Goal: Task Accomplishment & Management: Contribute content

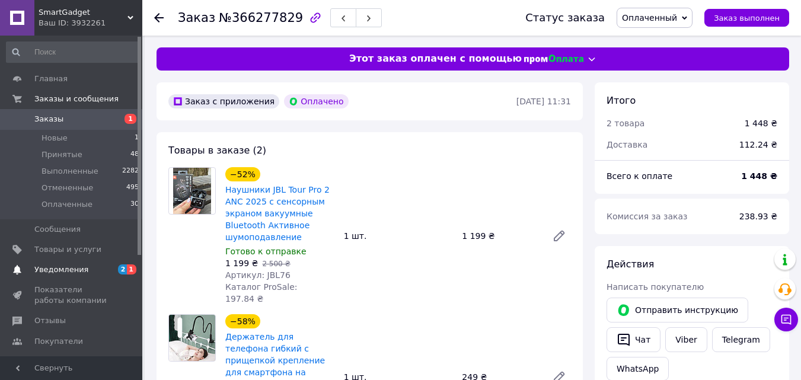
click at [107, 270] on span "Уведомления" at bounding box center [71, 270] width 75 height 11
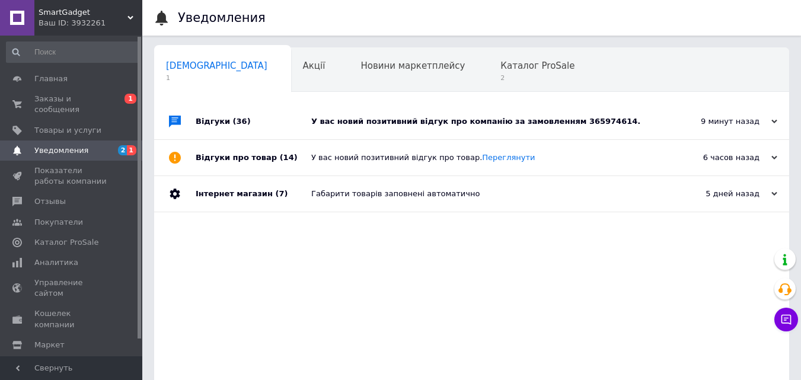
click at [362, 116] on div "У вас новий позитивний відгук про компанію за замовленням 365974614." at bounding box center [485, 122] width 348 height 36
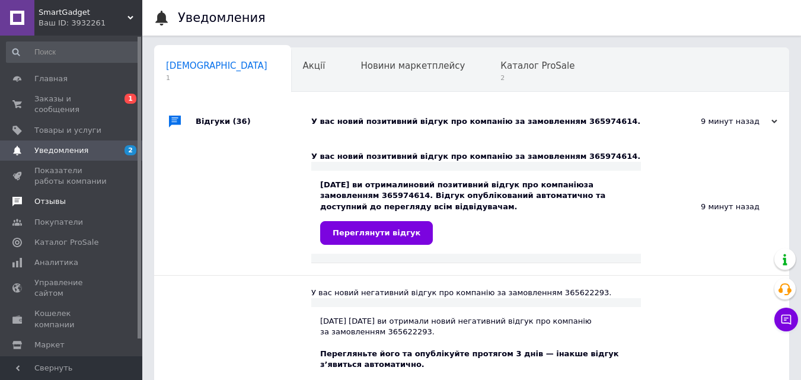
click at [37, 192] on link "Отзывы" at bounding box center [73, 202] width 146 height 20
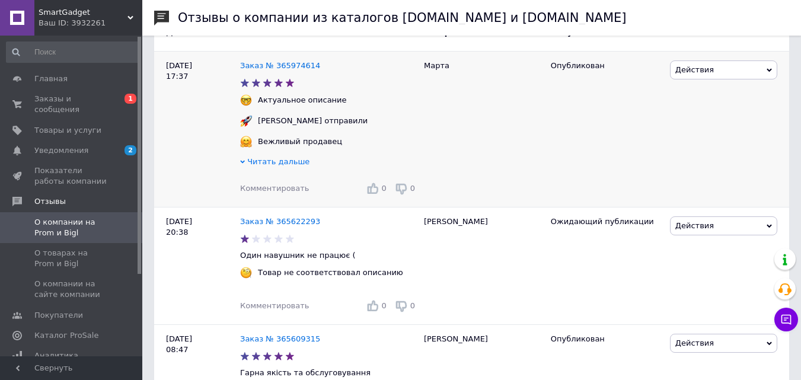
scroll to position [178, 0]
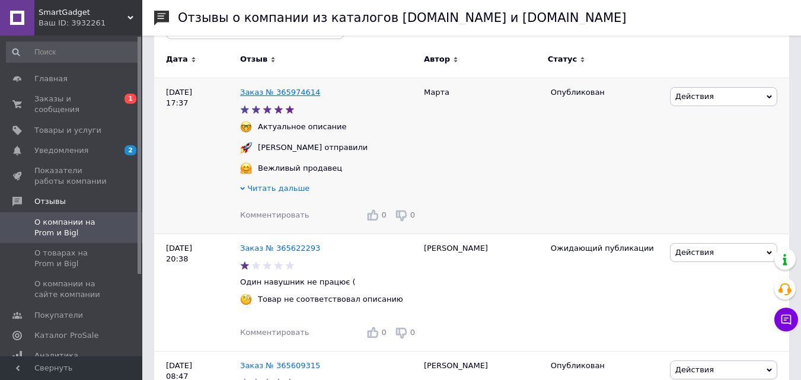
click at [298, 97] on link "Заказ № 365974614" at bounding box center [280, 92] width 80 height 9
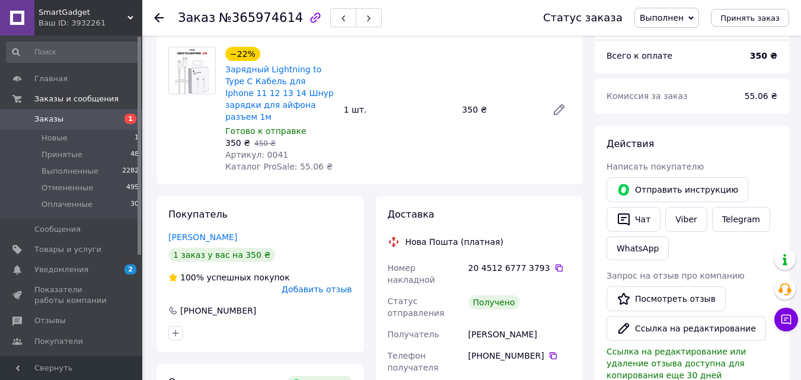
scroll to position [59, 0]
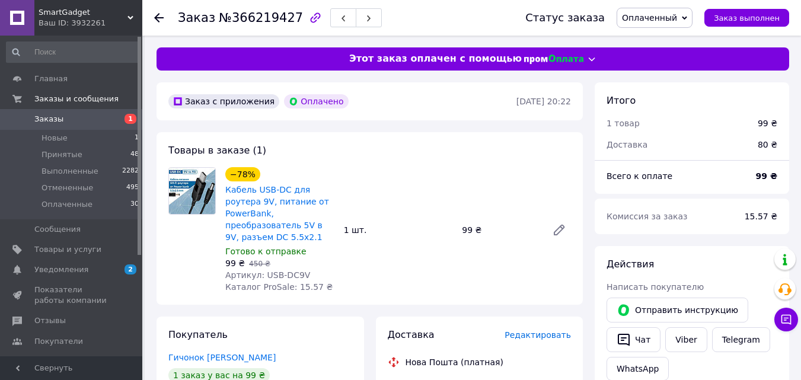
click at [90, 246] on span "Товары и услуги" at bounding box center [67, 249] width 67 height 11
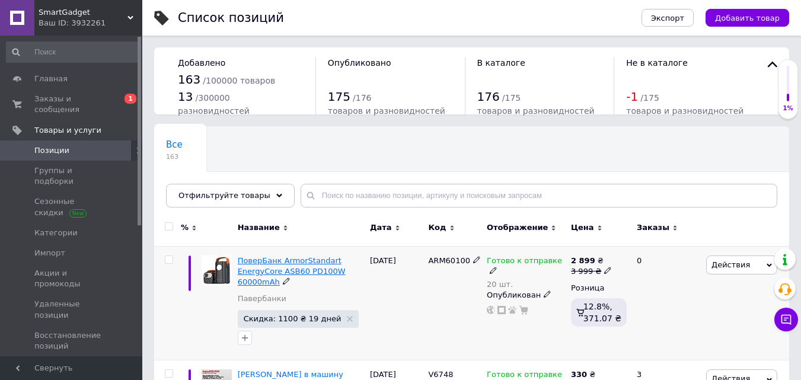
click at [257, 260] on span "ПоверБанк ArmorStandart EnergyCore ASB60 PD100W 60000mAh" at bounding box center [292, 271] width 108 height 30
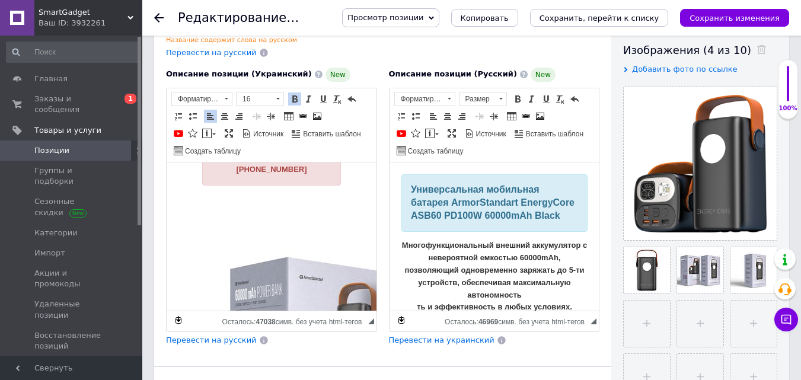
scroll to position [1214, 0]
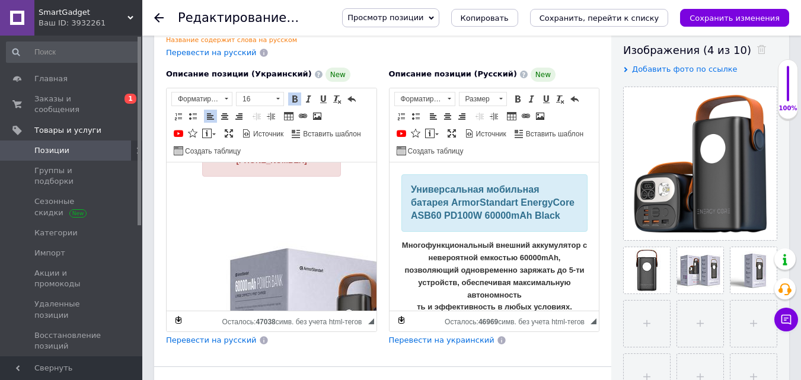
click at [306, 164] on strong "лишились запитання? [PHONE_NUMBER]" at bounding box center [276, 153] width 85 height 21
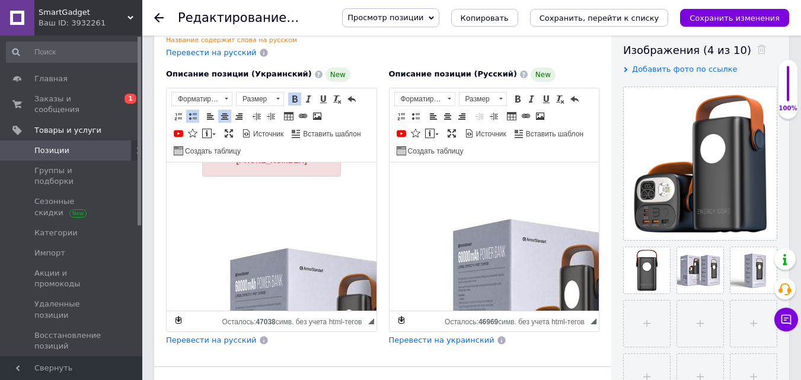
scroll to position [1364, 0]
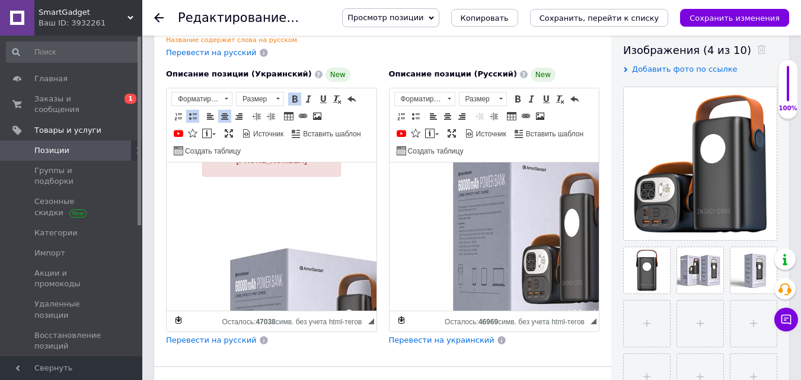
click at [460, 64] on strong "остались вопросы? [PHONE_NUMBER]" at bounding box center [498, 53] width 78 height 21
click at [281, 164] on strong "лишились запитання? [PHONE_NUMBER]" at bounding box center [276, 153] width 85 height 21
click at [263, 164] on strong "лишились запитання? [PHONE_NUMBER]" at bounding box center [276, 153] width 85 height 21
drag, startPoint x: 268, startPoint y: 208, endPoint x: 210, endPoint y: 208, distance: 57.5
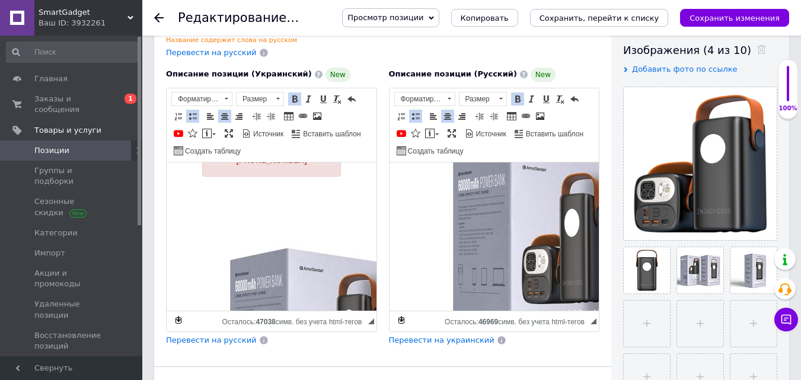
click at [210, 176] on div "За лишились запитання? [PHONE_NUMBER]" at bounding box center [271, 154] width 139 height 44
click at [241, 164] on strong "Є запитання? [PHONE_NUMBER]" at bounding box center [271, 153] width 71 height 21
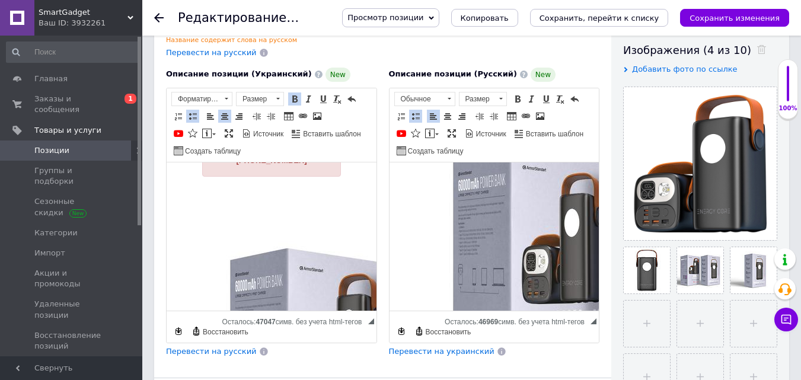
drag, startPoint x: 289, startPoint y: 207, endPoint x: 233, endPoint y: 208, distance: 56.4
click at [233, 176] on div "Є запитання? [PHONE_NUMBER]" at bounding box center [271, 154] width 139 height 44
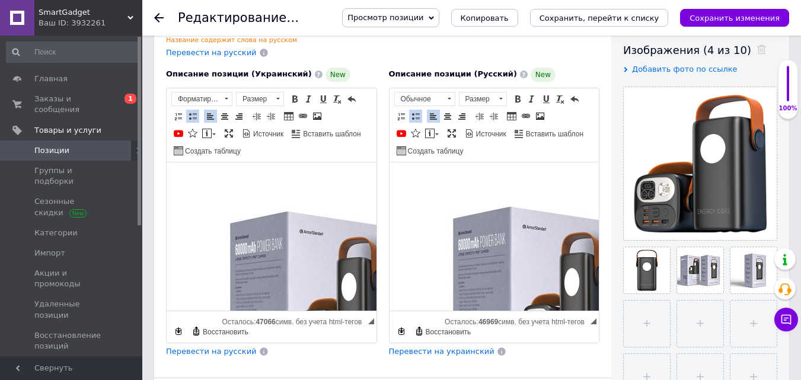
scroll to position [1155, 0]
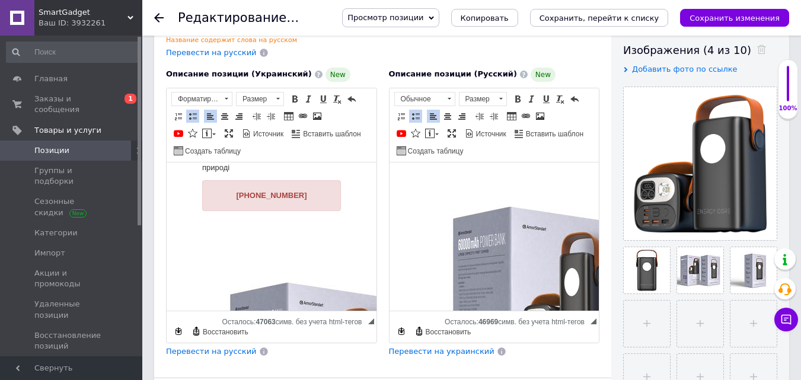
click at [476, 123] on strong "остались вопросы? [PHONE_NUMBER]" at bounding box center [498, 112] width 78 height 21
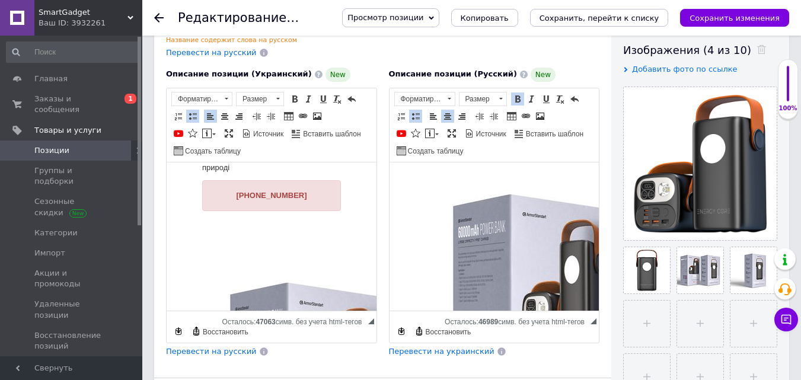
click at [244, 199] on strong "[PHONE_NUMBER]" at bounding box center [271, 194] width 71 height 9
click at [240, 211] on div "[PHONE_NUMBER]" at bounding box center [271, 195] width 139 height 31
click at [467, 111] on strong "[PHONE_NUMBER]" at bounding box center [494, 106] width 71 height 9
click at [463, 123] on div "[PHONE_NUMBER]" at bounding box center [494, 106] width 139 height 31
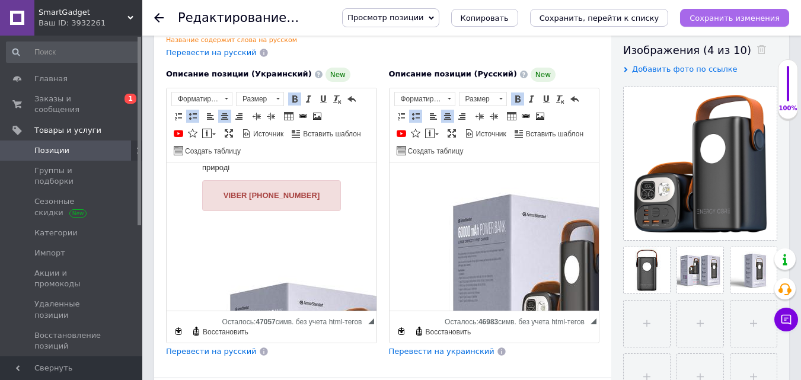
click at [758, 18] on icon "Сохранить изменения" at bounding box center [735, 18] width 90 height 9
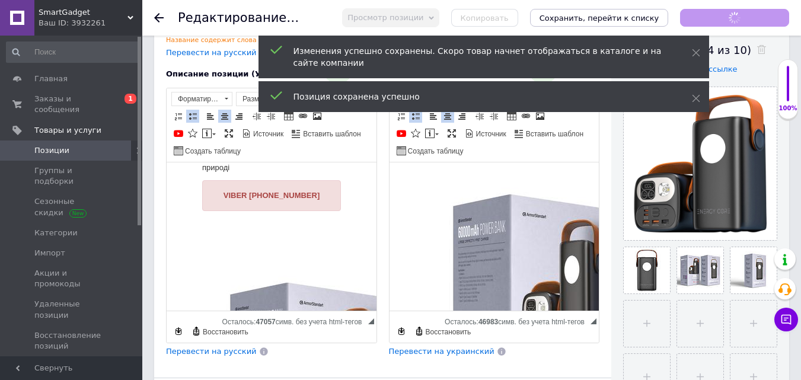
scroll to position [1305, 0]
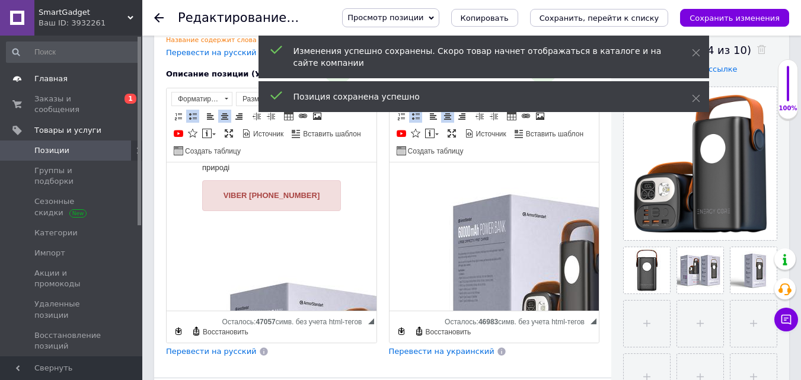
click at [72, 81] on span "Главная" at bounding box center [71, 79] width 75 height 11
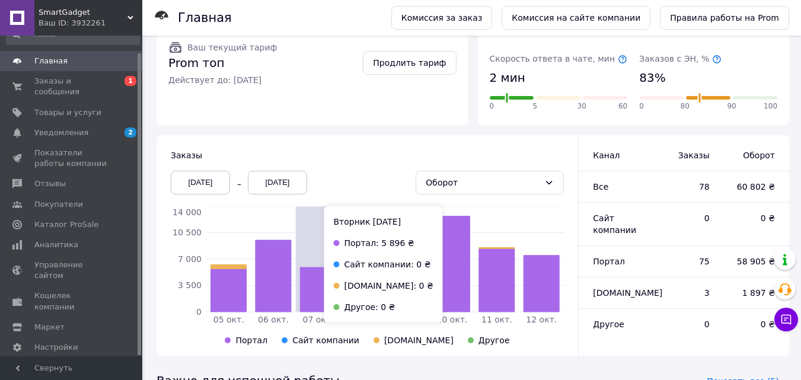
scroll to position [237, 0]
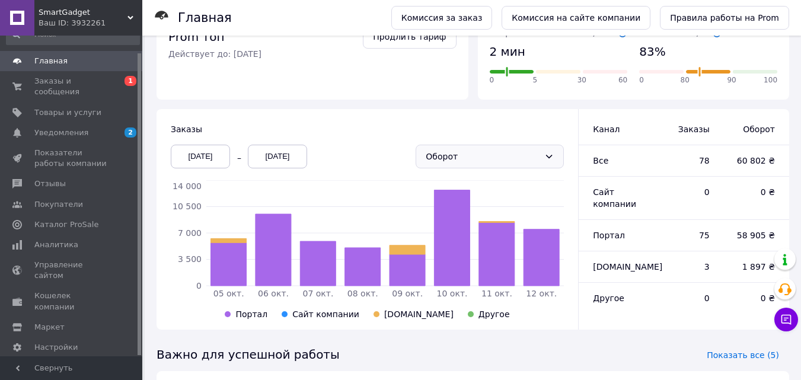
click at [493, 150] on div "Оборот" at bounding box center [483, 156] width 114 height 13
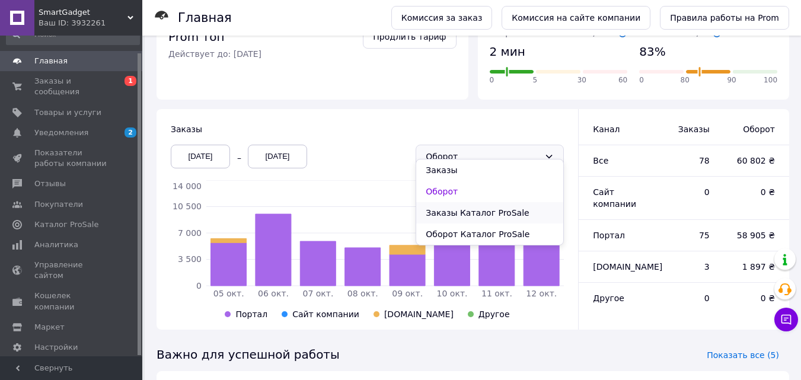
click at [473, 214] on li "Заказы Каталог ProSale" at bounding box center [489, 212] width 147 height 21
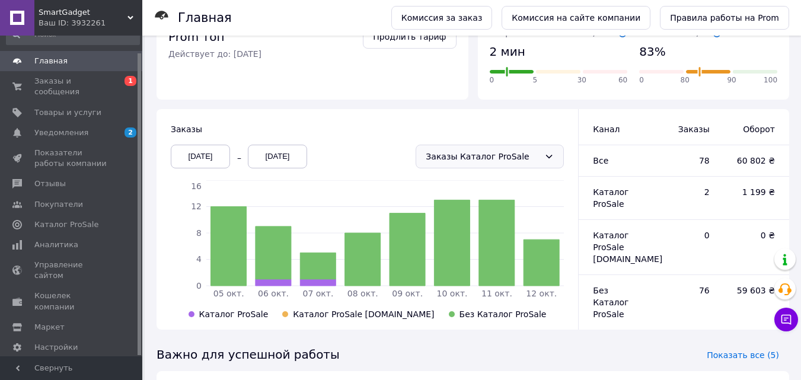
click at [486, 150] on div "Заказы Каталог ProSale" at bounding box center [483, 156] width 114 height 13
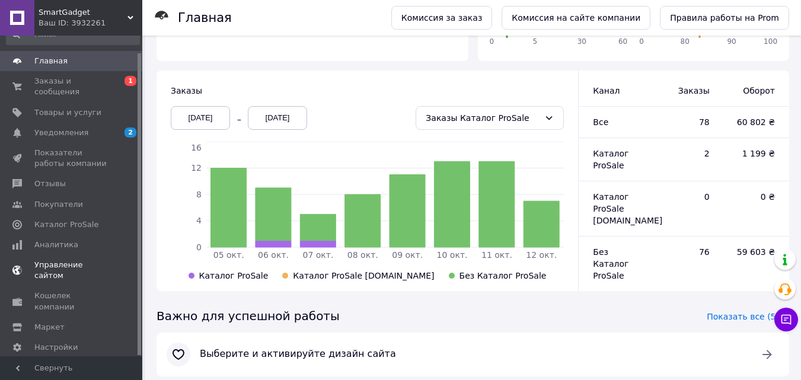
scroll to position [297, 0]
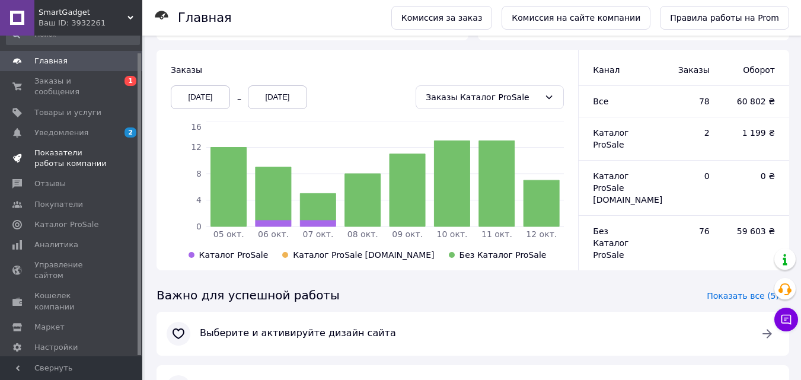
click at [78, 148] on span "Показатели работы компании" at bounding box center [71, 158] width 75 height 21
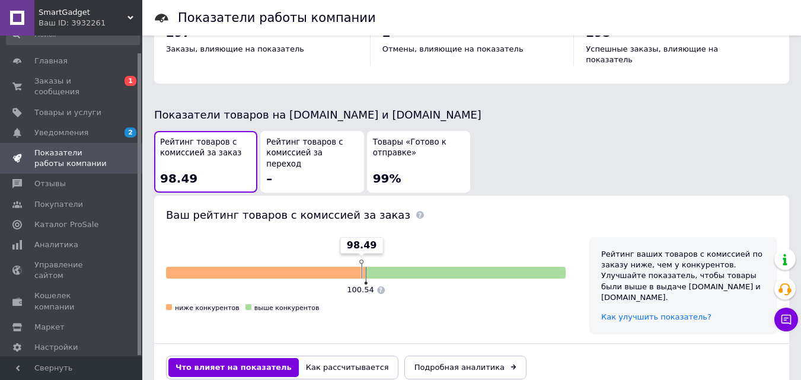
scroll to position [682, 0]
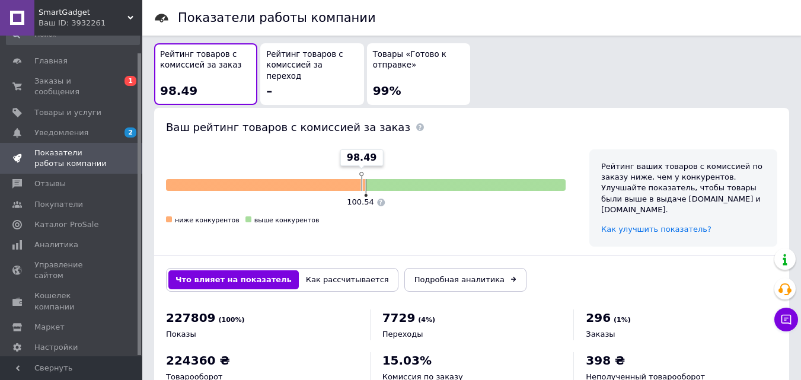
click at [330, 270] on button "Как рассчитывается" at bounding box center [347, 279] width 97 height 19
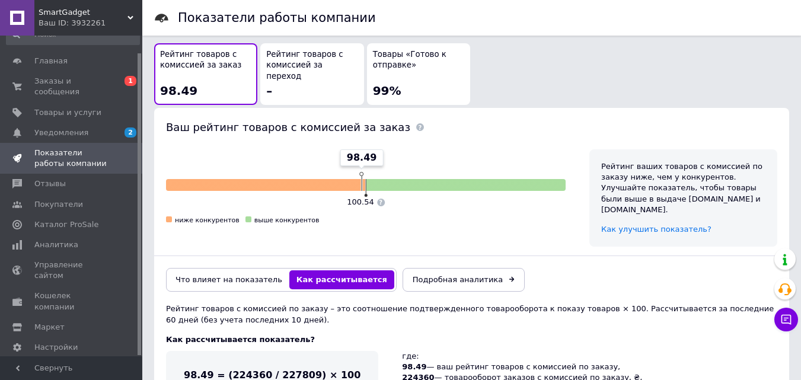
click at [215, 270] on button "Что влияет на показатель" at bounding box center [228, 279] width 121 height 19
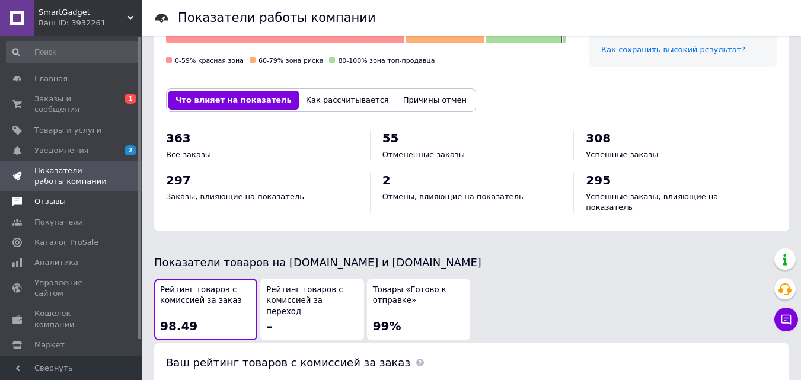
scroll to position [266, 0]
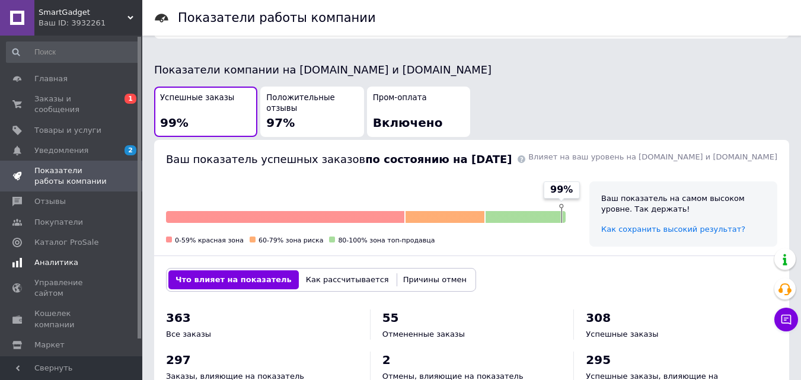
click at [78, 257] on span "Аналитика" at bounding box center [71, 262] width 75 height 11
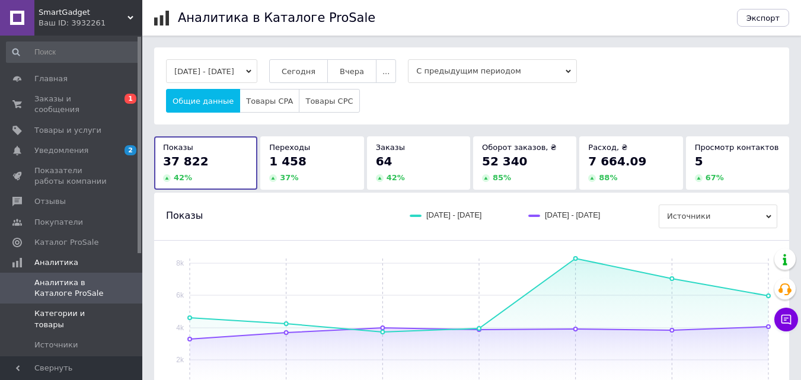
click at [110, 308] on span at bounding box center [126, 318] width 33 height 21
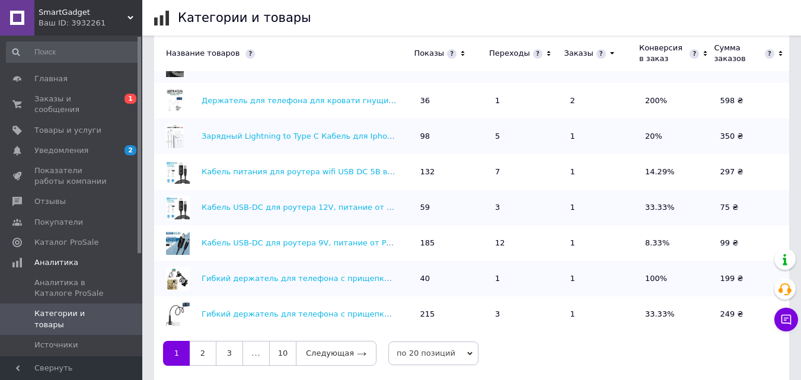
scroll to position [413, 0]
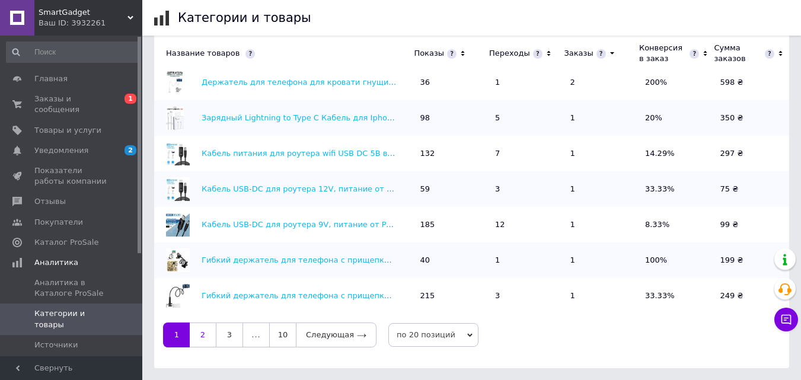
click at [202, 339] on link "2" at bounding box center [203, 335] width 26 height 25
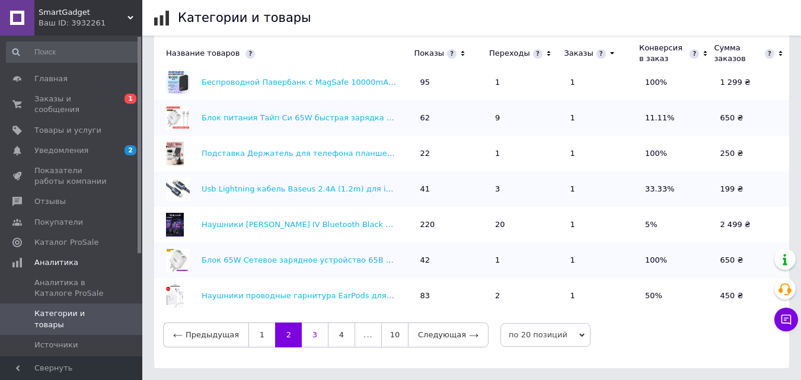
click at [302, 340] on link "3" at bounding box center [315, 335] width 26 height 25
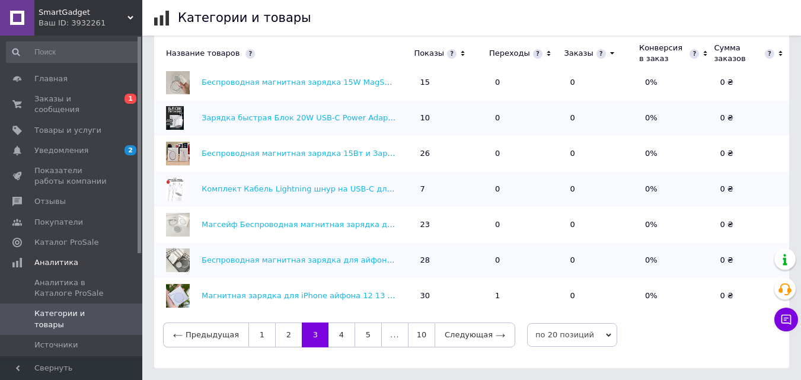
click at [254, 337] on link "1" at bounding box center [262, 335] width 27 height 25
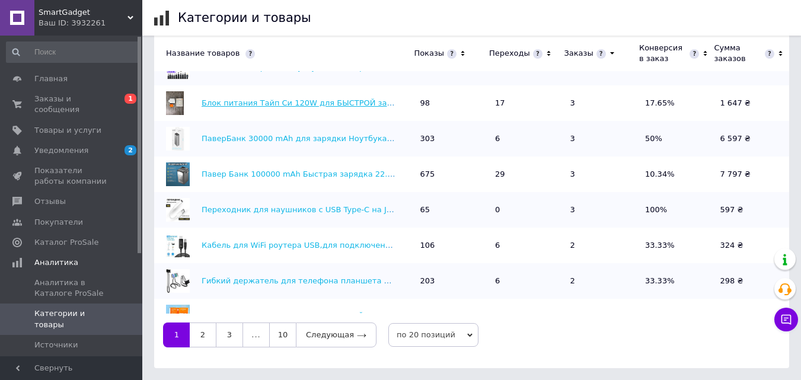
scroll to position [0, 0]
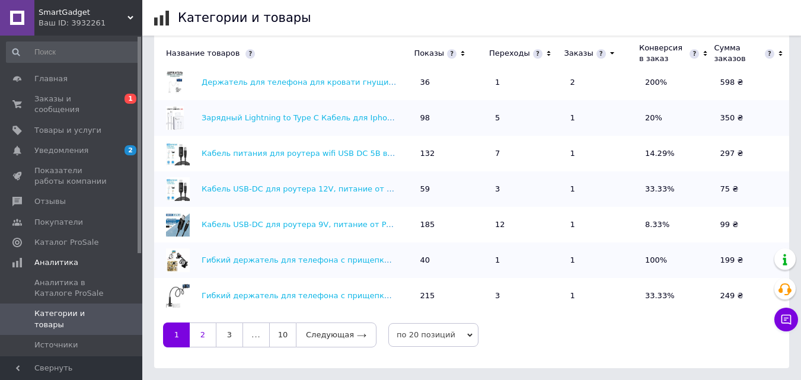
click at [211, 343] on link "2" at bounding box center [203, 335] width 26 height 25
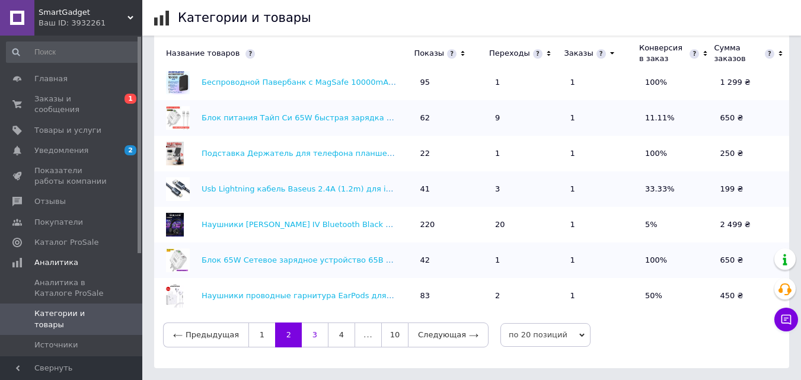
click at [305, 337] on link "3" at bounding box center [315, 335] width 26 height 25
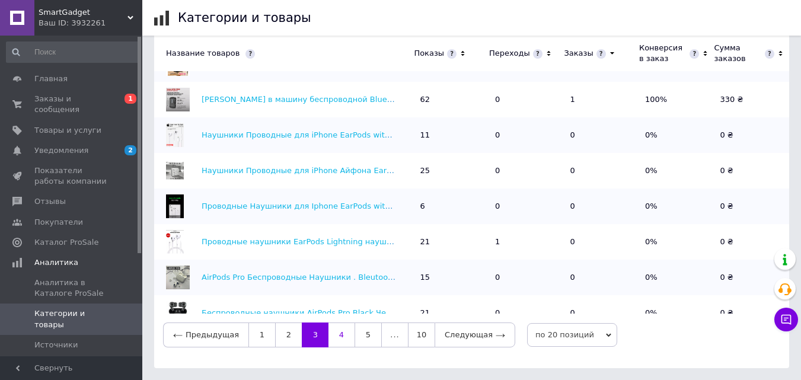
click at [330, 345] on link "4" at bounding box center [342, 335] width 26 height 25
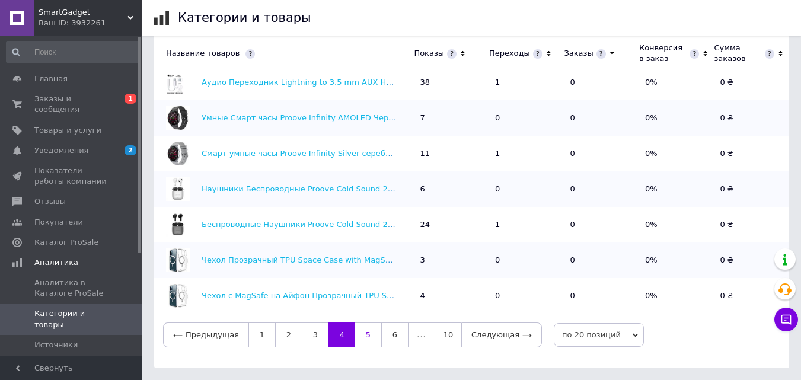
click at [361, 339] on link "5" at bounding box center [368, 335] width 26 height 25
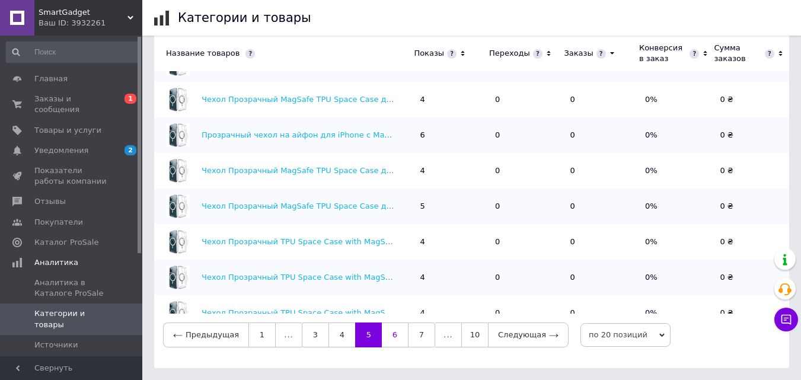
click at [383, 336] on link "6" at bounding box center [395, 335] width 26 height 25
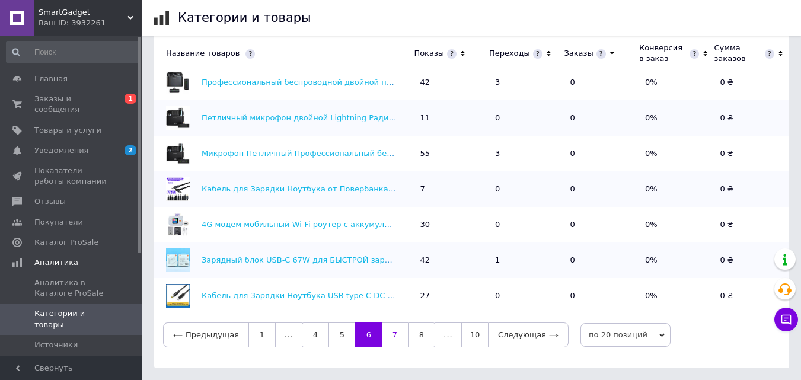
click at [389, 338] on link "7" at bounding box center [395, 335] width 26 height 25
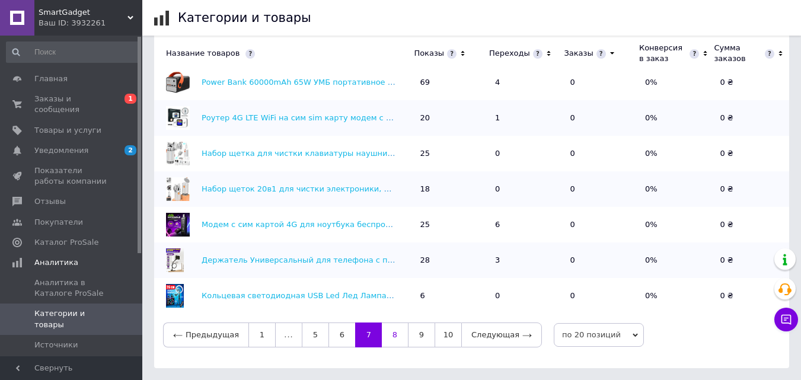
click at [387, 325] on link "8" at bounding box center [395, 335] width 26 height 25
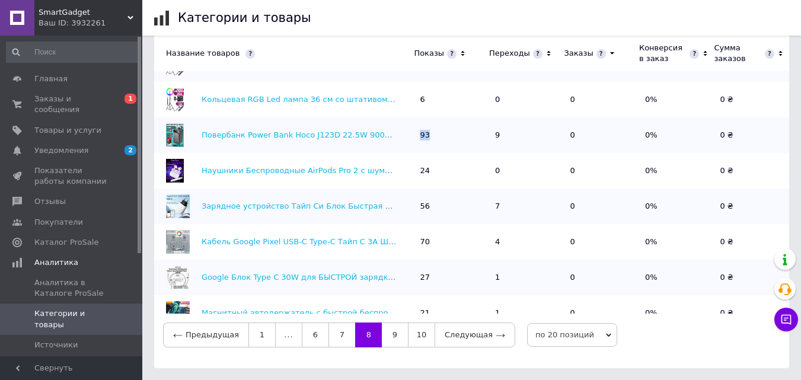
drag, startPoint x: 432, startPoint y: 132, endPoint x: 413, endPoint y: 135, distance: 19.8
click at [413, 135] on tr "Повербанк Power Bank Hoco J123D 22.5W 90000 mAh черный 3xUSB Type-C microUSB с …" at bounding box center [471, 135] width 635 height 36
drag, startPoint x: 495, startPoint y: 133, endPoint x: 508, endPoint y: 133, distance: 13.0
click at [507, 133] on td "9" at bounding box center [526, 135] width 75 height 36
click at [469, 134] on td "93" at bounding box center [451, 135] width 75 height 36
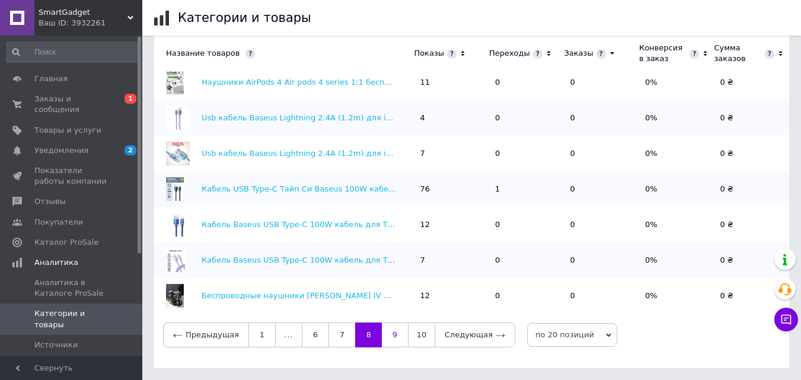
click at [384, 333] on link "9" at bounding box center [395, 335] width 26 height 25
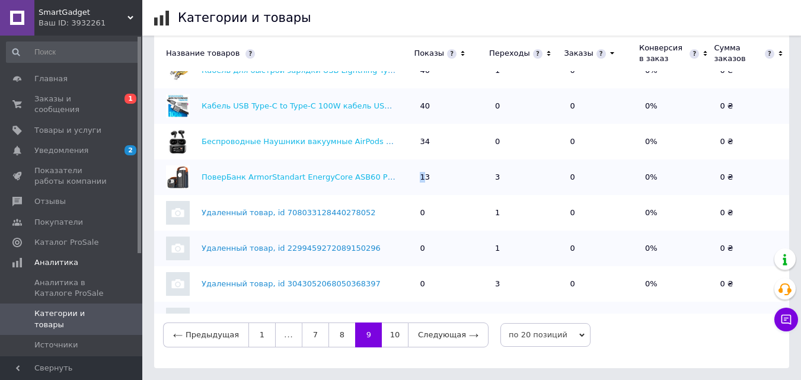
drag, startPoint x: 424, startPoint y: 180, endPoint x: 411, endPoint y: 182, distance: 12.7
click at [411, 182] on tr "ПоверБанк ArmorStandart EnergyCore ASB60 PD100W 60000mAh 13 3 0 0% 0 ₴" at bounding box center [471, 178] width 635 height 36
click at [413, 183] on td "ПоверБанк ArmorStandart EnergyCore ASB60 PD100W 60000mAh" at bounding box center [284, 178] width 260 height 36
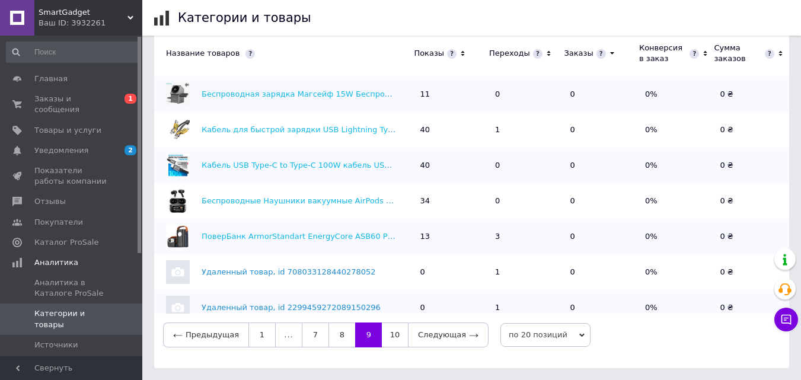
click at [429, 232] on td "13" at bounding box center [451, 237] width 75 height 36
click at [323, 238] on link "ПоверБанк ArmorStandart EnergyCore ASB60 PD100W 60000mAh" at bounding box center [331, 236] width 259 height 9
click at [70, 71] on link "Главная" at bounding box center [73, 79] width 146 height 20
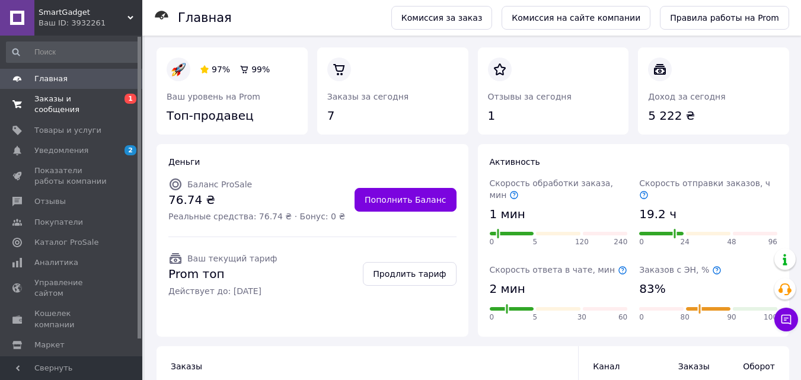
click at [94, 101] on span "Заказы и сообщения" at bounding box center [71, 104] width 75 height 21
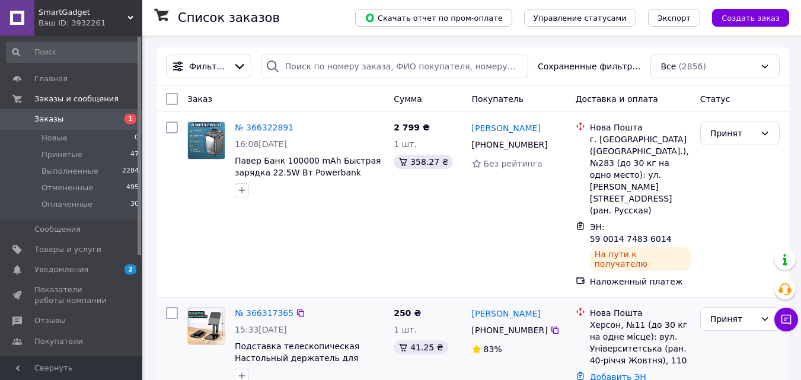
scroll to position [178, 0]
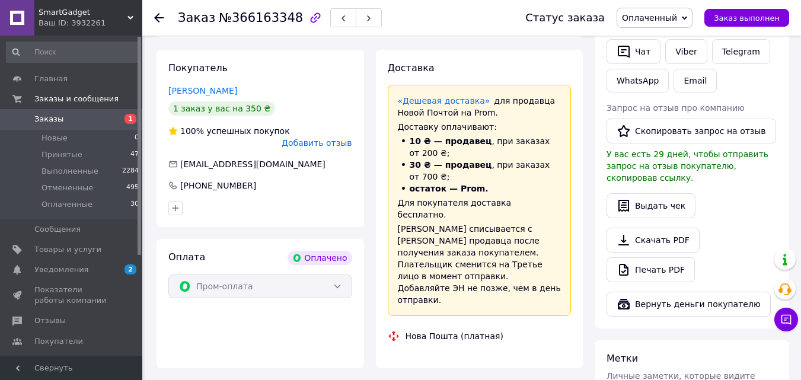
scroll to position [667, 0]
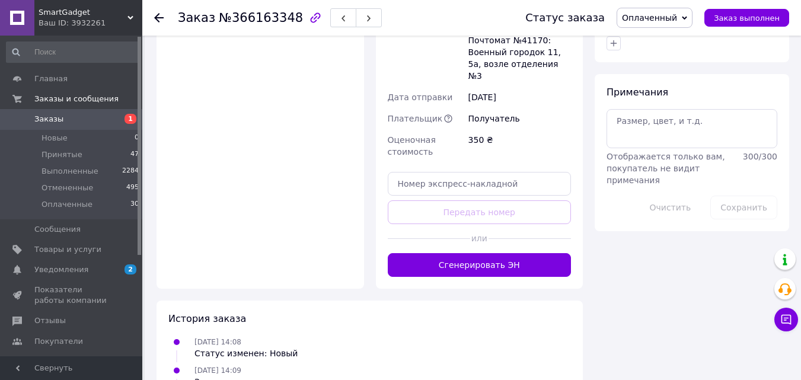
click at [493, 253] on button "Сгенерировать ЭН" at bounding box center [480, 265] width 184 height 24
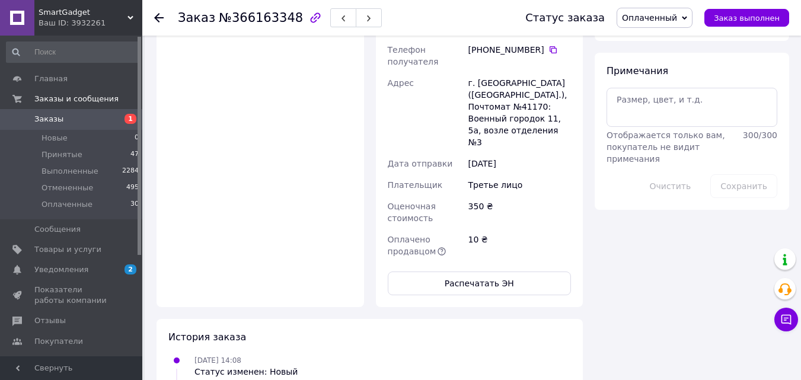
click at [98, 112] on link "Заказы 1" at bounding box center [73, 119] width 146 height 20
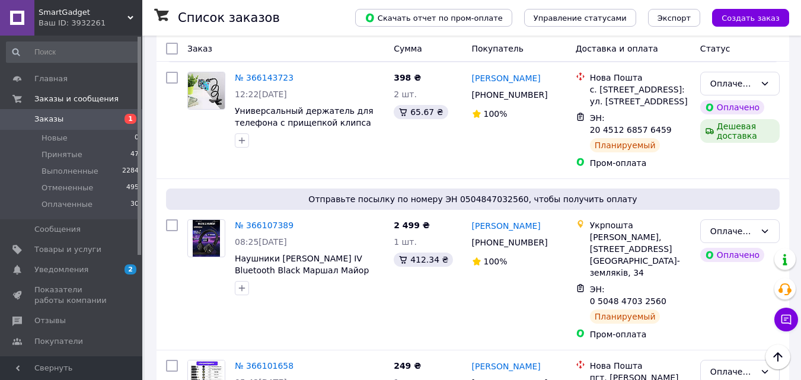
scroll to position [2573, 0]
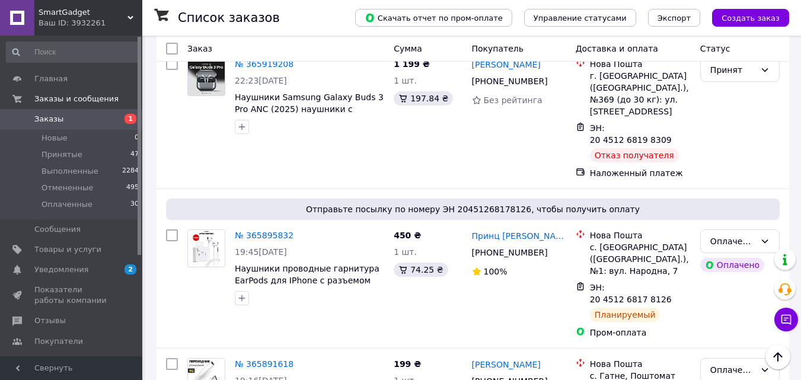
scroll to position [2372, 0]
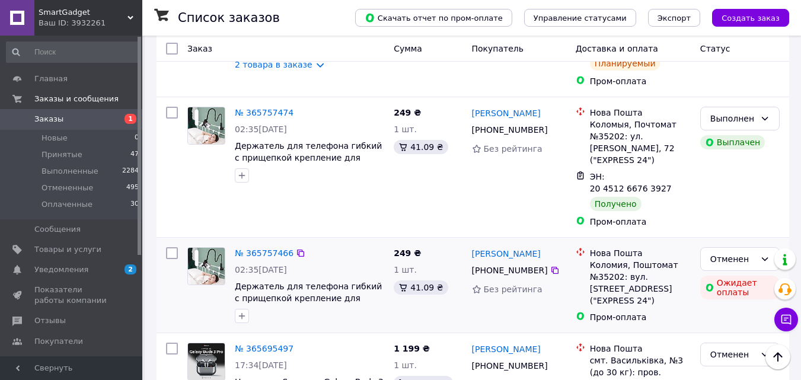
scroll to position [890, 0]
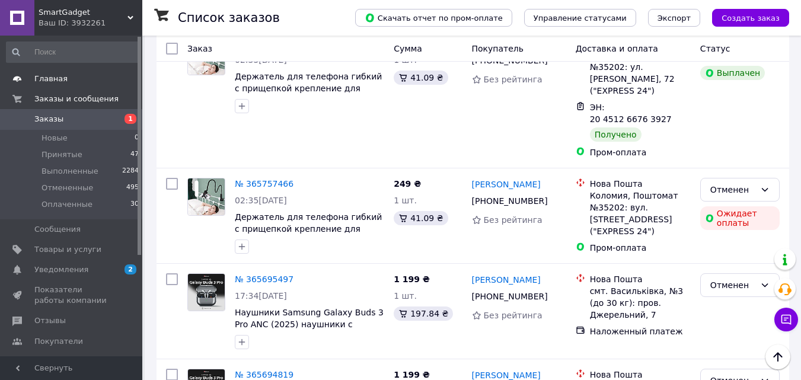
click at [60, 78] on span "Главная" at bounding box center [50, 79] width 33 height 11
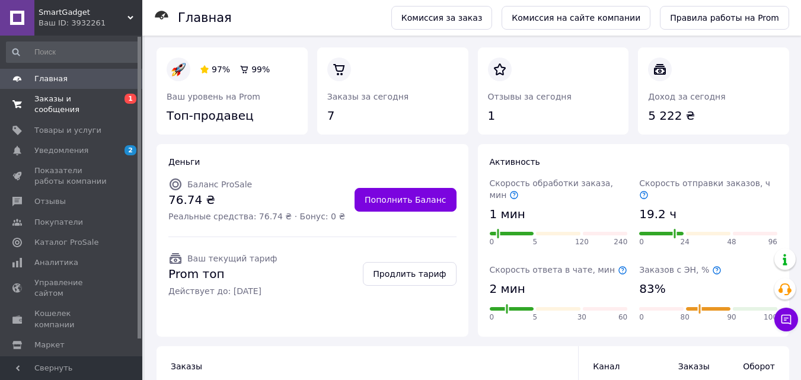
click at [46, 101] on span "Заказы и сообщения" at bounding box center [71, 104] width 75 height 21
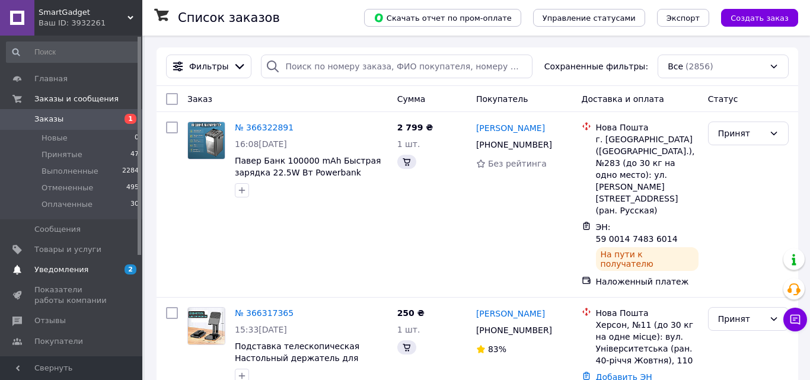
click at [77, 267] on span "Уведомления" at bounding box center [61, 270] width 54 height 11
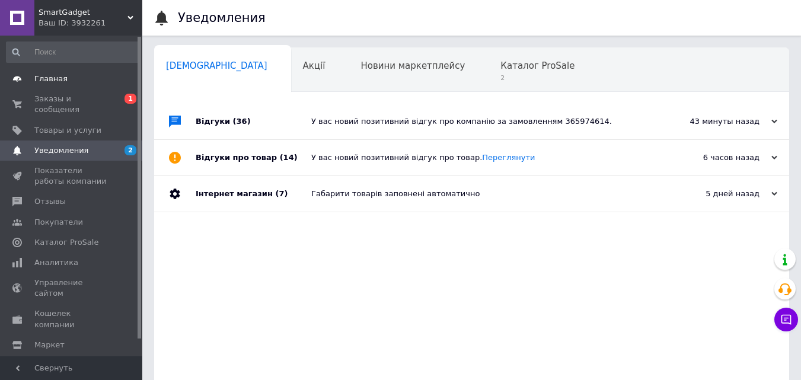
click at [74, 76] on span "Главная" at bounding box center [71, 79] width 75 height 11
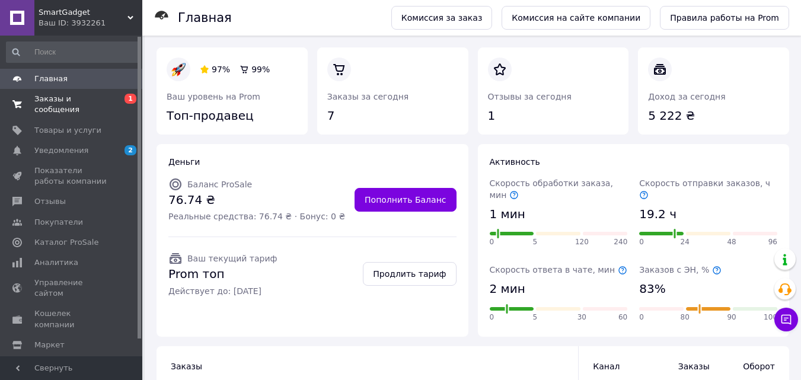
click at [84, 100] on span "Заказы и сообщения" at bounding box center [71, 104] width 75 height 21
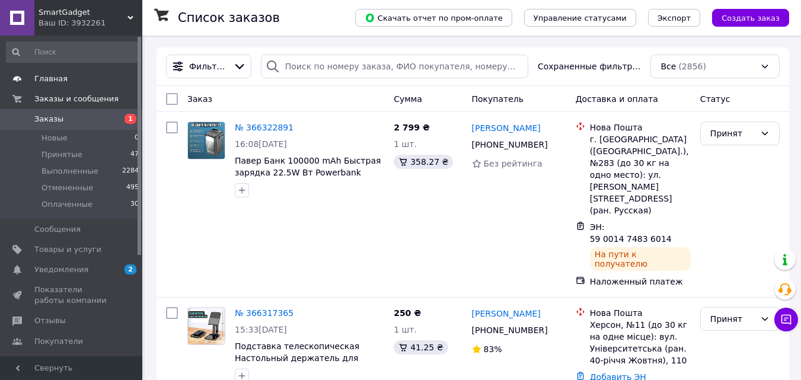
click at [90, 79] on span "Главная" at bounding box center [71, 79] width 75 height 11
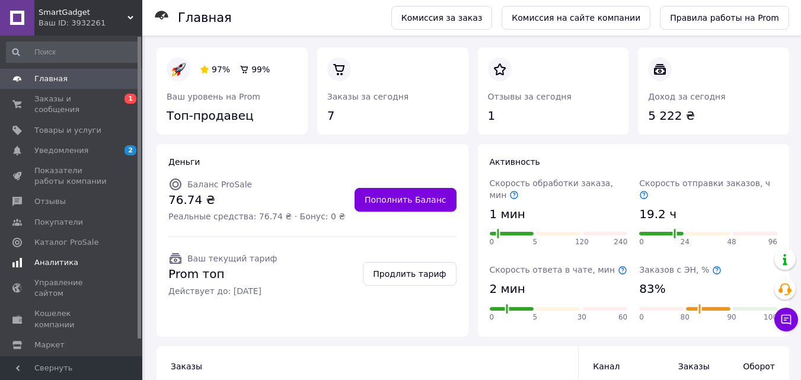
click at [87, 257] on span "Аналитика" at bounding box center [71, 262] width 75 height 11
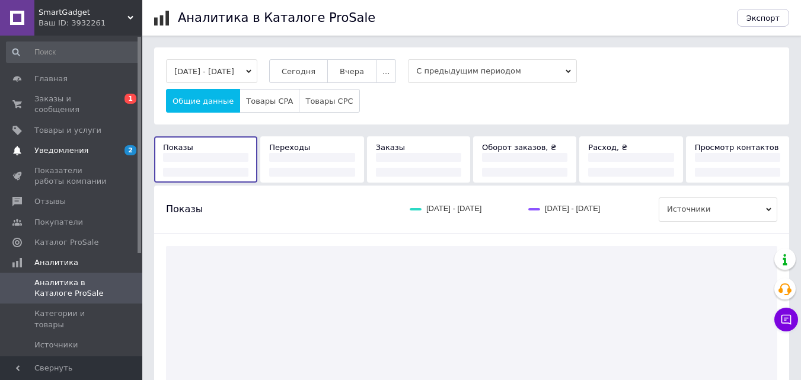
click at [93, 145] on span "Уведомления" at bounding box center [71, 150] width 75 height 11
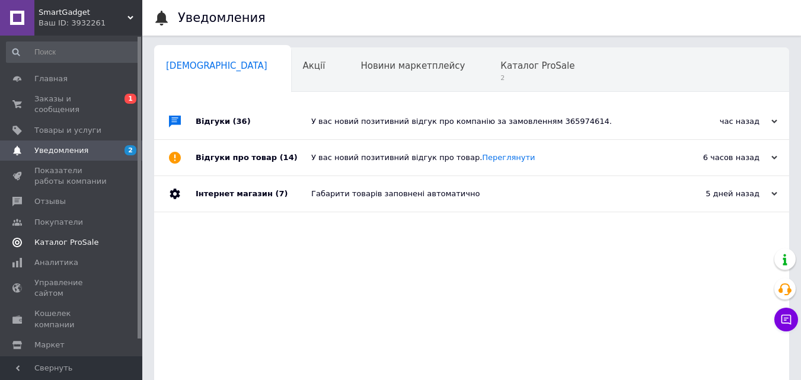
scroll to position [18, 0]
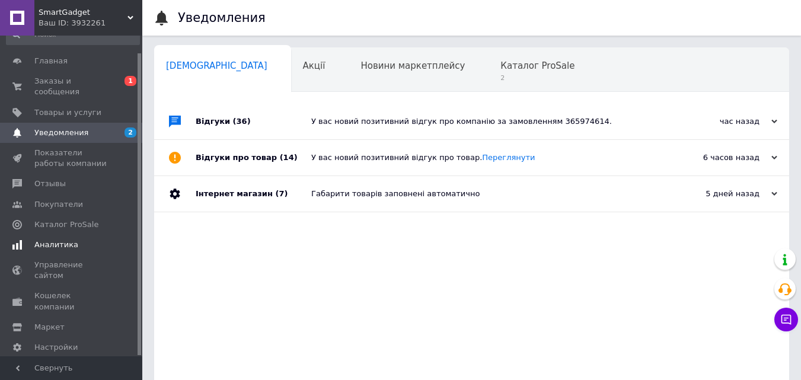
click at [75, 240] on span "Аналитика" at bounding box center [71, 245] width 75 height 11
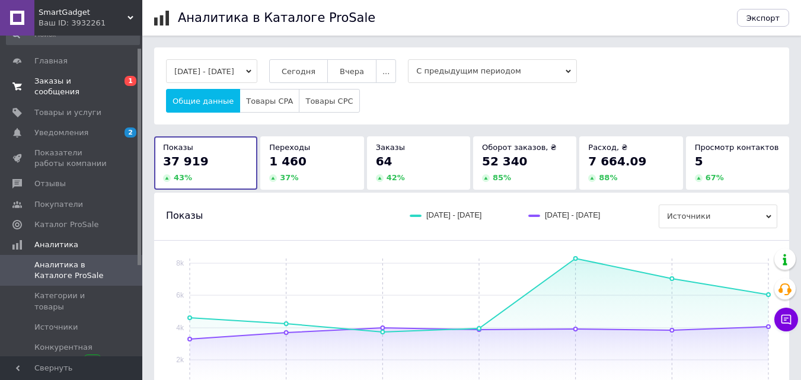
click at [96, 84] on span "Заказы и сообщения" at bounding box center [71, 86] width 75 height 21
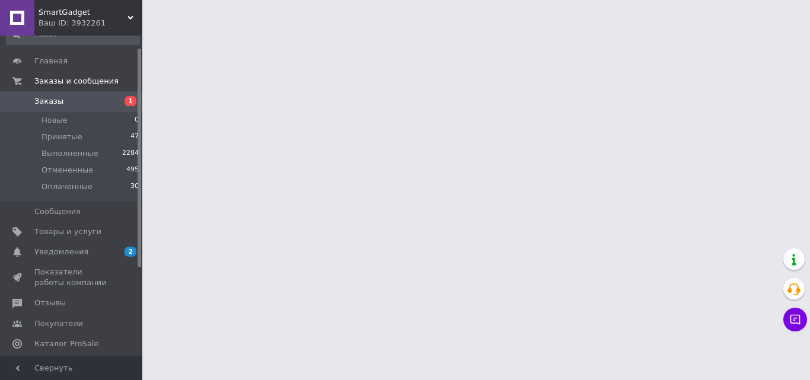
click at [133, 23] on div "Ваш ID: 3932261" at bounding box center [91, 23] width 104 height 11
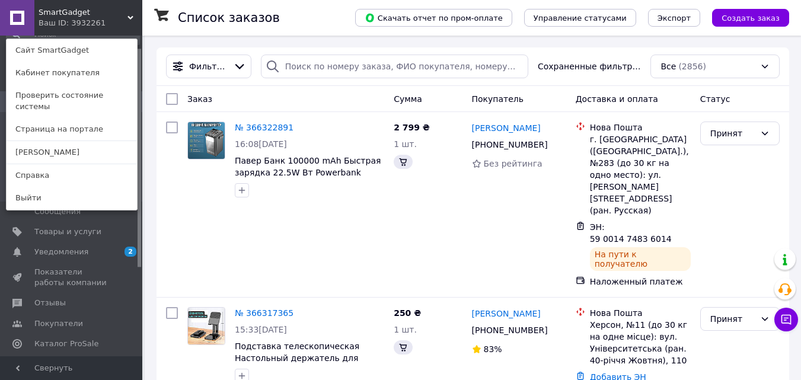
click at [133, 23] on div "SmartGadget Ваш ID: 3932261 Сайт SmartGadget Кабинет покупателя Проверить состо…" at bounding box center [71, 18] width 142 height 36
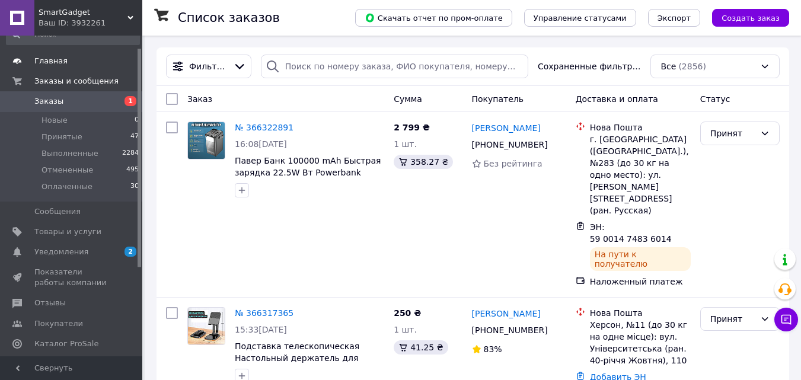
click at [83, 65] on span "Главная" at bounding box center [71, 61] width 75 height 11
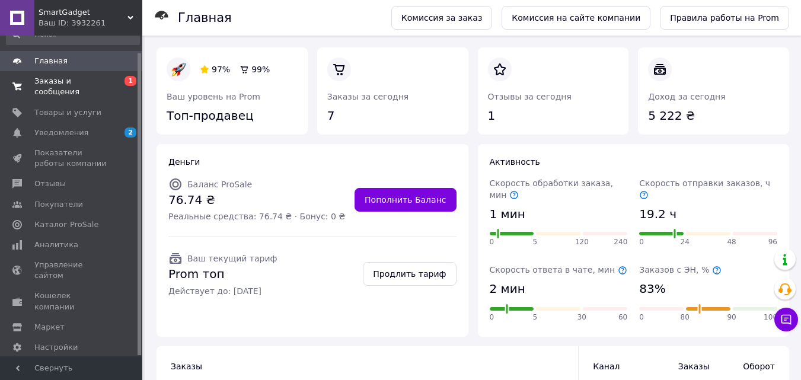
click at [72, 74] on link "Заказы и сообщения 0 1" at bounding box center [73, 86] width 146 height 31
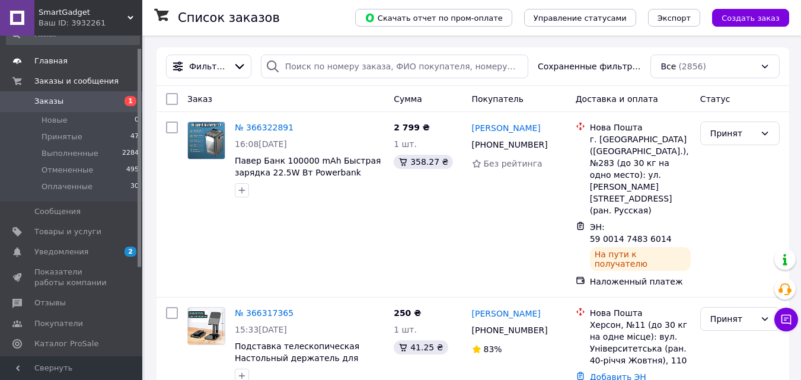
click at [82, 69] on link "Главная" at bounding box center [73, 61] width 146 height 20
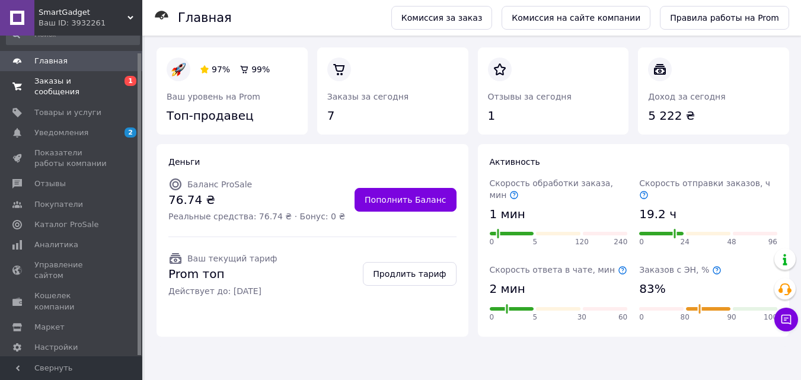
click at [91, 87] on span "Заказы и сообщения" at bounding box center [71, 86] width 75 height 21
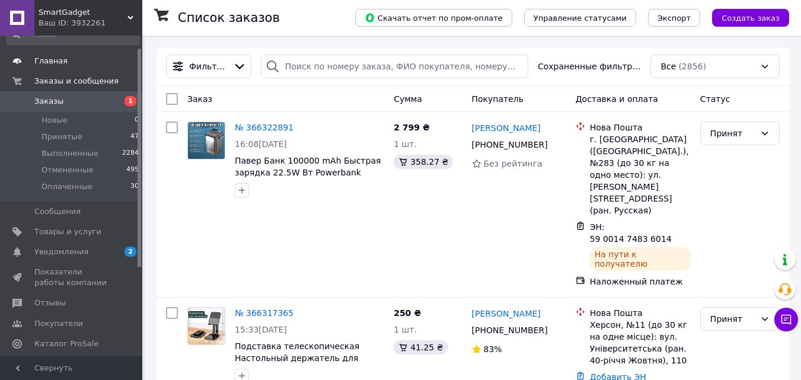
click at [78, 66] on span "Главная" at bounding box center [71, 61] width 75 height 11
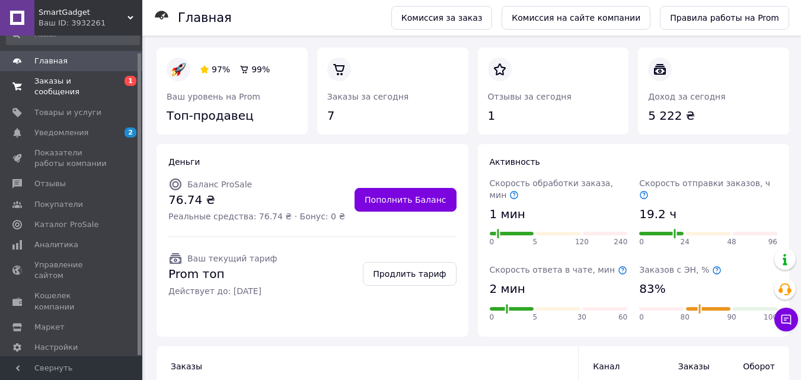
click at [84, 85] on span "Заказы и сообщения" at bounding box center [71, 86] width 75 height 21
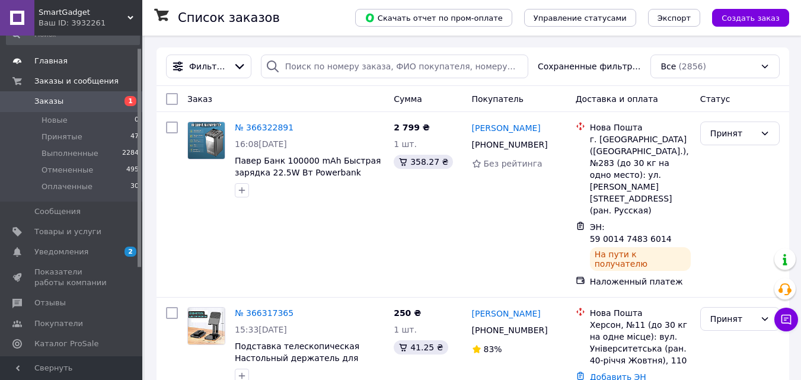
click at [93, 59] on span "Главная" at bounding box center [71, 61] width 75 height 11
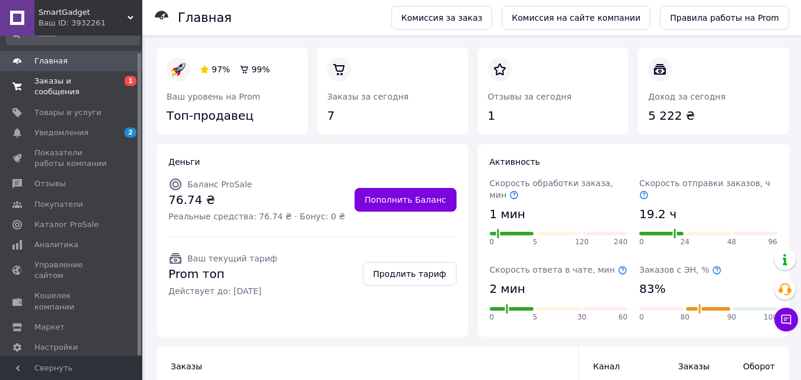
click at [86, 81] on span "Заказы и сообщения" at bounding box center [71, 86] width 75 height 21
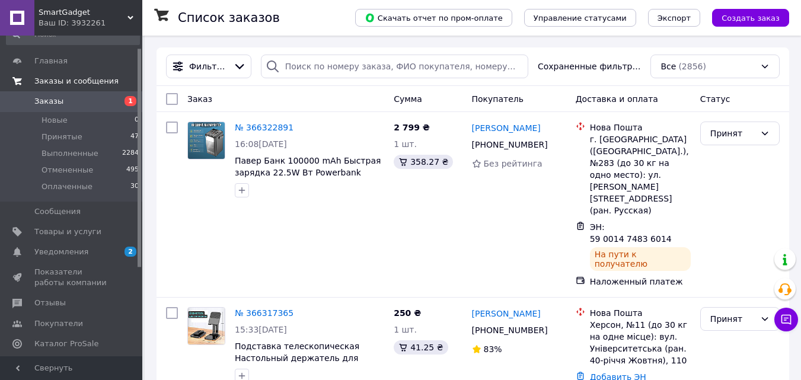
click at [87, 72] on link "Заказы и сообщения" at bounding box center [73, 81] width 146 height 20
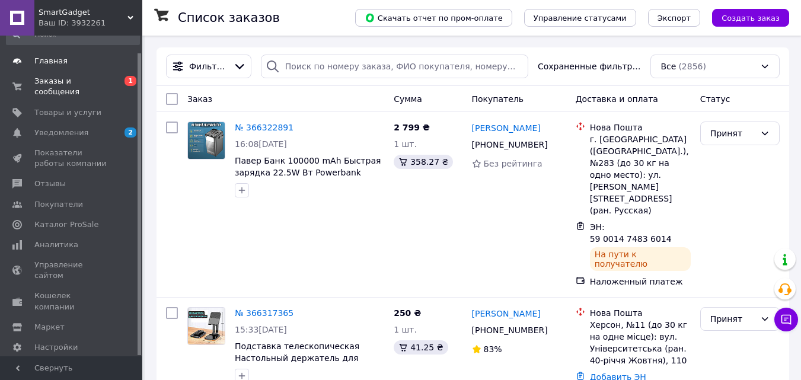
click at [85, 66] on span "Главная" at bounding box center [71, 61] width 75 height 11
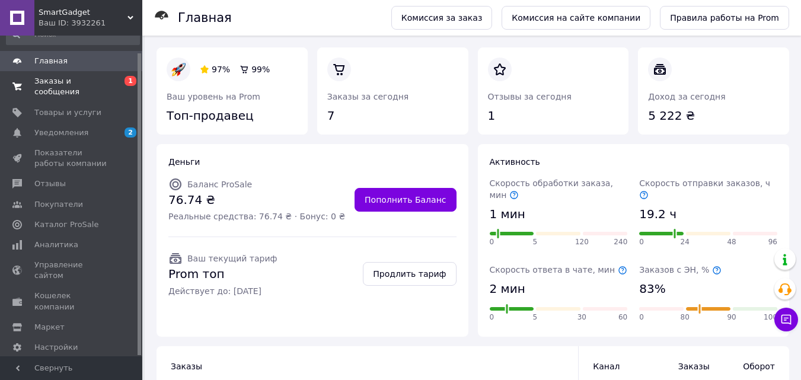
click at [102, 90] on link "Заказы и сообщения 0 1" at bounding box center [73, 86] width 146 height 31
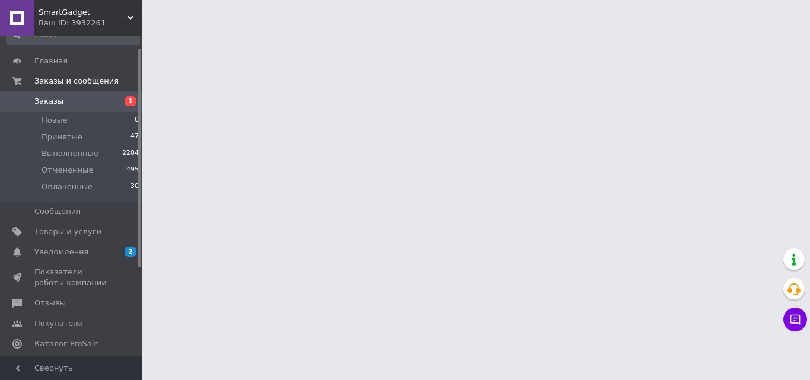
click at [110, 245] on link "Уведомления 2 0" at bounding box center [73, 252] width 146 height 20
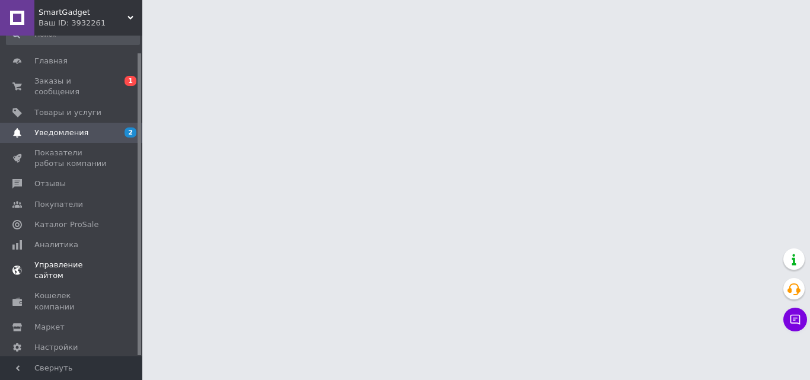
click at [116, 260] on span at bounding box center [126, 270] width 33 height 21
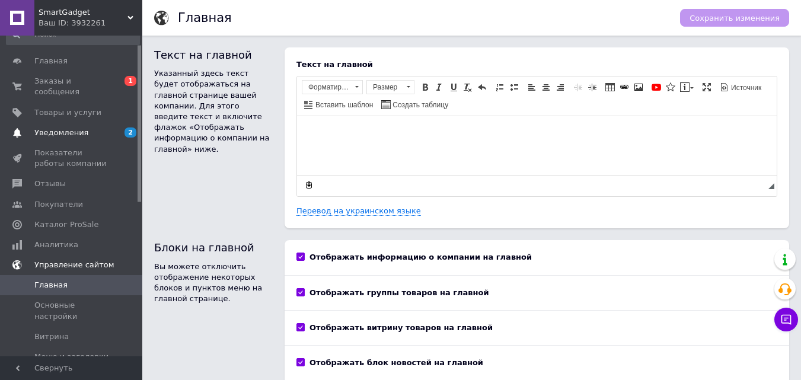
click at [125, 129] on link "Уведомления 2 0" at bounding box center [73, 133] width 146 height 20
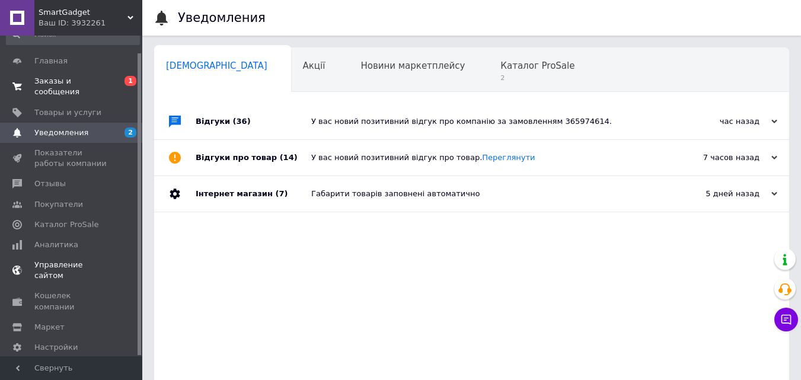
click at [132, 84] on span "1" at bounding box center [131, 81] width 12 height 10
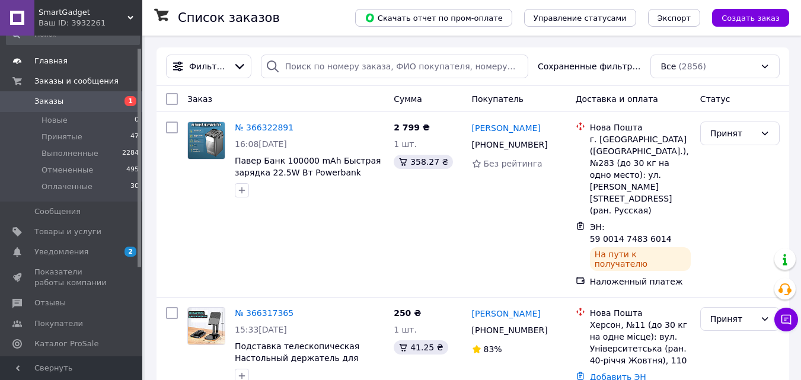
click at [75, 65] on span "Главная" at bounding box center [71, 61] width 75 height 11
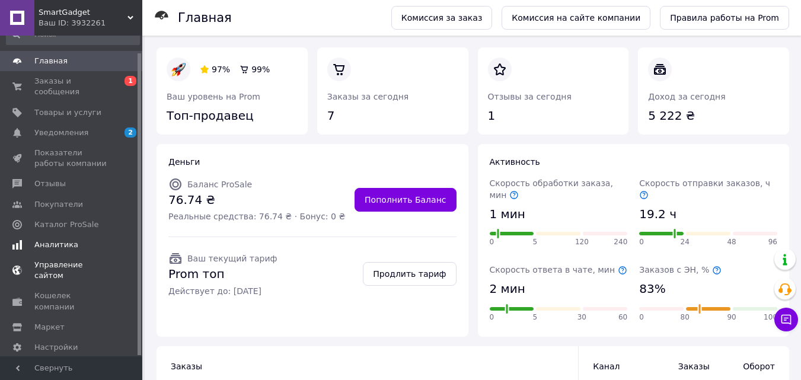
click at [64, 240] on span "Аналитика" at bounding box center [56, 245] width 44 height 11
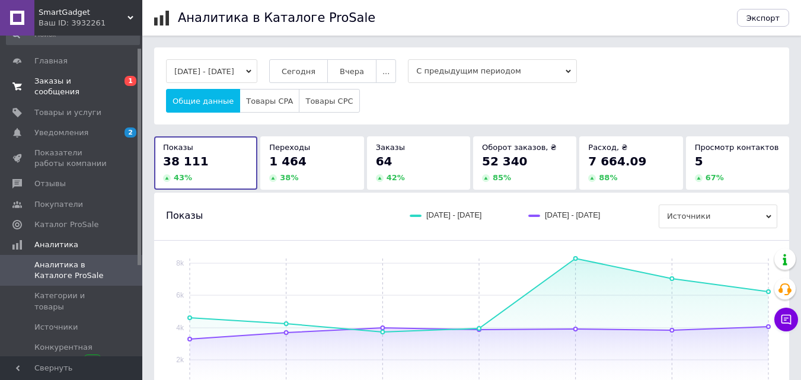
click at [98, 85] on span "Заказы и сообщения" at bounding box center [71, 86] width 75 height 21
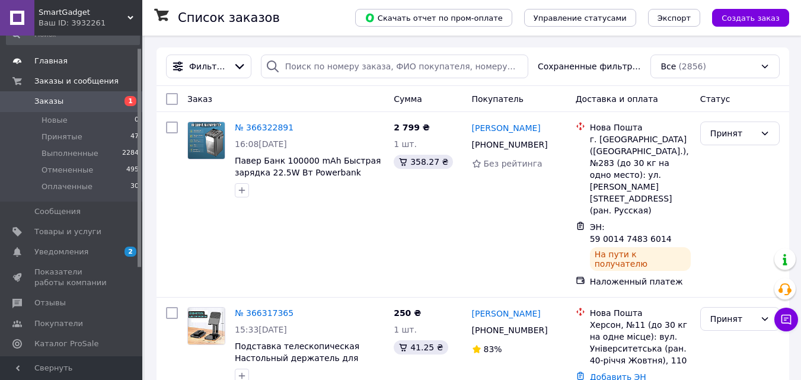
click at [78, 65] on span "Главная" at bounding box center [71, 61] width 75 height 11
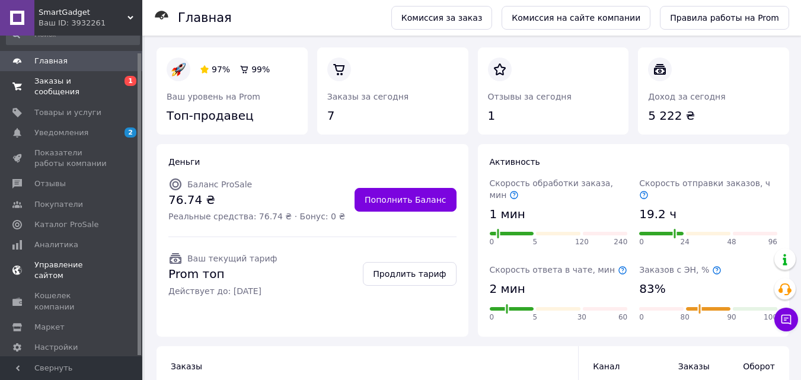
click at [94, 87] on link "Заказы и сообщения 0 1" at bounding box center [73, 86] width 146 height 31
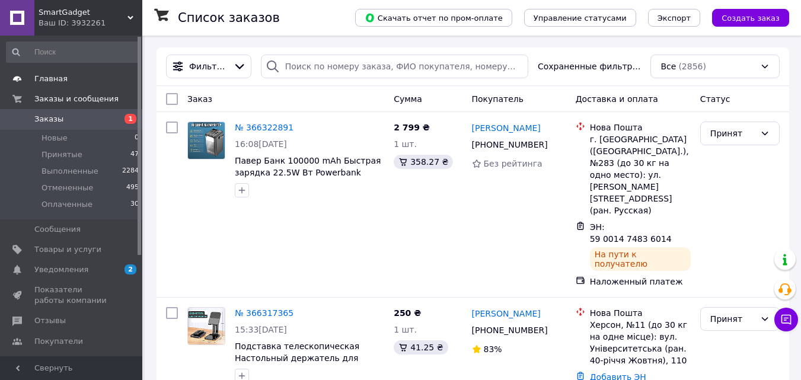
click at [68, 72] on link "Главная" at bounding box center [73, 79] width 146 height 20
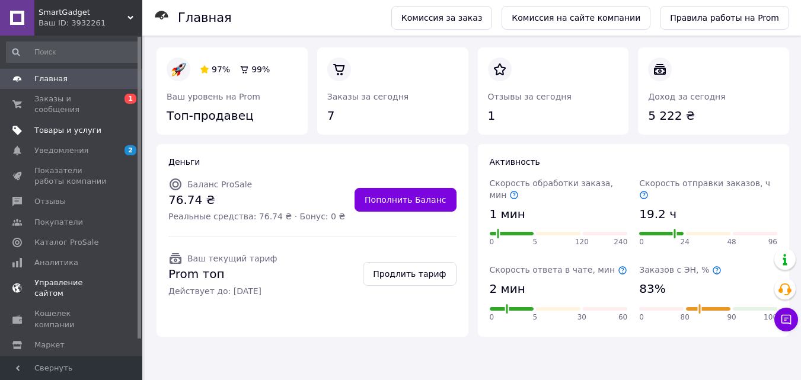
click at [87, 125] on span "Товары и услуги" at bounding box center [67, 130] width 67 height 11
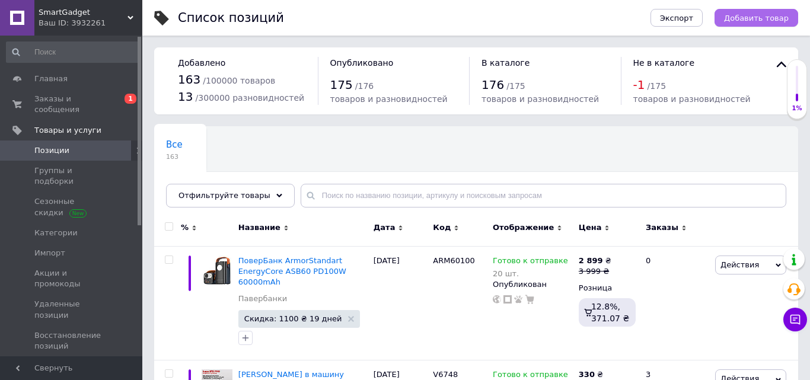
click at [740, 17] on span "Добавить товар" at bounding box center [756, 18] width 65 height 9
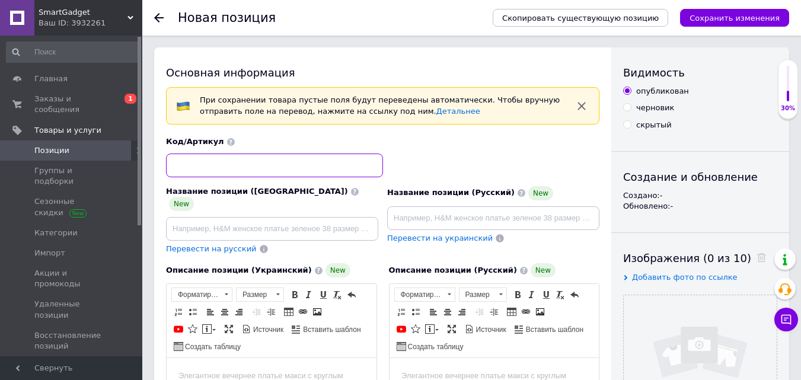
click at [208, 162] on input at bounding box center [274, 166] width 217 height 24
type input "Б"
click at [223, 165] on input at bounding box center [274, 166] width 217 height 24
type input "m"
type input "Minor3"
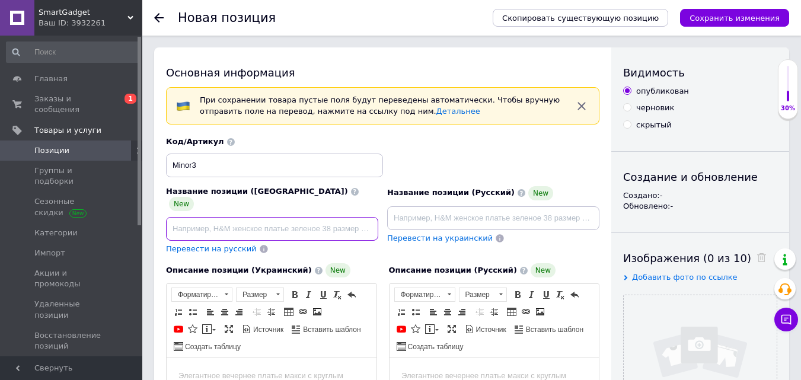
click at [214, 222] on input at bounding box center [272, 229] width 212 height 24
type input "F"
type input ","
click at [303, 219] on input "Бездротові навушники [PERSON_NAME]" at bounding box center [272, 229] width 212 height 24
drag, startPoint x: 313, startPoint y: 219, endPoint x: 257, endPoint y: 221, distance: 55.8
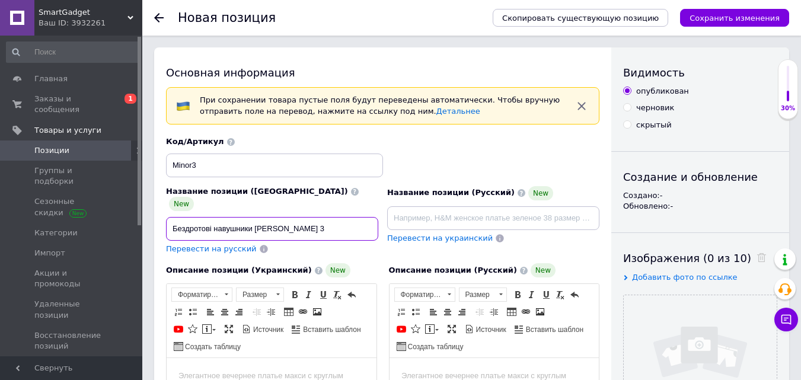
click at [257, 221] on input "Бездротові навушники [PERSON_NAME] 3" at bounding box center [272, 229] width 212 height 24
paste input "[PERSON_NAME] MINOR III black"
click at [324, 218] on input "Бездротові навушники [PERSON_NAME] MINOR III black" at bounding box center [272, 229] width 212 height 24
click at [332, 217] on input "Бездротові навушники [PERSON_NAME] MINOR 3 black" at bounding box center [272, 229] width 212 height 24
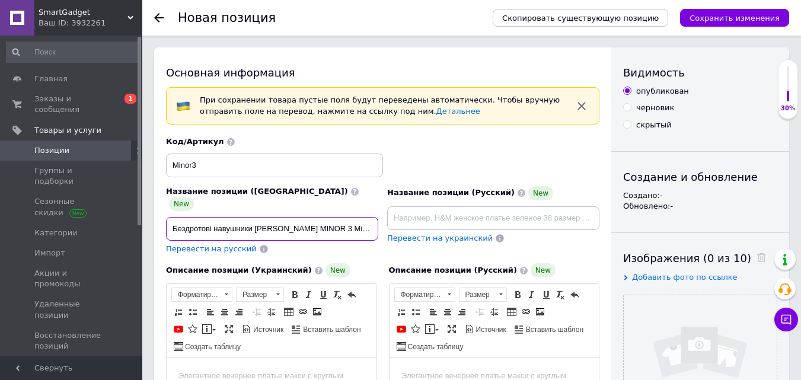
click at [317, 218] on input "Бездротові навушники [PERSON_NAME] MINOR 3 Міно" at bounding box center [272, 229] width 212 height 24
click at [361, 219] on input "Бездротові навушники [PERSON_NAME] MINOR III Навушники [PERSON_NAME] 3 Чорні TWS" at bounding box center [272, 229] width 212 height 24
click at [357, 217] on input "Бездротові навушники [PERSON_NAME] MINOR III Навушники [PERSON_NAME] 3 Чорні TW…" at bounding box center [272, 229] width 212 height 24
click at [358, 221] on input "Бездротові навушники [PERSON_NAME] MINOR III Навушники [PERSON_NAME] 3 Чорні TW…" at bounding box center [272, 229] width 212 height 24
click at [350, 217] on input "Бездротові навушники [PERSON_NAME] MINOR III Навушники [PERSON_NAME] 3 Чорні TW…" at bounding box center [272, 229] width 212 height 24
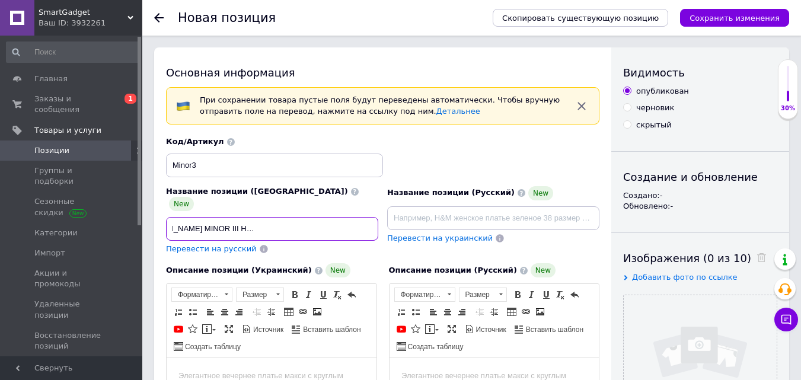
scroll to position [0, 125]
drag, startPoint x: 349, startPoint y: 217, endPoint x: 423, endPoint y: 218, distance: 74.2
click at [418, 226] on div "Название позиции (Украинский) New Бездротові навушники [PERSON_NAME] MINOR III …" at bounding box center [383, 195] width 443 height 127
paste input "TWS навушники-вкладиші"
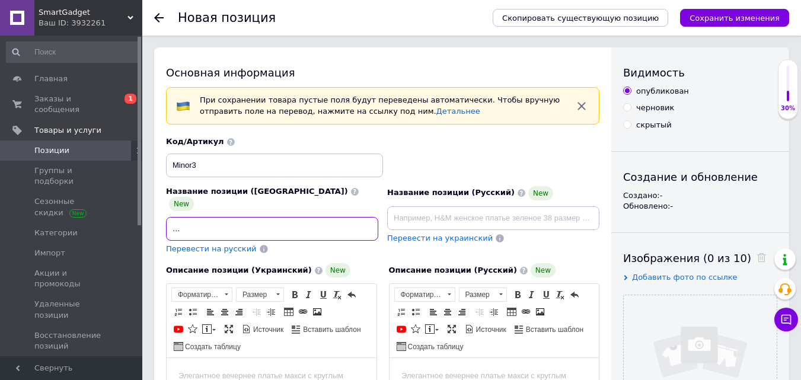
type input "Бездротові навушники [PERSON_NAME] MINOR III Навушники [PERSON_NAME] 3 Чорні TW…"
click at [219, 244] on span "Перевести на русский" at bounding box center [211, 248] width 91 height 9
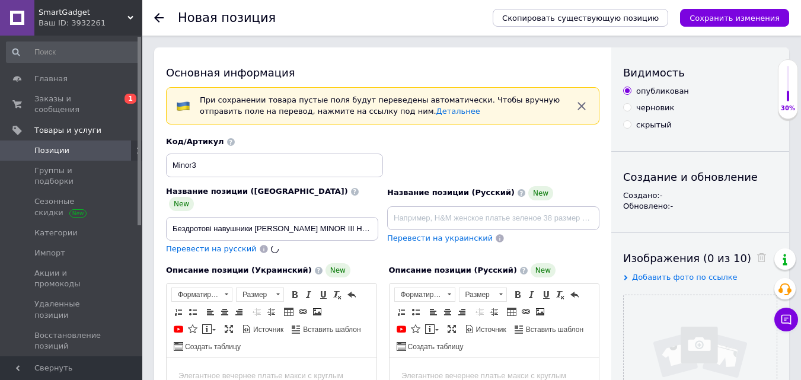
type input "Беспроводные наушники [PERSON_NAME] MINOR III Наушники [PERSON_NAME] 3 Черные T…"
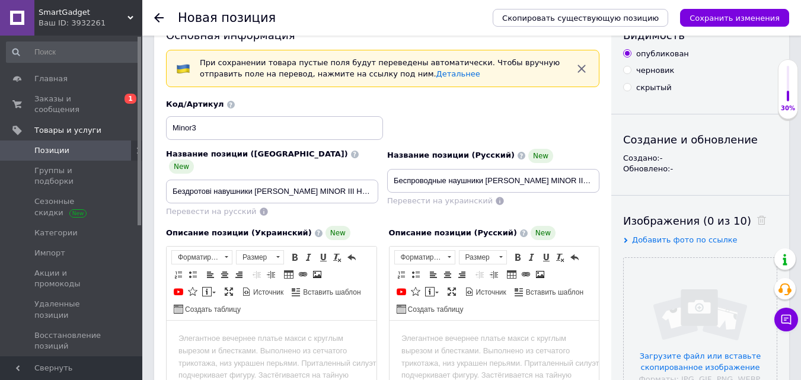
scroll to position [119, 0]
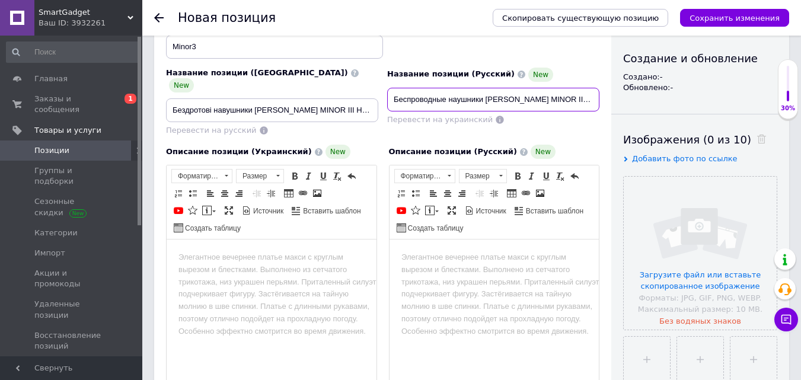
click at [445, 97] on input "Беспроводные наушники [PERSON_NAME] MINOR III Наушники [PERSON_NAME] 3 Черные T…" at bounding box center [493, 100] width 212 height 24
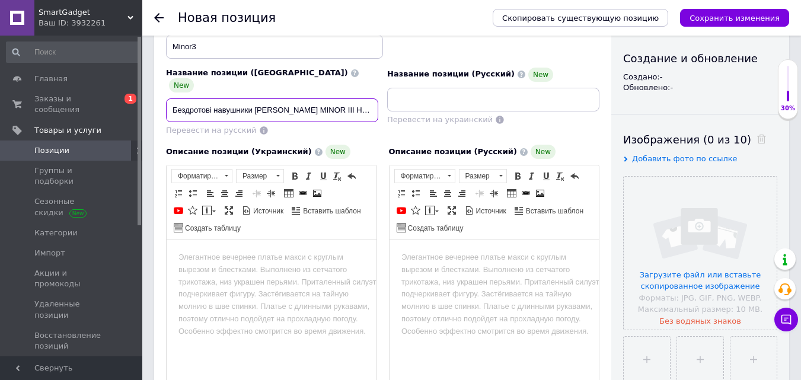
click at [324, 98] on input "Бездротові навушники [PERSON_NAME] MINOR III Навушники [PERSON_NAME] 3 Чорні TW…" at bounding box center [272, 110] width 212 height 24
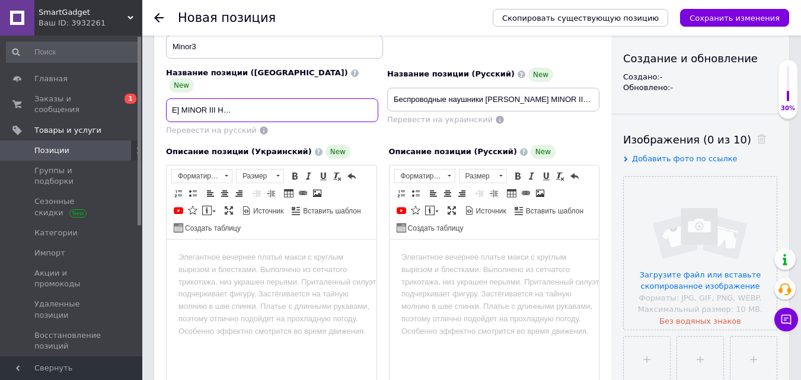
scroll to position [0, 161]
click at [309, 101] on input "Бездротові навушники [PERSON_NAME] MINOR III Навушники [PERSON_NAME] 3 Чорні TW…" at bounding box center [272, 110] width 212 height 24
type input "Бездротові навушники [PERSON_NAME] MINOR III Навушники [PERSON_NAME] 3 Чорні TW…"
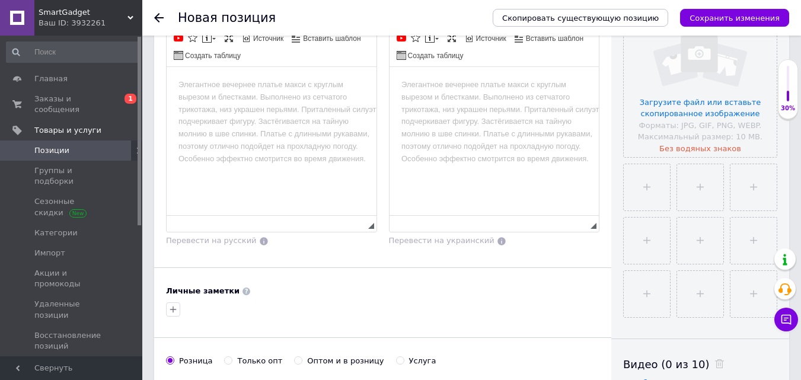
scroll to position [356, 0]
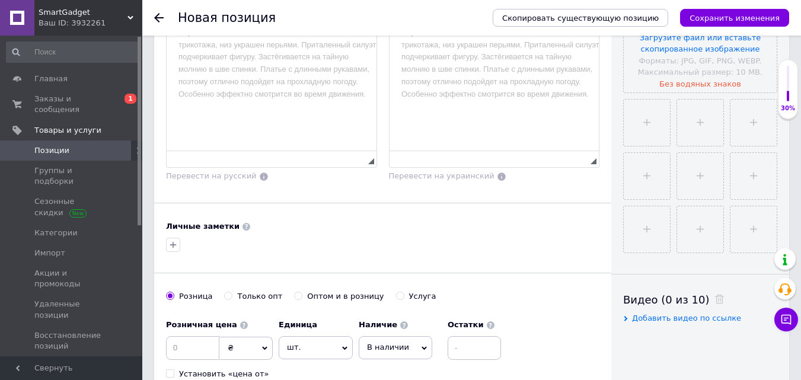
click at [289, 39] on html at bounding box center [272, 20] width 210 height 36
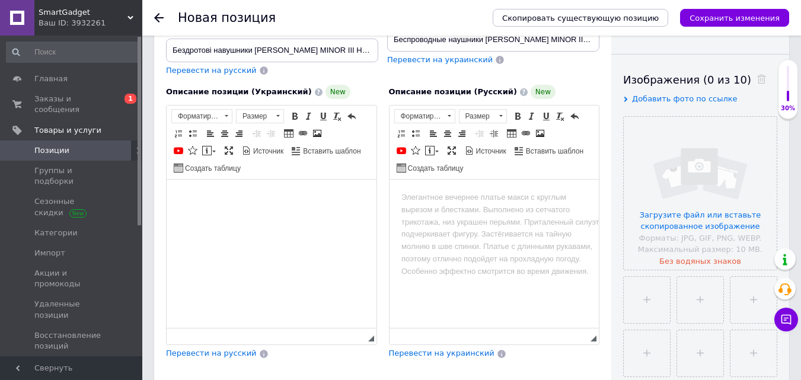
scroll to position [178, 0]
click at [248, 189] on html at bounding box center [272, 198] width 210 height 36
click at [243, 189] on html at bounding box center [272, 198] width 210 height 36
drag, startPoint x: 206, startPoint y: 141, endPoint x: 60, endPoint y: 7, distance: 197.8
click at [206, 147] on span at bounding box center [206, 151] width 9 height 9
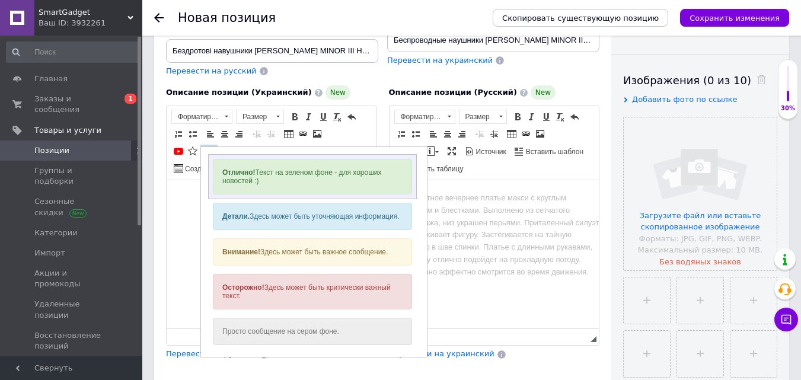
scroll to position [0, 0]
click at [241, 208] on div "Детали. Здесь может быть уточняющая информация." at bounding box center [312, 216] width 199 height 27
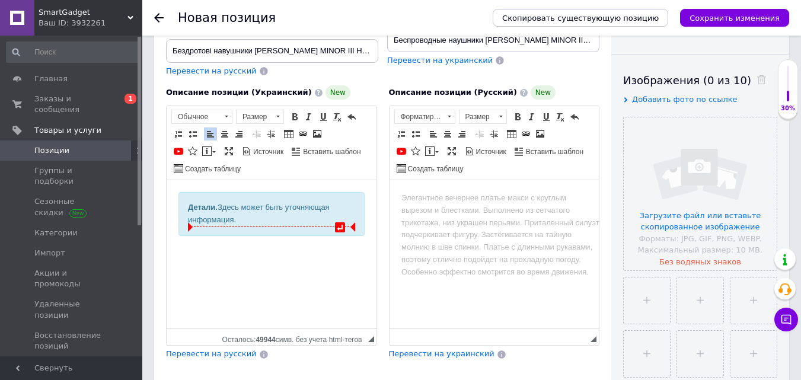
click at [249, 219] on div "Детали. Здесь может быть уточняющая информация." at bounding box center [271, 214] width 167 height 25
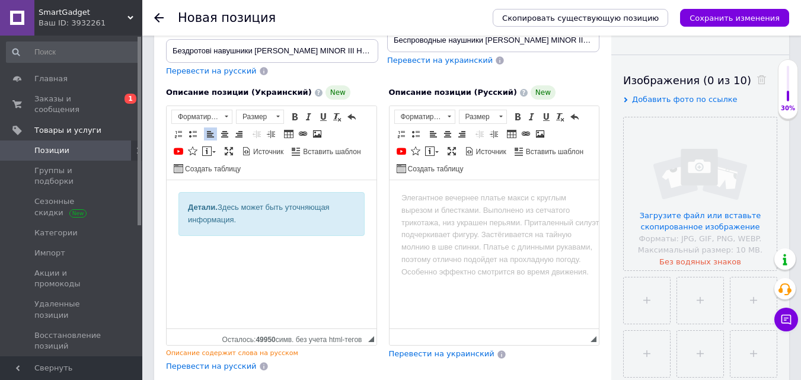
drag, startPoint x: 247, startPoint y: 220, endPoint x: 186, endPoint y: 206, distance: 62.7
click at [186, 206] on div "Детали. Здесь может быть уточняющая информация." at bounding box center [272, 214] width 186 height 44
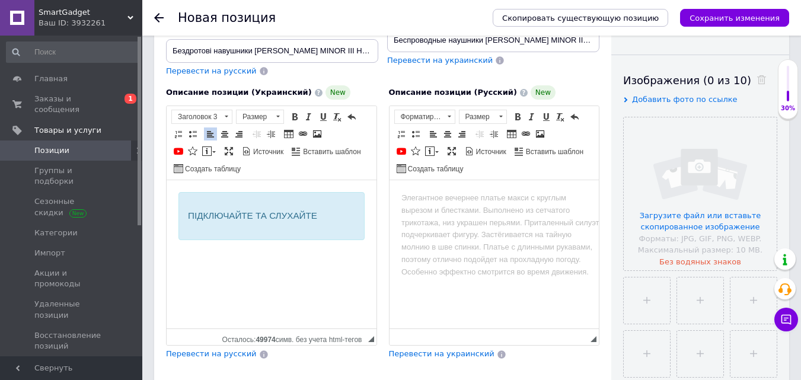
click at [200, 214] on h3 "ПІДКЛЮЧАЙТЕ ТА СЛУХАЙТЕ" at bounding box center [271, 216] width 167 height 11
click at [225, 129] on span at bounding box center [224, 133] width 9 height 9
click at [292, 112] on span at bounding box center [294, 116] width 9 height 9
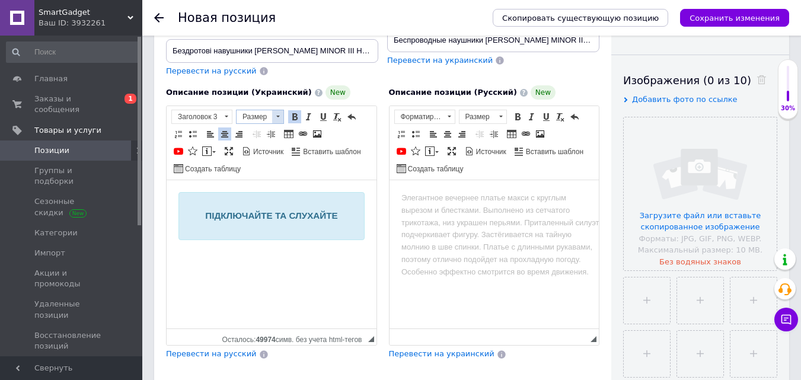
click at [278, 110] on span at bounding box center [277, 116] width 11 height 13
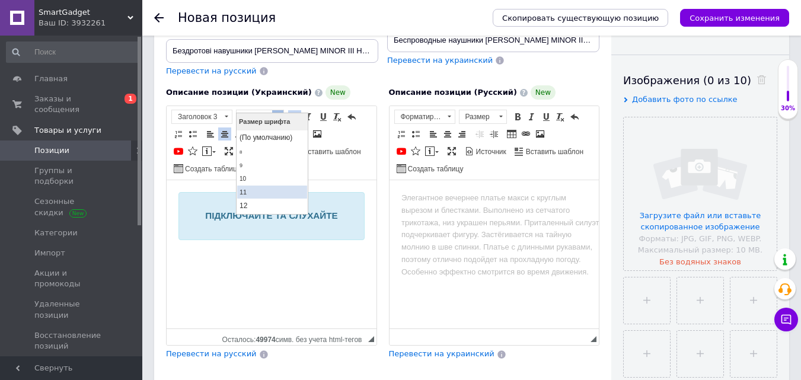
scroll to position [119, 0]
click at [259, 139] on link "18" at bounding box center [272, 133] width 70 height 17
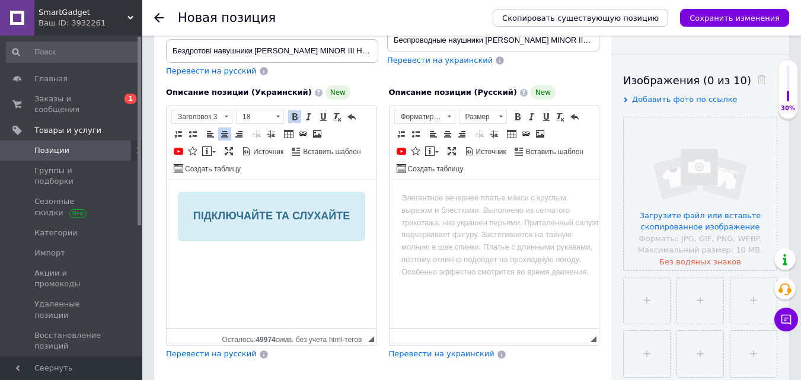
click at [297, 232] on div "ПІДКЛЮЧАЙТЕ ТА СЛУХАЙТЕ" at bounding box center [272, 216] width 186 height 49
click at [311, 216] on strong "ПІДКЛЮЧАЙТЕ ТА СЛУХАЙТЕ" at bounding box center [271, 216] width 157 height 12
click at [298, 112] on span at bounding box center [294, 116] width 9 height 9
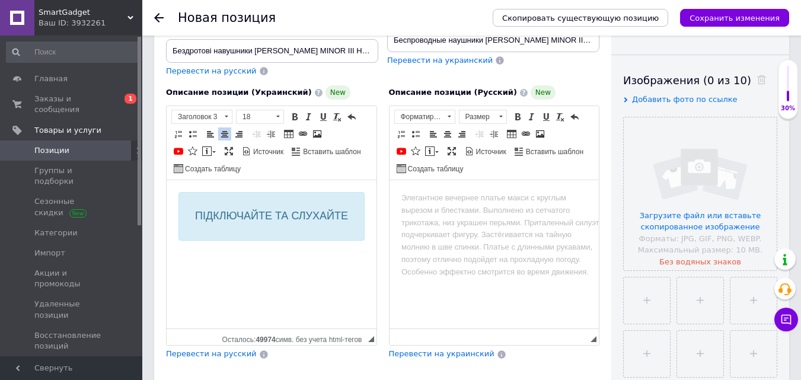
click at [274, 225] on div "ПІДКЛЮЧАЙТЕ ТА СЛУХАЙТЕ" at bounding box center [272, 216] width 186 height 49
click at [280, 238] on div "ПІДКЛЮЧАЙТЕ ТА СЛУХАЙТЕ" at bounding box center [272, 216] width 186 height 49
click at [288, 249] on p "Визуальный текстовый редактор, 8DBABACE-6160-4E50-92FF-284A53EC30F2" at bounding box center [272, 255] width 186 height 12
click at [262, 221] on span "ПІДКЛЮЧАЙТЕ ТА СЛУХАЙТЕ" at bounding box center [271, 216] width 153 height 12
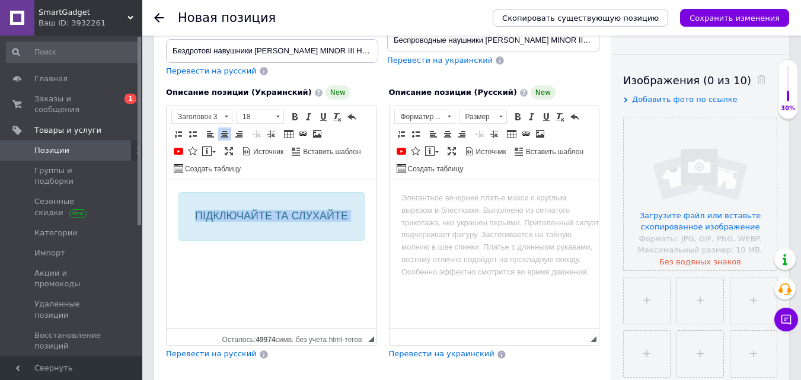
click at [262, 221] on span "ПІДКЛЮЧАЙТЕ ТА СЛУХАЙТЕ" at bounding box center [271, 216] width 153 height 12
click at [293, 112] on span at bounding box center [294, 116] width 9 height 9
click at [245, 267] on html "ПІДКЛЮЧАЙТЕ ТА СЛУХАЙТЕ" at bounding box center [272, 226] width 210 height 92
click at [244, 262] on html "ПІДКЛЮЧАЙТЕ ТА СЛУХАЙТЕ" at bounding box center [272, 226] width 210 height 92
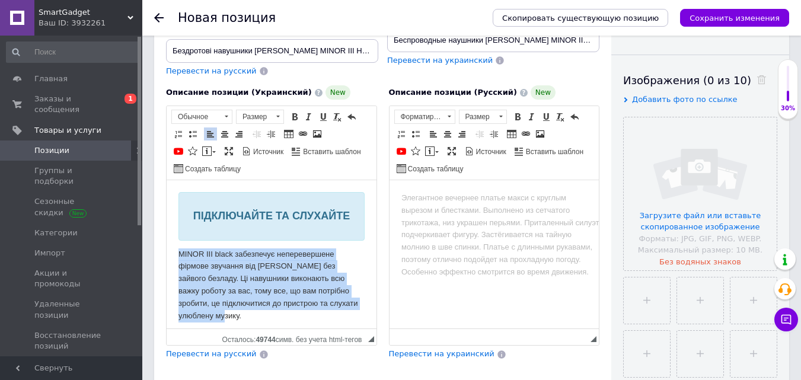
scroll to position [5, 0]
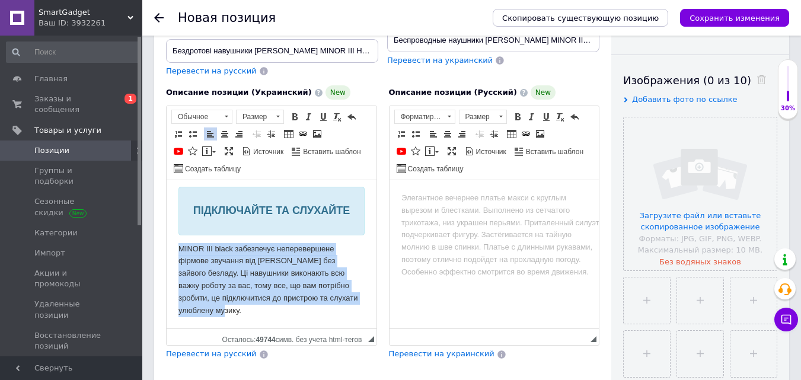
drag, startPoint x: 179, startPoint y: 253, endPoint x: 295, endPoint y: 318, distance: 133.0
click at [295, 318] on html "ПІДКЛЮЧАЙТЕ ТА СЛУХАЙТЕ MINOR III black забезпечує неперевершене фірмове звучан…" at bounding box center [272, 252] width 210 height 154
click at [221, 129] on span at bounding box center [224, 133] width 9 height 9
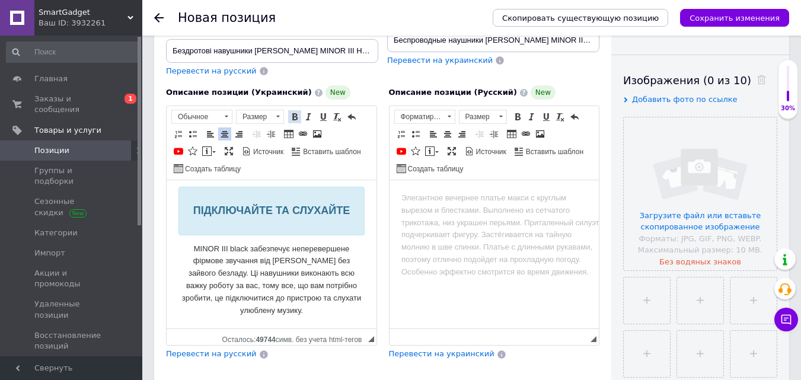
click at [297, 112] on span at bounding box center [294, 116] width 9 height 9
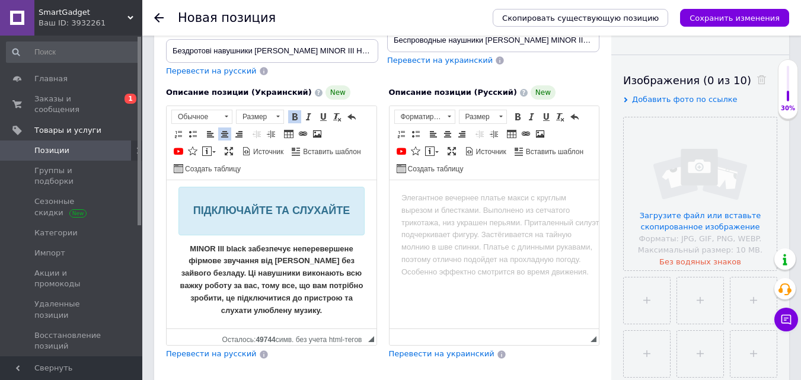
click at [338, 324] on html "ПІДКЛЮЧАЙТЕ ТА СЛУХАЙТЕ MINOR III black забезпечує неперевершене фірмове звучан…" at bounding box center [272, 252] width 210 height 154
click at [326, 313] on p "MINOR III black забезпечує неперевершене фірмове звучання від [PERSON_NAME] без…" at bounding box center [272, 280] width 186 height 74
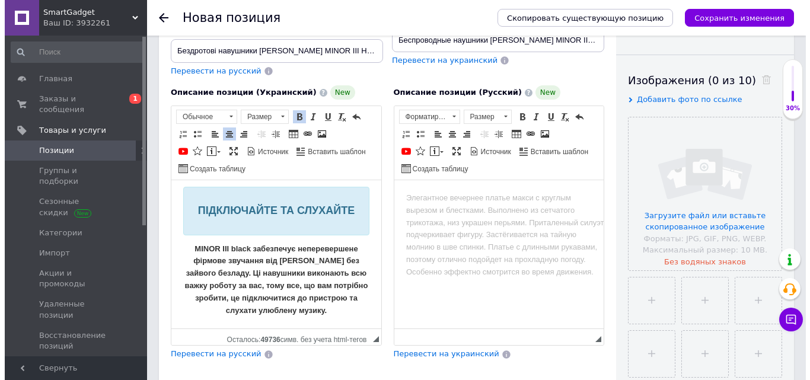
scroll to position [16, 0]
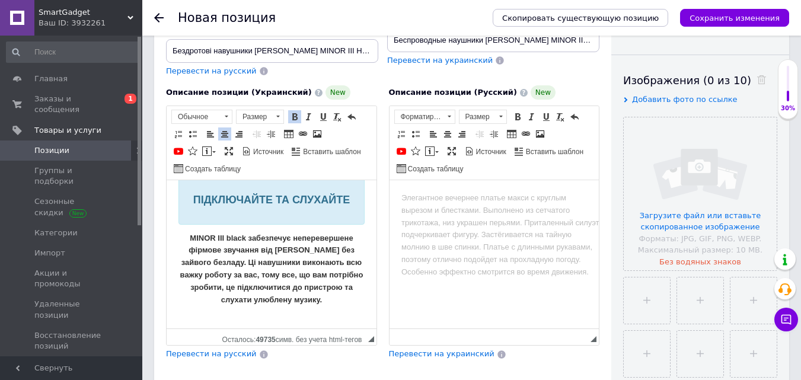
click at [356, 205] on html "ПІДКЛЮЧАЙТЕ ТА СЛУХАЙТЕ MINOR III black забезпечує неперевершене фірмове звучан…" at bounding box center [272, 253] width 210 height 179
click at [350, 249] on p "MINOR III black забезпечує неперевершене фірмове звучання від [PERSON_NAME] без…" at bounding box center [272, 282] width 186 height 98
click at [317, 311] on p "MINOR III black забезпечує неперевершене фірмове звучання від [PERSON_NAME] без…" at bounding box center [272, 282] width 186 height 98
click at [209, 147] on span at bounding box center [206, 151] width 9 height 9
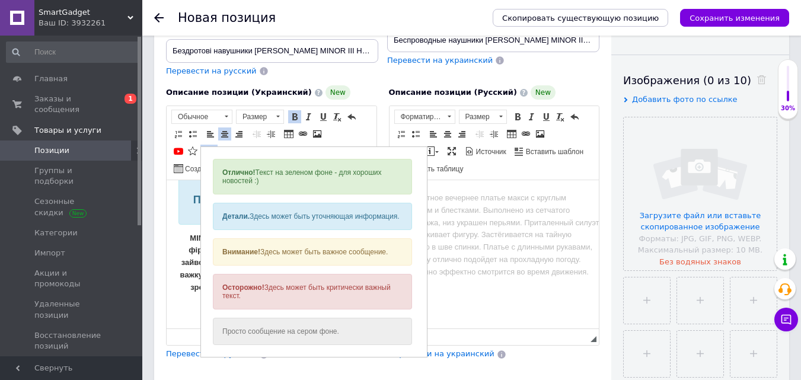
click at [211, 147] on span at bounding box center [206, 151] width 9 height 9
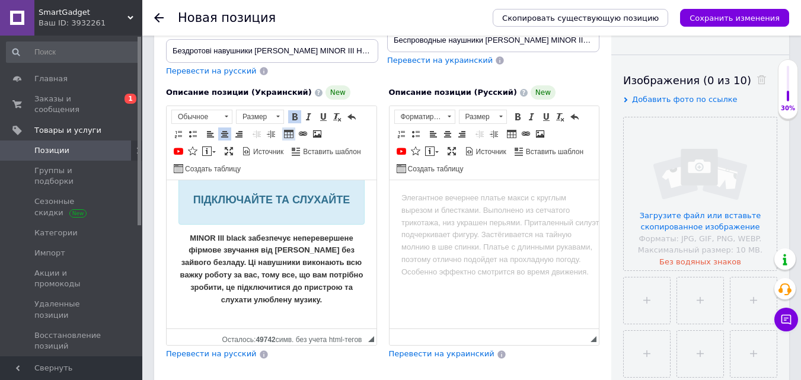
click at [289, 129] on span at bounding box center [288, 133] width 9 height 9
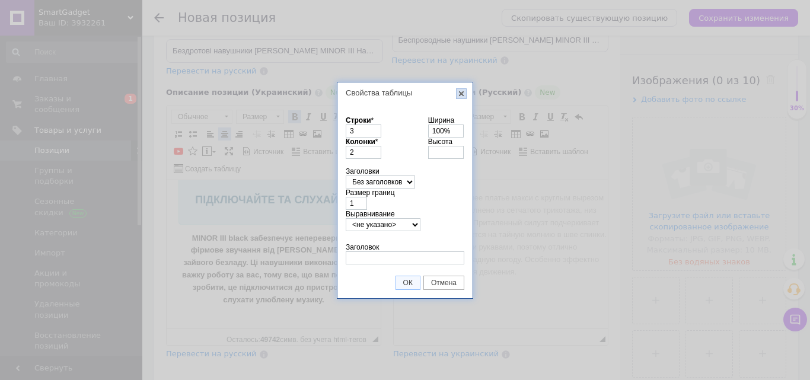
click at [461, 96] on link "X" at bounding box center [461, 93] width 11 height 11
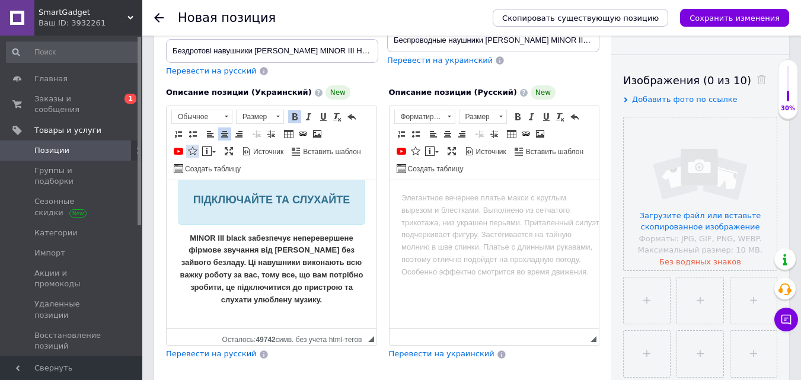
click at [198, 145] on link "{label}" at bounding box center [192, 151] width 13 height 13
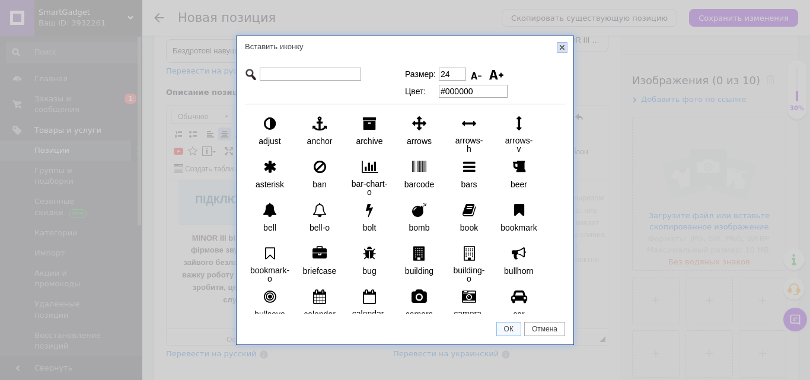
click at [562, 50] on link "X" at bounding box center [562, 47] width 11 height 11
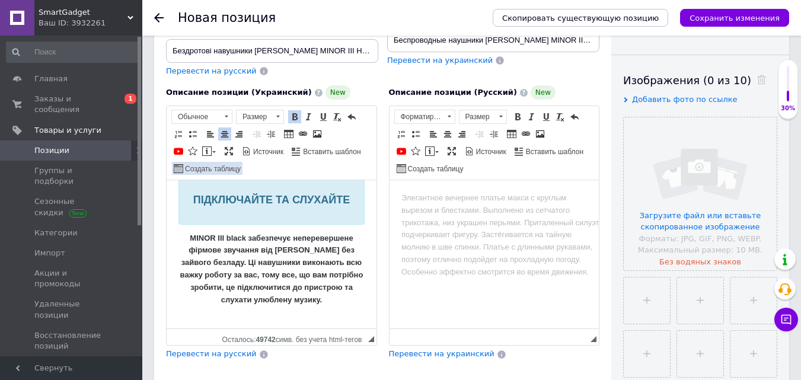
click at [196, 162] on link "Создать таблицу" at bounding box center [207, 168] width 71 height 13
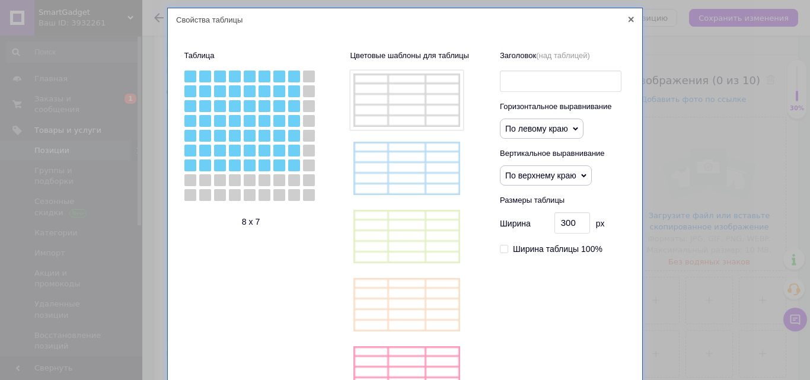
scroll to position [0, 0]
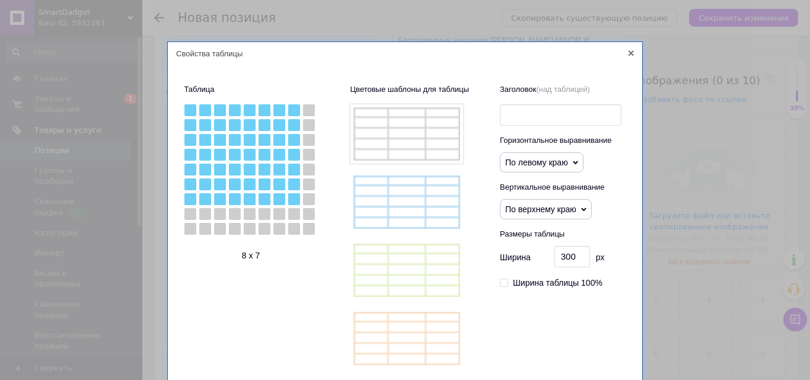
click at [629, 54] on icon at bounding box center [631, 52] width 5 height 5
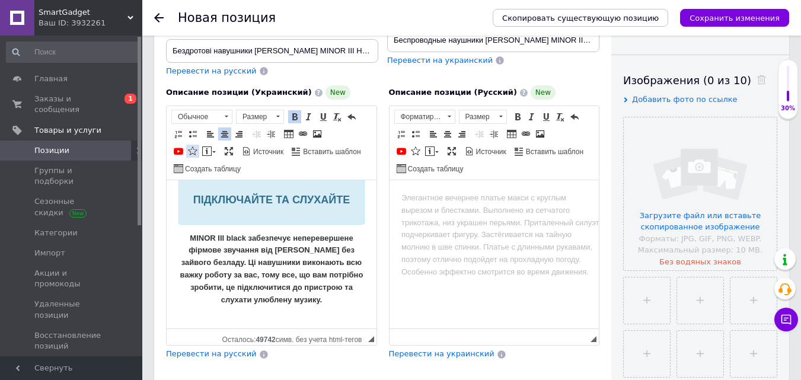
click at [191, 147] on span at bounding box center [192, 151] width 9 height 9
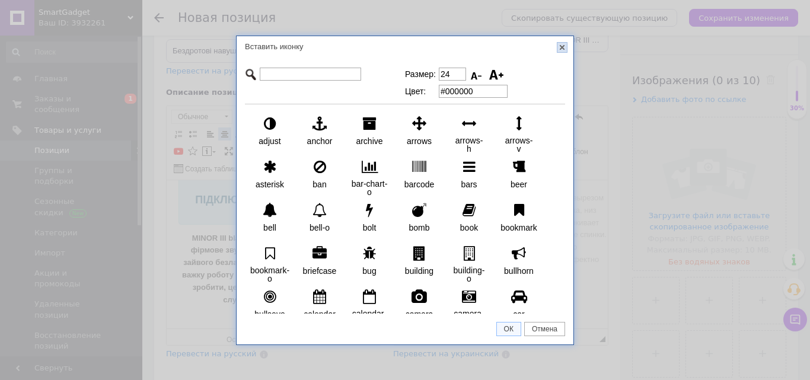
click at [558, 44] on link "X" at bounding box center [562, 47] width 11 height 11
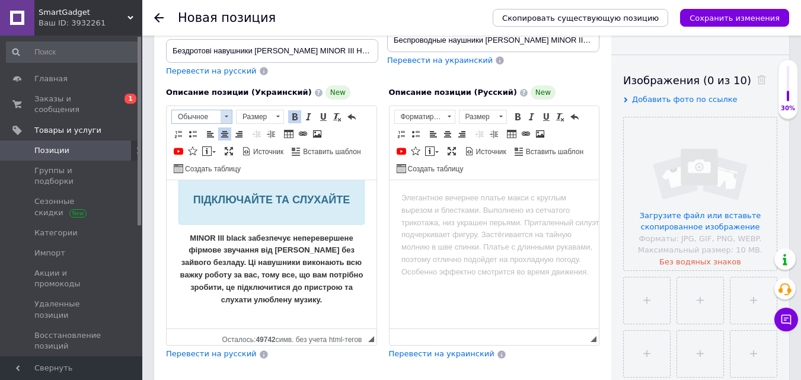
click at [225, 116] on span at bounding box center [227, 117] width 4 height 2
click at [316, 147] on span "Вставить шаблон" at bounding box center [330, 152] width 59 height 10
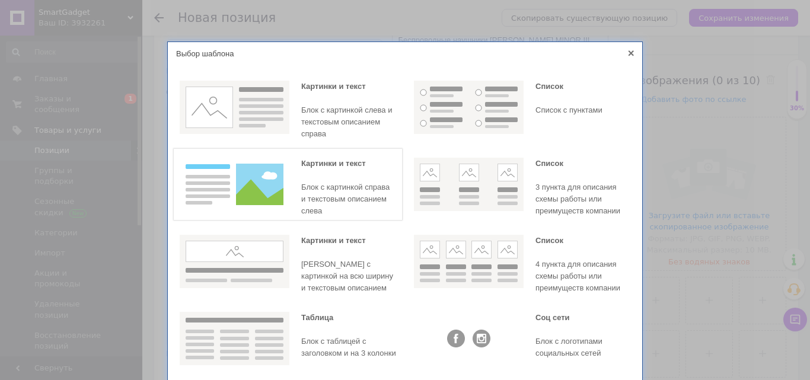
click at [261, 186] on img at bounding box center [235, 184] width 110 height 53
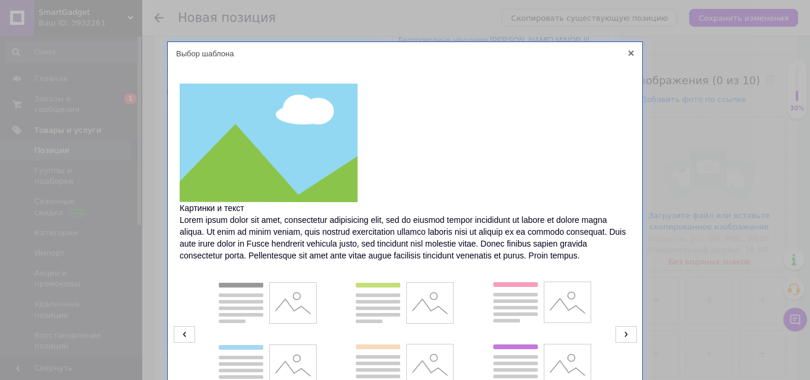
scroll to position [113, 0]
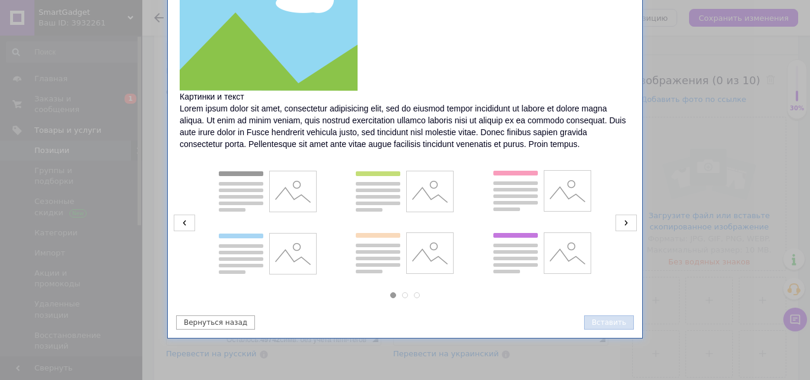
click at [620, 321] on button "Вставить" at bounding box center [609, 323] width 50 height 14
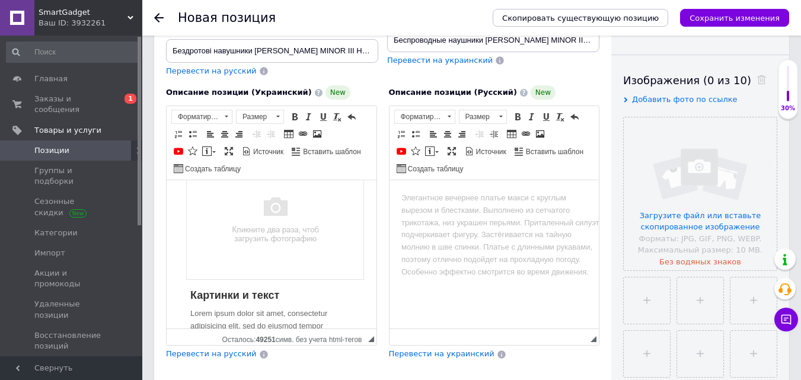
scroll to position [161, 0]
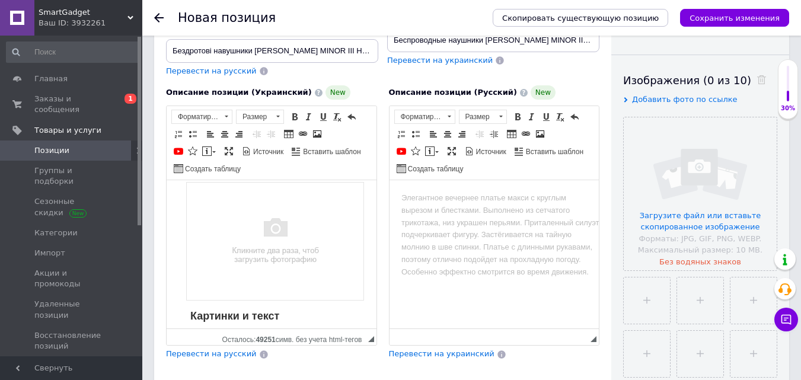
click at [296, 249] on img "Визуальный текстовый редактор, 8DBABACE-6160-4E50-92FF-284A53EC30F2" at bounding box center [275, 242] width 179 height 120
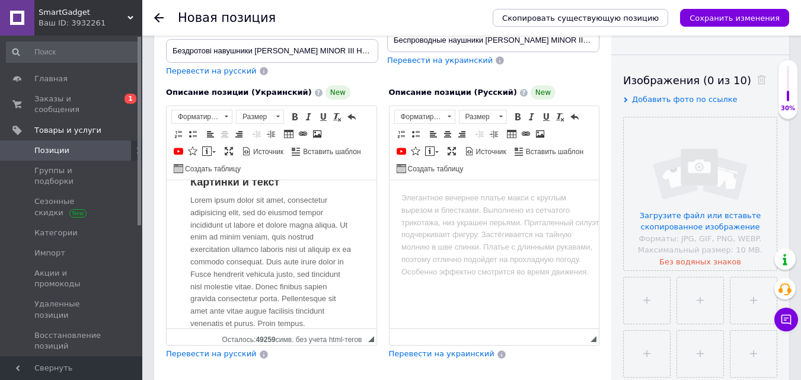
scroll to position [276, 0]
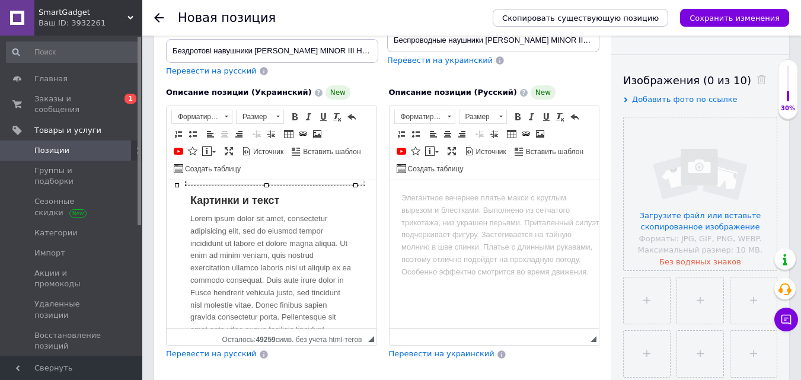
click at [266, 253] on div "[PERSON_NAME] и текст Lorem ipsum dolor sit amet, consectetur adipisicing elit,…" at bounding box center [272, 215] width 186 height 298
click at [252, 206] on div "Картинки и текст" at bounding box center [271, 144] width 163 height 126
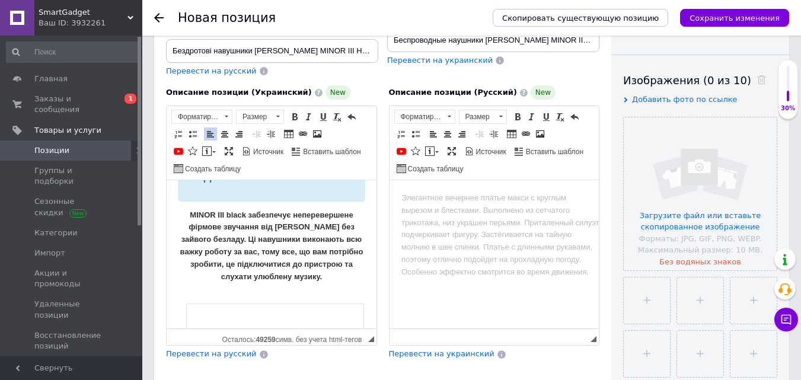
click at [266, 266] on strong "MINOR III black забезпечує неперевершене фірмове звучання від [PERSON_NAME] без…" at bounding box center [271, 246] width 183 height 71
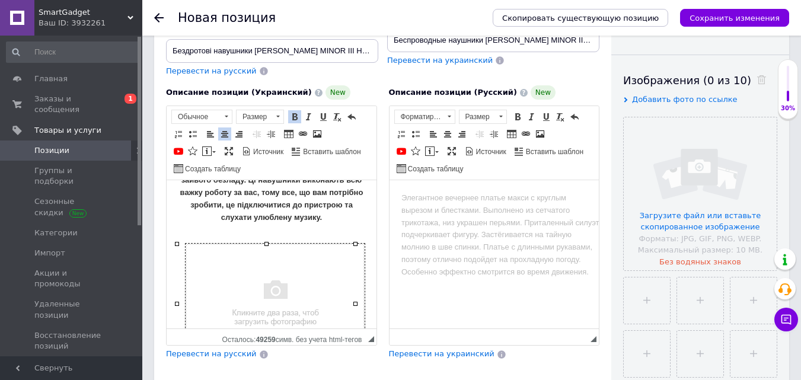
click at [273, 266] on img "Визуальный текстовый редактор, 8DBABACE-6160-4E50-92FF-284A53EC30F2" at bounding box center [275, 304] width 179 height 120
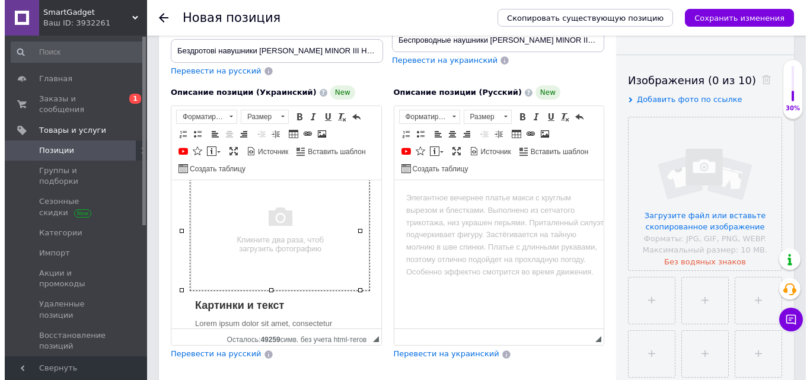
scroll to position [158, 0]
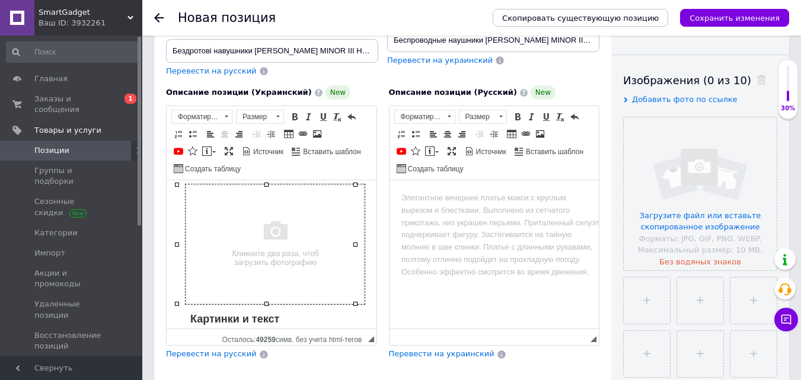
click at [271, 243] on img "Визуальный текстовый редактор, 8DBABACE-6160-4E50-92FF-284A53EC30F2" at bounding box center [275, 244] width 179 height 120
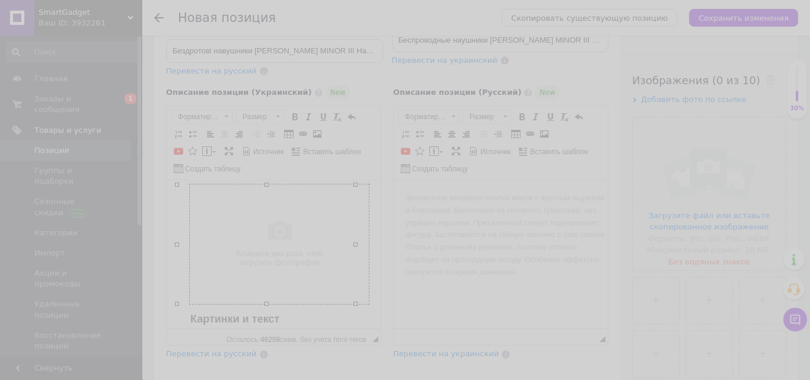
select select
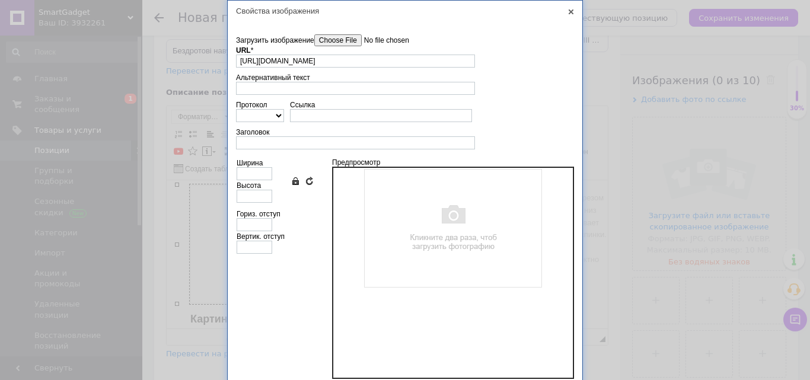
click at [323, 36] on input"] "Загрузить изображение" at bounding box center [381, 40] width 135 height 12
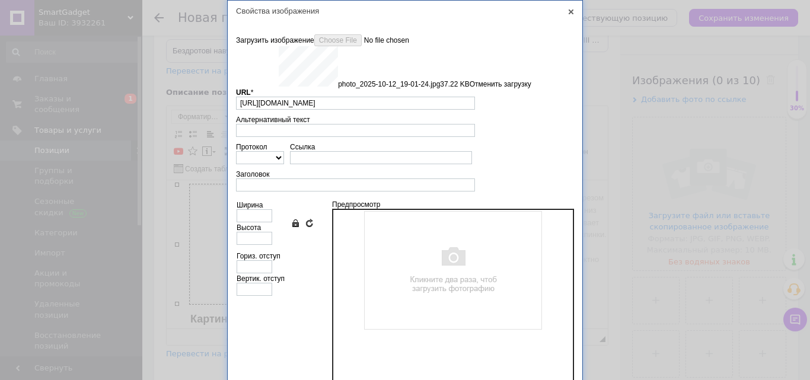
type input "[URL][DOMAIN_NAME]"
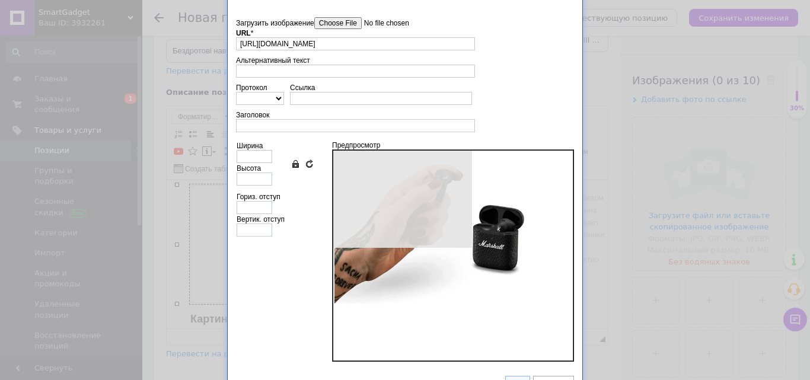
scroll to position [36, 0]
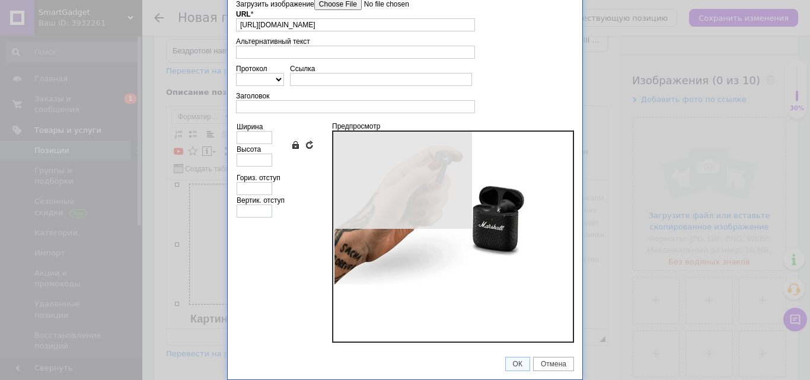
type input "640"
type input "440"
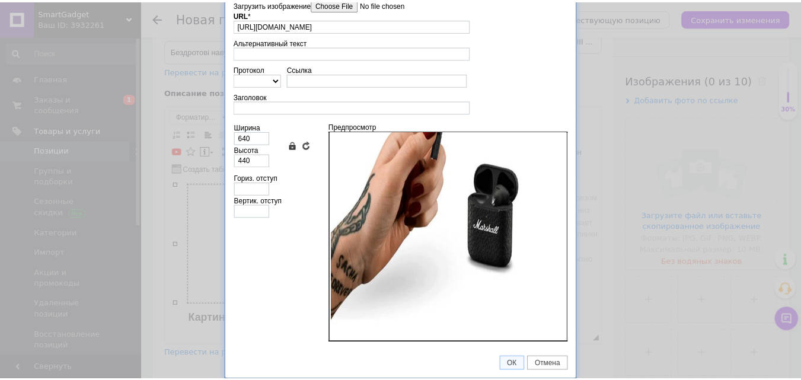
scroll to position [0, 0]
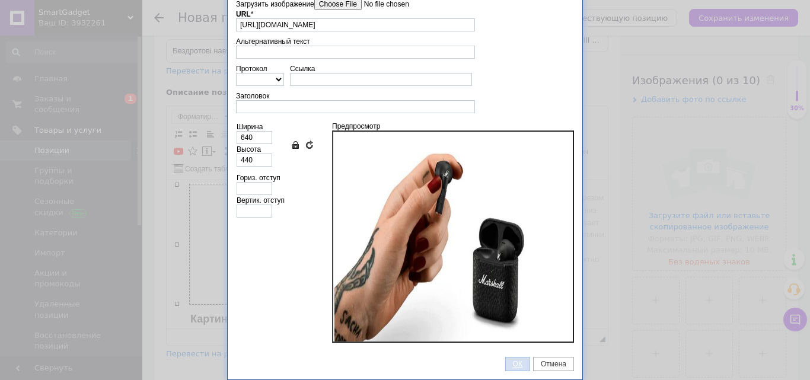
click at [516, 361] on span "ОК" at bounding box center [518, 364] width 24 height 8
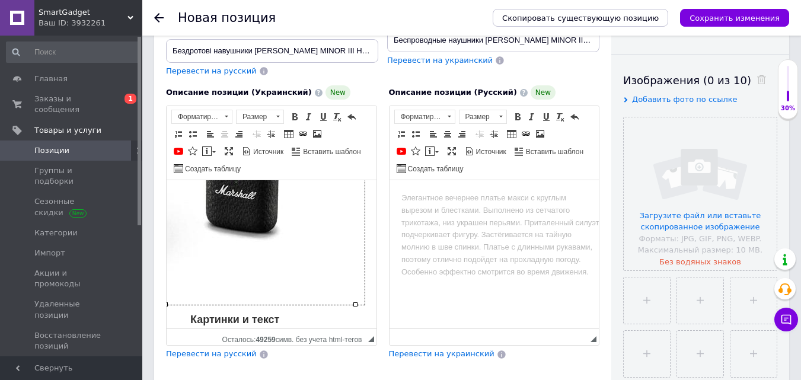
scroll to position [415, 0]
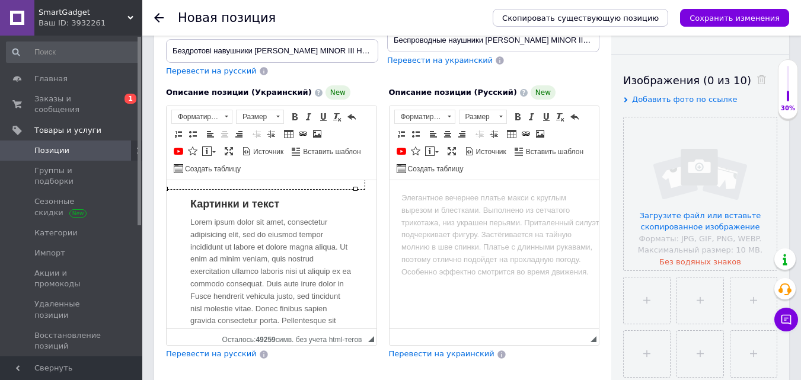
click at [231, 234] on div "[PERSON_NAME] и текст Lorem ipsum dolor sit amet, consectetur adipisicing elit,…" at bounding box center [272, 147] width 186 height 440
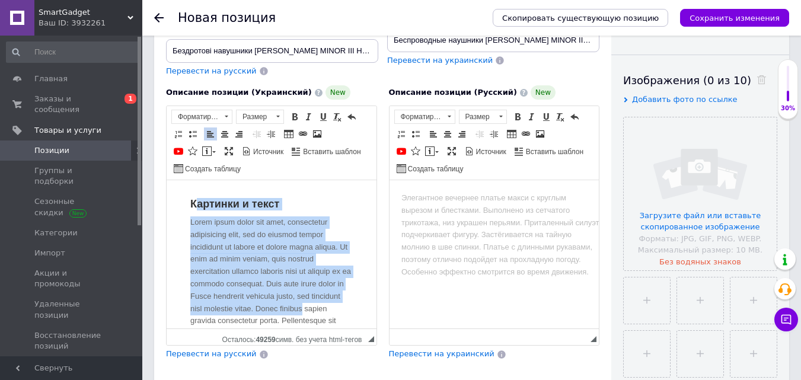
scroll to position [478, 0]
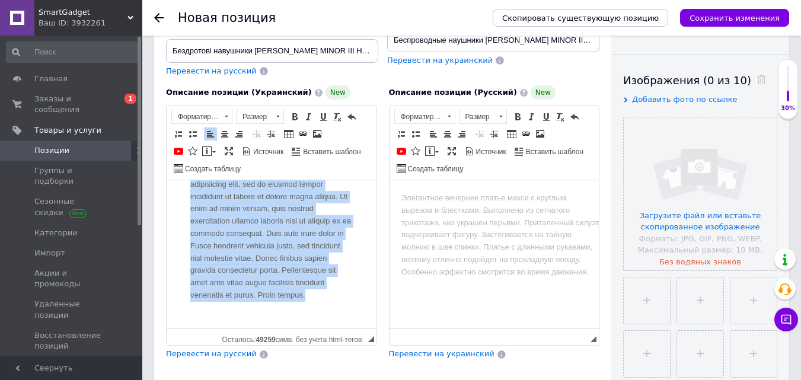
drag, startPoint x: 196, startPoint y: 203, endPoint x: 339, endPoint y: 295, distance: 170.3
click at [373, 328] on html "ПІДКЛЮЧАЙТЕ ТА СЛУХАЙТЕ MINOR III black забезпечує неперевершене фірмове звучан…" at bounding box center [272, 22] width 210 height 614
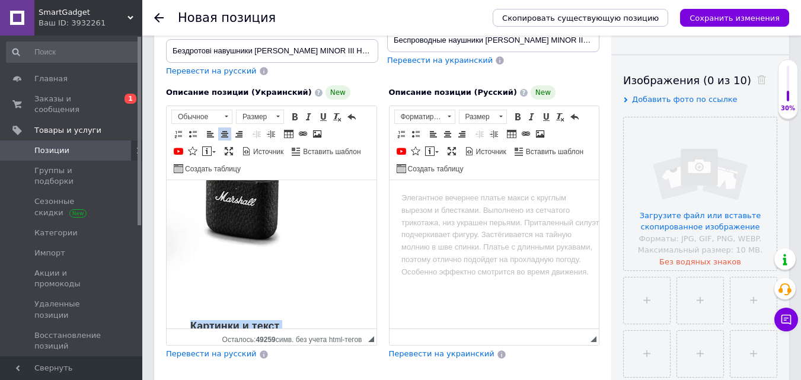
drag, startPoint x: 217, startPoint y: 296, endPoint x: 149, endPoint y: 165, distance: 147.5
click at [167, 165] on html "ПІДКЛЮЧАЙТЕ ТА СЛУХАЙТЕ MINOR III black забезпечує неперевершене фірмове звучан…" at bounding box center [272, 194] width 210 height 614
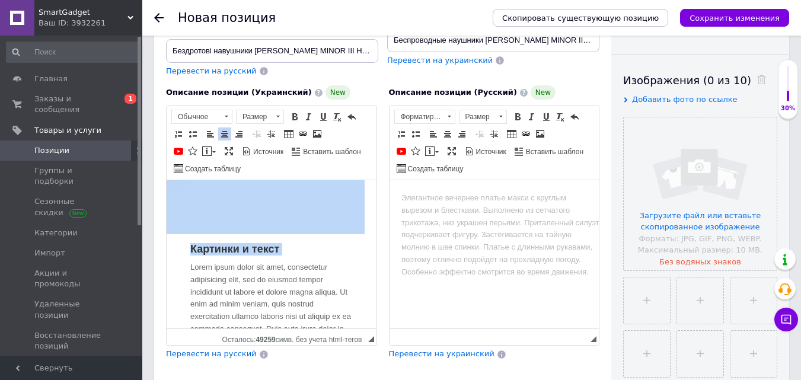
scroll to position [371, 0]
click at [269, 248] on div "Картинки и текст" at bounding box center [271, 120] width 163 height 269
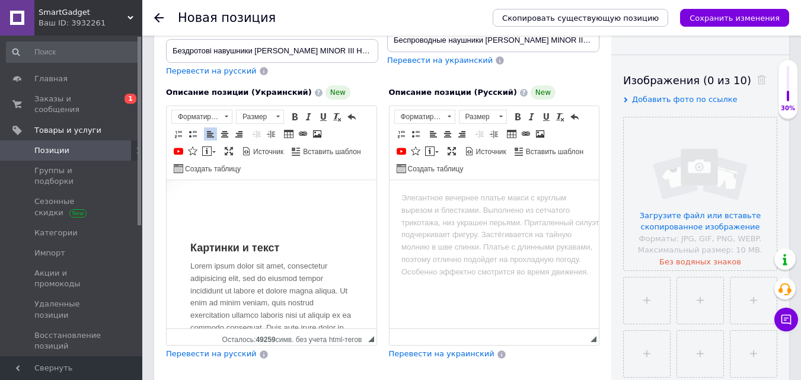
click at [260, 259] on div "[PERSON_NAME] и текст Lorem ipsum dolor sit amet, consectetur adipisicing elit,…" at bounding box center [272, 191] width 186 height 440
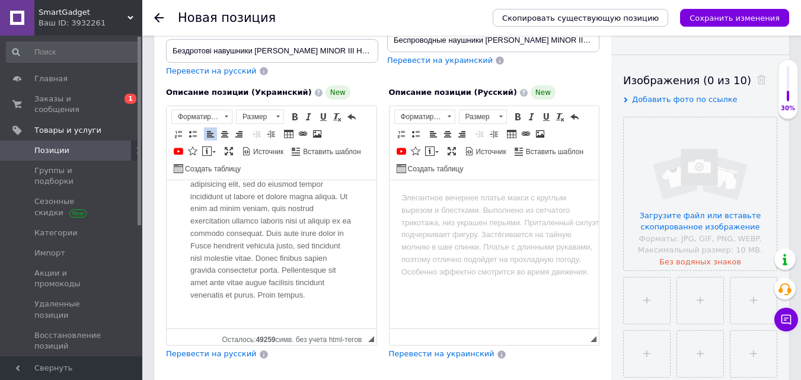
scroll to position [478, 0]
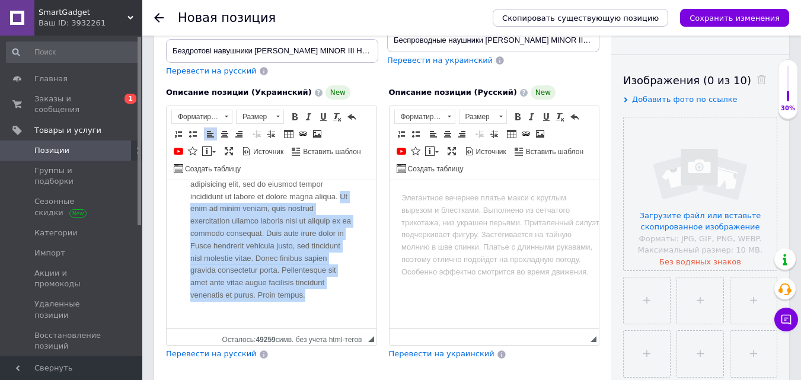
drag, startPoint x: 198, startPoint y: 278, endPoint x: 181, endPoint y: 199, distance: 80.6
click at [173, 194] on html "ПІДКЛЮЧАЙТЕ ТА СЛУХАЙТЕ MINOR III black забезпечує неперевершене фірмове звучан…" at bounding box center [272, 22] width 210 height 614
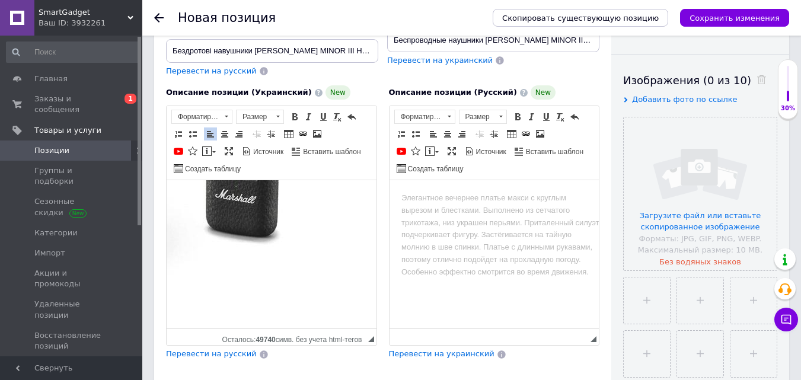
scroll to position [297, 0]
click at [222, 291] on img "Визуальный текстовый редактор, 8DBABACE-6160-4E50-92FF-284A53EC30F2" at bounding box center [174, 177] width 381 height 262
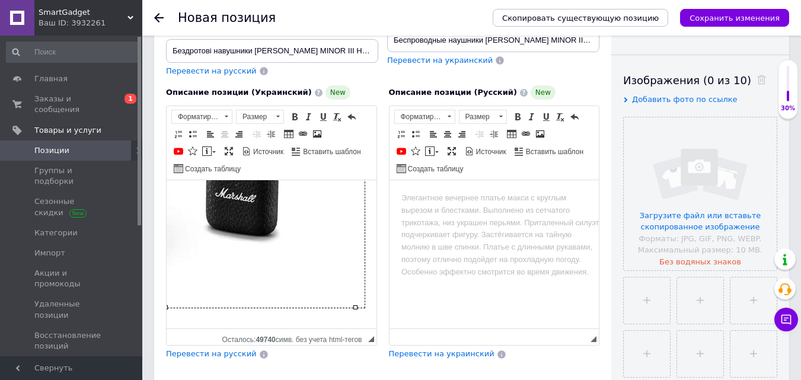
click at [247, 327] on html "ПІДКЛЮЧАЙТЕ ТА СЛУХАЙТЕ MINOR III black забезпечує неперевершене фірмове звучан…" at bounding box center [272, 106] width 210 height 445
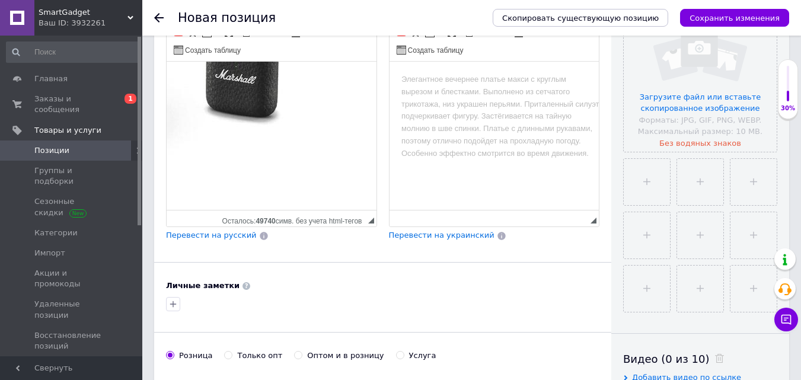
click at [254, 174] on img "Визуальный текстовый редактор, 8DBABACE-6160-4E50-92FF-284A53EC30F2" at bounding box center [174, 58] width 381 height 262
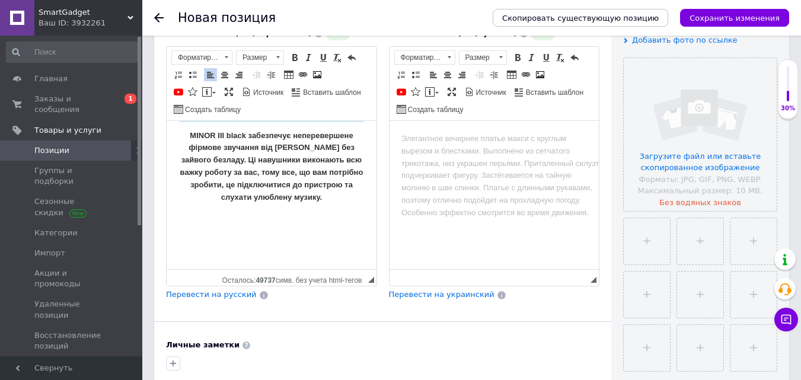
scroll to position [0, 0]
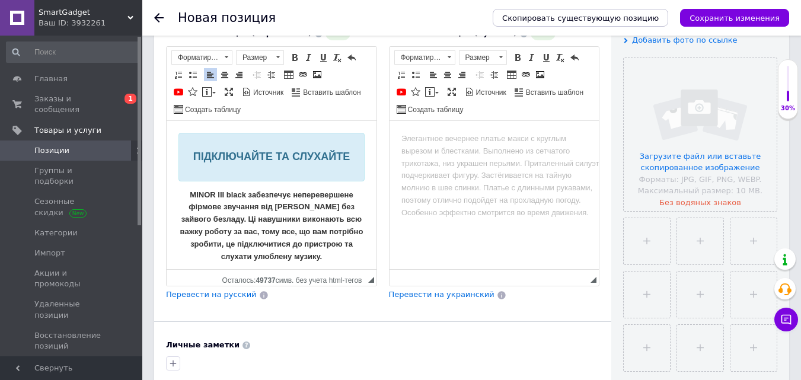
click at [272, 195] on strong "MINOR III black забезпечує неперевершене фірмове звучання від [PERSON_NAME] без…" at bounding box center [271, 225] width 183 height 71
click at [174, 135] on html "ПІДКЛЮЧАЙТЕ ТА СЛУХАЙТЕ MINOR III black забезпечує неперевершене фірмове звучан…" at bounding box center [272, 232] width 210 height 222
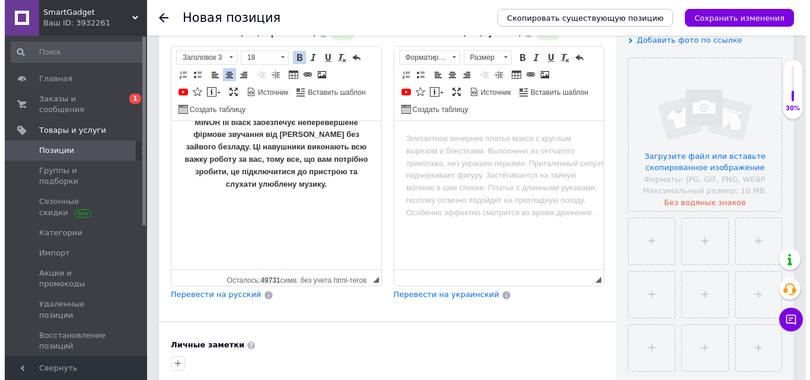
scroll to position [74, 0]
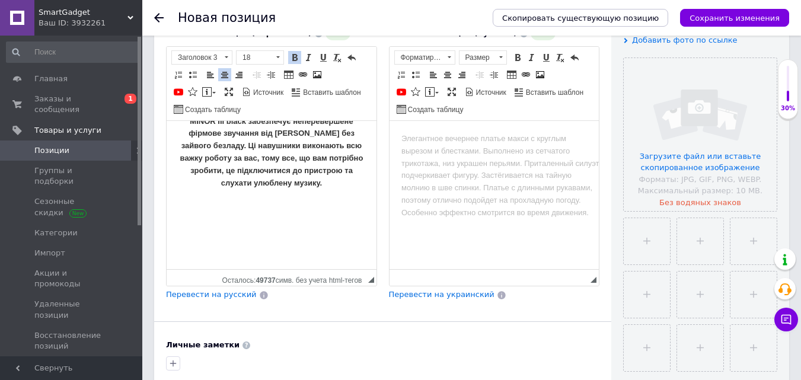
click at [315, 187] on strong "MINOR III black забезпечує неперевершене фірмове звучання від [PERSON_NAME] без…" at bounding box center [271, 152] width 183 height 71
click at [311, 199] on p "MINOR III black забезпечує неперевершене фірмове звучання від [PERSON_NAME] без…" at bounding box center [272, 159] width 186 height 87
click at [321, 210] on div "Визуальный текстовый редактор, 8DBABACE-6160-4E50-92FF-284A53EC30F2" at bounding box center [272, 233] width 186 height 48
click at [308, 88] on span "Вставить шаблон" at bounding box center [330, 93] width 59 height 10
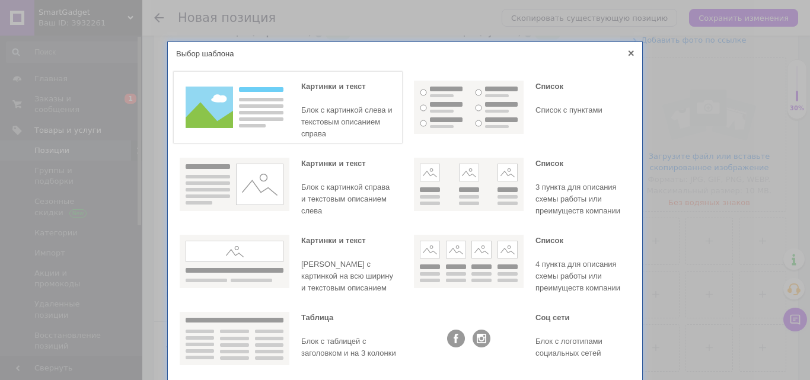
click at [249, 101] on img at bounding box center [235, 107] width 110 height 53
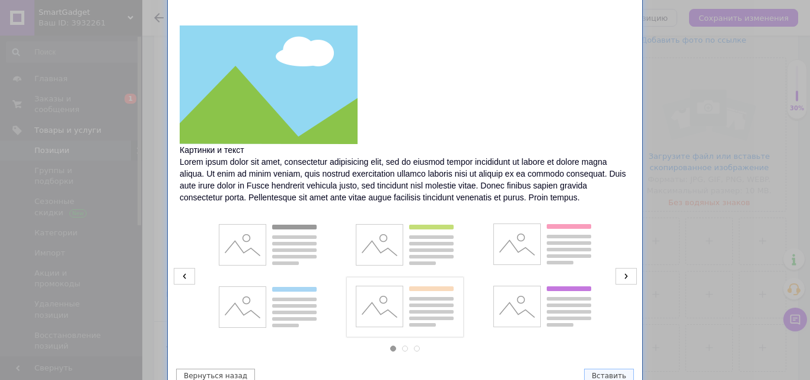
scroll to position [113, 0]
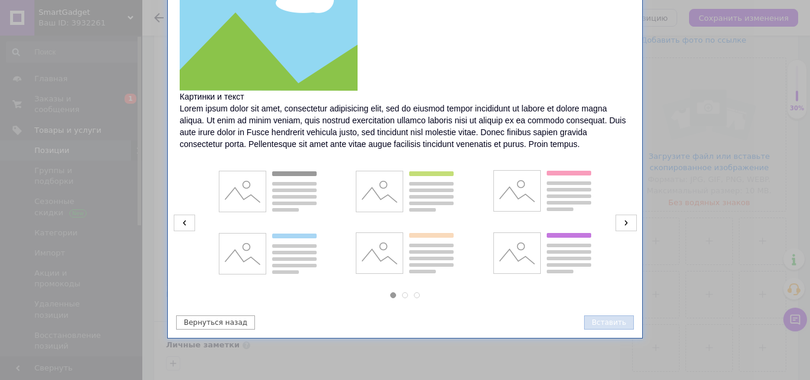
click at [614, 324] on button "Вставить" at bounding box center [609, 323] width 50 height 14
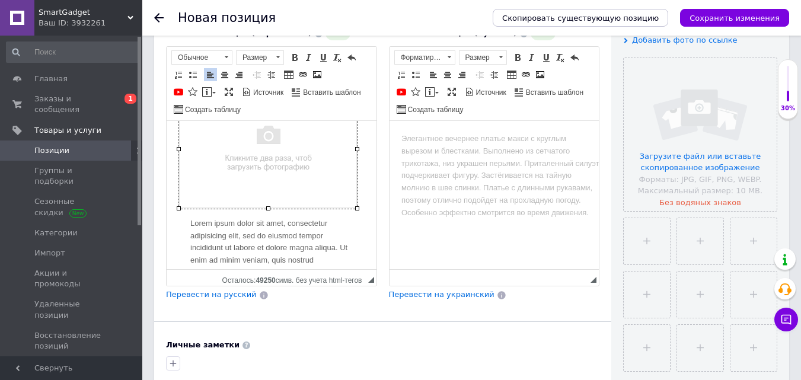
click at [302, 184] on img "Визуальный текстовый редактор, 8DBABACE-6160-4E50-92FF-284A53EC30F2" at bounding box center [268, 149] width 179 height 120
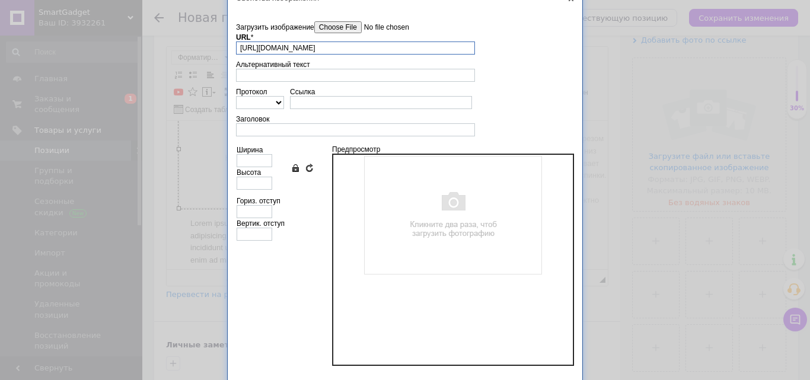
scroll to position [0, 0]
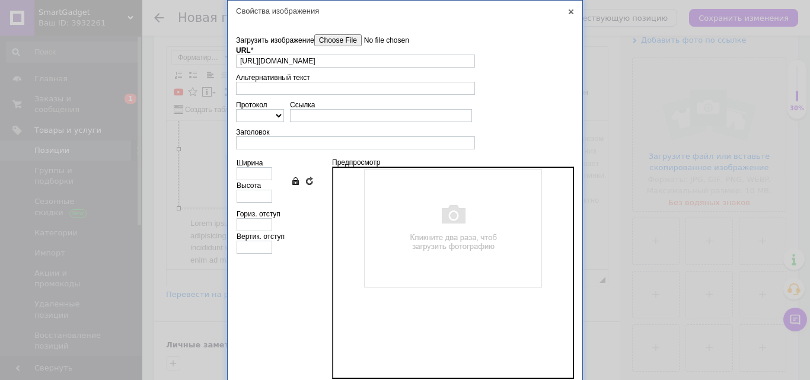
click at [351, 51] on div "URL * [URL][DOMAIN_NAME]" at bounding box center [355, 56] width 239 height 21
click at [353, 42] on input"] "Загрузить изображение" at bounding box center [381, 40] width 135 height 12
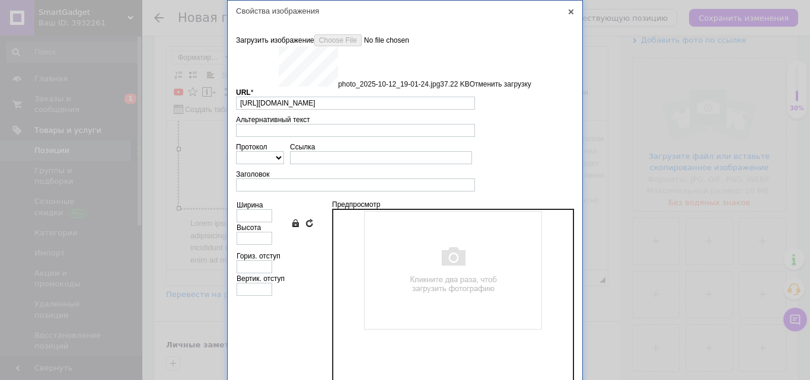
type input "[URL][DOMAIN_NAME]"
type input "640"
type input "440"
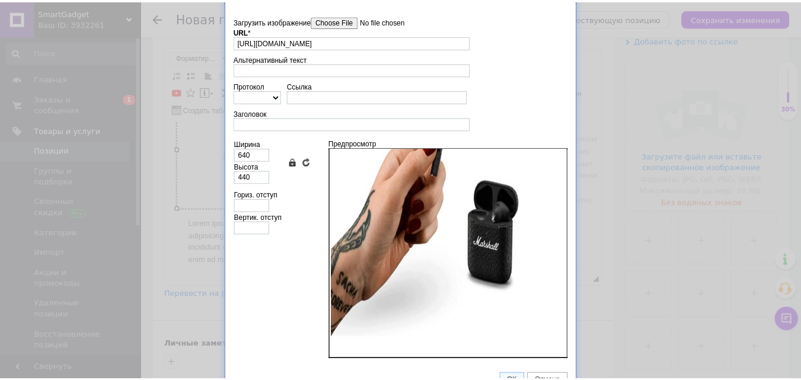
scroll to position [36, 0]
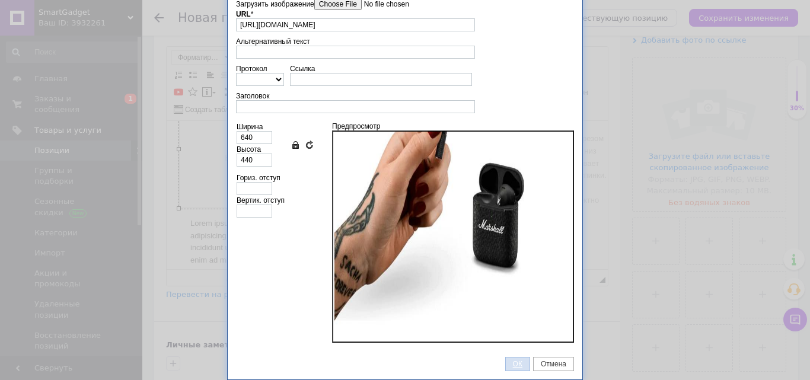
click at [515, 363] on span "ОК" at bounding box center [518, 364] width 24 height 8
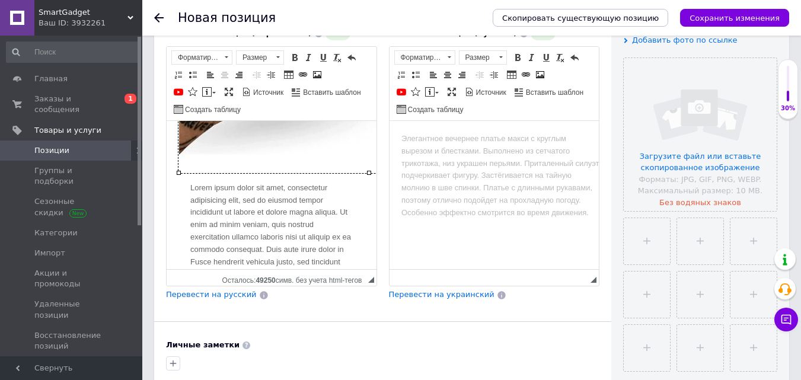
click at [277, 210] on div "[PERSON_NAME] и текст Lorem ipsum dolor sit amet, consectetur adipisicing elit,…" at bounding box center [272, 104] width 186 height 455
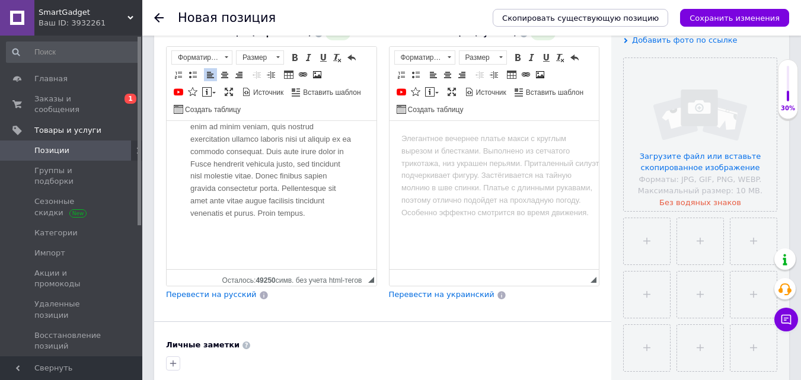
scroll to position [524, 0]
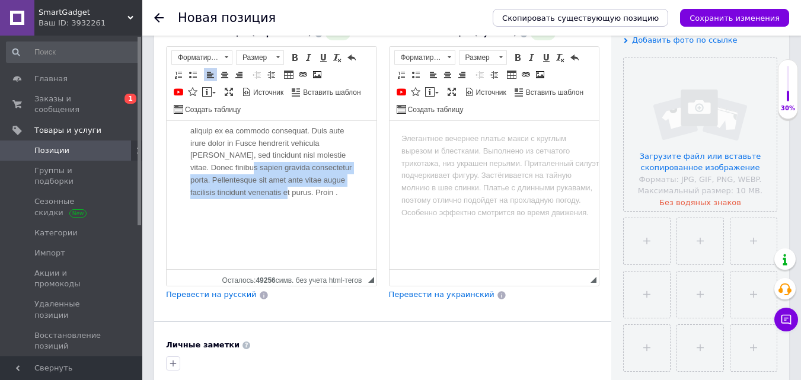
drag, startPoint x: 338, startPoint y: 192, endPoint x: 238, endPoint y: 172, distance: 101.0
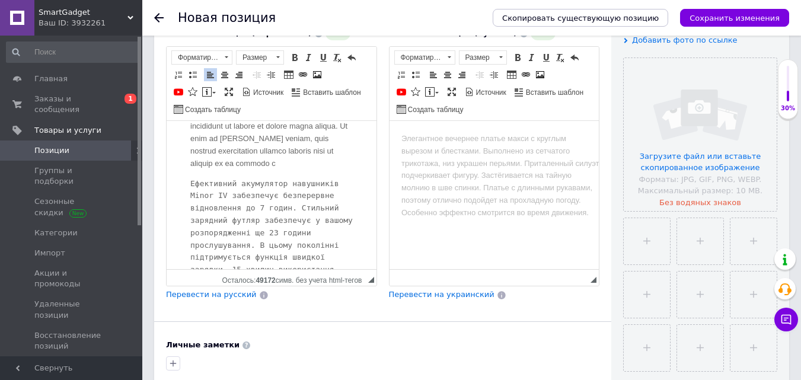
scroll to position [471, 0]
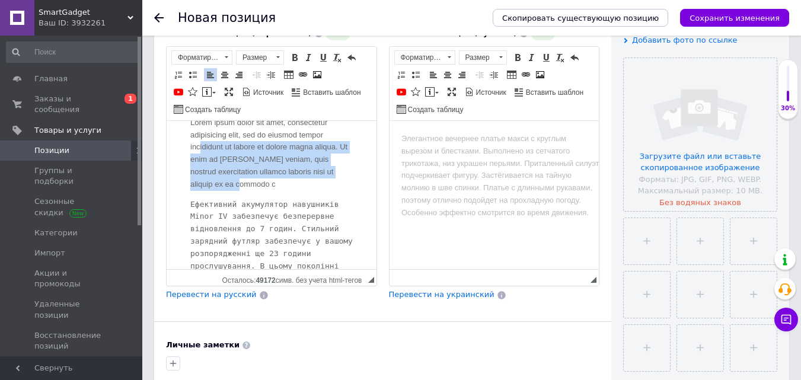
drag, startPoint x: 248, startPoint y: 188, endPoint x: 200, endPoint y: 151, distance: 60.4
click at [200, 151] on div "[PERSON_NAME] и текст Lorem ipsum dolor sit amet, consectetur adipisicing elit,…" at bounding box center [272, 78] width 186 height 532
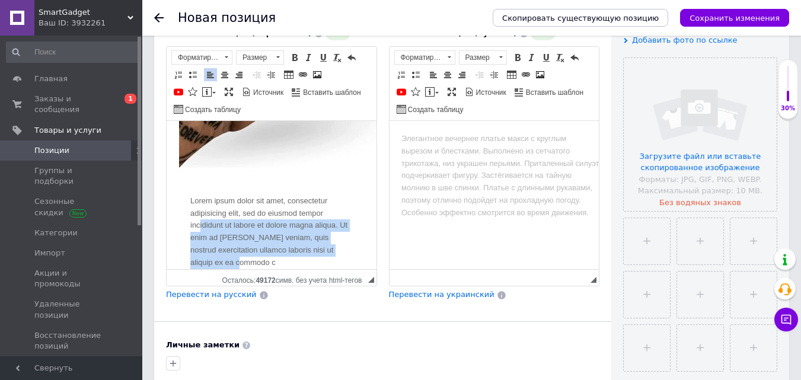
scroll to position [412, 0]
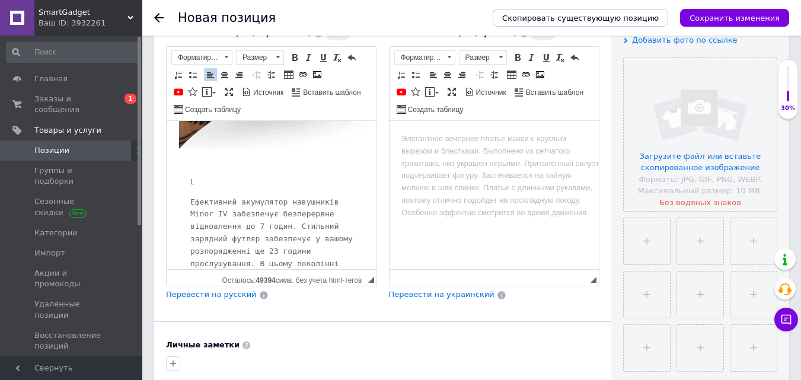
click at [184, 183] on div "Картинки и текст L Ефективний акумулятор навушників Minor IV забезпечує безпере…" at bounding box center [272, 106] width 186 height 470
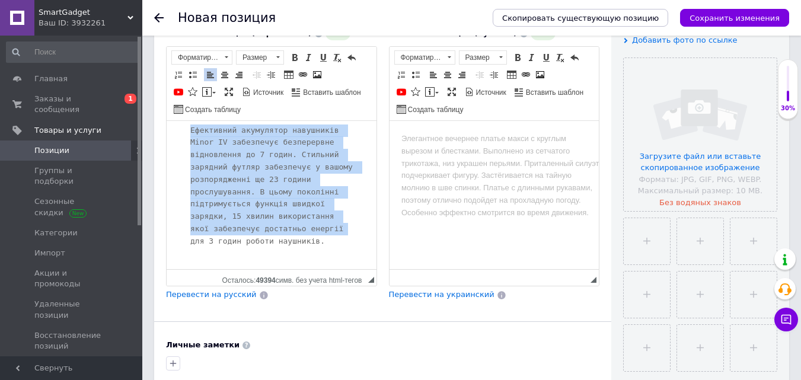
scroll to position [581, 0]
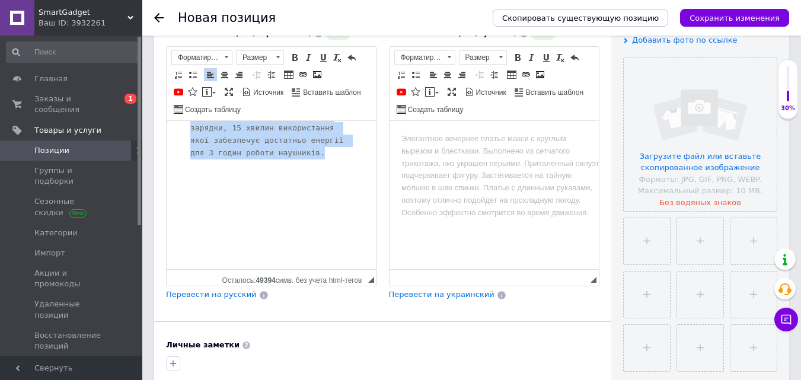
drag, startPoint x: 190, startPoint y: 199, endPoint x: 314, endPoint y: 152, distance: 132.7
click at [297, 53] on span at bounding box center [294, 57] width 9 height 9
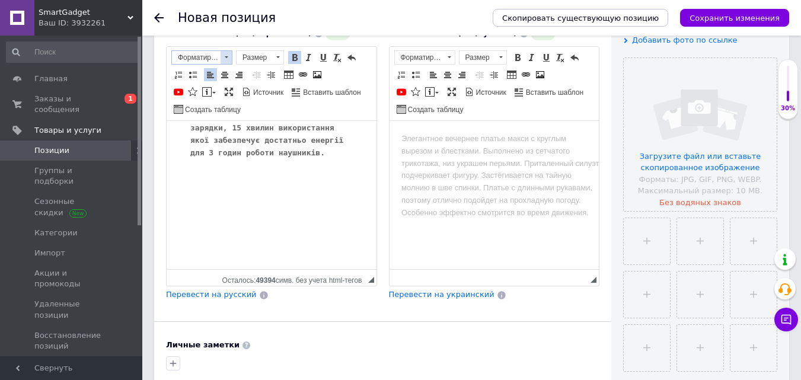
click at [225, 51] on span at bounding box center [226, 57] width 11 height 13
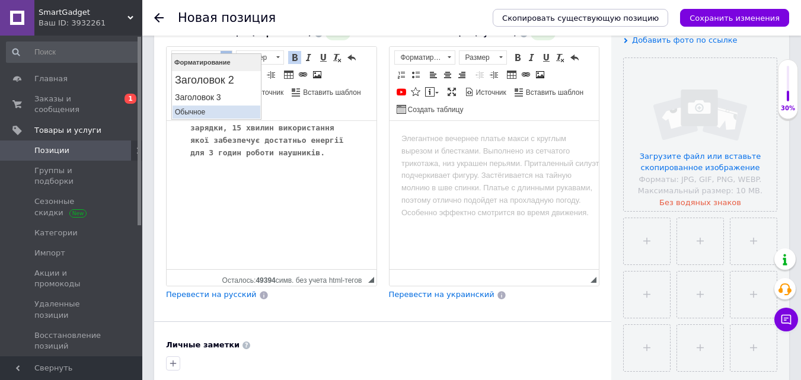
click at [215, 109] on p "Обычное" at bounding box center [216, 112] width 83 height 8
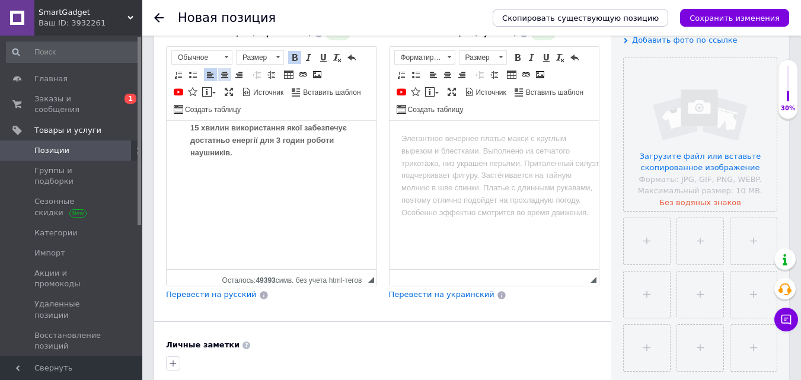
click at [227, 70] on span at bounding box center [224, 74] width 9 height 9
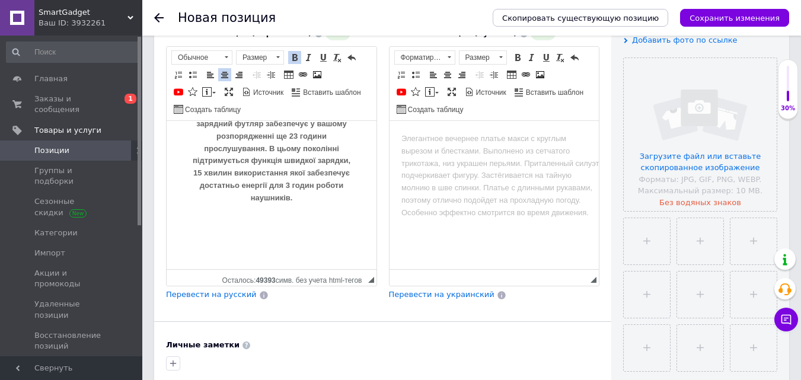
scroll to position [534, 0]
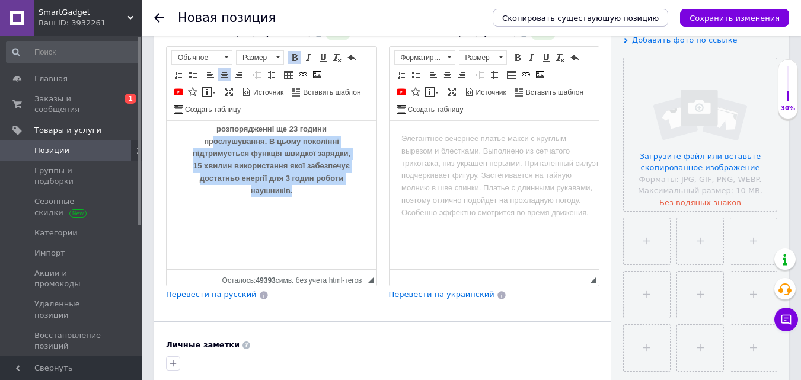
drag, startPoint x: 316, startPoint y: 190, endPoint x: 208, endPoint y: 146, distance: 116.8
click at [208, 146] on p "Ефективний акумулятор навушників Minor IV забезпечує безперервне відновлення до…" at bounding box center [271, 135] width 163 height 123
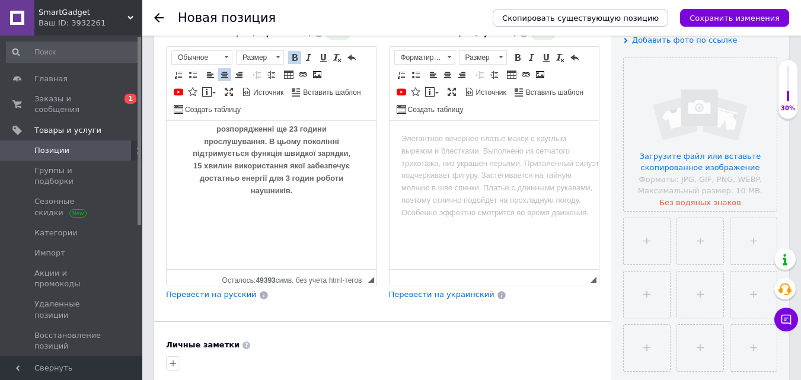
click at [339, 241] on div "Картинки и текст Ефективний акумулятор навушників Minor IV забезпечує безперерв…" at bounding box center [272, 22] width 186 height 546
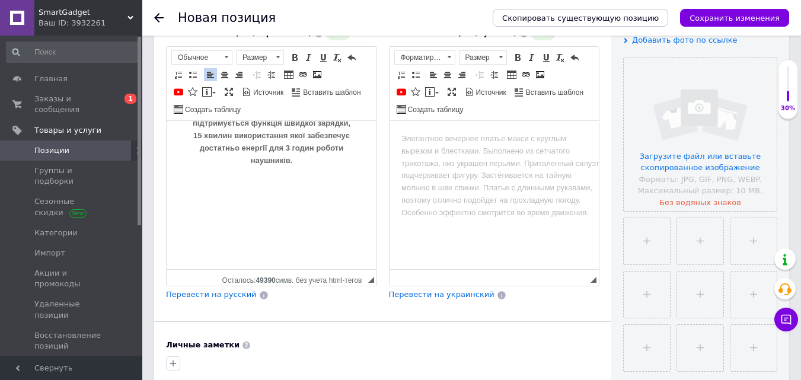
scroll to position [593, 0]
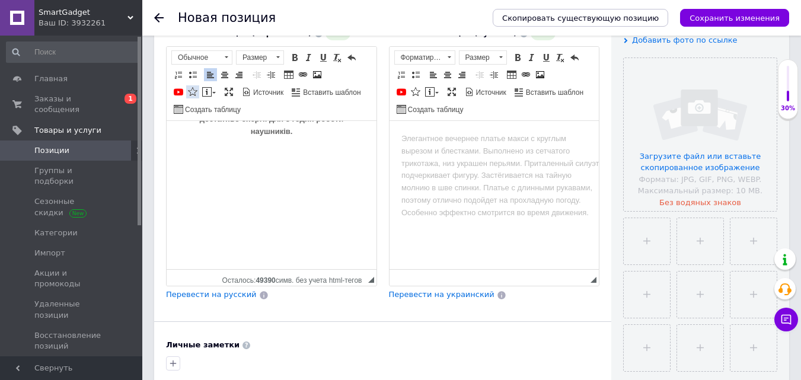
click at [195, 87] on span at bounding box center [192, 91] width 9 height 9
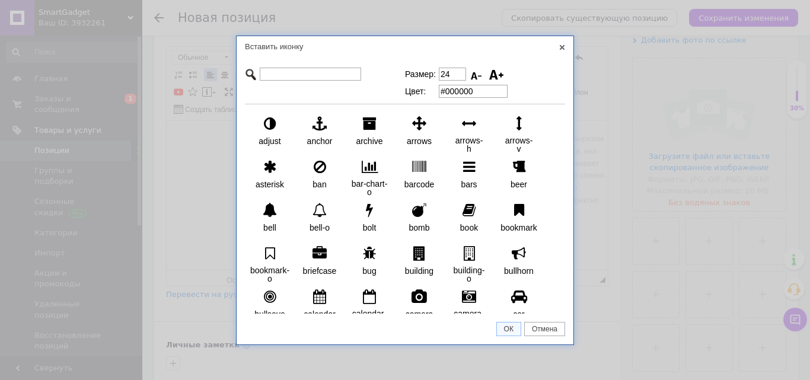
click at [562, 49] on link "X" at bounding box center [562, 47] width 11 height 11
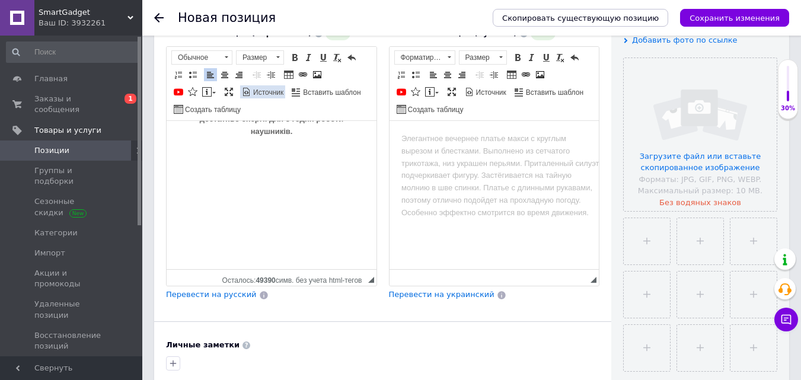
click at [263, 85] on link "Источник" at bounding box center [262, 91] width 45 height 13
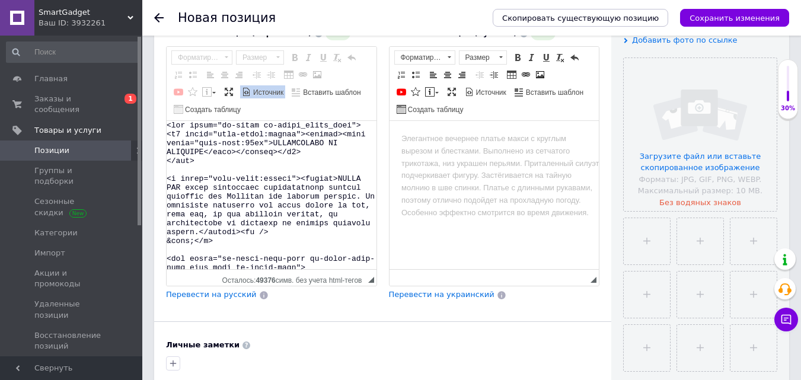
click at [269, 88] on span "Источник" at bounding box center [268, 93] width 32 height 10
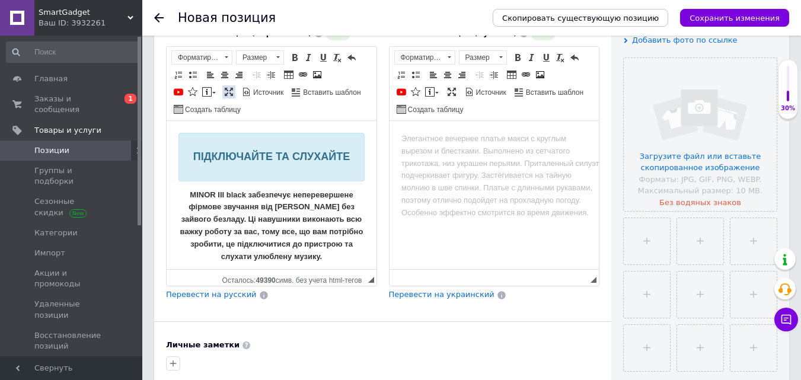
scroll to position [0, 0]
click at [202, 105] on span "Создать таблицу" at bounding box center [212, 110] width 58 height 10
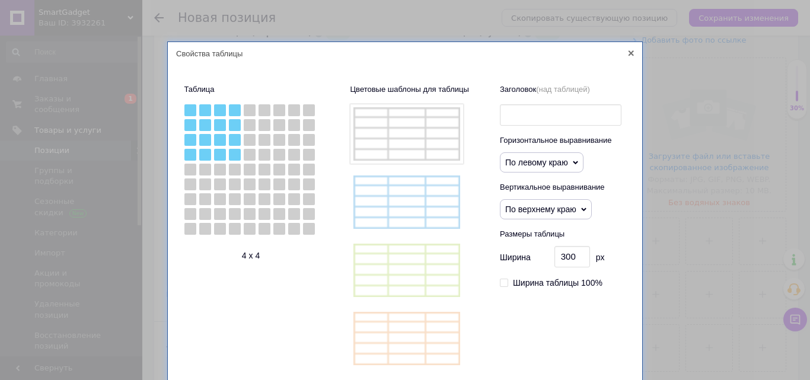
click at [628, 52] on icon at bounding box center [631, 53] width 6 height 6
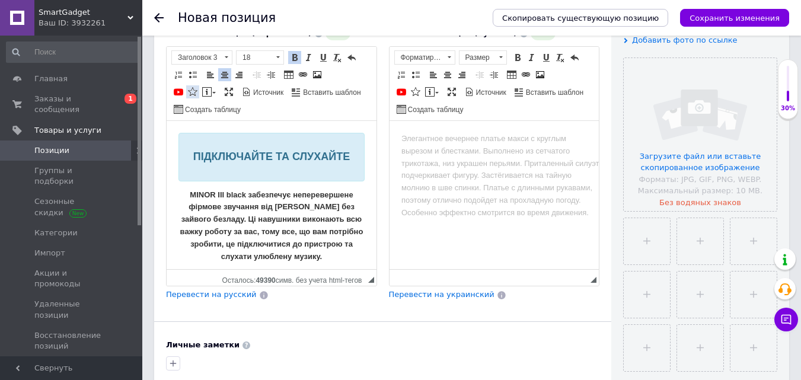
click at [189, 87] on span at bounding box center [192, 91] width 9 height 9
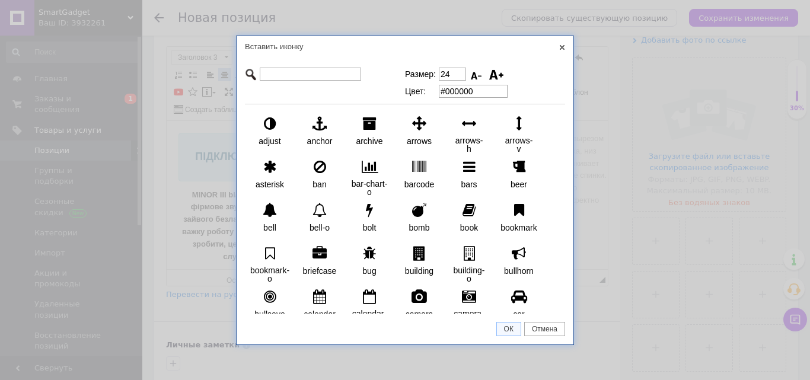
click at [564, 46] on link "X" at bounding box center [562, 47] width 11 height 11
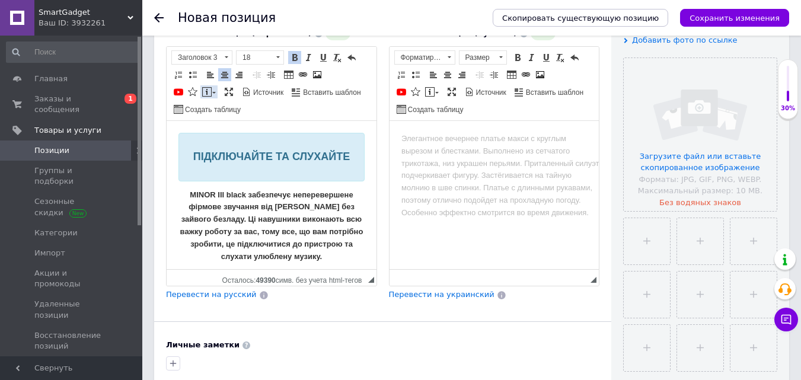
click at [212, 85] on link "Вставить сообщение" at bounding box center [208, 91] width 17 height 13
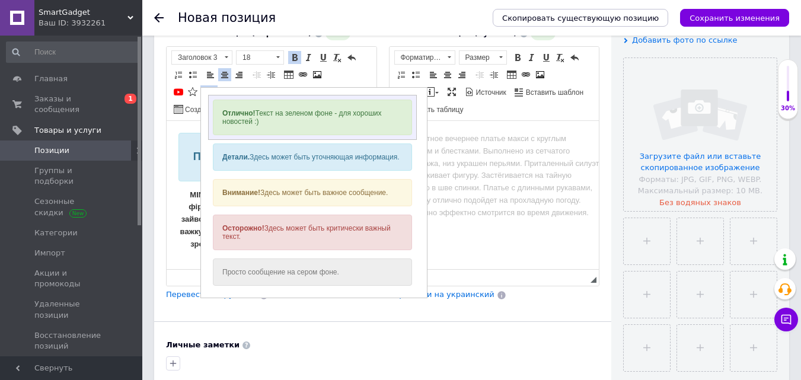
click at [276, 117] on div "Отлично! Текст на зеленом фоне - для хороших новостей :)" at bounding box center [312, 118] width 199 height 36
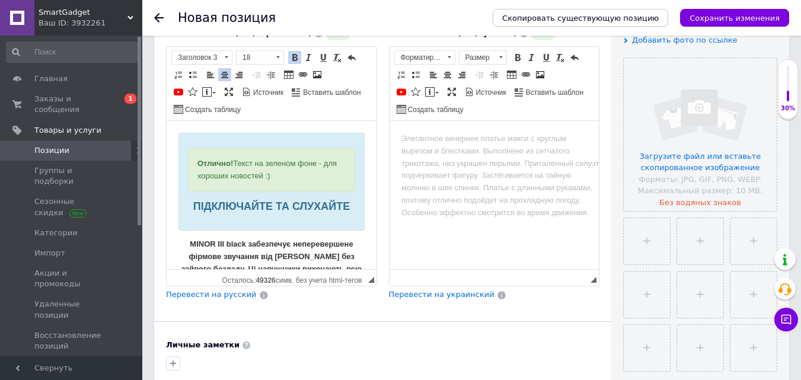
click at [346, 51] on link "Отменить Комбинация клавиш Ctrl+Z" at bounding box center [351, 57] width 13 height 13
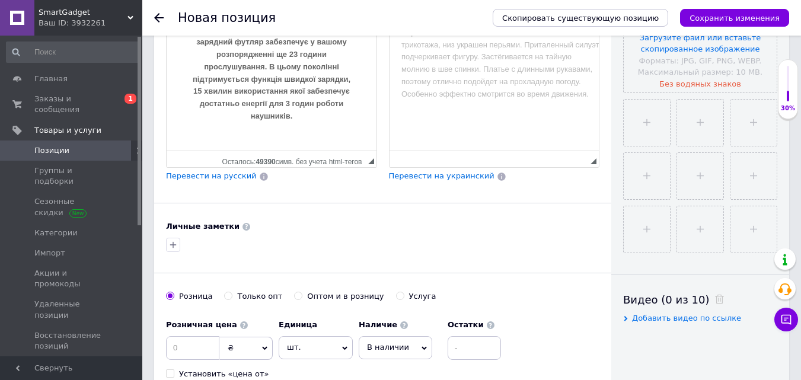
scroll to position [588, 0]
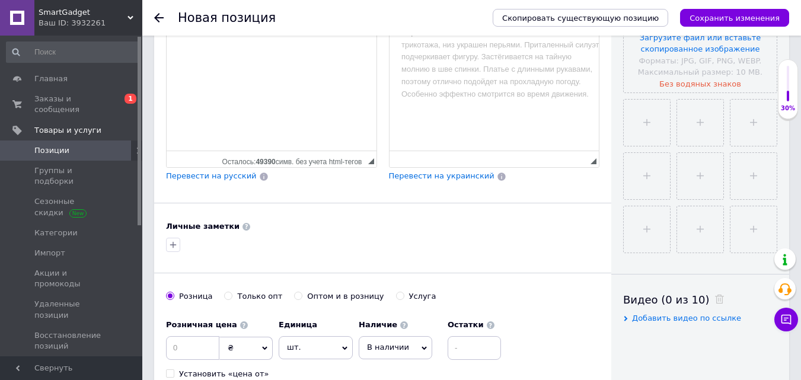
click at [254, 106] on div "Визуальный текстовый редактор, 8DBABACE-6160-4E50-92FF-284A53EC30F2" at bounding box center [271, 112] width 163 height 12
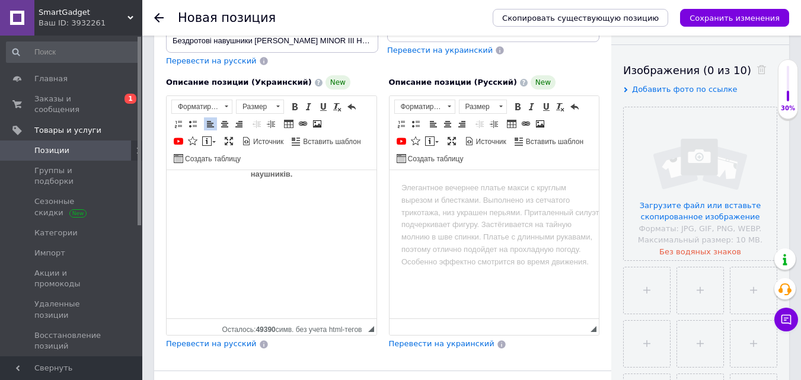
scroll to position [174, 0]
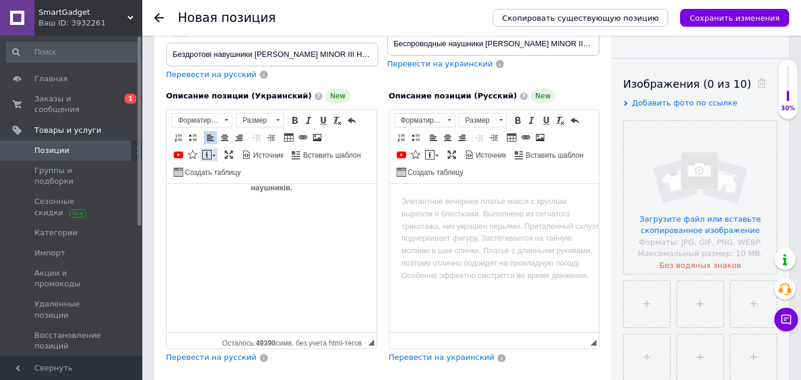
click at [212, 148] on link "Вставить сообщение" at bounding box center [208, 154] width 17 height 13
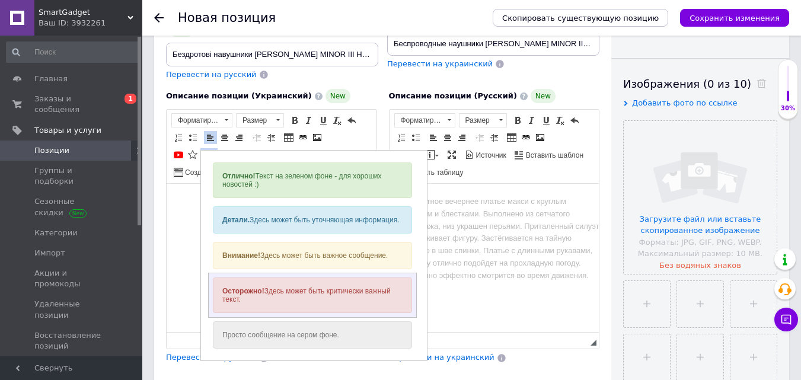
click at [289, 288] on div "Осторожно! Здесь может быть критически важный текст." at bounding box center [312, 296] width 199 height 36
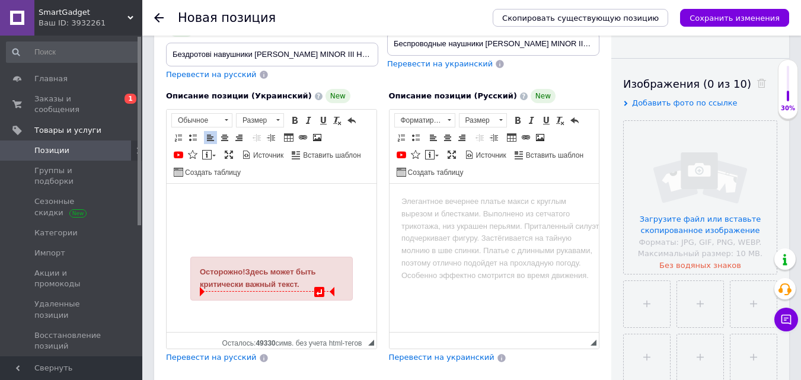
click at [299, 283] on div "Осторожно! Здесь может быть критически важный текст." at bounding box center [272, 278] width 144 height 25
drag, startPoint x: 300, startPoint y: 281, endPoint x: 196, endPoint y: 272, distance: 103.6
click at [196, 272] on div "Осторожно! Здесь может быть критически важный текст." at bounding box center [271, 279] width 163 height 44
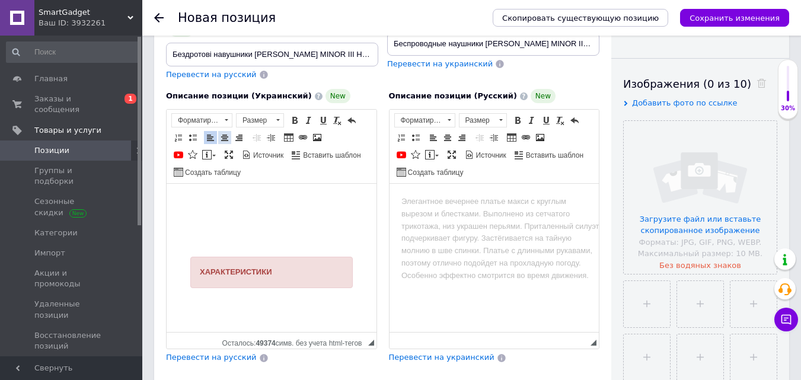
click at [223, 133] on span at bounding box center [224, 137] width 9 height 9
click at [270, 273] on div "ХАРАКТЕРИСТИКИ" at bounding box center [271, 272] width 163 height 31
click at [292, 116] on span at bounding box center [294, 120] width 9 height 9
click at [316, 279] on div "ХАРАКТЕРИСТИКИ" at bounding box center [271, 272] width 163 height 31
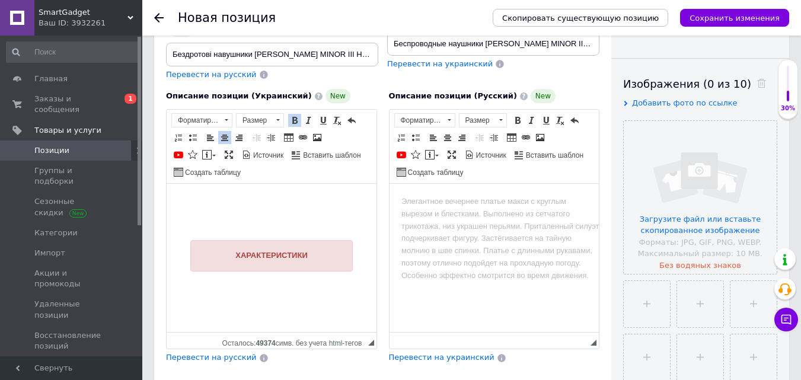
scroll to position [642, 0]
click at [292, 282] on p "Визуальный текстовый редактор, 8DBABACE-6160-4E50-92FF-284A53EC30F2" at bounding box center [271, 288] width 163 height 12
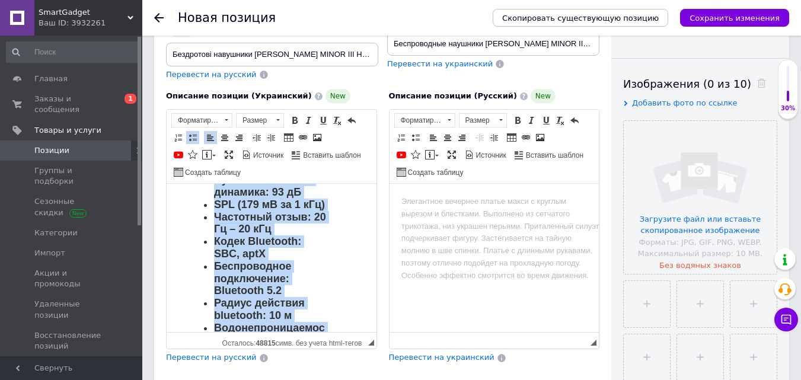
scroll to position [708, 0]
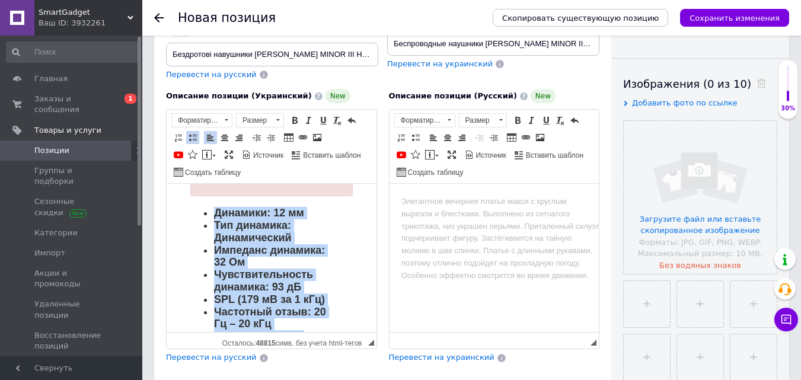
drag, startPoint x: 259, startPoint y: 276, endPoint x: 200, endPoint y: 212, distance: 86.5
click at [228, 114] on span at bounding box center [226, 120] width 11 height 13
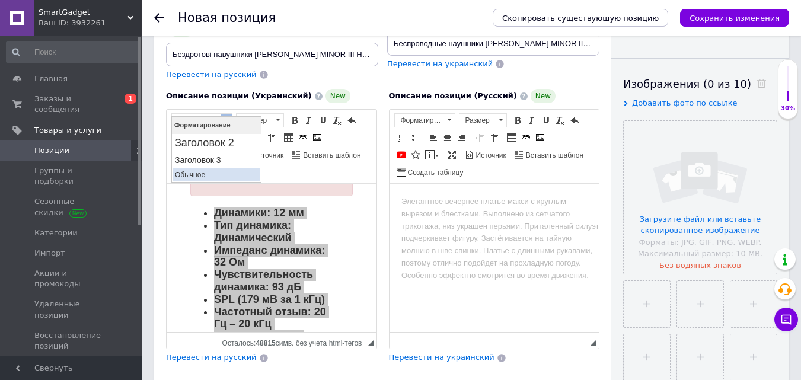
drag, startPoint x: 209, startPoint y: 174, endPoint x: 217, endPoint y: 118, distance: 56.4
click at [209, 174] on p "Обычное" at bounding box center [216, 175] width 83 height 8
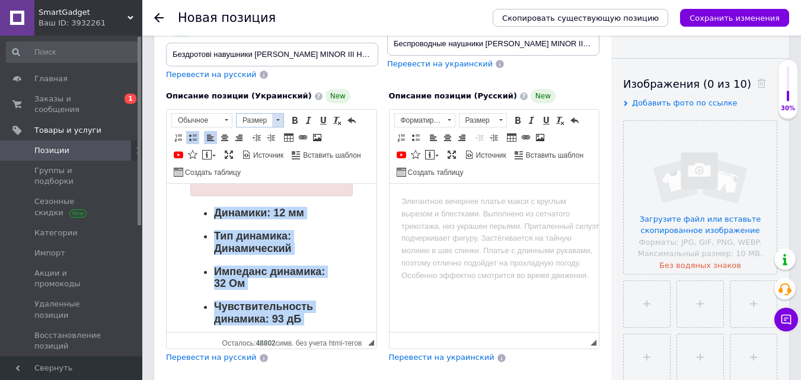
click at [280, 114] on span at bounding box center [277, 120] width 11 height 13
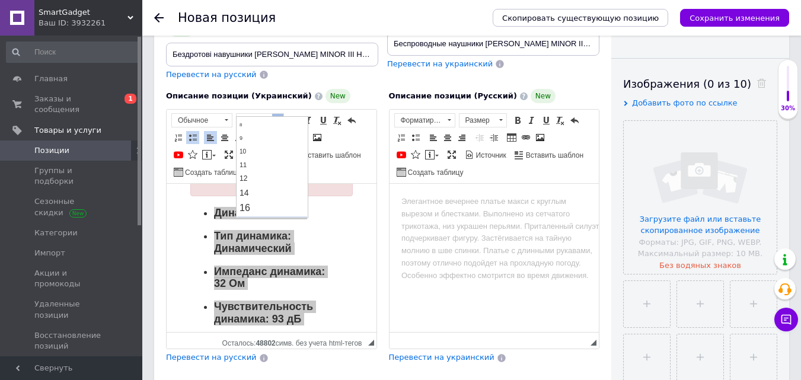
scroll to position [59, 0]
click at [263, 188] on link "18" at bounding box center [272, 196] width 70 height 17
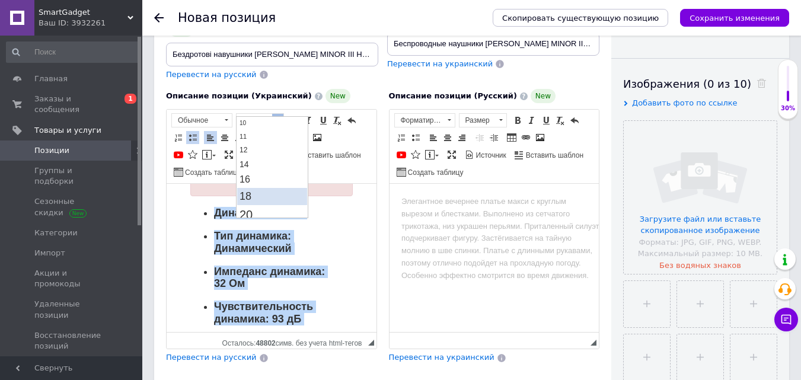
scroll to position [0, 0]
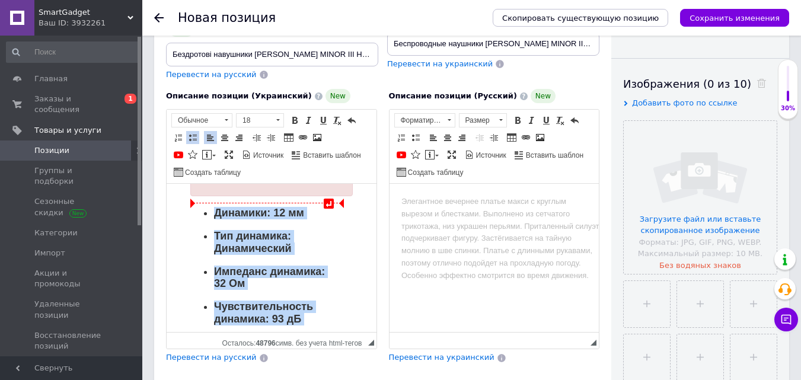
click at [218, 214] on span "Динамики: 12 мм" at bounding box center [259, 213] width 90 height 12
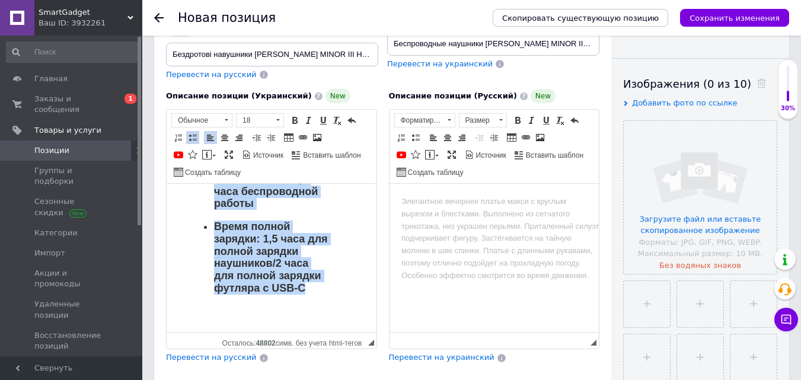
scroll to position [1251, 0]
drag, startPoint x: 202, startPoint y: 212, endPoint x: 320, endPoint y: 279, distance: 135.2
click at [315, 279] on ul "Динамики: 12 мм Тип динамика: Динамический Импеданс динамика: 32 Ом Чувствитель…" at bounding box center [271, 8] width 163 height 572
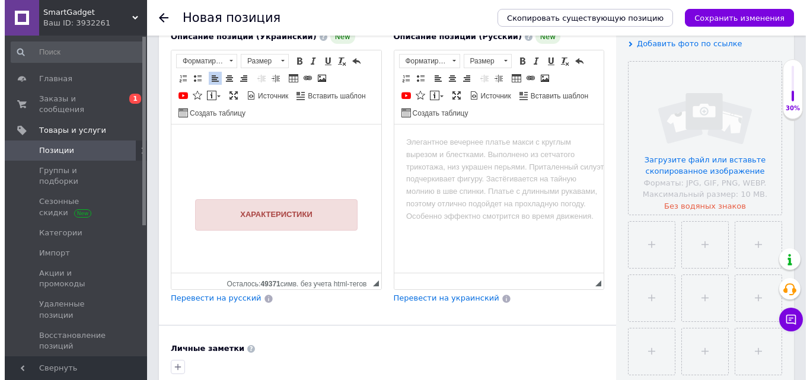
scroll to position [642, 0]
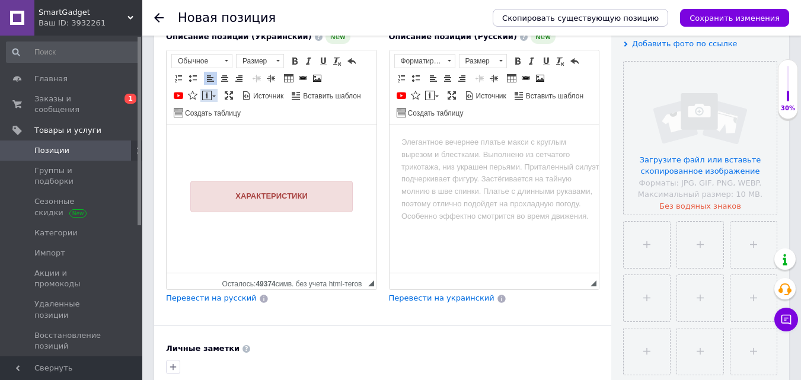
click at [210, 91] on span at bounding box center [206, 95] width 9 height 9
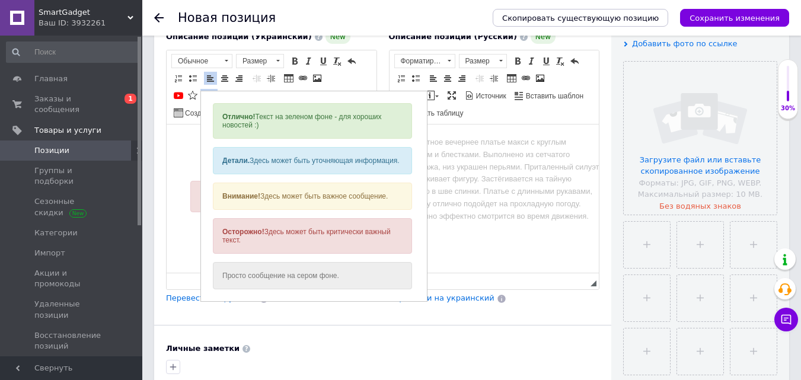
click at [210, 91] on span at bounding box center [206, 95] width 9 height 9
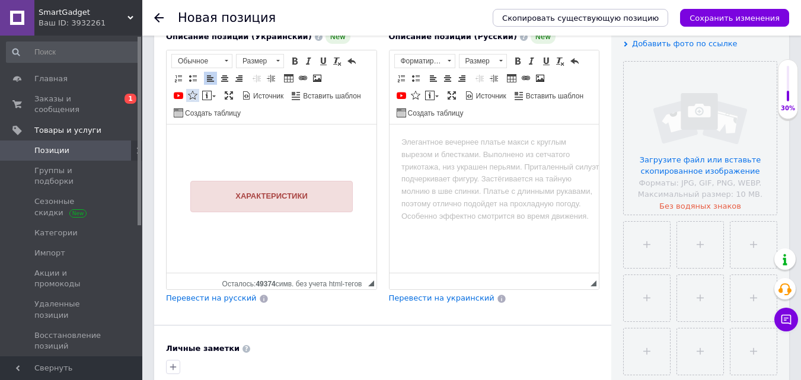
click at [193, 91] on span at bounding box center [192, 95] width 9 height 9
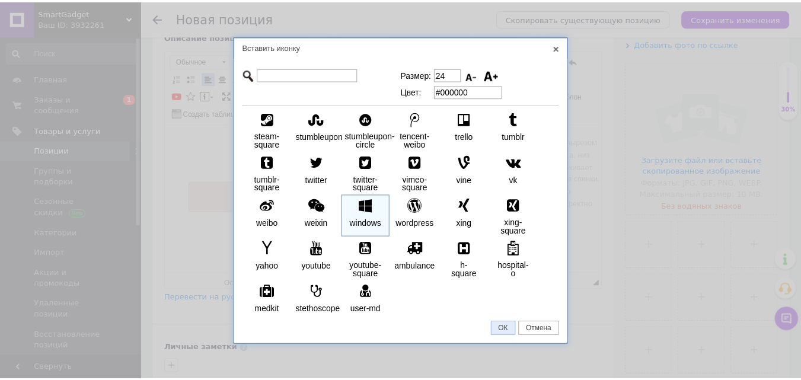
scroll to position [3089, 0]
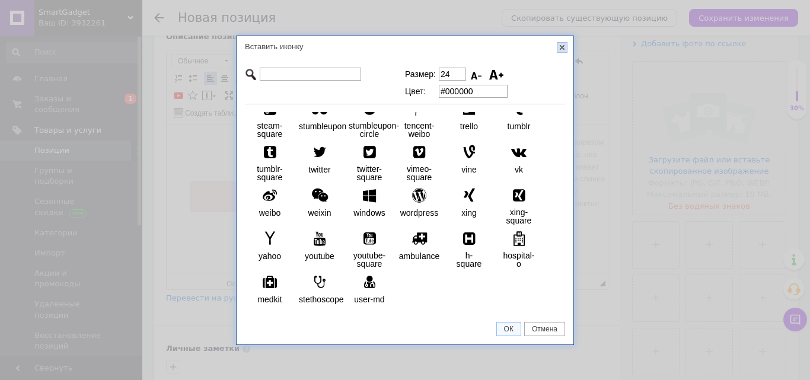
drag, startPoint x: 558, startPoint y: 52, endPoint x: 49, endPoint y: 0, distance: 511.6
click at [558, 52] on link "X" at bounding box center [562, 47] width 11 height 11
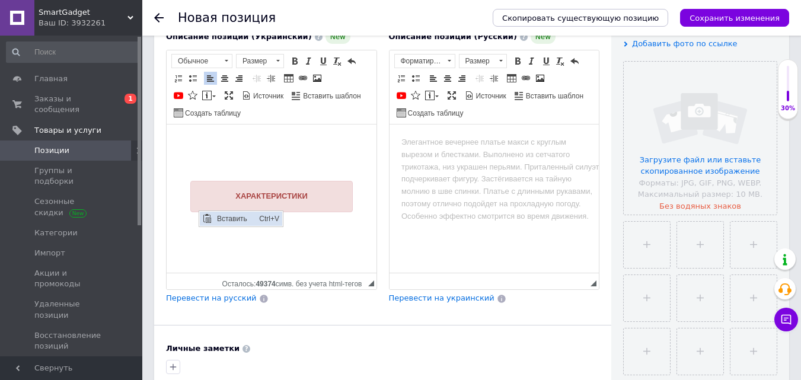
scroll to position [0, 0]
click at [310, 223] on p "Визуальный текстовый редактор, 8DBABACE-6160-4E50-92FF-284A53EC30F2" at bounding box center [271, 229] width 163 height 12
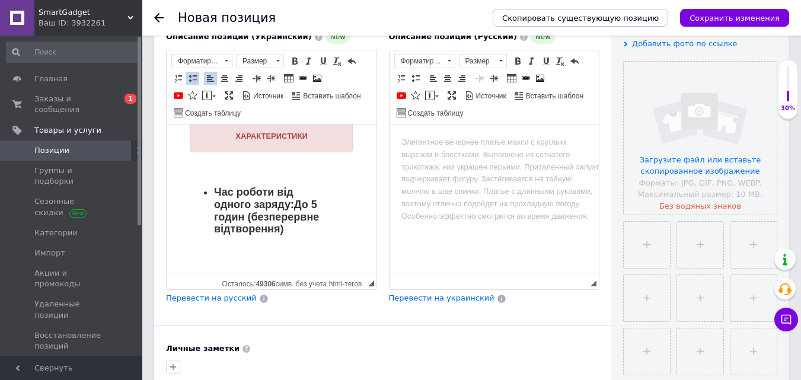
scroll to position [716, 0]
click at [202, 186] on ul "Час роботи від одного заряду: До 5 годин (безперервне відтворення)" at bounding box center [271, 210] width 163 height 49
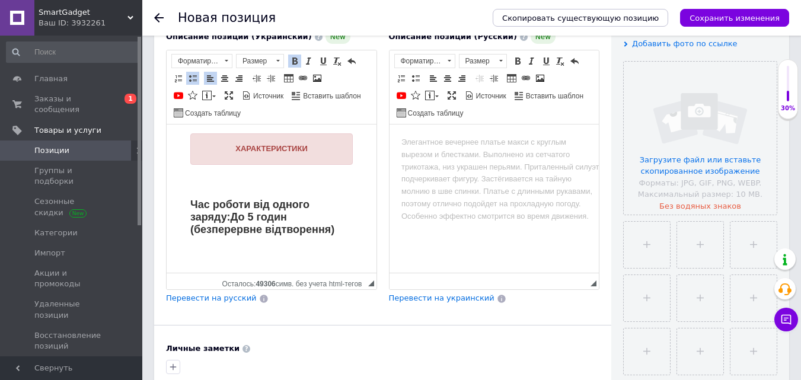
scroll to position [690, 0]
drag, startPoint x: 339, startPoint y: 221, endPoint x: 180, endPoint y: 195, distance: 161.0
click at [180, 195] on div "ХАРАКТЕРИСТИКИ Час роботи від одного заряду: До 5 годин (безперервне відтворенн…" at bounding box center [272, 187] width 186 height 148
click at [224, 74] on span at bounding box center [224, 78] width 9 height 9
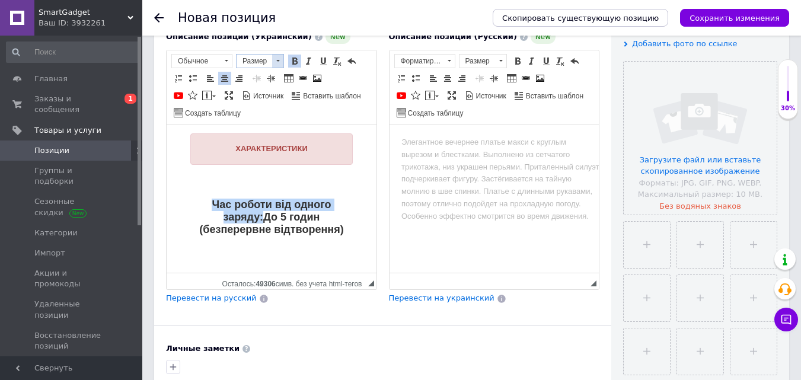
click at [275, 55] on span at bounding box center [277, 61] width 11 height 13
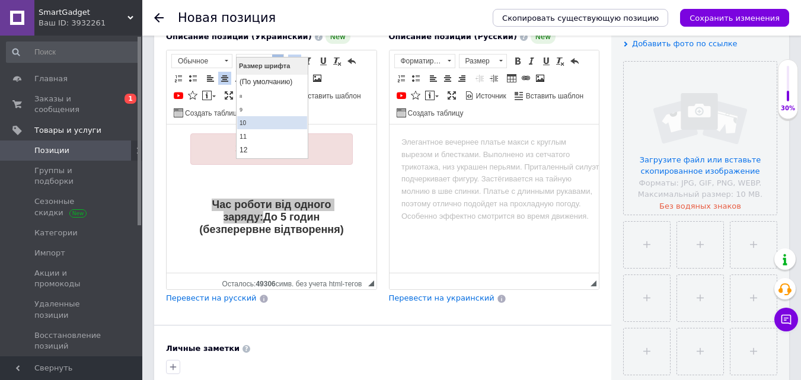
click at [265, 126] on link "10" at bounding box center [272, 122] width 70 height 13
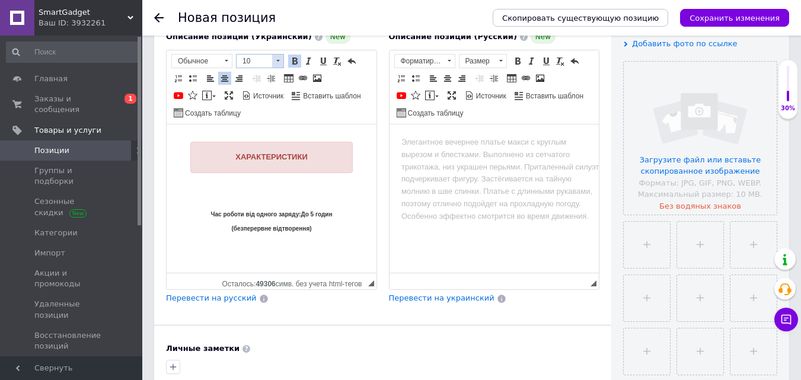
click at [275, 55] on span at bounding box center [277, 61] width 11 height 13
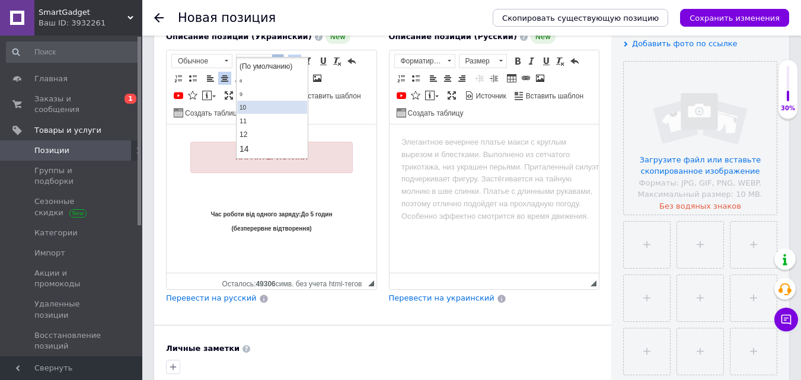
scroll to position [59, 0]
drag, startPoint x: 250, startPoint y: 119, endPoint x: 322, endPoint y: 64, distance: 90.1
click at [250, 119] on link "16" at bounding box center [272, 120] width 70 height 15
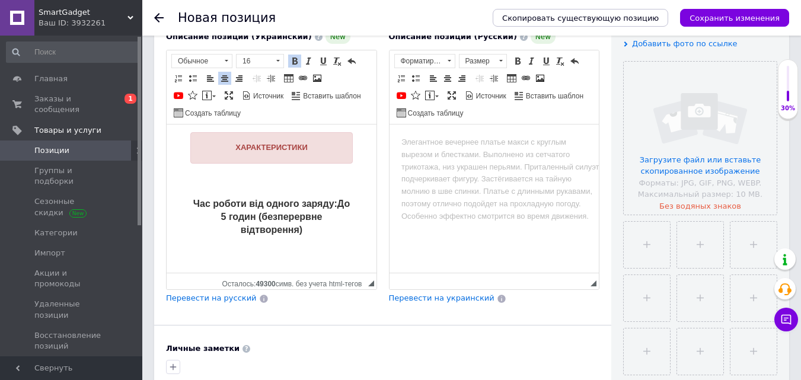
scroll to position [685, 0]
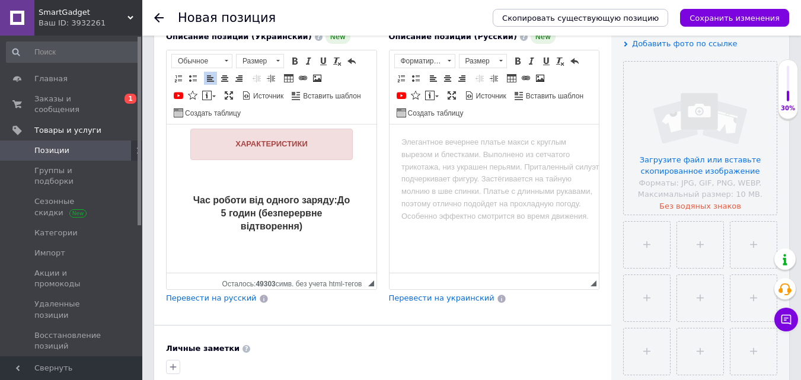
click at [331, 235] on div "ХАРАКТЕРИСТИКИ Час роботи від одного заряду: До 5 годин (безперервне відтворенн…" at bounding box center [272, 193] width 186 height 170
click at [214, 246] on p "Визуальный текстовый редактор, 8DBABACE-6160-4E50-92FF-284A53EC30F2" at bounding box center [271, 249] width 163 height 12
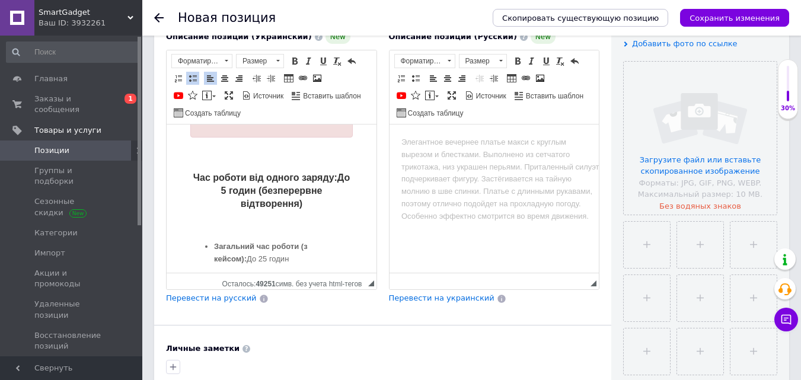
scroll to position [723, 0]
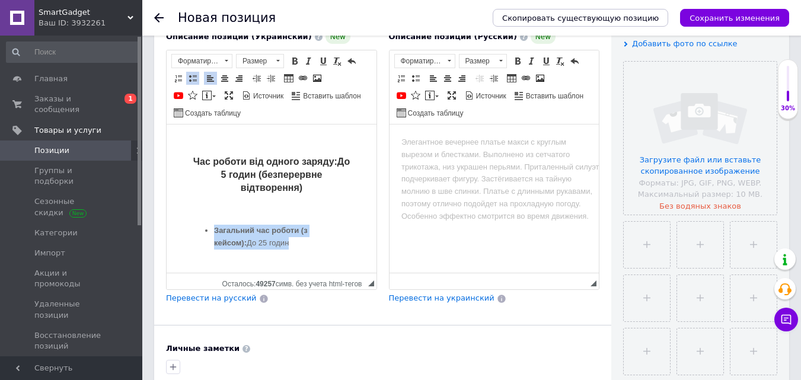
drag, startPoint x: 288, startPoint y: 257, endPoint x: 201, endPoint y: 231, distance: 90.6
click at [201, 231] on ul "Загальний час роботи (з кейсом): До 25 годин" at bounding box center [271, 237] width 163 height 25
click at [292, 246] on li "Загальний час роботи (з кейсом): До 25 годин" at bounding box center [271, 237] width 115 height 25
drag, startPoint x: 295, startPoint y: 246, endPoint x: 193, endPoint y: 224, distance: 103.7
click at [193, 224] on div "ХАРАКТЕРИСТИКИ Час роботи від одного заряду: До 5 годин (безперервне відтворенн…" at bounding box center [272, 170] width 186 height 202
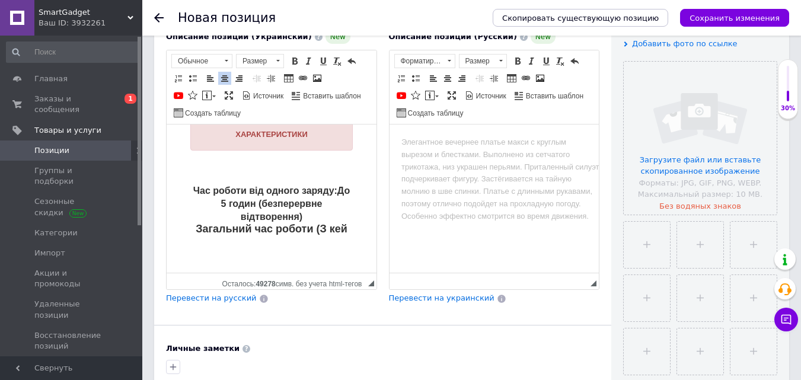
scroll to position [716, 0]
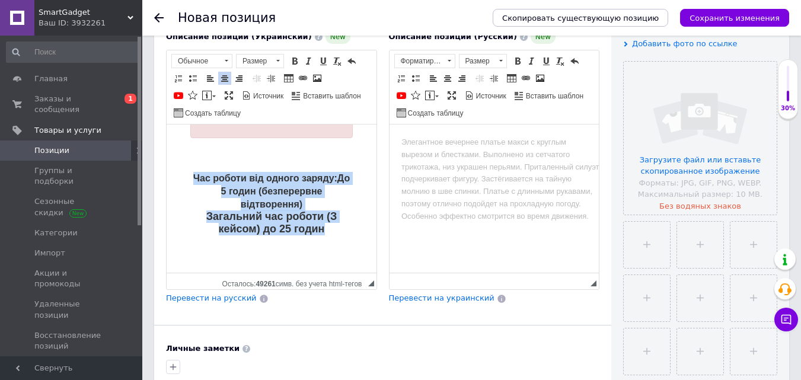
drag, startPoint x: 253, startPoint y: 179, endPoint x: 335, endPoint y: 218, distance: 90.5
click at [335, 218] on p "Час роботи від одного заряду: До 5 годин (безперервне відтворення) Загальний ча…" at bounding box center [271, 203] width 163 height 63
click at [314, 218] on p "Час роботи від одного заряду: До 5 годин (безперервне відтворення) Загальний ча…" at bounding box center [271, 203] width 163 height 63
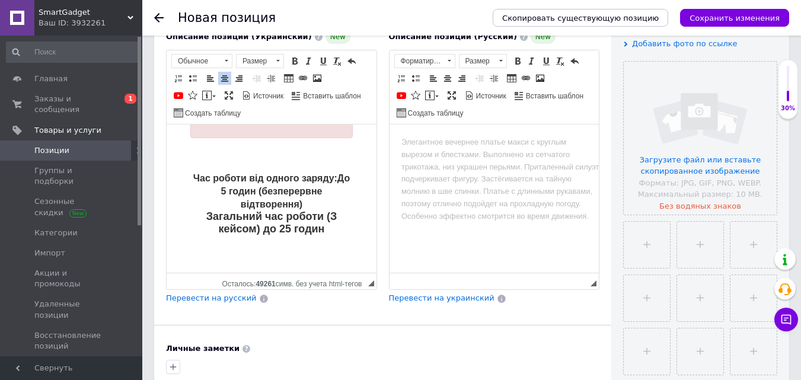
click at [332, 196] on p "Час роботи від одного заряду: До 5 годин (безперервне відтворення) Загальний ча…" at bounding box center [271, 203] width 163 height 63
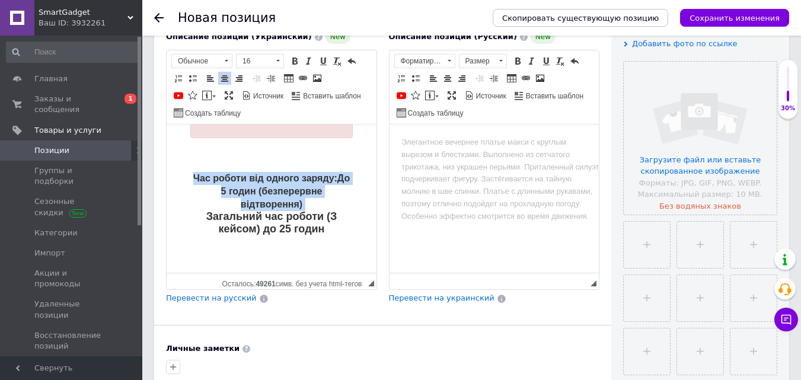
drag, startPoint x: 332, startPoint y: 196, endPoint x: 194, endPoint y: 165, distance: 141.2
click at [194, 172] on p "Час роботи від одного заряду: До 5 годин (безперервне відтворення) Загальний ча…" at bounding box center [271, 203] width 163 height 63
click at [279, 60] on span at bounding box center [278, 61] width 4 height 2
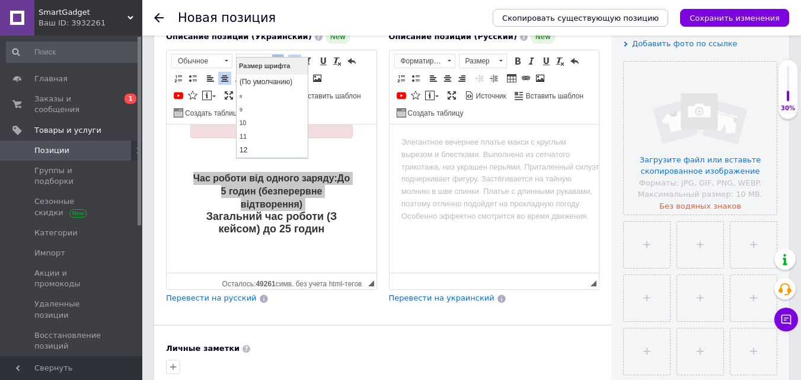
scroll to position [72, 0]
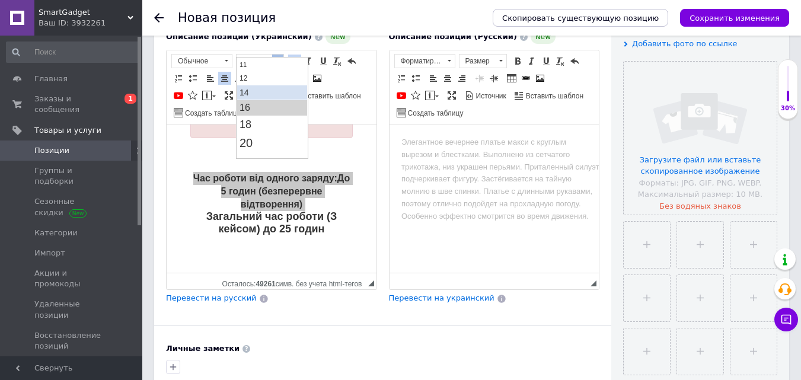
click at [260, 94] on link "14" at bounding box center [272, 92] width 70 height 14
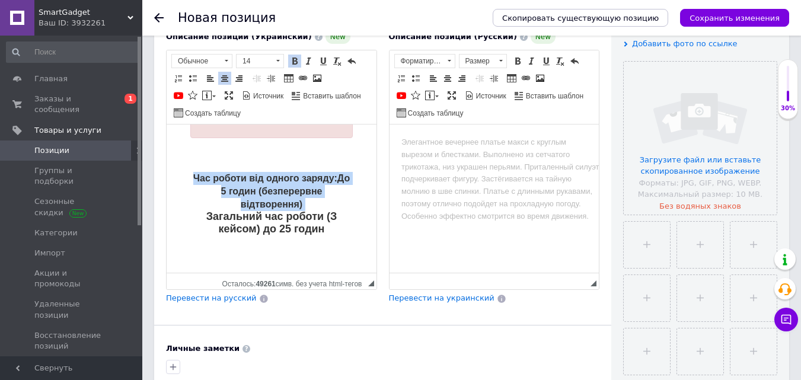
scroll to position [0, 0]
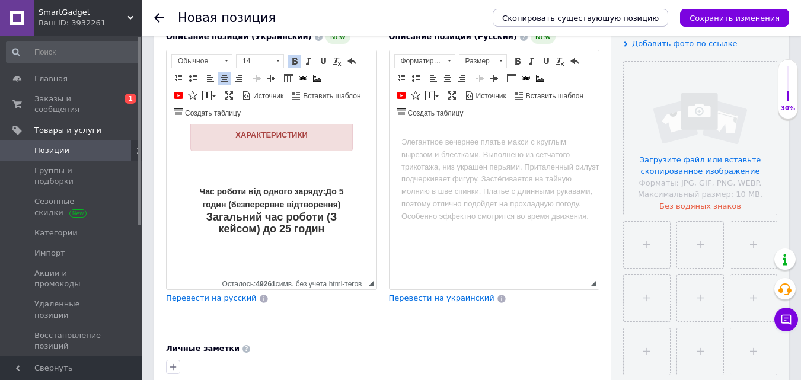
click at [310, 200] on p "Час роботи від одного заряду: До 5 годин (безперервне відтворення) Загальний ча…" at bounding box center [271, 210] width 163 height 50
drag, startPoint x: 302, startPoint y: 193, endPoint x: 183, endPoint y: 164, distance: 122.7
click at [183, 164] on div "ХАРАКТЕРИСТИКИ Час роботи від одного заряду: До 5 годин (безперервне відтворенн…" at bounding box center [272, 180] width 186 height 162
click at [303, 209] on p "Час роботи від одного заряду: До 5 годин (безперервне відтворення) Загальний ча…" at bounding box center [271, 210] width 163 height 50
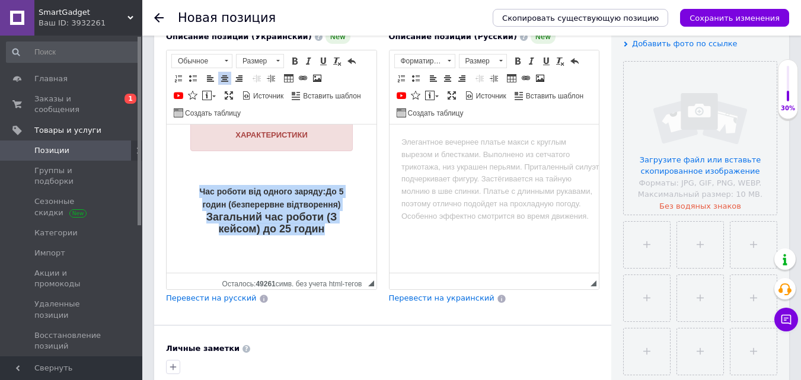
drag, startPoint x: 325, startPoint y: 224, endPoint x: 188, endPoint y: 173, distance: 146.0
click at [188, 173] on div "ХАРАКТЕРИСТИКИ Час роботи від одного заряду: До 5 годин (безперервне відтворенн…" at bounding box center [272, 180] width 186 height 162
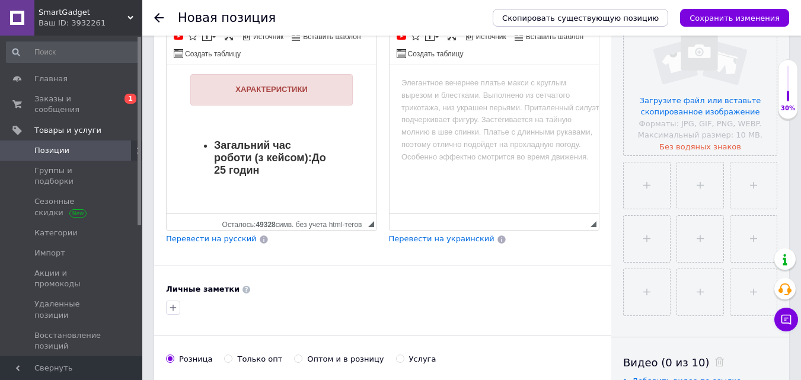
scroll to position [704, 0]
drag, startPoint x: 257, startPoint y: 157, endPoint x: 190, endPoint y: 125, distance: 74.3
click at [190, 125] on div "ХАРАКТЕРИСТИКИ Загальний час роботи (з кейсом): До 25 годин" at bounding box center [272, 127] width 186 height 148
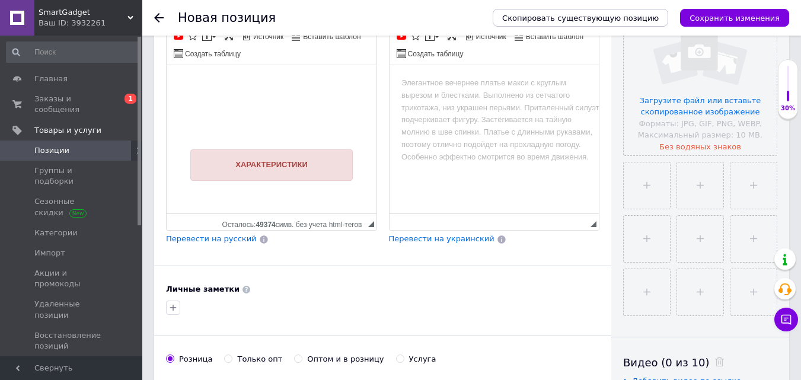
scroll to position [614, 0]
click at [201, 183] on div "ХАРАКТЕРИСТИКИ" at bounding box center [272, 165] width 186 height 73
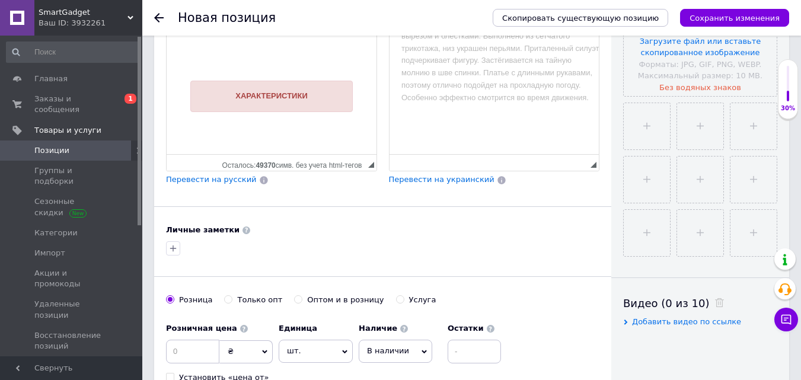
scroll to position [634, 0]
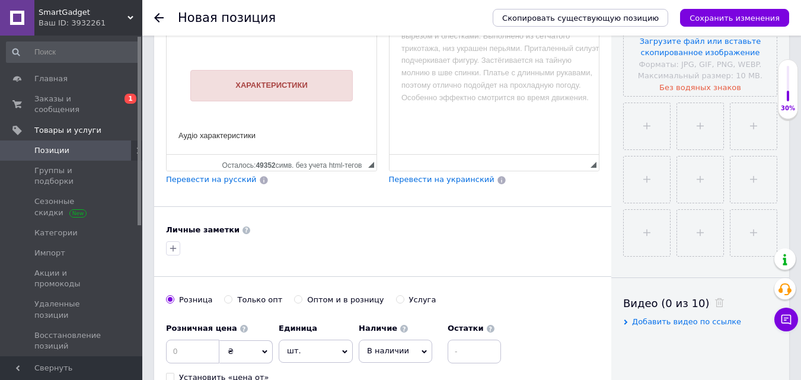
drag, startPoint x: 257, startPoint y: 126, endPoint x: 170, endPoint y: 120, distance: 87.4
click at [317, 130] on p "Аудіо характеристики" at bounding box center [272, 136] width 186 height 12
drag, startPoint x: 259, startPoint y: 126, endPoint x: 175, endPoint y: 120, distance: 83.9
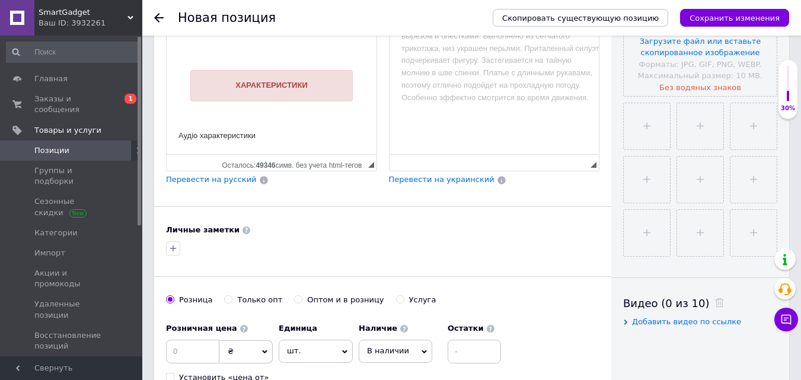
click at [316, 109] on div "ХАРАКТЕРИСТИКИ" at bounding box center [272, 85] width 186 height 73
drag, startPoint x: 257, startPoint y: 123, endPoint x: 122, endPoint y: 110, distance: 135.9
click at [303, 130] on p "Аудіо характеристики" at bounding box center [272, 136] width 186 height 12
click at [305, 86] on div "ХАРАКТЕРИСТИКИ" at bounding box center [271, 85] width 163 height 31
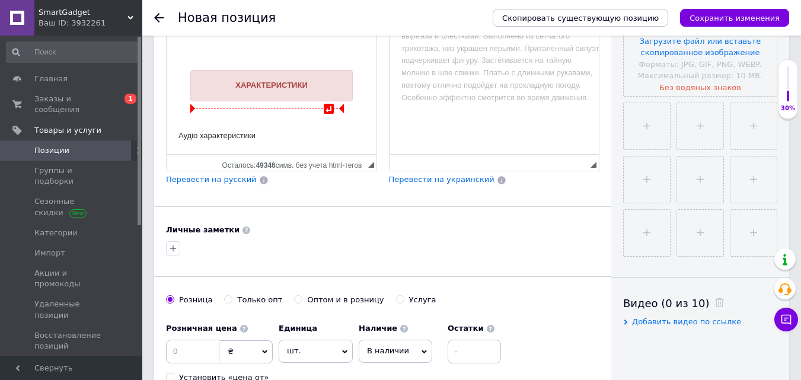
click at [303, 87] on div "ХАРАКТЕРИСТИКИ" at bounding box center [271, 85] width 163 height 31
click at [288, 130] on p "Аудіо характеристики" at bounding box center [272, 136] width 186 height 12
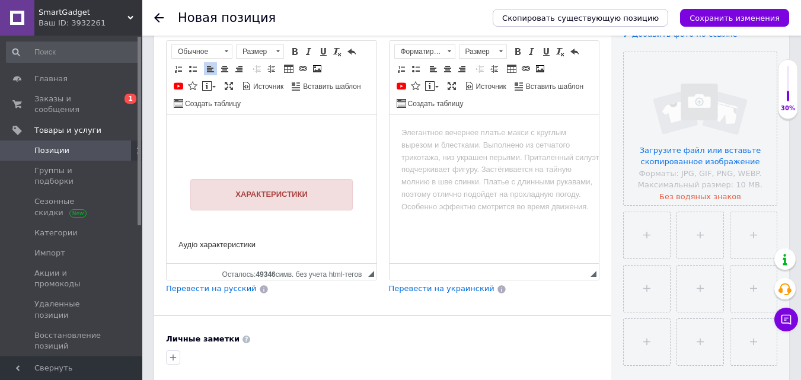
scroll to position [234, 0]
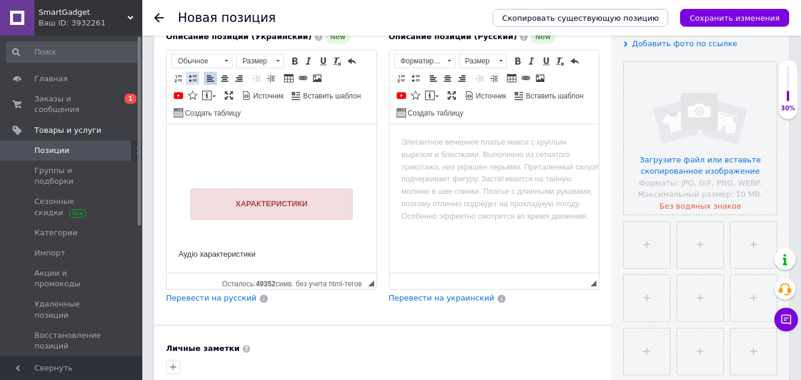
click at [193, 74] on span at bounding box center [192, 78] width 9 height 9
click at [256, 249] on li "Аудіо характеристики" at bounding box center [271, 254] width 139 height 12
click at [257, 249] on li "Аудіо характеристики" at bounding box center [271, 255] width 139 height 12
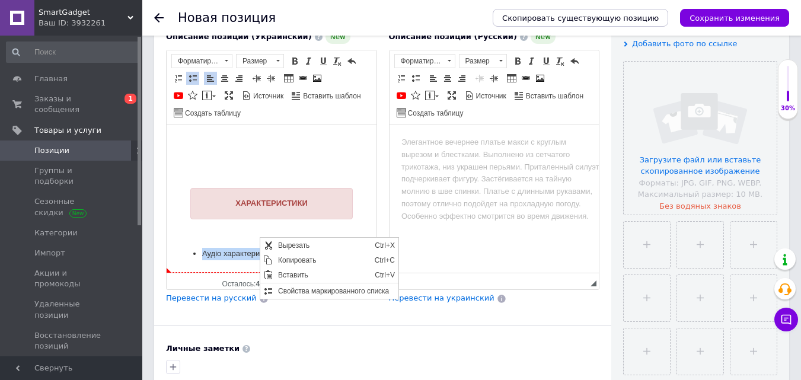
click at [238, 250] on li "Аудіо характеристики" at bounding box center [271, 254] width 139 height 12
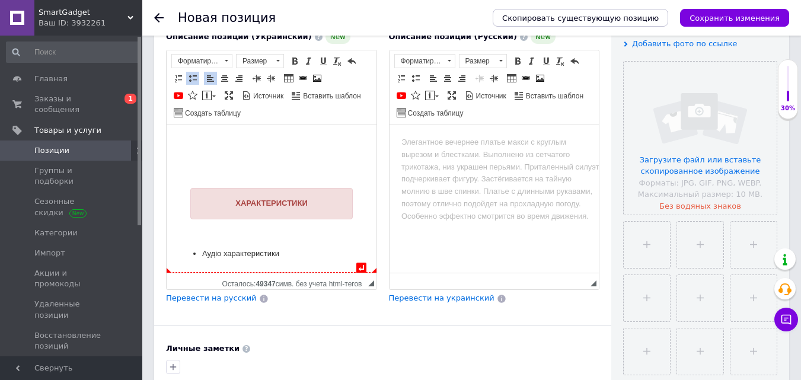
click at [201, 248] on ul "Аудіо характеристики" at bounding box center [272, 254] width 186 height 12
drag, startPoint x: 195, startPoint y: 244, endPoint x: 184, endPoint y: 242, distance: 10.8
click at [184, 249] on ul "Аудіо характеристики" at bounding box center [272, 255] width 186 height 12
drag, startPoint x: 181, startPoint y: 244, endPoint x: 267, endPoint y: 244, distance: 86.0
click at [267, 249] on p "Аудіо характеристики" at bounding box center [272, 255] width 186 height 12
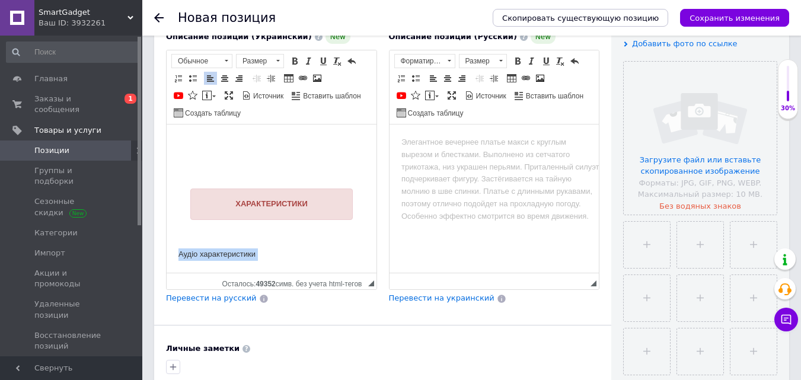
copy p "Аудіо характеристики"
click at [254, 199] on strong "ХАРАКТЕРИСТИКИ" at bounding box center [271, 203] width 72 height 9
click at [255, 199] on strong "ХАРАКТЕРИСТИКИ" at bounding box center [271, 203] width 72 height 9
click at [238, 249] on p "Аудіо характеристики" at bounding box center [272, 255] width 186 height 12
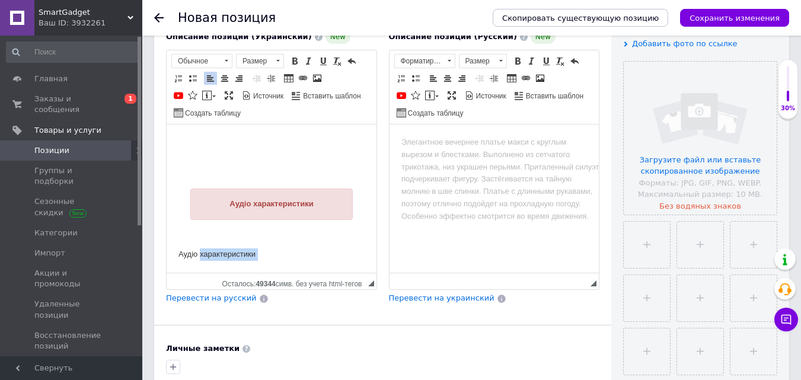
click at [238, 249] on p "Аудіо характеристики" at bounding box center [272, 255] width 186 height 12
click at [239, 249] on p "Аудіо характеристики" at bounding box center [272, 255] width 186 height 12
click at [193, 74] on span at bounding box center [192, 78] width 9 height 9
click at [322, 249] on li "Тип аудіодрайвера - Динамічний" at bounding box center [271, 255] width 139 height 12
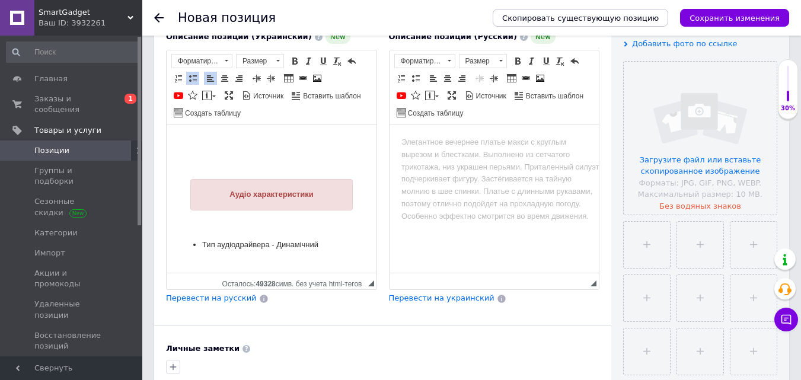
click at [193, 74] on span at bounding box center [192, 78] width 9 height 9
click at [195, 74] on span at bounding box center [192, 78] width 9 height 9
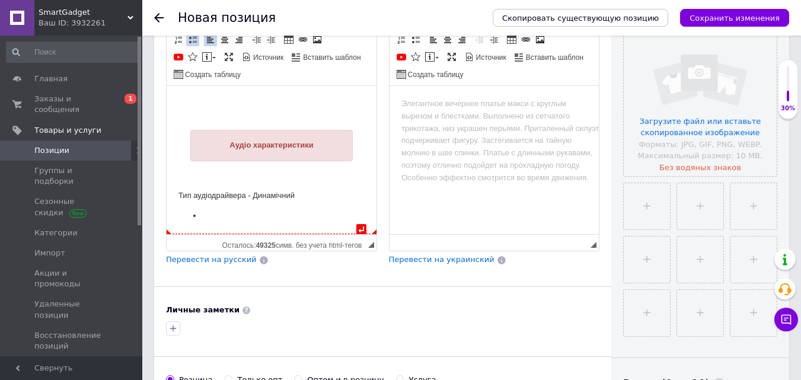
scroll to position [293, 0]
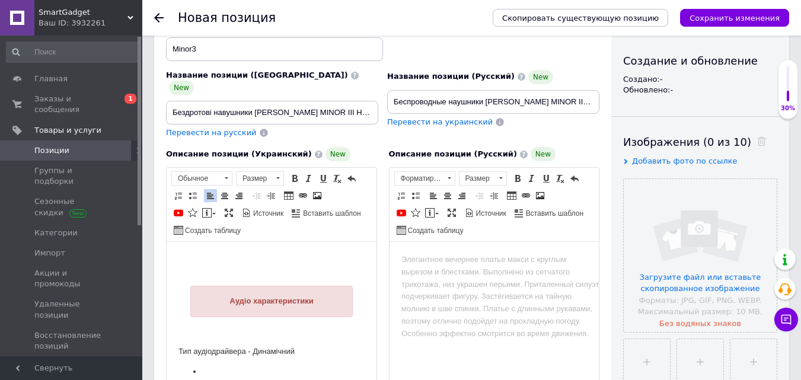
scroll to position [115, 0]
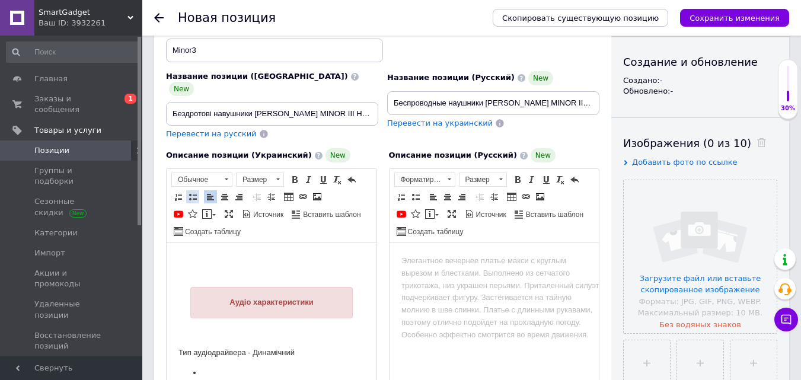
click at [199, 190] on link "Вставить / удалить маркированный список" at bounding box center [192, 196] width 13 height 13
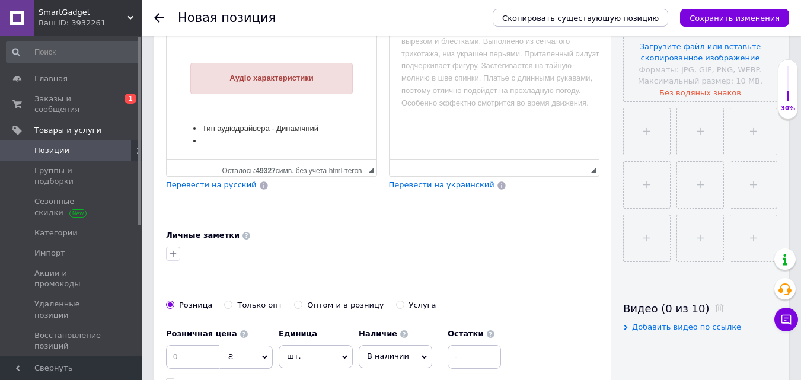
scroll to position [352, 0]
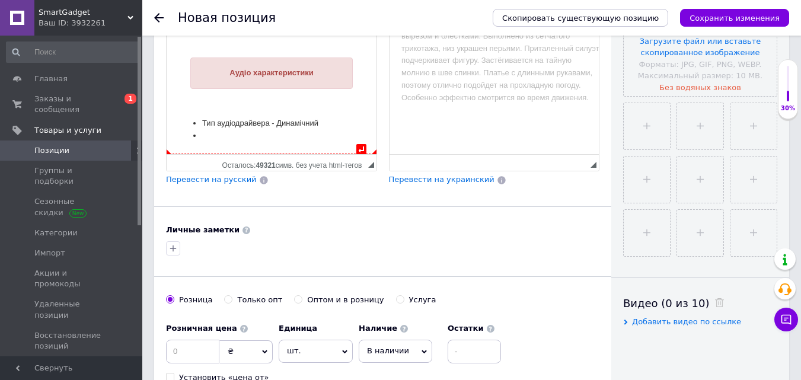
click at [221, 130] on li "​​​​​​​" at bounding box center [271, 136] width 139 height 12
click at [280, 130] on li "​​​​​​​Чутливість драйвера 93 Дб" at bounding box center [271, 136] width 139 height 12
click at [307, 130] on li "​​​​​​​Чутливість драйвера -93 Дб" at bounding box center [271, 136] width 139 height 12
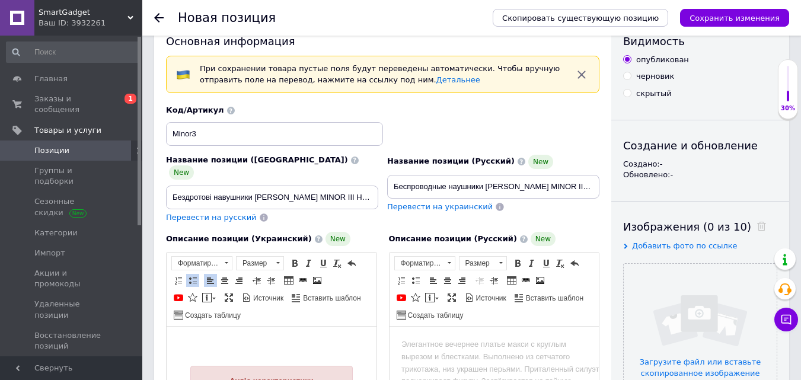
scroll to position [0, 0]
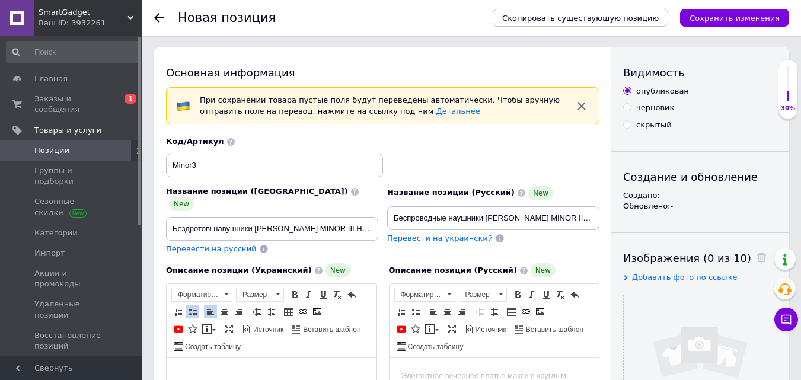
click at [191, 307] on span at bounding box center [192, 311] width 9 height 9
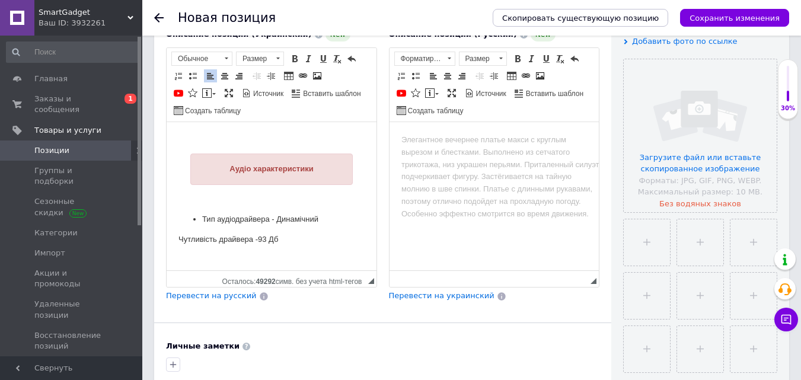
scroll to position [237, 0]
click at [183, 237] on p "​​​​​​​Чутливість драйвера -93 Дб ​​​​​​​" at bounding box center [272, 245] width 186 height 25
click at [180, 236] on p "​​​​​​​Чутливість драйвера -93 Дб ​​​​​​​" at bounding box center [272, 245] width 186 height 25
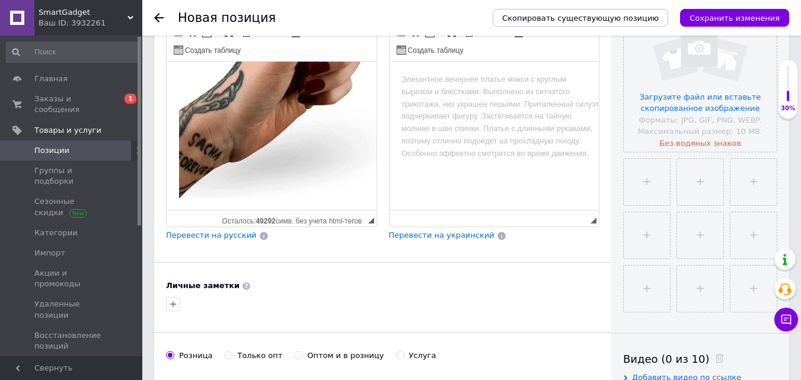
scroll to position [119, 0]
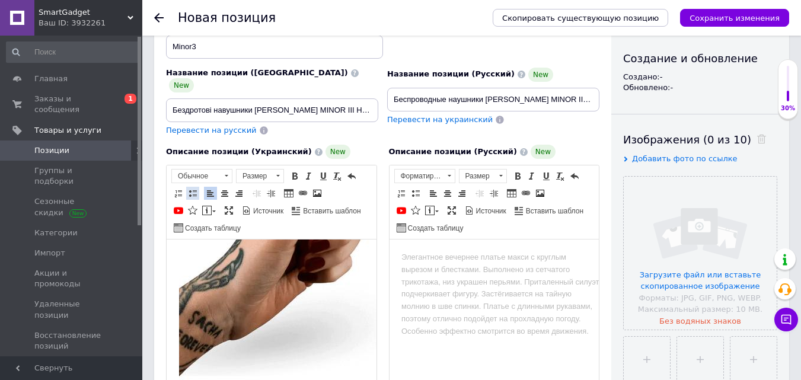
click at [192, 189] on span at bounding box center [192, 193] width 9 height 9
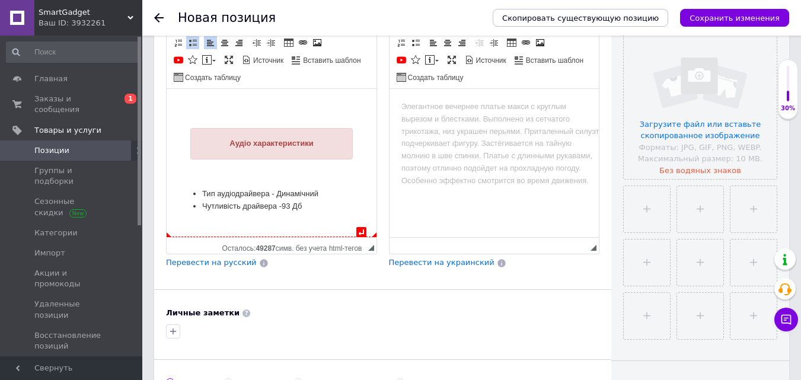
scroll to position [297, 0]
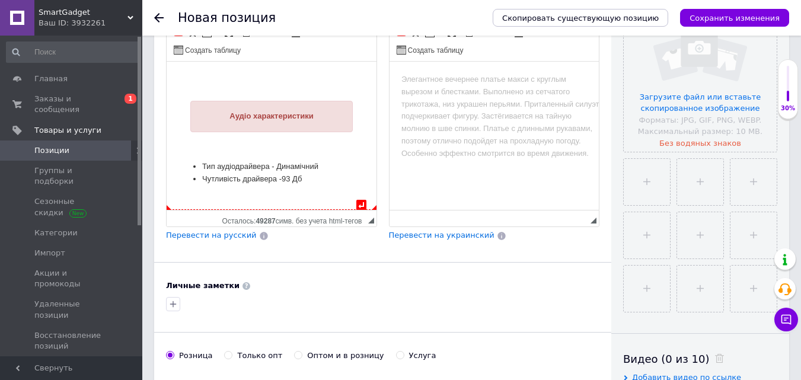
click at [304, 173] on li "​​​​​​​ Чутливість драйвера -93 Дб ​​​​​​​" at bounding box center [271, 185] width 139 height 25
click at [186, 175] on ul "Тип аудіодрайвера - Динамічний ​​​​​​​ Чутливість драйвера -93 Дб ​​​​​​​" at bounding box center [272, 179] width 186 height 37
click at [297, 163] on li "Тип аудіодрайвера - Динамічний" at bounding box center [271, 167] width 139 height 12
click at [302, 173] on li "​​​​​​​ Чутливість драйвера -93 Дб ​​​​​​​" at bounding box center [271, 185] width 139 height 25
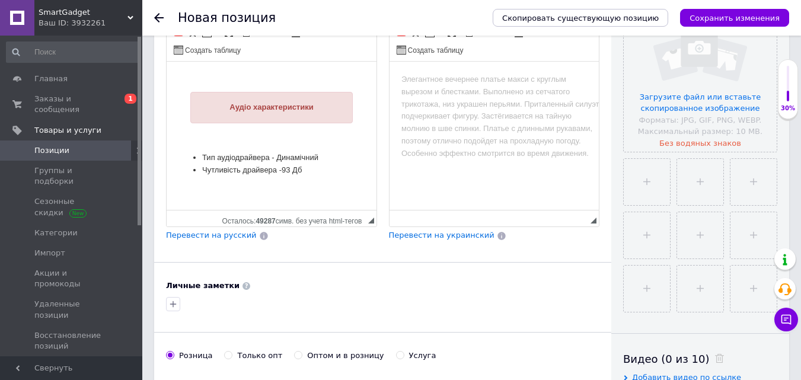
scroll to position [674, 0]
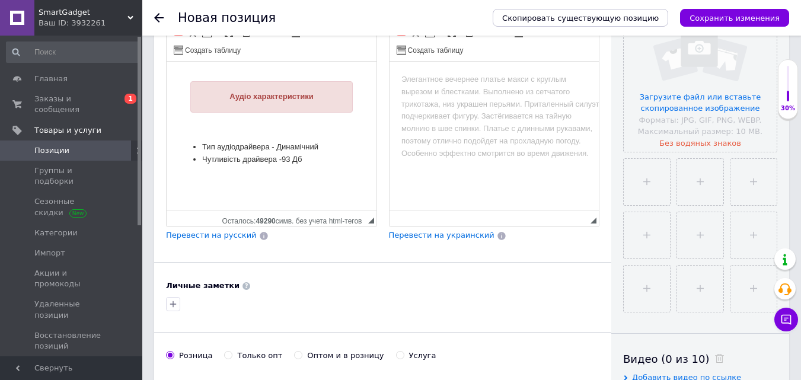
click at [308, 157] on li "​​​​​​​ Чутливість драйвера -93 Дб ​​​​​​​" at bounding box center [271, 166] width 139 height 25
click at [210, 165] on li "​​​​​​​ Чутливість драйвера -93 Дб ​​​​​​​" at bounding box center [271, 166] width 139 height 25
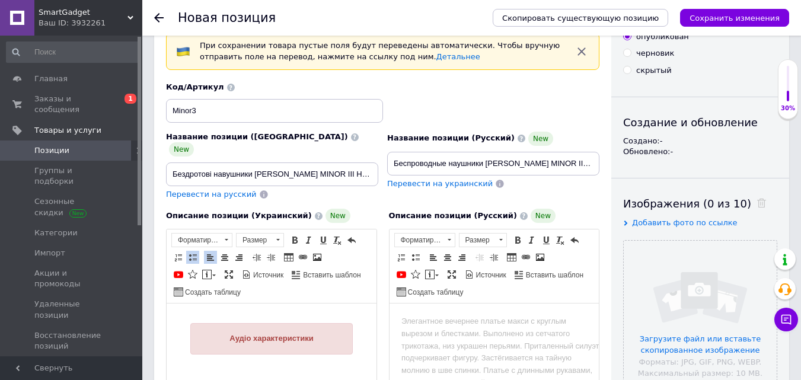
scroll to position [0, 0]
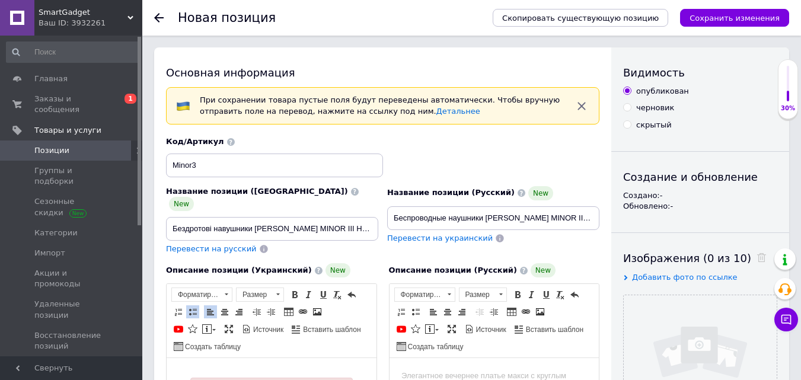
click at [193, 307] on span at bounding box center [192, 311] width 9 height 9
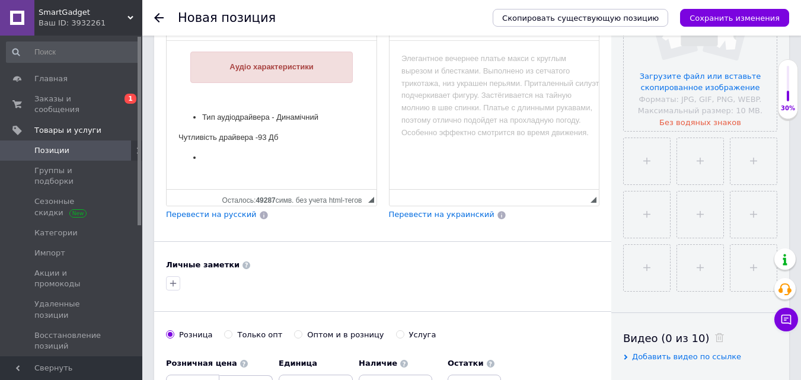
scroll to position [297, 0]
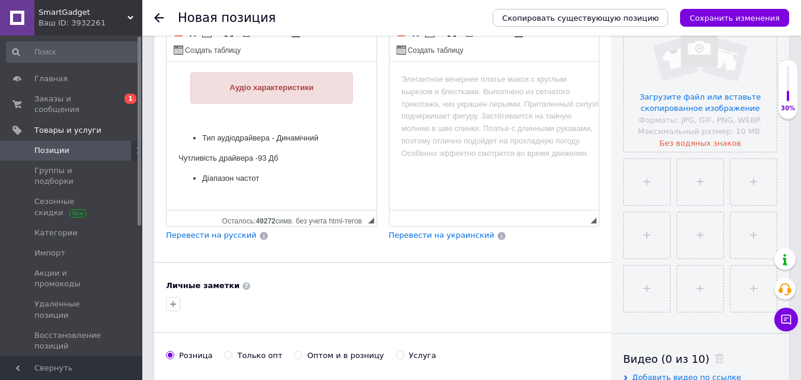
click at [180, 155] on p "​​​​​​​ Чутливість драйвера -93 Дб" at bounding box center [272, 158] width 186 height 12
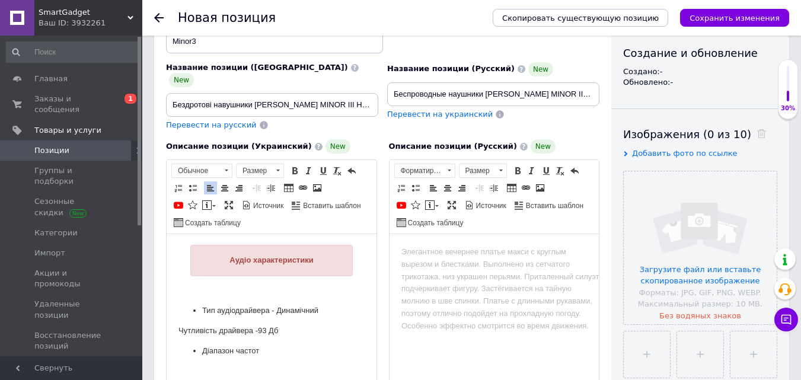
scroll to position [119, 0]
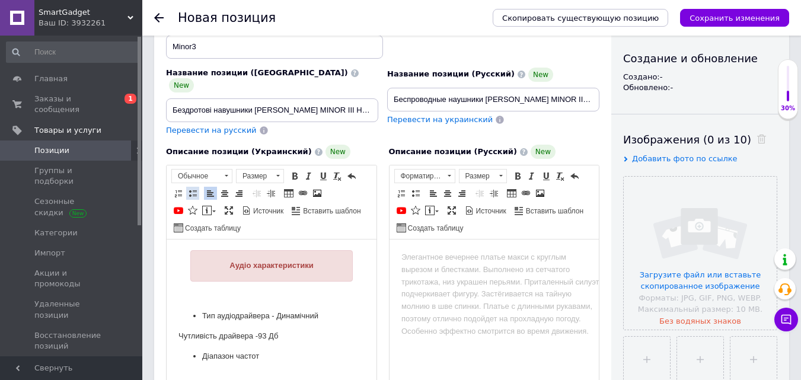
click at [195, 189] on span at bounding box center [192, 193] width 9 height 9
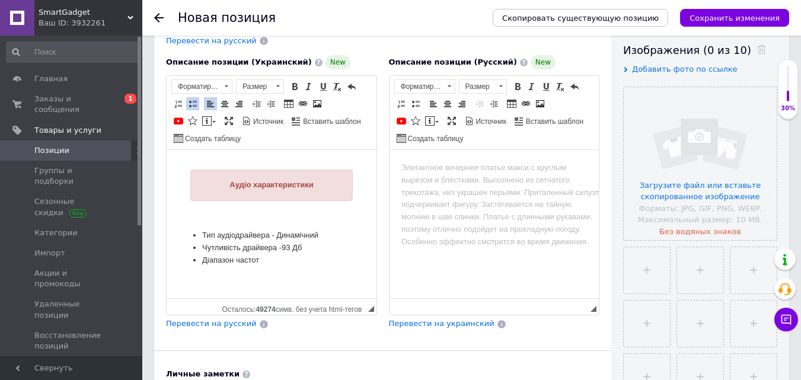
scroll to position [297, 0]
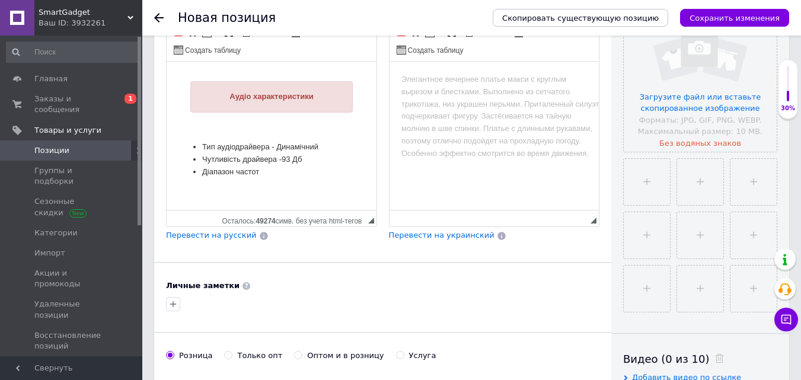
click at [275, 168] on li "​​​​​​​Діапазон частот" at bounding box center [271, 172] width 139 height 12
click at [281, 166] on li "​​​​​​​Діапазон частот" at bounding box center [271, 172] width 139 height 12
click at [262, 166] on li "​​​​​​​Діапазон частот 20 - 20 000 Гц" at bounding box center [271, 172] width 139 height 12
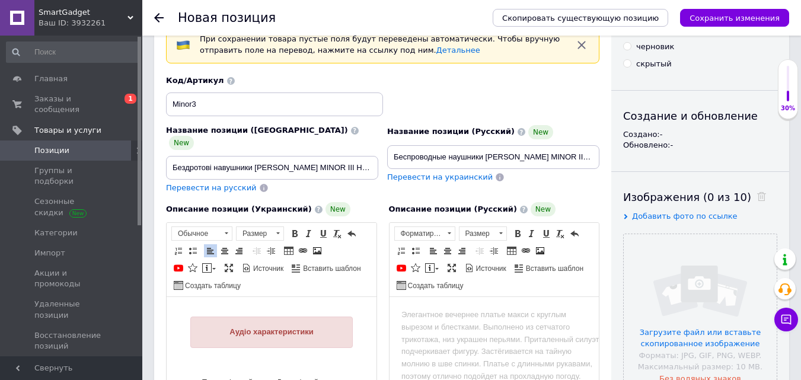
scroll to position [59, 0]
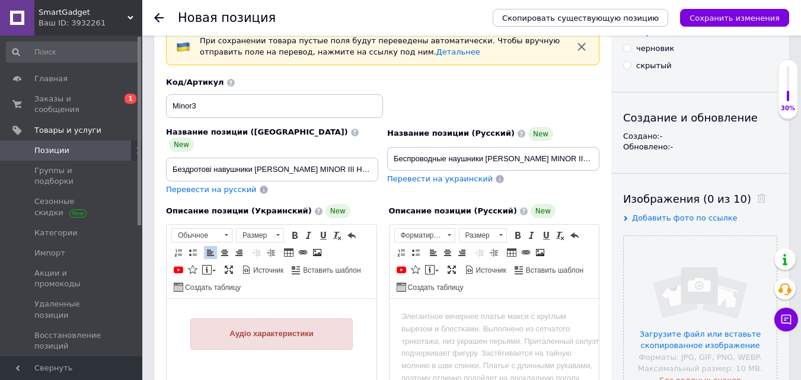
click at [196, 248] on span at bounding box center [192, 252] width 9 height 9
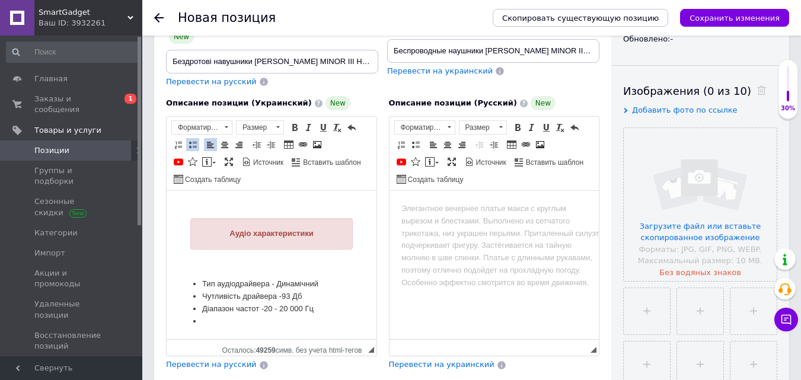
scroll to position [297, 0]
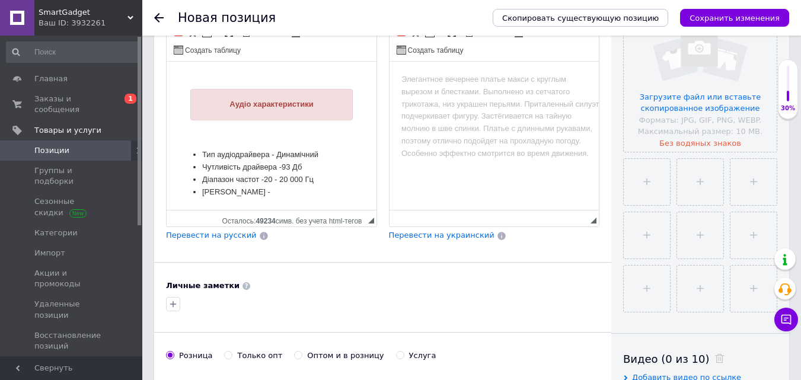
click at [287, 186] on li "[PERSON_NAME] -" at bounding box center [271, 192] width 139 height 12
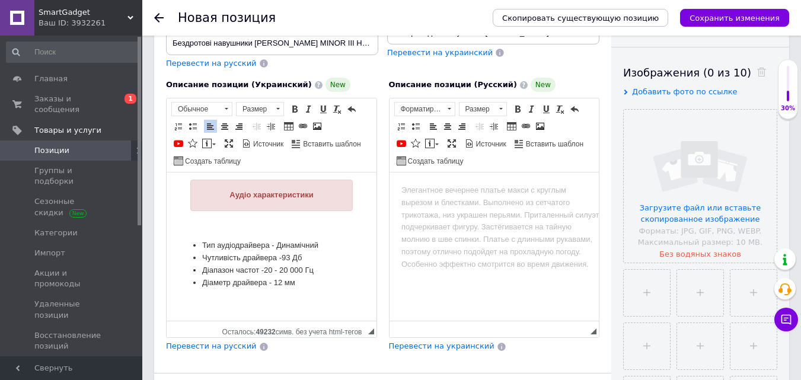
scroll to position [176, 0]
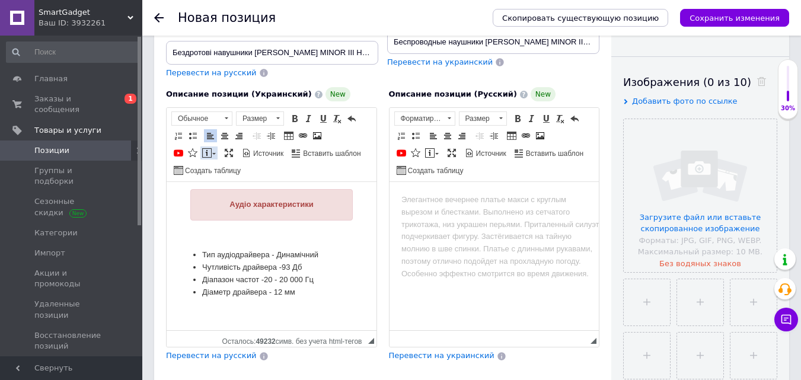
click at [214, 147] on link "Вставить сообщение" at bounding box center [208, 153] width 17 height 13
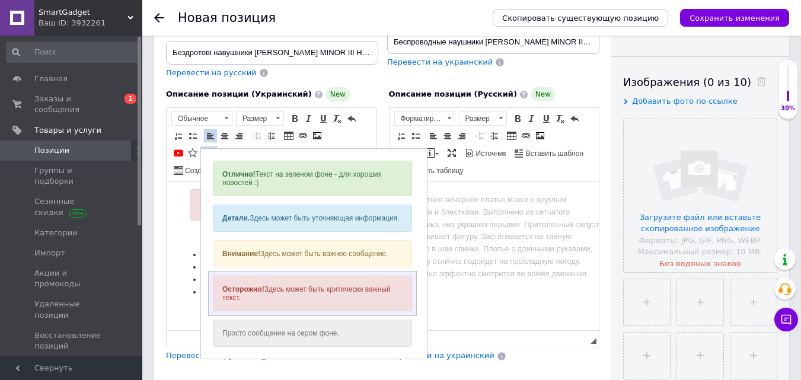
click at [276, 287] on div "Осторожно! Здесь может быть критически важный текст." at bounding box center [312, 294] width 199 height 36
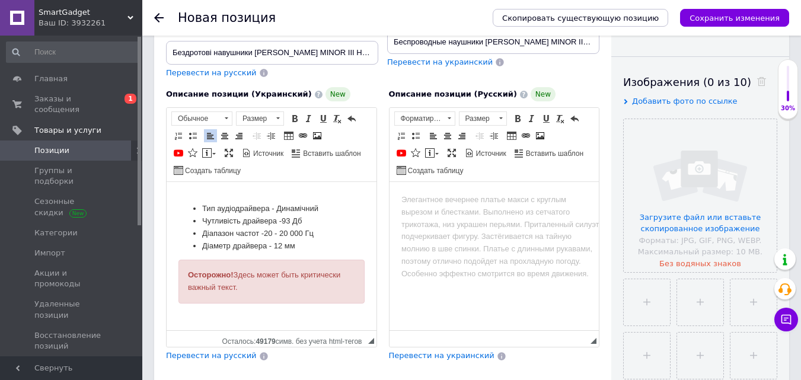
drag, startPoint x: 239, startPoint y: 286, endPoint x: 169, endPoint y: 270, distance: 71.8
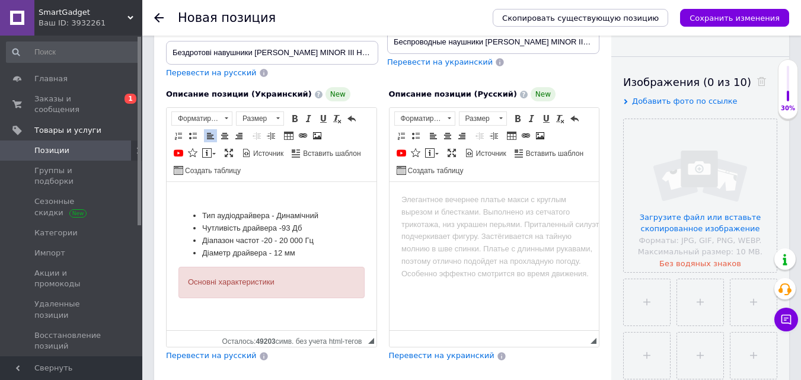
click at [219, 276] on div "Основні характеристики" at bounding box center [271, 282] width 167 height 12
click at [226, 131] on span at bounding box center [224, 135] width 9 height 9
click at [278, 112] on span at bounding box center [277, 118] width 11 height 13
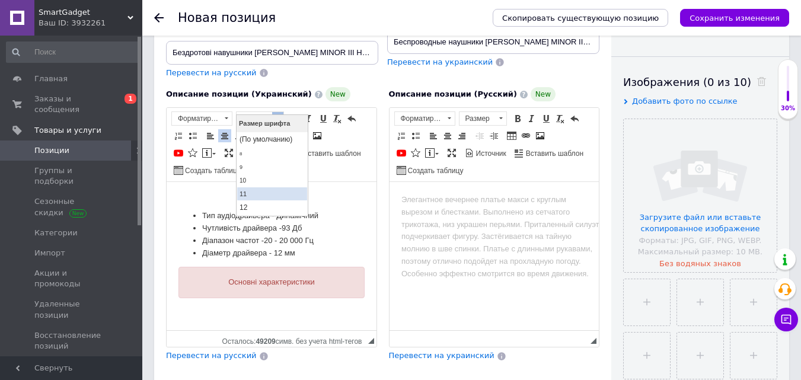
click at [263, 189] on link "11" at bounding box center [272, 193] width 70 height 13
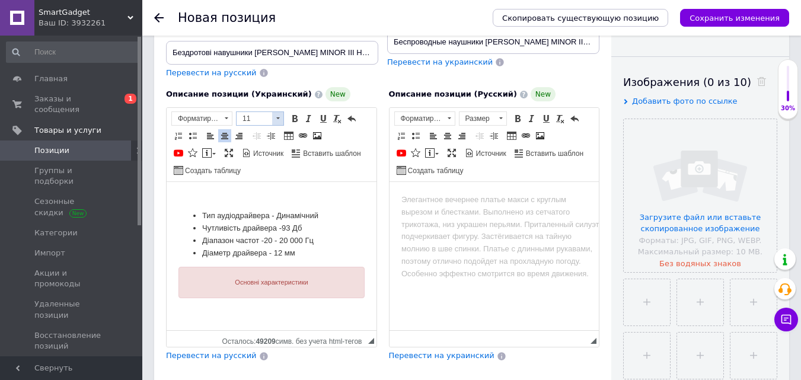
click at [282, 112] on span at bounding box center [277, 118] width 11 height 13
click at [254, 120] on link "16" at bounding box center [272, 118] width 70 height 15
click at [339, 277] on div "Основні характеристики" at bounding box center [271, 282] width 167 height 13
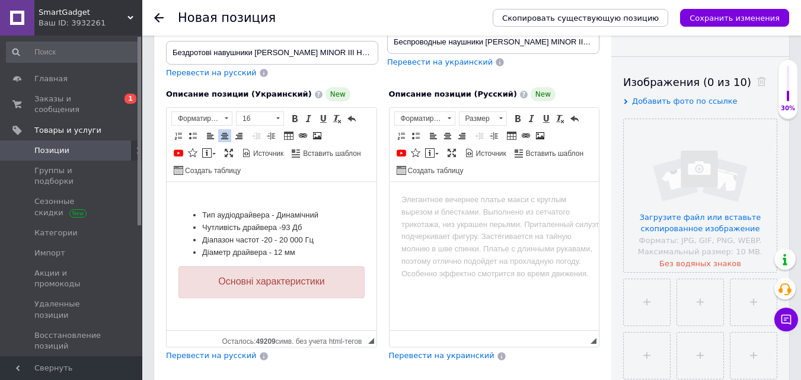
click at [352, 306] on p "Визуальный текстовый редактор, 8DBABACE-6160-4E50-92FF-284A53EC30F2" at bounding box center [272, 312] width 186 height 12
click at [194, 131] on span at bounding box center [192, 135] width 9 height 9
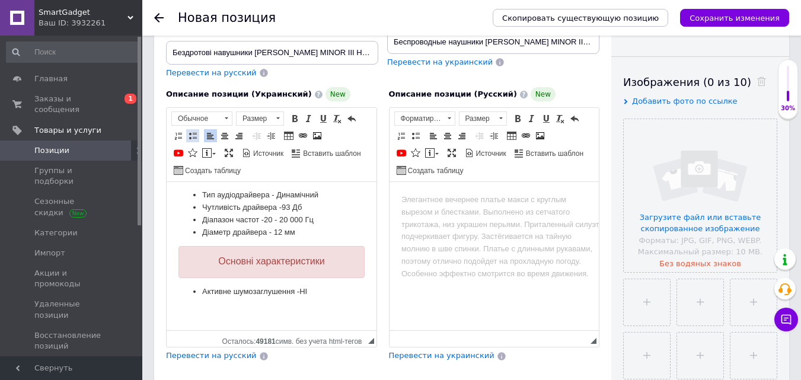
click at [192, 131] on span at bounding box center [192, 135] width 9 height 9
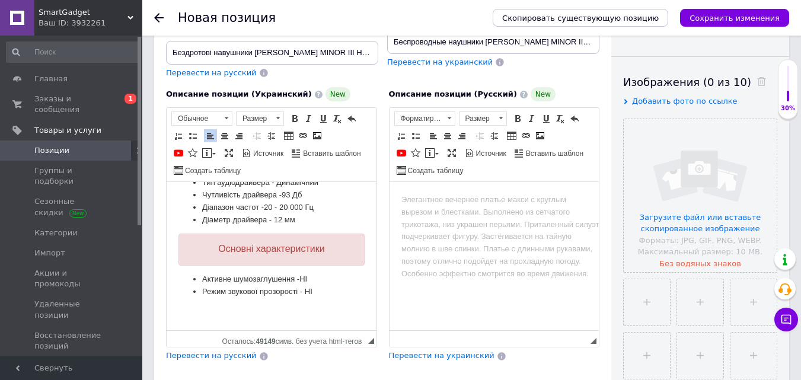
scroll to position [763, 0]
click at [208, 148] on span at bounding box center [206, 152] width 9 height 9
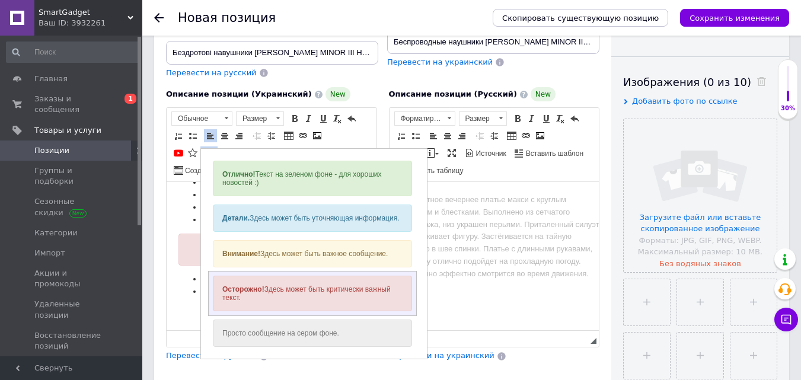
click at [259, 292] on strong "Осторожно!" at bounding box center [243, 289] width 42 height 8
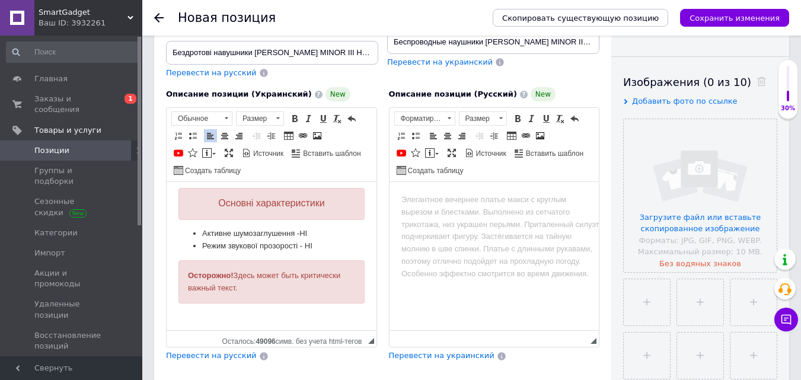
click at [237, 281] on div "Осторожно! Здесь может быть критически важный текст." at bounding box center [271, 282] width 167 height 25
click at [240, 281] on div "Осторожно! Здесь может быть критически важный текст." at bounding box center [271, 282] width 167 height 25
drag, startPoint x: 205, startPoint y: 278, endPoint x: 168, endPoint y: 266, distance: 39.4
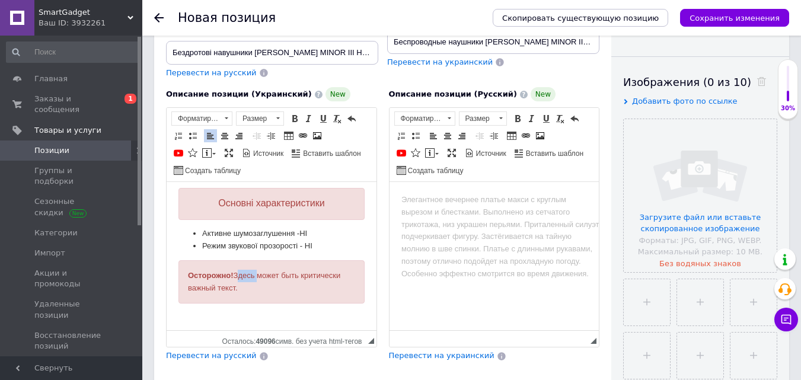
copy div "Осторожно! Здесь может быть критически важный текст."
drag, startPoint x: 246, startPoint y: 288, endPoint x: 165, endPoint y: 272, distance: 82.9
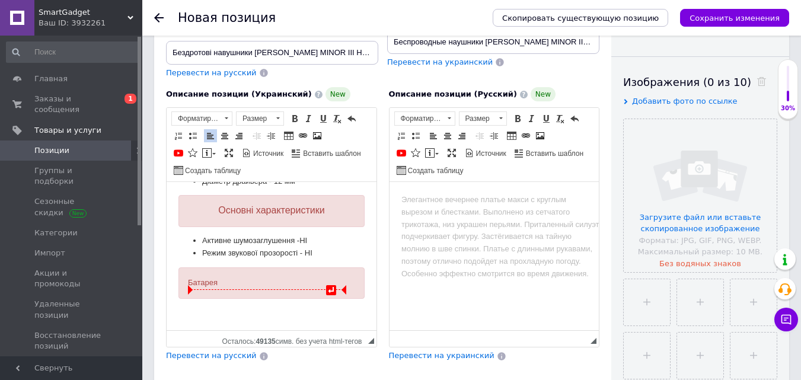
click at [204, 277] on div "Батарея" at bounding box center [271, 283] width 167 height 12
click at [275, 112] on span at bounding box center [277, 118] width 11 height 13
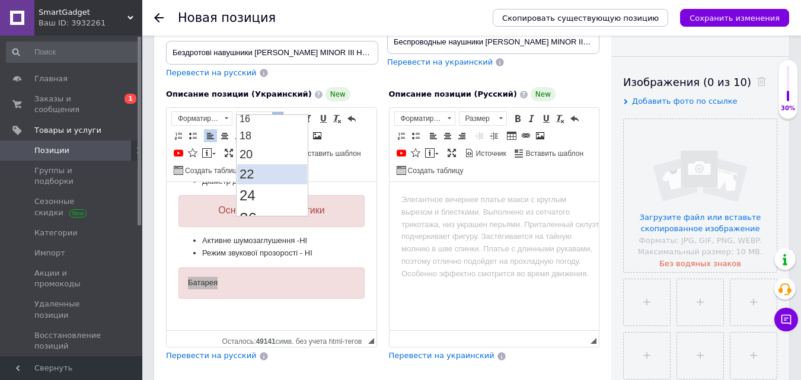
scroll to position [119, 0]
click at [265, 124] on link "16" at bounding box center [272, 118] width 70 height 15
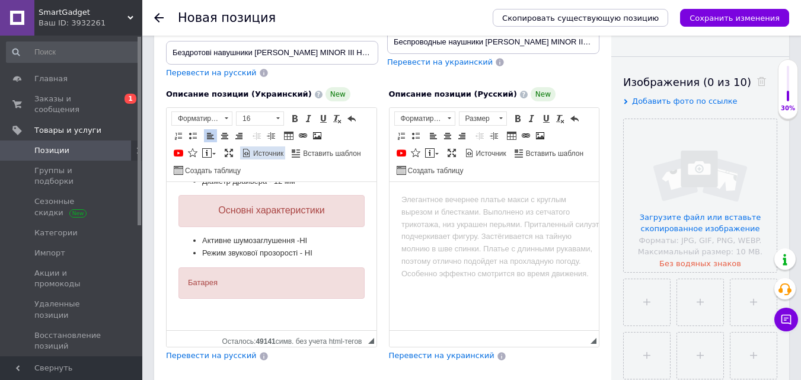
scroll to position [0, 0]
click at [221, 131] on span at bounding box center [224, 135] width 9 height 9
click at [272, 281] on div "Батарея" at bounding box center [271, 282] width 167 height 13
click at [297, 308] on p "Визуальный текстовый редактор, 8DBABACE-6160-4E50-92FF-284A53EC30F2" at bounding box center [272, 313] width 186 height 12
drag, startPoint x: 192, startPoint y: 122, endPoint x: 190, endPoint y: 129, distance: 6.9
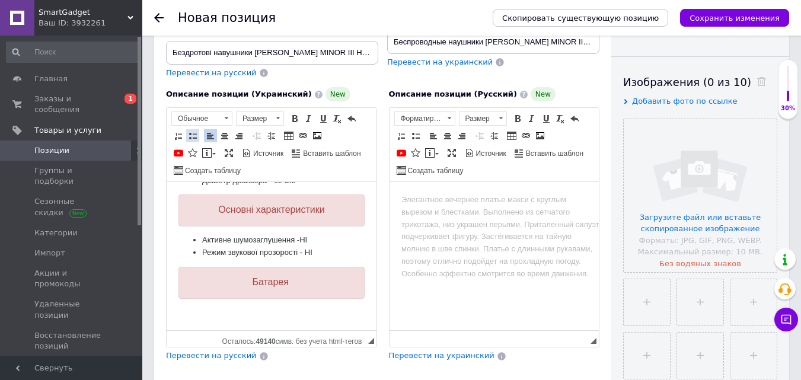
click at [192, 131] on span at bounding box center [192, 135] width 9 height 9
click at [321, 307] on li "Час роботи від акумулятора 5 Год." at bounding box center [271, 313] width 139 height 12
click at [350, 308] on ul "Час роботи від акумулятора 5годин" at bounding box center [272, 313] width 186 height 12
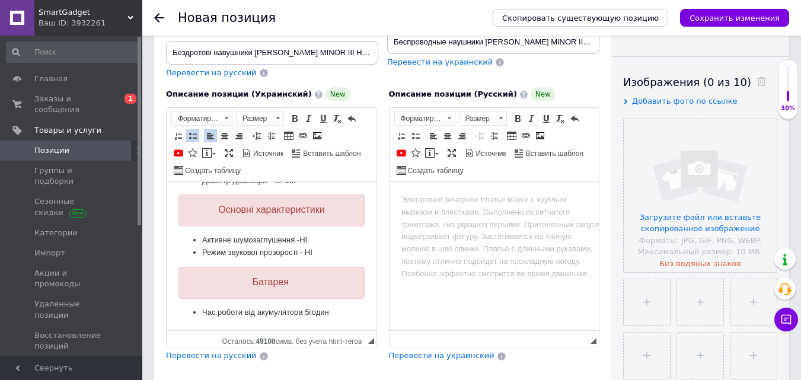
drag, startPoint x: 329, startPoint y: 301, endPoint x: 275, endPoint y: 304, distance: 54.1
click at [275, 307] on li "Час роботи від акумулятора 5годин" at bounding box center [271, 313] width 139 height 12
click at [336, 307] on ul "Час роботи від акумулятора 5годин" at bounding box center [272, 313] width 186 height 12
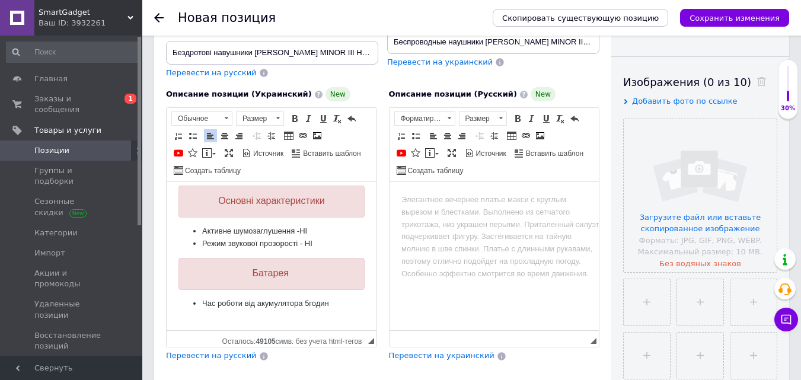
scroll to position [822, 0]
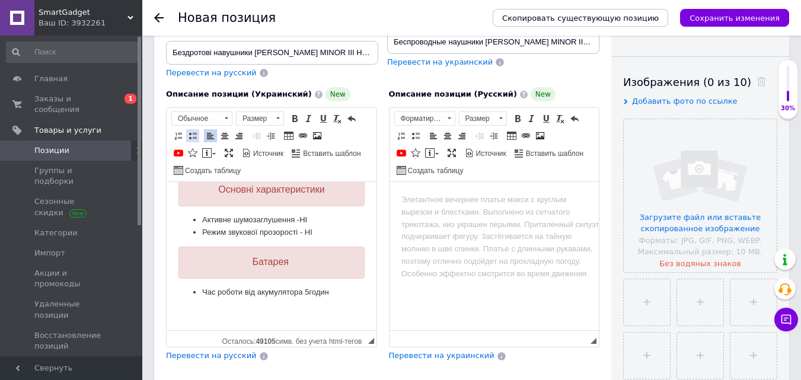
click at [195, 131] on span at bounding box center [192, 135] width 9 height 9
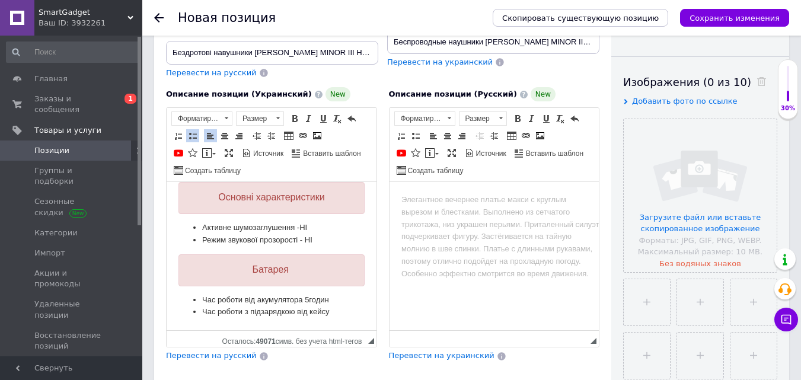
scroll to position [814, 0]
click at [262, 306] on li "Час роботи з підзарядкою від кейсу" at bounding box center [271, 312] width 139 height 12
click at [281, 306] on li "Час роботи від кейсу" at bounding box center [271, 312] width 139 height 12
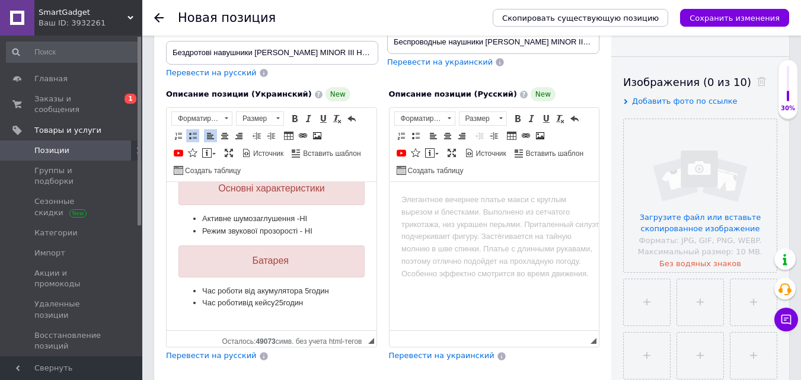
scroll to position [830, 0]
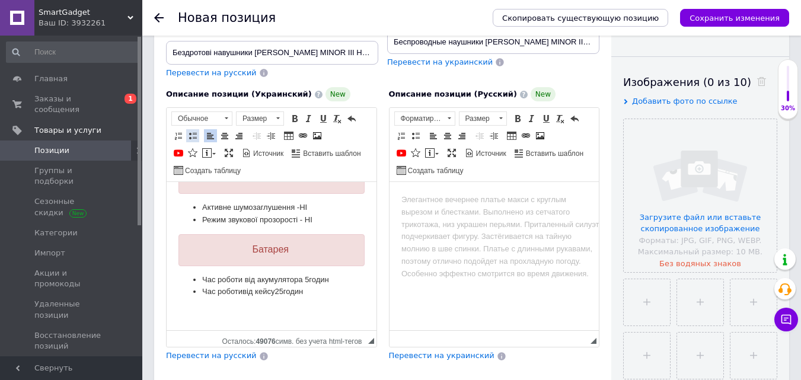
click at [187, 129] on link "Вставить / удалить маркированный список" at bounding box center [192, 135] width 13 height 13
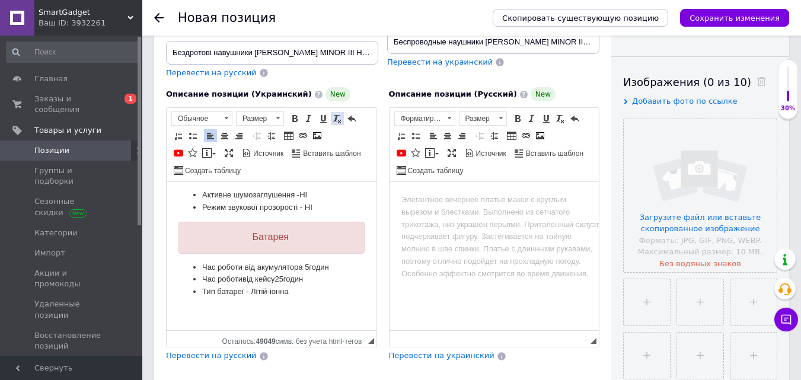
click at [194, 131] on span at bounding box center [192, 135] width 9 height 9
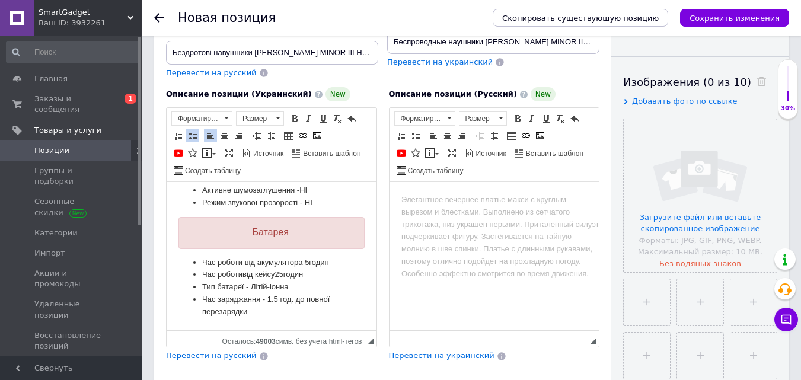
scroll to position [850, 0]
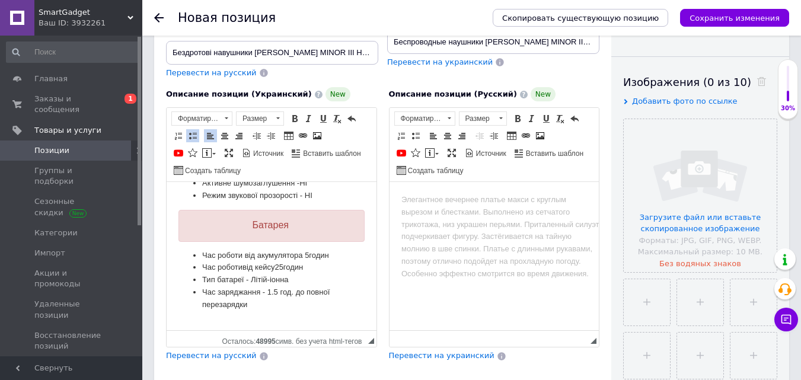
click at [192, 131] on span at bounding box center [192, 135] width 9 height 9
click at [195, 131] on span at bounding box center [192, 135] width 9 height 9
click at [273, 306] on li "Час заряджання - 1.5 год. до повної перезарядки" at bounding box center [271, 299] width 139 height 25
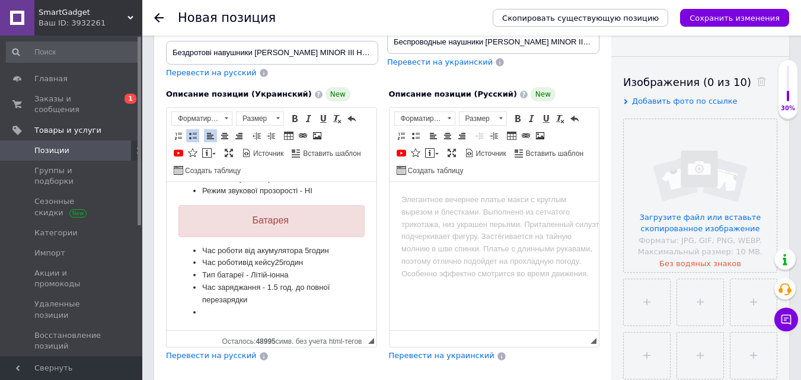
scroll to position [864, 0]
click at [223, 307] on li "​​​​​​​" at bounding box center [271, 313] width 139 height 12
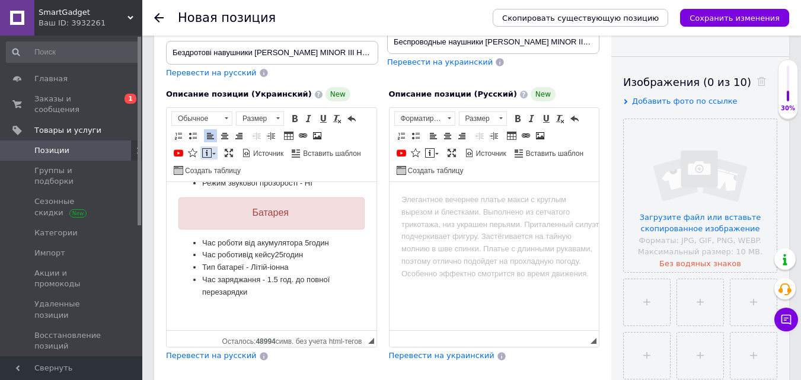
click at [203, 148] on span at bounding box center [206, 152] width 9 height 9
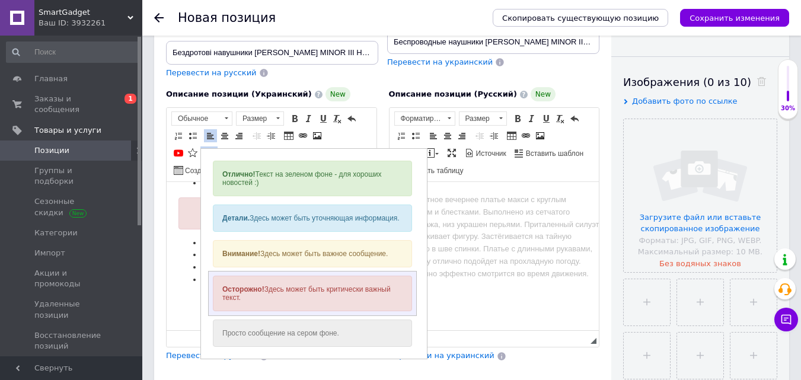
click at [275, 281] on div "Осторожно! Здесь может быть критически важный текст." at bounding box center [312, 294] width 199 height 36
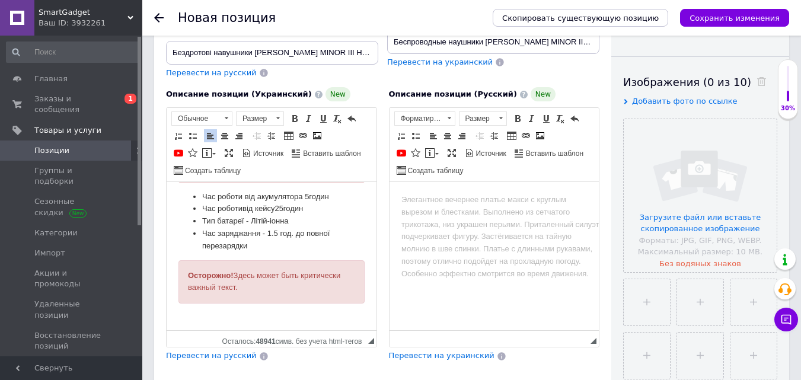
drag, startPoint x: 256, startPoint y: 285, endPoint x: 187, endPoint y: 273, distance: 70.5
click at [184, 275] on div "Осторожно! Здесь может быть критически важный текст." at bounding box center [272, 282] width 186 height 44
click at [240, 287] on h3 "Управління та підключення" at bounding box center [271, 284] width 167 height 11
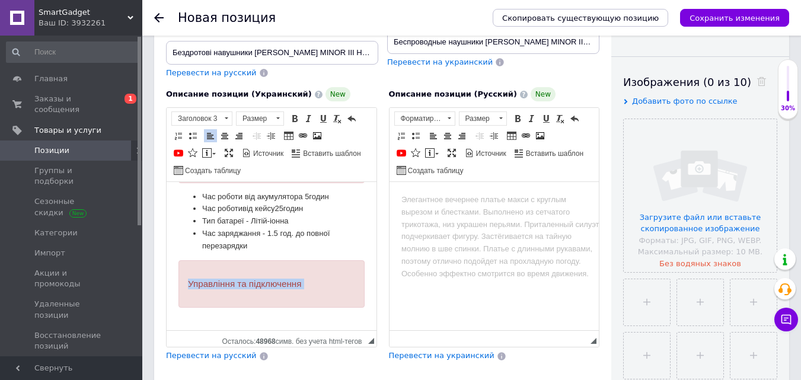
click at [240, 287] on h3 "Управління та підключення" at bounding box center [271, 284] width 167 height 11
click at [224, 129] on link "По центру" at bounding box center [224, 135] width 13 height 13
click at [274, 112] on span at bounding box center [277, 118] width 11 height 13
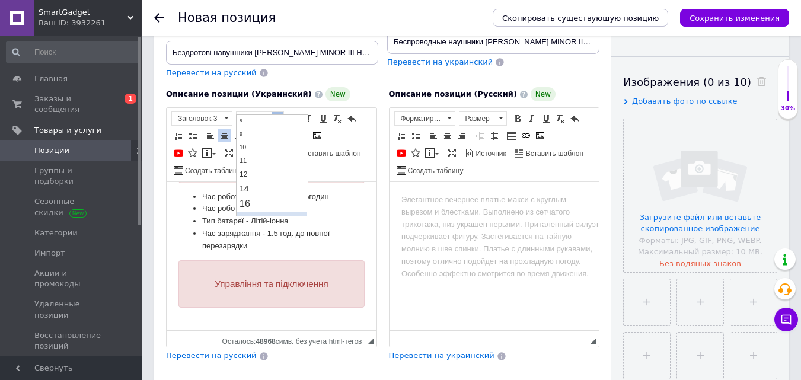
scroll to position [59, 0]
click at [263, 176] on link "16" at bounding box center [272, 177] width 70 height 15
click at [319, 292] on div "Управління та підключення" at bounding box center [272, 284] width 186 height 48
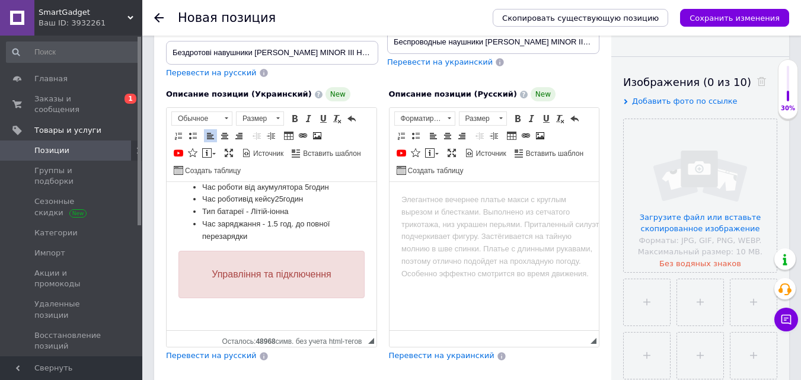
scroll to position [927, 0]
click at [195, 131] on span at bounding box center [192, 135] width 9 height 9
click at [200, 306] on ul "Визуальный текстовый редактор, 8DBABACE-6160-4E50-92FF-284A53EC30F2" at bounding box center [272, 312] width 186 height 12
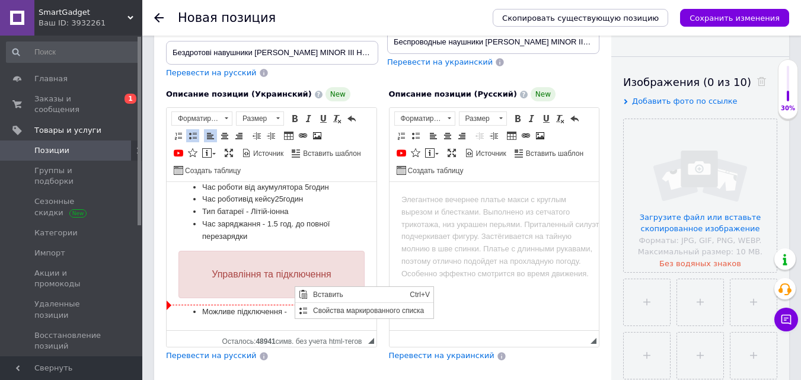
click at [281, 306] on li "Можливе підключення -" at bounding box center [271, 312] width 139 height 12
click at [290, 306] on li "Можливе підключення -" at bounding box center [271, 312] width 139 height 12
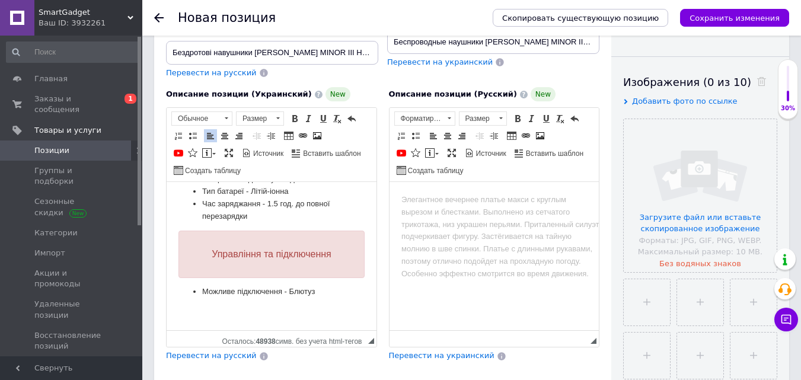
click at [196, 131] on span at bounding box center [192, 135] width 9 height 9
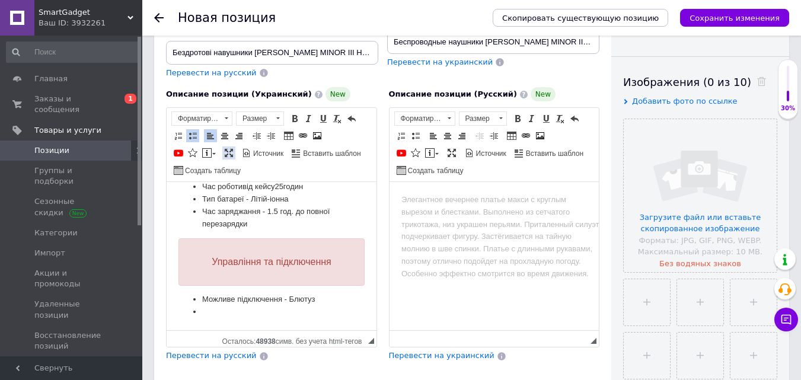
scroll to position [940, 0]
click at [298, 306] on li "Бездротове підключення -" at bounding box center [271, 312] width 139 height 12
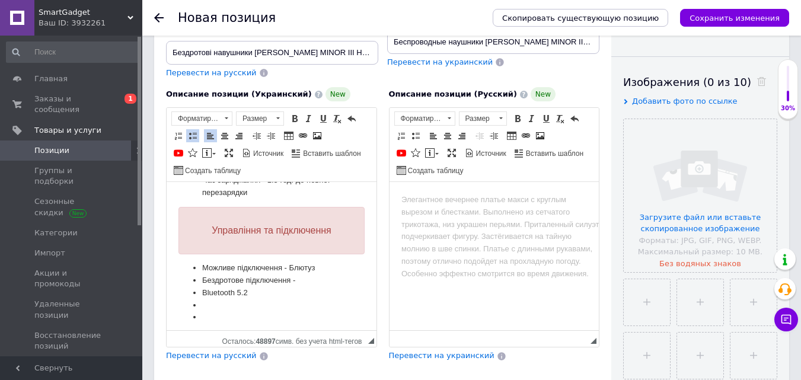
click at [215, 317] on li "Визуальный текстовый редактор, 8DBABACE-6160-4E50-92FF-284A53EC30F2" at bounding box center [271, 317] width 139 height 12
drag, startPoint x: 256, startPoint y: 287, endPoint x: 203, endPoint y: 287, distance: 53.4
click at [203, 287] on li "Bluetooth 5.2" at bounding box center [271, 293] width 139 height 12
click at [197, 295] on ul "Можливе підключення - Блютуз Бездротове підключення - Bluetooth 5.2" at bounding box center [272, 293] width 186 height 62
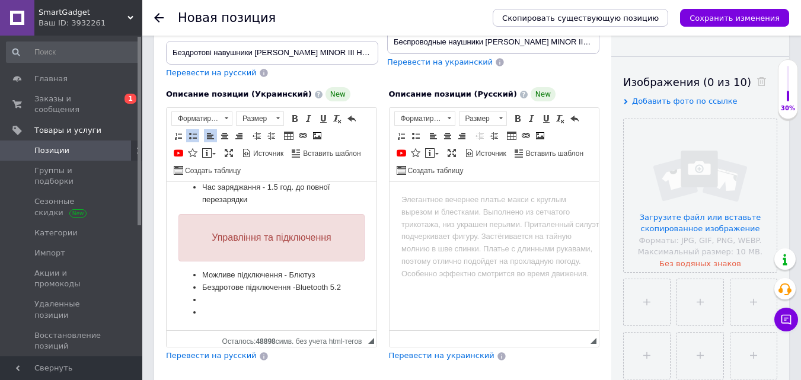
click at [203, 307] on li "Визуальный текстовый редактор, 8DBABACE-6160-4E50-92FF-284A53EC30F2" at bounding box center [271, 300] width 139 height 12
click at [200, 311] on ul "Можливе підключення - Блютуз Бездротове підключення - Bluetooth 5.2 Діапазон Bl…" at bounding box center [272, 293] width 186 height 49
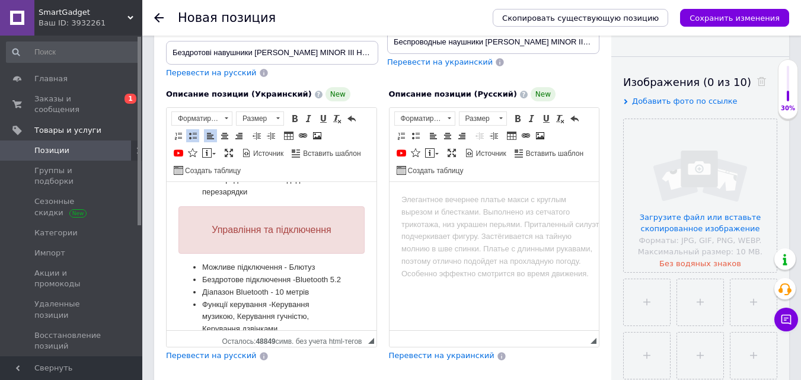
scroll to position [987, 0]
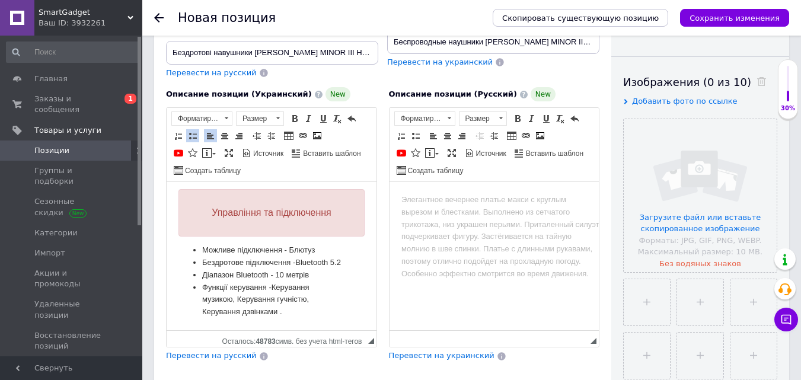
click at [294, 317] on li "Функції керування -Керування музикою, Керування гучністю, Керування дзвінками ." at bounding box center [271, 300] width 139 height 37
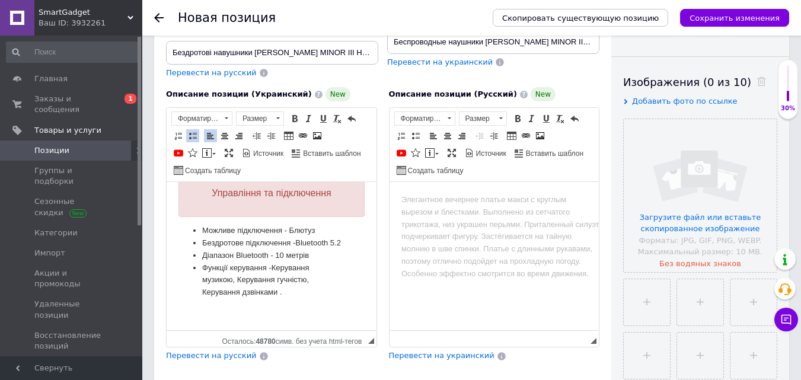
scroll to position [1012, 0]
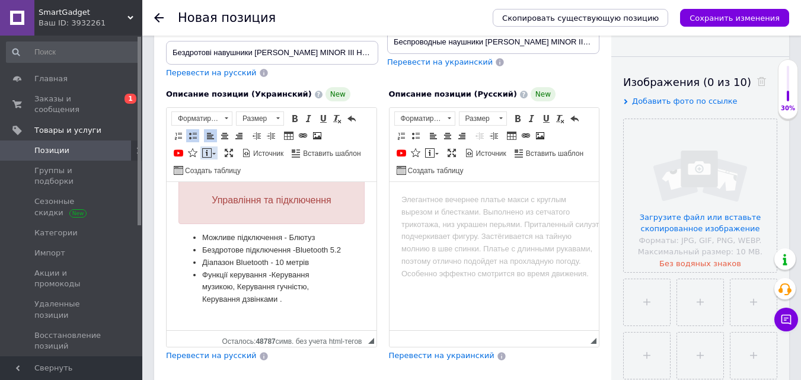
click at [210, 148] on span at bounding box center [206, 152] width 9 height 9
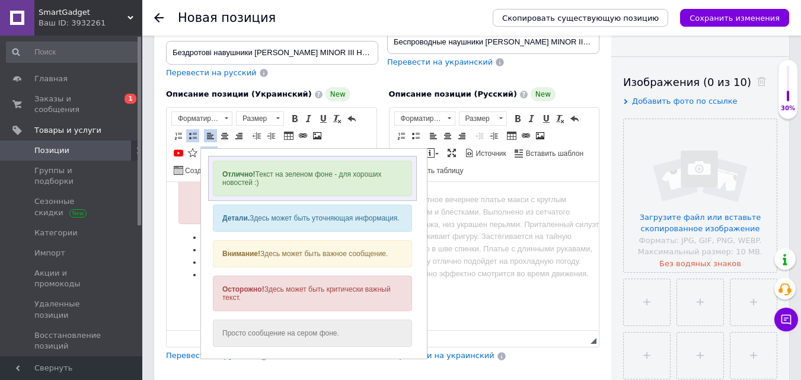
click at [276, 180] on div "Отлично! Текст на зеленом фоне - для хороших новостей :)" at bounding box center [312, 179] width 199 height 36
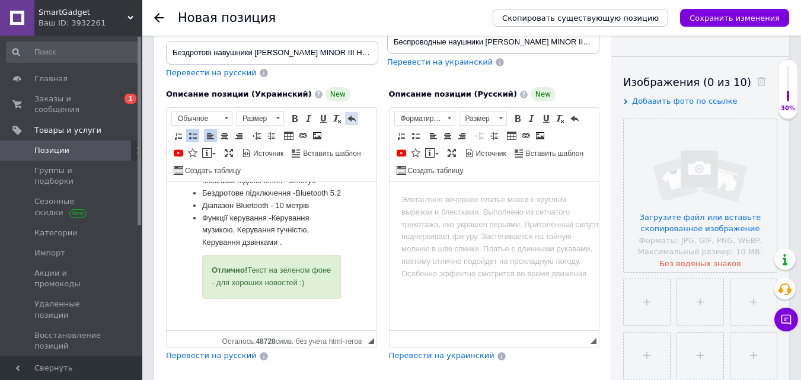
click at [345, 108] on span "Панели инструментов редактора Форматирование Обычное Размер Размер Полужирный К…" at bounding box center [272, 145] width 210 height 74
click at [347, 114] on span at bounding box center [351, 118] width 9 height 9
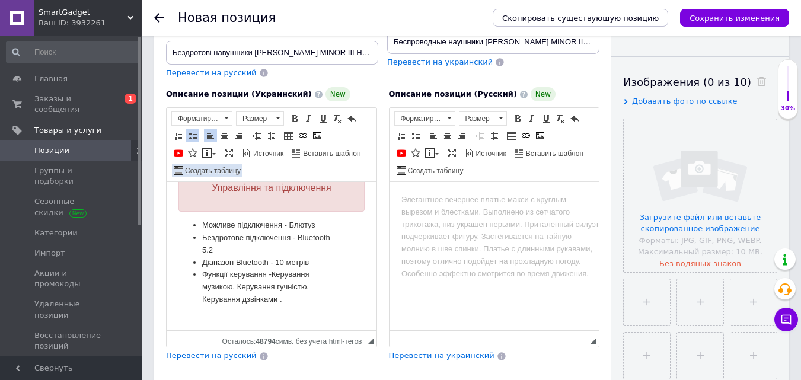
scroll to position [1014, 0]
click at [213, 147] on link "Вставить сообщение" at bounding box center [208, 153] width 17 height 13
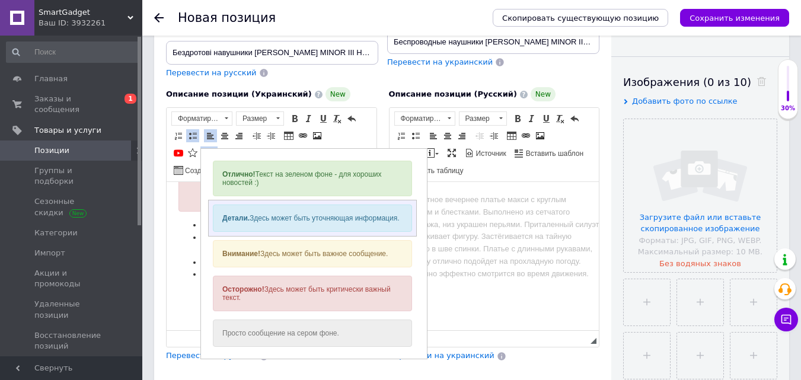
click at [297, 219] on div "Детали. Здесь может быть уточняющая информация." at bounding box center [312, 218] width 199 height 27
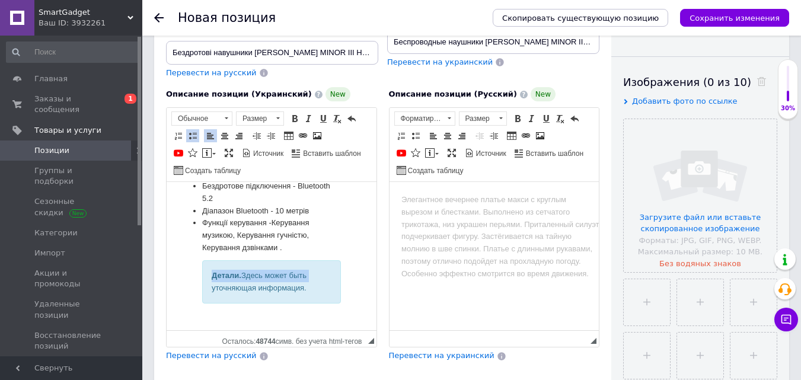
drag, startPoint x: 308, startPoint y: 282, endPoint x: 212, endPoint y: 273, distance: 95.9
click at [212, 273] on div "Детали. Здесь может быть уточняющая информация." at bounding box center [272, 282] width 120 height 25
click at [279, 285] on div "Детали. Здесь может быть уточняющая информация." at bounding box center [272, 282] width 120 height 25
drag, startPoint x: 311, startPoint y: 287, endPoint x: 205, endPoint y: 269, distance: 107.2
click at [205, 269] on div "Детали. Здесь может быть уточняющая информация." at bounding box center [271, 282] width 139 height 44
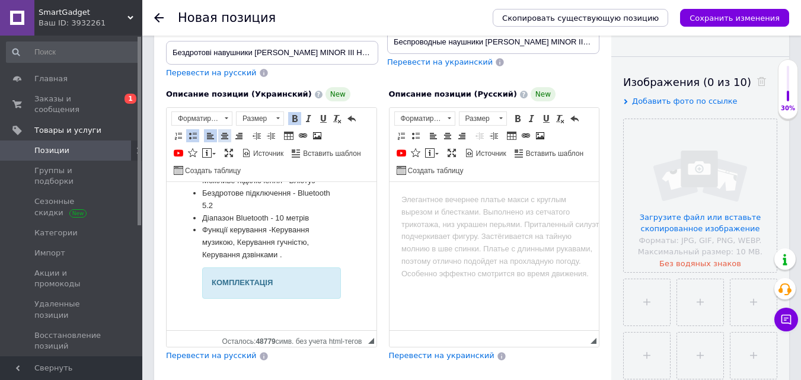
drag, startPoint x: 221, startPoint y: 127, endPoint x: 167, endPoint y: 4, distance: 134.7
click at [221, 131] on span at bounding box center [224, 135] width 9 height 9
click at [341, 284] on ul "Можливе підключення - Блютуз Бездротове підключення - Bluetooth 5.2 Діапазон Bl…" at bounding box center [272, 247] width 186 height 144
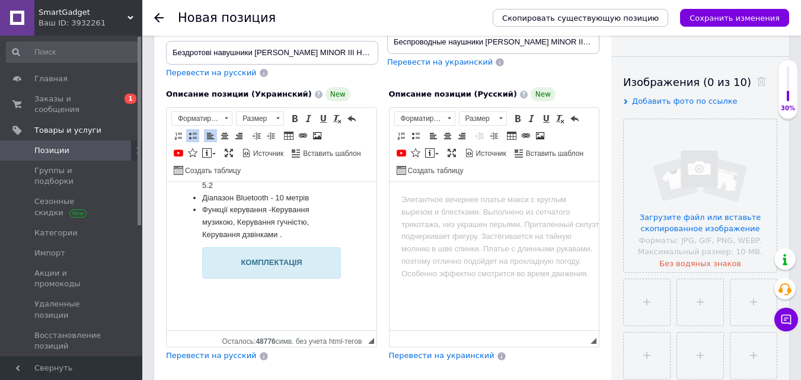
scroll to position [1114, 0]
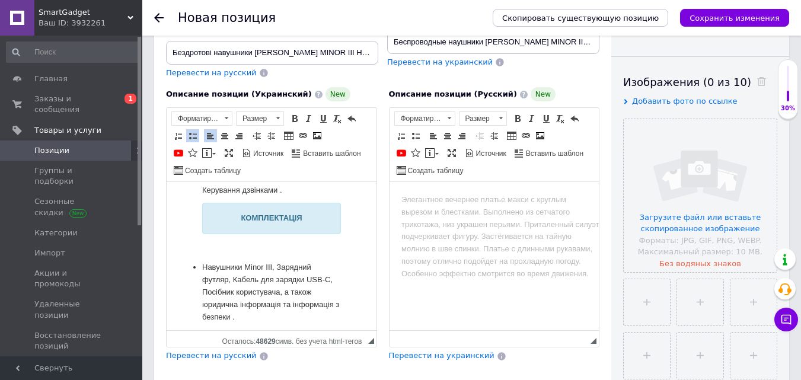
click at [200, 265] on ul "Навушники Minor III, Зарядний футляр, Кабель для зарядки USB-C, Посібник корист…" at bounding box center [272, 293] width 186 height 62
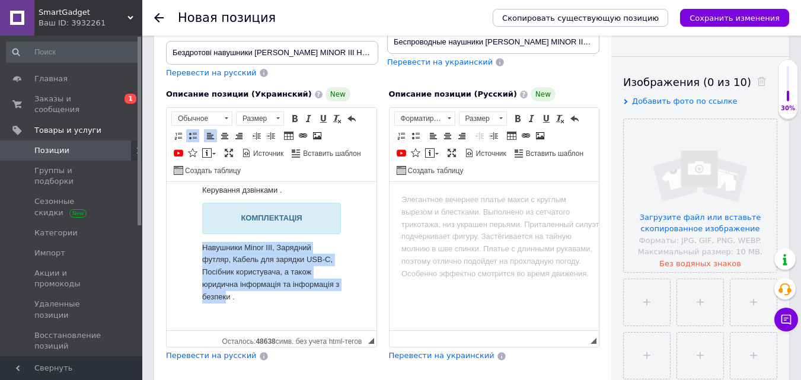
drag, startPoint x: 205, startPoint y: 246, endPoint x: 276, endPoint y: 295, distance: 87.0
click at [276, 295] on p "Навушники Minor III, Зарядний футляр, Кабель для зарядки USB-C, Посібник корист…" at bounding box center [271, 273] width 139 height 62
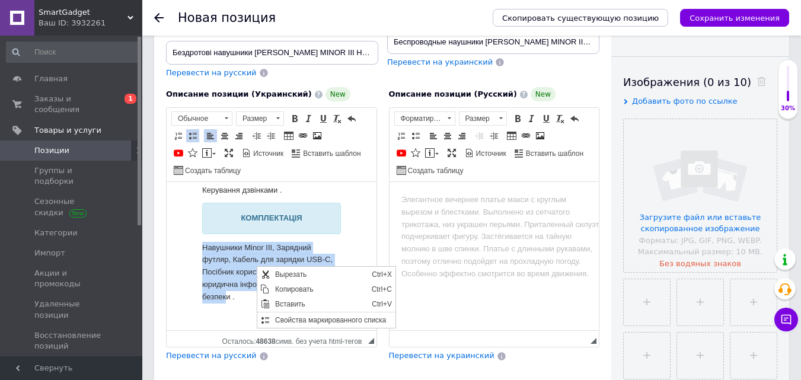
click at [228, 275] on p "Навушники Minor III, Зарядний футляр, Кабель для зарядки USB-C, Посібник корист…" at bounding box center [271, 273] width 139 height 62
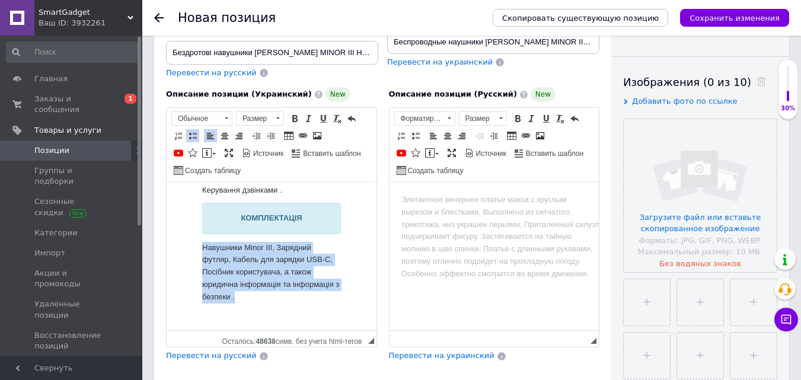
drag, startPoint x: 283, startPoint y: 299, endPoint x: 198, endPoint y: 252, distance: 97.2
click at [198, 252] on ul "Можливе підключення - Блютуз Бездротове підключення - Bluetooth 5.2 Діапазон Bl…" at bounding box center [272, 206] width 186 height 193
click at [220, 131] on span at bounding box center [224, 135] width 9 height 9
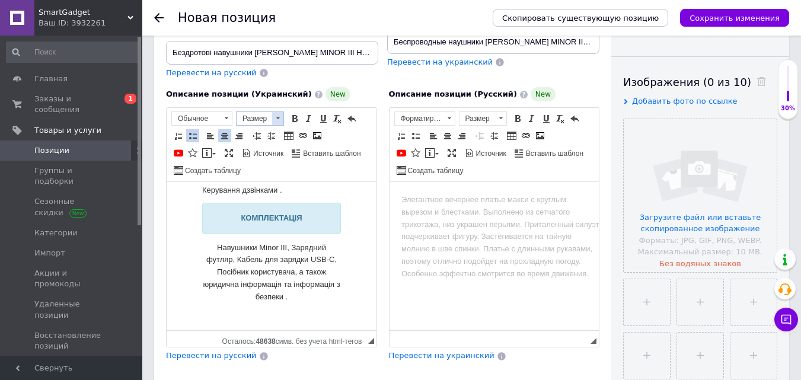
click at [278, 112] on span at bounding box center [277, 118] width 11 height 13
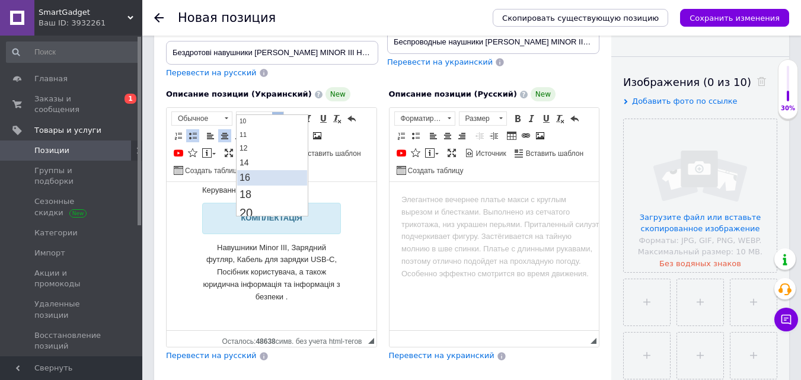
click at [267, 171] on link "16" at bounding box center [272, 177] width 70 height 15
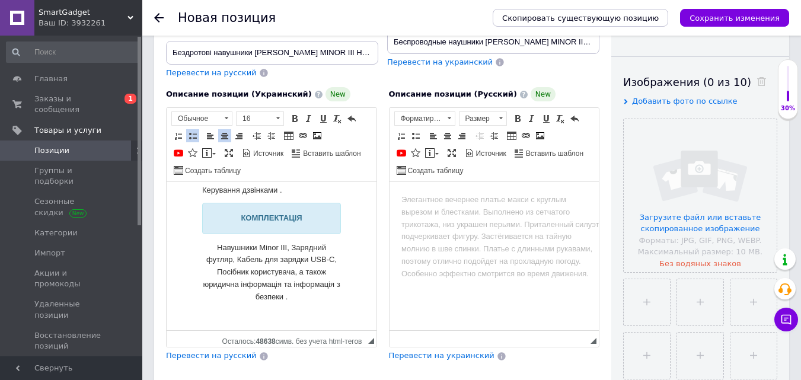
scroll to position [0, 0]
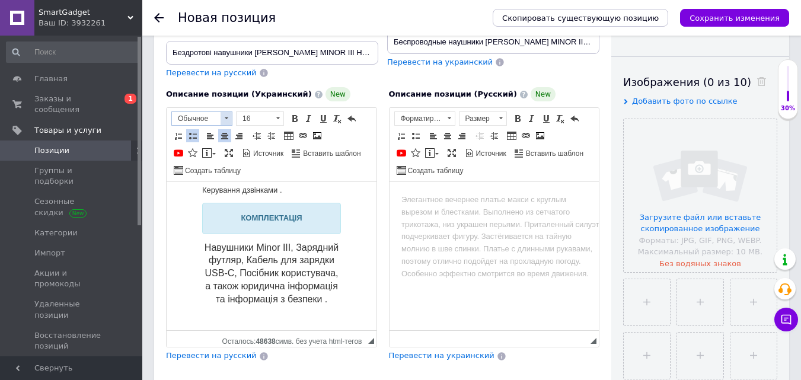
click at [211, 112] on span "Обычное" at bounding box center [196, 118] width 49 height 13
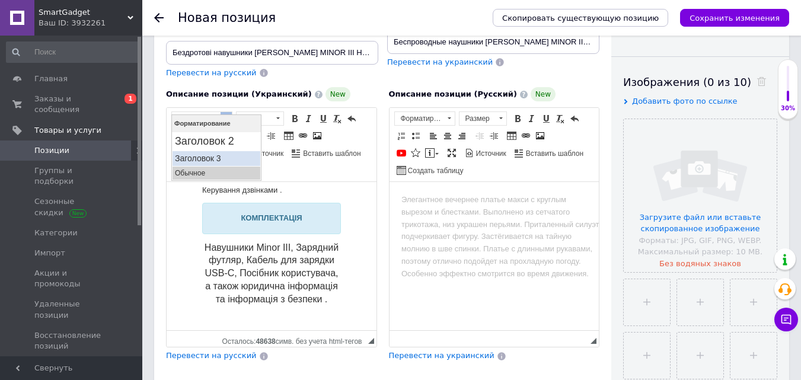
drag, startPoint x: 377, startPoint y: 273, endPoint x: 203, endPoint y: 155, distance: 209.8
click at [203, 155] on h3 "Заголовок 3" at bounding box center [216, 159] width 83 height 10
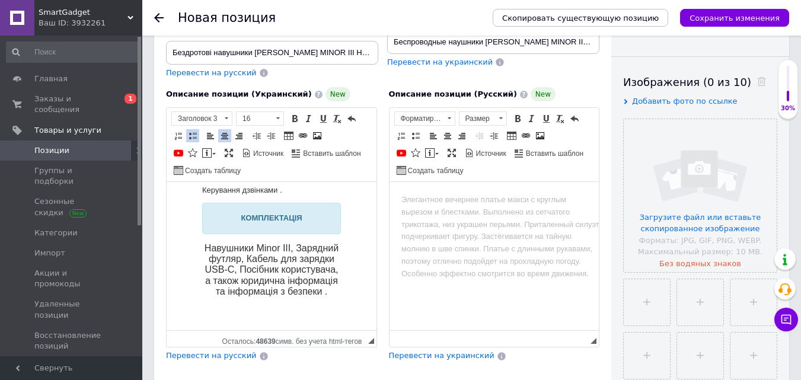
click at [337, 282] on ul "Можливе підключення - Блютуз Бездротове підключення - Bluetooth 5.2 Діапазон Bl…" at bounding box center [272, 203] width 186 height 187
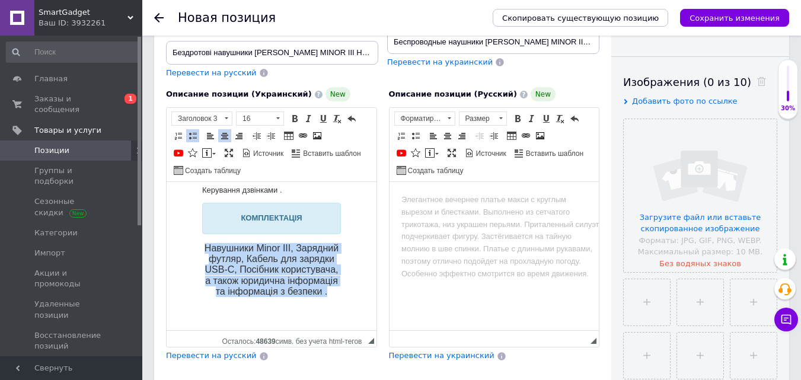
drag, startPoint x: 289, startPoint y: 297, endPoint x: 208, endPoint y: 251, distance: 92.7
click at [208, 251] on h3 "Навушники Minor III, Зарядний футляр, Кабель для зарядки USB-C, Посібник корист…" at bounding box center [271, 270] width 139 height 54
click at [342, 291] on ul "Можливе підключення - Блютуз Бездротове підключення - Bluetooth 5.2 Діапазон Bl…" at bounding box center [272, 203] width 186 height 187
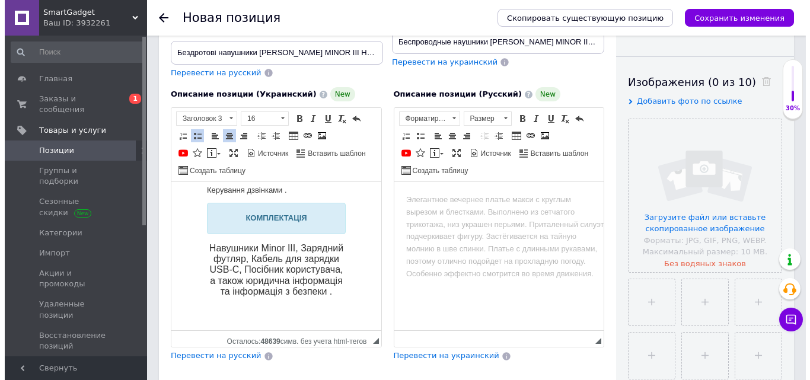
scroll to position [235, 0]
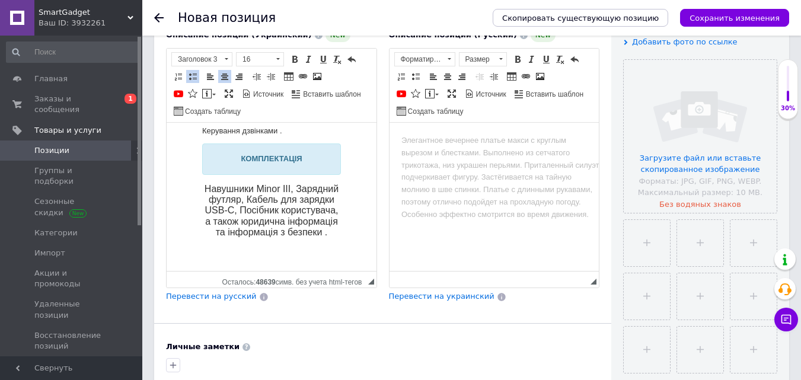
click at [316, 72] on span at bounding box center [317, 76] width 9 height 9
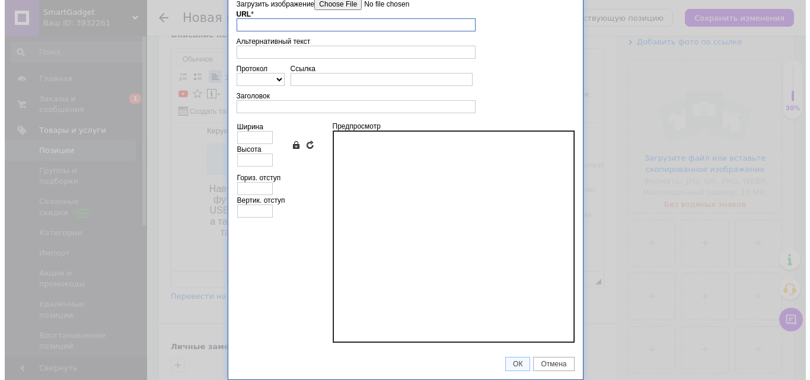
scroll to position [0, 0]
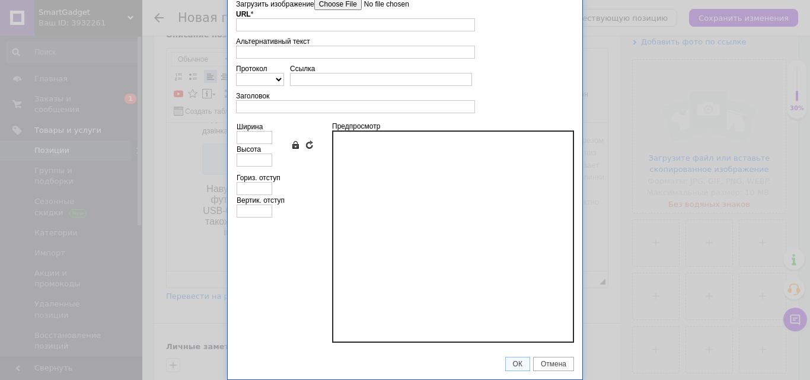
click at [329, 7] on input"] "Загрузить изображение" at bounding box center [381, 4] width 135 height 12
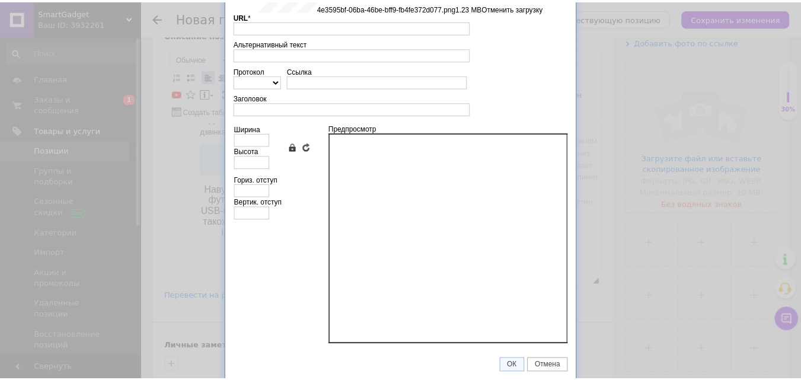
scroll to position [97, 0]
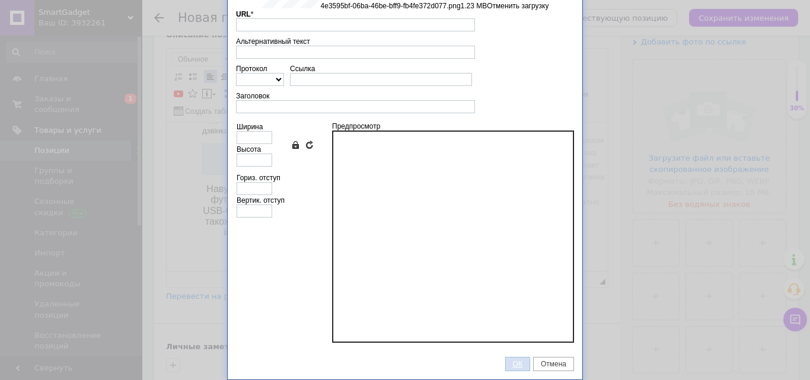
click at [520, 362] on span "ОК" at bounding box center [518, 364] width 24 height 8
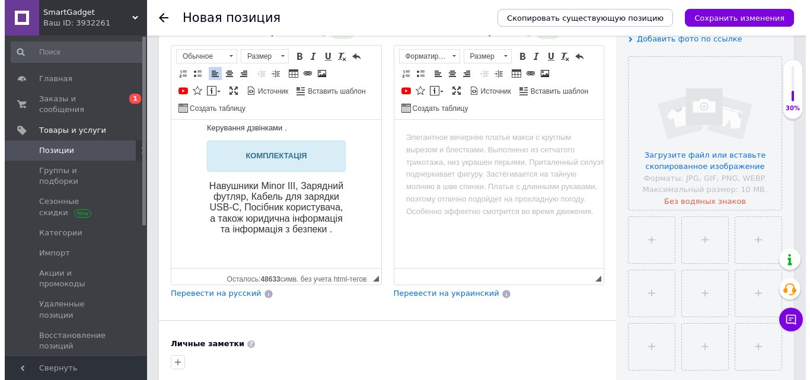
scroll to position [235, 0]
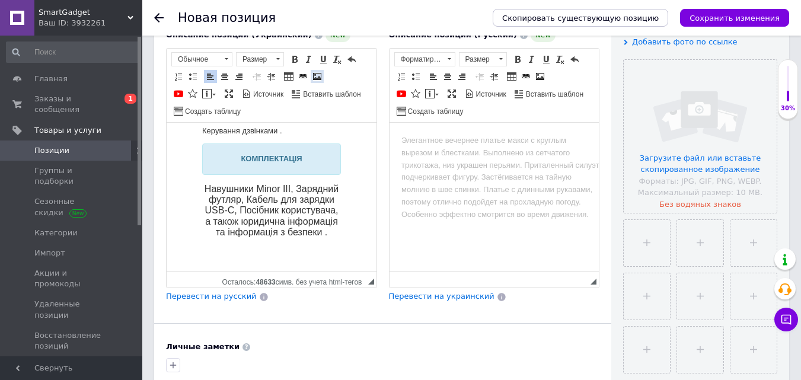
click at [311, 70] on link "Изображение" at bounding box center [317, 76] width 13 height 13
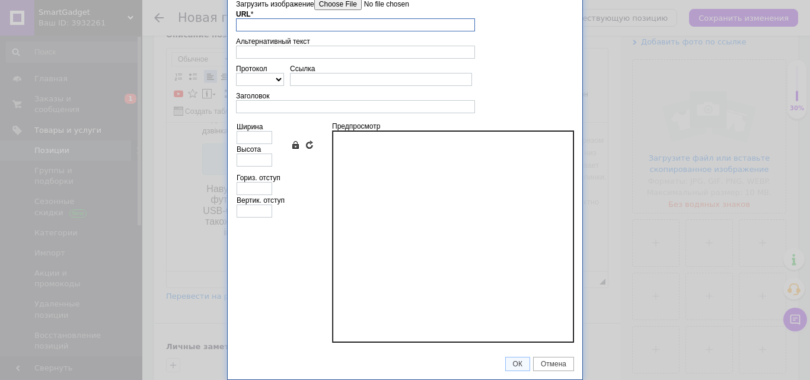
scroll to position [36, 0]
click at [326, 7] on input"] "Загрузить изображение" at bounding box center [381, 4] width 135 height 12
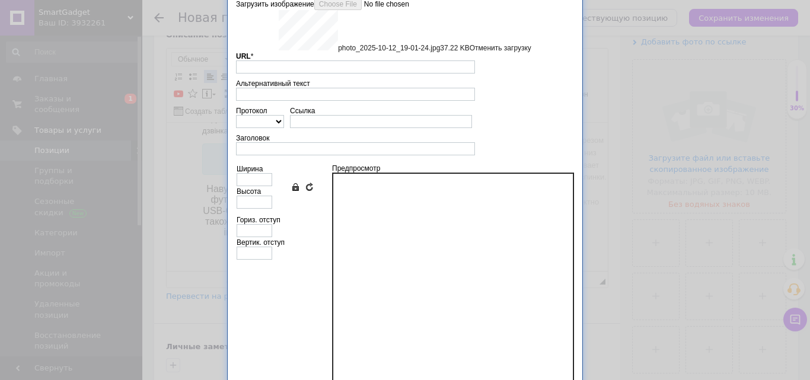
type input "[URL][DOMAIN_NAME]"
type input "640"
type input "440"
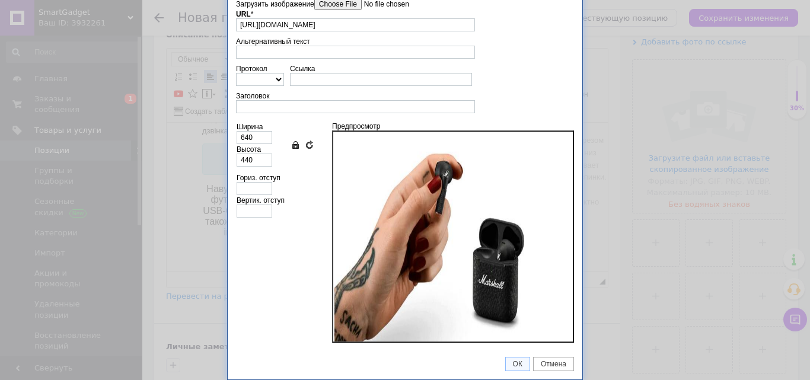
scroll to position [0, 0]
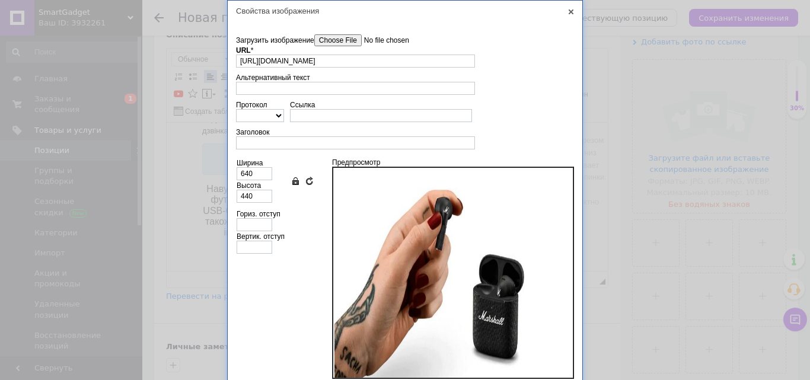
click at [574, 12] on link "X" at bounding box center [571, 12] width 11 height 11
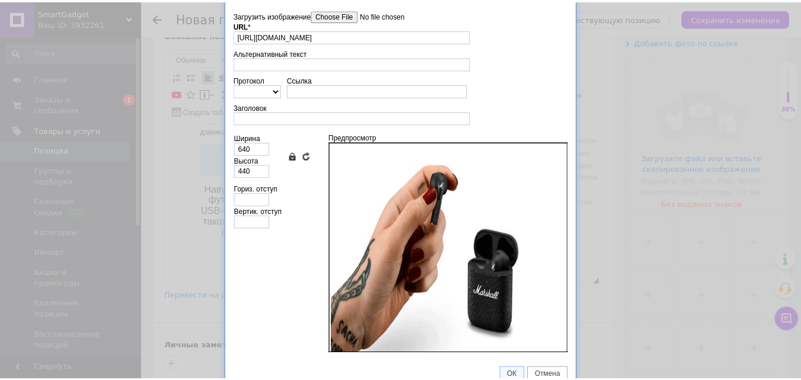
scroll to position [36, 0]
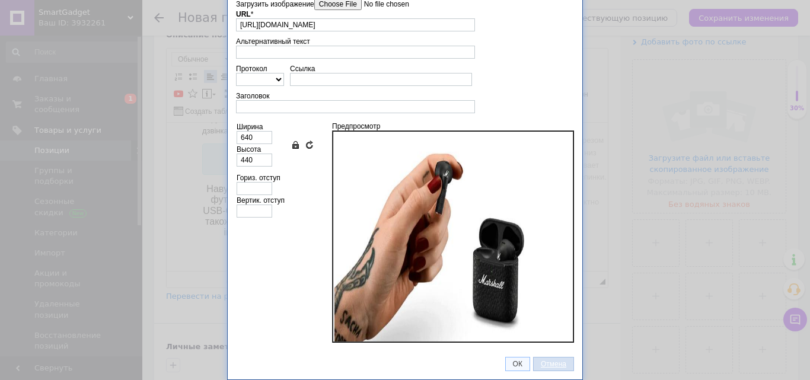
click at [553, 369] on link "Отмена" at bounding box center [553, 364] width 41 height 14
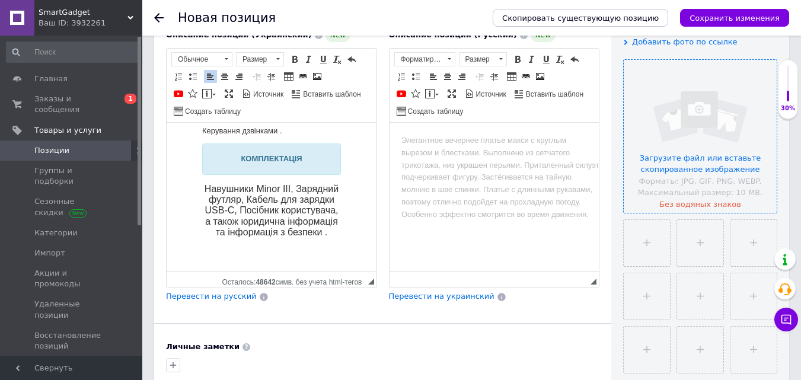
click at [670, 184] on input "file" at bounding box center [700, 136] width 153 height 153
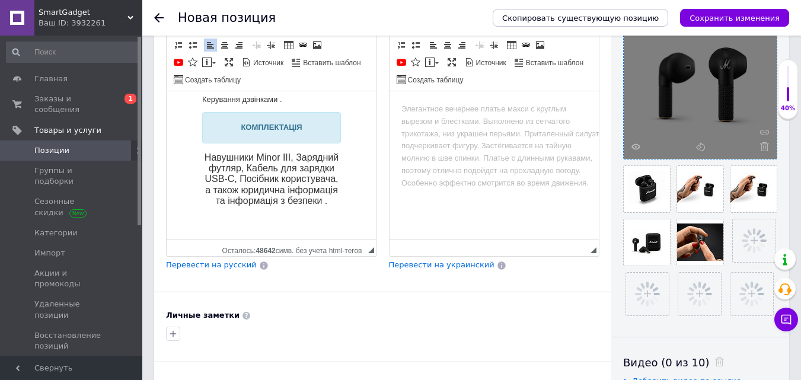
scroll to position [295, 0]
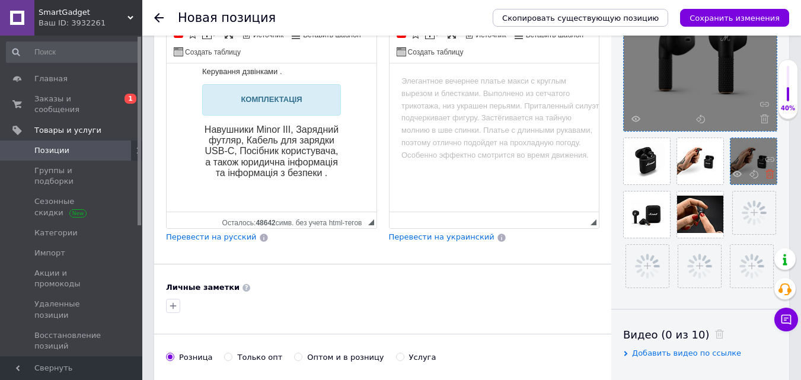
click at [769, 176] on icon at bounding box center [770, 174] width 9 height 9
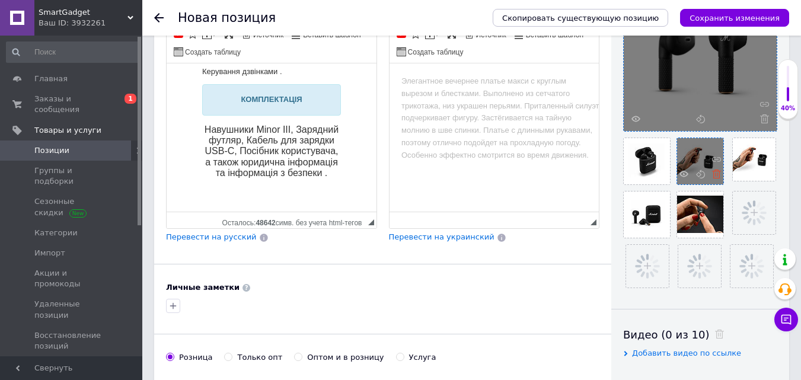
click at [717, 175] on icon at bounding box center [716, 174] width 9 height 9
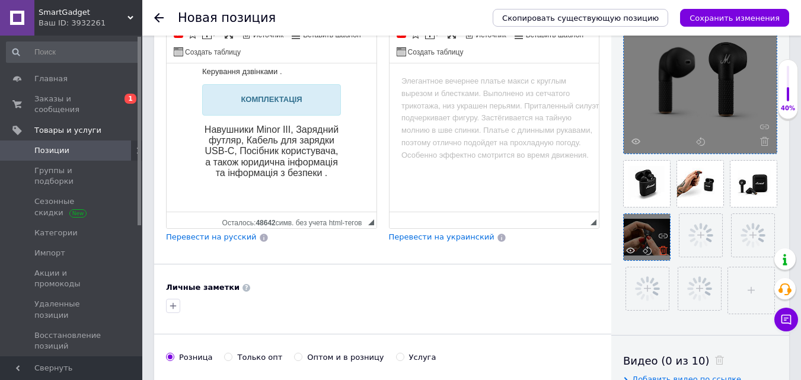
click at [662, 250] on icon at bounding box center [663, 250] width 9 height 9
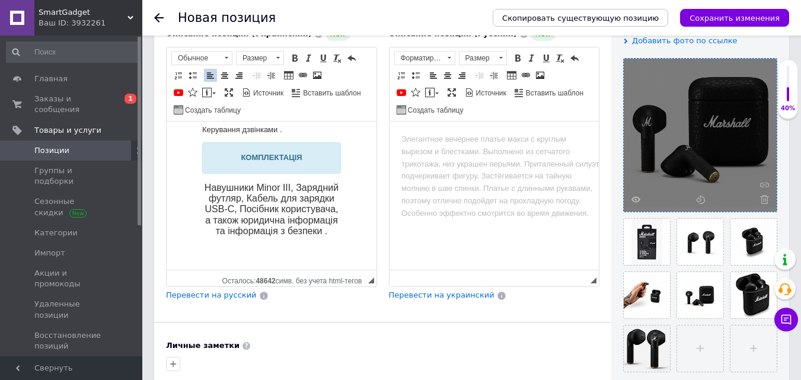
scroll to position [216, 0]
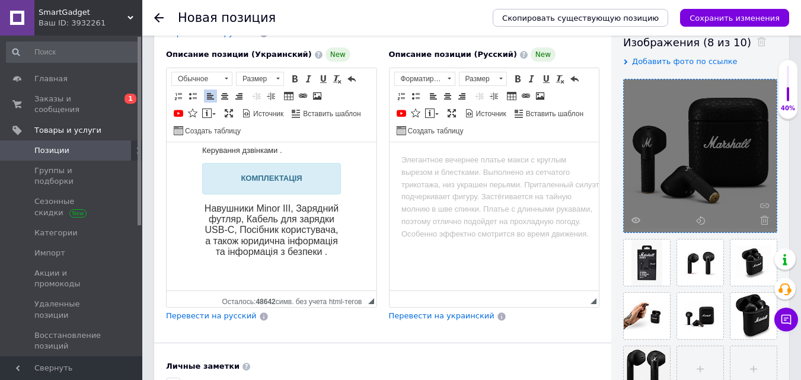
click at [316, 91] on span at bounding box center [317, 95] width 9 height 9
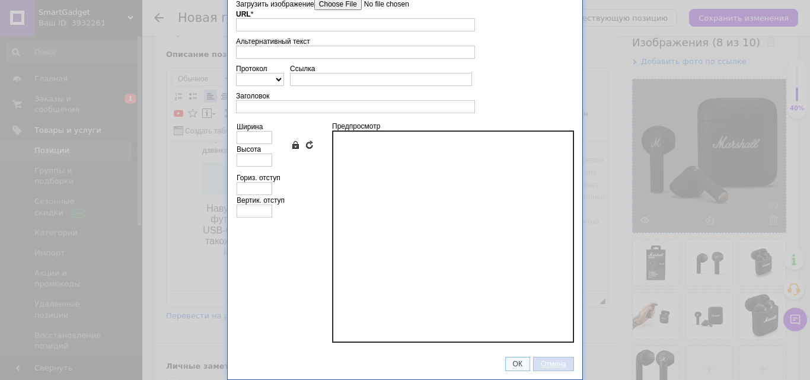
click at [559, 365] on span "Отмена" at bounding box center [554, 364] width 40 height 8
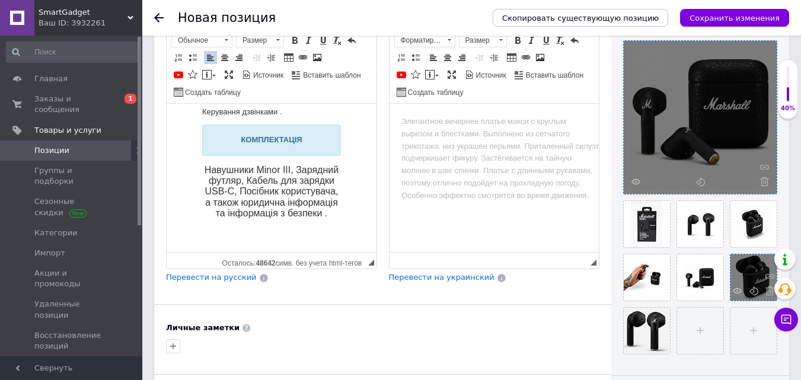
scroll to position [275, 0]
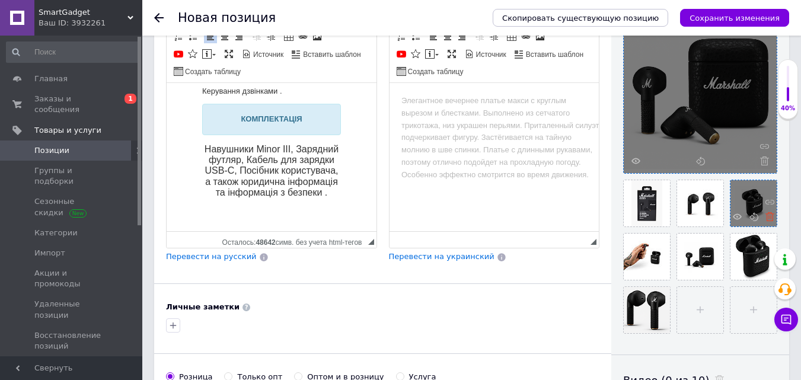
click at [771, 217] on use at bounding box center [770, 216] width 9 height 9
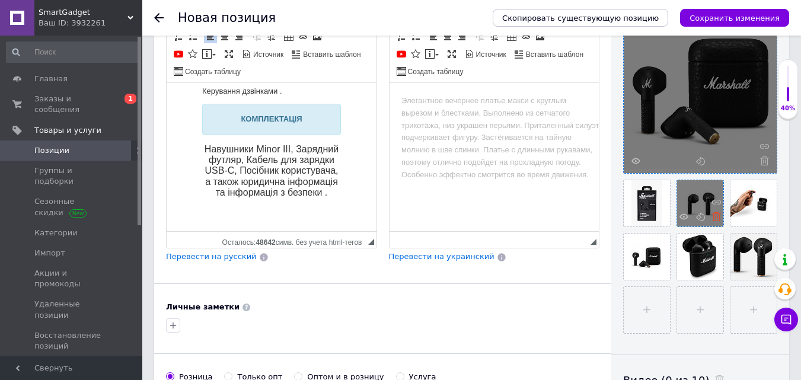
click at [715, 220] on icon at bounding box center [716, 216] width 9 height 9
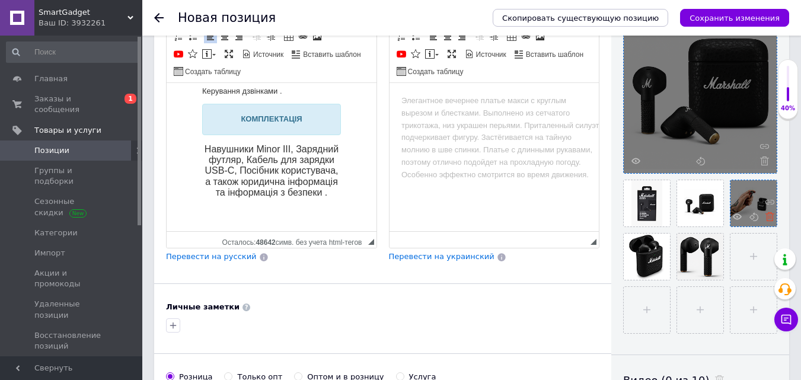
click at [772, 217] on icon at bounding box center [770, 216] width 9 height 9
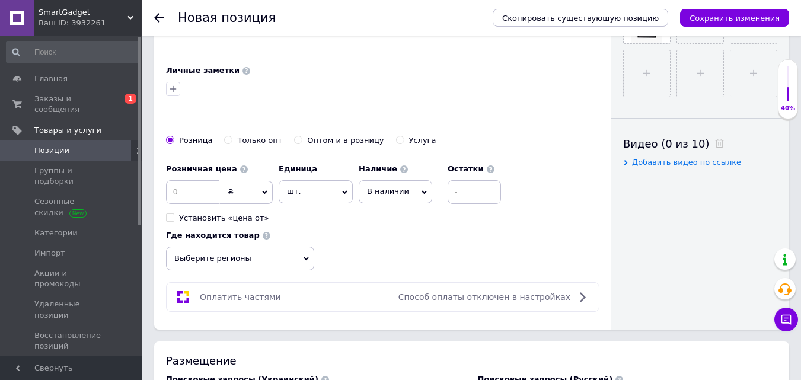
scroll to position [513, 0]
click at [195, 180] on input at bounding box center [192, 192] width 53 height 24
type input "1150"
click at [289, 180] on span "шт." at bounding box center [316, 191] width 74 height 23
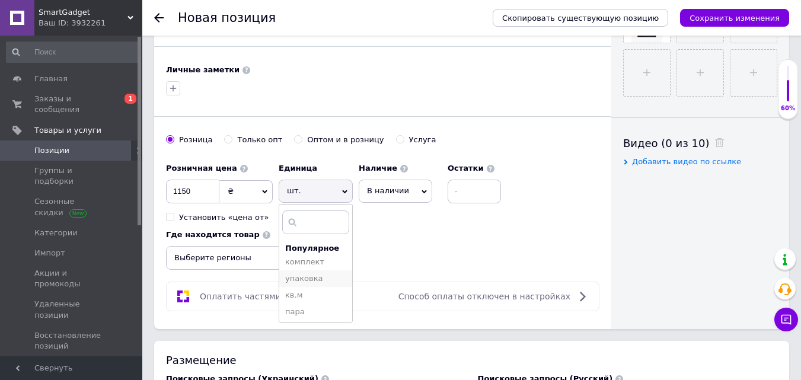
click at [305, 270] on li "упаковка" at bounding box center [315, 278] width 73 height 17
click at [371, 186] on span "В наличии" at bounding box center [396, 191] width 74 height 23
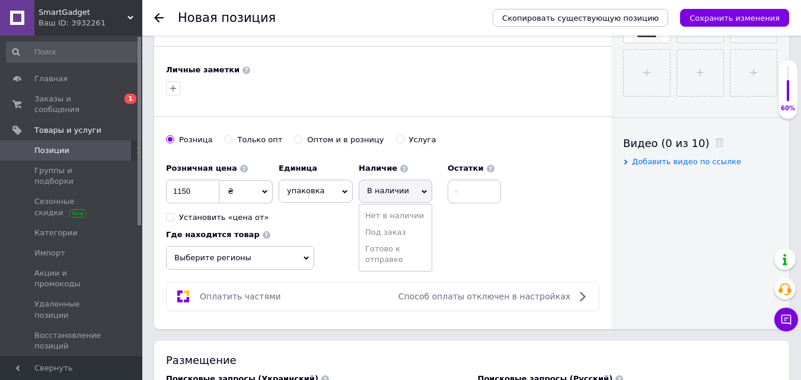
click at [378, 187] on span "В наличии" at bounding box center [396, 191] width 74 height 23
click at [390, 187] on span "В наличии" at bounding box center [396, 191] width 74 height 23
click at [389, 244] on li "Готово к отправке" at bounding box center [395, 254] width 72 height 27
click at [479, 187] on input at bounding box center [498, 192] width 53 height 24
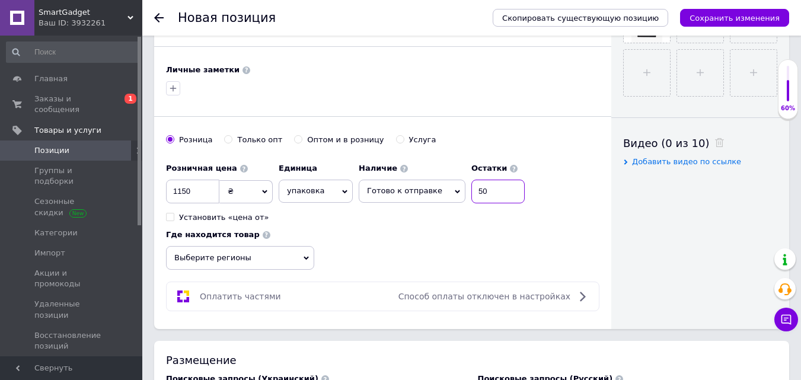
type input "5"
type input "40"
click at [281, 246] on span "Выберите регионы" at bounding box center [240, 258] width 148 height 24
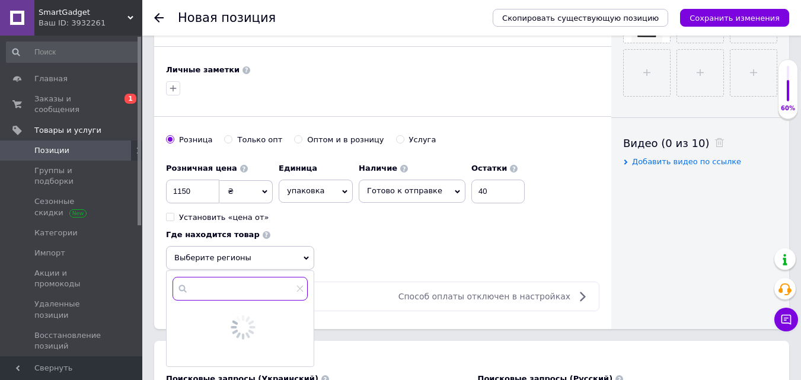
click at [239, 277] on input "text" at bounding box center [240, 289] width 135 height 24
type input "х"
type input "Ї"
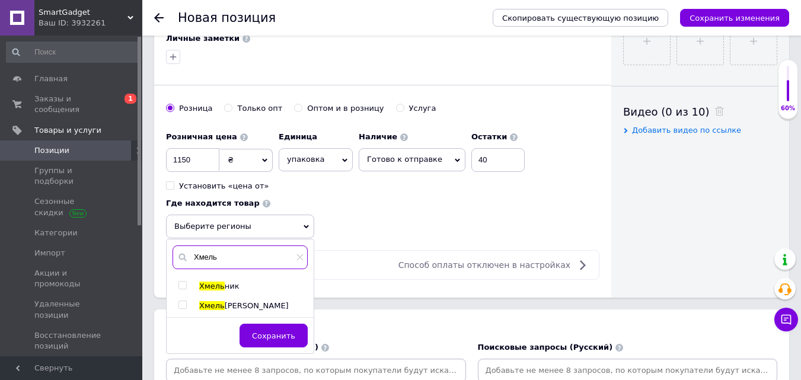
scroll to position [572, 0]
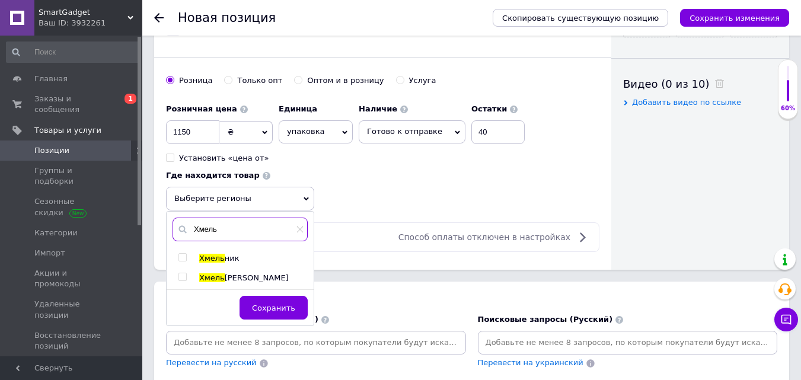
type input "Хмель"
click at [184, 273] on input "checkbox" at bounding box center [183, 277] width 8 height 8
checkbox input "true"
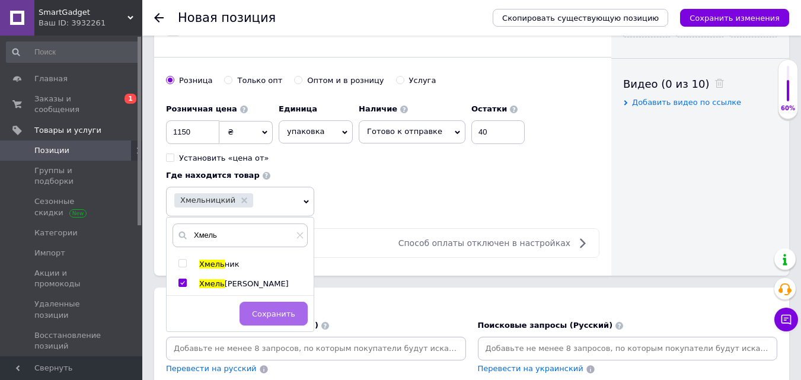
click at [280, 302] on button "Сохранить" at bounding box center [274, 314] width 68 height 24
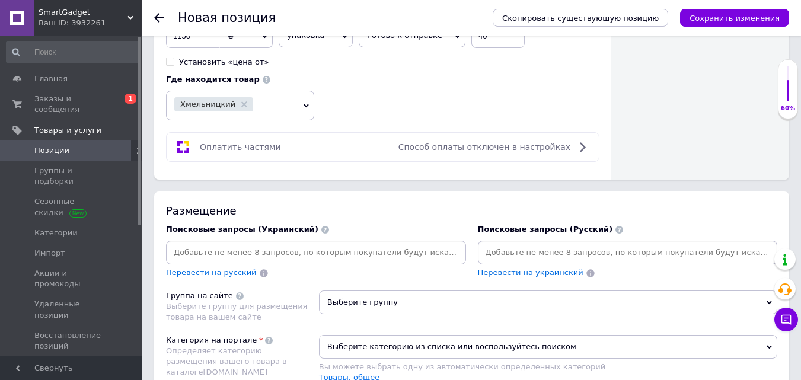
scroll to position [690, 0]
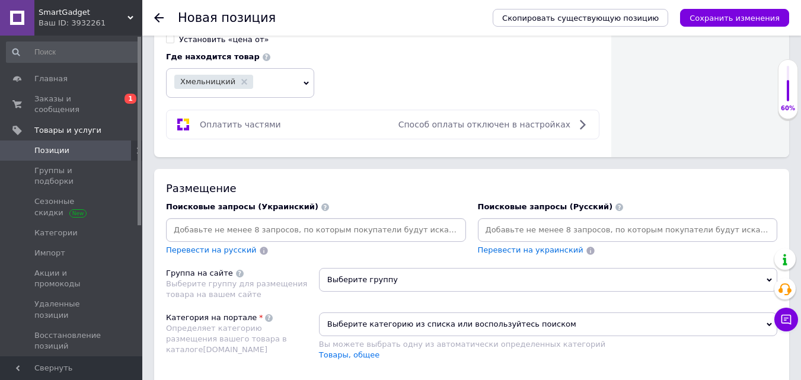
click at [297, 221] on input at bounding box center [315, 230] width 295 height 18
type input "Бездротові навушники"
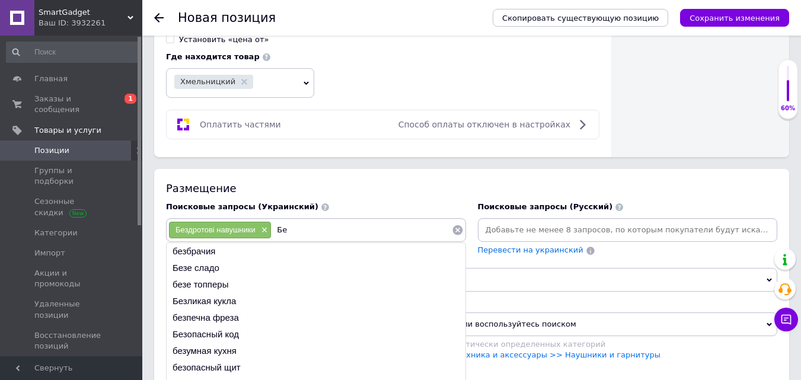
type input "Б"
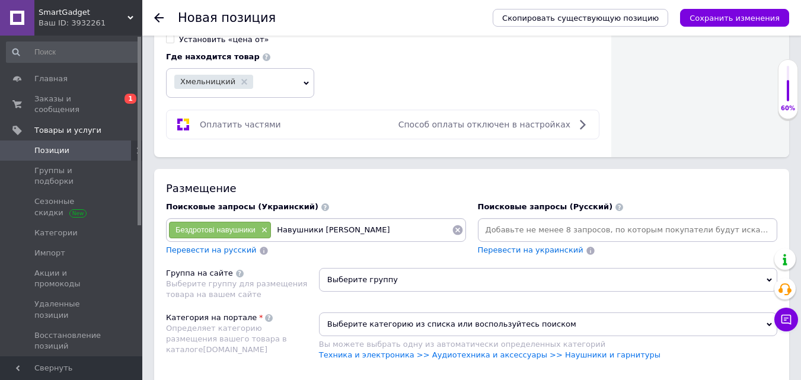
type input "Навушники [PERSON_NAME] 3"
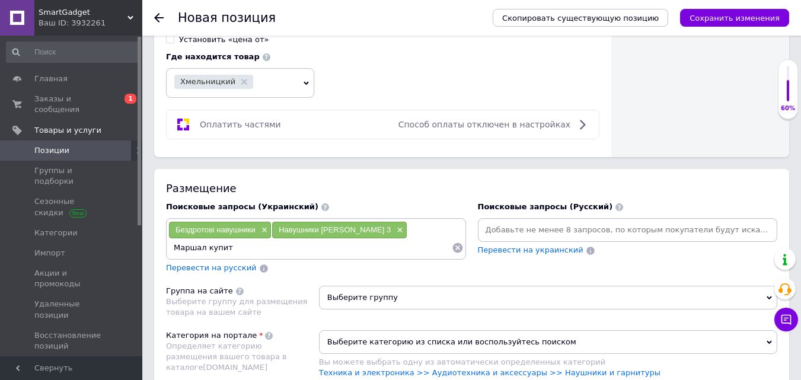
type input "Маршал купить"
type input "Маршал"
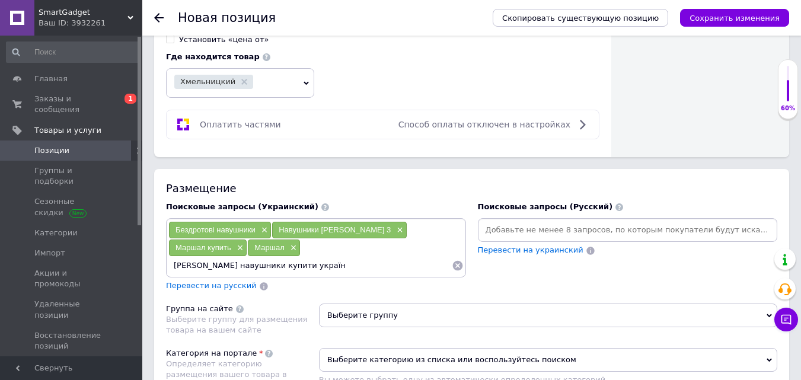
type input "[PERSON_NAME] навушники купити україна"
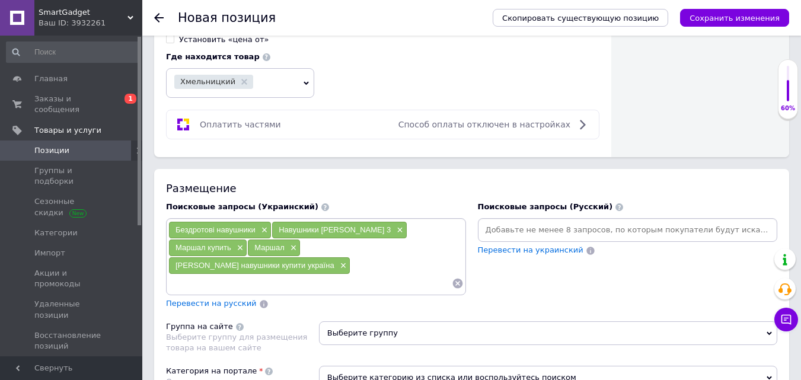
type input "х"
type input "Характеристики маршал мінор 3"
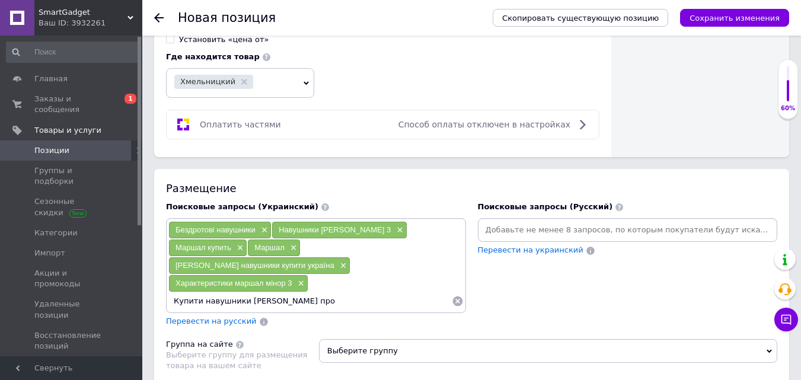
type input "Купити навушники [PERSON_NAME] пром"
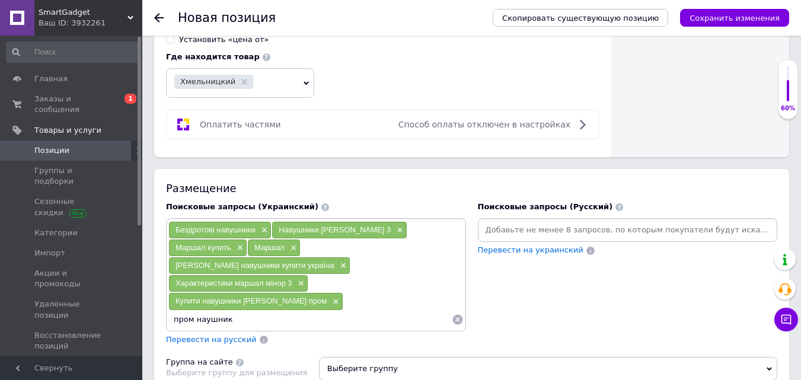
type input "пром наушники"
type input "Навушники JBL"
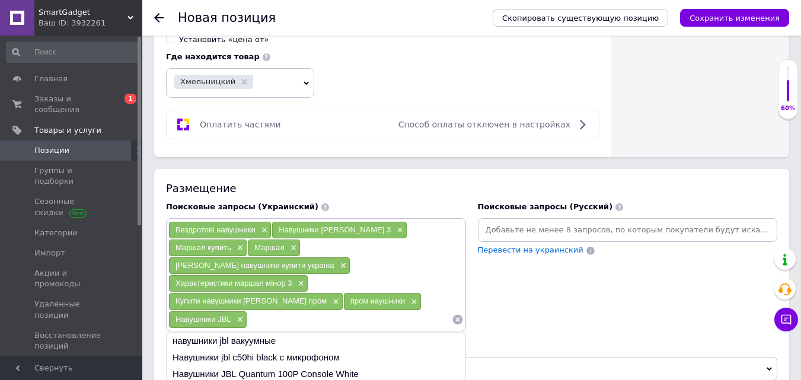
click at [268, 333] on li "навушники jbl вакуумные" at bounding box center [316, 341] width 299 height 17
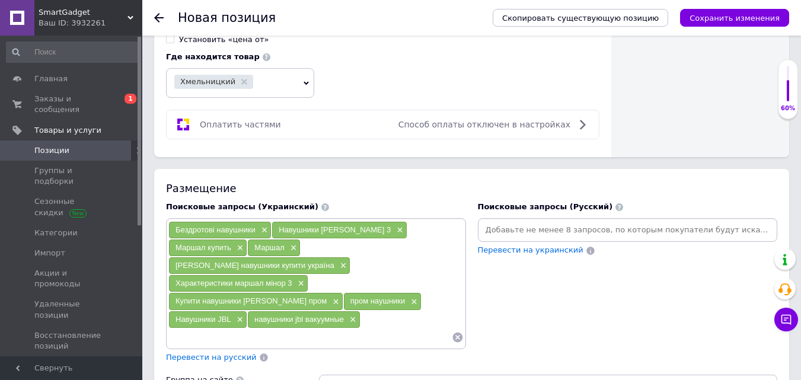
click at [324, 329] on input at bounding box center [310, 338] width 284 height 18
type input "f"
type input "Y"
type input "[PERSON_NAME]"
type input "Ф"
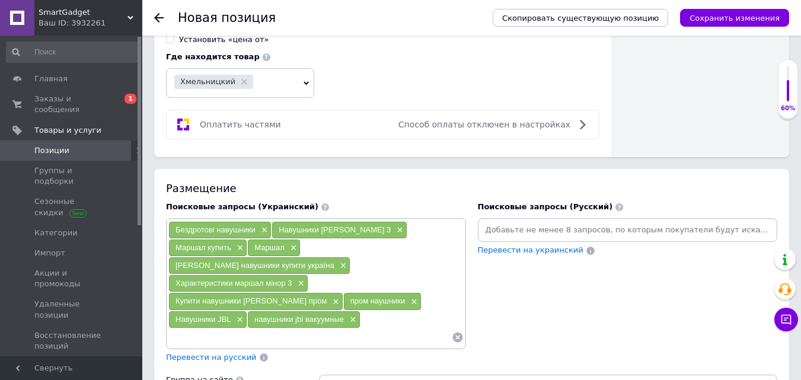
type input "Ф"
type input "АирПодс 3"
type input "[PERSON_NAME]"
type input "Купить наушники АирПодс"
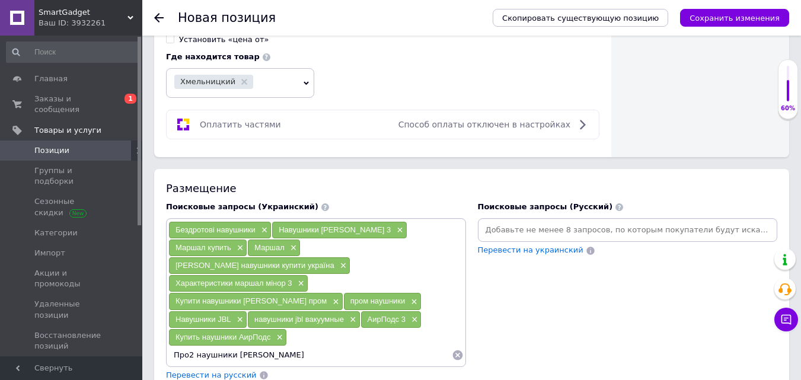
type input "Про2 наушники Аир"
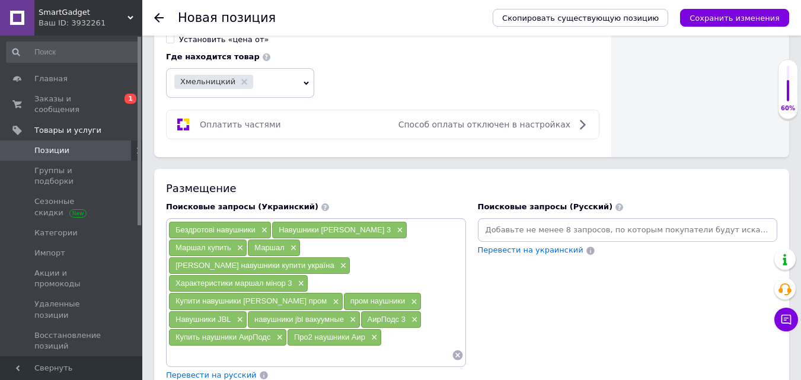
type input "a"
type input "AirPods 4"
type input "a"
type input "AirPods 4"
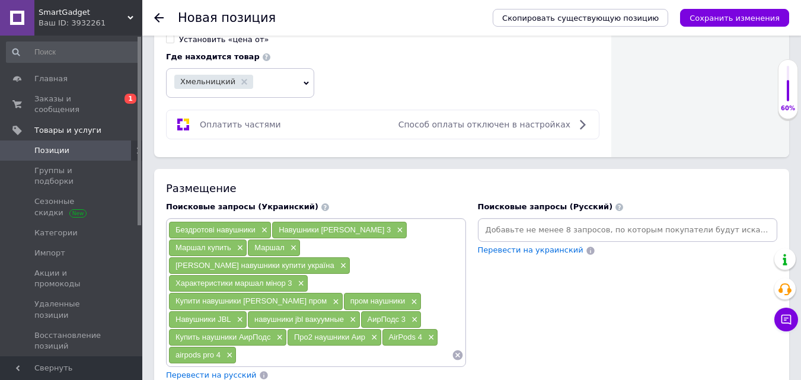
click at [311, 346] on input at bounding box center [344, 355] width 215 height 18
type input "Y"
type input "н"
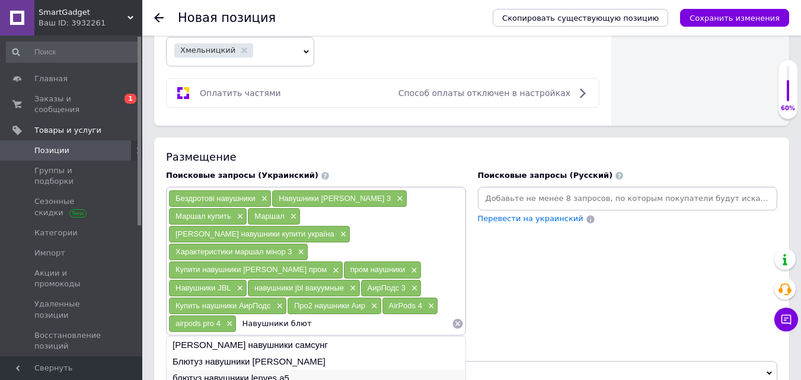
scroll to position [750, 0]
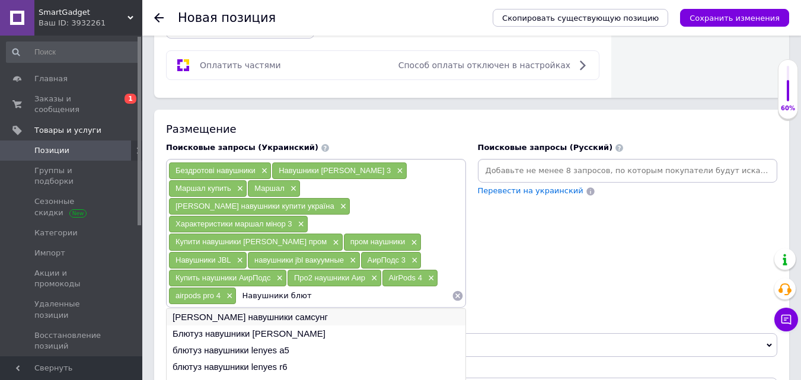
type input "Навушники блют"
click at [287, 309] on li "[PERSON_NAME] навушники самсунг" at bounding box center [316, 317] width 299 height 17
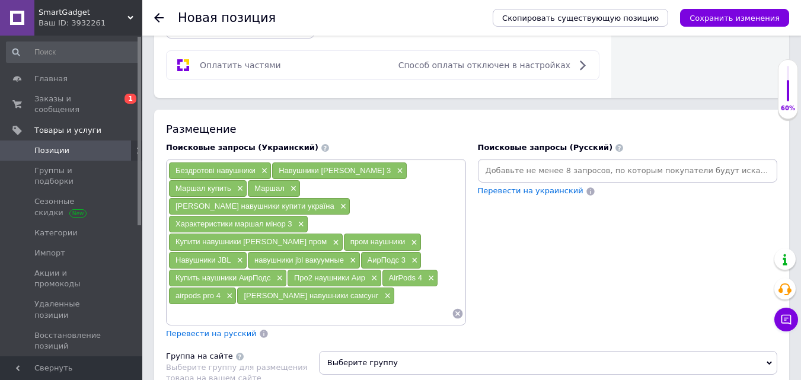
click at [425, 249] on div "Бездротові навушники × Навушники Маршал Мінор 3 × Маршал купить × Маршал × Марш…" at bounding box center [315, 242] width 295 height 161
click at [310, 305] on input at bounding box center [310, 314] width 284 height 18
type input "С"
type input "Samsung Buds"
type input "Samsung PRO наушники"
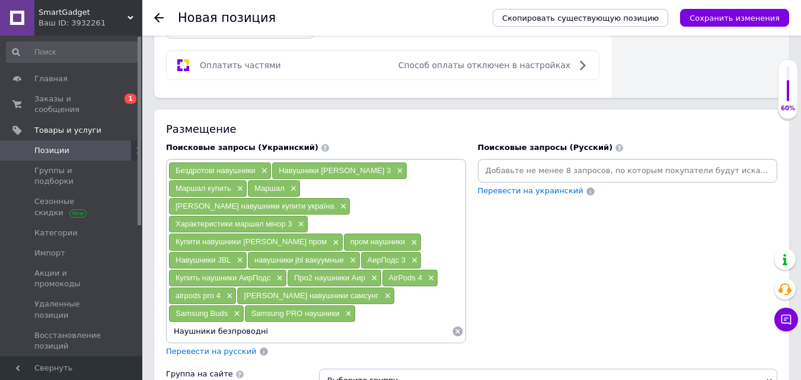
type input "Наушники безпроводні"
type input "[PERSON_NAME]"
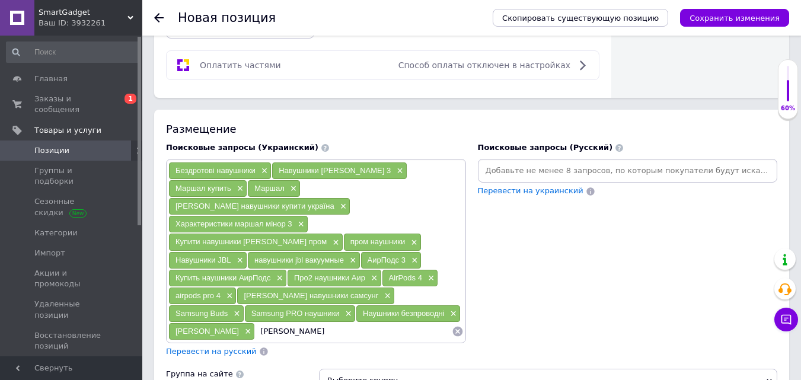
type input "[PERSON_NAME] MOTIF"
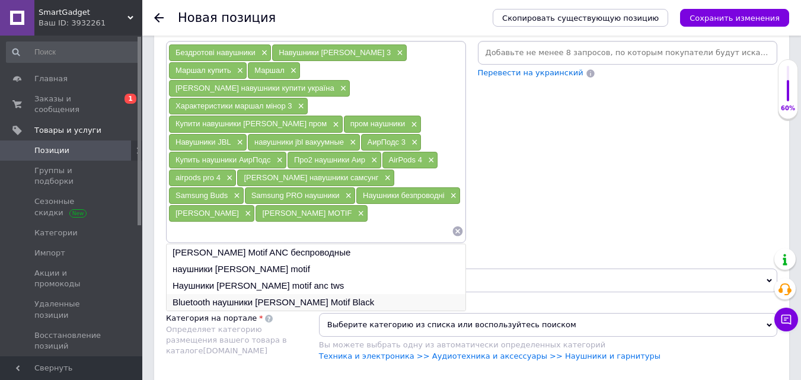
scroll to position [868, 0]
click at [277, 244] on li "[PERSON_NAME] Motif ANC беспроводные" at bounding box center [316, 252] width 299 height 17
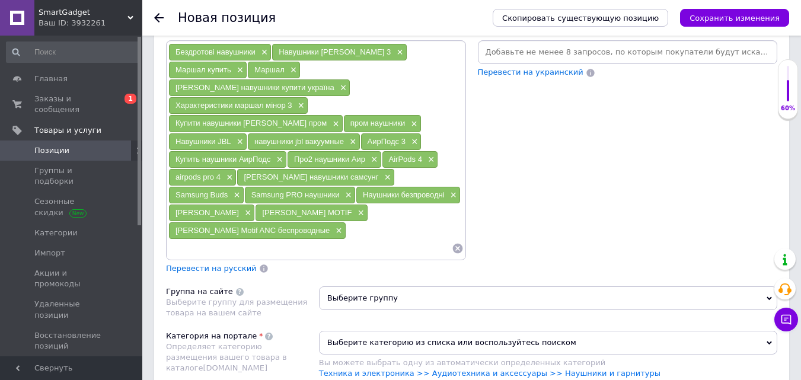
click at [337, 188] on div "Бездротові навушники × Навушники Маршал Мінор 3 × Маршал купить × Маршал × Марш…" at bounding box center [315, 150] width 295 height 214
click at [322, 240] on input at bounding box center [310, 249] width 284 height 18
type input "marhsall"
click at [193, 240] on input "marhsall" at bounding box center [310, 249] width 284 height 18
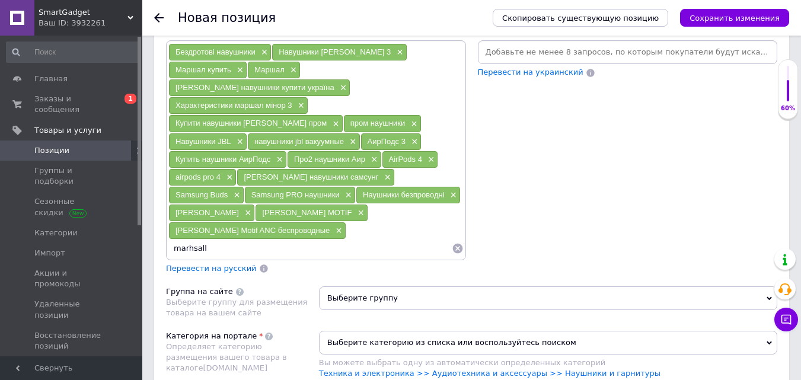
click at [203, 240] on input "marhsall" at bounding box center [310, 249] width 284 height 18
click at [204, 240] on input "marhsall" at bounding box center [310, 249] width 284 height 18
type input "P"
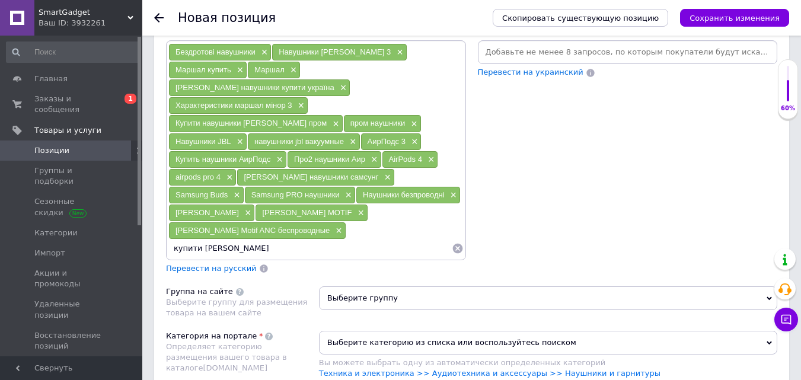
type input "купити Маршал мажор 4"
type input "Маршали наушники купить"
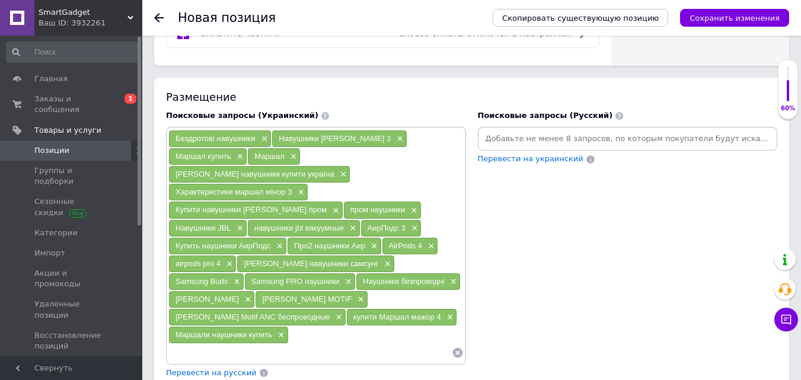
scroll to position [809, 0]
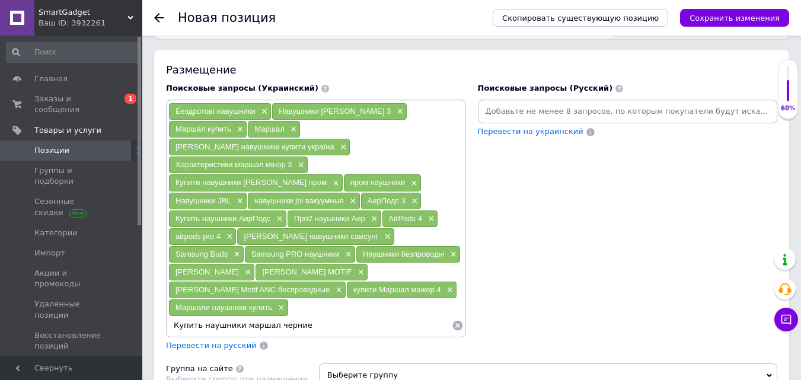
type input "Купить наушники маршал черние"
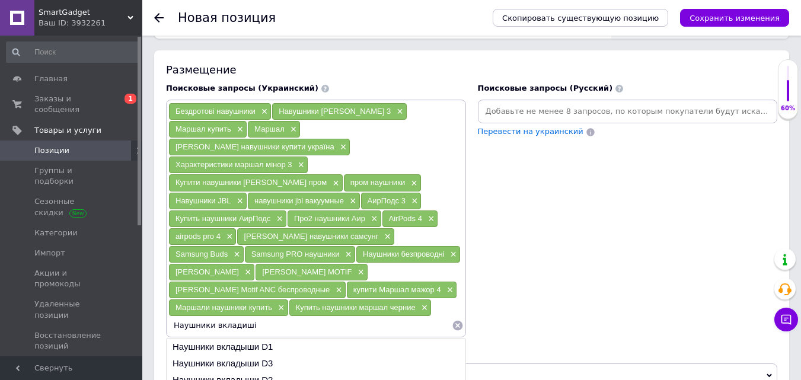
type input "Наушники вкладиші"
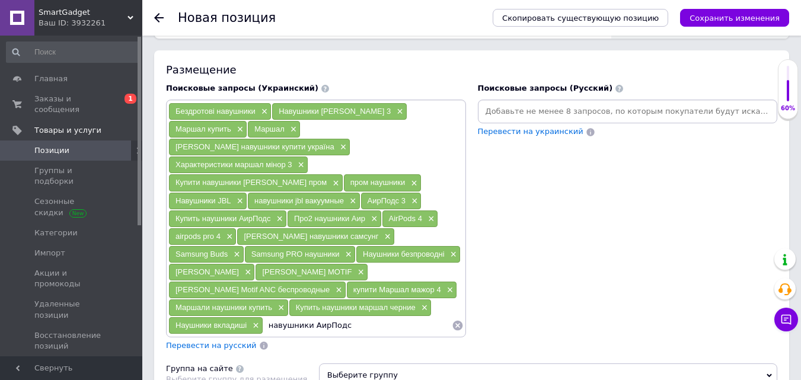
type input "навушники АирПодс 2"
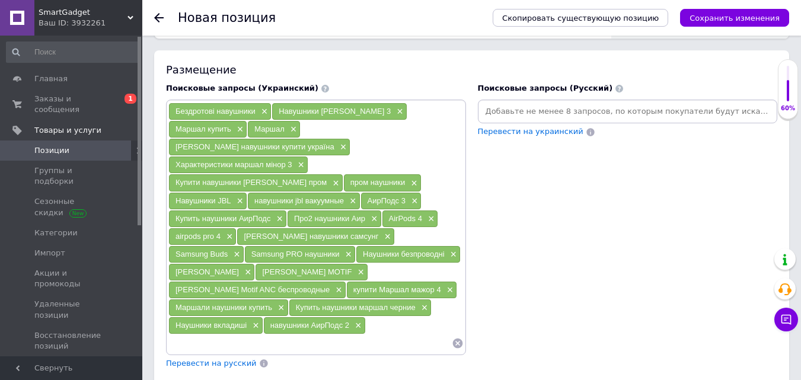
type input "a"
type input "i"
type input "a"
type input "AirPods 2"
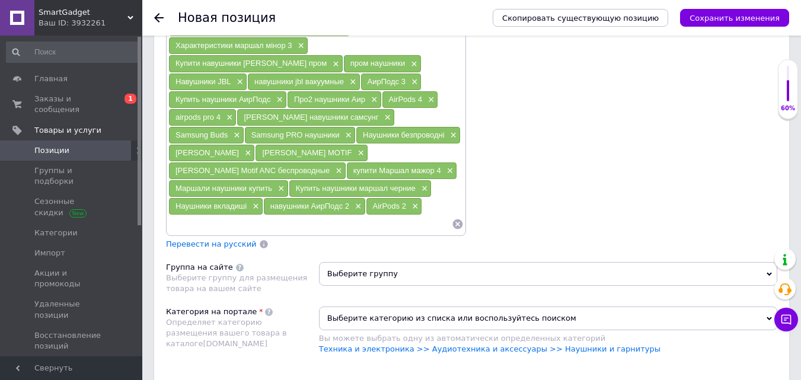
scroll to position [987, 0]
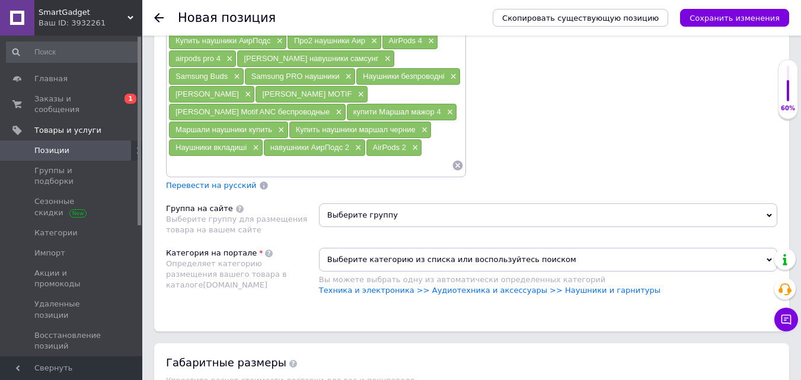
click at [375, 203] on span "Выберите группу" at bounding box center [548, 215] width 459 height 24
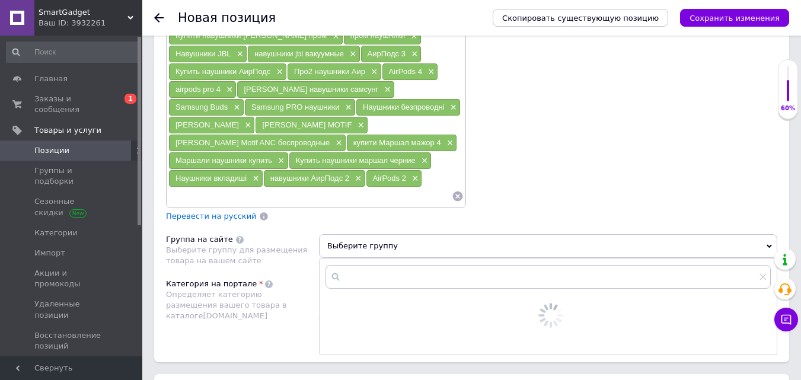
scroll to position [928, 0]
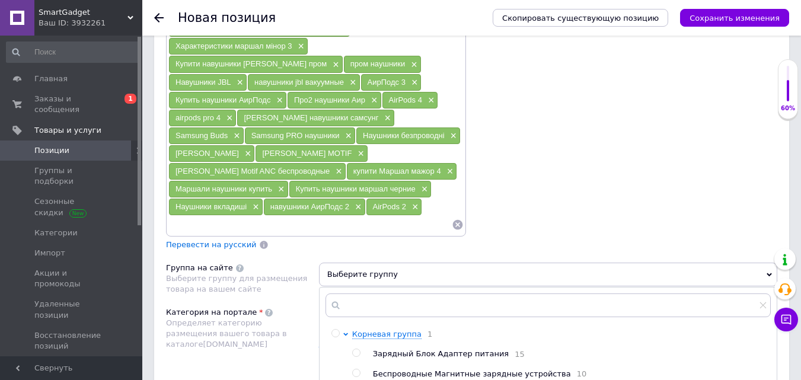
click at [394, 216] on input at bounding box center [310, 225] width 284 height 18
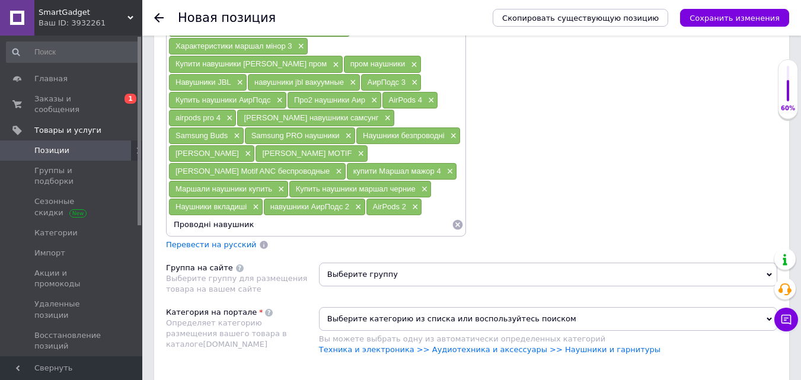
type input "Проводні навушники"
type input "[PERSON_NAME]"
type input "Пром маршали"
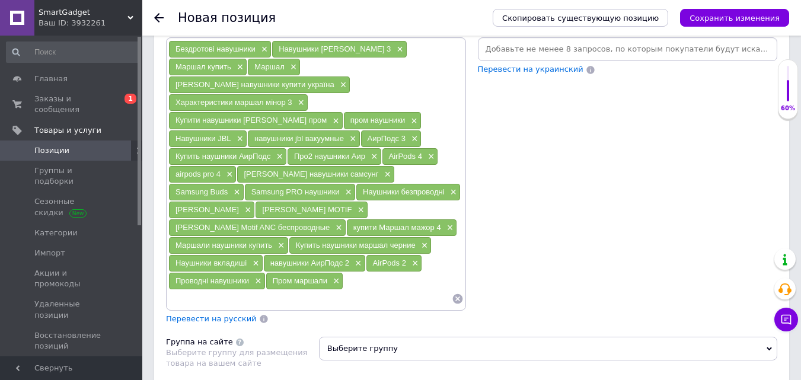
scroll to position [868, 0]
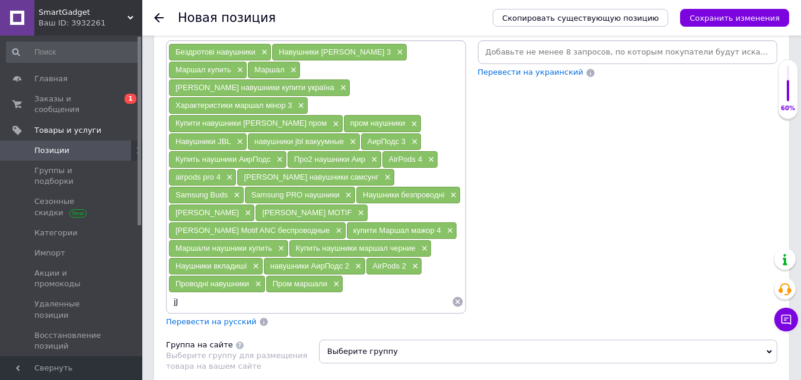
type input "j"
type input "JBL Tour Pro 2"
type input "J"
type input "JBL Tour Pro 3"
type input "J"
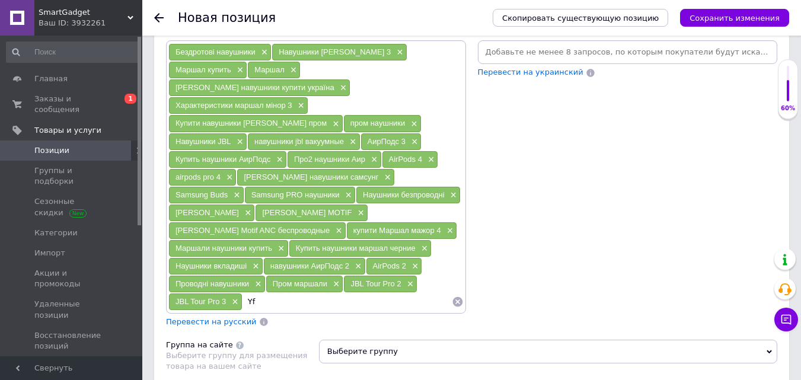
type input "Y"
type input "н"
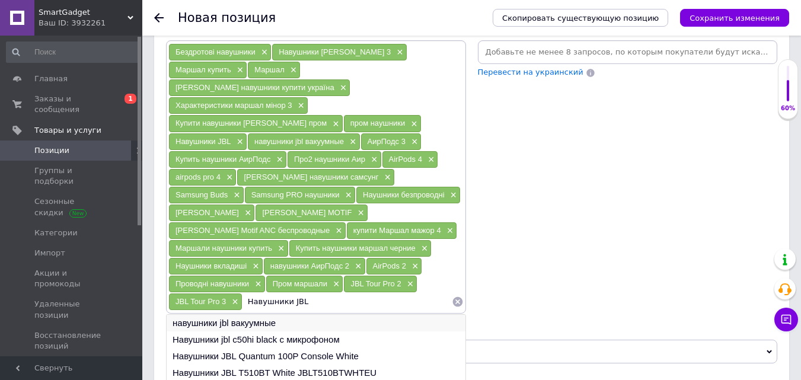
click at [261, 315] on li "навушники jbl вакуумные" at bounding box center [316, 323] width 299 height 17
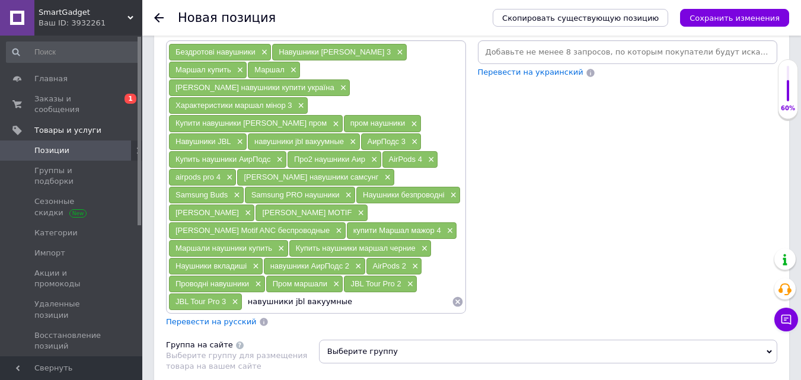
click at [345, 293] on input "навушники jbl вакуумные" at bounding box center [347, 302] width 209 height 18
click at [311, 293] on input "навушники jbl вакуумные" at bounding box center [347, 302] width 209 height 18
click at [339, 293] on input "навушники jbl вакуумные" at bounding box center [347, 302] width 209 height 18
click at [330, 293] on input "навушники jbl вакуумные" at bounding box center [347, 302] width 209 height 18
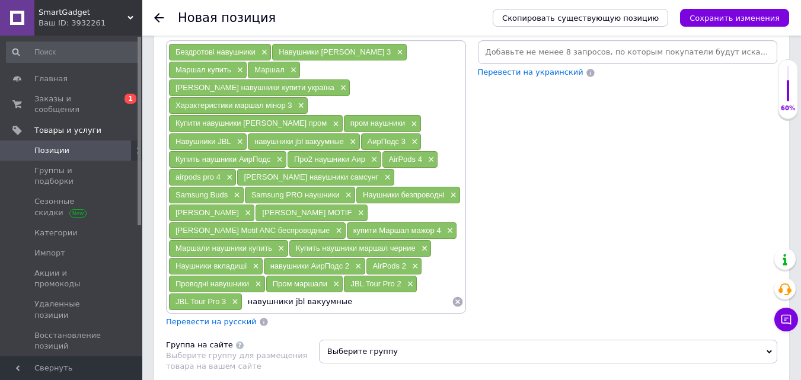
click at [330, 293] on input "навушники jbl вакуумные" at bounding box center [347, 302] width 209 height 18
click at [346, 293] on input "навушники jbl вакуумные" at bounding box center [347, 302] width 209 height 18
click at [305, 315] on li "навушники jbl вакуумные" at bounding box center [316, 323] width 299 height 17
drag, startPoint x: 340, startPoint y: 256, endPoint x: 252, endPoint y: 259, distance: 87.8
click at [252, 293] on input "навушники jbl вакуумные" at bounding box center [347, 302] width 209 height 18
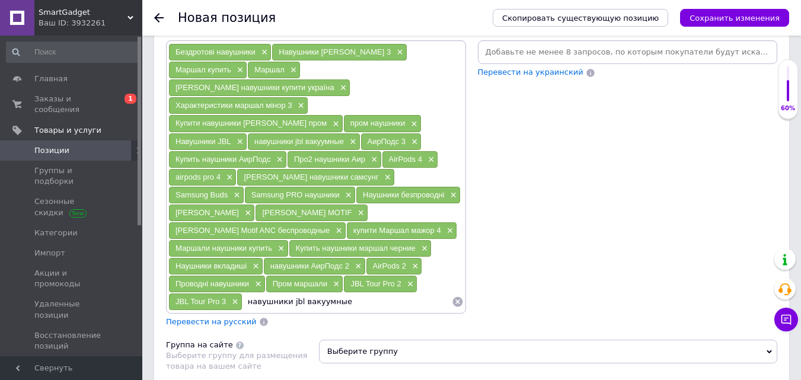
type input "н"
type input "y"
type input "JBL Tour Pro 3"
type input "н"
type input "Навушники вакумні JBL"
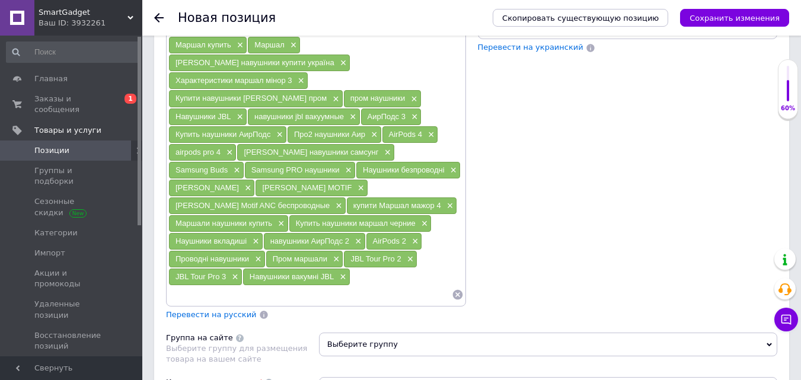
scroll to position [987, 0]
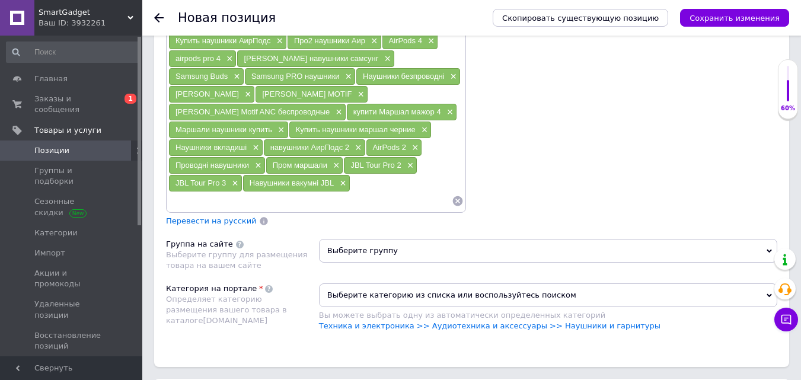
click at [327, 239] on span "Выберите группу" at bounding box center [548, 251] width 459 height 24
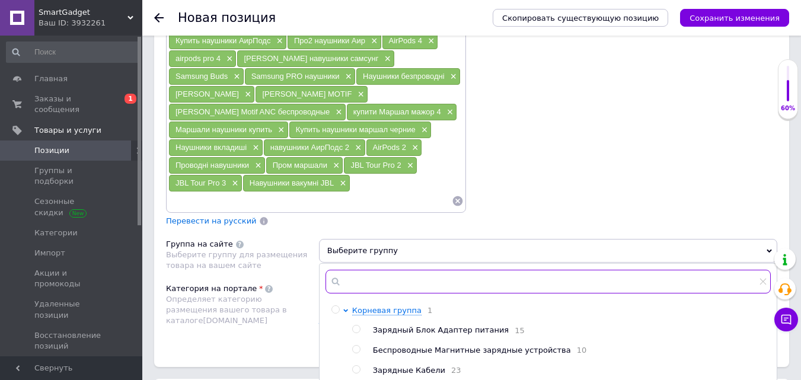
click at [401, 270] on input "text" at bounding box center [548, 282] width 445 height 24
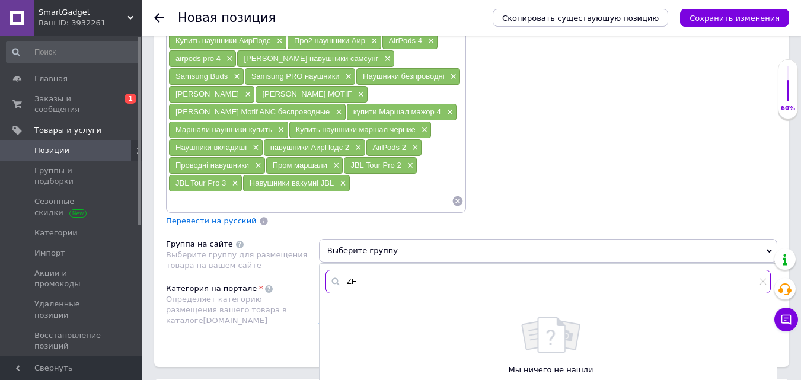
type input "Z"
type input "y"
type input "н"
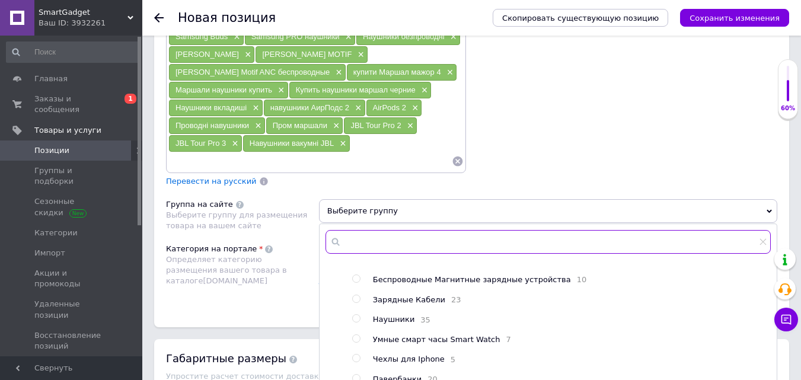
scroll to position [1046, 0]
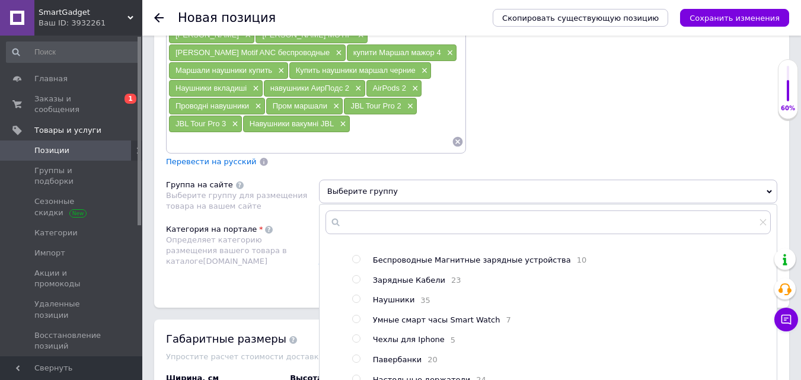
click at [356, 295] on input "radio" at bounding box center [356, 299] width 8 height 8
radio input "true"
click at [282, 250] on div "Размещение Поисковые запросы (Украинский) Бездротові навушники × Навушники Марш…" at bounding box center [471, 60] width 635 height 495
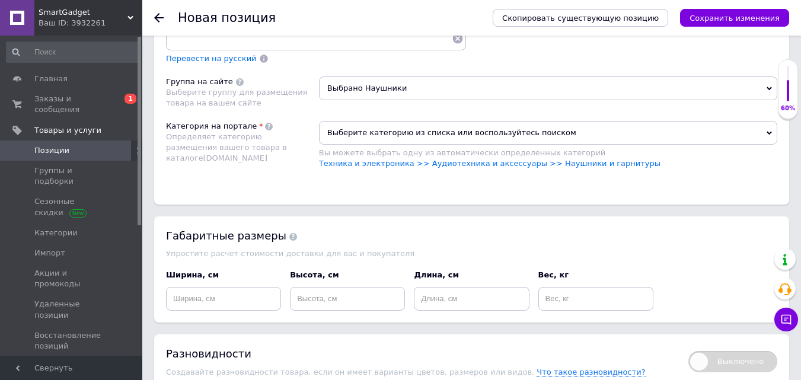
scroll to position [1165, 0]
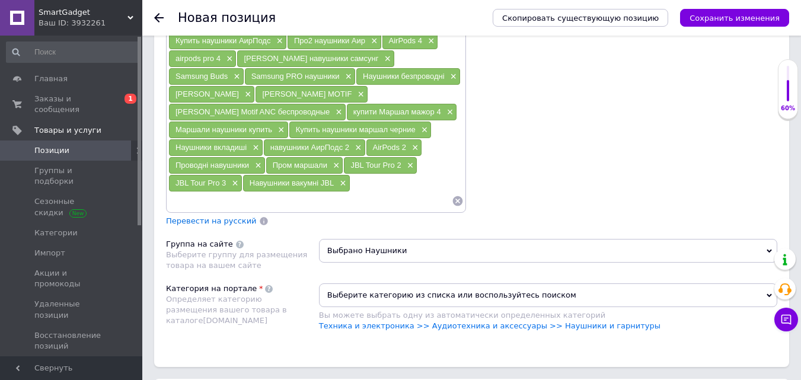
click at [354, 284] on span "Выберите категорию из списка или воспользуйтесь поиском" at bounding box center [548, 296] width 459 height 24
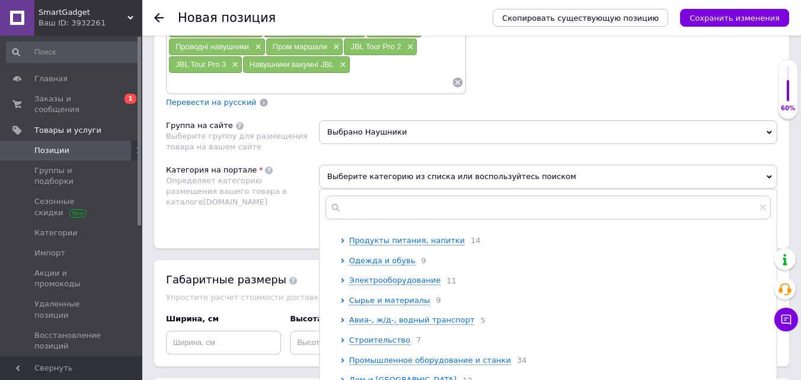
scroll to position [59, 0]
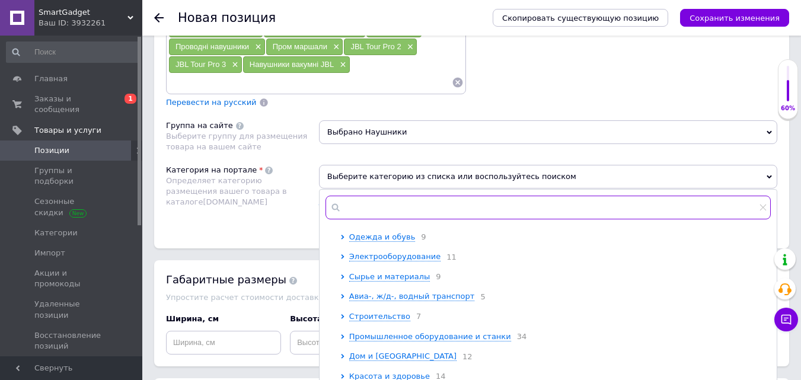
click at [402, 196] on input "text" at bounding box center [548, 208] width 445 height 24
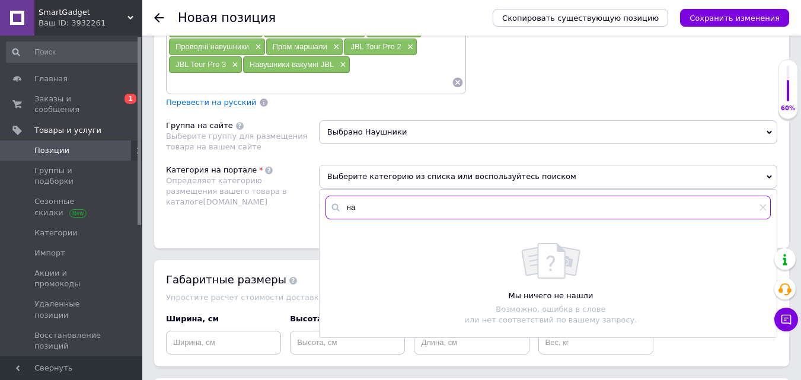
scroll to position [0, 0]
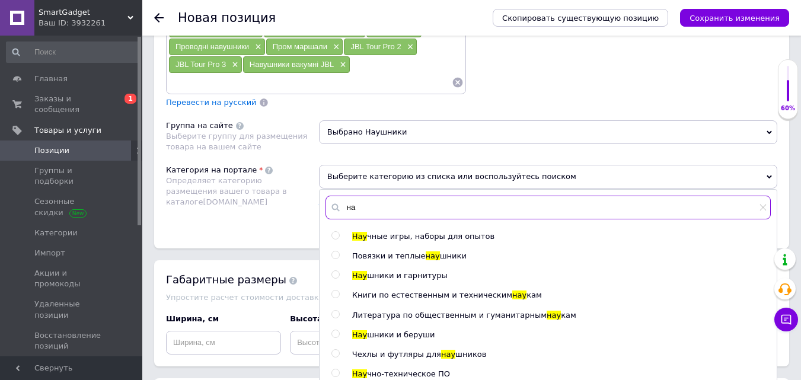
type input "н"
type input "Нау"
click at [329, 231] on div "Нау чные игры, наборы для опытов Повязки и теплые нау шники Нау шники и гарниту…" at bounding box center [548, 305] width 457 height 149
click at [332, 271] on input "radio" at bounding box center [336, 275] width 8 height 8
radio input "true"
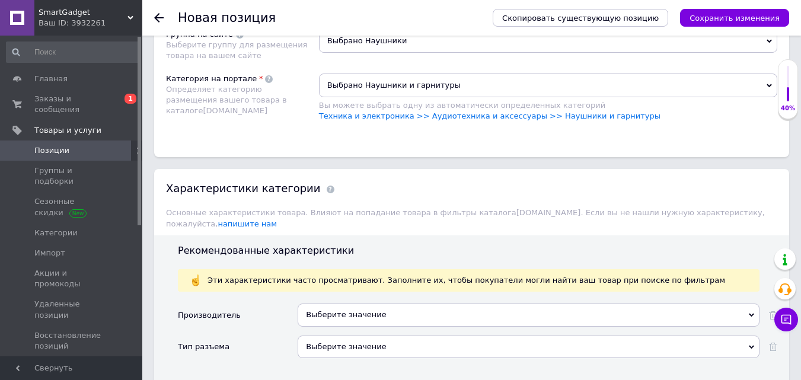
scroll to position [1224, 0]
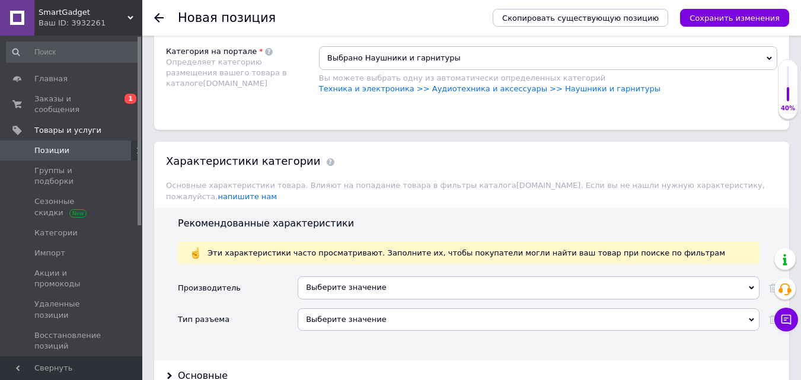
click at [343, 276] on div "Выберите значение" at bounding box center [529, 287] width 462 height 23
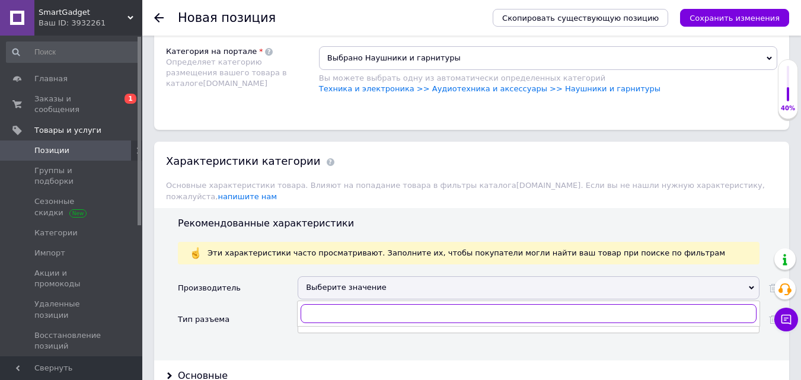
type input "n"
type input "m"
type input "[PERSON_NAME]"
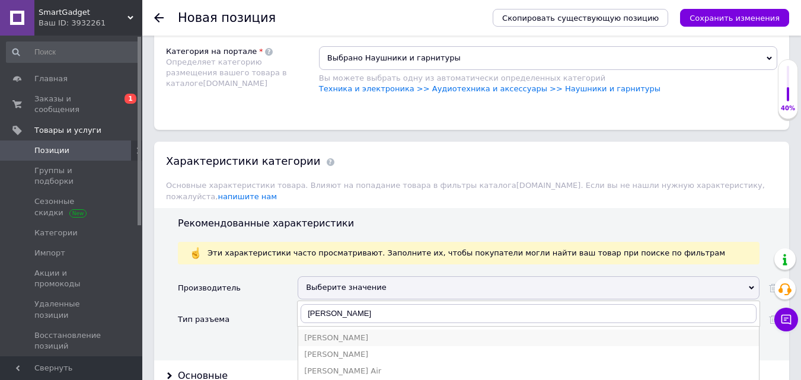
click at [341, 333] on div "[PERSON_NAME]" at bounding box center [528, 338] width 449 height 11
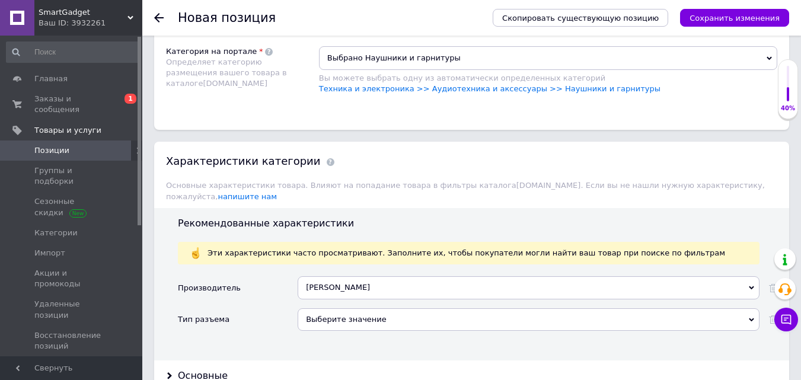
click at [352, 308] on div "Выберите значение" at bounding box center [529, 319] width 462 height 23
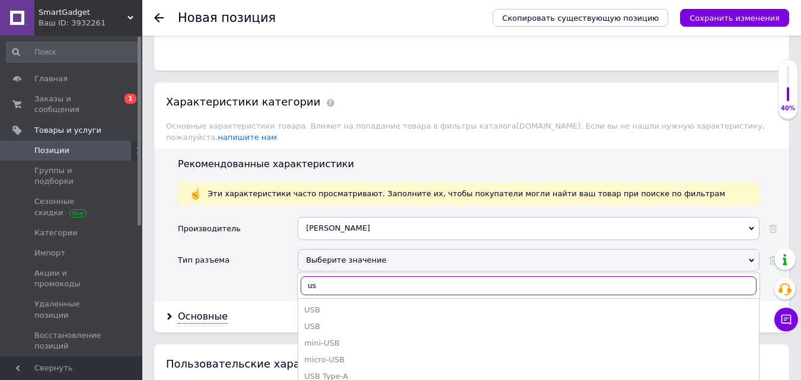
scroll to position [0, 0]
type input "u"
type input "USB"
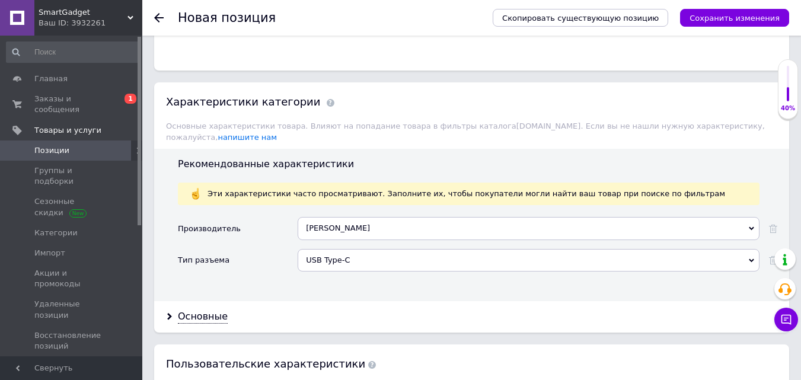
click at [391, 301] on div "Основные" at bounding box center [471, 316] width 635 height 31
click at [201, 310] on div "Основные" at bounding box center [203, 317] width 50 height 14
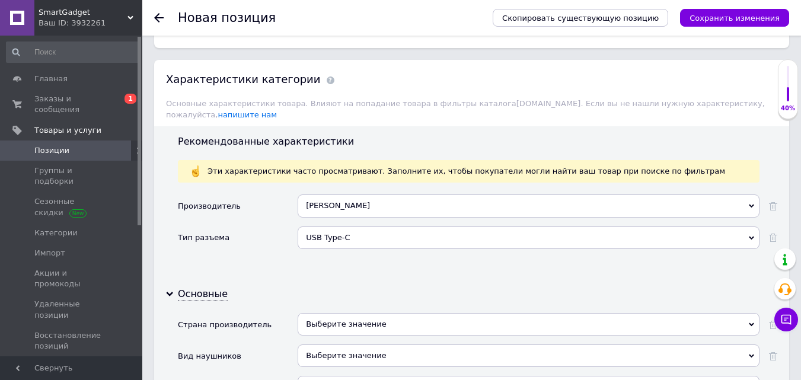
scroll to position [1343, 0]
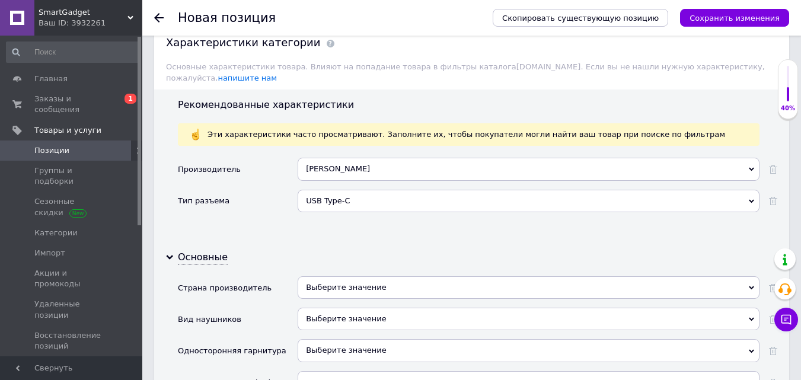
click at [344, 276] on div "Выберите значение" at bounding box center [529, 287] width 462 height 23
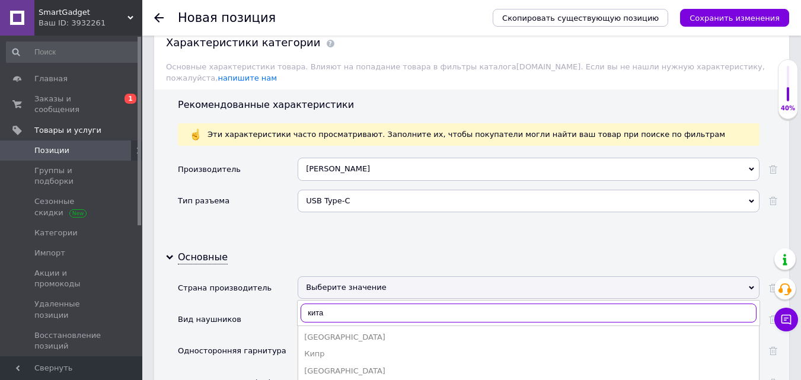
type input "китай"
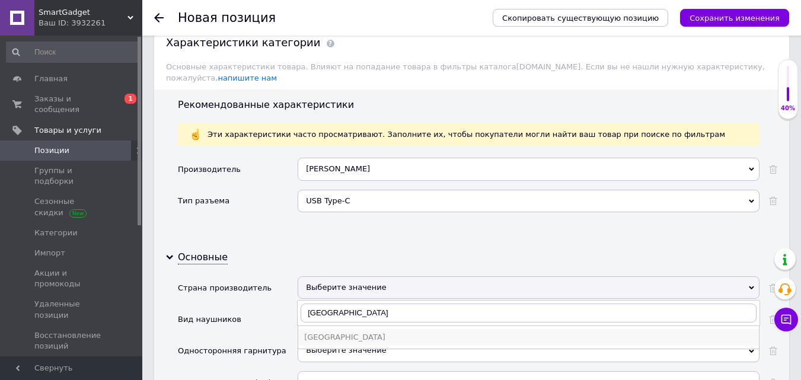
click at [330, 332] on div "Китай" at bounding box center [528, 337] width 449 height 11
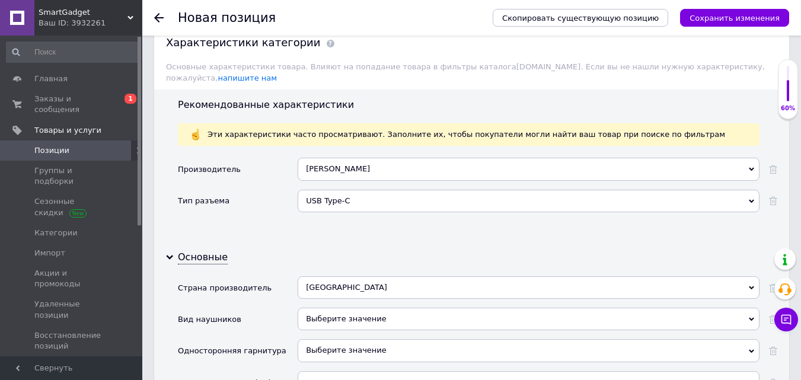
click at [352, 308] on div "Выберите значение" at bounding box center [529, 319] width 462 height 23
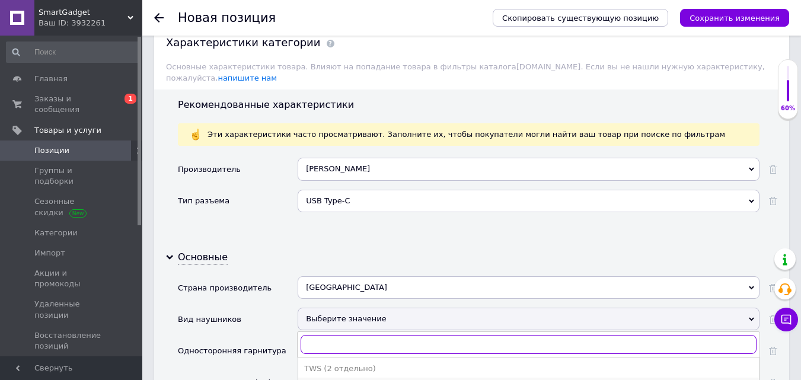
scroll to position [30, 0]
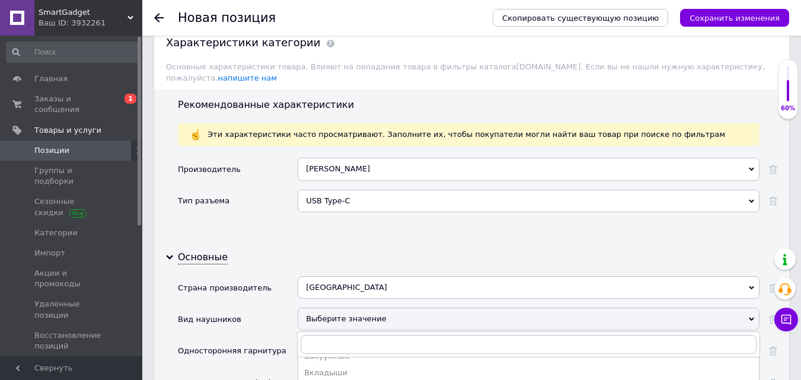
click at [361, 368] on div "Вкладыши" at bounding box center [528, 373] width 449 height 11
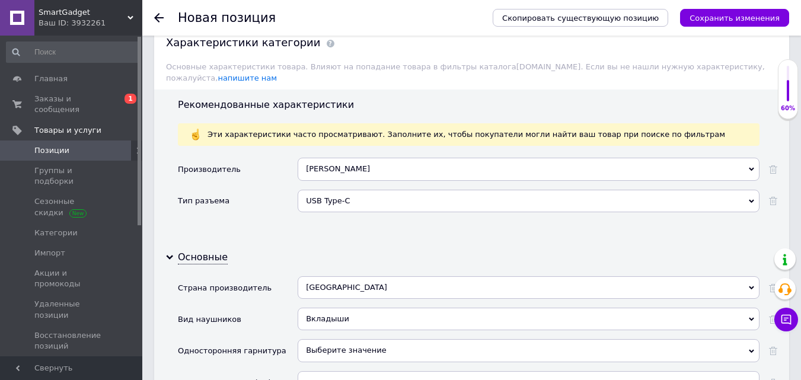
scroll to position [1402, 0]
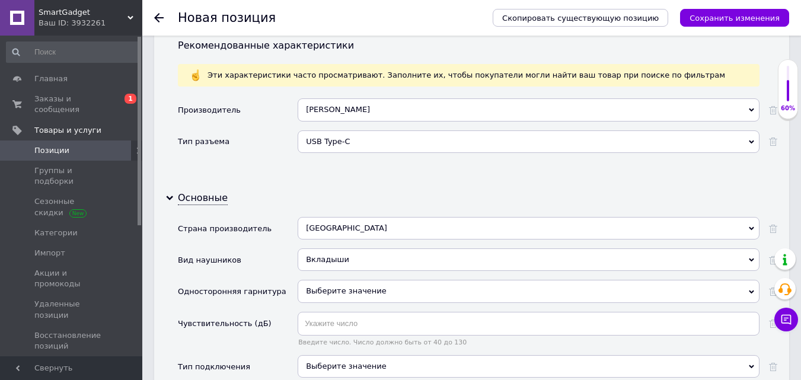
click at [320, 287] on span "Выберите значение" at bounding box center [346, 291] width 81 height 9
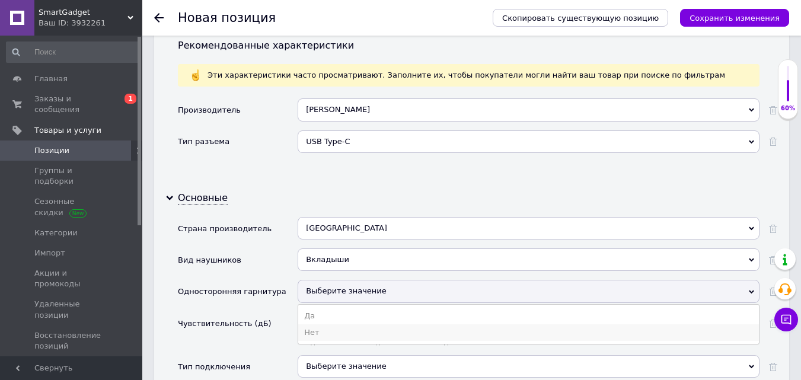
click at [319, 324] on li "Нет" at bounding box center [528, 332] width 461 height 17
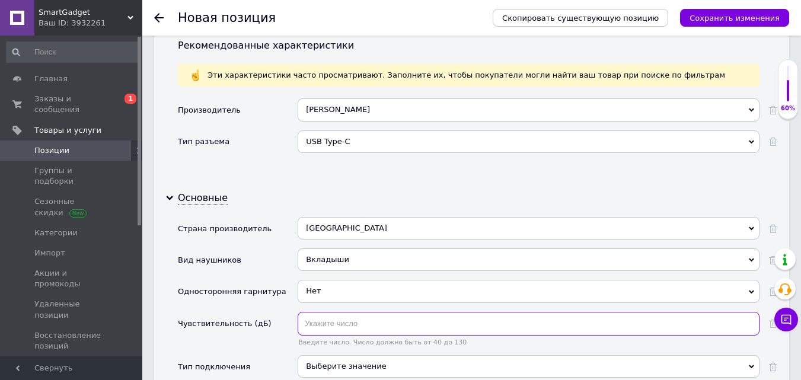
click at [316, 312] on input "text" at bounding box center [529, 324] width 462 height 24
type input "105"
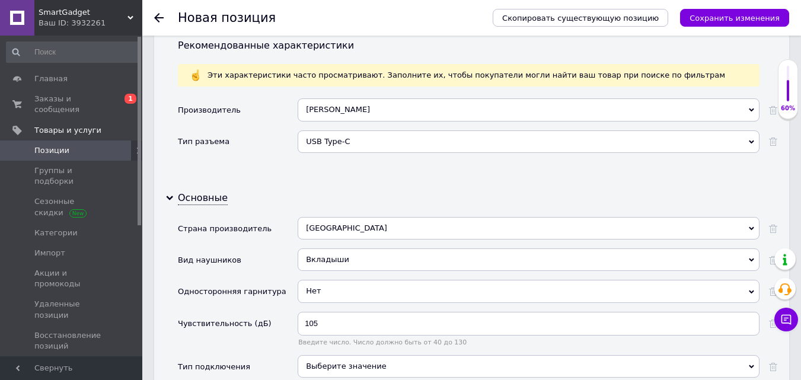
click at [334, 355] on div "Выберите значение" at bounding box center [529, 366] width 462 height 23
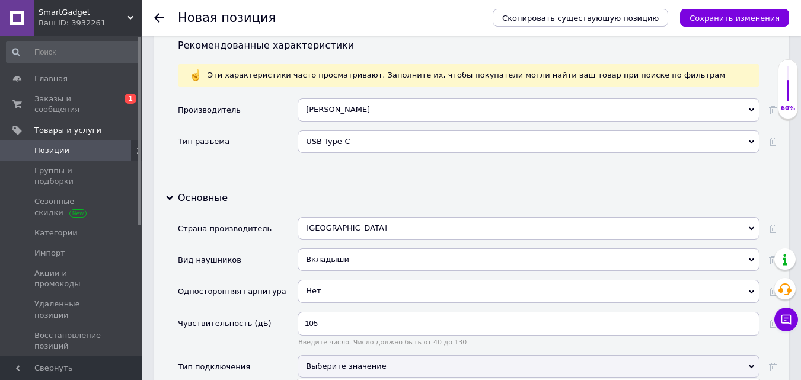
scroll to position [1462, 0]
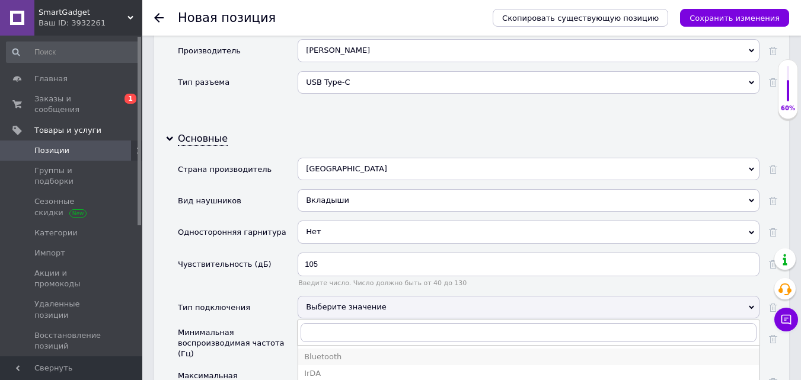
click at [338, 352] on div "Bluetooth" at bounding box center [528, 357] width 449 height 11
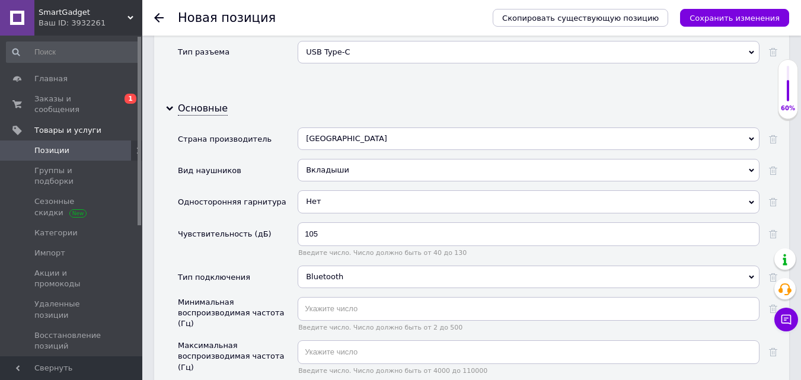
scroll to position [1521, 0]
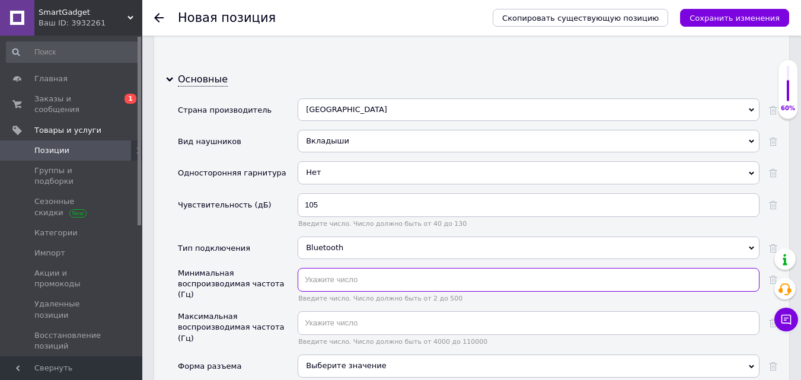
click at [316, 268] on input "text" at bounding box center [529, 280] width 462 height 24
type input "20"
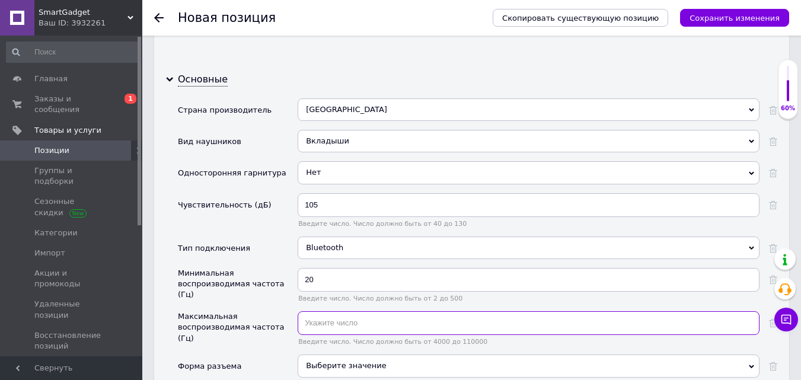
click at [350, 311] on input "text" at bounding box center [529, 323] width 462 height 24
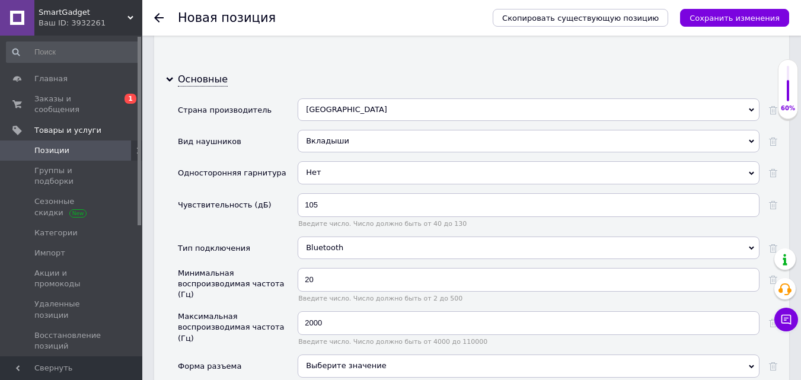
click at [222, 311] on div "Максимальная воспроизводимая частота (Гц)" at bounding box center [235, 327] width 114 height 33
copy div "Максимальная воспроизводимая частота (Гц)"
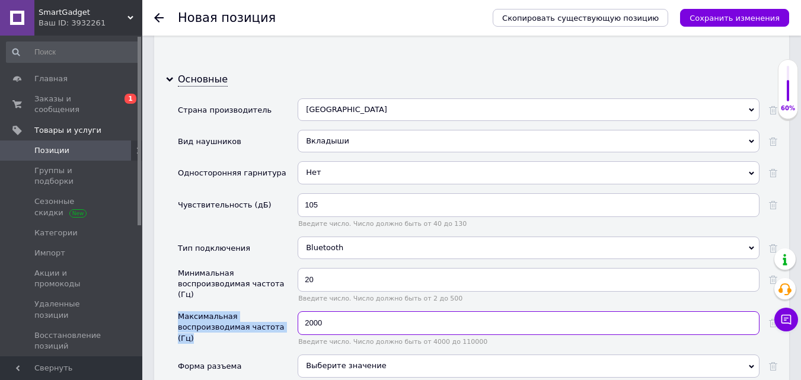
click at [346, 311] on input "2000" at bounding box center [529, 323] width 462 height 24
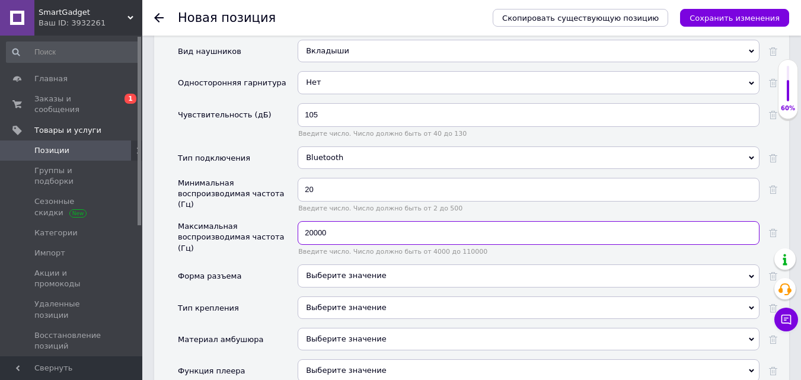
scroll to position [1640, 0]
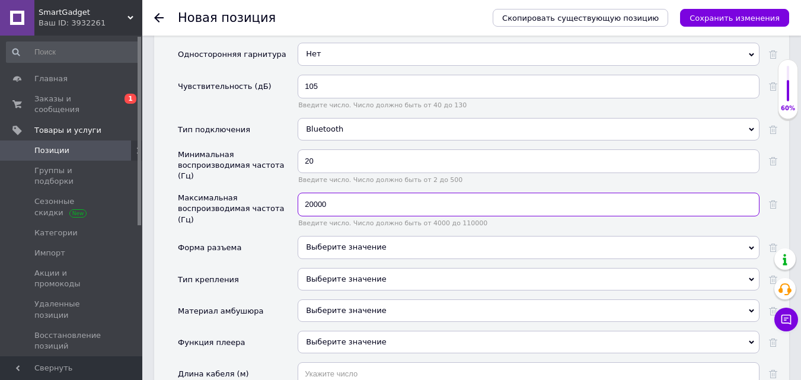
type input "20000"
click at [342, 236] on div "Выберите значение" at bounding box center [529, 247] width 462 height 23
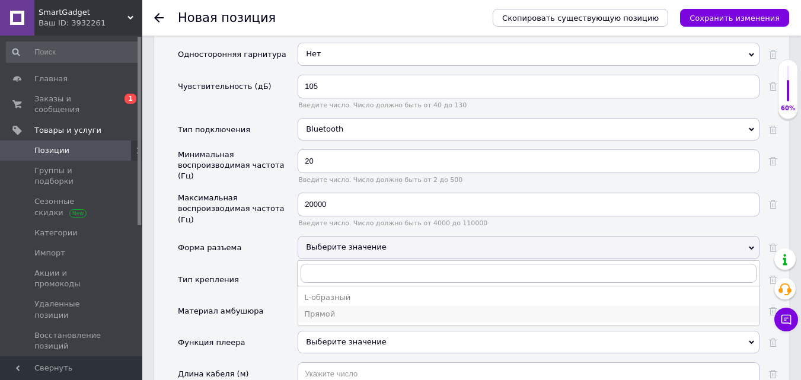
click at [336, 309] on div "Прямой" at bounding box center [528, 314] width 449 height 11
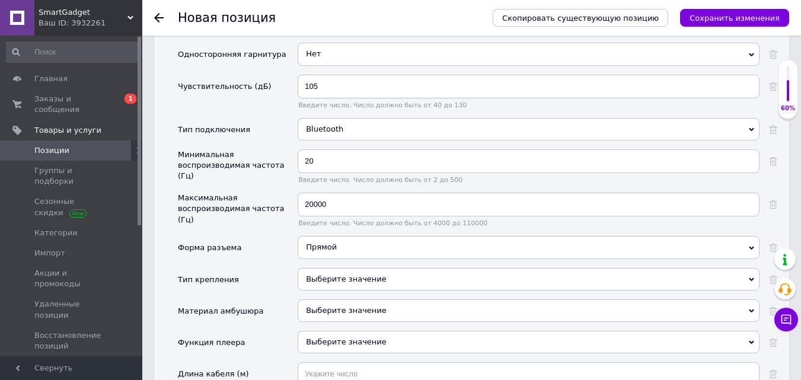
click at [342, 300] on div "Выберите значение" at bounding box center [529, 311] width 462 height 23
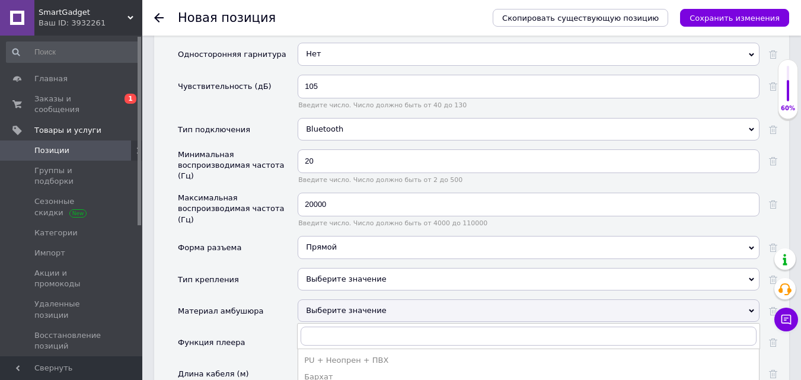
click at [328, 268] on div "Выберите значение" at bounding box center [529, 279] width 462 height 23
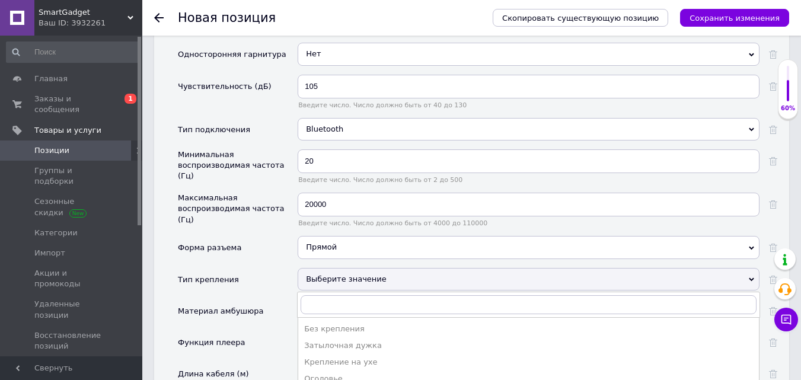
click at [288, 300] on div "Материал амбушюра" at bounding box center [238, 315] width 120 height 31
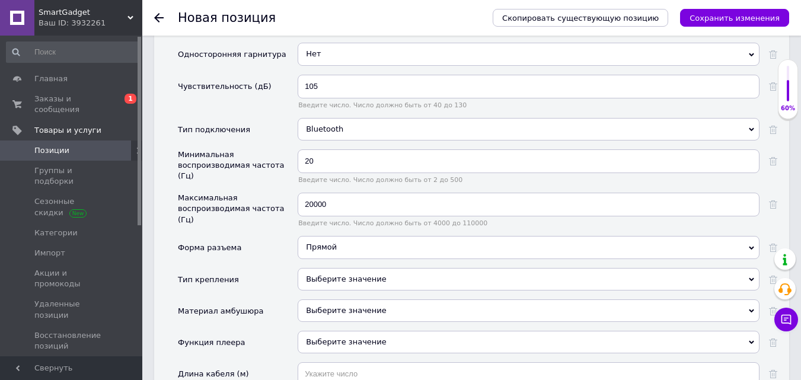
click at [328, 268] on div "Выберите значение" at bounding box center [529, 279] width 462 height 23
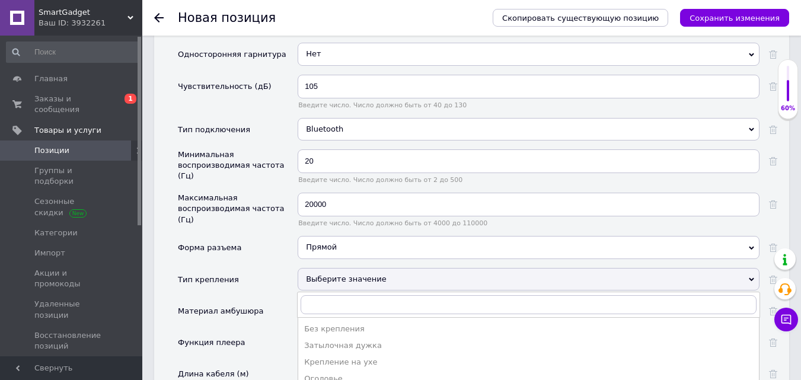
click at [332, 321] on li "Без крепления" at bounding box center [528, 329] width 461 height 17
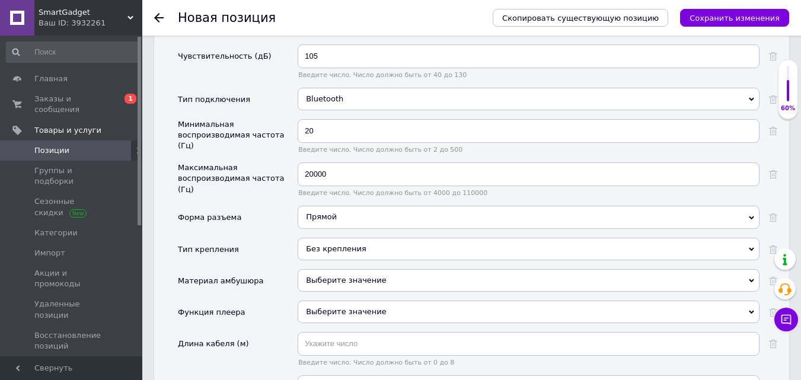
scroll to position [1699, 0]
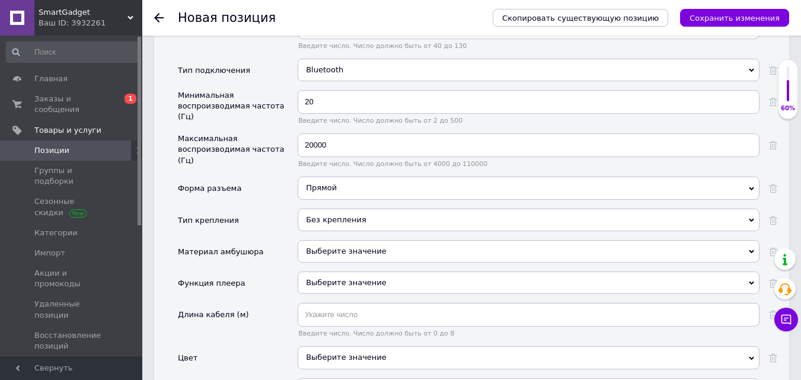
click at [321, 240] on div "Выберите значение" at bounding box center [529, 251] width 462 height 23
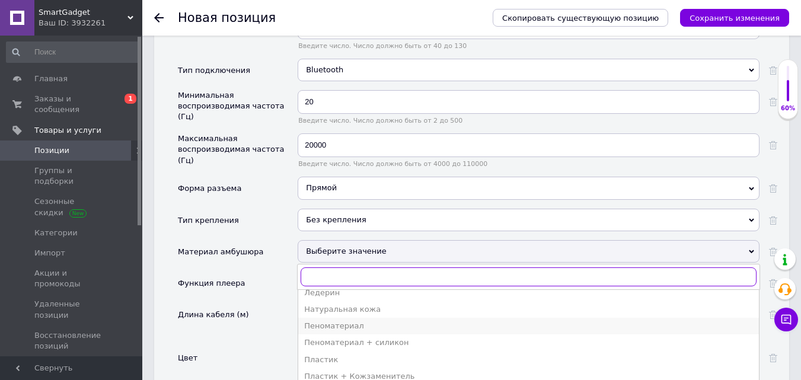
scroll to position [297, 0]
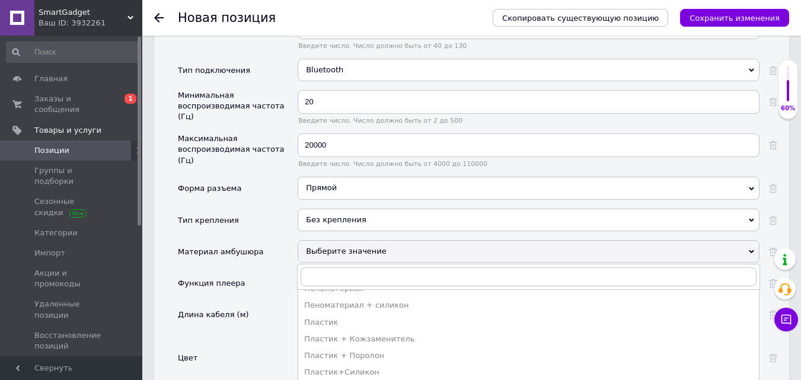
click at [265, 303] on div "Длина кабеля (м)" at bounding box center [238, 324] width 120 height 43
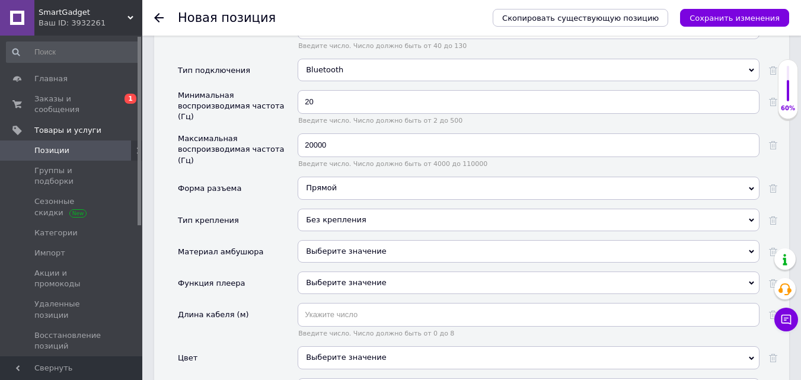
click at [326, 278] on span "Выберите значение" at bounding box center [346, 282] width 81 height 9
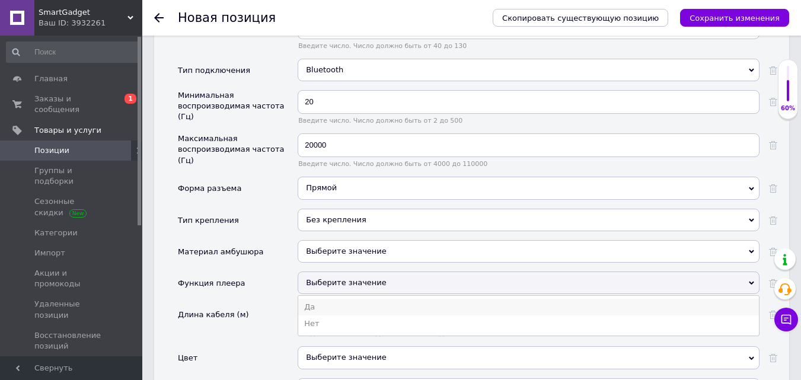
click at [327, 299] on li "Да" at bounding box center [528, 307] width 461 height 17
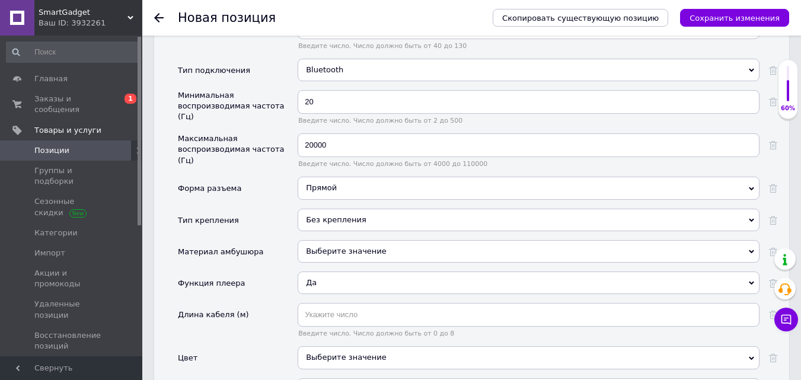
click at [326, 272] on span "Да" at bounding box center [529, 283] width 462 height 23
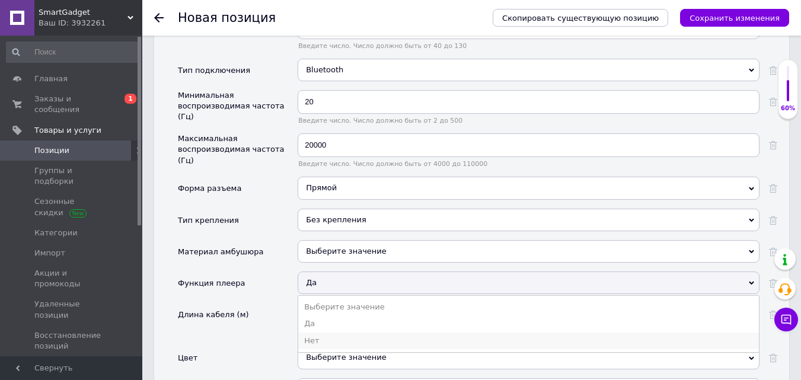
click at [324, 333] on li "Нет" at bounding box center [528, 341] width 461 height 17
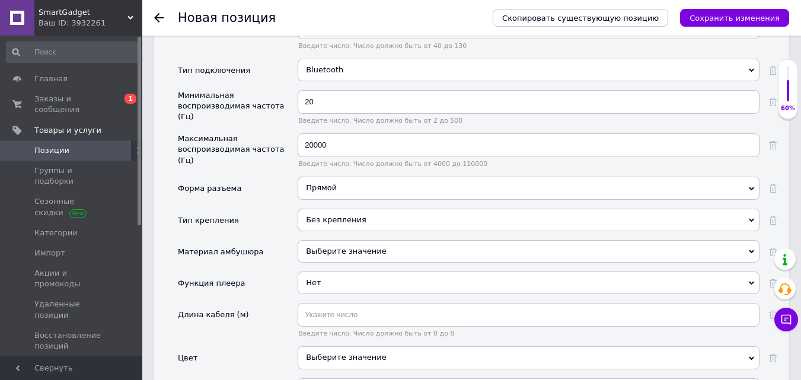
click at [335, 240] on div "Выберите значение" at bounding box center [529, 251] width 462 height 23
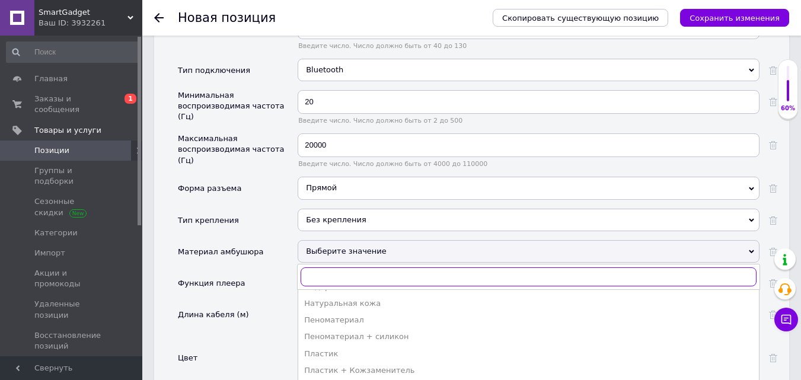
scroll to position [263, 0]
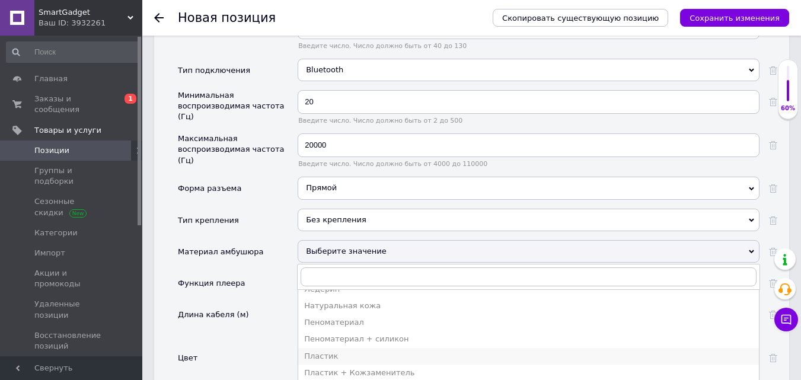
click at [336, 351] on div "Пластик" at bounding box center [528, 356] width 449 height 11
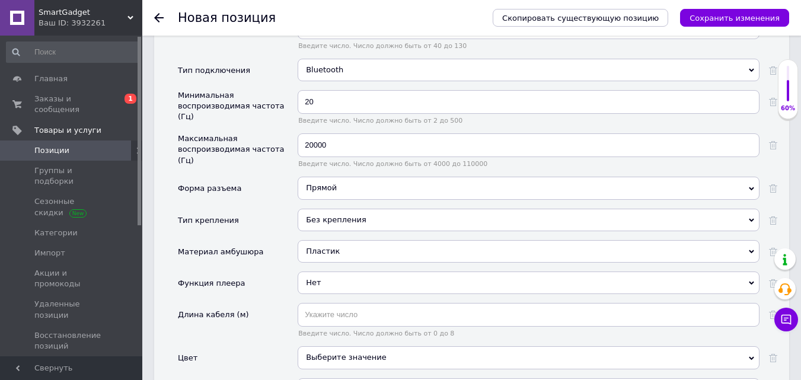
scroll to position [1758, 0]
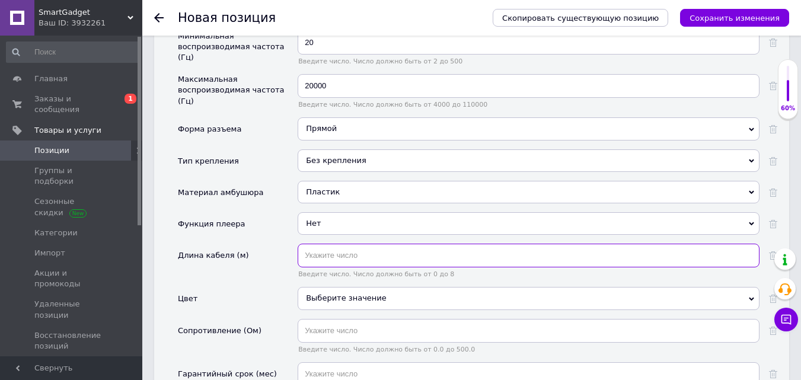
click at [316, 244] on input "text" at bounding box center [529, 256] width 462 height 24
type input "1"
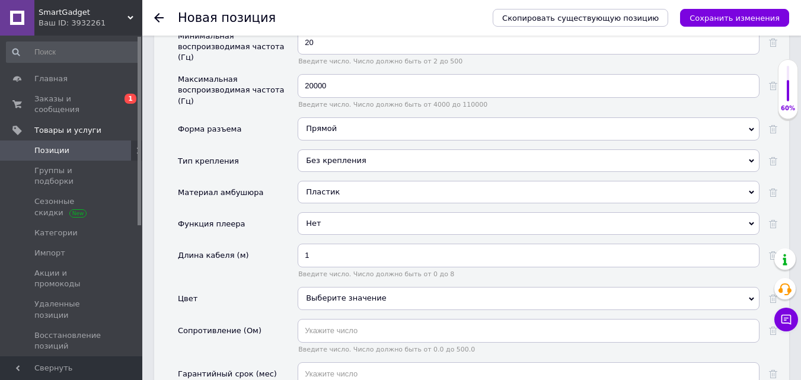
click at [365, 287] on div "Выберите значение" at bounding box center [529, 298] width 462 height 23
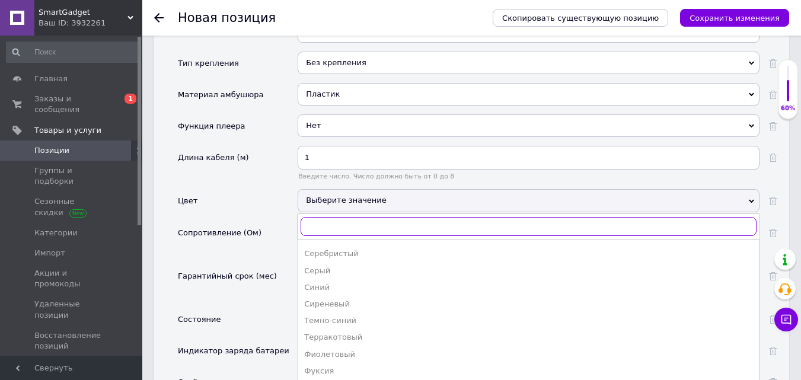
scroll to position [1877, 0]
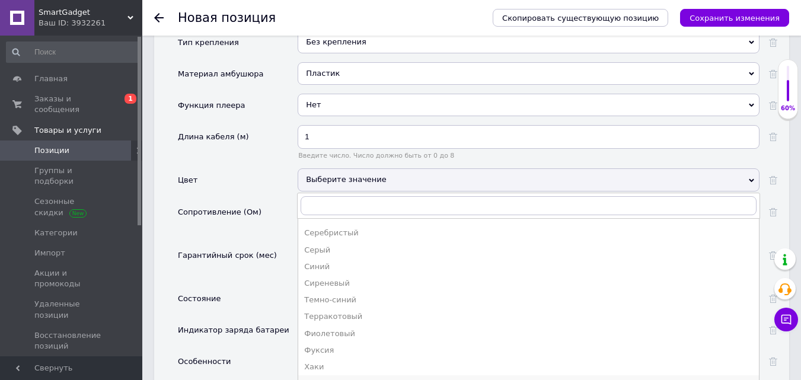
click at [336, 378] on div "Черный" at bounding box center [528, 383] width 449 height 11
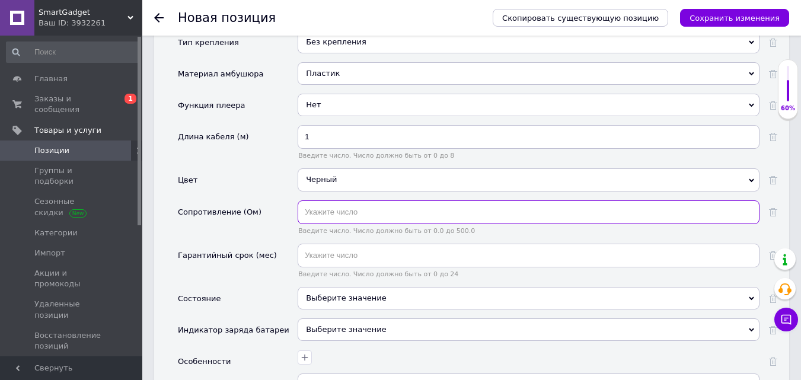
click at [322, 200] on input "text" at bounding box center [529, 212] width 462 height 24
type input "32"
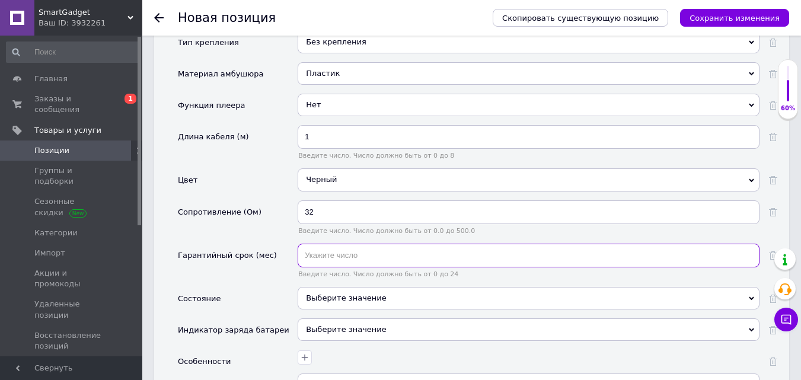
click at [337, 244] on input "text" at bounding box center [529, 256] width 462 height 24
type input "9"
type input "3"
type input "12"
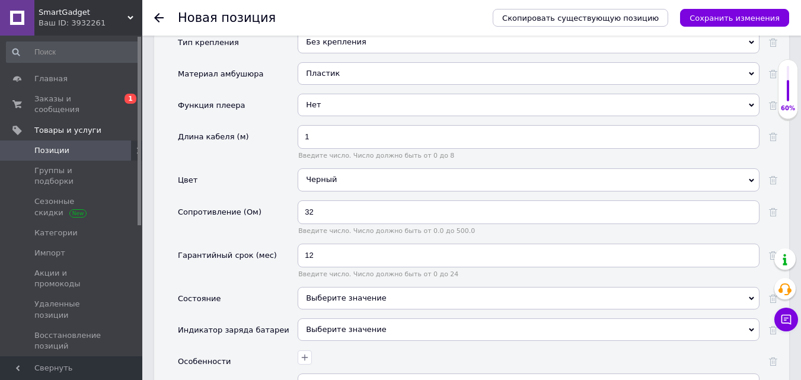
click at [351, 287] on div "Выберите значение" at bounding box center [529, 298] width 462 height 23
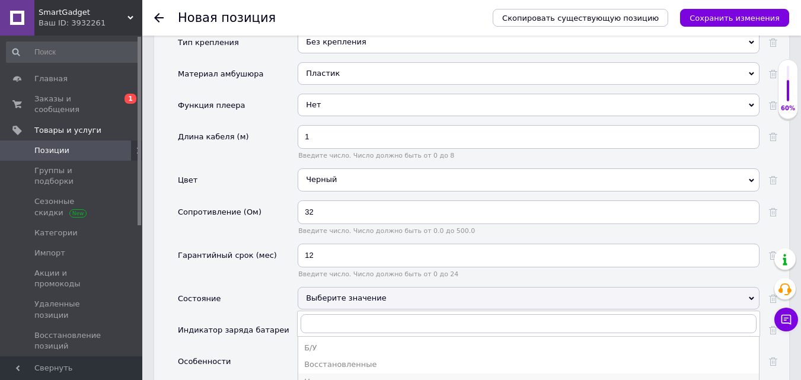
click at [332, 377] on div "Новое" at bounding box center [528, 382] width 449 height 11
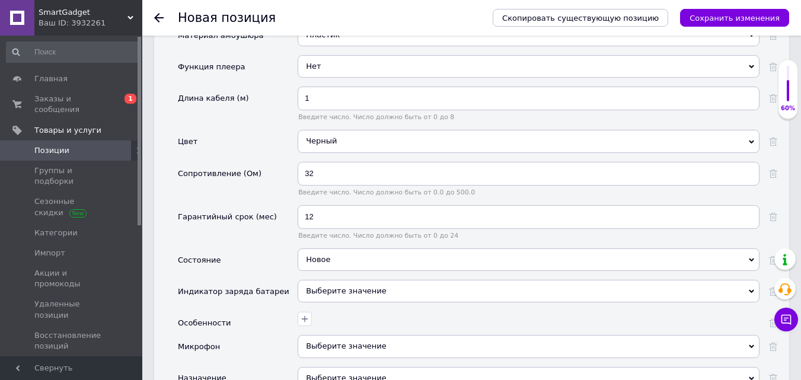
scroll to position [1936, 0]
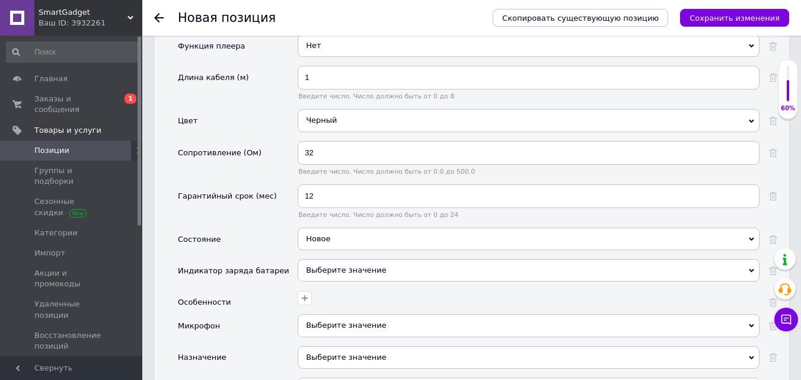
click at [326, 266] on span "Выберите значение" at bounding box center [346, 270] width 81 height 9
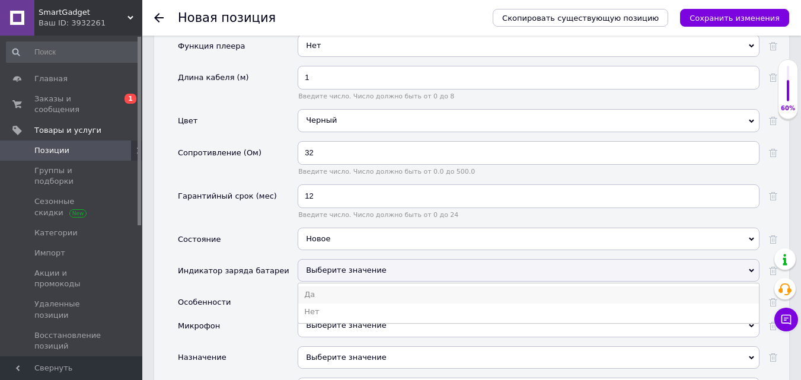
click at [336, 287] on li "Да" at bounding box center [528, 295] width 461 height 17
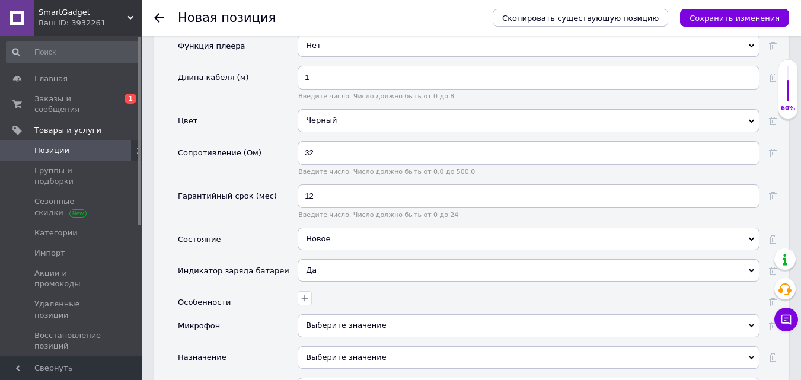
click at [338, 314] on div "Выберите значение" at bounding box center [529, 325] width 462 height 23
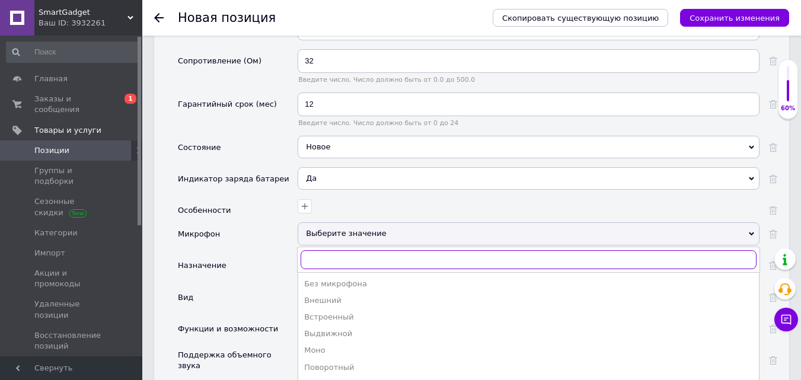
scroll to position [2055, 0]
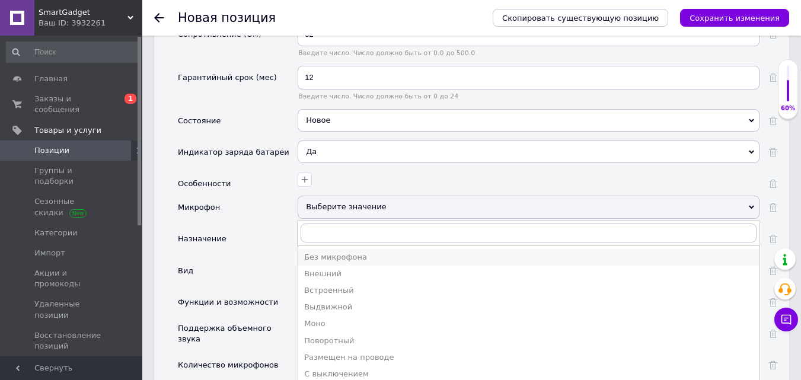
click at [353, 252] on div "Без микрофона" at bounding box center [528, 257] width 449 height 11
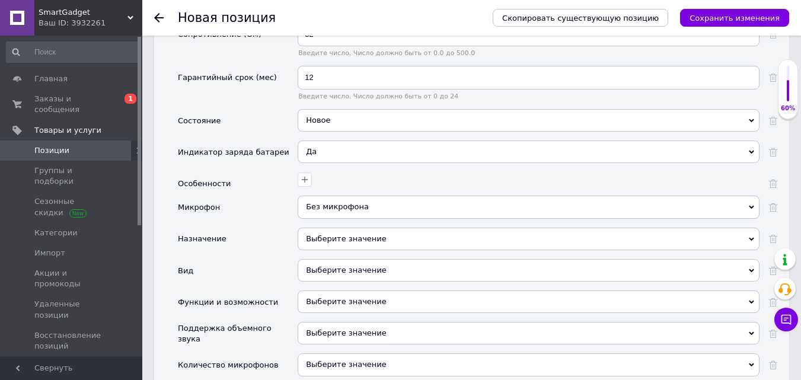
click at [326, 259] on div "Выберите значение" at bounding box center [529, 270] width 462 height 23
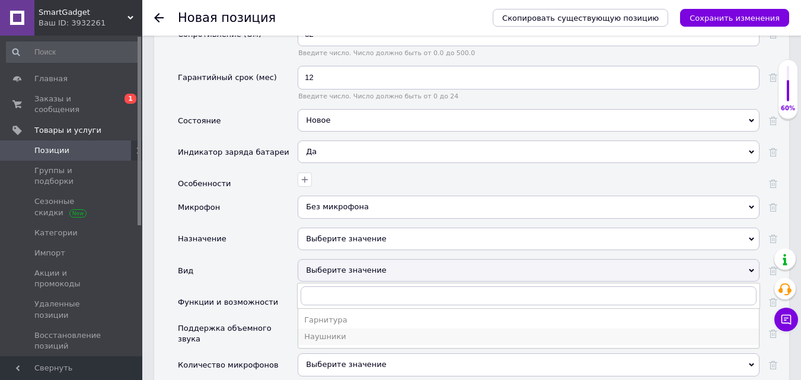
click at [341, 332] on div "Наушники" at bounding box center [528, 337] width 449 height 11
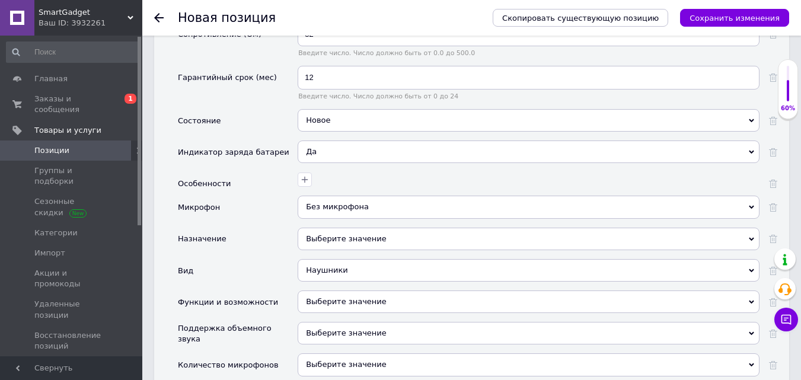
scroll to position [2114, 0]
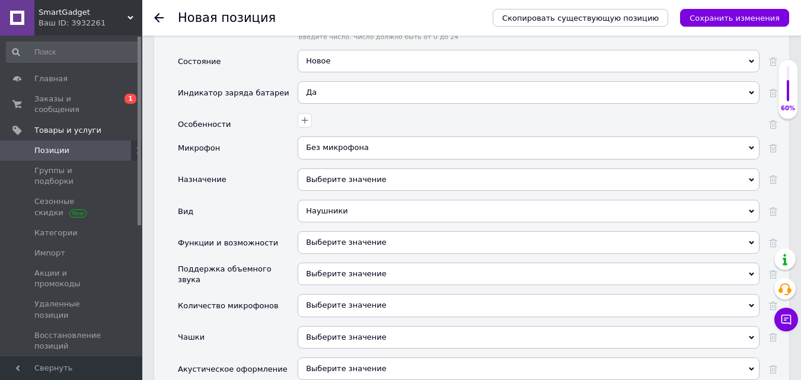
click at [322, 200] on div "Наушники" at bounding box center [529, 211] width 462 height 23
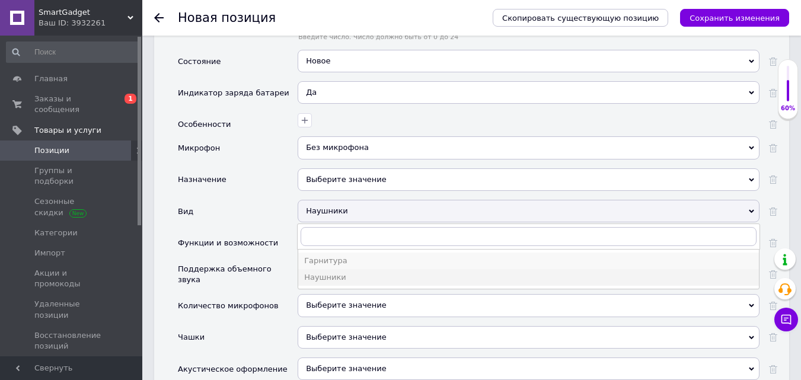
click at [340, 253] on li "Гарнитура" at bounding box center [528, 261] width 461 height 17
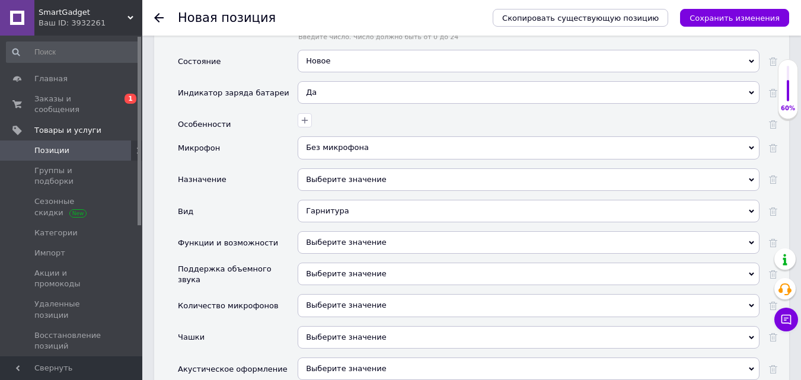
click at [341, 136] on div "Без микрофона" at bounding box center [529, 147] width 462 height 23
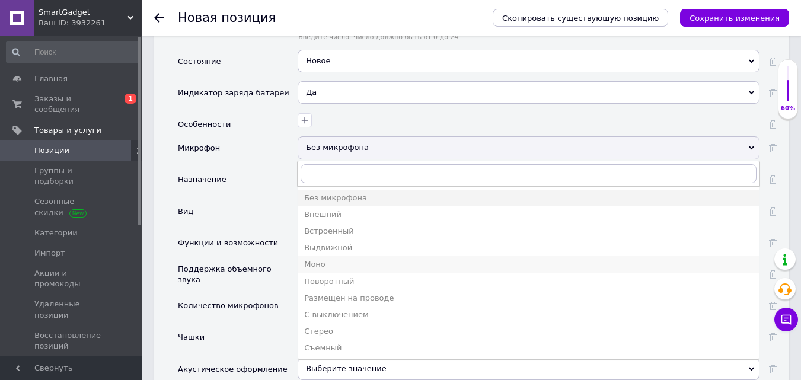
click at [336, 259] on div "Моно" at bounding box center [528, 264] width 449 height 11
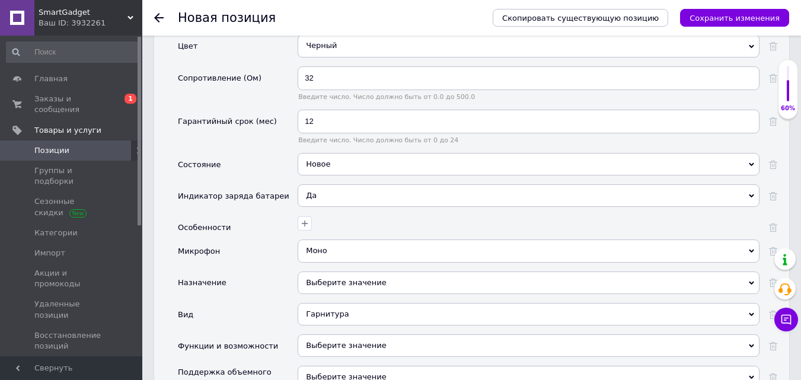
scroll to position [1995, 0]
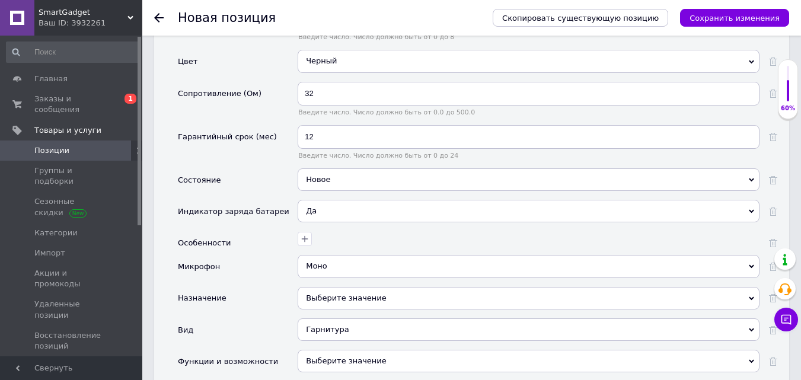
click at [339, 255] on div "Моно" at bounding box center [529, 266] width 462 height 23
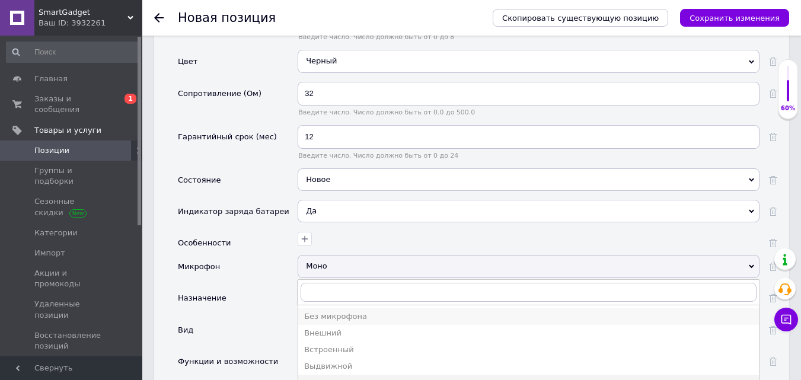
click at [330, 311] on div "Без микрофона" at bounding box center [528, 316] width 449 height 11
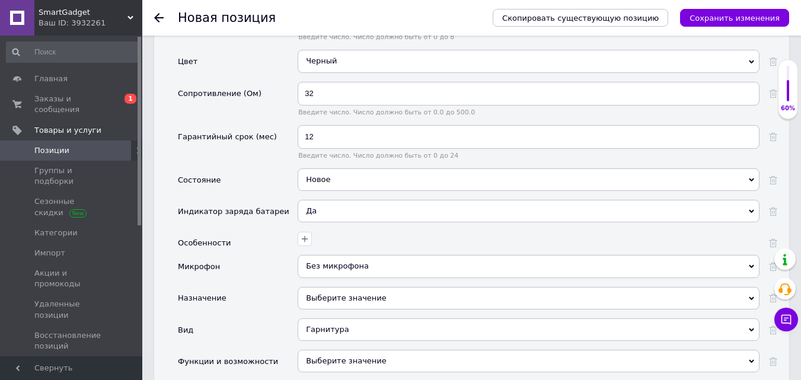
click at [307, 287] on div "Выберите значение" at bounding box center [529, 298] width 462 height 23
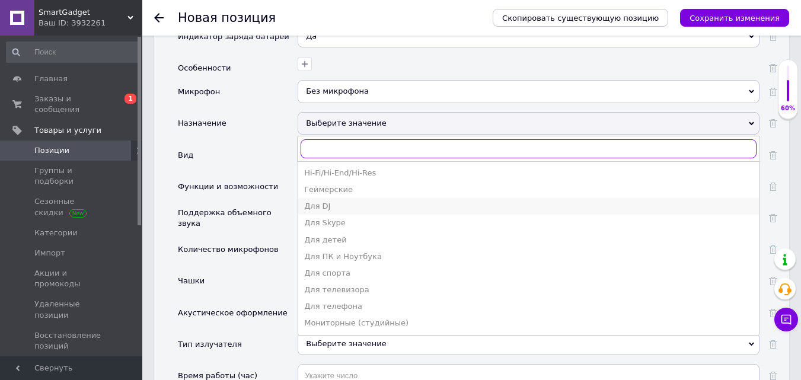
scroll to position [2173, 0]
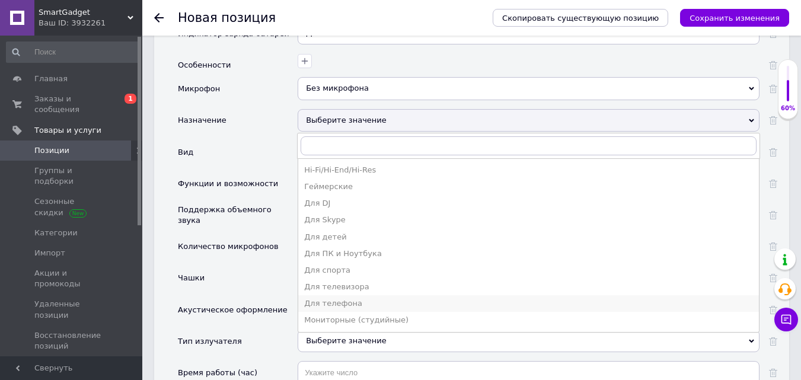
click at [356, 298] on div "Для телефона" at bounding box center [528, 303] width 449 height 11
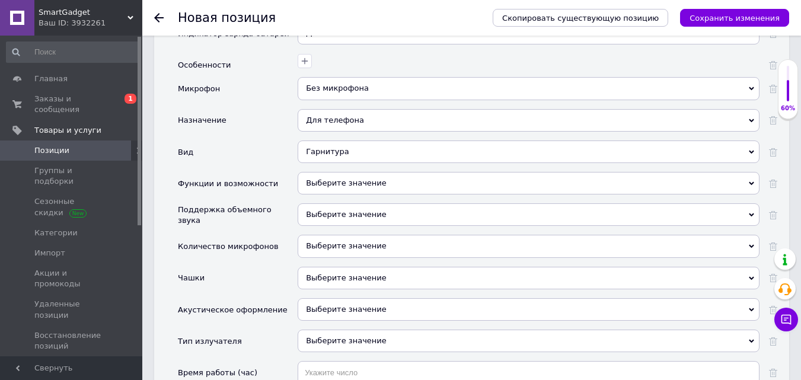
click at [341, 172] on div "Выберите значение" at bounding box center [529, 183] width 462 height 23
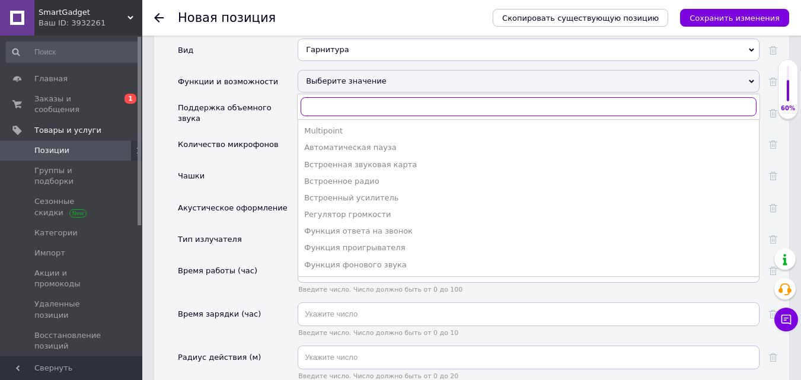
scroll to position [2292, 0]
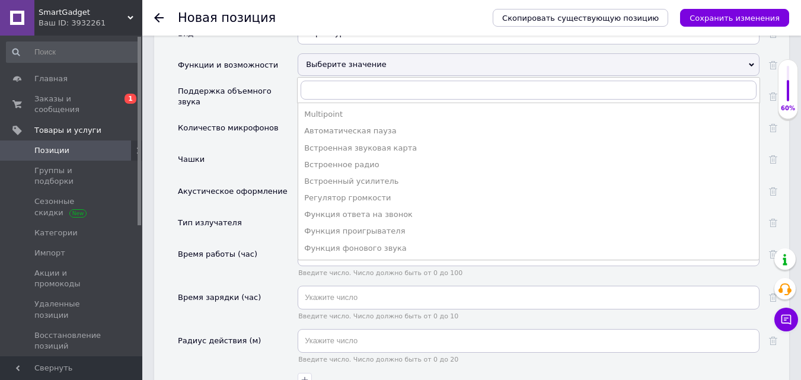
click at [294, 148] on div "Чашки" at bounding box center [238, 163] width 120 height 31
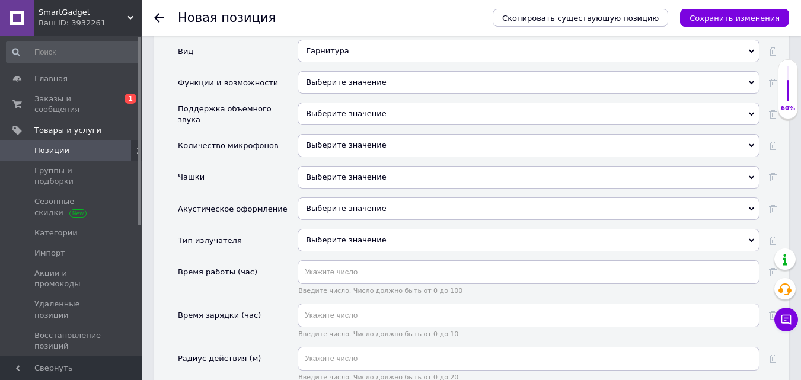
scroll to position [2351, 0]
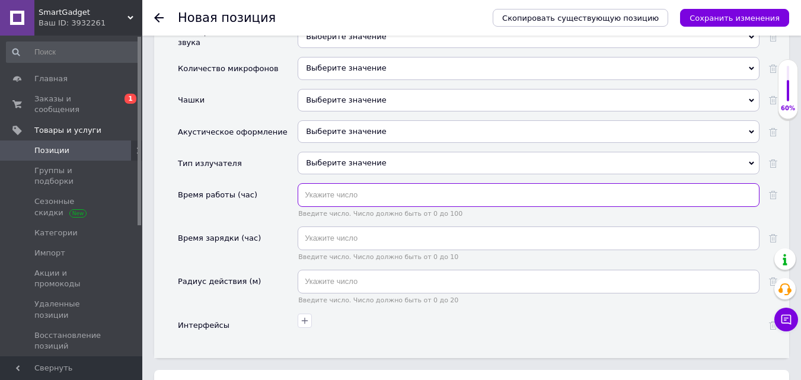
click at [370, 183] on input "text" at bounding box center [529, 195] width 462 height 24
type input "5"
type input "25"
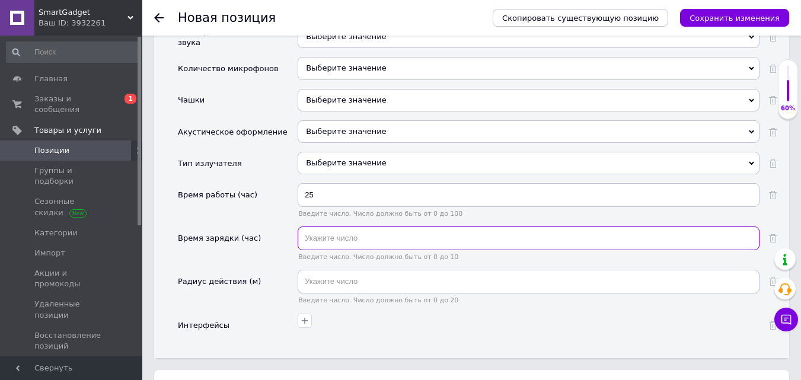
click at [323, 227] on input "text" at bounding box center [529, 239] width 462 height 24
type input "2"
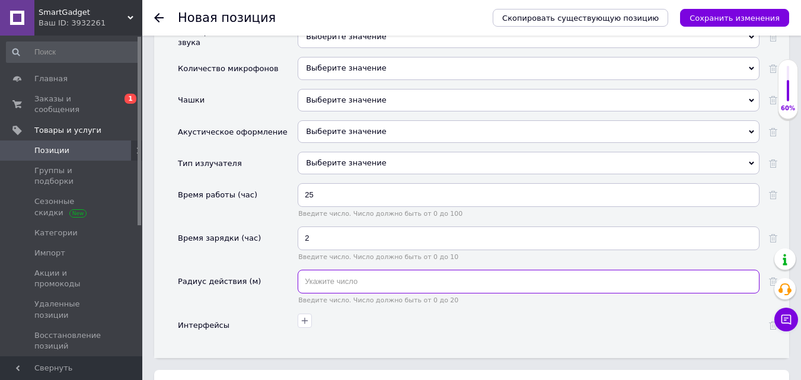
click at [322, 270] on input "text" at bounding box center [529, 282] width 462 height 24
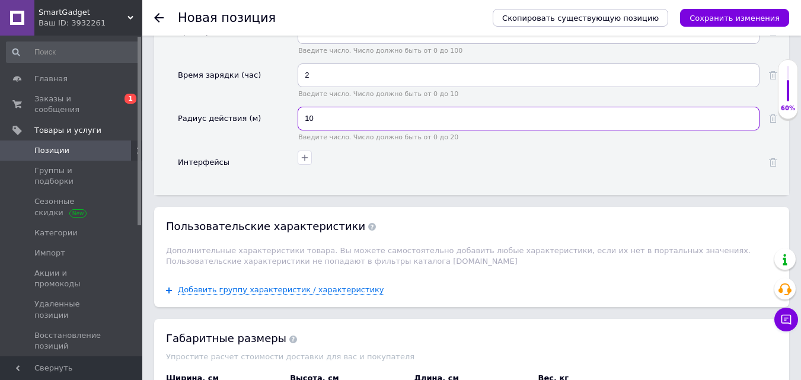
scroll to position [2529, 0]
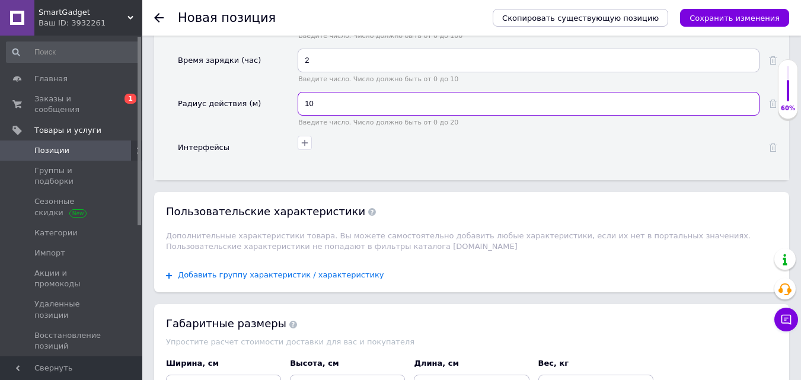
type input "10"
click at [294, 270] on span "Добавить группу характеристик / характеристику" at bounding box center [281, 274] width 206 height 9
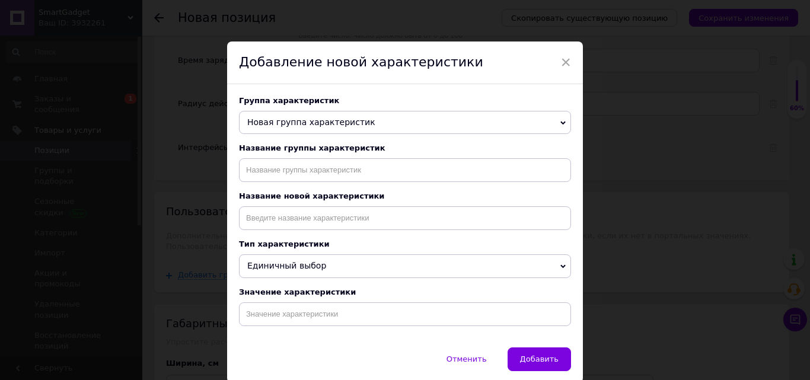
click at [354, 123] on span "Новая группа характеристик" at bounding box center [311, 121] width 128 height 9
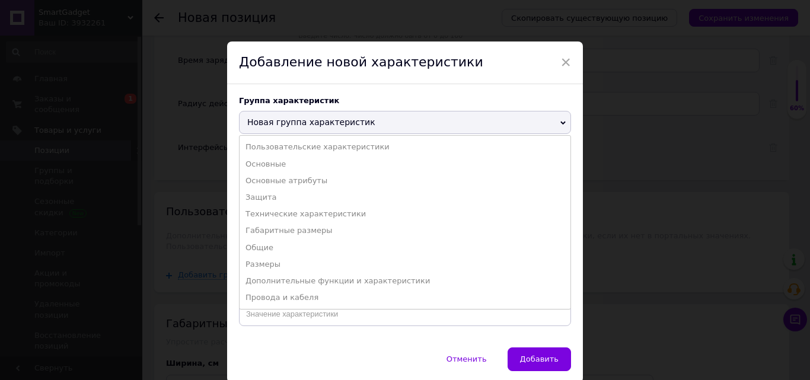
click at [355, 126] on span "Новая группа характеристик" at bounding box center [405, 123] width 332 height 24
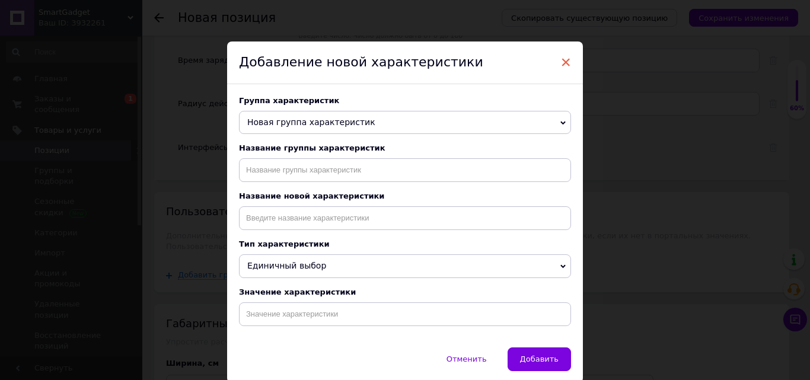
click at [568, 66] on span "×" at bounding box center [566, 62] width 11 height 20
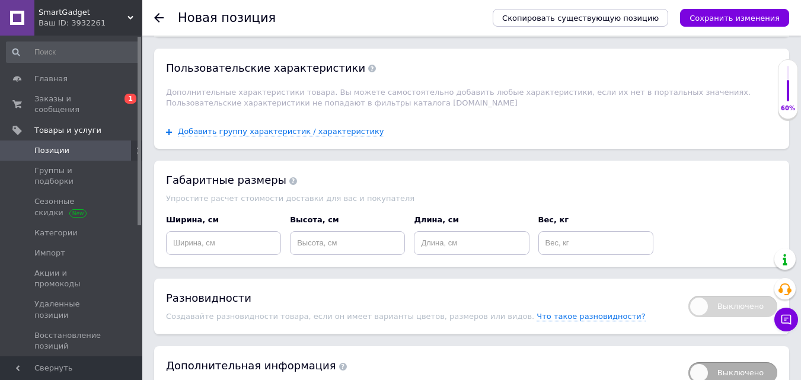
scroll to position [2686, 0]
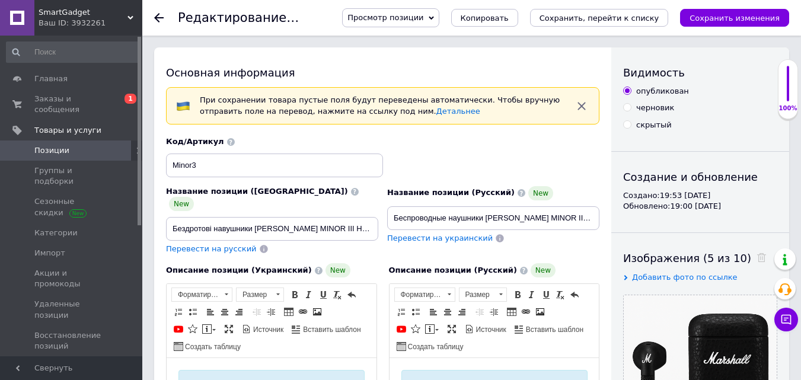
click at [424, 14] on span "Просмотр позиции" at bounding box center [386, 17] width 76 height 9
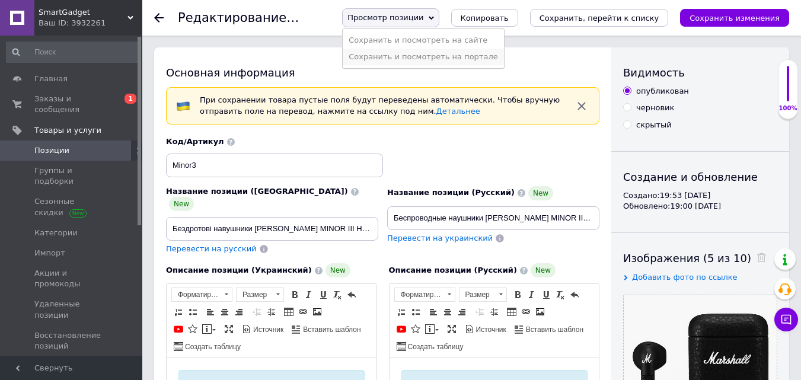
click at [450, 60] on li "Сохранить и посмотреть на портале" at bounding box center [423, 57] width 161 height 17
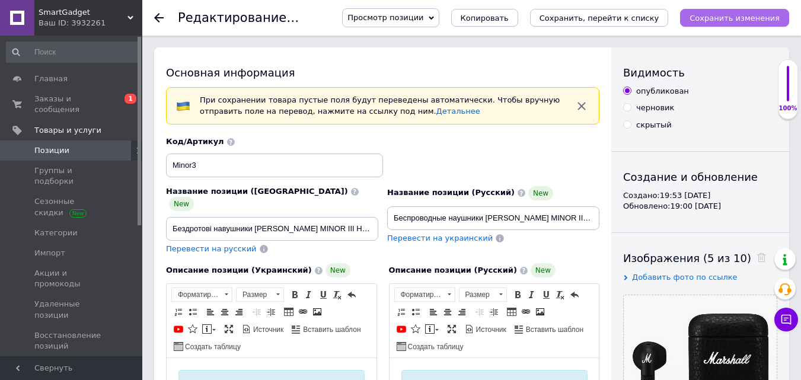
click at [735, 20] on icon "Сохранить изменения" at bounding box center [735, 18] width 90 height 9
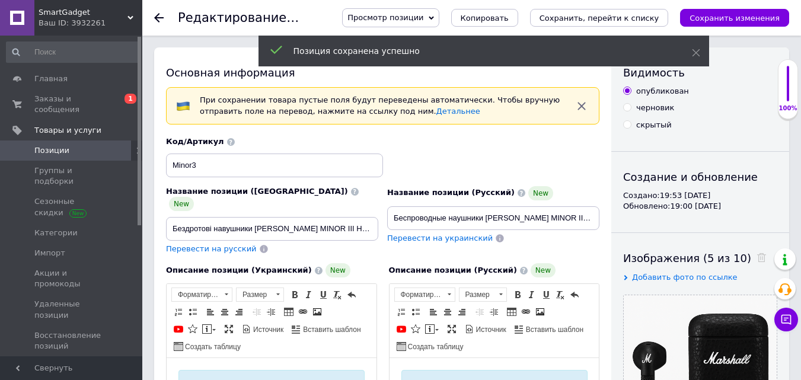
click at [439, 11] on span "Просмотр позиции" at bounding box center [390, 17] width 97 height 19
click at [451, 35] on li "Сохранить и посмотреть на сайте" at bounding box center [423, 40] width 161 height 17
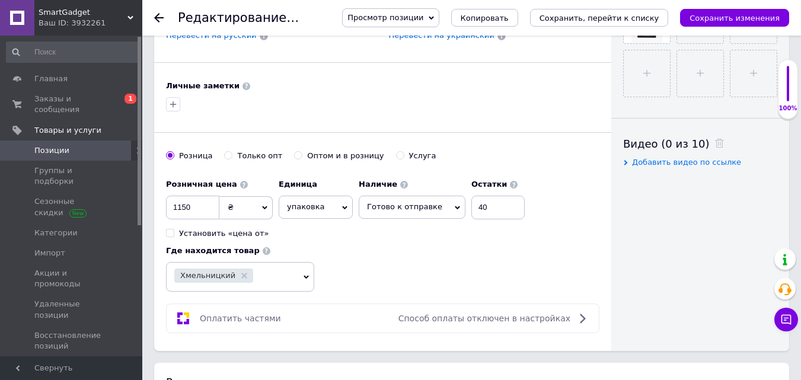
scroll to position [534, 0]
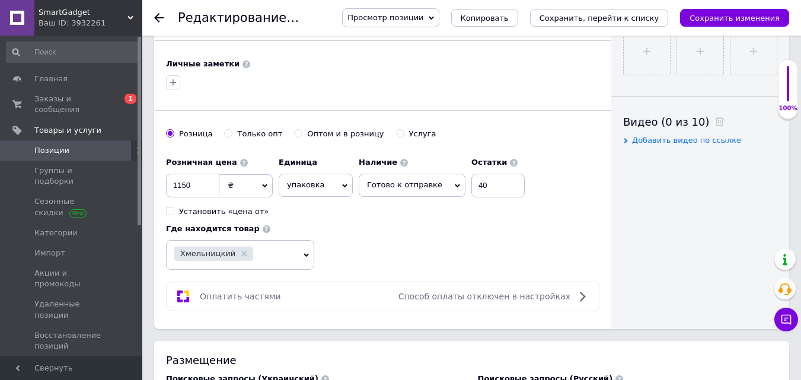
click at [330, 180] on span "упаковка" at bounding box center [316, 185] width 74 height 23
click at [302, 248] on li "шт." at bounding box center [315, 256] width 73 height 17
click at [736, 20] on icon "Сохранить изменения" at bounding box center [735, 18] width 90 height 9
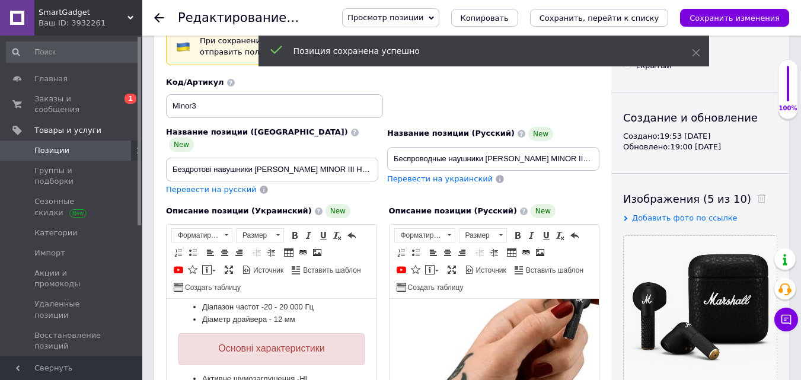
scroll to position [0, 0]
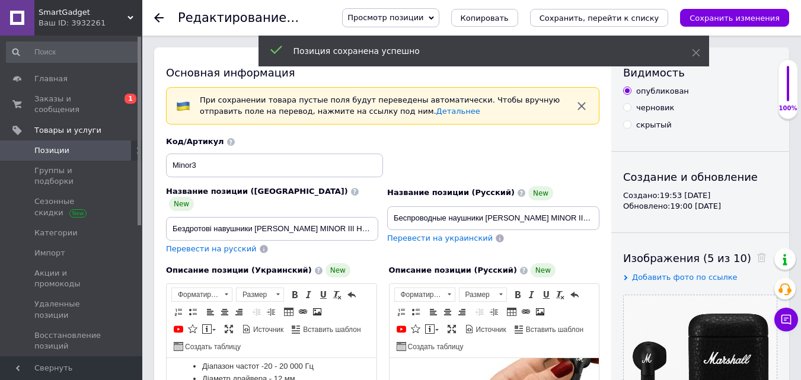
click at [412, 19] on span "Просмотр позиции" at bounding box center [386, 17] width 76 height 9
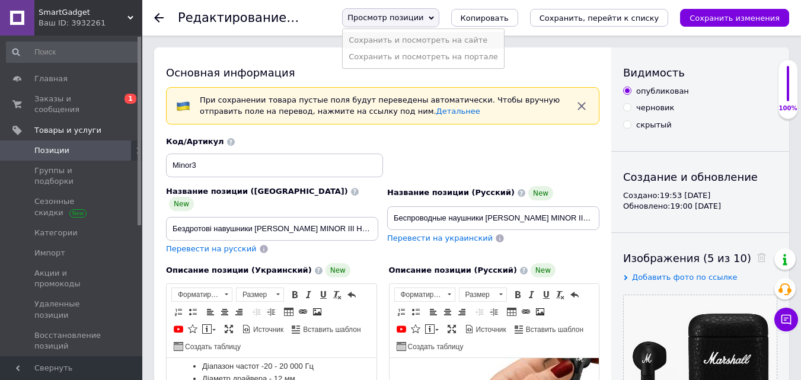
click at [455, 43] on li "Сохранить и посмотреть на сайте" at bounding box center [423, 40] width 161 height 17
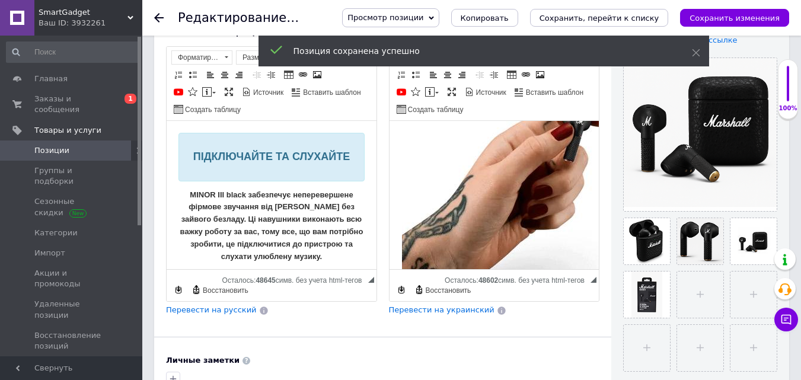
click at [281, 211] on strong "MINOR III black забезпечує неперевершене фірмове звучання від [PERSON_NAME] без…" at bounding box center [271, 225] width 183 height 71
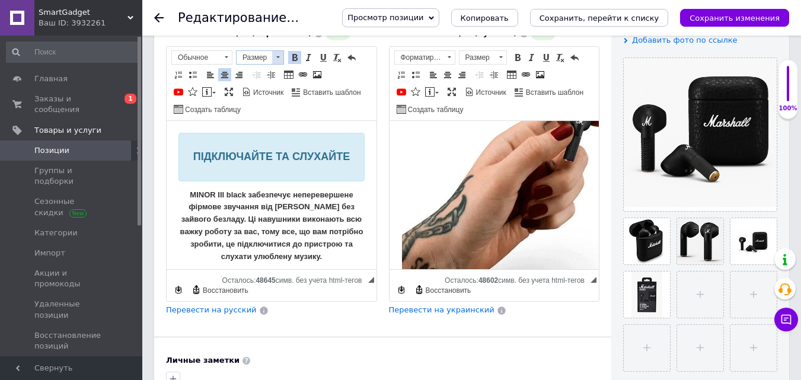
click at [277, 56] on span at bounding box center [278, 57] width 4 height 2
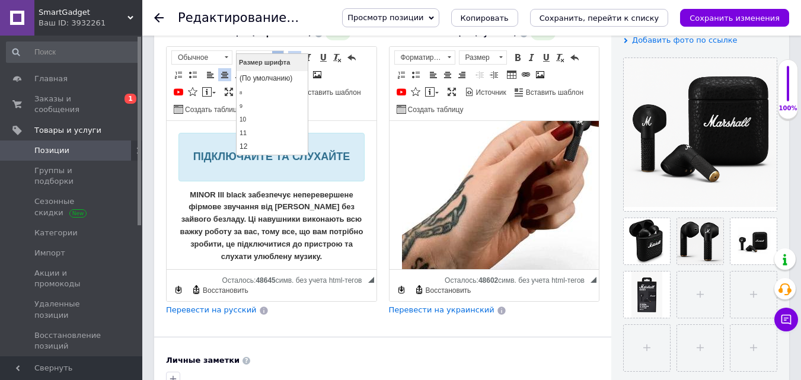
click at [277, 56] on span at bounding box center [278, 57] width 4 height 2
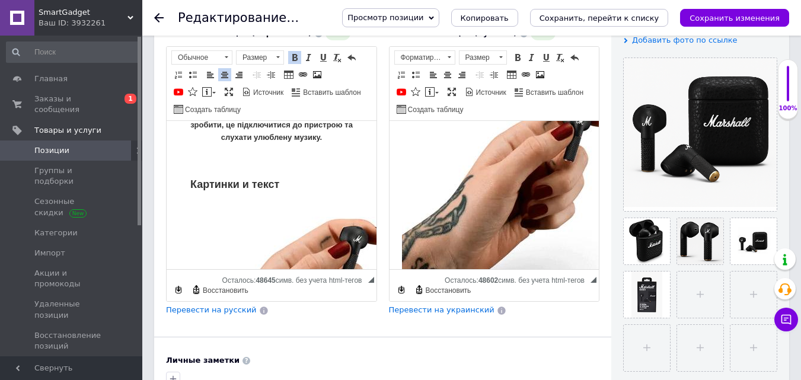
scroll to position [119, 0]
drag, startPoint x: 275, startPoint y: 185, endPoint x: 186, endPoint y: 187, distance: 89.0
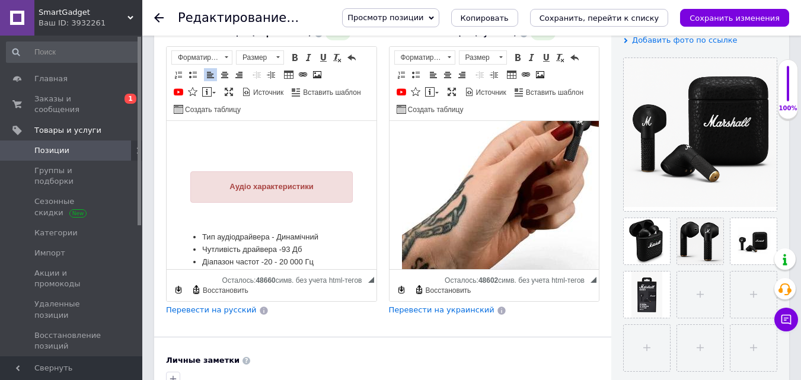
scroll to position [712, 0]
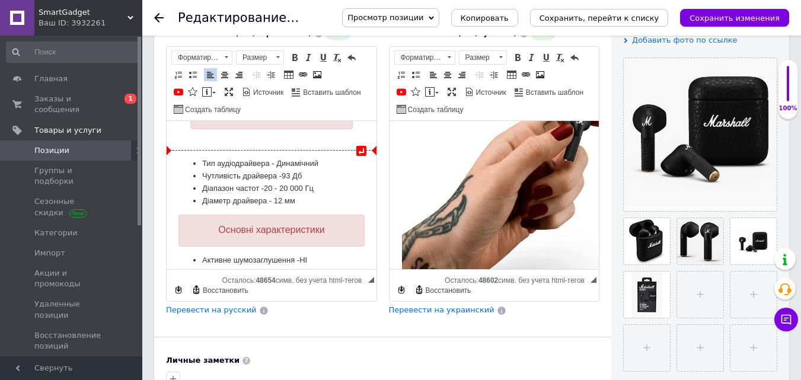
click at [193, 153] on body "↵ ПІДКЛЮЧАЙТЕ ТА СЛУХАЙТЕ MINOR III black забезпечує неперевершене фірмове звуч…" at bounding box center [272, 40] width 186 height 1239
click at [186, 161] on ul "Тип аудіодрайвера - Динамічний Чутливість драйвера -93 Дб Діапазон частот -20 -…" at bounding box center [272, 182] width 186 height 49
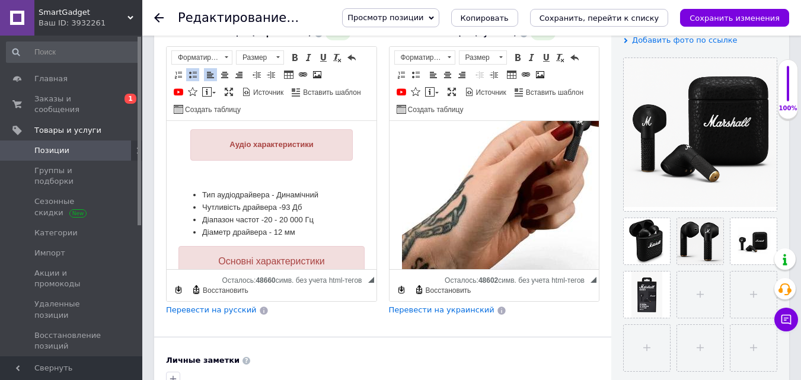
scroll to position [652, 0]
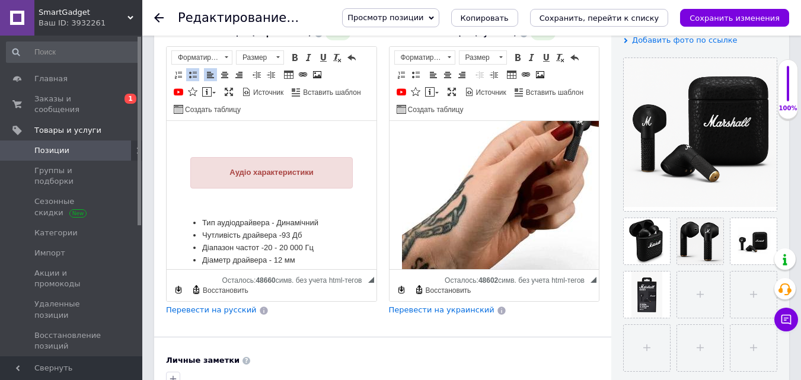
drag, startPoint x: 232, startPoint y: 171, endPoint x: 332, endPoint y: 177, distance: 99.8
click at [332, 177] on div "Аудіо характеристики" at bounding box center [271, 172] width 163 height 31
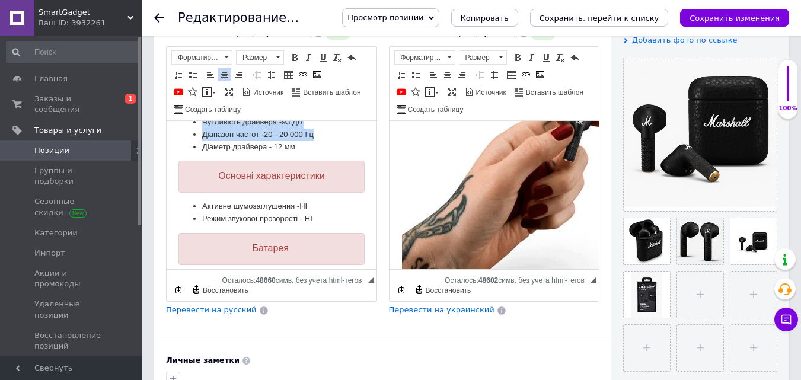
scroll to position [730, 0]
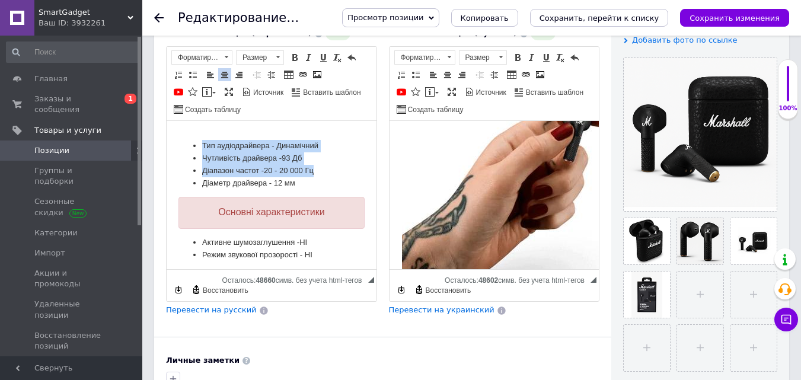
drag, startPoint x: 190, startPoint y: 222, endPoint x: 307, endPoint y: 178, distance: 125.0
click at [307, 178] on ul "Тип аудіодрайвера - Динамічний Чутливість драйвера -93 Дб Діапазон частот -20 -…" at bounding box center [272, 164] width 186 height 49
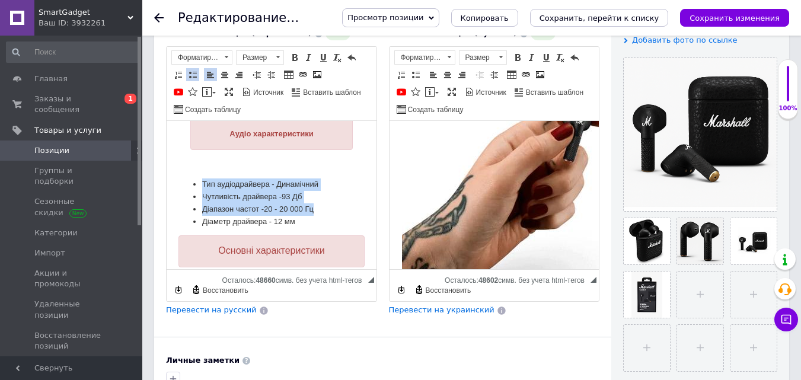
scroll to position [670, 0]
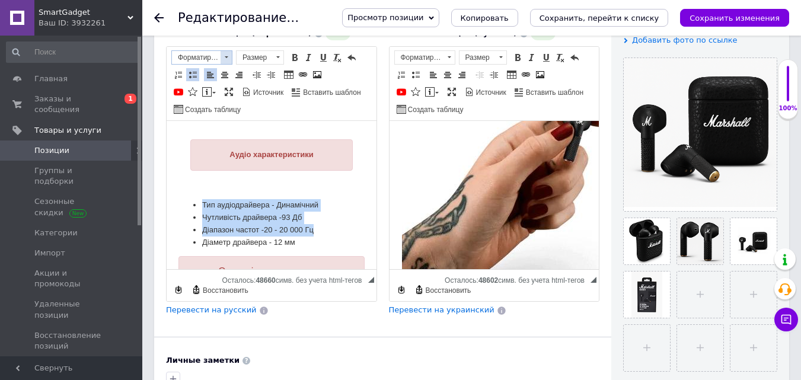
click at [223, 51] on span at bounding box center [226, 57] width 11 height 13
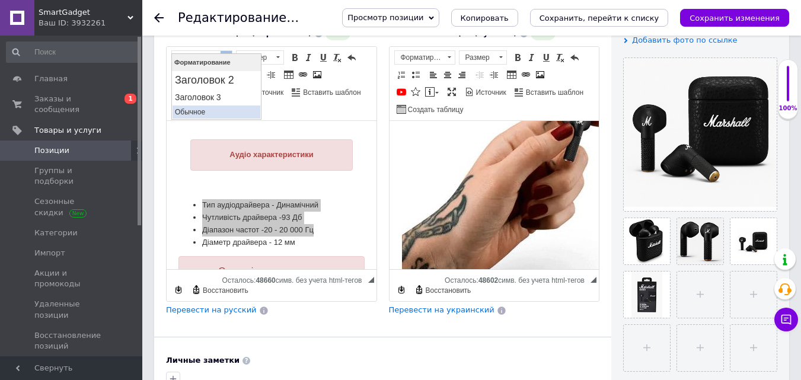
drag, startPoint x: 208, startPoint y: 112, endPoint x: 213, endPoint y: 56, distance: 56.0
click at [208, 112] on p "Обычное" at bounding box center [216, 112] width 83 height 8
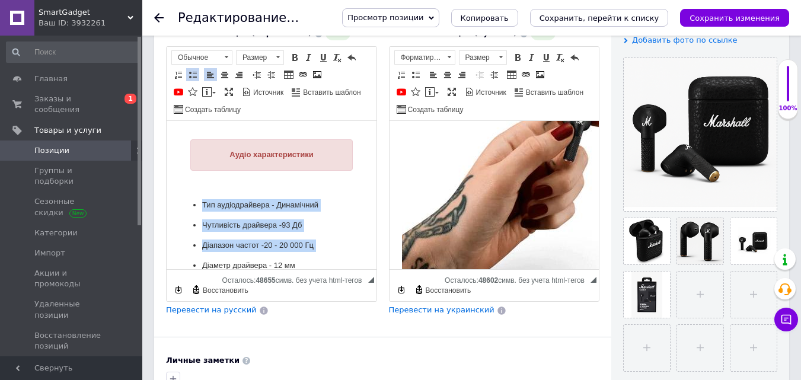
click at [279, 51] on span at bounding box center [277, 57] width 11 height 13
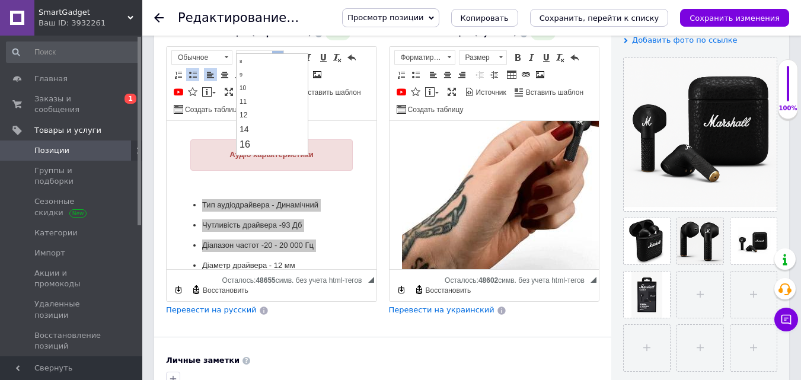
scroll to position [119, 0]
click at [260, 77] on link "18" at bounding box center [272, 74] width 70 height 17
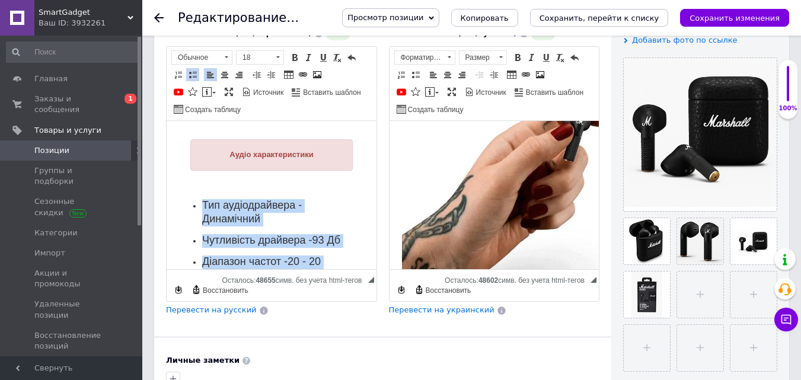
scroll to position [0, 0]
drag, startPoint x: 273, startPoint y: 43, endPoint x: 271, endPoint y: 51, distance: 8.1
click at [274, 51] on span at bounding box center [277, 57] width 11 height 13
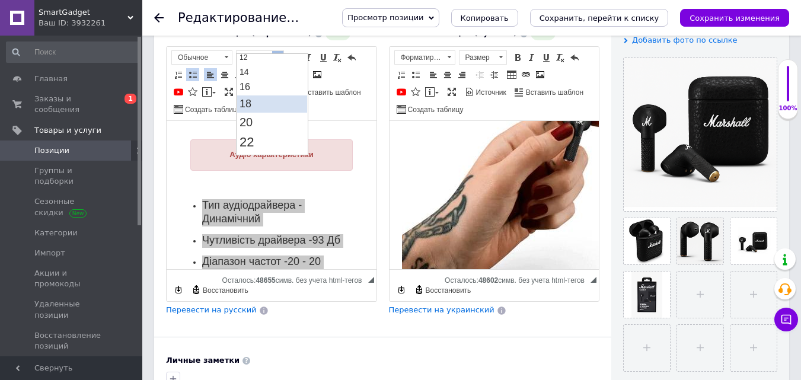
scroll to position [30, 0]
click at [254, 131] on link "14" at bounding box center [272, 131] width 70 height 14
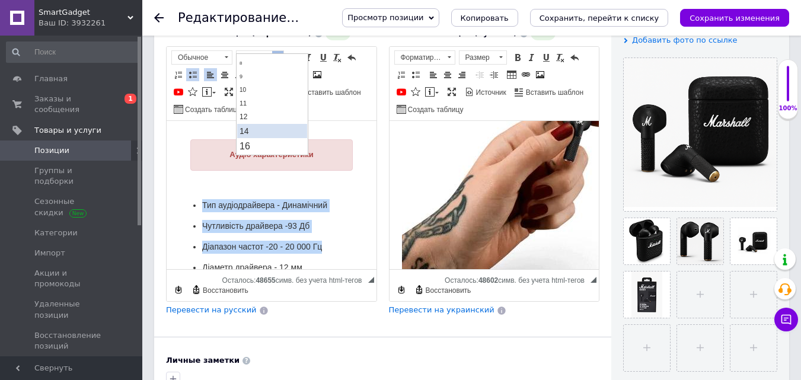
scroll to position [0, 0]
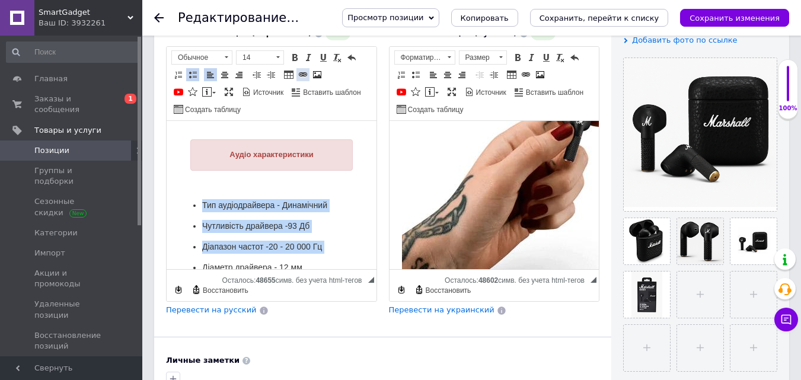
click at [299, 53] on span at bounding box center [294, 57] width 9 height 9
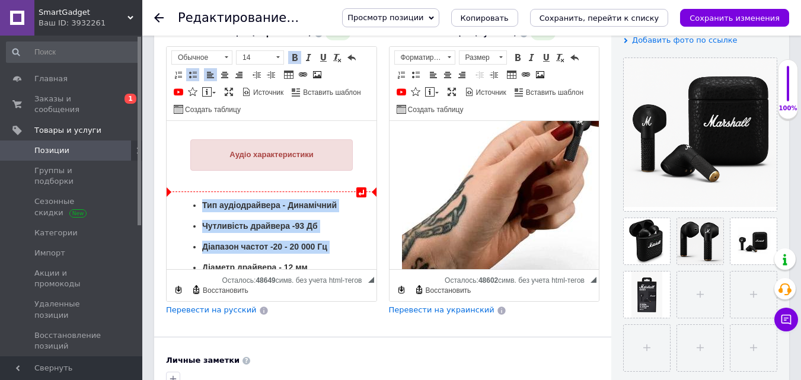
click at [300, 208] on p "Тип аудіодрайвера - Динамічний" at bounding box center [271, 205] width 139 height 13
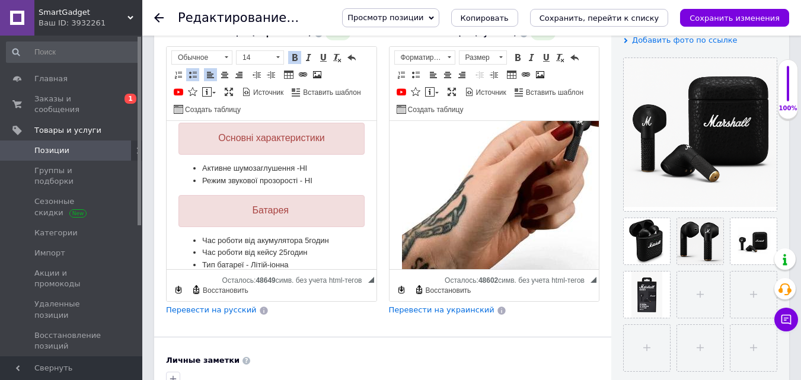
scroll to position [848, 0]
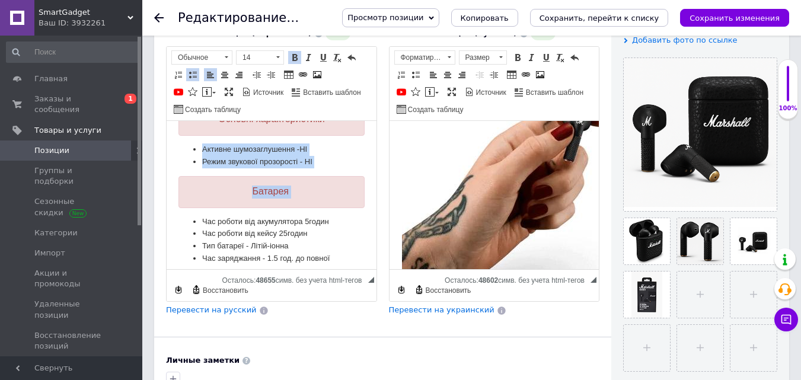
drag, startPoint x: 193, startPoint y: 160, endPoint x: 339, endPoint y: 182, distance: 148.1
click at [228, 51] on span at bounding box center [226, 57] width 11 height 13
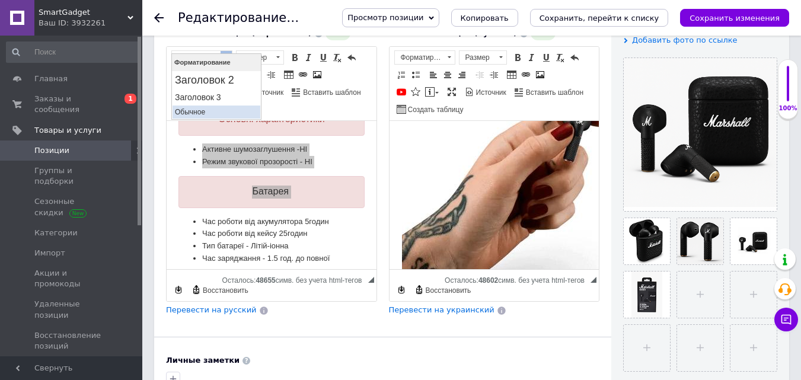
click at [214, 108] on p "Обычное" at bounding box center [216, 112] width 83 height 8
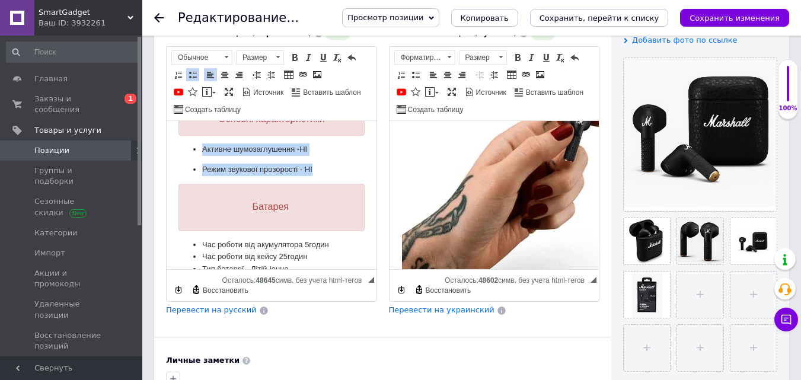
click at [282, 176] on p "Режим звукової прозорості - НІ" at bounding box center [271, 170] width 139 height 12
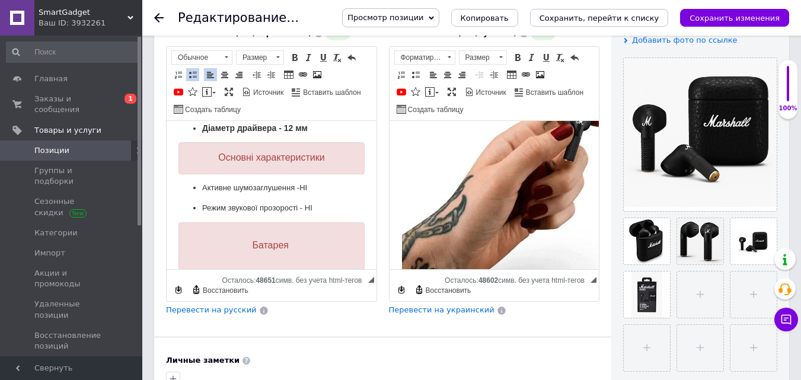
scroll to position [789, 0]
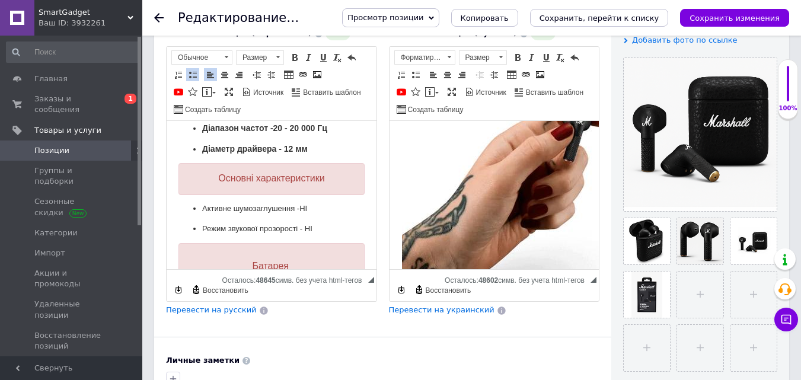
click at [257, 183] on span "Основні характеристики" at bounding box center [271, 178] width 106 height 10
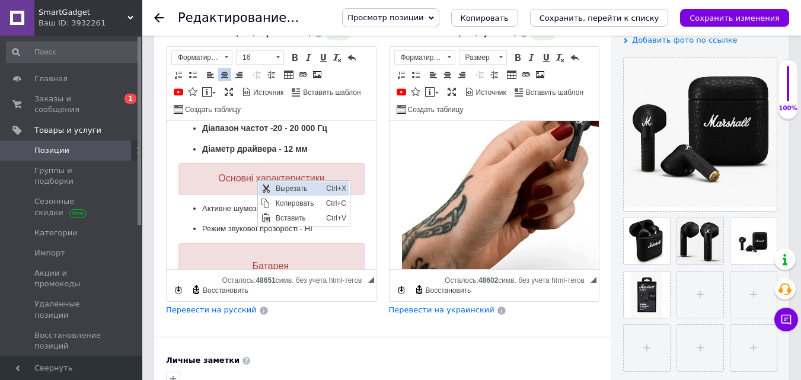
scroll to position [0, 0]
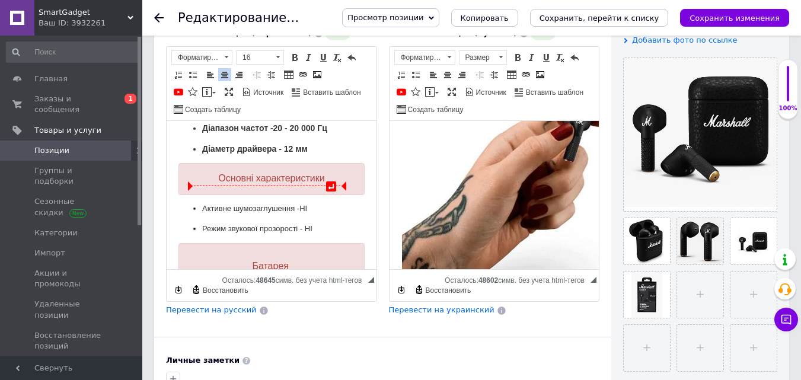
click at [218, 182] on div "Основні характеристики" at bounding box center [272, 179] width 186 height 32
click at [226, 183] on span "Основні характеристики" at bounding box center [271, 178] width 106 height 10
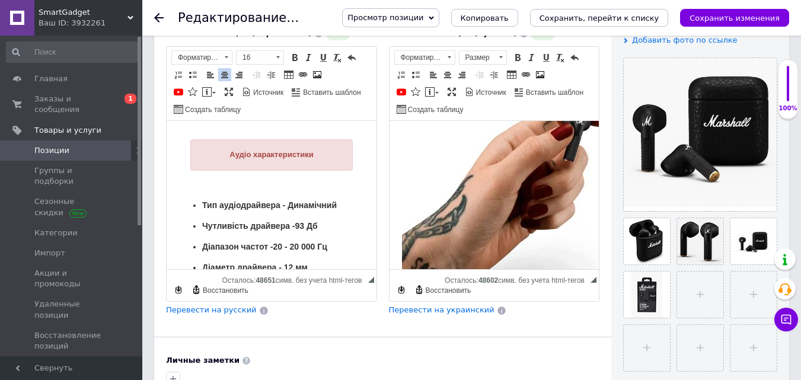
drag, startPoint x: 299, startPoint y: 154, endPoint x: 221, endPoint y: 155, distance: 77.7
click at [221, 155] on div "Аудіо характеристики" at bounding box center [271, 154] width 163 height 31
click at [218, 152] on div "Аудіо характеристики" at bounding box center [271, 154] width 163 height 31
click at [221, 151] on div "Аудіо характеристики" at bounding box center [271, 154] width 163 height 31
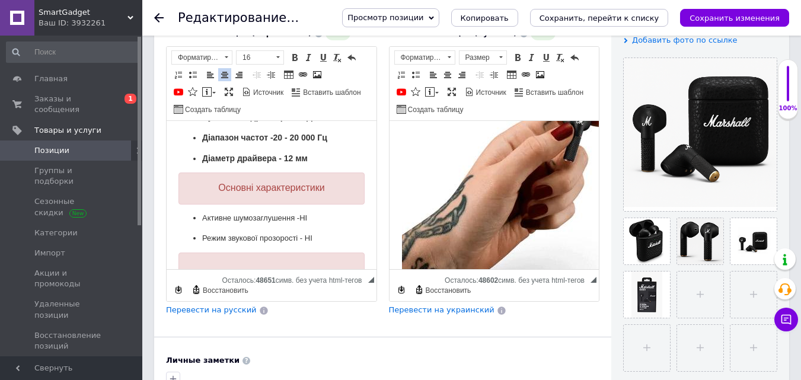
scroll to position [789, 0]
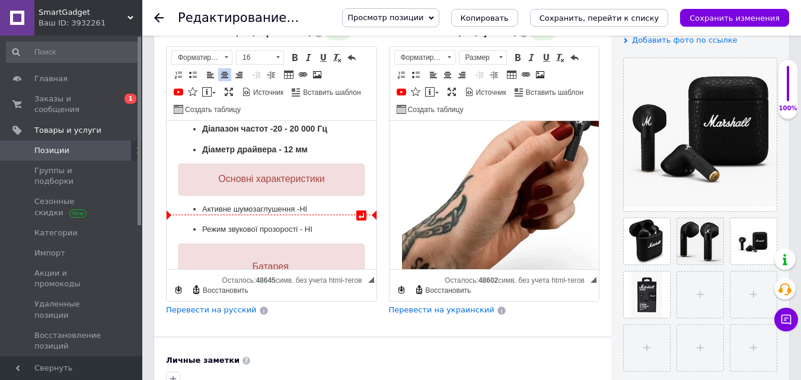
click at [305, 196] on div "Основні характеристики" at bounding box center [272, 180] width 186 height 32
click at [350, 196] on div "Основні характеристики" at bounding box center [272, 180] width 186 height 32
click at [189, 223] on ul "Активне шумозаглушення -НІ Режим звукової прозорості - НІ" at bounding box center [272, 219] width 186 height 33
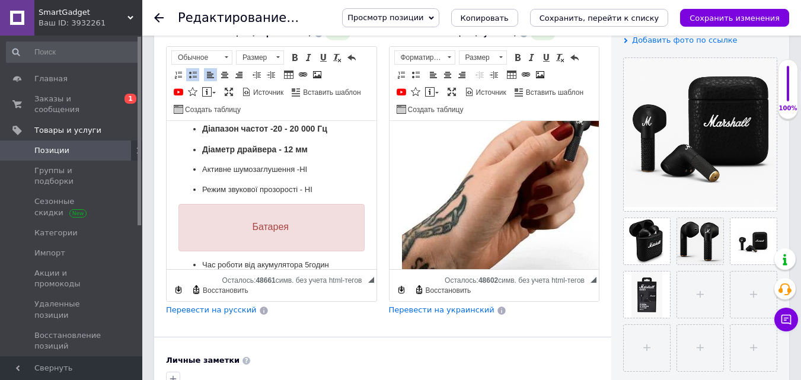
click at [219, 247] on div "Батарея" at bounding box center [272, 227] width 186 height 47
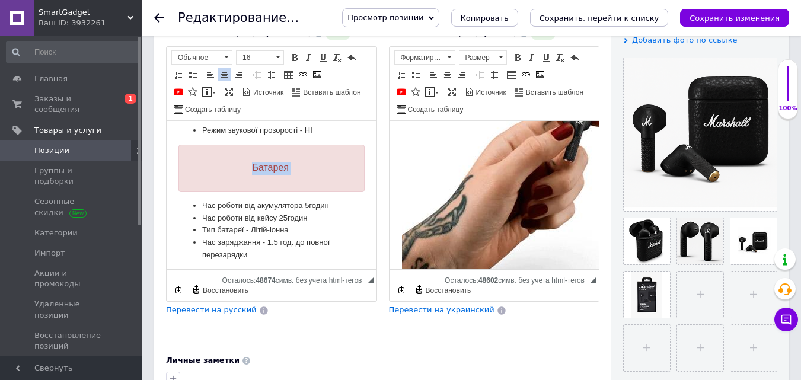
drag, startPoint x: 295, startPoint y: 191, endPoint x: 227, endPoint y: 183, distance: 68.6
click at [227, 183] on div "Батарея" at bounding box center [272, 168] width 186 height 47
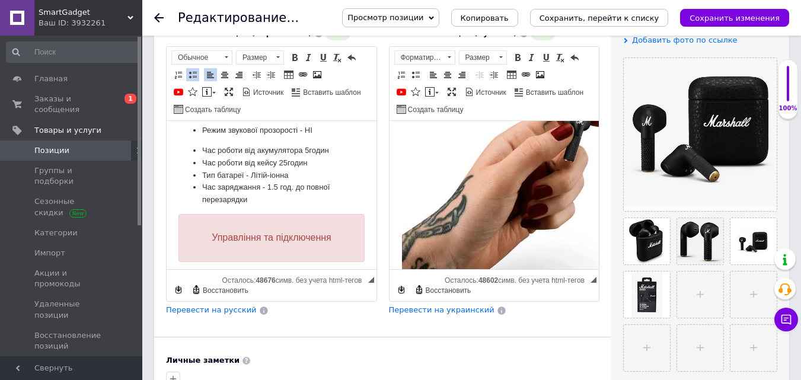
scroll to position [908, 0]
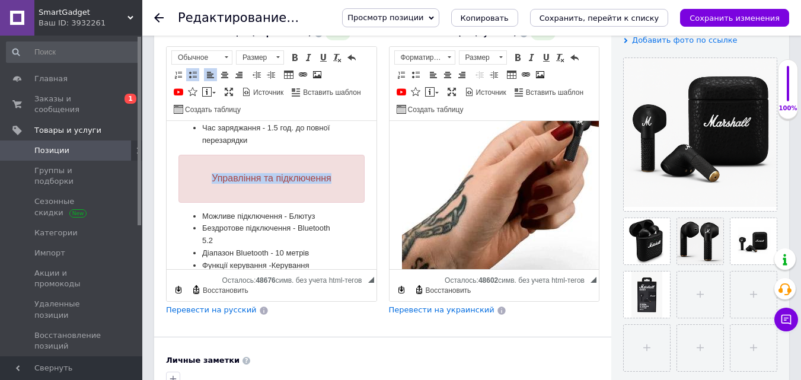
drag, startPoint x: 323, startPoint y: 194, endPoint x: 167, endPoint y: 189, distance: 155.5
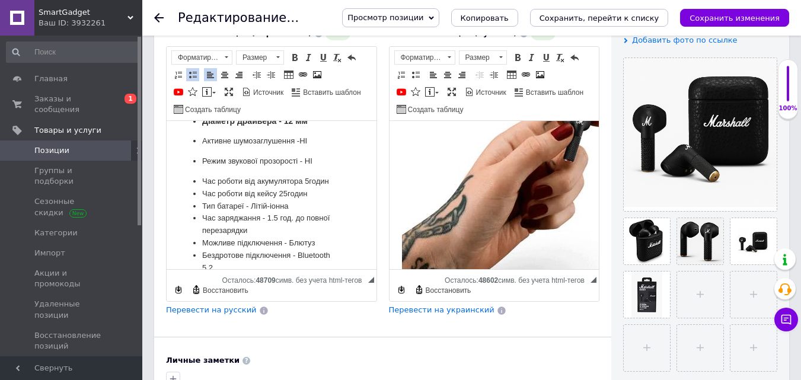
drag, startPoint x: 183, startPoint y: 168, endPoint x: 190, endPoint y: 174, distance: 8.9
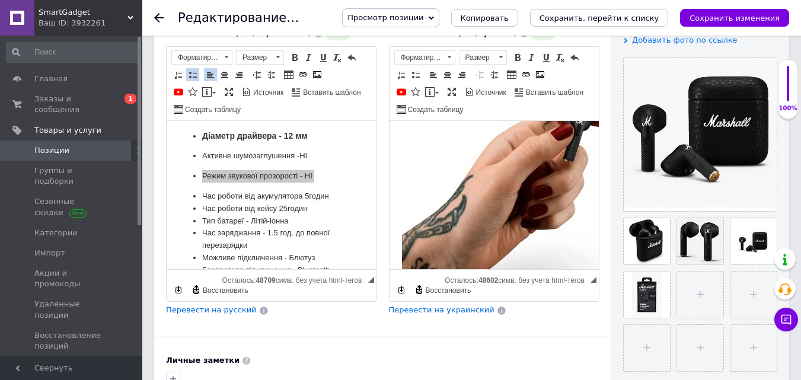
scroll to position [789, 0]
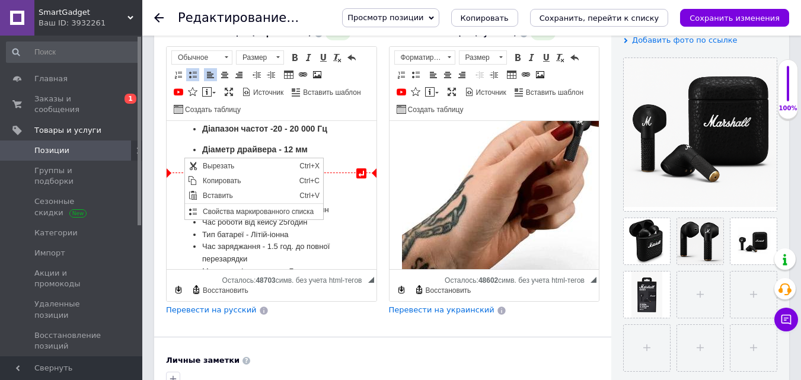
click at [320, 157] on p "Діаметр драйвера - 12 мм" at bounding box center [271, 150] width 139 height 13
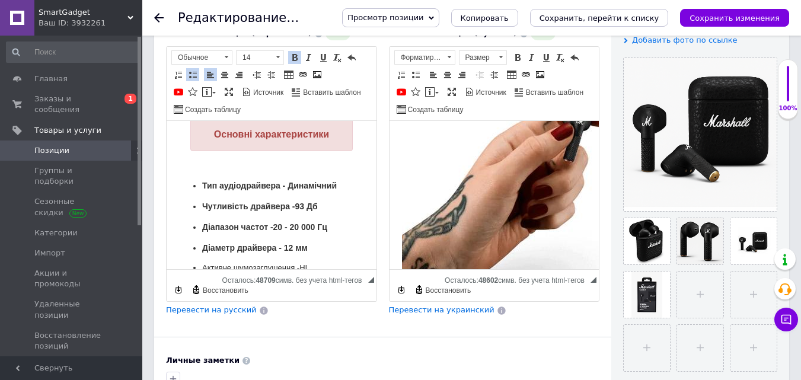
scroll to position [670, 0]
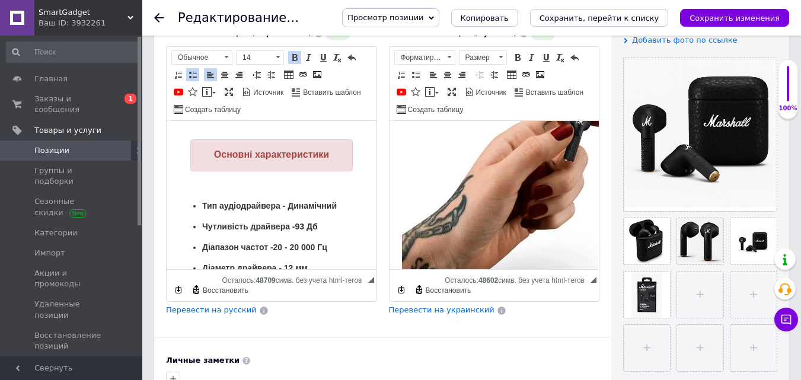
drag, startPoint x: 292, startPoint y: 177, endPoint x: 197, endPoint y: 197, distance: 97.6
click at [197, 197] on body "ПІДКЛЮЧАЙТЕ ТА СЛУХАЙТЕ MINOR III black забезпечує неперевершене фірмове звучан…" at bounding box center [272, 28] width 186 height 1130
click at [223, 70] on span at bounding box center [224, 74] width 9 height 9
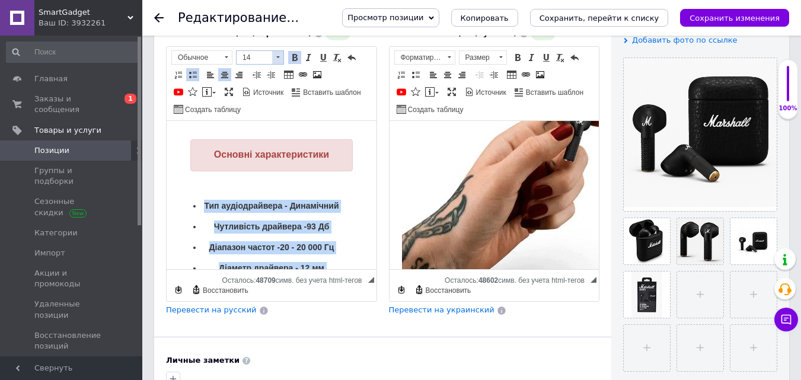
click at [278, 56] on span at bounding box center [278, 57] width 4 height 2
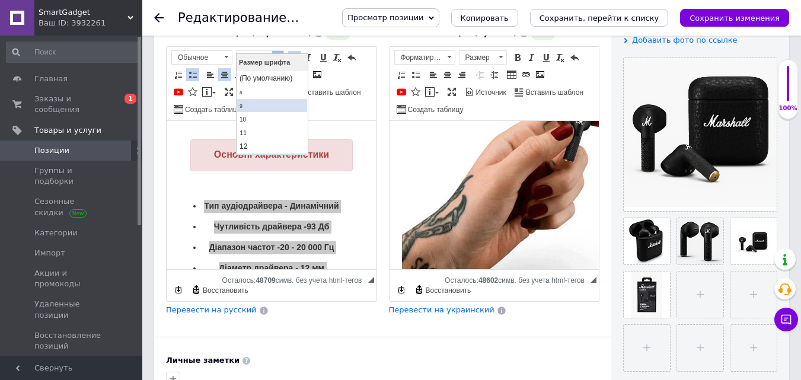
scroll to position [13, 0]
click at [254, 145] on link "14" at bounding box center [272, 148] width 70 height 14
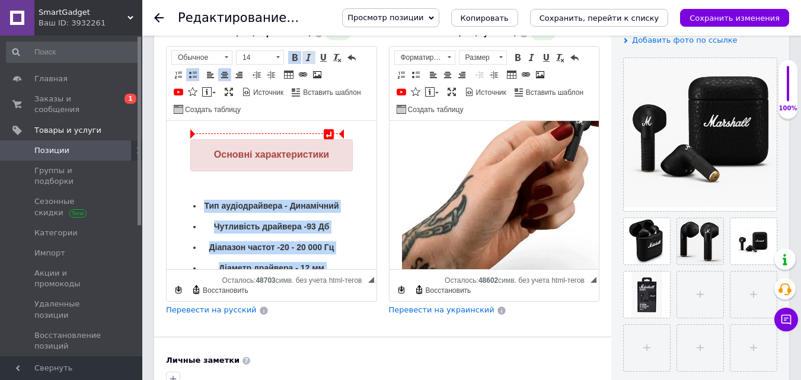
scroll to position [0, 0]
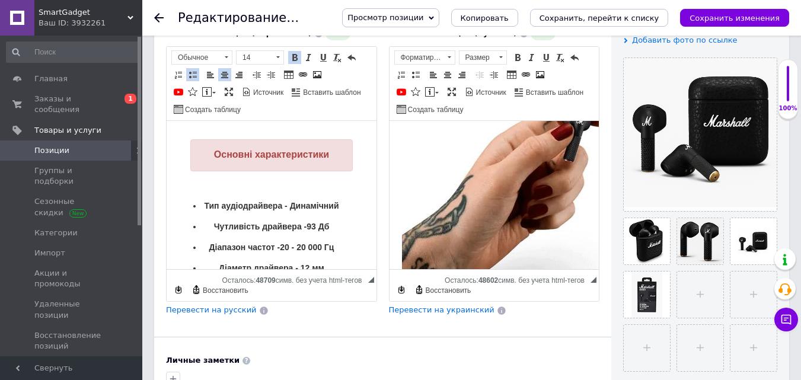
click at [317, 193] on body "ПІДКЛЮЧАЙТЕ ТА СЛУХАЙТЕ MINOR III black забезпечує неперевершене фірмове звучан…" at bounding box center [272, 32] width 186 height 1138
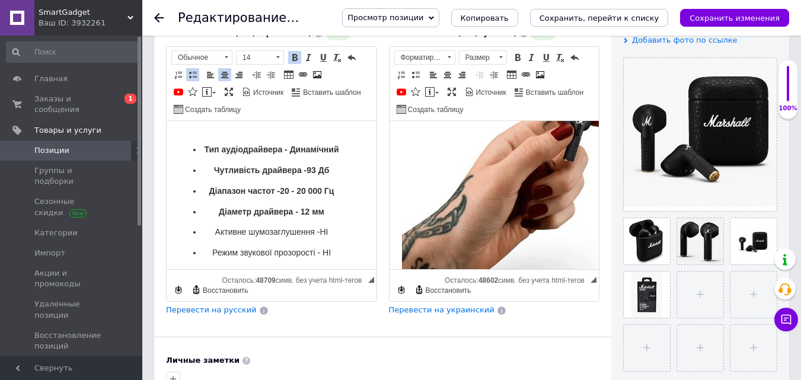
scroll to position [714, 0]
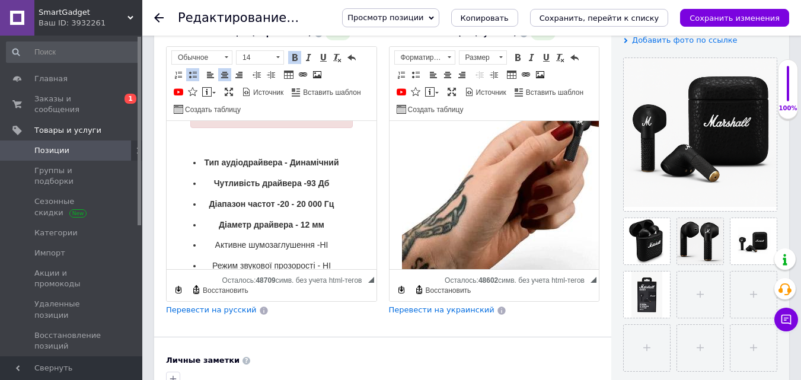
drag, startPoint x: 316, startPoint y: 141, endPoint x: 186, endPoint y: 160, distance: 130.7
click at [222, 51] on span at bounding box center [226, 57] width 11 height 13
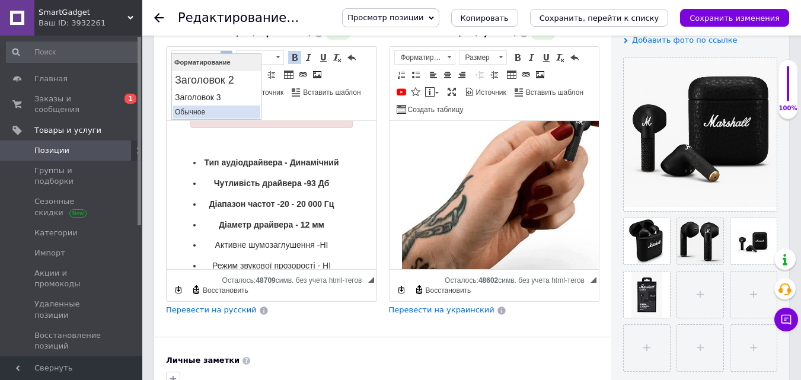
click at [196, 110] on p "Обычное" at bounding box center [216, 112] width 83 height 8
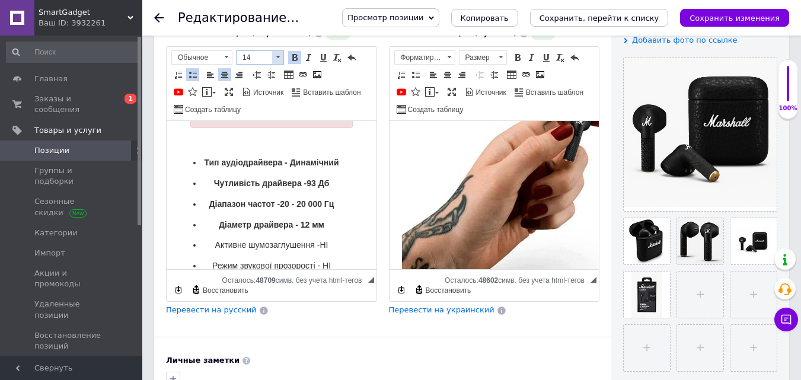
drag, startPoint x: 282, startPoint y: 45, endPoint x: 31, endPoint y: 15, distance: 252.7
click at [282, 51] on span at bounding box center [277, 57] width 11 height 13
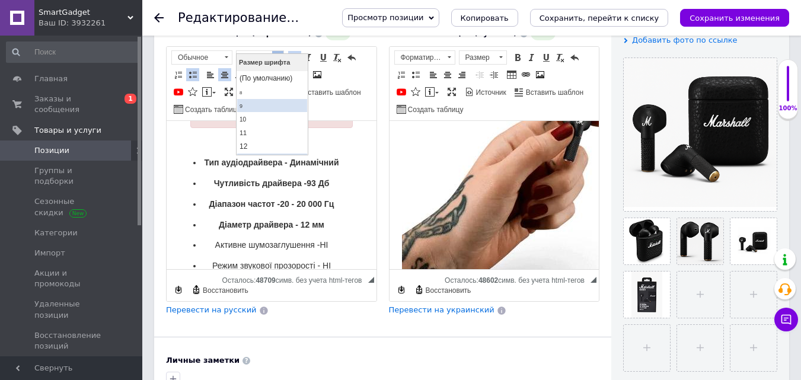
scroll to position [13, 0]
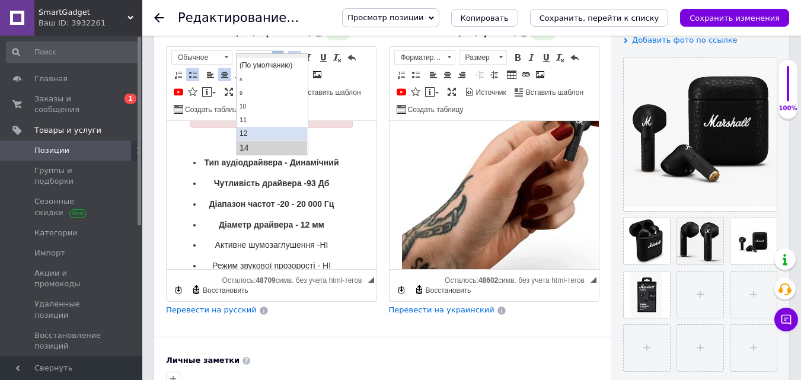
click at [247, 133] on span "12" at bounding box center [244, 133] width 8 height 8
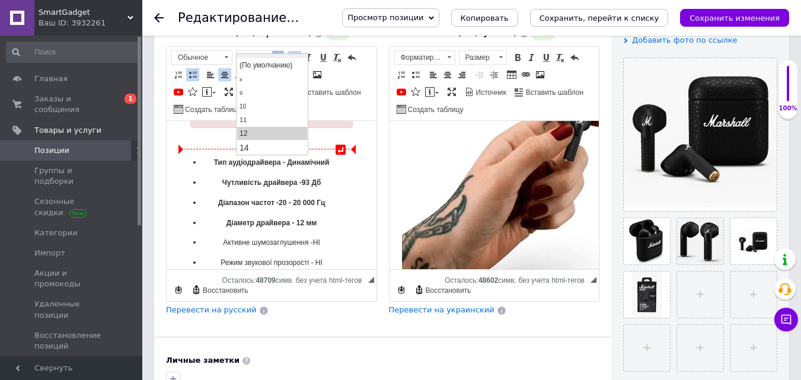
scroll to position [0, 0]
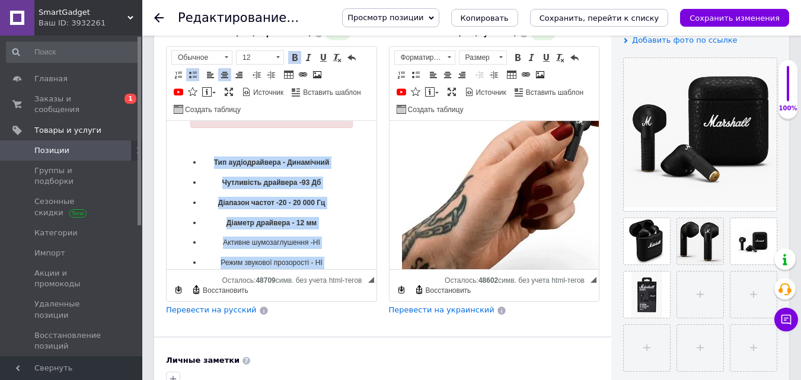
click at [326, 183] on p "Чутливість драйвера -93 Дб" at bounding box center [271, 183] width 139 height 12
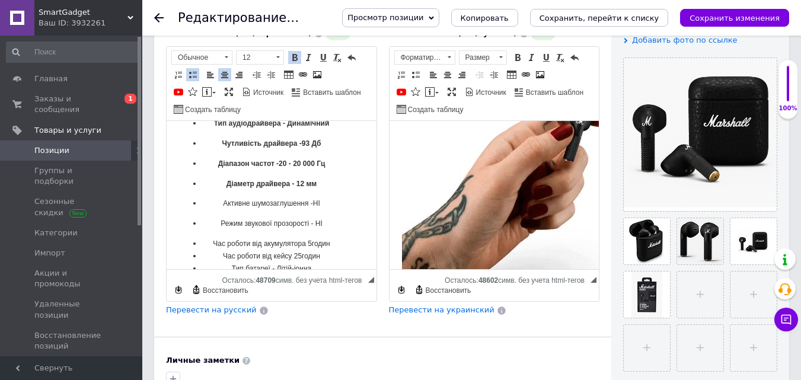
scroll to position [773, 0]
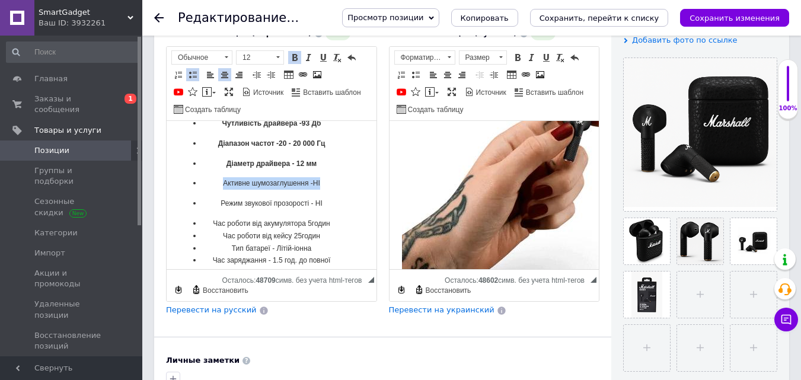
drag, startPoint x: 322, startPoint y: 190, endPoint x: 192, endPoint y: 186, distance: 129.4
click at [192, 186] on ul "Активне шумозаглушення -НІ Режим звукової прозорості - НІ" at bounding box center [272, 193] width 186 height 33
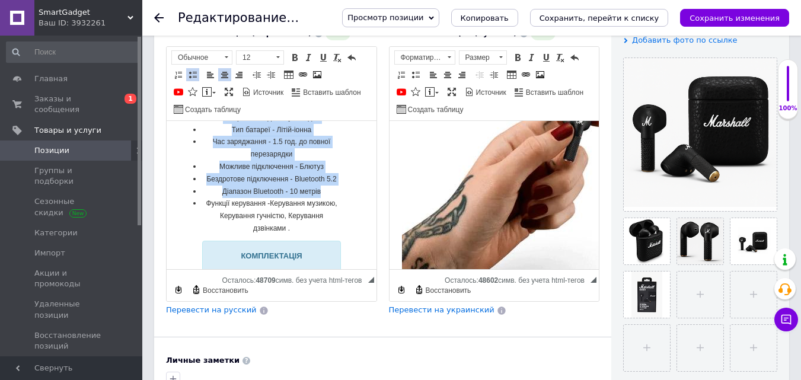
scroll to position [951, 0]
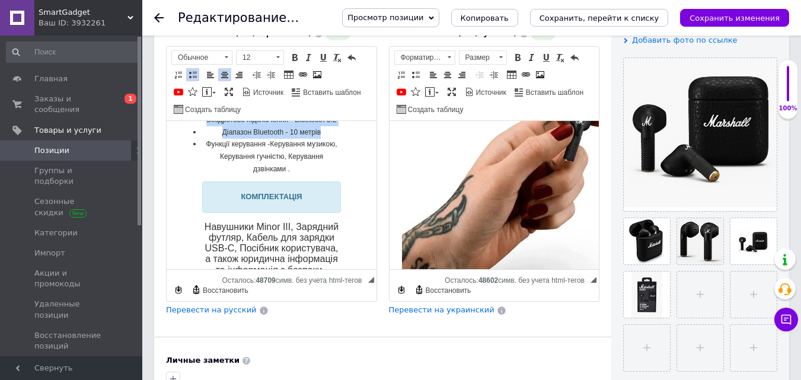
drag, startPoint x: 202, startPoint y: 162, endPoint x: 329, endPoint y: 178, distance: 128.5
click at [298, 53] on span at bounding box center [294, 57] width 9 height 9
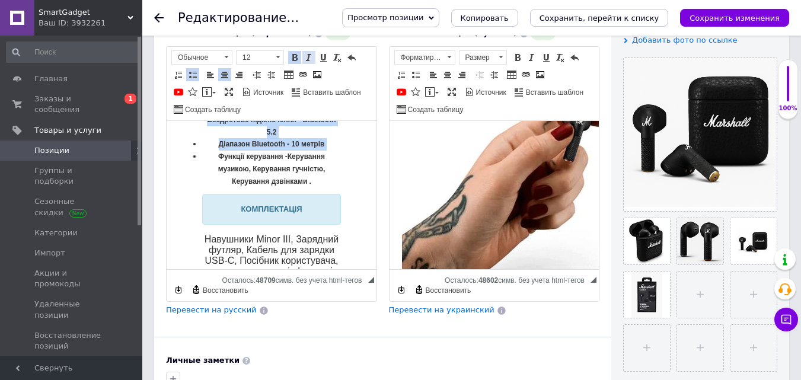
click at [306, 53] on span at bounding box center [308, 57] width 9 height 9
click at [297, 53] on span at bounding box center [294, 57] width 9 height 9
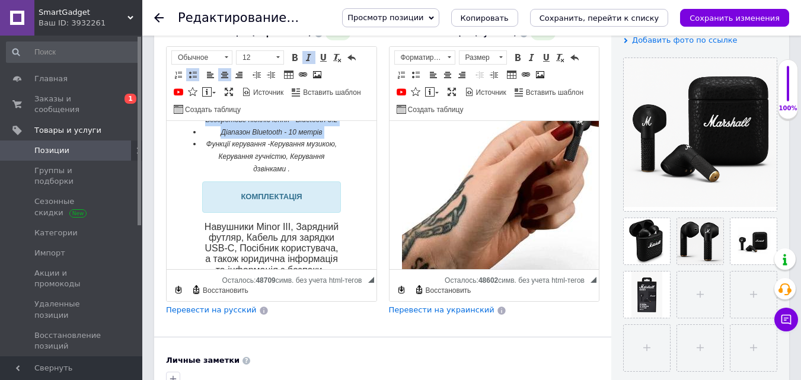
click at [310, 53] on span at bounding box center [308, 57] width 9 height 9
click at [298, 53] on span at bounding box center [294, 57] width 9 height 9
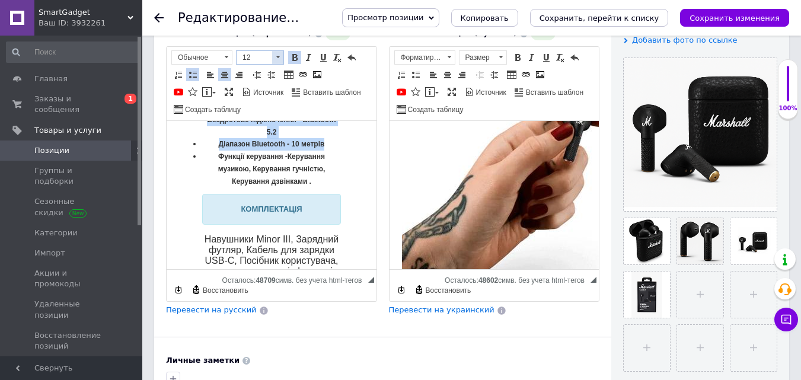
drag, startPoint x: 281, startPoint y: 46, endPoint x: 44, endPoint y: 9, distance: 238.9
click at [281, 51] on span at bounding box center [277, 57] width 11 height 13
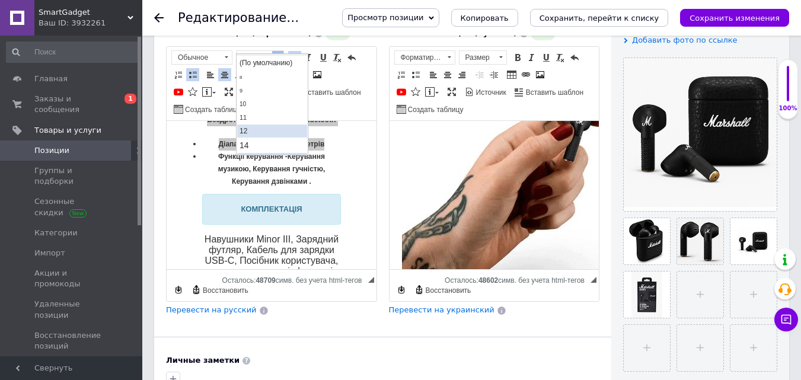
scroll to position [59, 0]
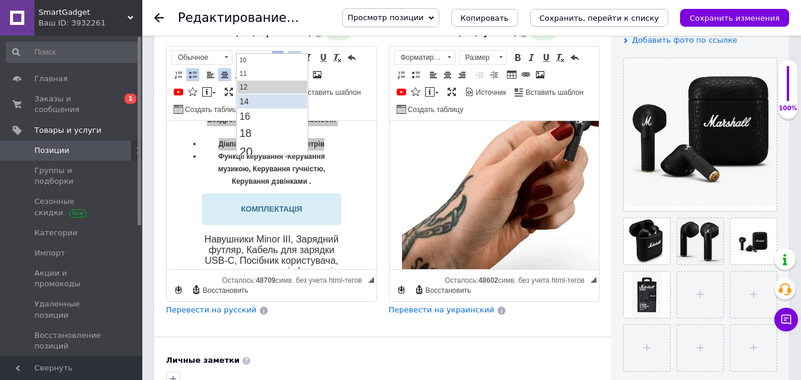
click at [273, 95] on link "14" at bounding box center [272, 101] width 70 height 14
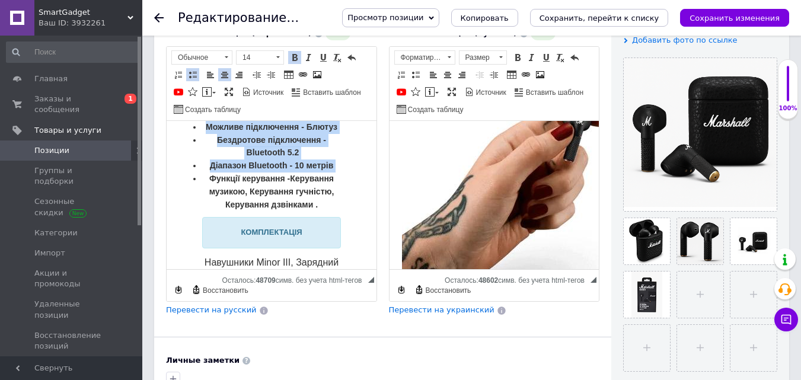
scroll to position [0, 0]
click at [325, 160] on li "Бездротове підключення - Bluetooth 5.2" at bounding box center [271, 147] width 139 height 26
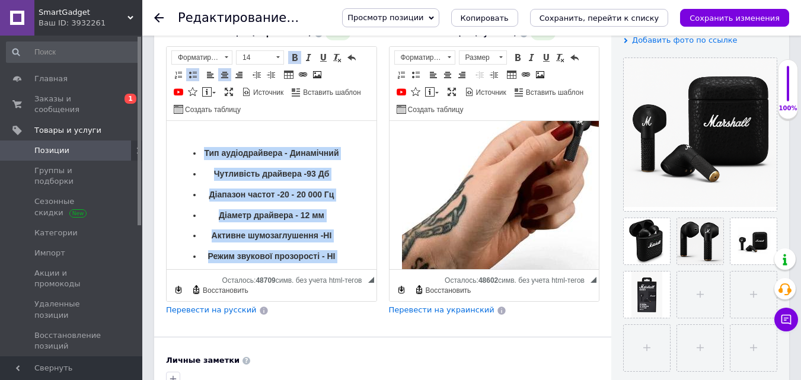
scroll to position [718, 0]
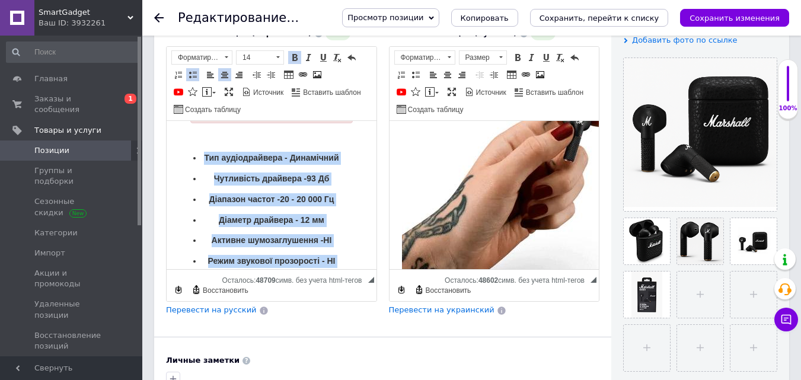
drag, startPoint x: 316, startPoint y: 231, endPoint x: 196, endPoint y: 159, distance: 139.7
click at [330, 165] on p "Тип аудіодрайвера - Динамічний" at bounding box center [271, 158] width 139 height 13
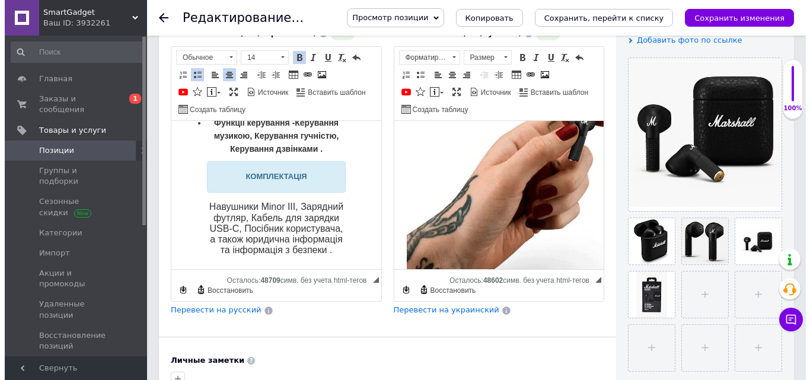
scroll to position [1072, 0]
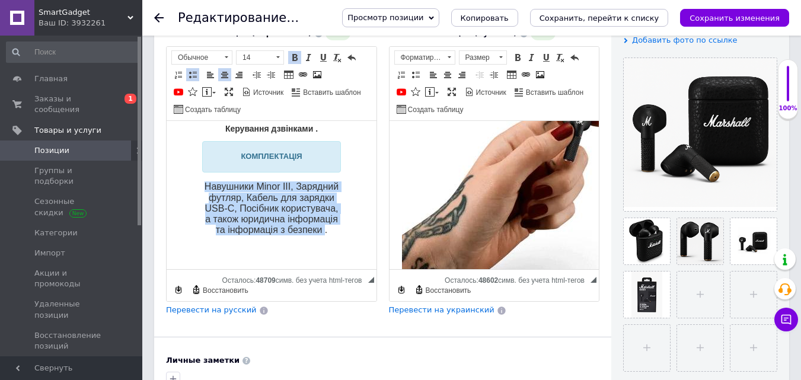
drag, startPoint x: 320, startPoint y: 221, endPoint x: 209, endPoint y: 171, distance: 121.6
click at [209, 182] on h3 "Навушники Minor III, Зарядний футляр, Кабель для зарядки USB-C, Посібник корист…" at bounding box center [271, 209] width 139 height 54
click at [337, 209] on ul "Час роботи від акумулятора 5годин Час роботи від кейсу 25годин Тип батареї - Лі…" at bounding box center [272, 101] width 186 height 269
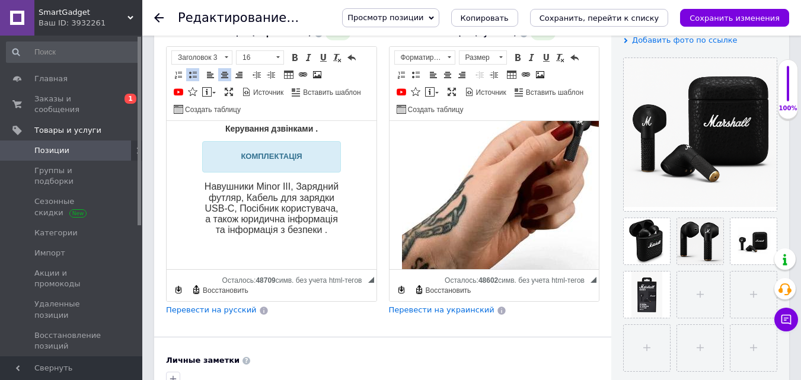
click at [318, 70] on span at bounding box center [317, 74] width 9 height 9
select select
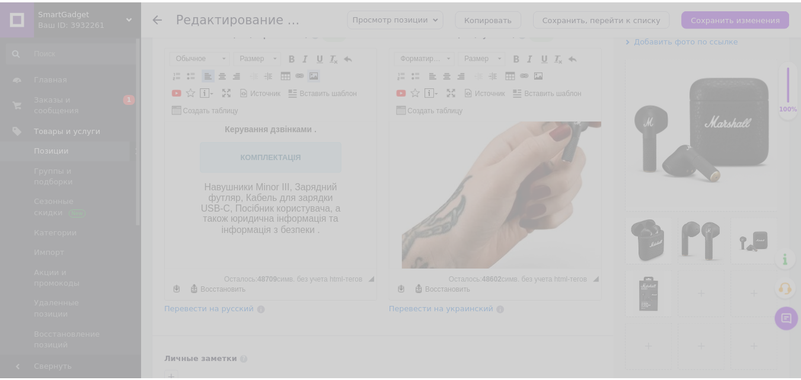
scroll to position [225, 0]
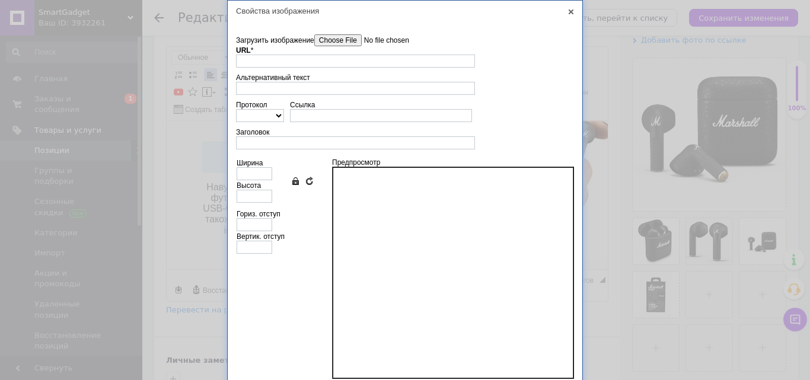
click at [355, 37] on input"] "Загрузить изображение" at bounding box center [381, 40] width 135 height 12
click at [568, 9] on link "X" at bounding box center [571, 12] width 11 height 11
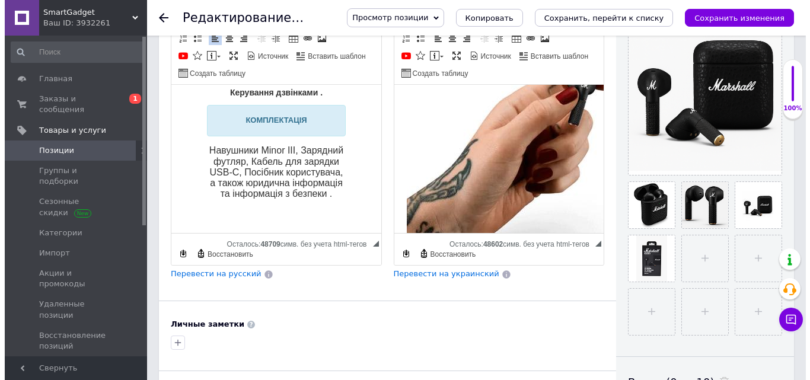
scroll to position [249, 0]
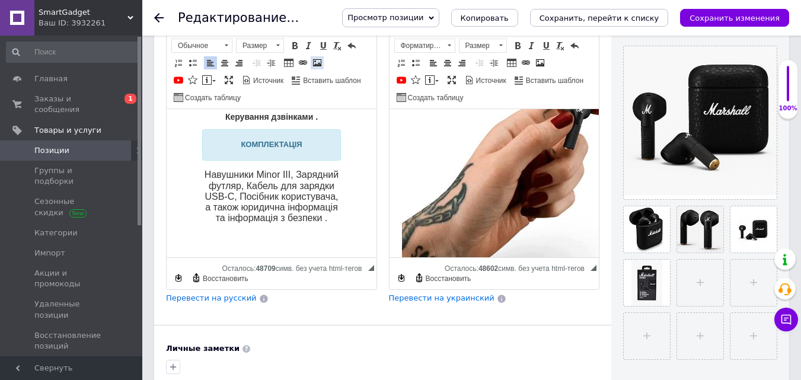
click at [319, 58] on span at bounding box center [317, 62] width 9 height 9
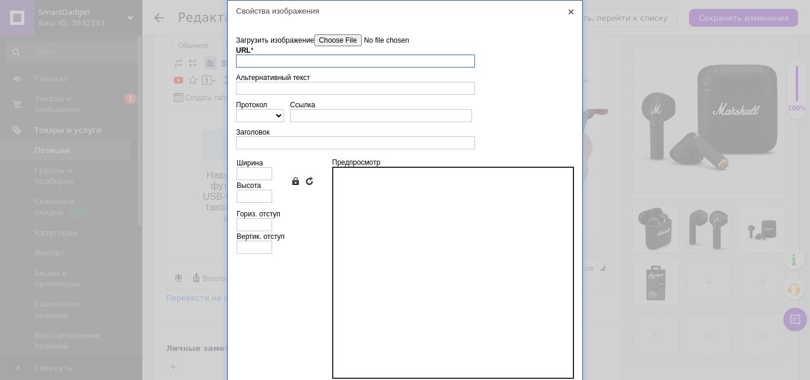
scroll to position [225, 0]
click at [355, 38] on input"] "Загрузить изображение" at bounding box center [381, 40] width 135 height 12
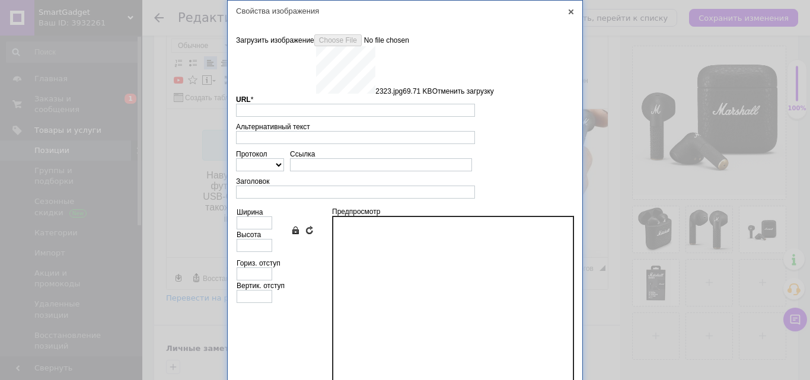
type input "https://images.prom.ua/6879294029_w640_h2048_2323.jpg?fresh=1&PIMAGE_ID=6879294…"
type input "640"
type input "512"
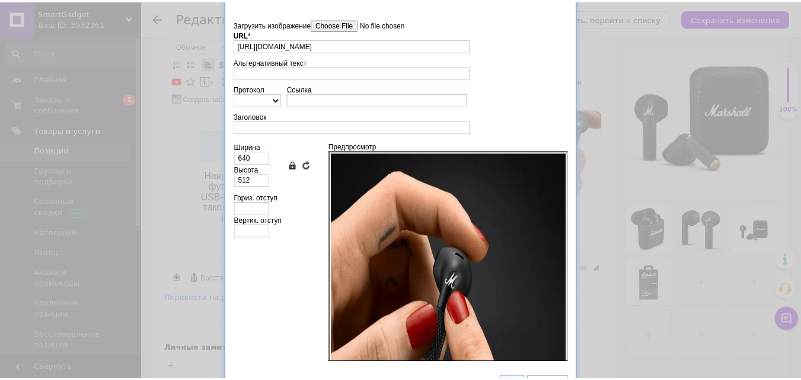
scroll to position [0, 0]
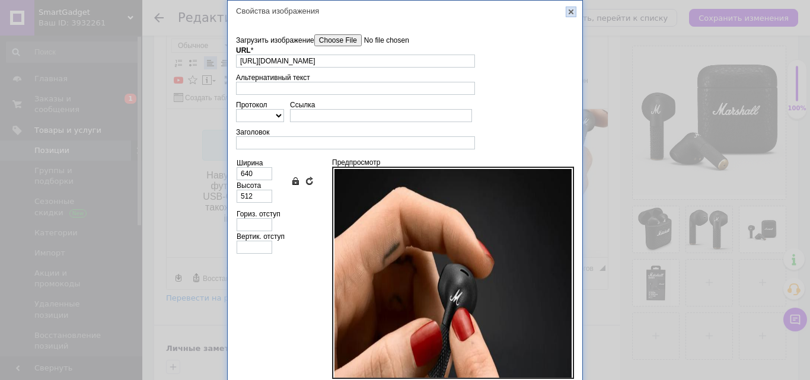
click at [567, 11] on link "X" at bounding box center [571, 12] width 11 height 11
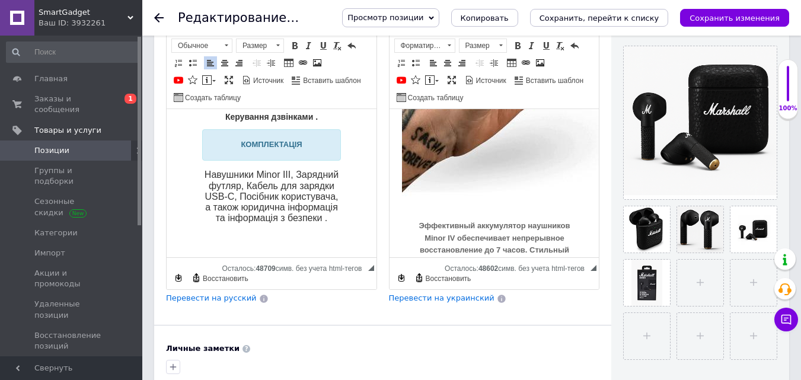
scroll to position [486, 0]
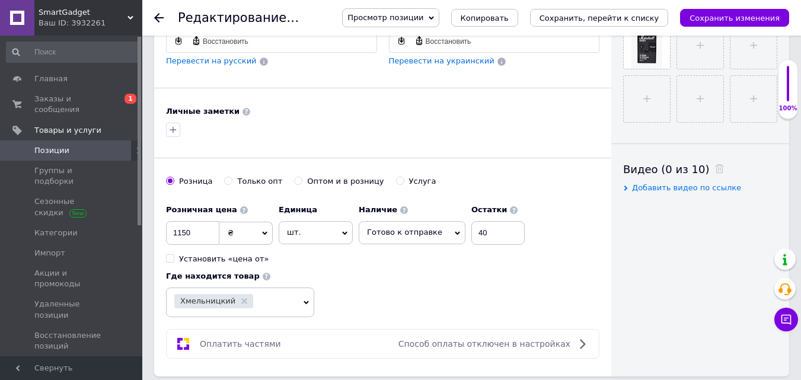
click at [759, 17] on icon "Сохранить изменения" at bounding box center [735, 18] width 90 height 9
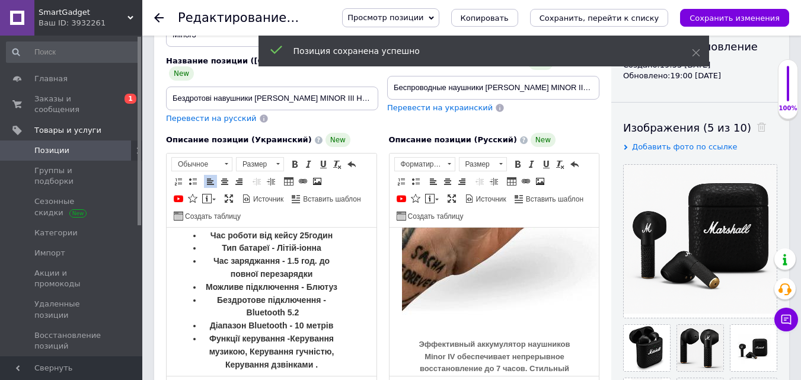
scroll to position [0, 0]
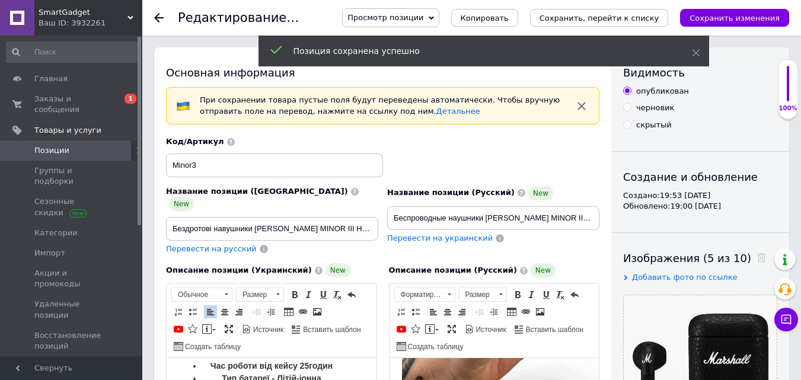
click at [418, 18] on span "Просмотр позиции" at bounding box center [386, 17] width 76 height 9
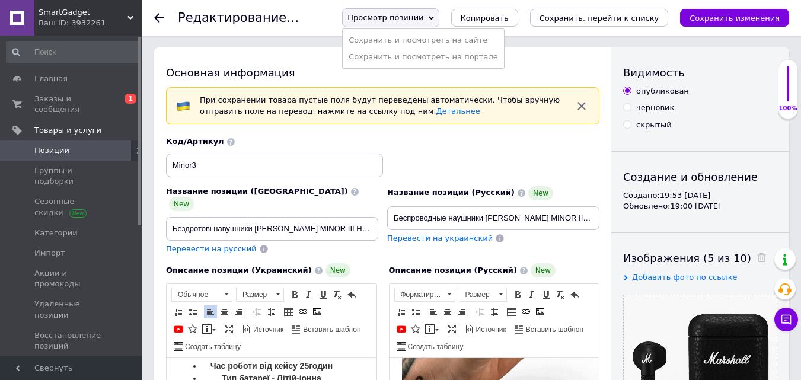
click at [415, 43] on li "Сохранить и посмотреть на сайте" at bounding box center [423, 40] width 161 height 17
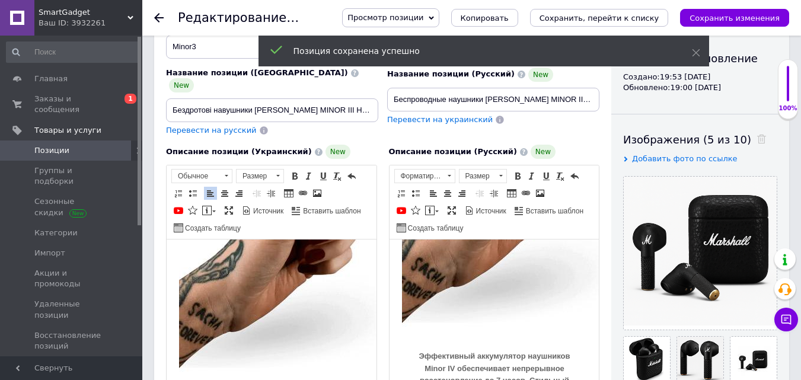
scroll to position [304, 0]
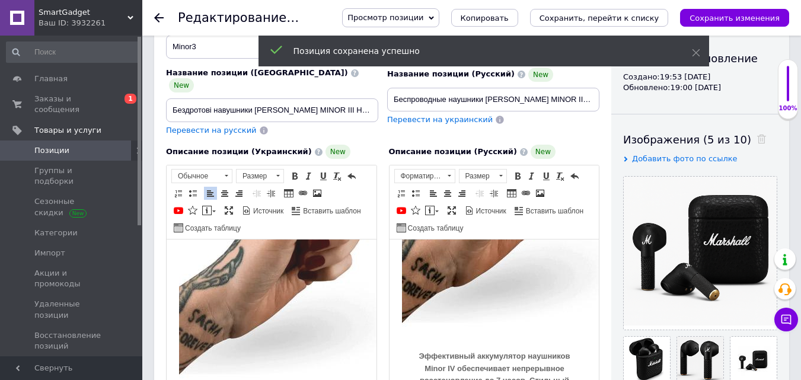
click at [289, 301] on img "Визуальный текстовый редактор, 072CF7D5-883A-4115-994C-CB7E4FF3146D" at bounding box center [369, 262] width 381 height 262
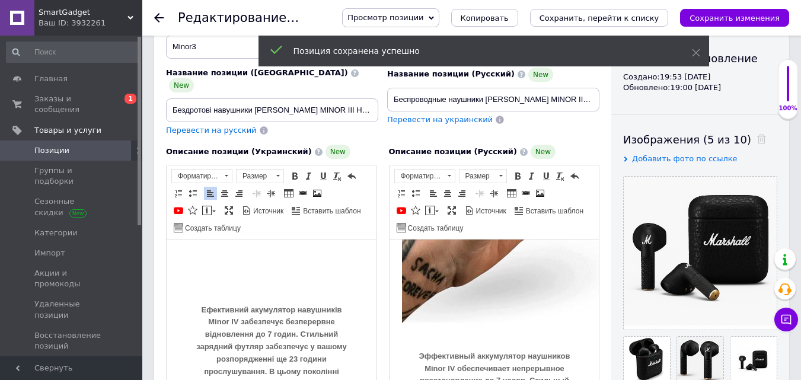
click at [195, 281] on div "Ефективний акумулятор навушників Minor IV забезпечує безперервне відновлення до…" at bounding box center [272, 350] width 186 height 199
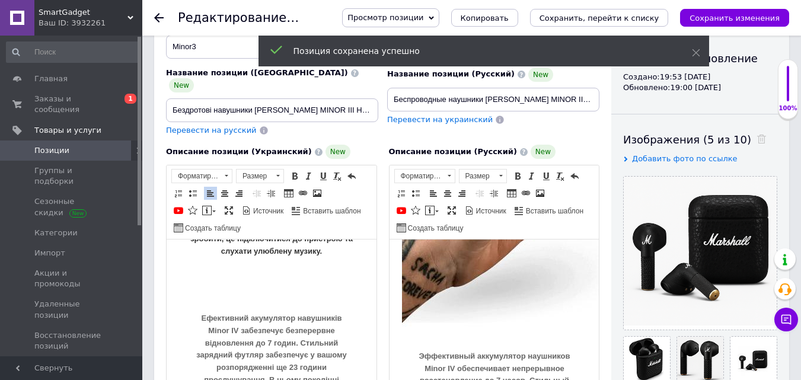
scroll to position [104, 0]
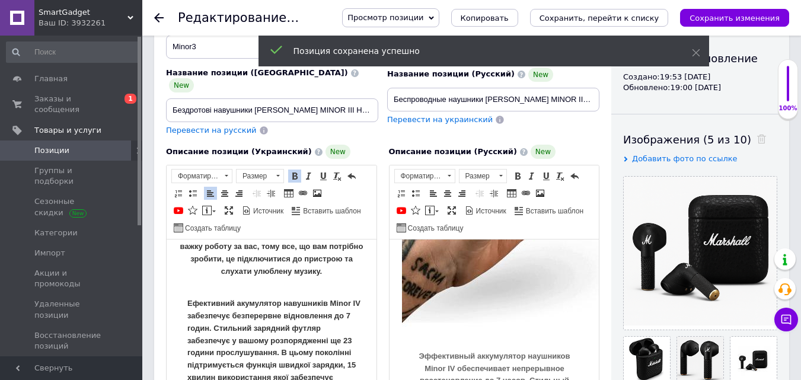
click at [189, 327] on strong "Ефективний акумулятор навушників Minor IV забезпечує безперервне відновлення до…" at bounding box center [273, 352] width 173 height 107
click at [193, 314] on strong "Ефективний акумулятор навушників Minor IV забезпечує безперервне відновлення до…" at bounding box center [273, 352] width 173 height 107
click at [193, 326] on strong "Ефективний акумулятор навушників Minor 3 забезпечує безперервне відновлення до …" at bounding box center [272, 352] width 170 height 107
click at [351, 339] on strong "Ефективний акумулятор навушників Minor 3 забезпечує безперервне відновлення до …" at bounding box center [272, 352] width 170 height 107
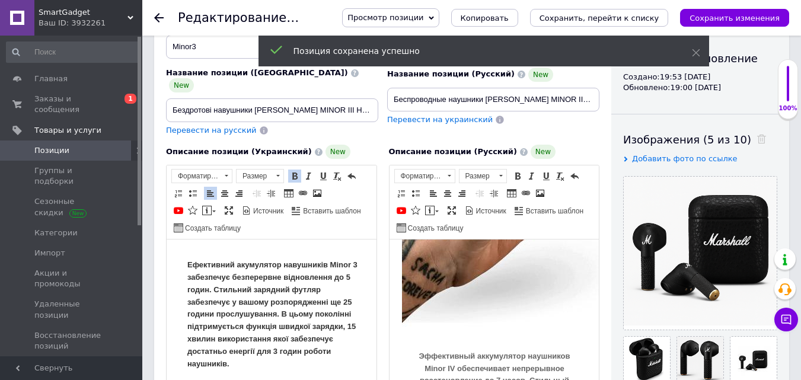
scroll to position [163, 0]
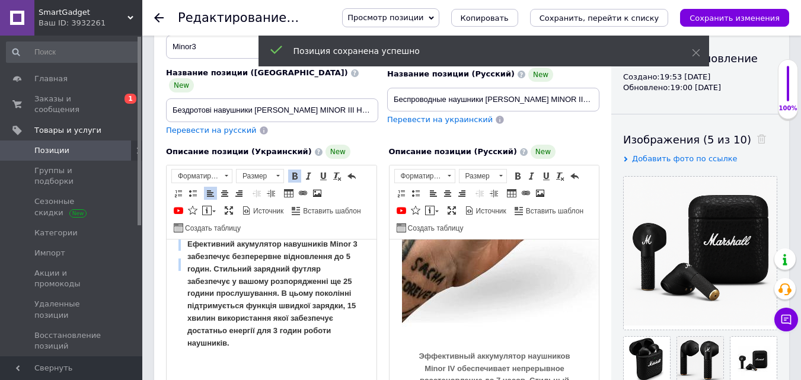
drag, startPoint x: 230, startPoint y: 341, endPoint x: 183, endPoint y: 314, distance: 54.4
click at [183, 314] on div "Ефективний акумулятор навушників Minor 3 забезпечує безперервне відновлення до …" at bounding box center [272, 348] width 186 height 221
click at [238, 344] on div "Ефективний акумулятор навушників Minor 3 забезпечує безперервне відновлення до …" at bounding box center [275, 293] width 177 height 111
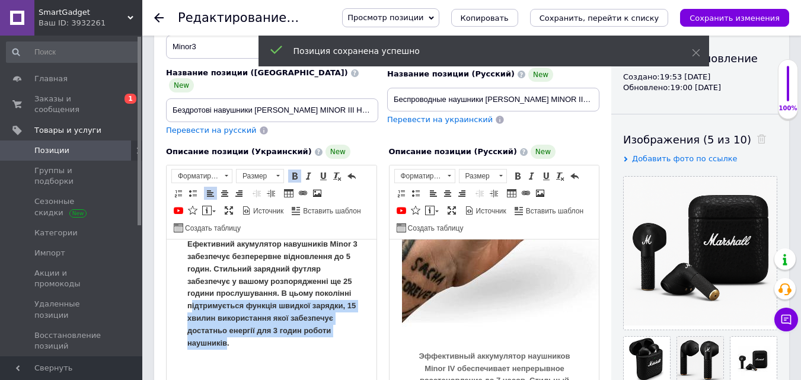
drag, startPoint x: 221, startPoint y: 342, endPoint x: 192, endPoint y: 302, distance: 49.4
click at [192, 302] on strong "Ефективний акумулятор навушників Minor 3 забезпечує безперервне відновлення до …" at bounding box center [272, 293] width 170 height 107
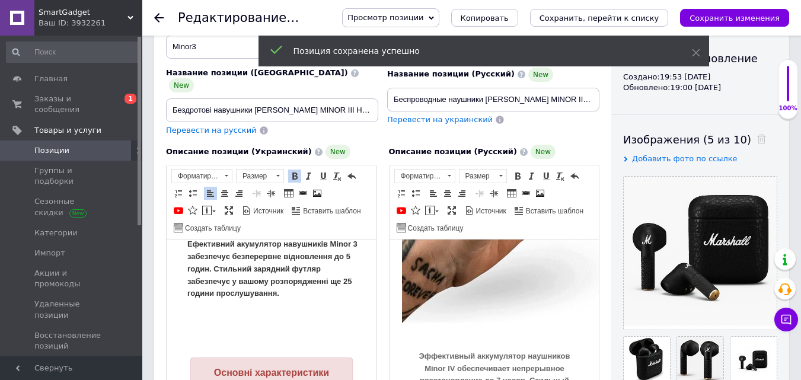
click at [209, 332] on div "Ефективний акумулятор навушників Minor 3 забезпечує безперервне відновлення до …" at bounding box center [272, 324] width 186 height 172
click at [182, 339] on div "Основні характеристики" at bounding box center [272, 374] width 186 height 74
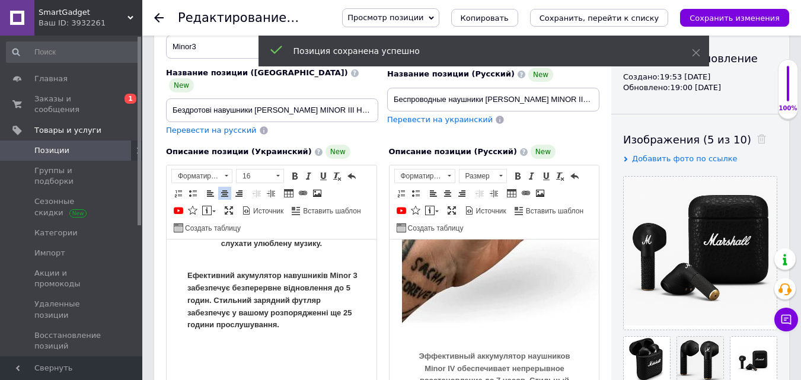
scroll to position [104, 0]
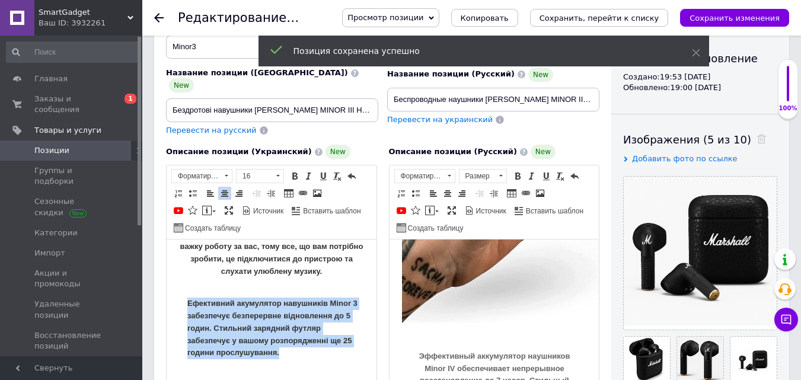
drag, startPoint x: 190, startPoint y: 300, endPoint x: 288, endPoint y: 348, distance: 109.3
click at [288, 348] on div "Ефективний акумулятор навушників Minor 3 забезпечує безперервне відновлення до …" at bounding box center [275, 329] width 177 height 62
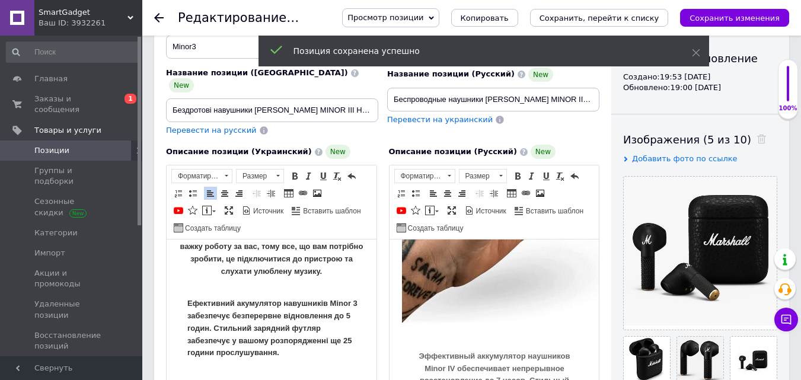
click at [277, 264] on p "MINOR III black забезпечує неперевершене фірмове звучання від [PERSON_NAME] без…" at bounding box center [272, 247] width 186 height 87
click at [256, 307] on strong "Ефективний акумулятор навушників Minor 3 забезпечує безперервне відновлення до …" at bounding box center [272, 328] width 170 height 58
click at [259, 264] on p "MINOR III black забезпечує неперевершене фірмове звучання від [PERSON_NAME] без…" at bounding box center [272, 247] width 186 height 87
click at [246, 314] on strong "Ефективний акумулятор навушників Minor 3 забезпечує безперервне відновлення до …" at bounding box center [272, 328] width 170 height 58
click at [263, 257] on strong "MINOR III black забезпечує неперевершене фірмове звучання від [PERSON_NAME] без…" at bounding box center [271, 240] width 183 height 71
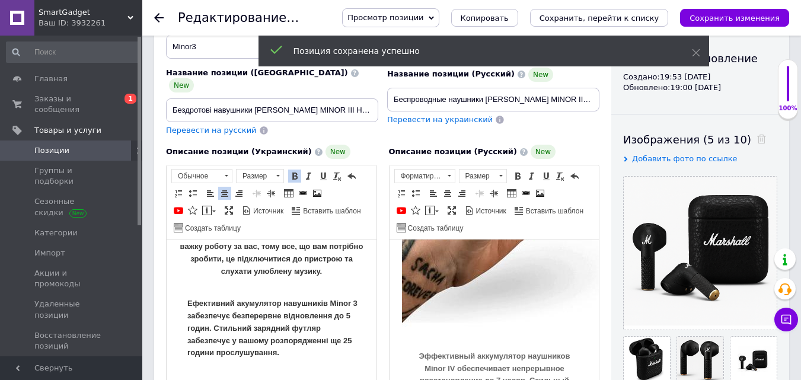
click at [235, 311] on div "Ефективний акумулятор навушників Minor 3 забезпечує безперервне відновлення до …" at bounding box center [275, 329] width 177 height 62
click at [231, 170] on span at bounding box center [226, 176] width 11 height 13
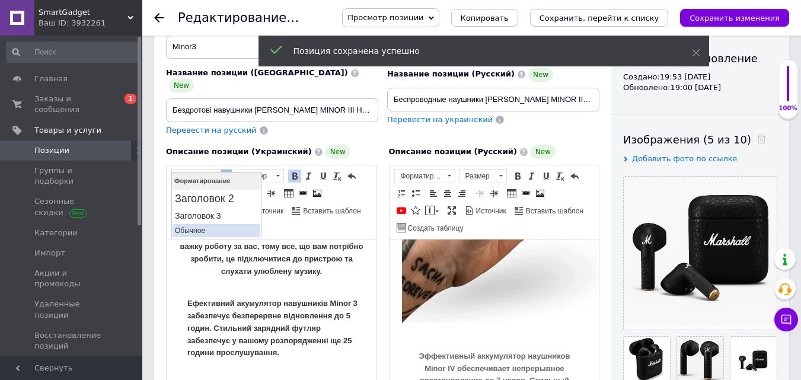
click at [209, 233] on p "Обычное" at bounding box center [216, 231] width 83 height 8
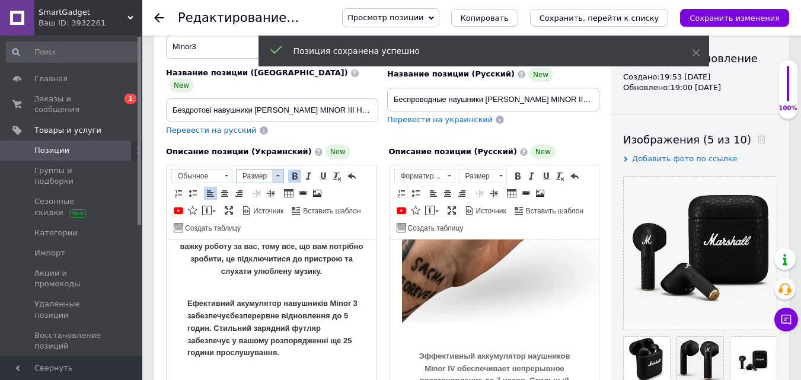
click at [279, 170] on span at bounding box center [277, 176] width 11 height 13
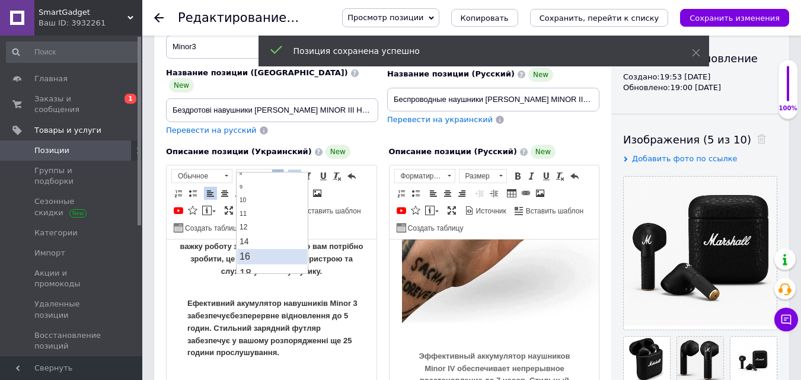
scroll to position [59, 0]
click at [252, 213] on link "14" at bounding box center [272, 220] width 70 height 14
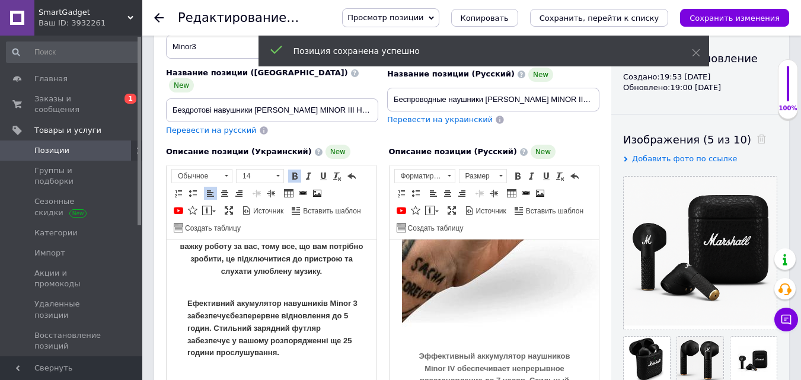
scroll to position [0, 0]
drag, startPoint x: 189, startPoint y: 302, endPoint x: 292, endPoint y: 352, distance: 114.3
click at [291, 352] on p "Ефективний акумулятор навушників Minor 3 забезпечує ​​​​​​​ безперервне відновл…" at bounding box center [275, 329] width 177 height 62
click at [305, 353] on p "Ефективний акумулятор навушників Minor 3 забезпечує безперервне відновлення до …" at bounding box center [275, 329] width 177 height 62
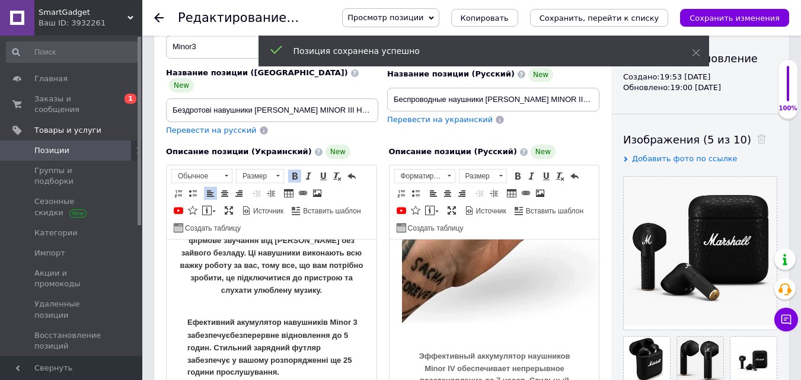
scroll to position [104, 0]
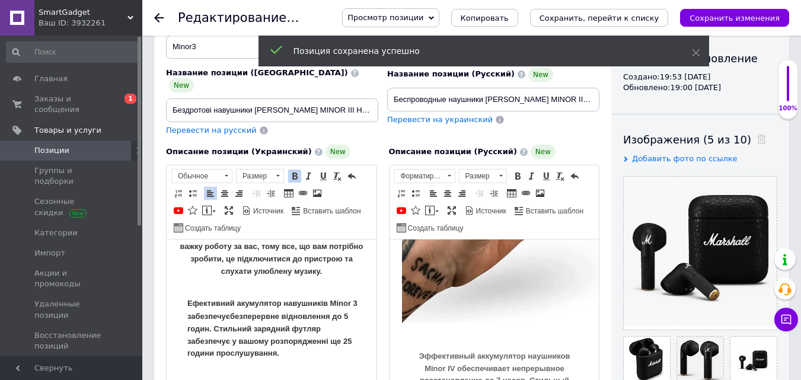
click at [303, 170] on link "Курсив Комбинация клавиш Ctrl+I" at bounding box center [309, 176] width 13 height 13
click at [298, 171] on span at bounding box center [294, 175] width 9 height 9
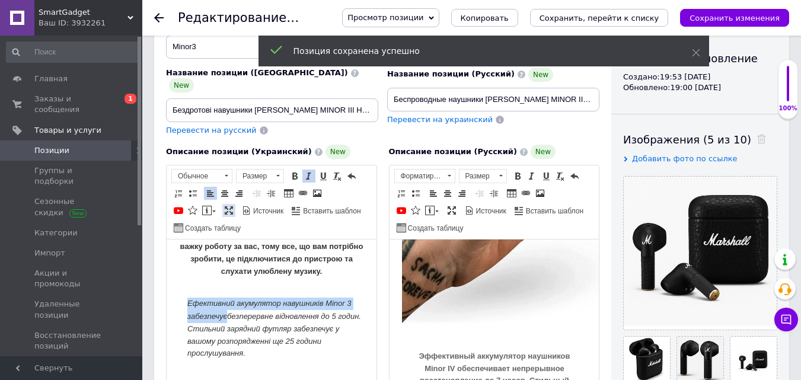
drag, startPoint x: 219, startPoint y: 182, endPoint x: 234, endPoint y: 206, distance: 28.8
click at [218, 187] on link "По центру" at bounding box center [224, 193] width 13 height 13
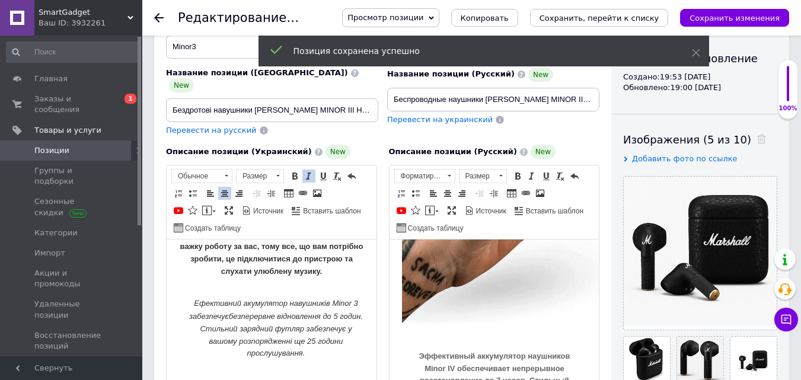
click at [253, 289] on p "MINOR III black забезпечує неперевершене фірмове звучання від [PERSON_NAME] без…" at bounding box center [272, 247] width 186 height 87
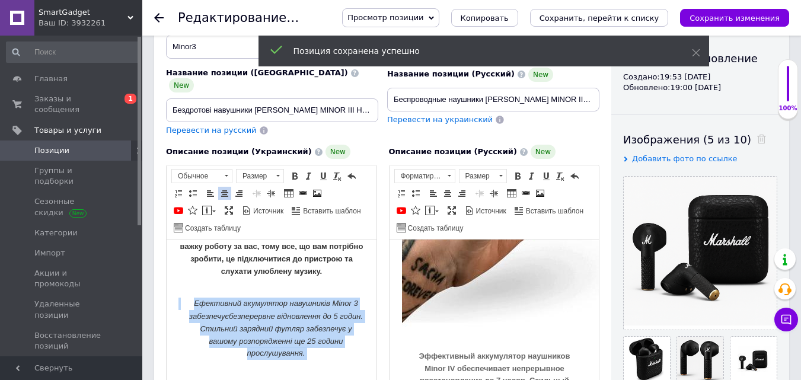
click at [191, 299] on div "Ефективний акумулятор навушників Minor 3 забезпечує безперервне відновлення до …" at bounding box center [272, 384] width 186 height 173
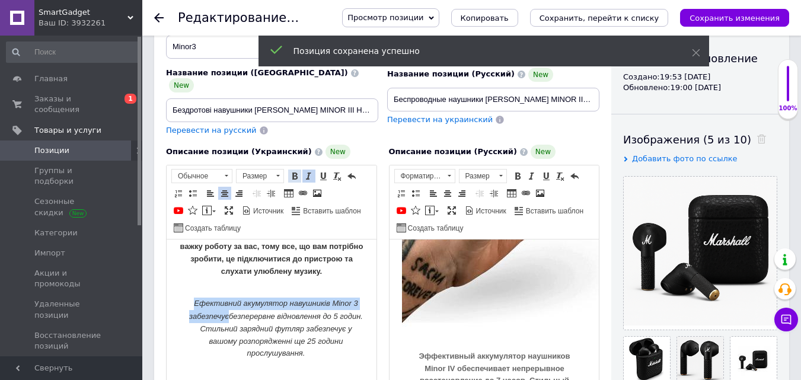
click at [291, 171] on span at bounding box center [294, 175] width 9 height 9
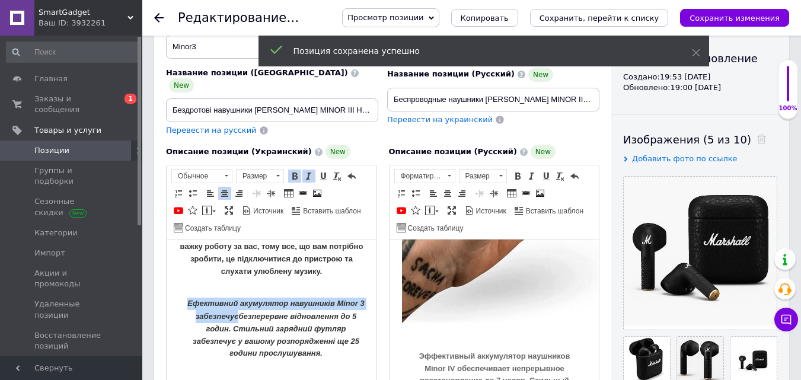
click at [308, 171] on span at bounding box center [308, 175] width 9 height 9
click at [311, 336] on p "Ефективний акумулятор навушників Minor 3 забезпечує безперервне відновлення до …" at bounding box center [275, 329] width 177 height 62
click at [334, 354] on p "Ефективний акумулятор навушників Minor 3 забезпечує безперервне відновлення до …" at bounding box center [275, 329] width 177 height 62
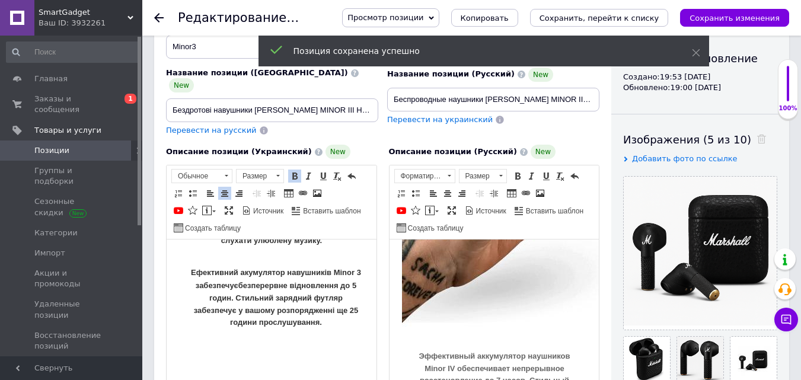
scroll to position [163, 0]
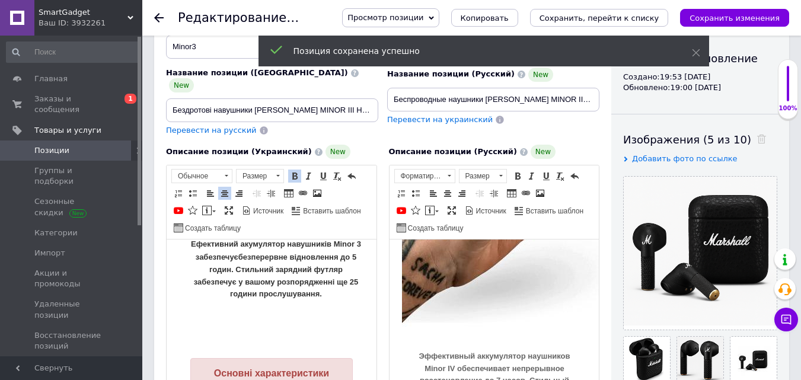
click at [288, 320] on p "Визуальный текстовый редактор, 072CF7D5-883A-4115-994C-CB7E4FF3146D" at bounding box center [272, 323] width 186 height 12
click at [319, 189] on span at bounding box center [317, 193] width 9 height 9
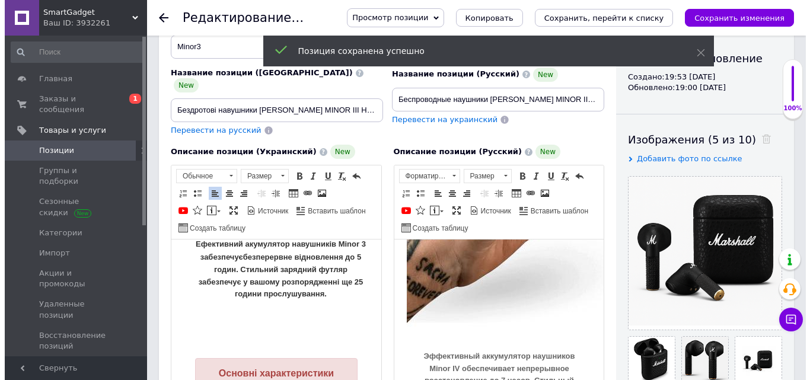
scroll to position [343, 0]
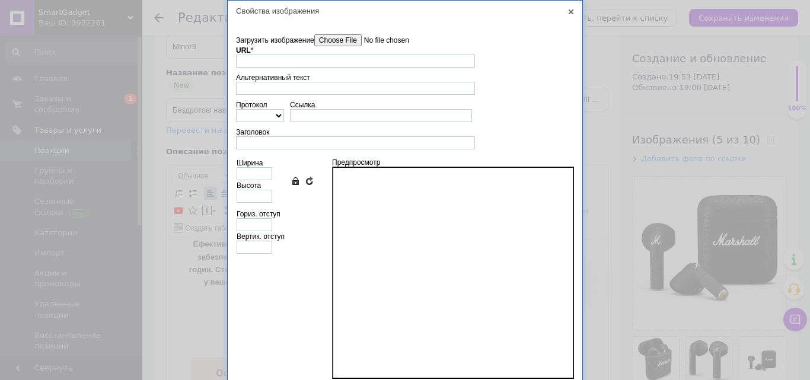
click at [358, 36] on input"] "Загрузить изображение" at bounding box center [381, 40] width 135 height 12
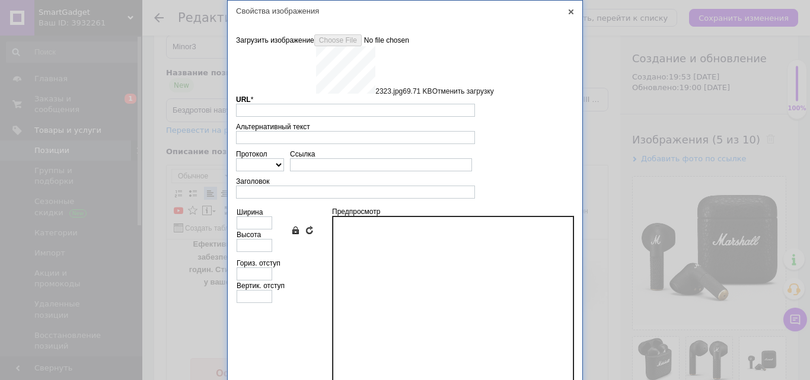
type input "https://images.prom.ua/6879294029_w640_h2048_2323.jpg?fresh=1&PIMAGE_ID=6879294…"
type input "640"
type input "512"
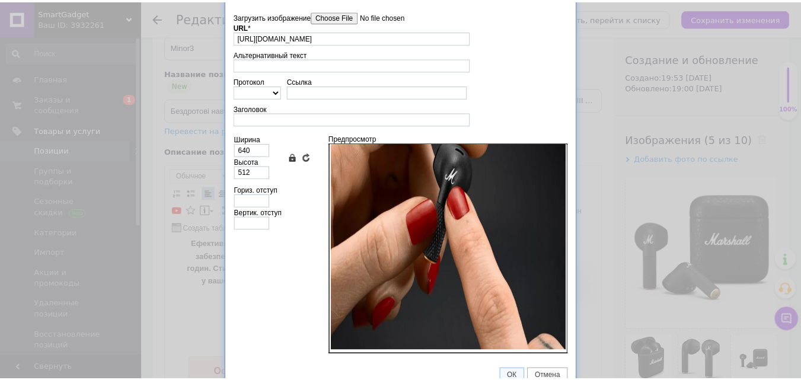
scroll to position [36, 0]
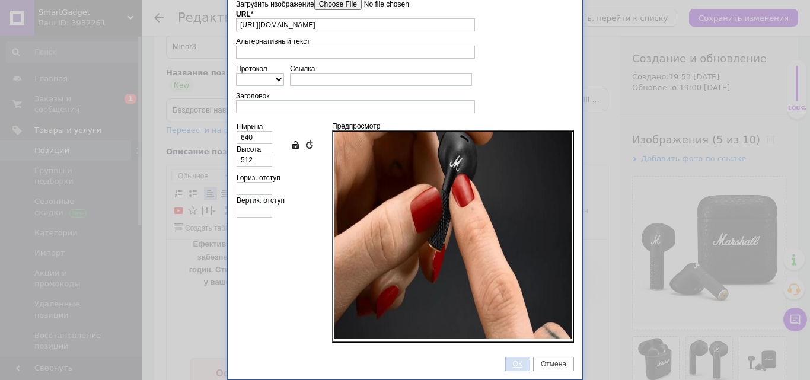
click at [519, 360] on span "ОК" at bounding box center [518, 364] width 24 height 8
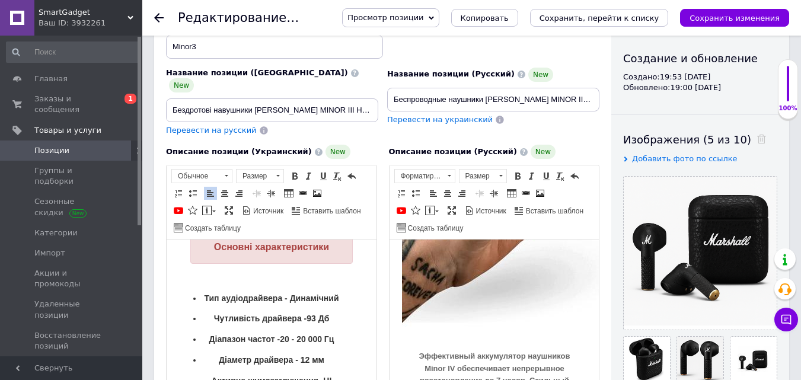
scroll to position [538, 0]
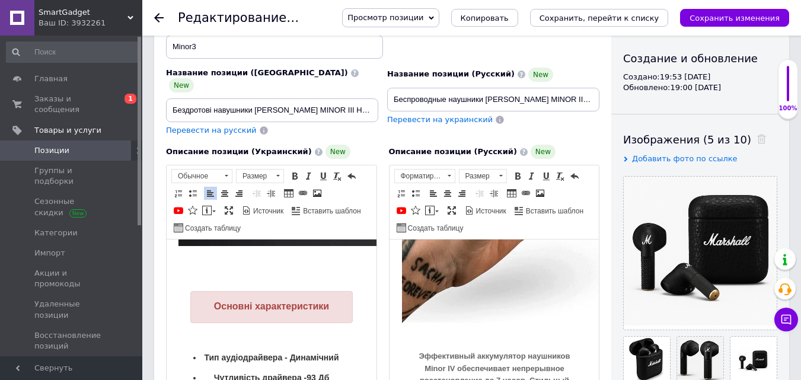
click at [294, 278] on div "Основні характеристики" at bounding box center [272, 307] width 186 height 74
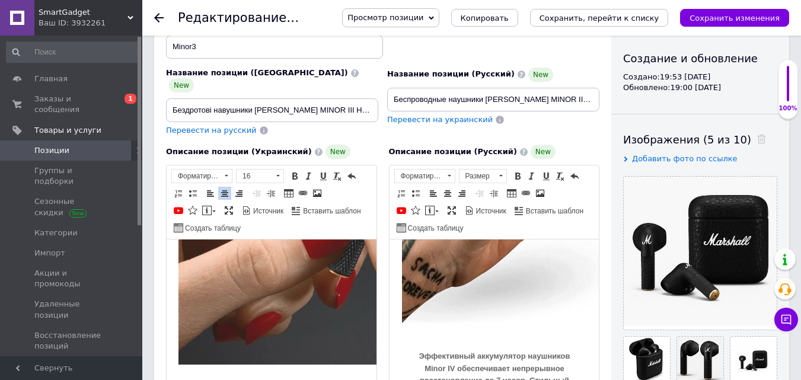
click at [324, 297] on img "Визуальный текстовый редактор, 072CF7D5-883A-4115-994C-CB7E4FF3146D" at bounding box center [369, 213] width 380 height 304
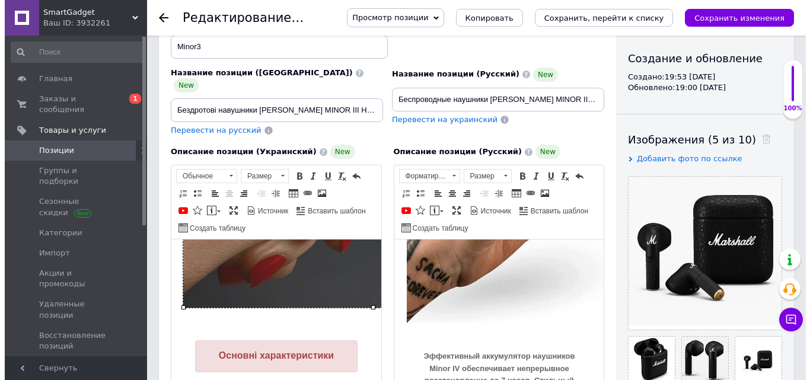
scroll to position [479, 0]
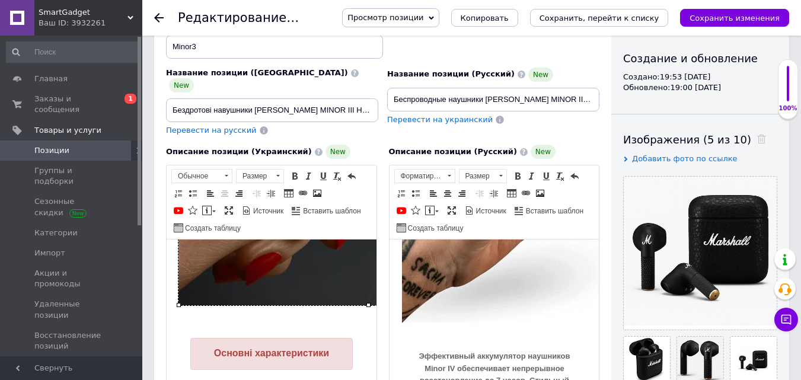
click at [311, 310] on div "Ефективний акумулятор навушників Minor 3 забезпечує безперервне відновлення до …" at bounding box center [272, 157] width 186 height 468
click at [265, 323] on div "Основні характеристики" at bounding box center [272, 354] width 186 height 74
click at [190, 355] on div "Основні характеристики" at bounding box center [272, 354] width 186 height 74
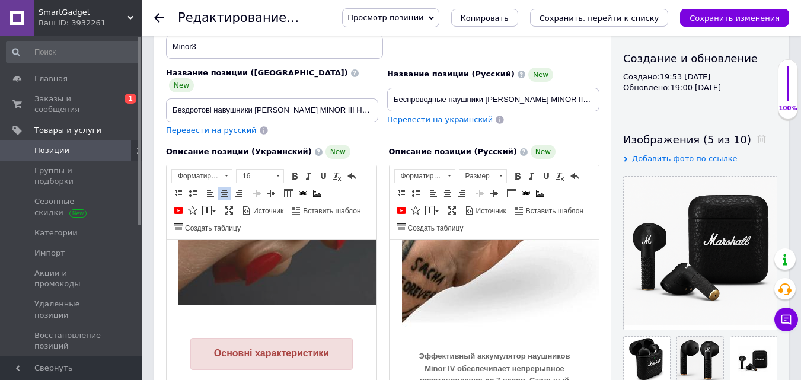
click at [323, 279] on img "Визуальный текстовый редактор, 072CF7D5-883A-4115-994C-CB7E4FF3146D" at bounding box center [369, 154] width 380 height 304
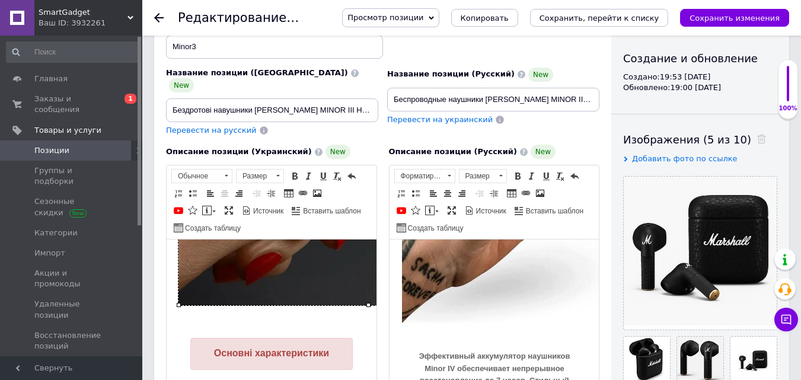
click at [330, 323] on div "Основні характеристики" at bounding box center [272, 354] width 186 height 74
click at [296, 322] on div "Основні характеристики" at bounding box center [272, 354] width 186 height 74
click at [205, 349] on div "Основні характеристики" at bounding box center [271, 354] width 163 height 32
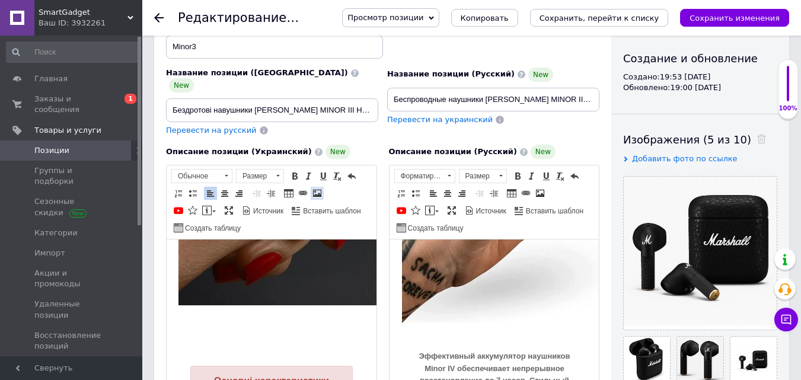
click at [312, 189] on link "Изображение" at bounding box center [317, 193] width 13 height 13
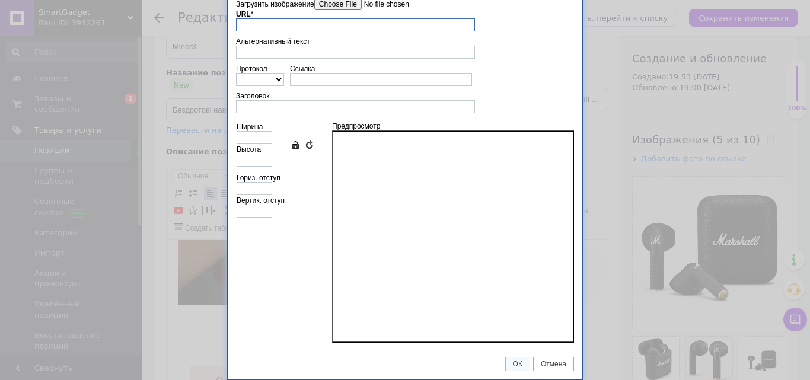
scroll to position [343, 0]
click at [333, 9] on input"] "Загрузить изображение" at bounding box center [381, 4] width 135 height 12
type input "https://images.prom.ua/6879301516_w640_h2048_photo_2025_10_12_19_02_10.jpg?fres…"
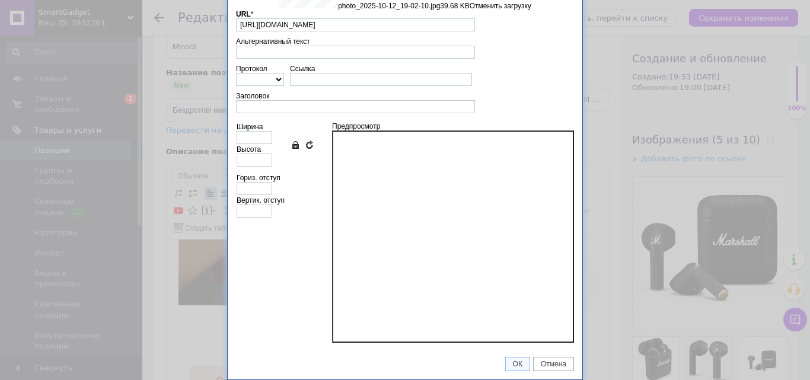
scroll to position [36, 0]
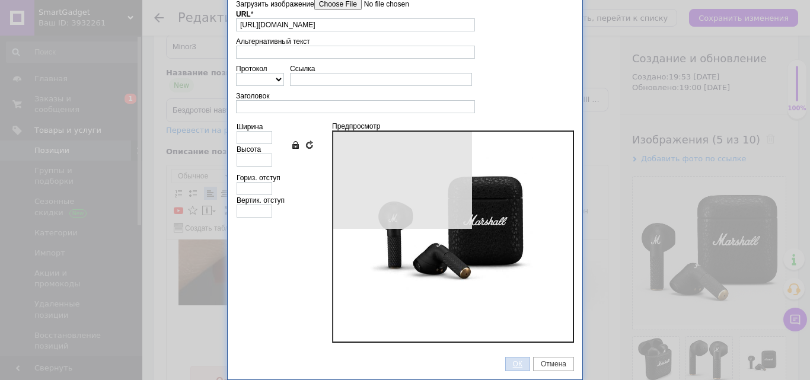
click at [507, 363] on span "ОК" at bounding box center [518, 364] width 24 height 8
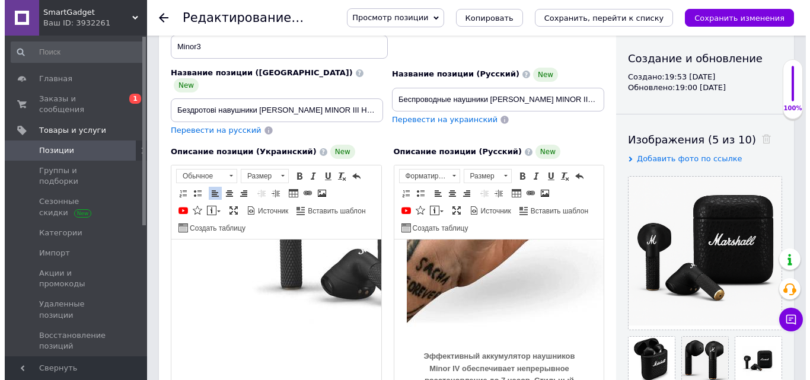
scroll to position [775, 0]
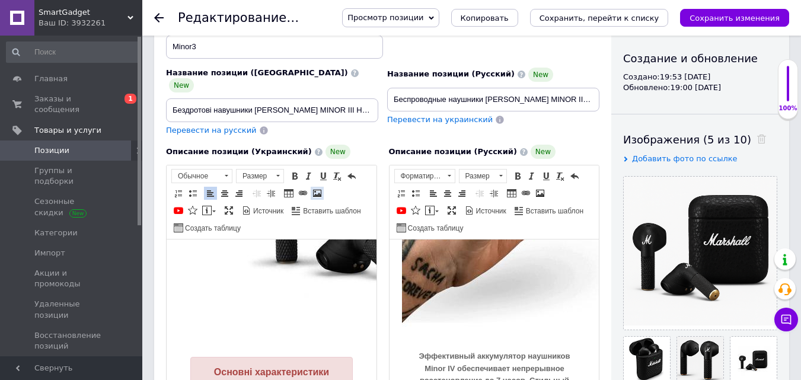
click at [317, 189] on span at bounding box center [317, 193] width 9 height 9
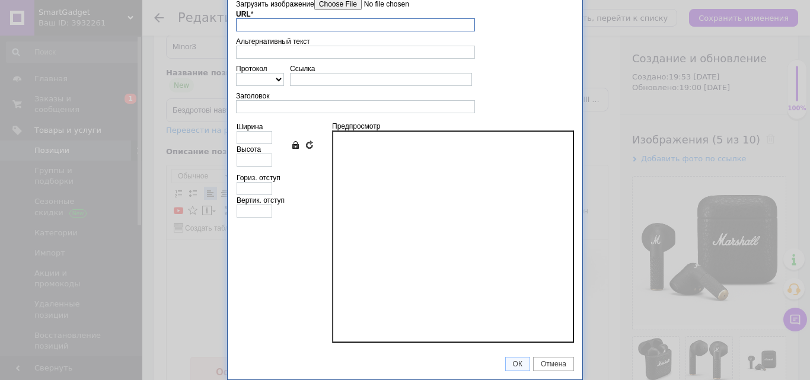
scroll to position [343, 0]
click at [337, 7] on input"] "Загрузить изображение" at bounding box center [381, 4] width 135 height 12
type input "[URL][DOMAIN_NAME]"
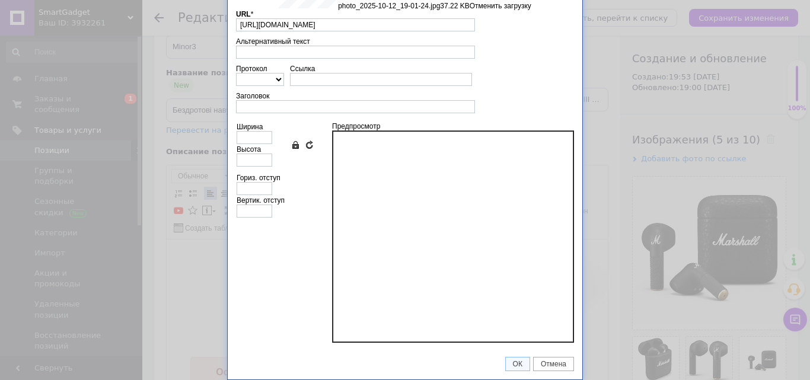
type input "640"
type input "440"
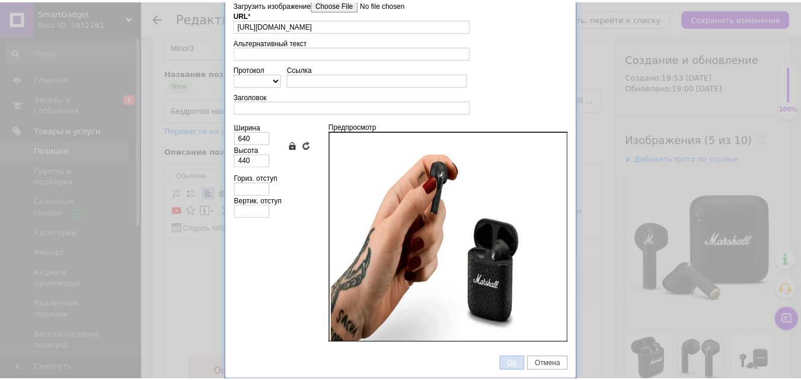
scroll to position [36, 0]
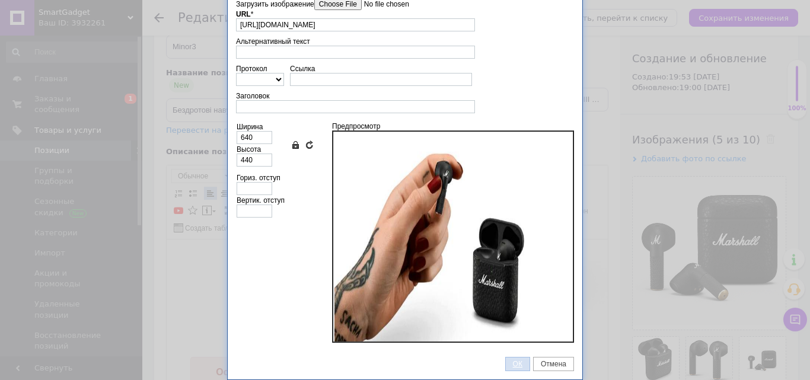
click at [510, 361] on span "ОК" at bounding box center [518, 364] width 24 height 8
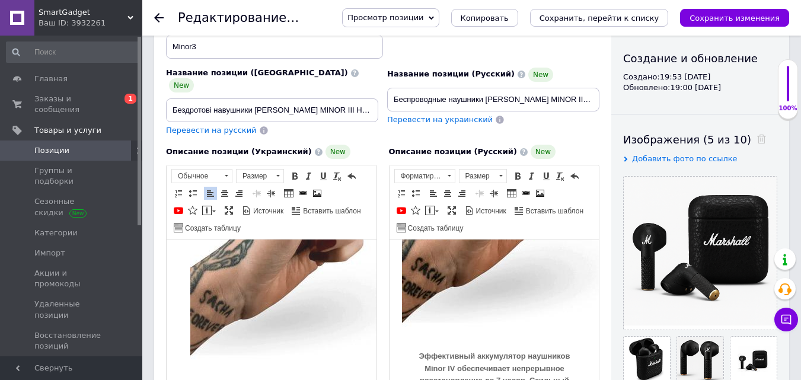
scroll to position [1006, 0]
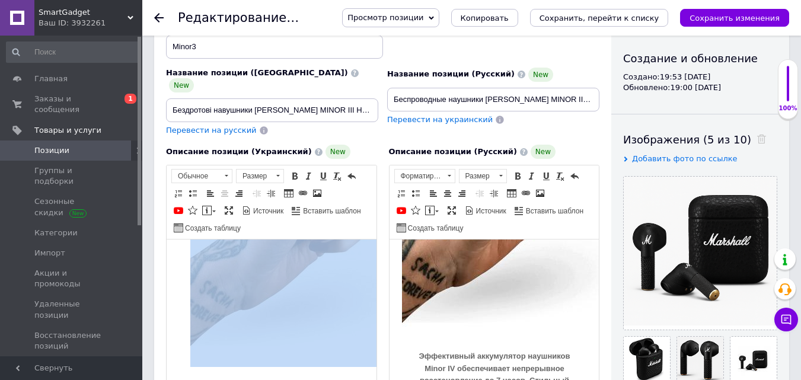
click at [278, 298] on img "Визуальный текстовый редактор, 072CF7D5-883A-4115-994C-CB7E4FF3146D" at bounding box center [380, 233] width 380 height 261
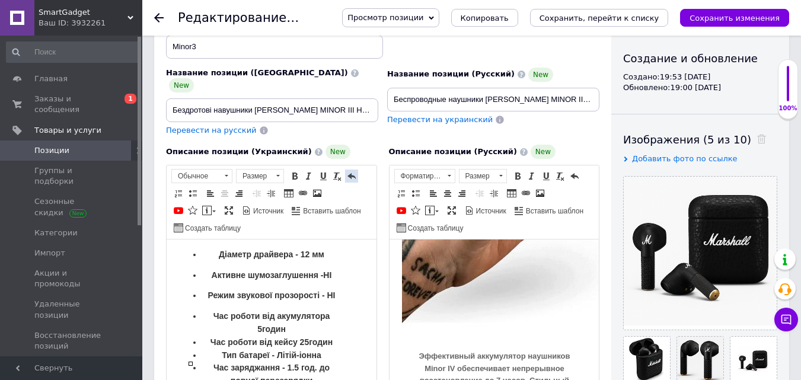
scroll to position [869, 0]
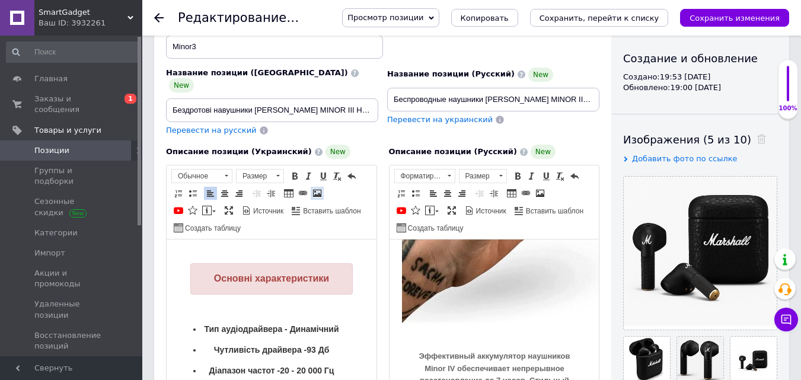
click at [317, 189] on span at bounding box center [317, 193] width 9 height 9
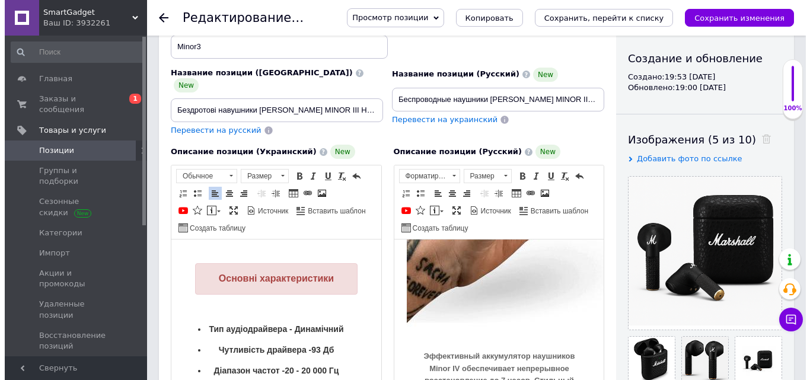
scroll to position [343, 0]
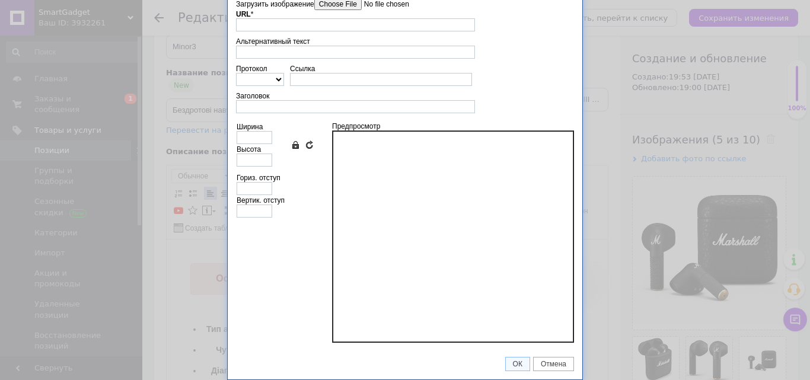
click at [354, 9] on input"] "Загрузить изображение" at bounding box center [381, 4] width 135 height 12
type input "https://images.prom.ua/6879302913_w640_h2048_photo_2025_10_12_19_02_31.jpg?fres…"
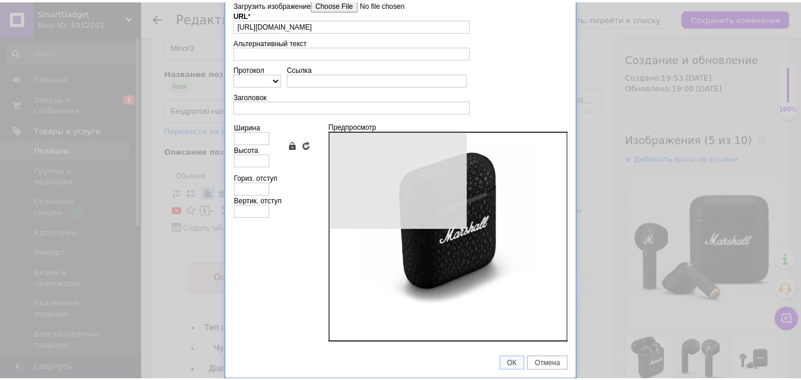
scroll to position [36, 0]
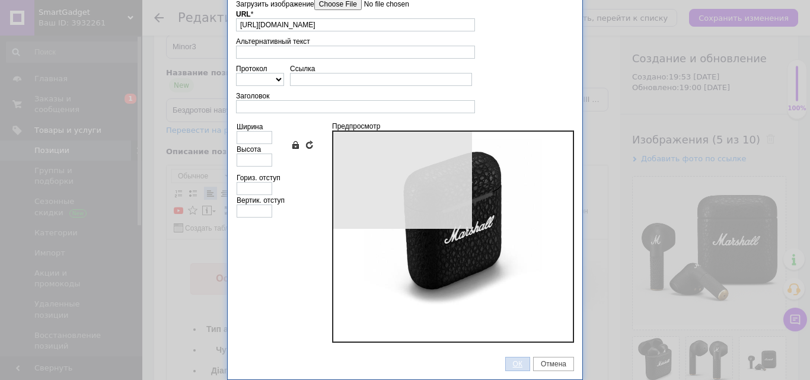
type input "640"
type input "480"
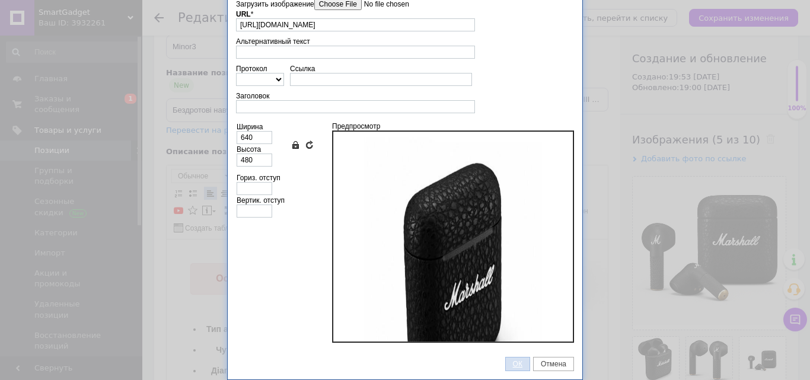
drag, startPoint x: 518, startPoint y: 366, endPoint x: 59, endPoint y: 75, distance: 543.7
click at [518, 366] on span "ОК" at bounding box center [518, 364] width 24 height 8
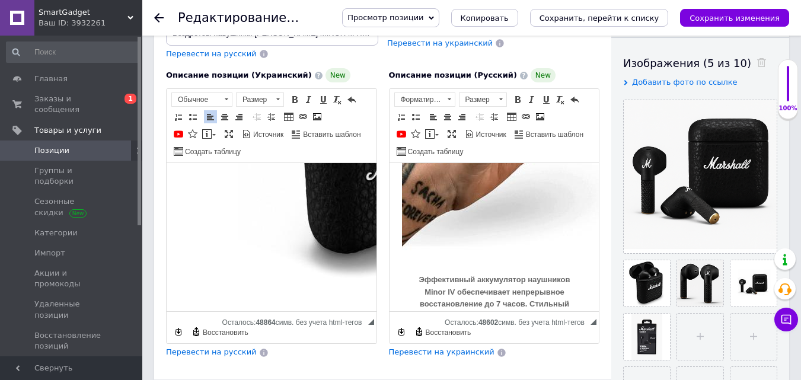
scroll to position [119, 0]
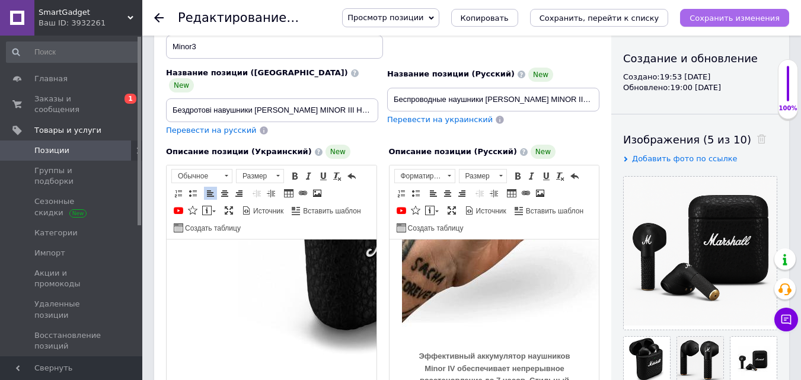
click at [726, 23] on button "Сохранить изменения" at bounding box center [734, 18] width 109 height 18
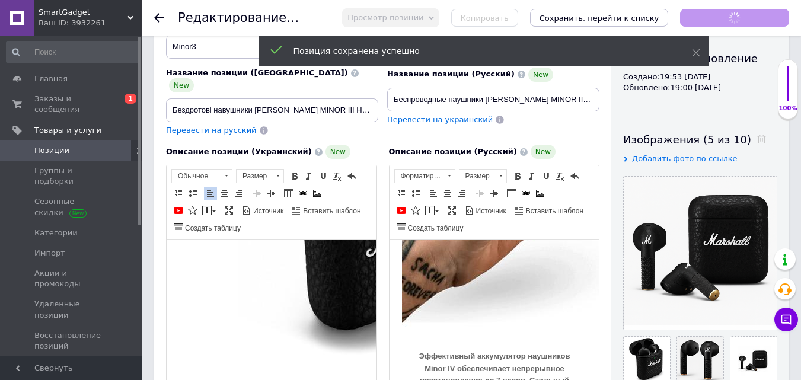
scroll to position [1082, 0]
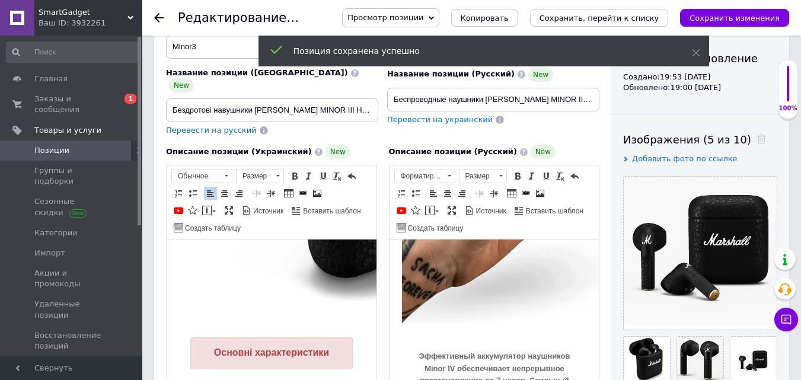
click at [412, 21] on span "Просмотр позиции" at bounding box center [386, 17] width 76 height 9
click at [421, 33] on li "Сохранить и посмотреть на сайте" at bounding box center [423, 40] width 161 height 17
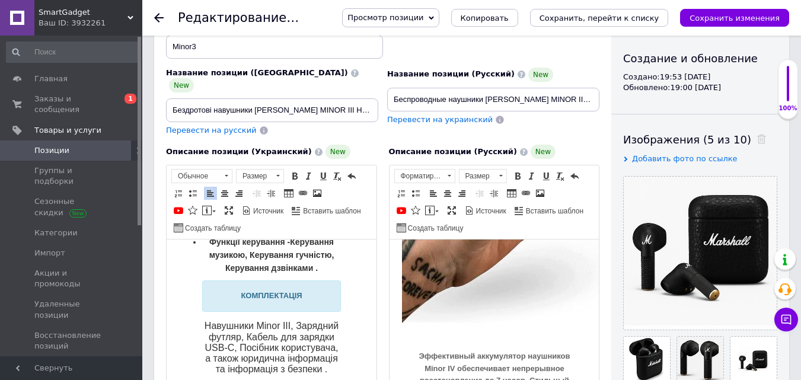
scroll to position [1438, 0]
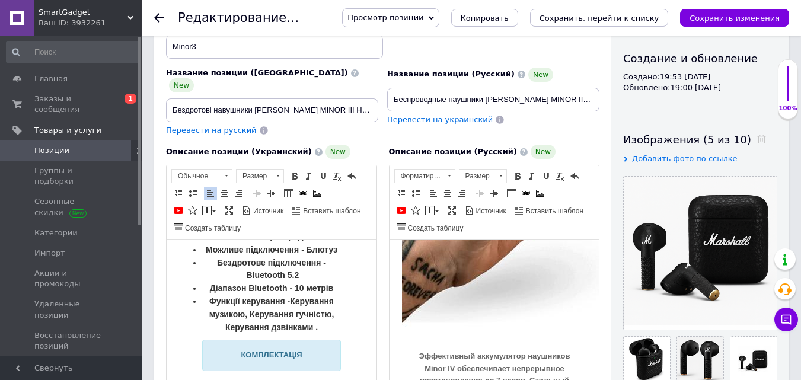
click at [208, 283] on li "Бездротове підключення - Bluetooth 5.2" at bounding box center [271, 270] width 139 height 26
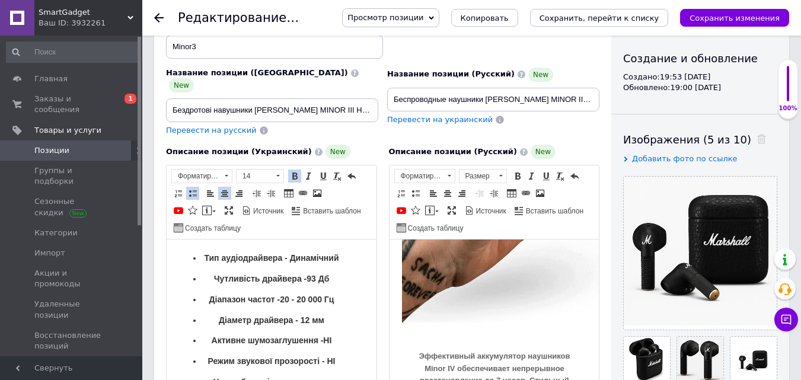
scroll to position [1201, 0]
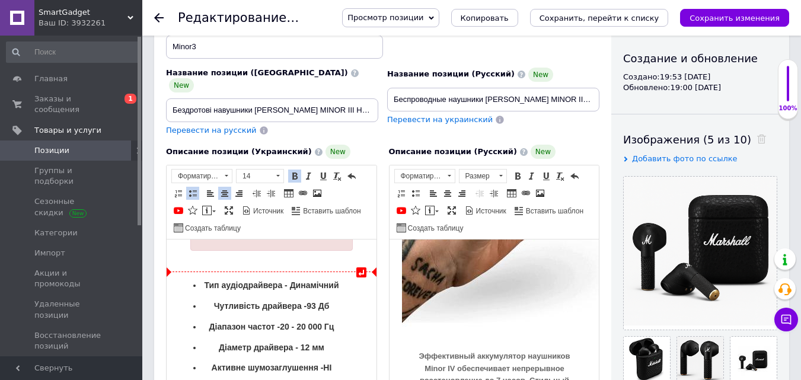
click at [215, 289] on p "Тип аудіодрайвера - Динамічний" at bounding box center [271, 285] width 139 height 13
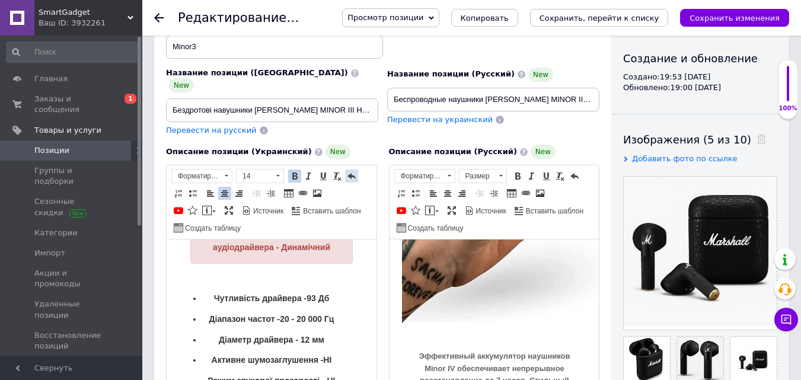
click at [347, 171] on span at bounding box center [351, 175] width 9 height 9
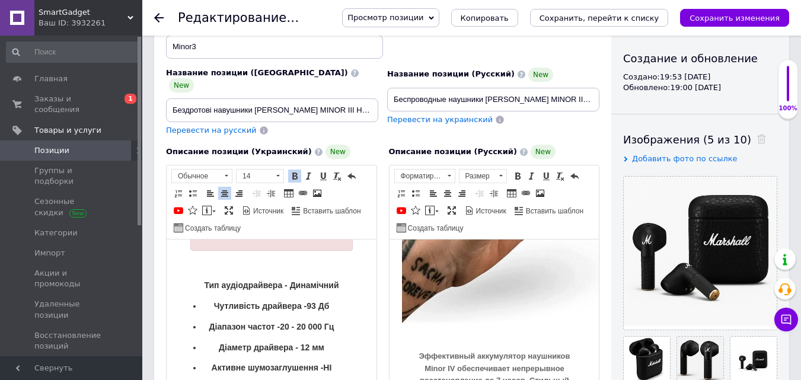
click at [202, 310] on li "Чутливість драйвера -93 Дб" at bounding box center [271, 306] width 139 height 13
click at [204, 326] on p "Діапазон частот -20 - 20 000 Гц" at bounding box center [271, 327] width 139 height 13
click at [206, 348] on p "Діаметр драйвера - 12 мм" at bounding box center [271, 348] width 139 height 13
click at [200, 369] on ul "Активне шумозаглушення -НІ Режим звукової прозорості - НІ" at bounding box center [272, 379] width 186 height 34
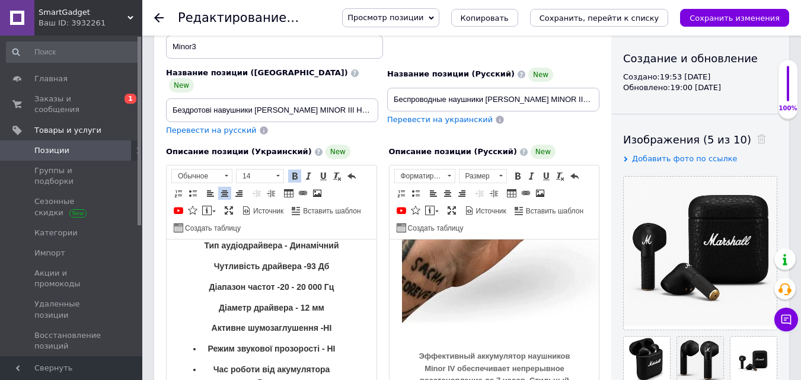
scroll to position [1260, 0]
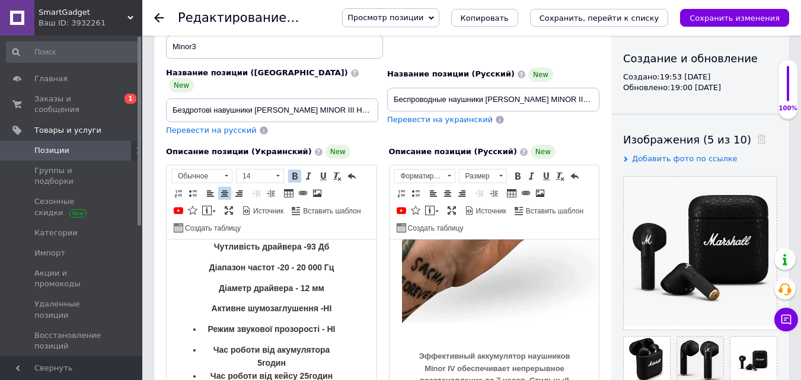
click at [200, 328] on ul "Режим звукової прозорості - НІ" at bounding box center [272, 329] width 186 height 13
click at [203, 352] on li "Час роботи від акумулятора 5годин" at bounding box center [271, 357] width 139 height 26
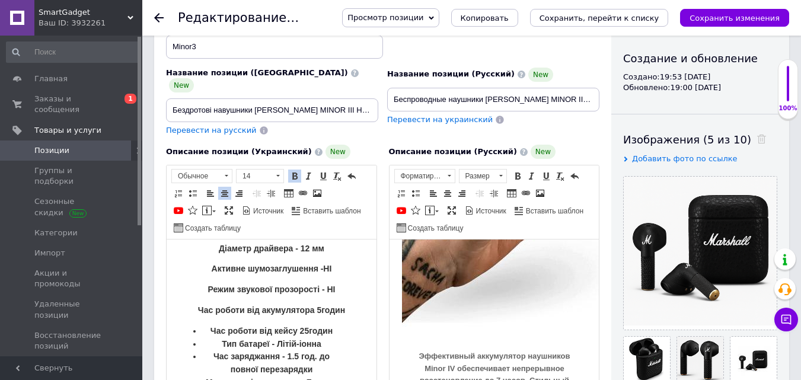
scroll to position [1319, 0]
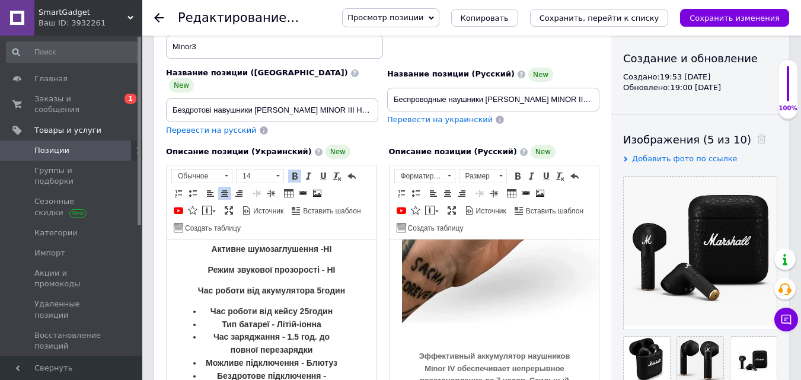
click at [203, 310] on li "Час роботи від кейсу 25годин" at bounding box center [271, 311] width 139 height 13
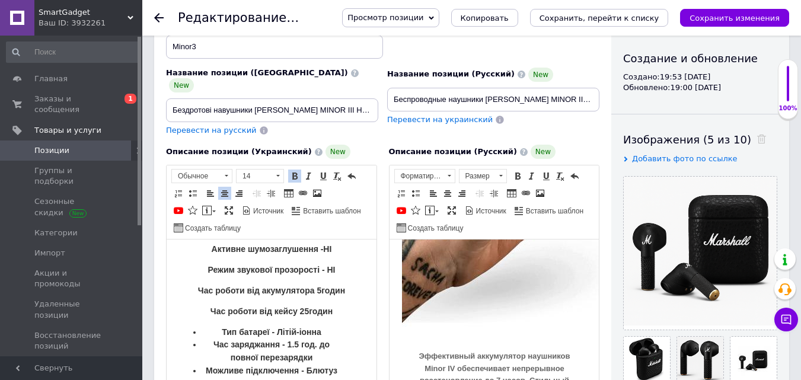
click at [203, 335] on li "Тип батареї - Літій-іонна" at bounding box center [271, 332] width 139 height 13
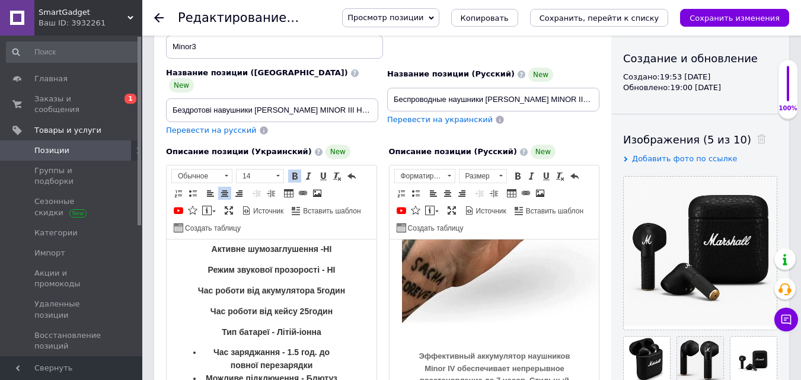
click at [202, 355] on li "Час заряджання - 1.5 год. до повної перезарядки" at bounding box center [271, 359] width 139 height 26
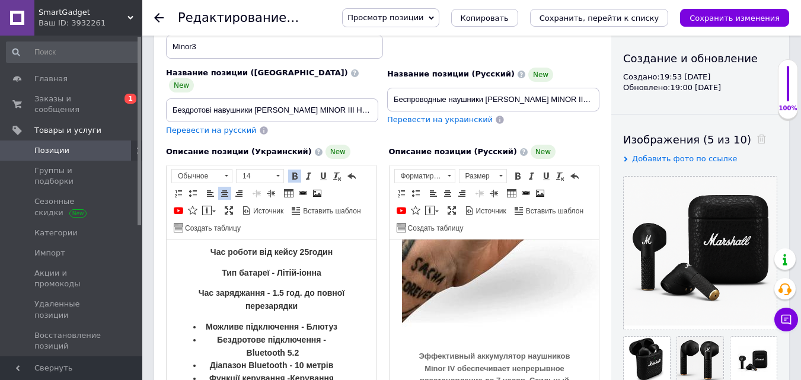
click at [211, 327] on li "Можливе підключення - Блютуз" at bounding box center [271, 327] width 139 height 13
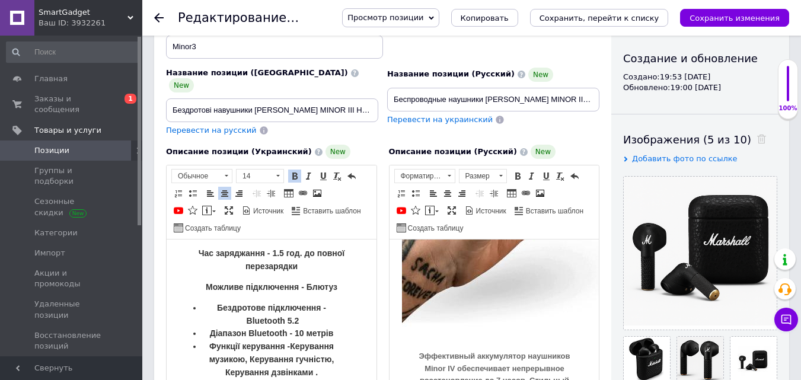
scroll to position [1438, 0]
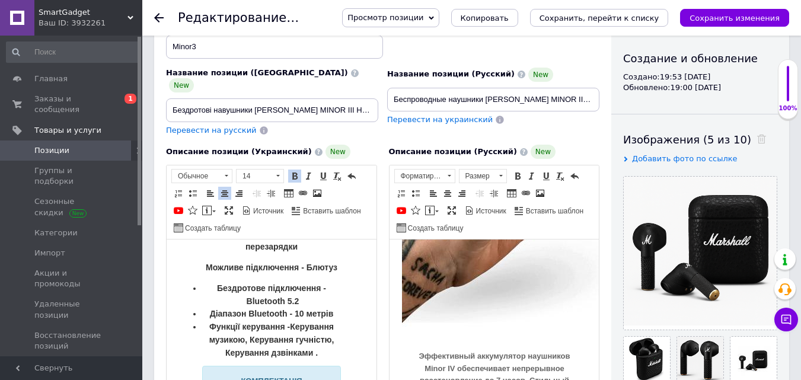
click at [207, 289] on li "Бездротове підключення - Bluetooth 5.2" at bounding box center [271, 295] width 139 height 26
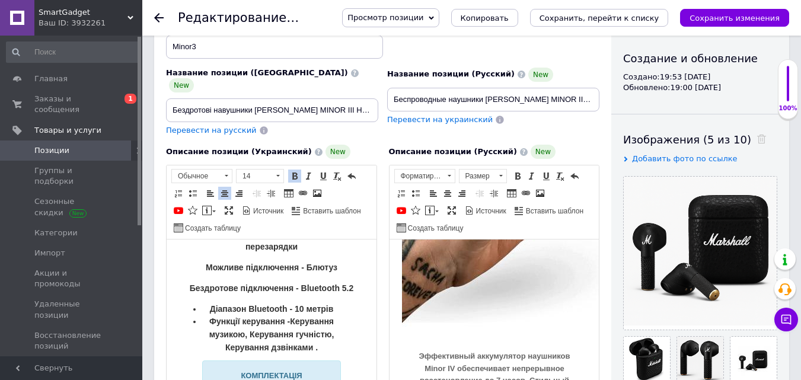
click at [199, 308] on ul "Діапазон Bluetooth - 10 метрів Функції керування -Керування музикою, Керування …" at bounding box center [272, 379] width 186 height 152
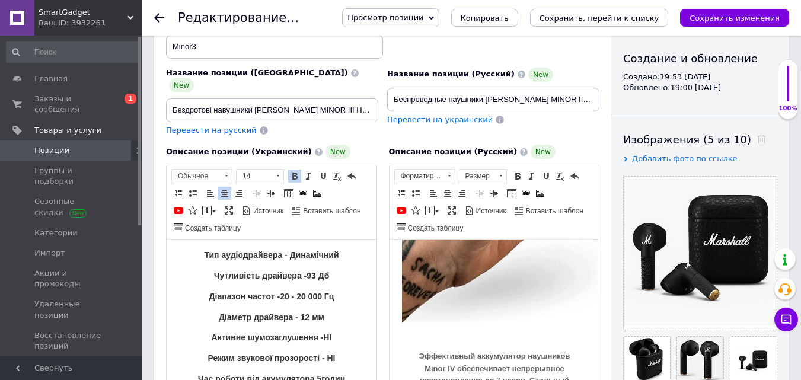
scroll to position [1172, 0]
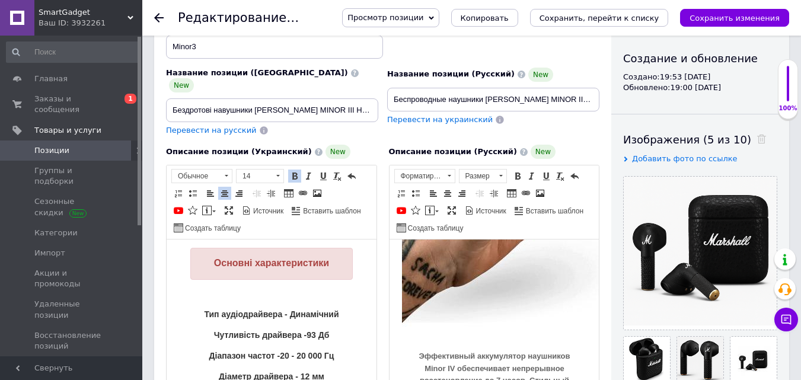
drag, startPoint x: 294, startPoint y: 359, endPoint x: 200, endPoint y: 315, distance: 104.3
click at [210, 189] on span at bounding box center [210, 193] width 9 height 9
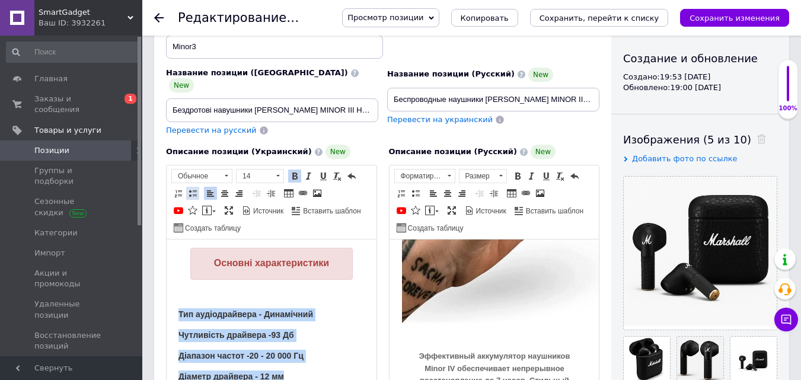
click at [196, 189] on span at bounding box center [192, 193] width 9 height 9
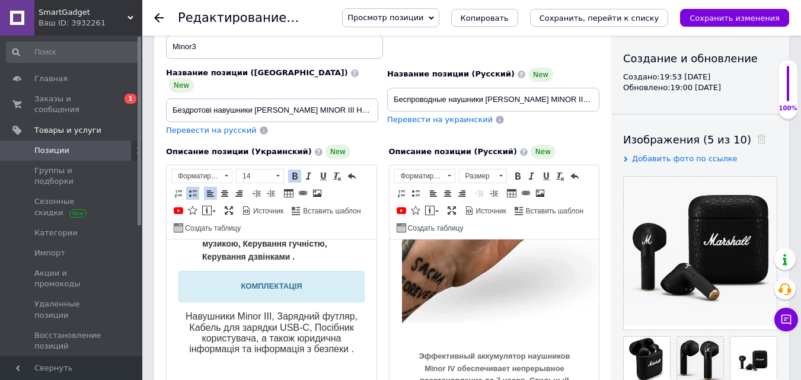
scroll to position [1497, 0]
click at [728, 23] on button "Сохранить изменения" at bounding box center [734, 18] width 109 height 18
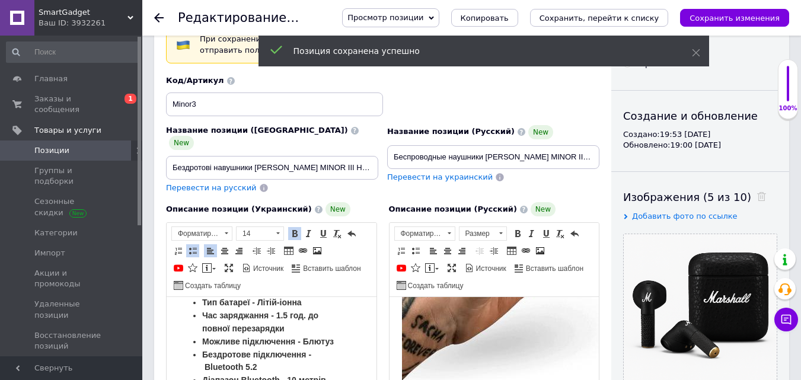
scroll to position [0, 0]
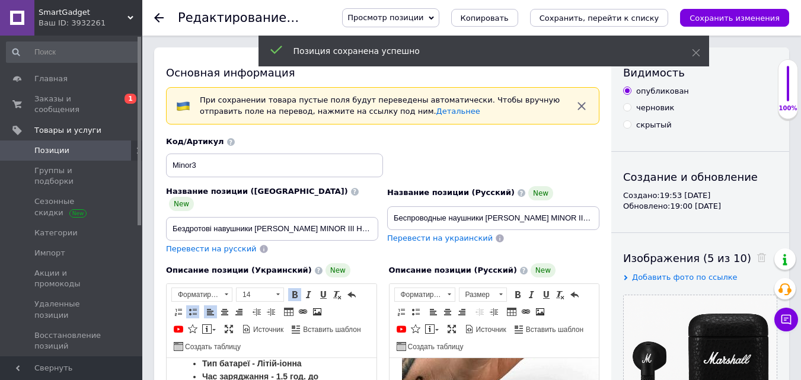
click at [424, 17] on span "Просмотр позиции" at bounding box center [386, 17] width 76 height 9
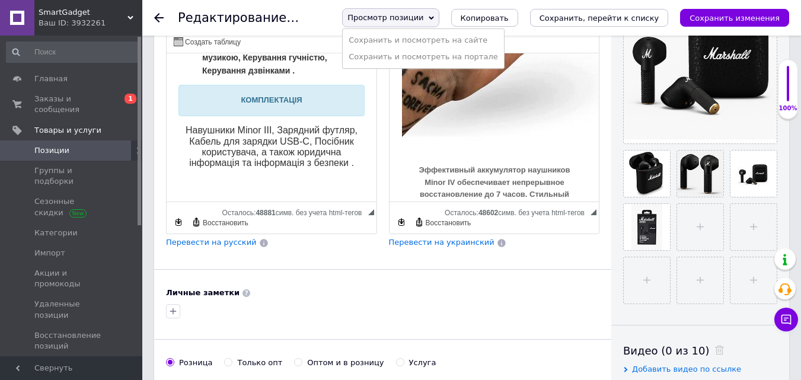
scroll to position [297, 0]
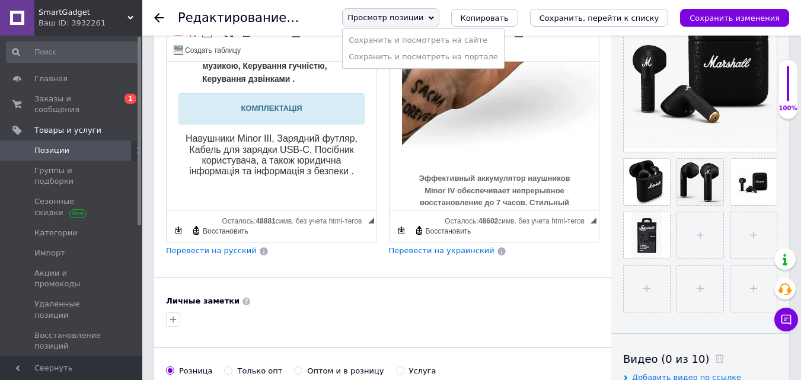
click at [310, 186] on p "Визуальный текстовый редактор, 072CF7D5-883A-4115-994C-CB7E4FF3146D" at bounding box center [272, 192] width 186 height 12
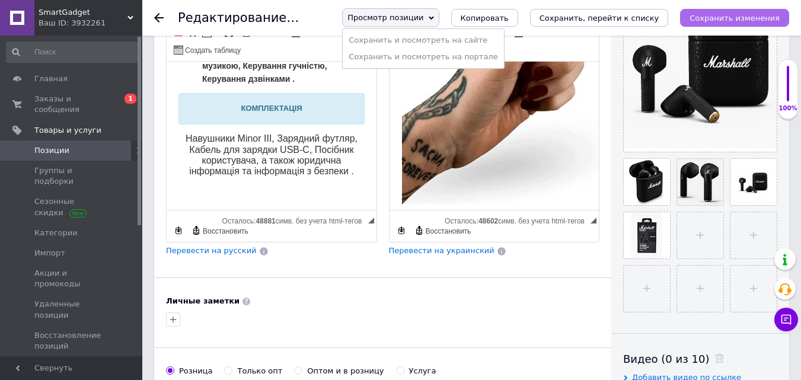
click at [730, 19] on icon "Сохранить изменения" at bounding box center [735, 18] width 90 height 9
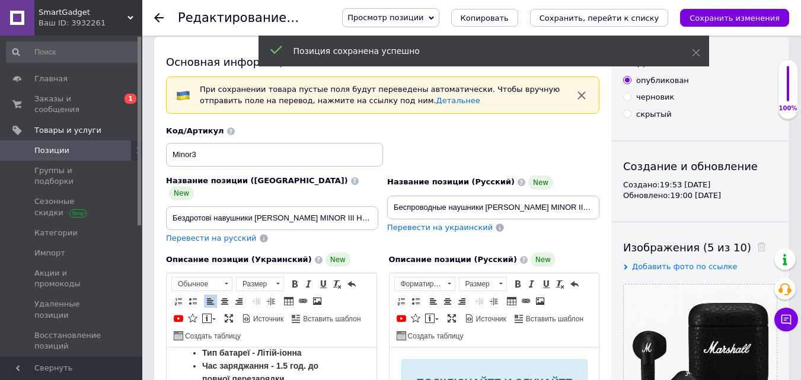
scroll to position [0, 0]
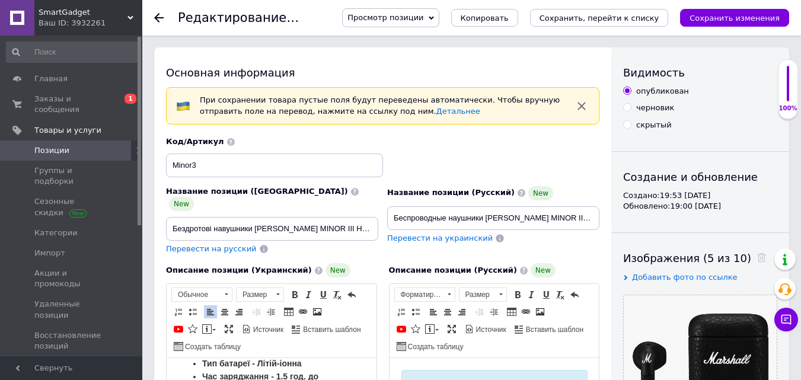
click at [424, 14] on span "Просмотр позиции" at bounding box center [386, 17] width 76 height 9
click at [461, 36] on li "Сохранить и посмотреть на сайте" at bounding box center [423, 40] width 161 height 17
click at [56, 81] on span "Главная" at bounding box center [50, 79] width 33 height 11
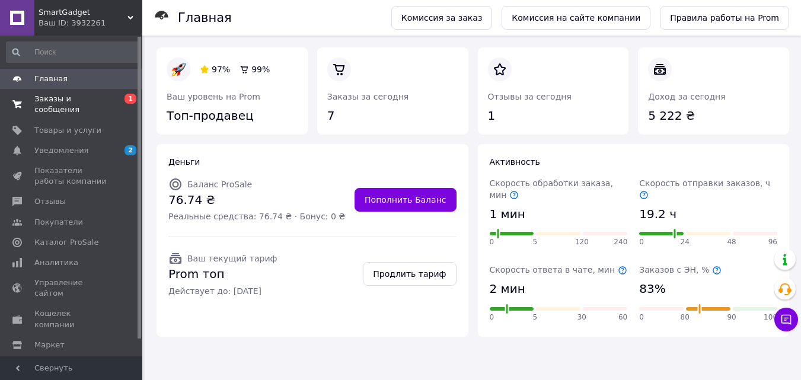
click at [71, 91] on link "Заказы и сообщения 0 1" at bounding box center [73, 104] width 146 height 31
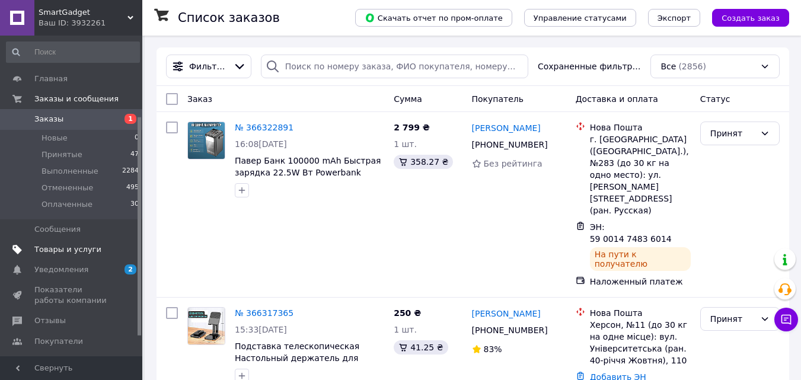
scroll to position [119, 0]
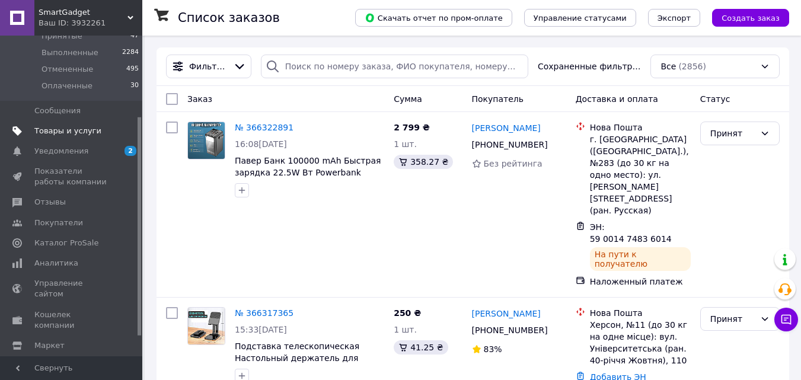
click at [74, 133] on span "Товары и услуги" at bounding box center [67, 131] width 67 height 11
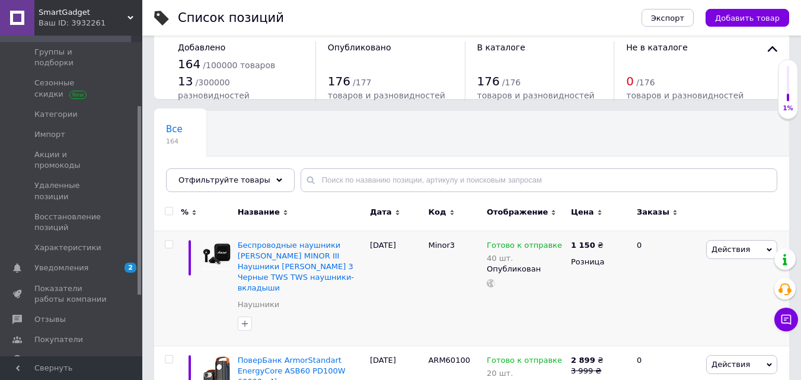
scroll to position [59, 0]
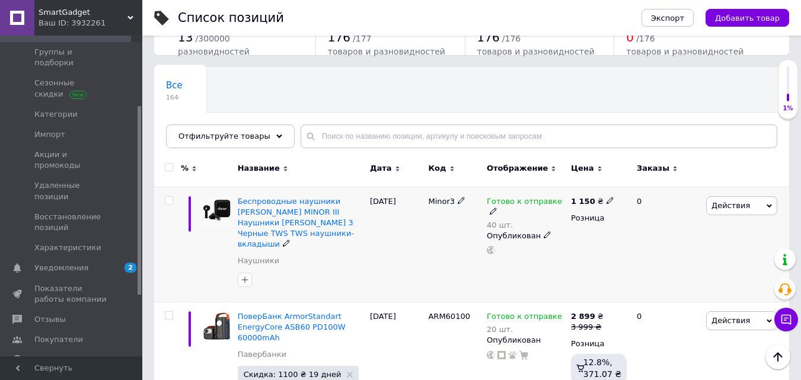
click at [738, 202] on span "Действия" at bounding box center [731, 205] width 39 height 9
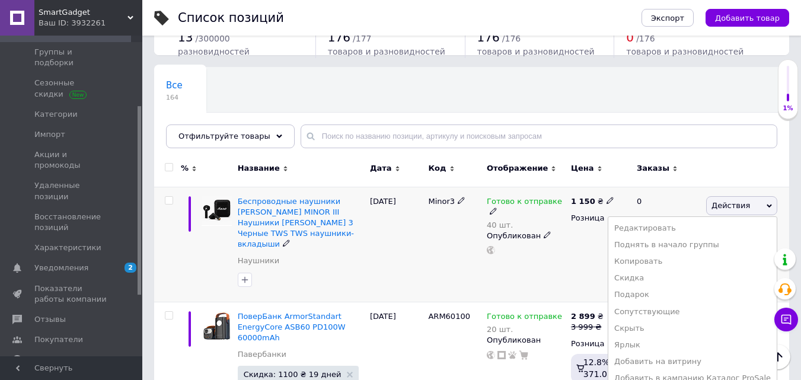
scroll to position [119, 0]
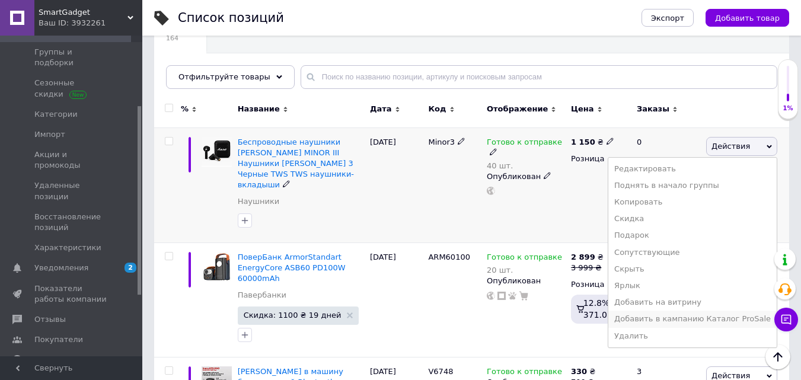
click at [682, 316] on li "Добавить в кампанию Каталог ProSale" at bounding box center [693, 319] width 168 height 17
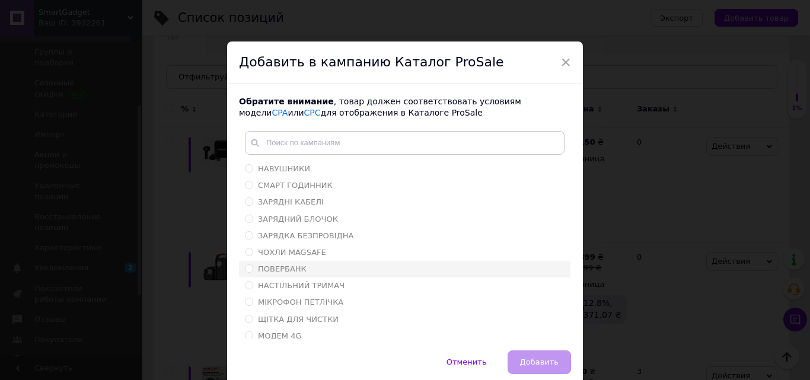
click at [247, 270] on input "ПОВЕРБАНК" at bounding box center [249, 269] width 8 height 8
radio input "true"
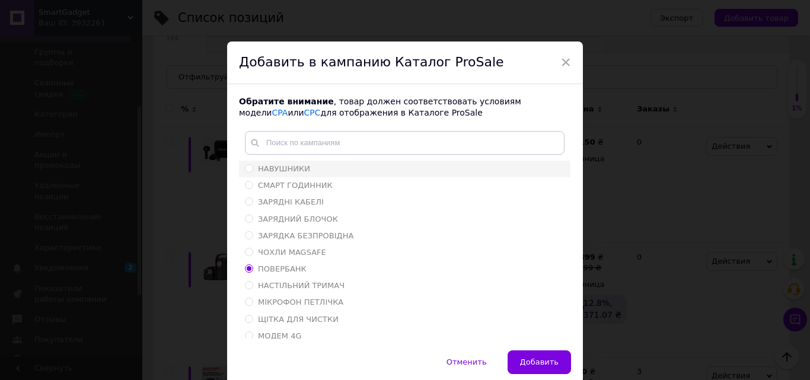
click at [246, 172] on span at bounding box center [249, 168] width 8 height 8
click at [246, 172] on input "НАВУШНИКИ" at bounding box center [249, 168] width 8 height 8
radio input "true"
radio input "false"
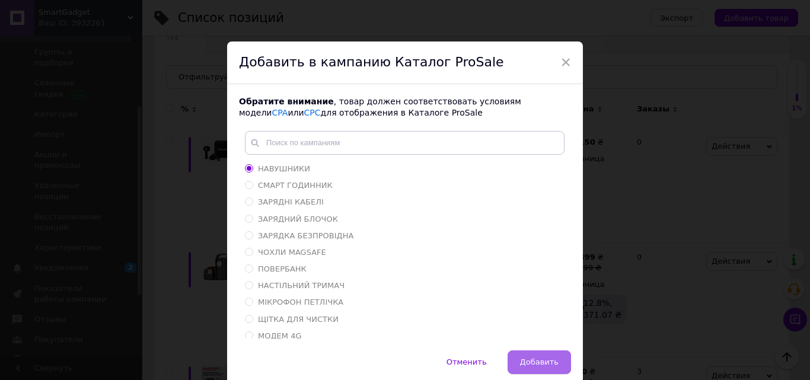
click at [534, 358] on span "Добавить" at bounding box center [539, 362] width 39 height 9
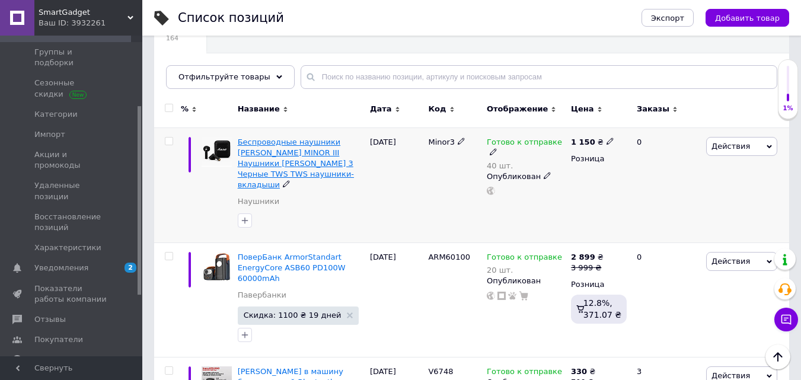
click at [295, 156] on span "Беспроводные наушники [PERSON_NAME] MINOR III Наушники [PERSON_NAME] 3 Черные T…" at bounding box center [296, 164] width 116 height 52
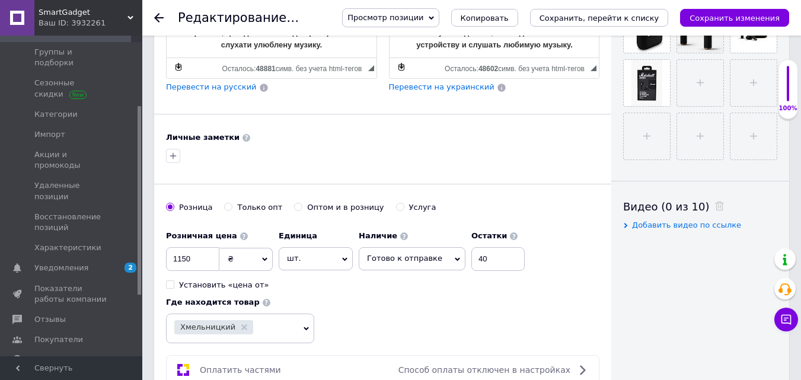
scroll to position [593, 0]
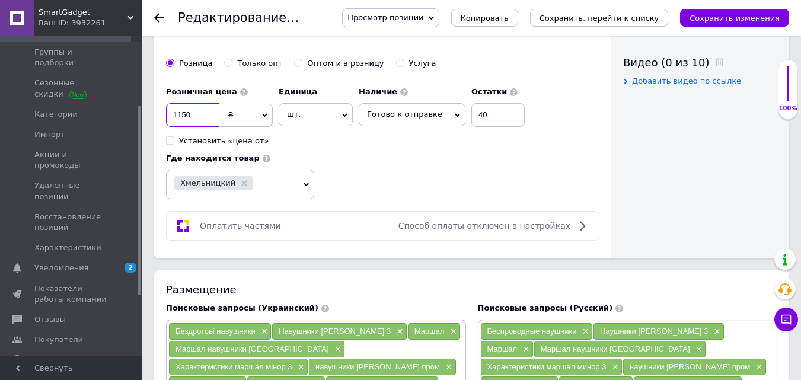
drag, startPoint x: 201, startPoint y: 106, endPoint x: 154, endPoint y: 101, distance: 47.6
type input "1699"
click at [710, 27] on div "Просмотр позиции Сохранить и посмотреть на сайте Сохранить и посмотреть на порт…" at bounding box center [559, 17] width 459 height 19
click at [717, 17] on icon "Сохранить изменения" at bounding box center [735, 18] width 90 height 9
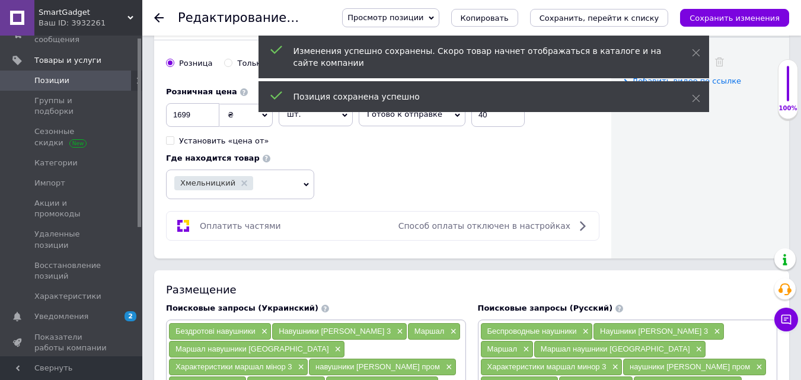
scroll to position [0, 0]
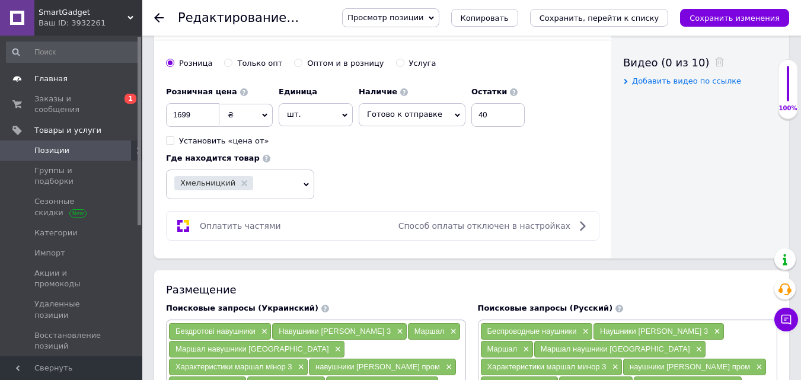
click at [61, 78] on span "Главная" at bounding box center [50, 79] width 33 height 11
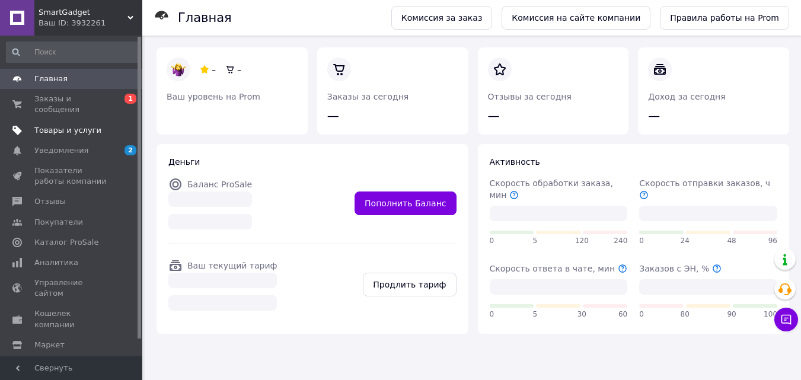
click at [91, 128] on link "Товары и услуги" at bounding box center [73, 130] width 146 height 20
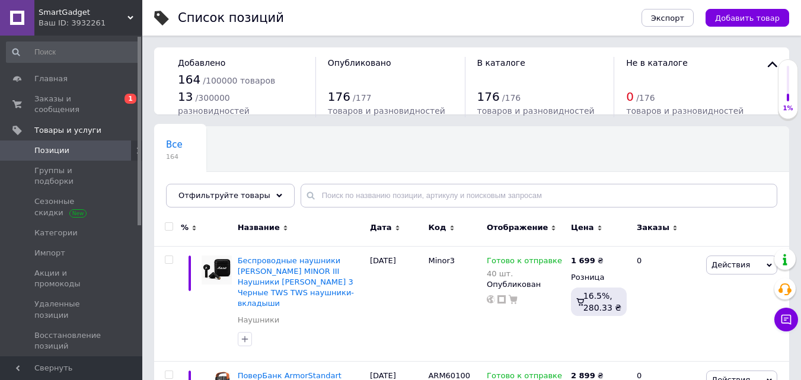
scroll to position [59, 0]
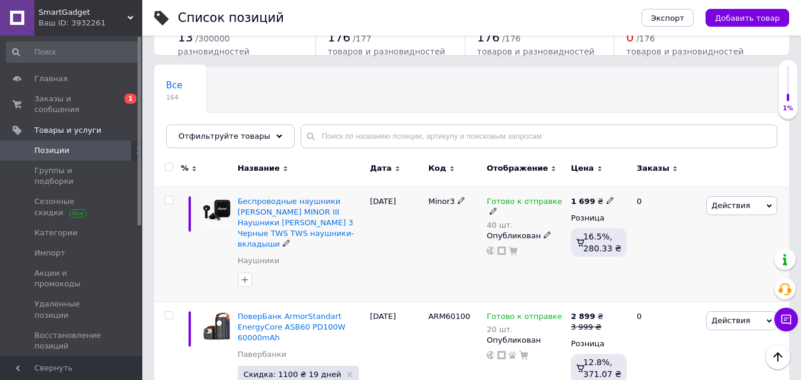
click at [728, 209] on span "Действия" at bounding box center [731, 205] width 39 height 9
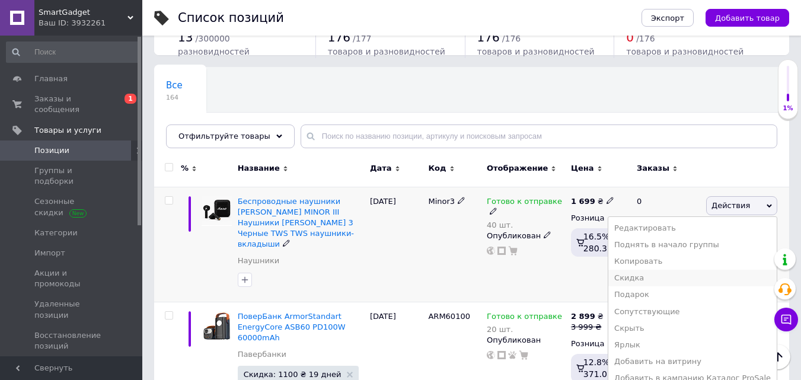
click at [680, 278] on li "Скидка" at bounding box center [693, 278] width 168 height 17
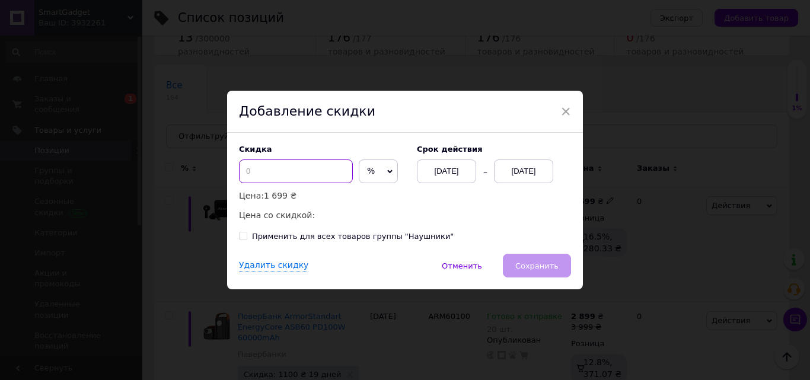
click at [319, 170] on input at bounding box center [296, 172] width 114 height 24
click at [396, 183] on div "Скидка % ₴ Цена: 1 699 ₴ Цена со скидкой:" at bounding box center [322, 183] width 166 height 77
click at [375, 174] on span "%" at bounding box center [378, 172] width 39 height 24
click at [373, 202] on li "₴" at bounding box center [378, 196] width 38 height 17
click at [294, 170] on input at bounding box center [296, 172] width 114 height 24
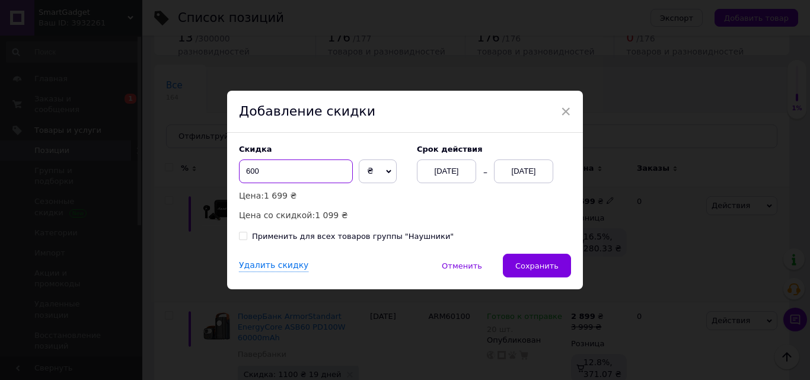
type input "600"
click at [537, 167] on div "[DATE]" at bounding box center [523, 172] width 59 height 24
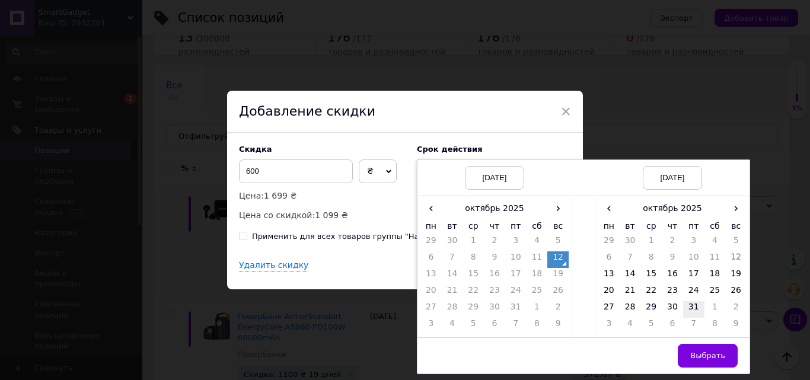
click at [685, 306] on td "31" at bounding box center [693, 309] width 21 height 17
click at [695, 349] on button "Выбрать" at bounding box center [708, 356] width 60 height 24
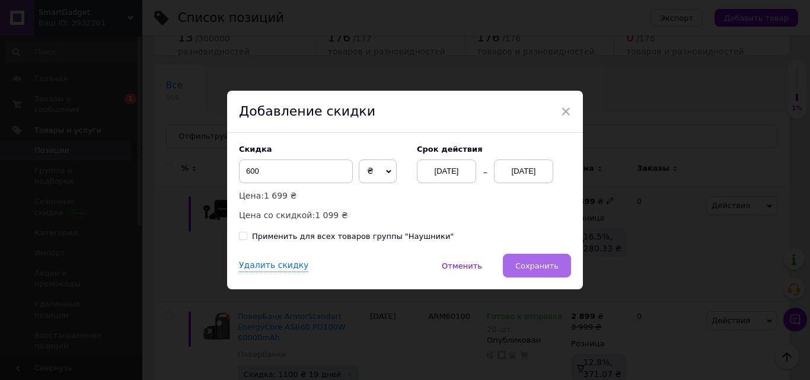
click at [551, 268] on span "Сохранить" at bounding box center [536, 266] width 43 height 9
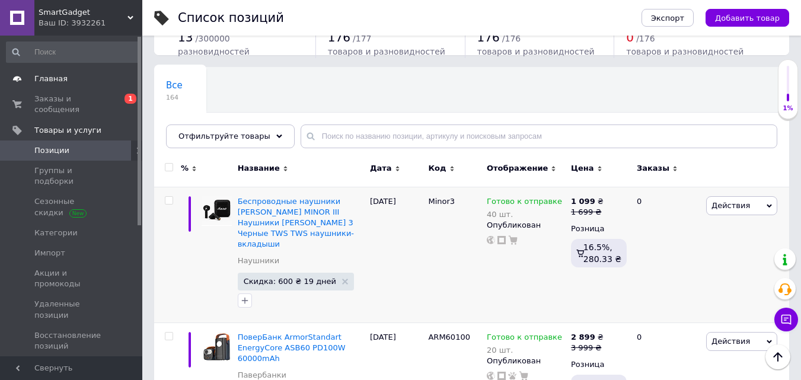
click at [79, 72] on link "Главная" at bounding box center [73, 79] width 146 height 20
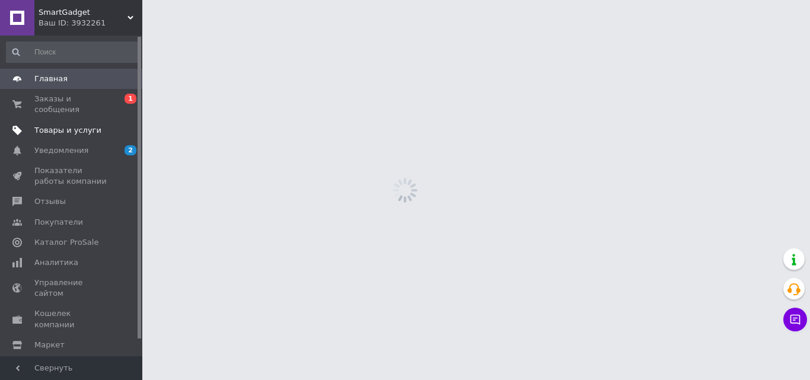
click at [75, 125] on span "Товары и услуги" at bounding box center [67, 130] width 67 height 11
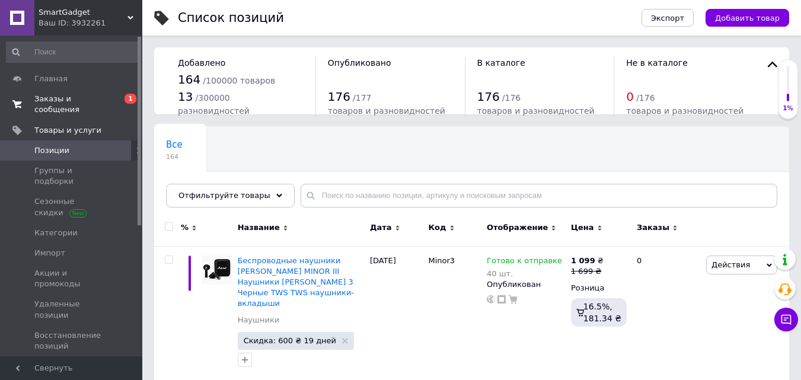
click at [62, 103] on span "Заказы и сообщения" at bounding box center [71, 104] width 75 height 21
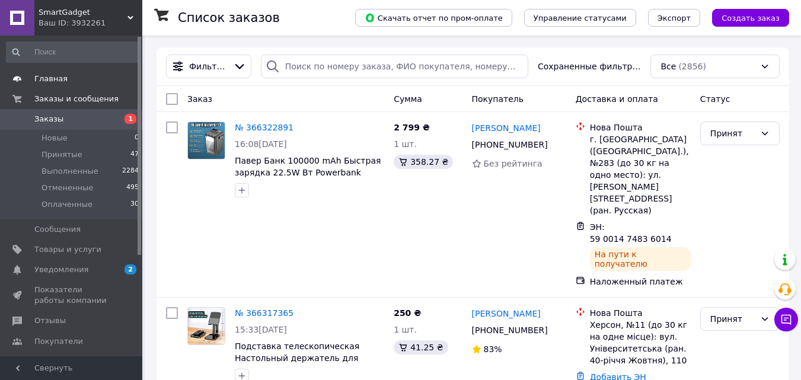
click at [114, 78] on span at bounding box center [126, 79] width 33 height 11
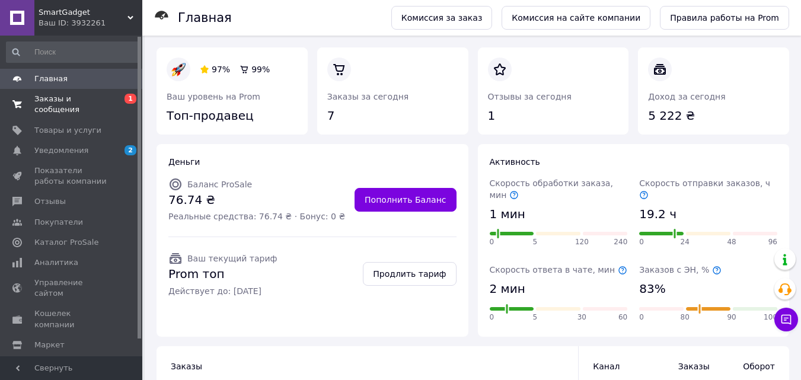
click at [78, 93] on link "Заказы и сообщения 0 1" at bounding box center [73, 104] width 146 height 31
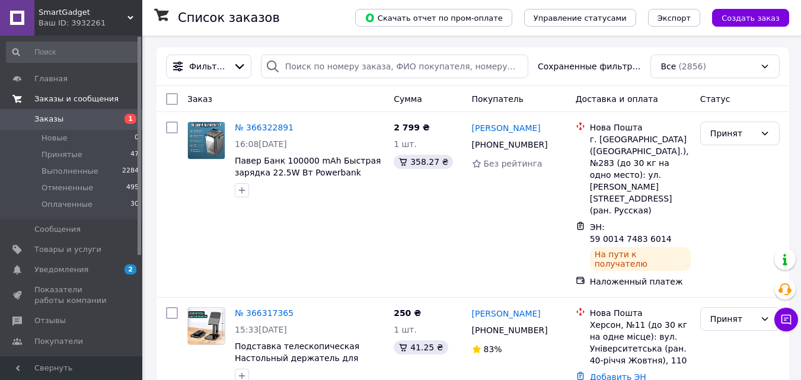
click at [95, 100] on span "Заказы и сообщения" at bounding box center [76, 99] width 84 height 11
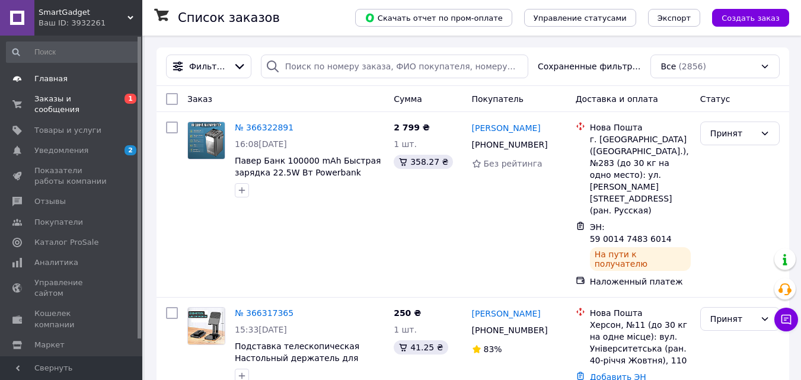
click at [77, 84] on span "Главная" at bounding box center [71, 79] width 75 height 11
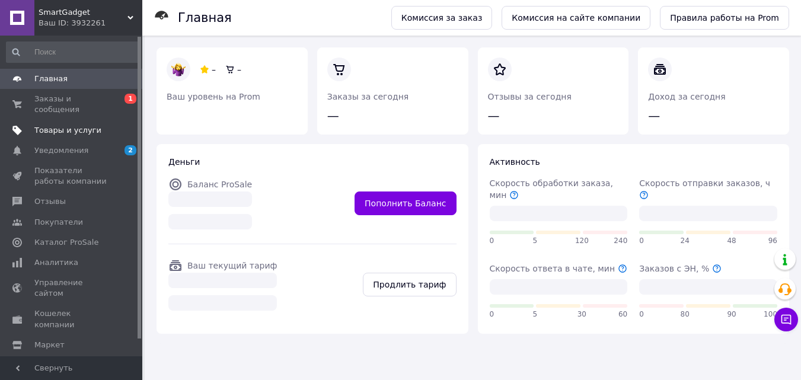
click at [84, 125] on span "Товары и услуги" at bounding box center [67, 130] width 67 height 11
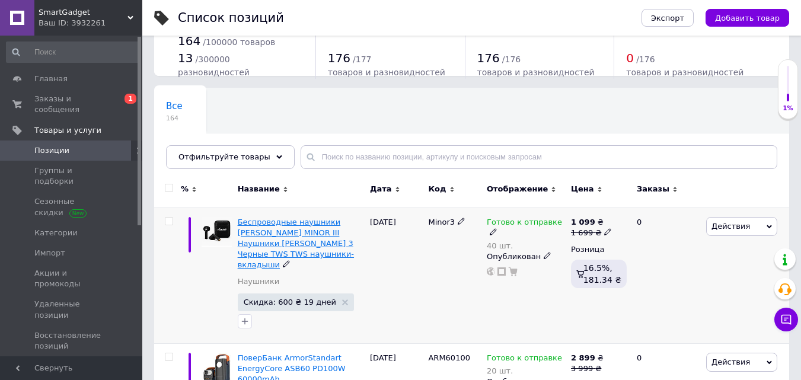
scroll to position [59, 0]
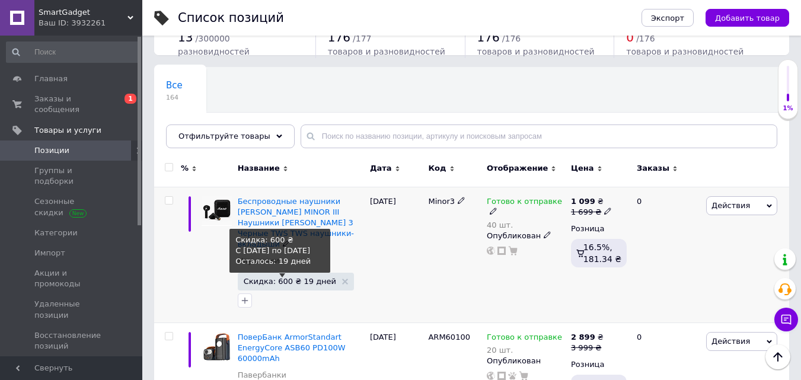
click at [284, 278] on span "Скидка: 600 ₴ 19 дней" at bounding box center [290, 282] width 93 height 8
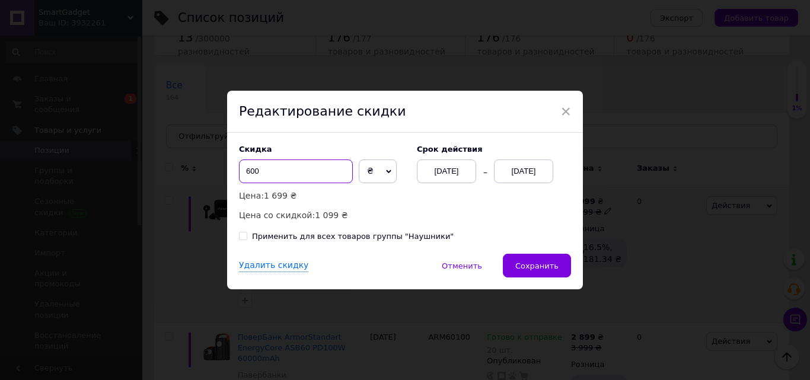
drag, startPoint x: 262, startPoint y: 176, endPoint x: 222, endPoint y: 171, distance: 40.1
click at [222, 171] on div "× Редактирование скидки Скидка 600 ₴ % Цена: 1 699 ₴ Цена со скидкой: 1 099 ₴ C…" at bounding box center [405, 190] width 810 height 380
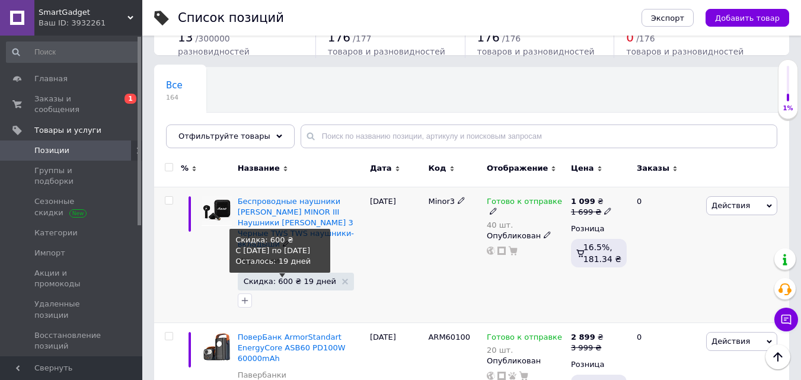
click at [288, 278] on span "Скидка: 600 ₴ 19 дней" at bounding box center [290, 282] width 93 height 8
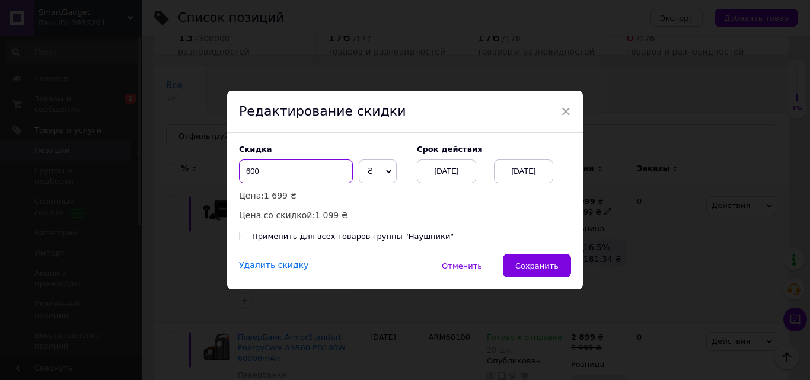
click at [265, 170] on input "600" at bounding box center [296, 172] width 114 height 24
type input "700"
click at [517, 254] on div "Скидка 700 ₴ % Цена: 1 699 ₴ Цена со скидкой: 999 ₴ Cрок действия 12.10.2025 31…" at bounding box center [405, 193] width 356 height 121
click at [527, 263] on span "Сохранить" at bounding box center [536, 266] width 43 height 9
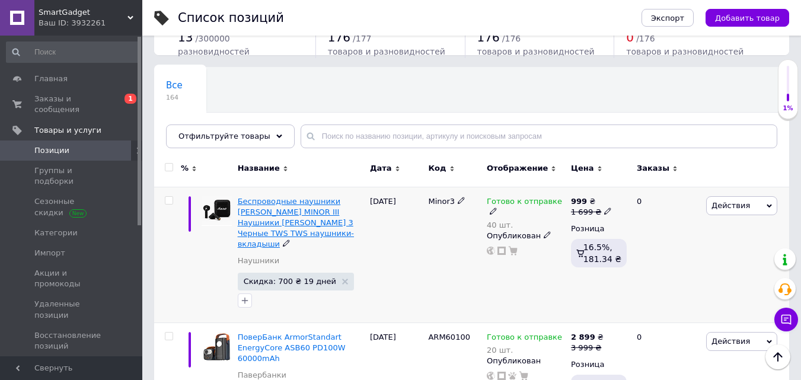
click at [288, 217] on span "Беспроводные наушники [PERSON_NAME] MINOR III Наушники [PERSON_NAME] 3 Черные T…" at bounding box center [296, 223] width 116 height 52
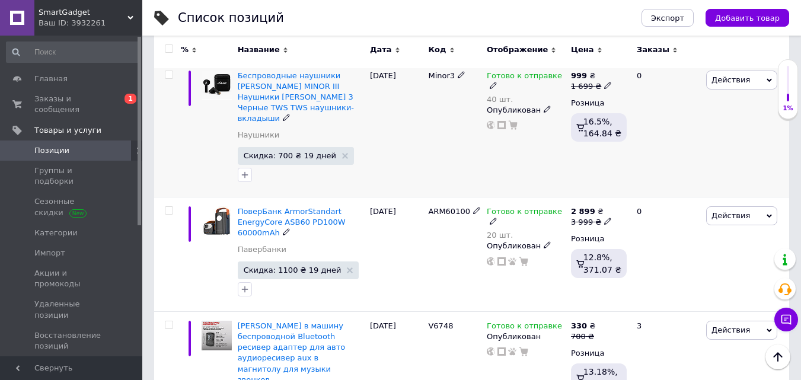
scroll to position [178, 0]
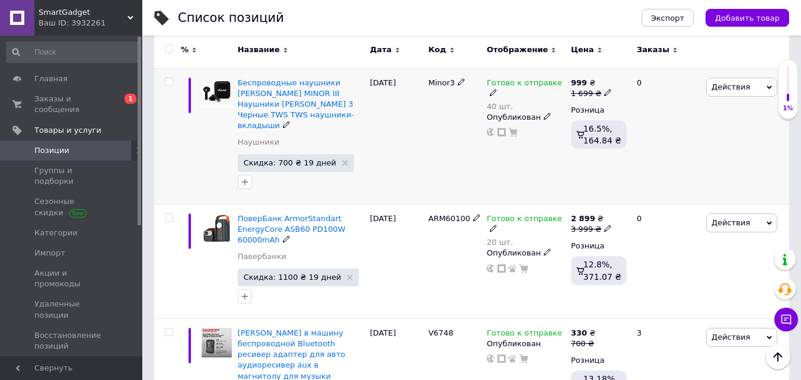
click at [733, 86] on span "Действия" at bounding box center [731, 86] width 39 height 9
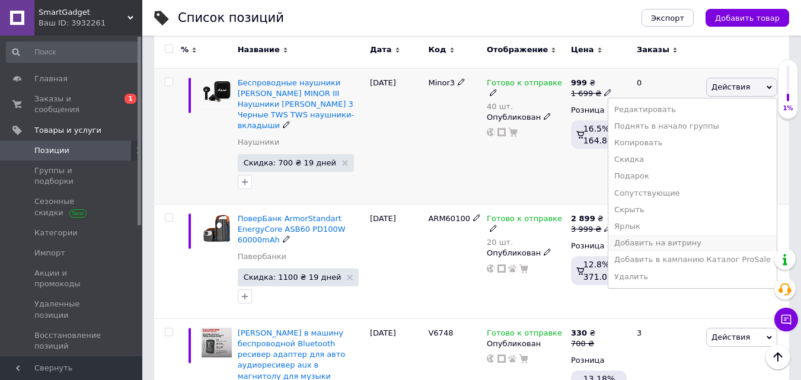
click at [695, 240] on li "Добавить на витрину" at bounding box center [693, 243] width 168 height 17
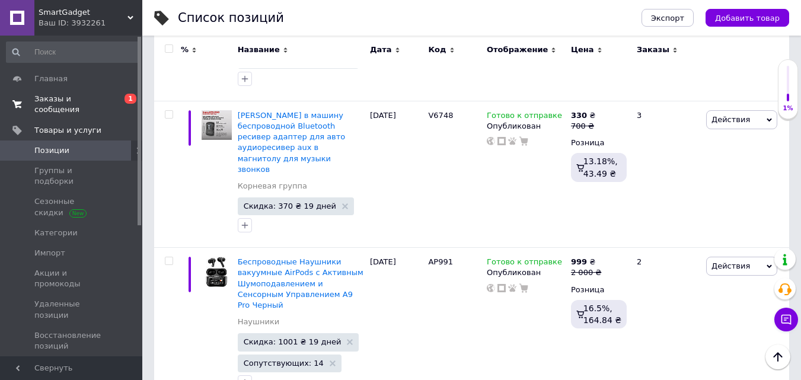
scroll to position [119, 0]
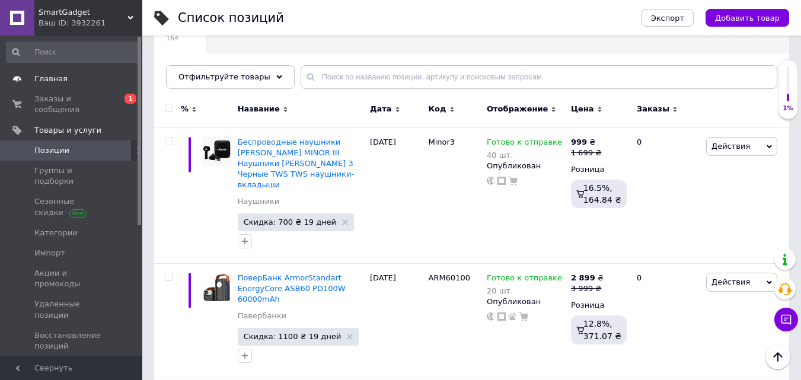
click at [94, 77] on span "Главная" at bounding box center [71, 79] width 75 height 11
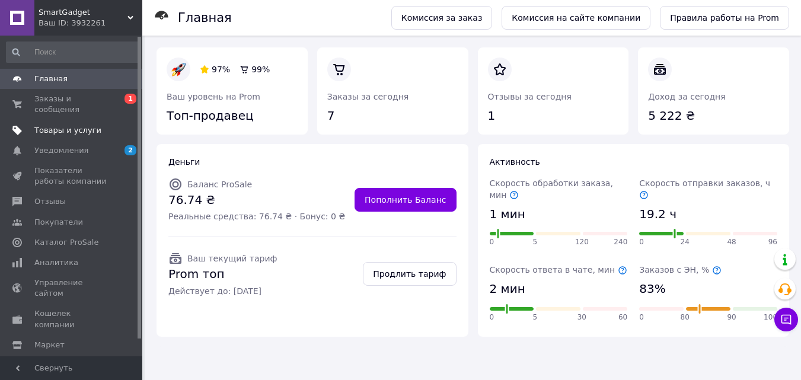
click at [91, 125] on span "Товары и услуги" at bounding box center [67, 130] width 67 height 11
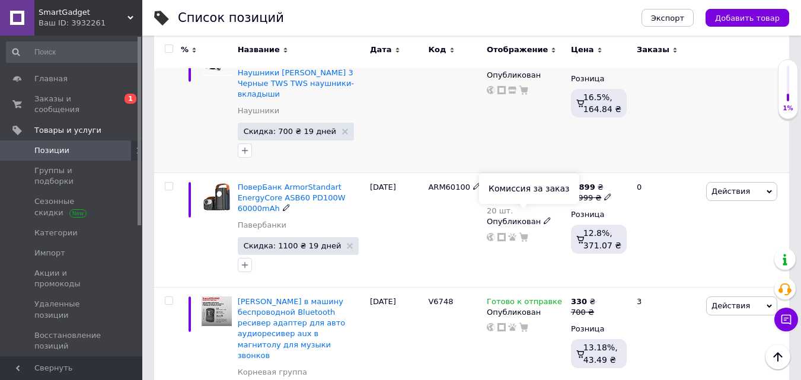
scroll to position [119, 0]
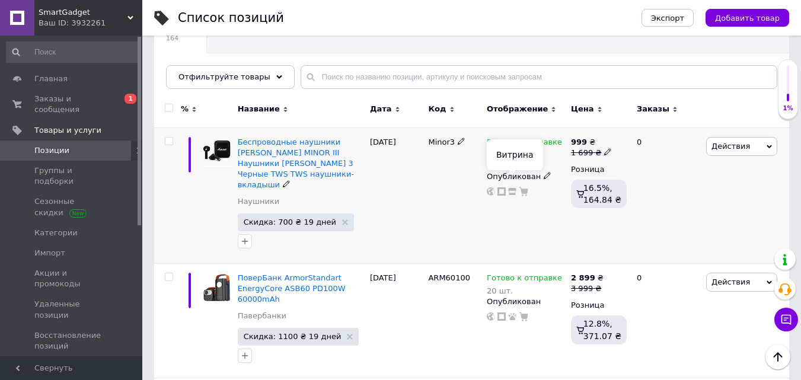
click at [510, 188] on use at bounding box center [512, 191] width 8 height 7
click at [89, 85] on link "Главная" at bounding box center [73, 79] width 146 height 20
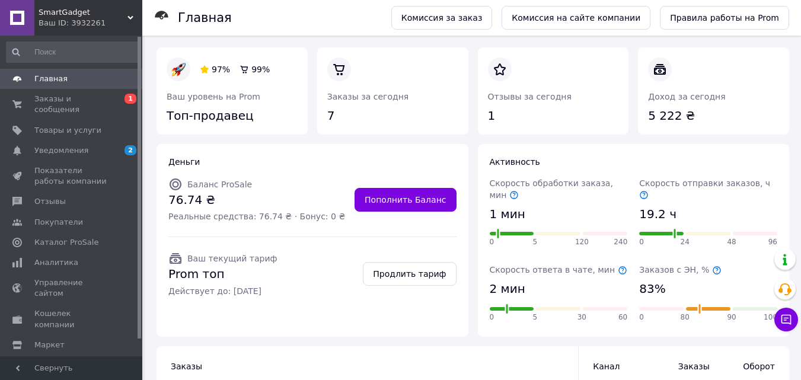
click at [112, 104] on span "0 1" at bounding box center [126, 104] width 33 height 21
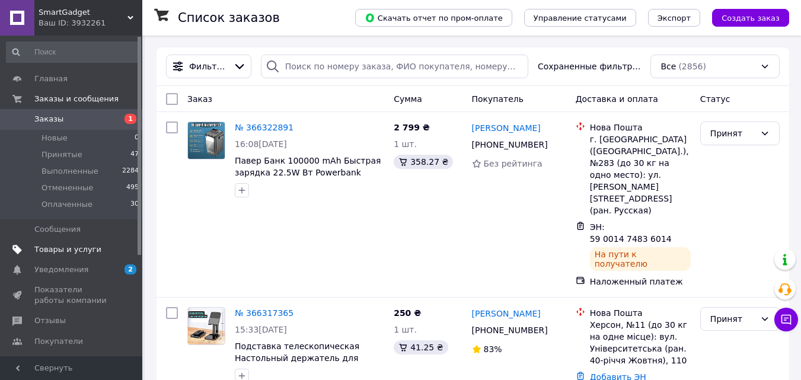
click at [88, 254] on span "Товары и услуги" at bounding box center [67, 249] width 67 height 11
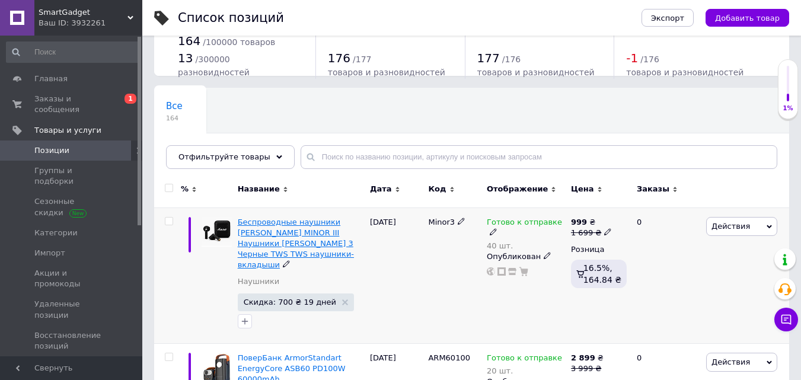
scroll to position [59, 0]
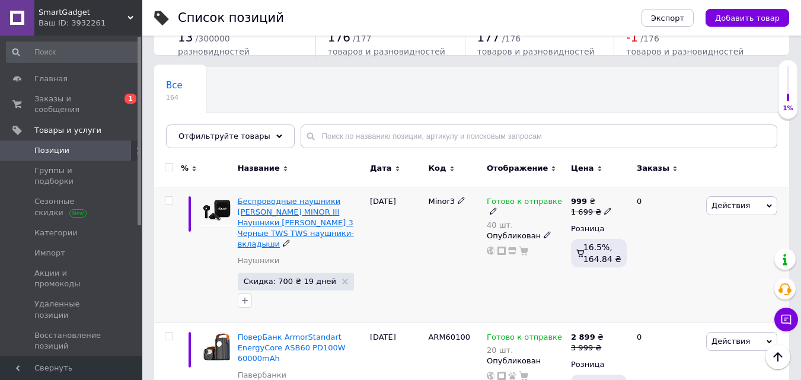
click at [276, 222] on span "Беспроводные наушники [PERSON_NAME] MINOR III Наушники [PERSON_NAME] 3 Черные T…" at bounding box center [296, 223] width 116 height 52
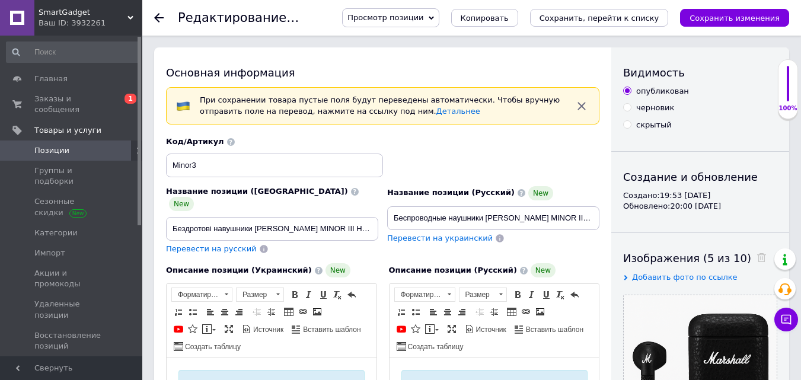
click at [426, 23] on span "Просмотр позиции" at bounding box center [390, 17] width 97 height 19
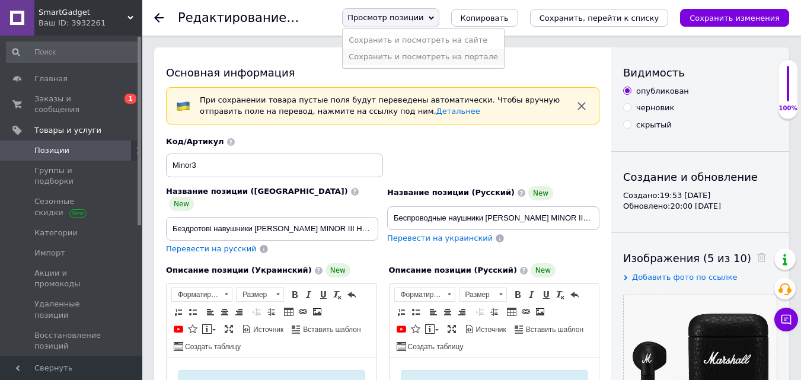
click at [432, 59] on li "Сохранить и посмотреть на портале" at bounding box center [423, 57] width 161 height 17
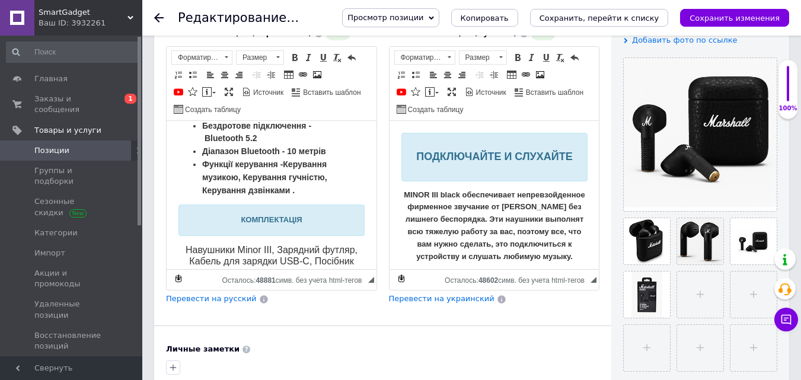
scroll to position [1260, 0]
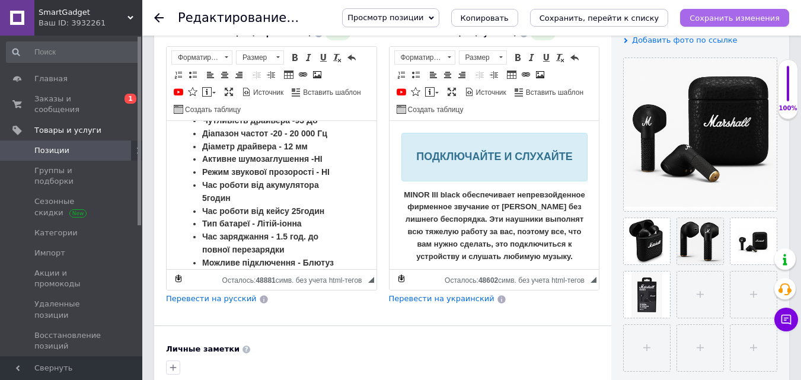
click at [718, 17] on icon "Сохранить изменения" at bounding box center [735, 18] width 90 height 9
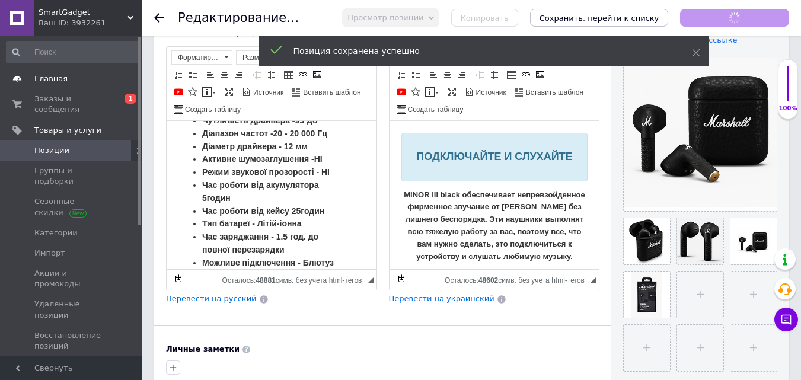
click at [49, 72] on link "Главная" at bounding box center [73, 79] width 146 height 20
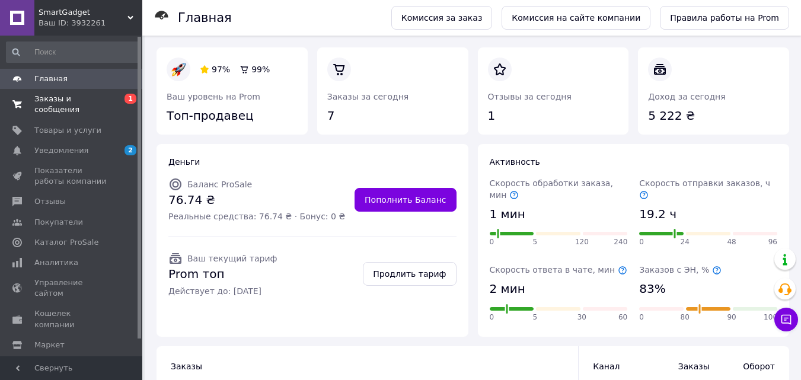
click at [69, 100] on span "Заказы и сообщения" at bounding box center [71, 104] width 75 height 21
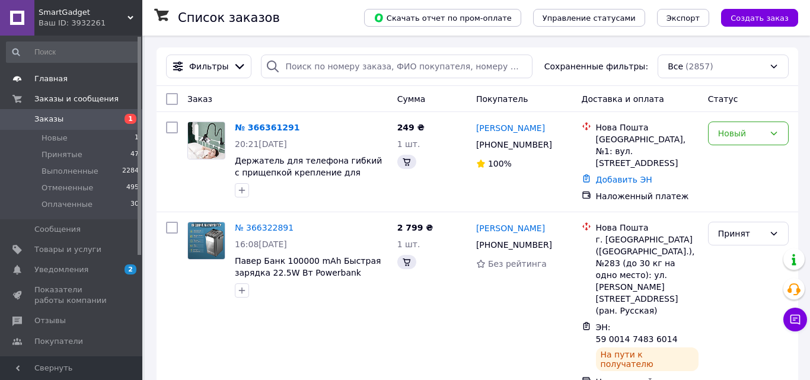
click at [68, 77] on span "Главная" at bounding box center [71, 79] width 75 height 11
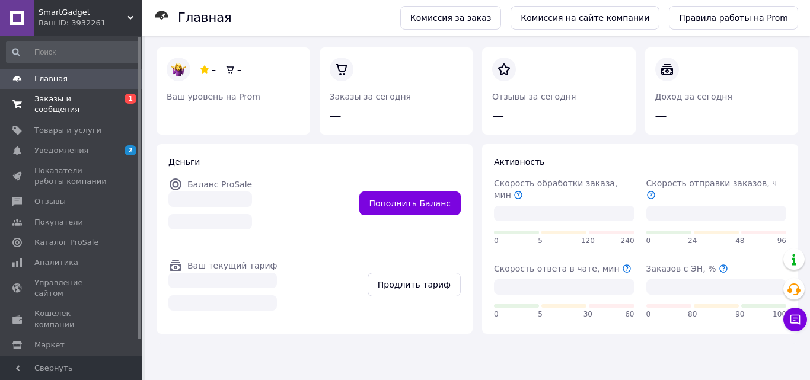
click at [94, 101] on span "Заказы и сообщения" at bounding box center [71, 104] width 75 height 21
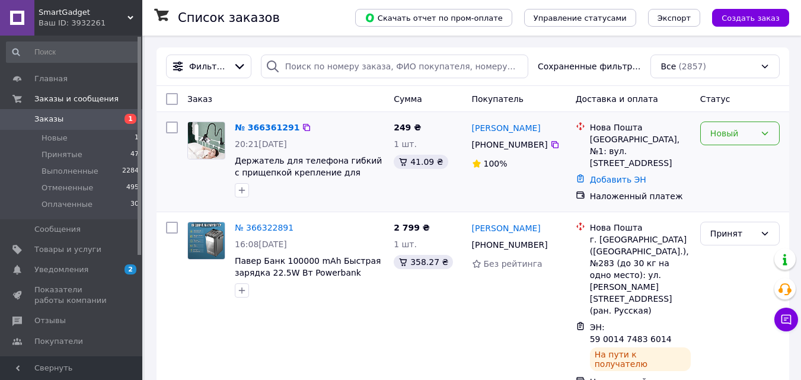
click at [711, 139] on div "Новый" at bounding box center [733, 133] width 45 height 13
click at [712, 154] on li "Принят" at bounding box center [740, 159] width 78 height 21
click at [69, 63] on div "Главная Заказы и сообщения Заказы 1 Новые 1 Принятые 47 Выполненные 2284 Отмене…" at bounding box center [73, 198] width 146 height 324
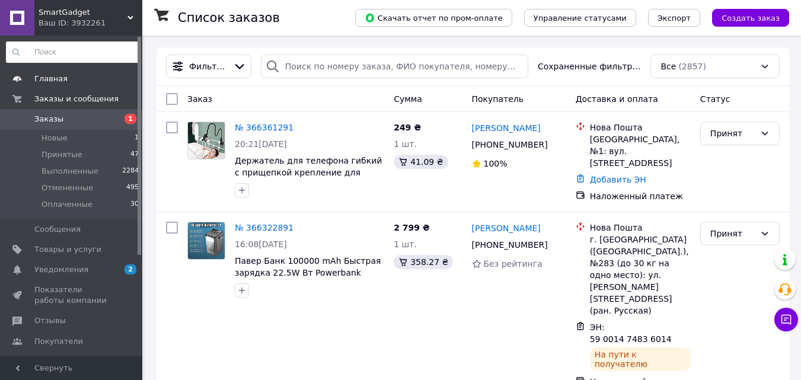
click at [68, 72] on link "Главная" at bounding box center [73, 79] width 146 height 20
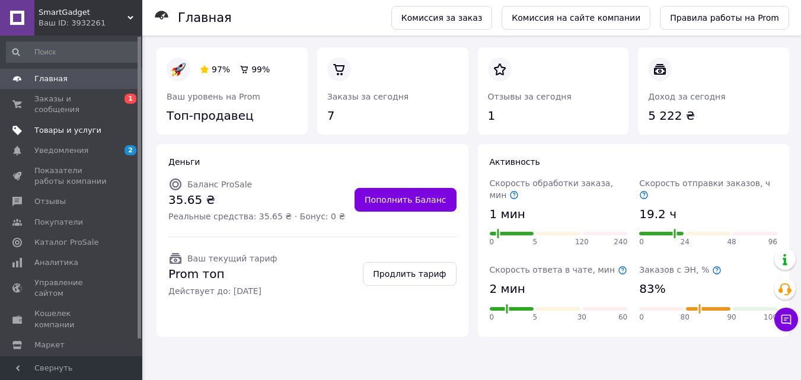
click at [46, 120] on link "Товары и услуги" at bounding box center [73, 130] width 146 height 20
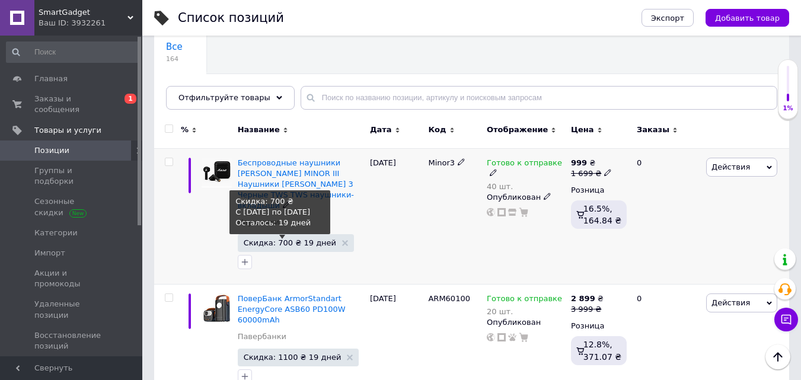
scroll to position [119, 0]
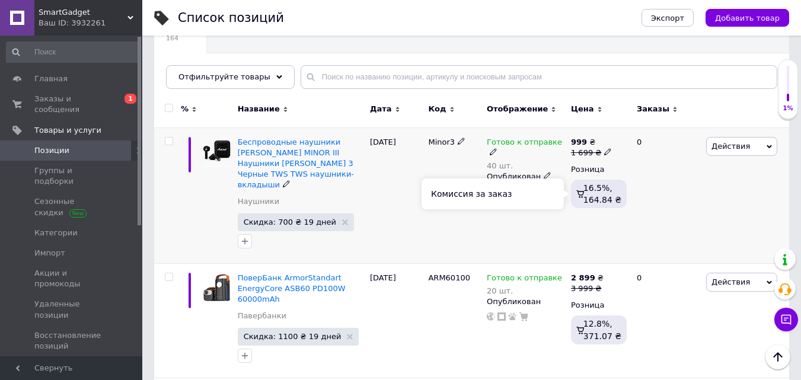
click at [606, 190] on span "16.5%, 164.84 ₴" at bounding box center [603, 193] width 38 height 21
click at [606, 198] on span "16.5%, 164.84 ₴" at bounding box center [603, 193] width 38 height 21
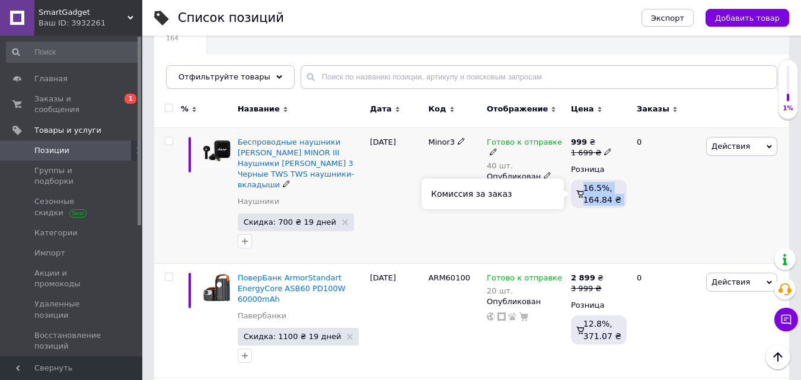
click at [669, 212] on div "0" at bounding box center [667, 196] width 74 height 136
click at [746, 156] on div "Действия Редактировать Поднять в начало группы Копировать Скидка Подарок Сопутс…" at bounding box center [747, 196] width 86 height 136
click at [381, 180] on div "[DATE]" at bounding box center [396, 196] width 59 height 136
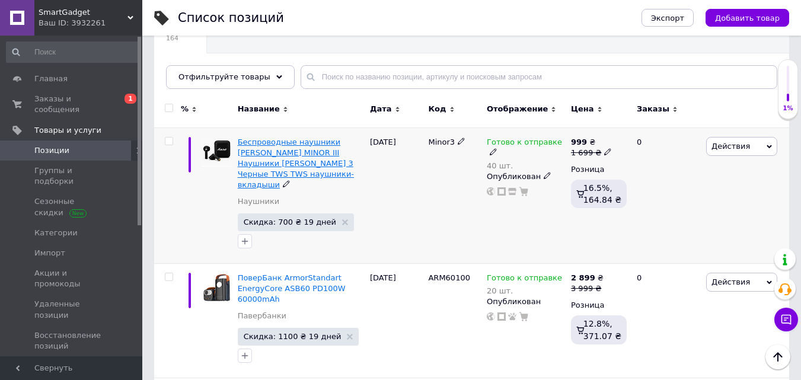
click at [304, 156] on span "Беспроводные наушники [PERSON_NAME] MINOR III Наушники [PERSON_NAME] 3 Черные T…" at bounding box center [296, 164] width 116 height 52
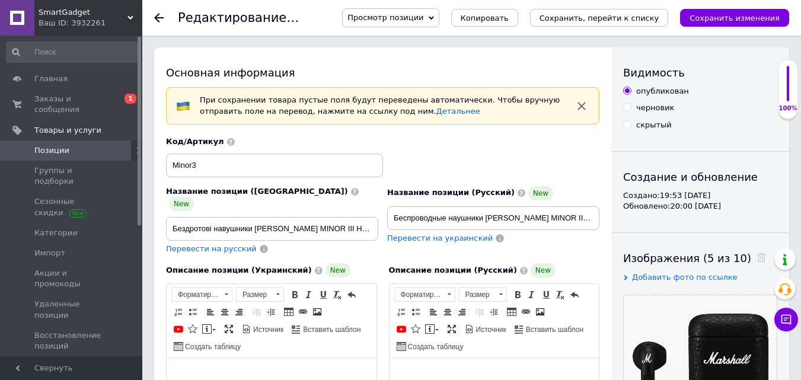
click at [424, 19] on span "Просмотр позиции" at bounding box center [386, 17] width 76 height 9
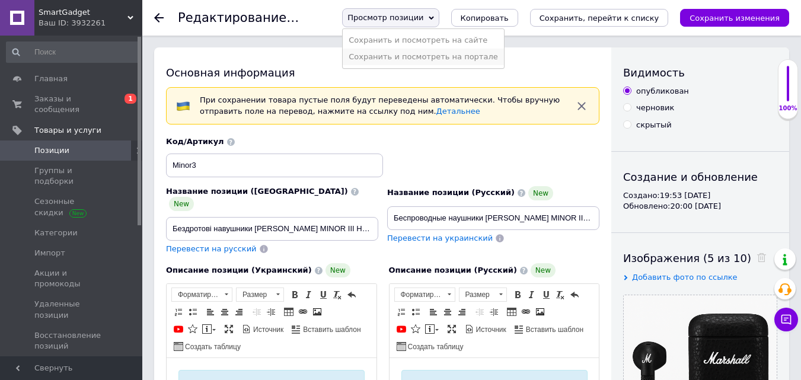
click at [432, 63] on li "Сохранить и посмотреть на портале" at bounding box center [423, 57] width 161 height 17
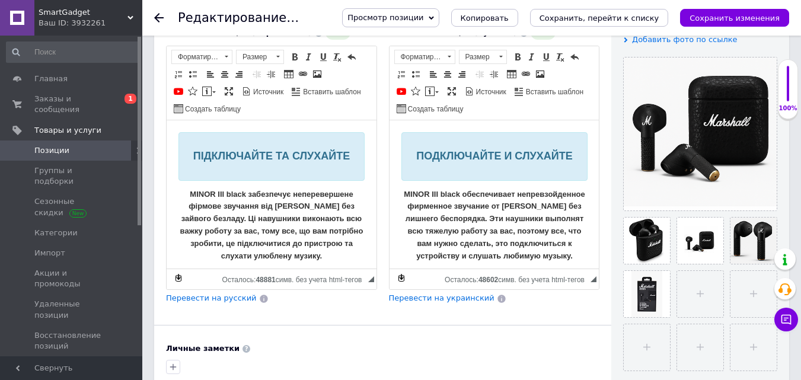
scroll to position [237, 0]
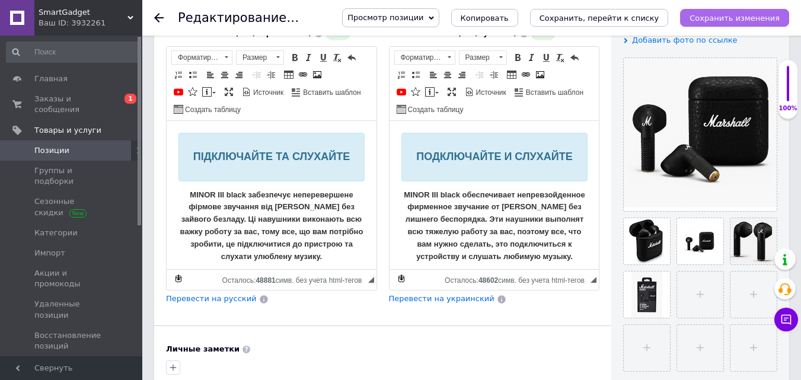
click at [742, 24] on button "Сохранить изменения" at bounding box center [734, 18] width 109 height 18
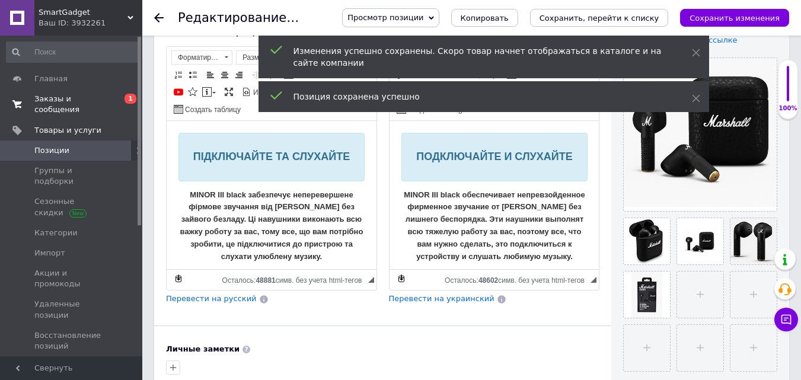
click at [65, 97] on span "Заказы и сообщения" at bounding box center [71, 104] width 75 height 21
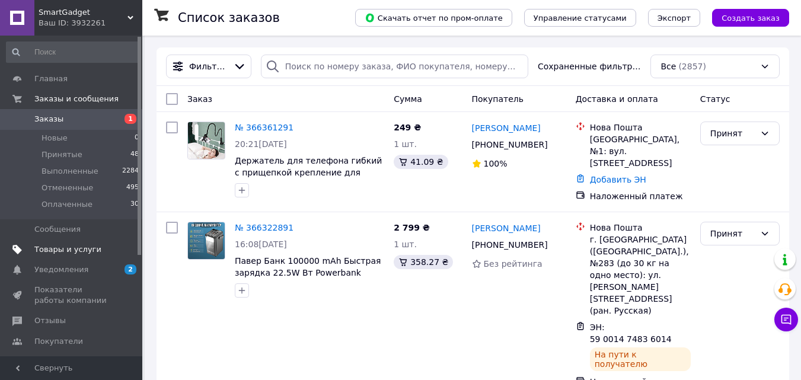
click at [66, 251] on span "Товары и услуги" at bounding box center [67, 249] width 67 height 11
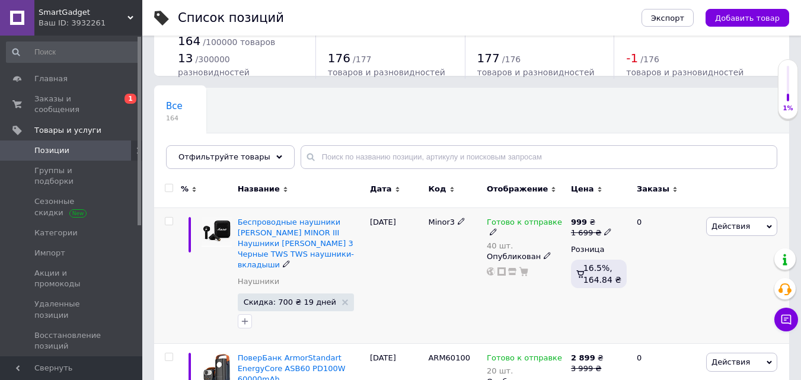
scroll to position [59, 0]
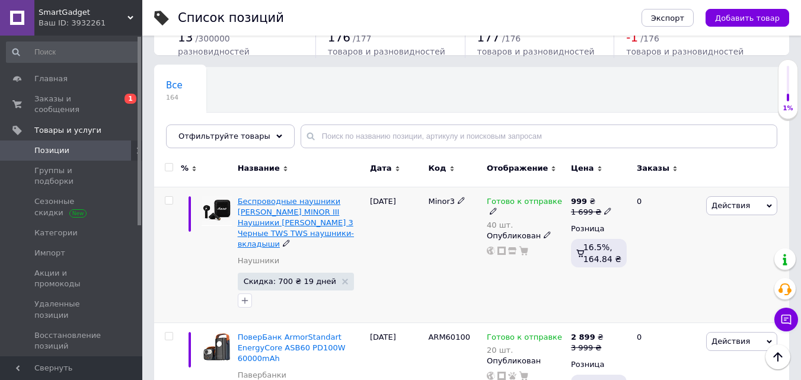
click at [281, 203] on span "Беспроводные наушники [PERSON_NAME] MINOR III Наушники [PERSON_NAME] 3 Черные T…" at bounding box center [296, 223] width 116 height 52
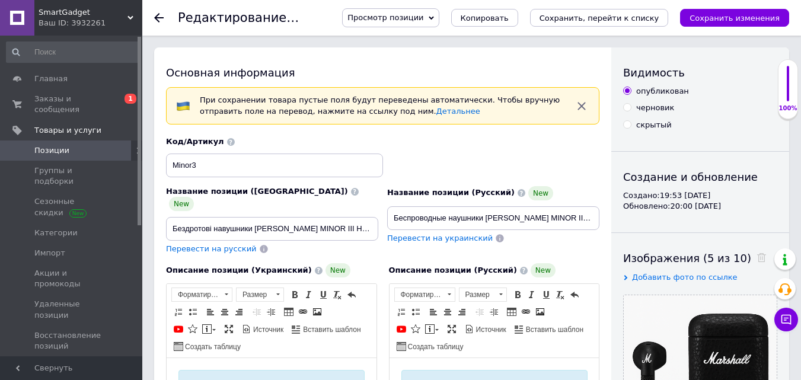
click at [419, 2] on div "Просмотр позиции Сохранить и посмотреть на сайте Сохранить и посмотреть на порт…" at bounding box center [554, 18] width 471 height 36
click at [420, 11] on span "Просмотр позиции" at bounding box center [390, 17] width 97 height 19
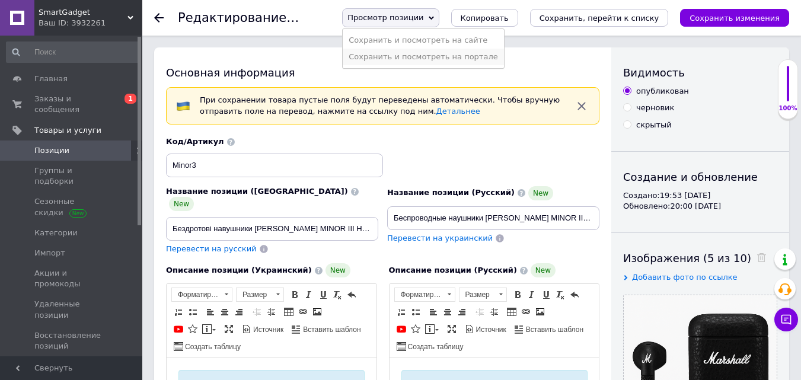
click at [416, 53] on li "Сохранить и посмотреть на портале" at bounding box center [423, 57] width 161 height 17
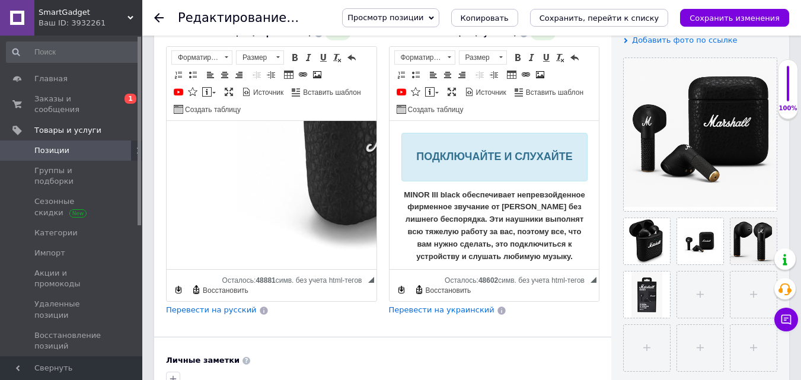
scroll to position [1008, 0]
click at [320, 183] on img "Визуальный текстовый редактор, 64BA0AF5-895C-4916-B793-3D6C1A675B3F" at bounding box center [380, 124] width 380 height 285
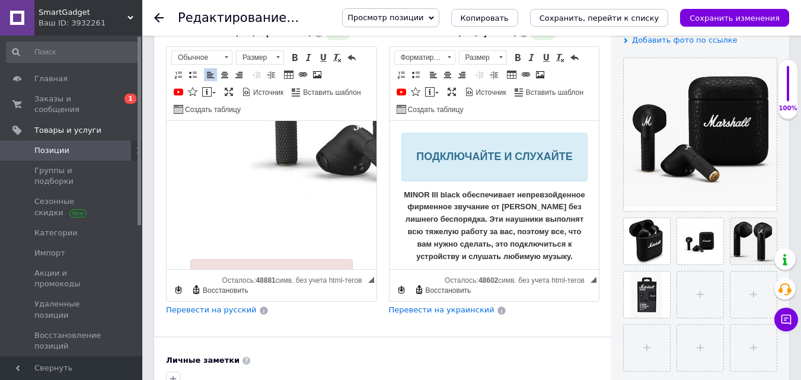
scroll to position [750, 0]
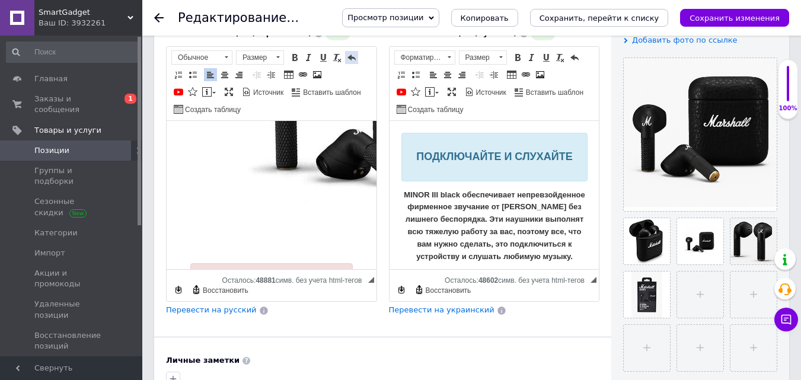
click at [351, 53] on span at bounding box center [351, 57] width 9 height 9
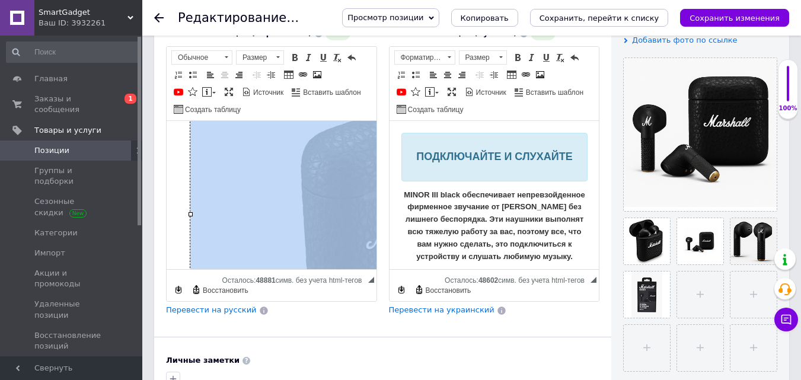
scroll to position [988, 0]
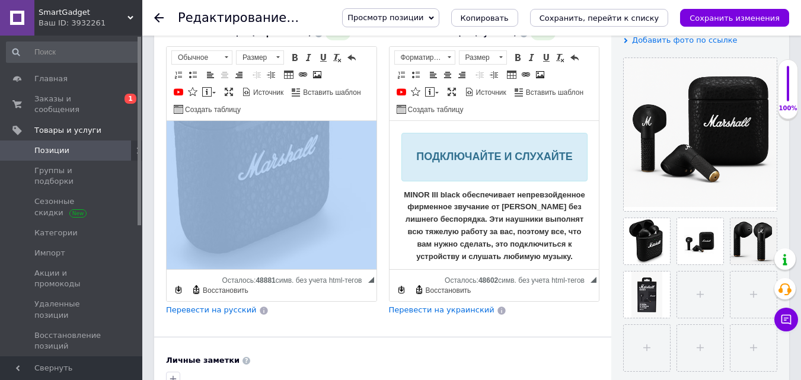
drag, startPoint x: 252, startPoint y: 264, endPoint x: 482, endPoint y: 384, distance: 259.8
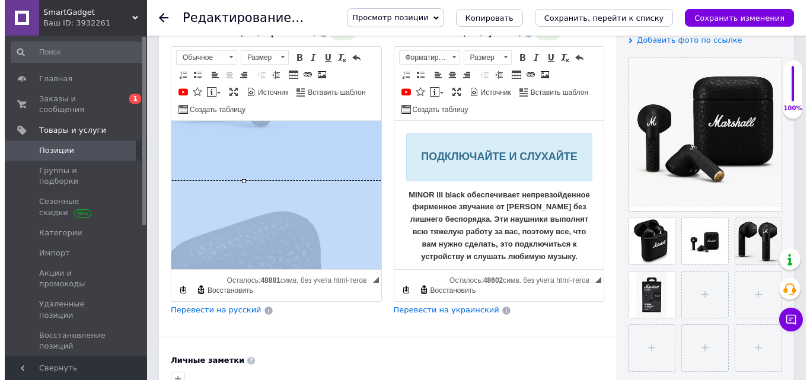
scroll to position [572, 141]
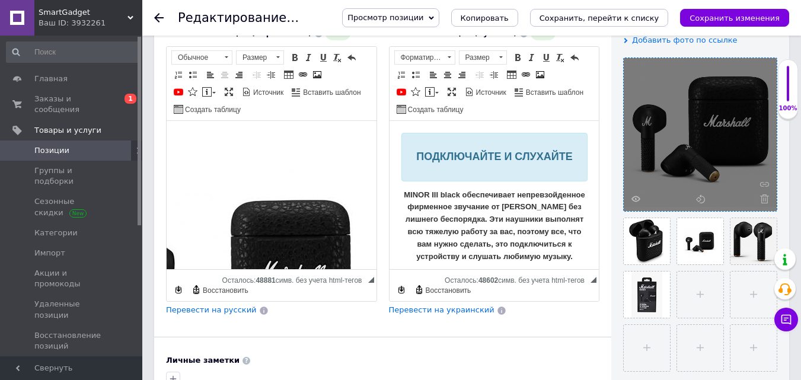
click at [725, 140] on div at bounding box center [700, 134] width 153 height 153
click at [635, 201] on use at bounding box center [636, 199] width 9 height 6
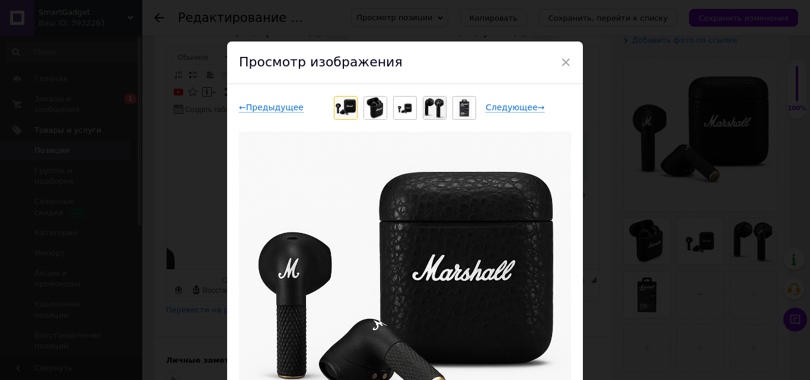
click at [364, 110] on img at bounding box center [375, 108] width 23 height 23
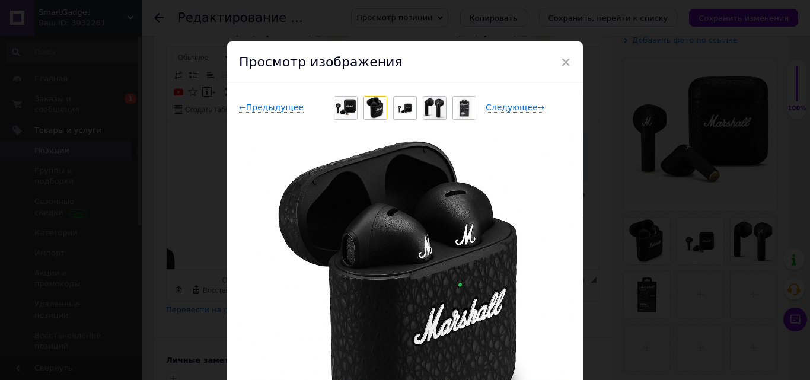
click at [396, 112] on img at bounding box center [405, 108] width 23 height 17
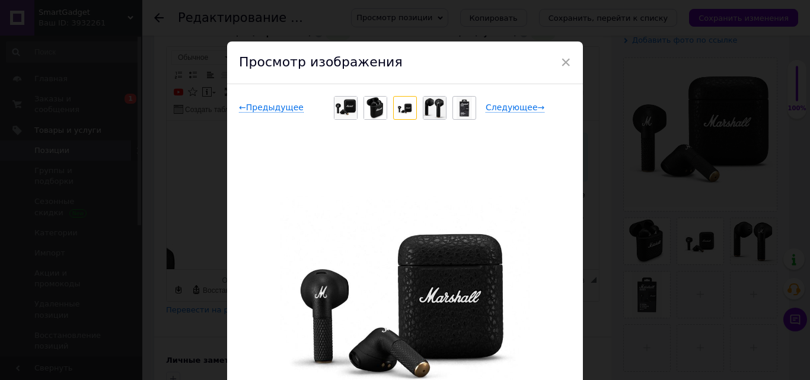
click at [427, 112] on img at bounding box center [435, 108] width 23 height 23
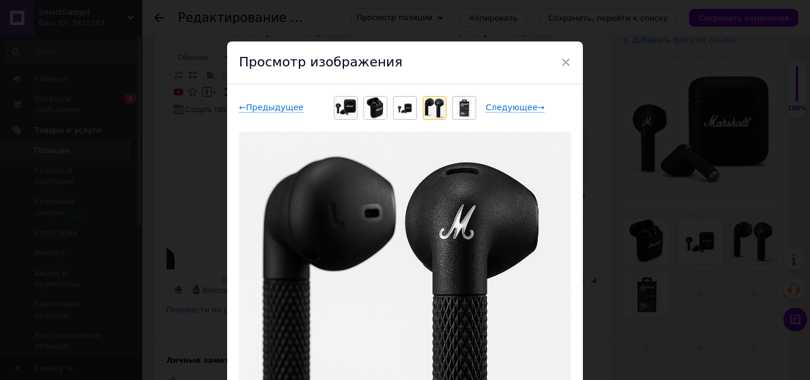
click at [352, 113] on img at bounding box center [346, 108] width 23 height 23
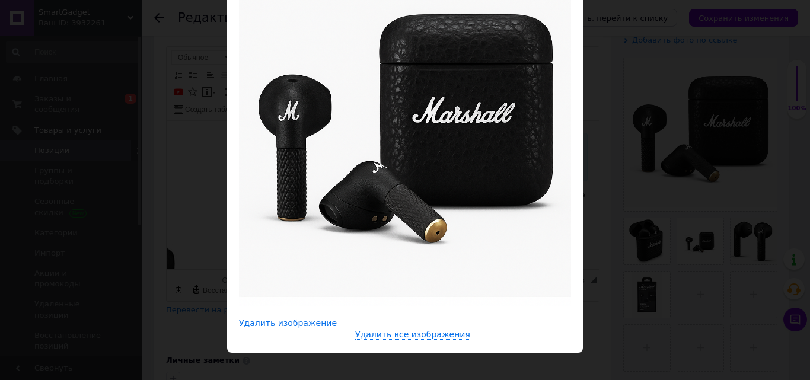
scroll to position [172, 0]
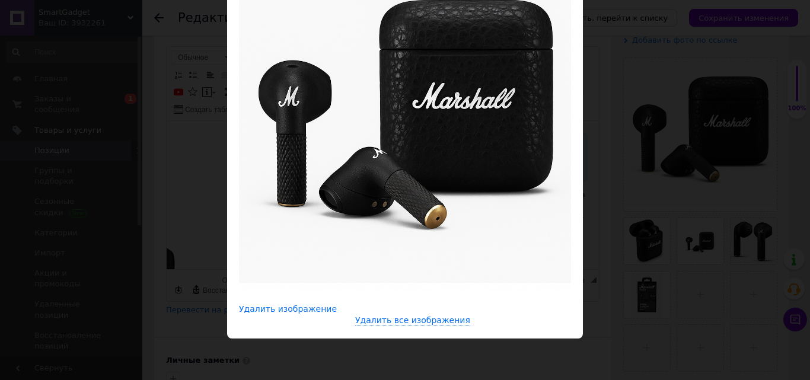
click at [259, 310] on span "Удалить изображение" at bounding box center [288, 309] width 98 height 10
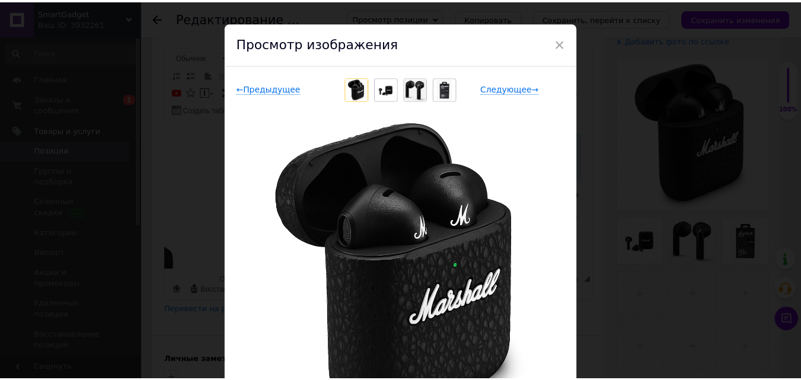
scroll to position [0, 0]
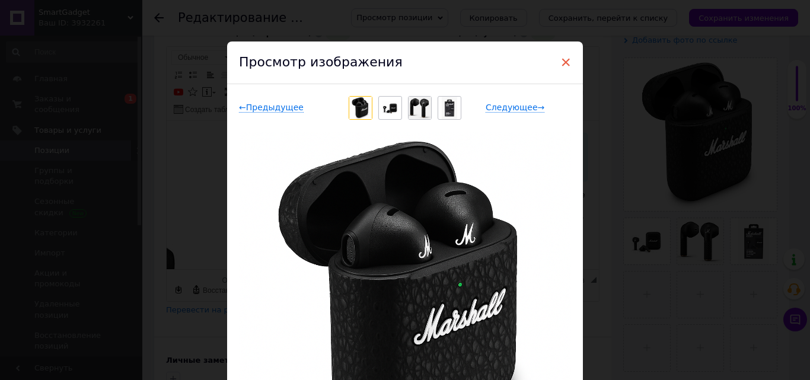
click at [565, 62] on span "×" at bounding box center [566, 62] width 11 height 20
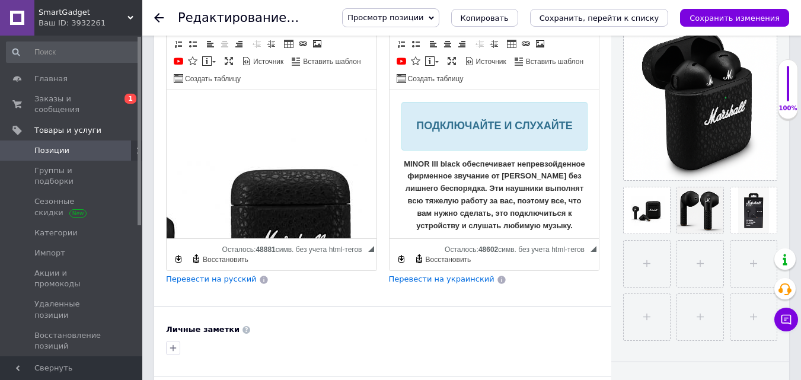
scroll to position [297, 0]
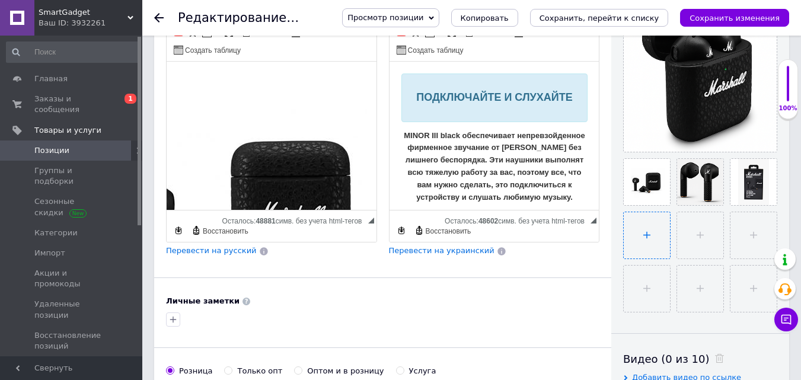
click at [655, 235] on input "file" at bounding box center [647, 235] width 46 height 46
click at [647, 234] on input "file" at bounding box center [647, 235] width 46 height 46
type input "C:\fakepath\c90d4371-35d4-415c-8bdb-803d1c6df9ef.png"
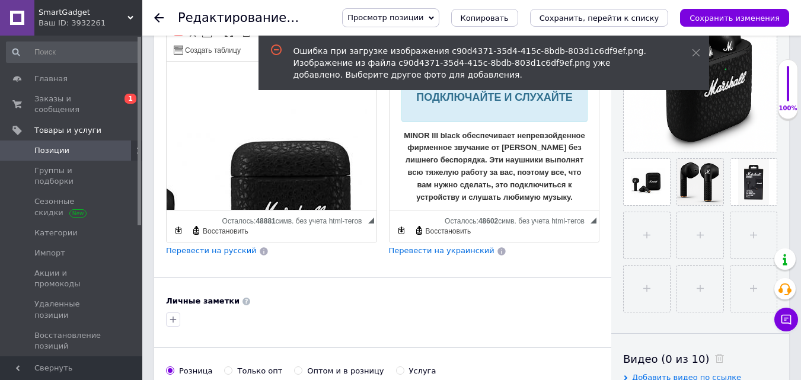
click at [518, 62] on div "Ошибка при загрузке изображения c90d4371-35d4-415c-8bdb-803d1c6df9ef.png. Изобр…" at bounding box center [478, 63] width 369 height 36
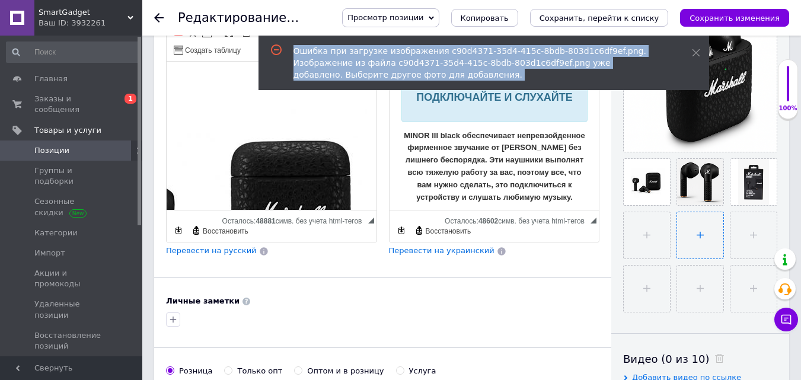
click at [703, 247] on input "file" at bounding box center [700, 235] width 46 height 46
type input "C:\fakepath\c90d4371-35d4-415c-8bdb-803d1c6df9ef.png"
click at [693, 52] on icon at bounding box center [696, 53] width 8 height 8
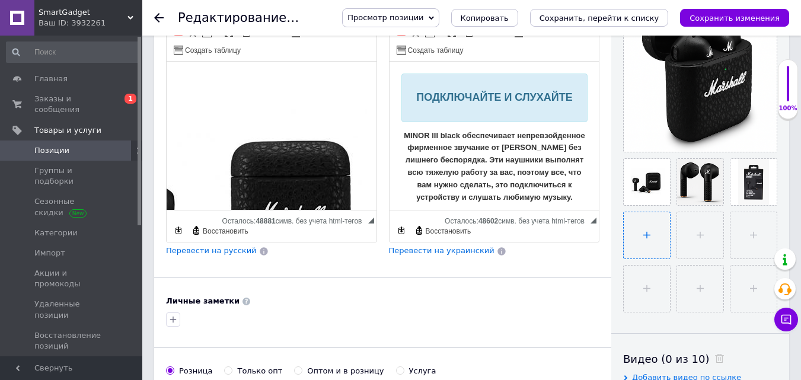
click at [652, 232] on input "file" at bounding box center [647, 235] width 46 height 46
type input "C:\fakepath\4e3595bf-06ba-46be-bff9-fb4fe372d077.png"
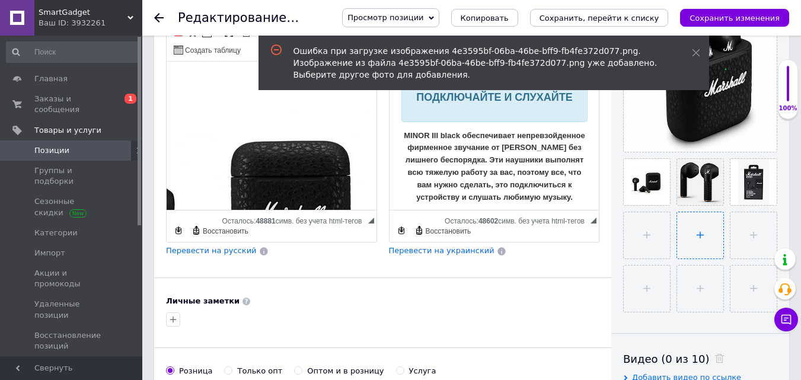
click at [682, 229] on input "file" at bounding box center [700, 235] width 46 height 46
type input "C:\fakepath\5eda599b-b94e-430b-9bf9-a963995c1f6a.png"
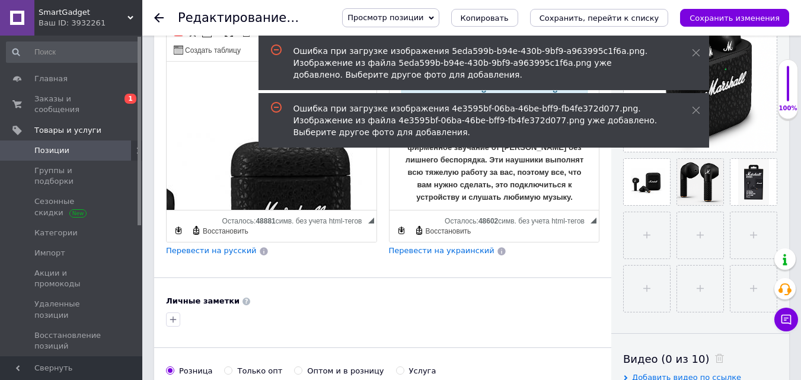
click at [693, 53] on icon at bounding box center [696, 53] width 8 height 8
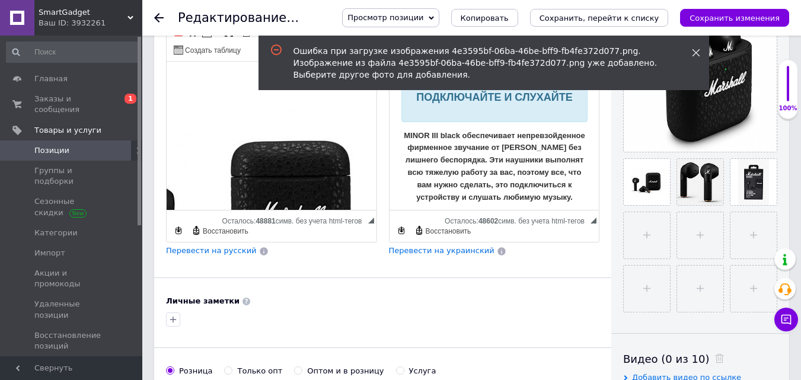
click at [695, 52] on use at bounding box center [696, 53] width 8 height 8
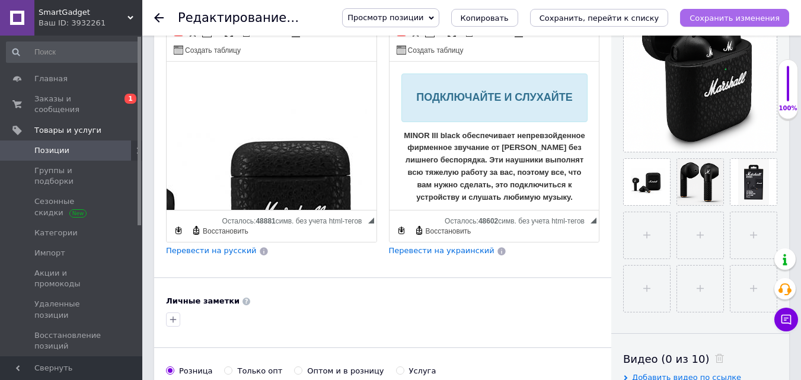
click at [744, 15] on icon "Сохранить изменения" at bounding box center [735, 18] width 90 height 9
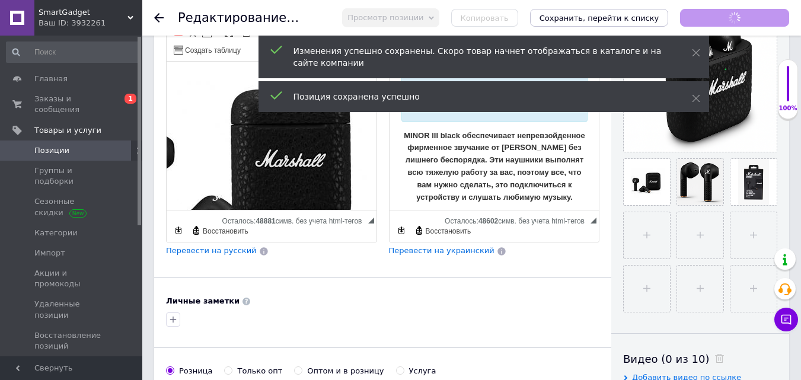
scroll to position [625, 141]
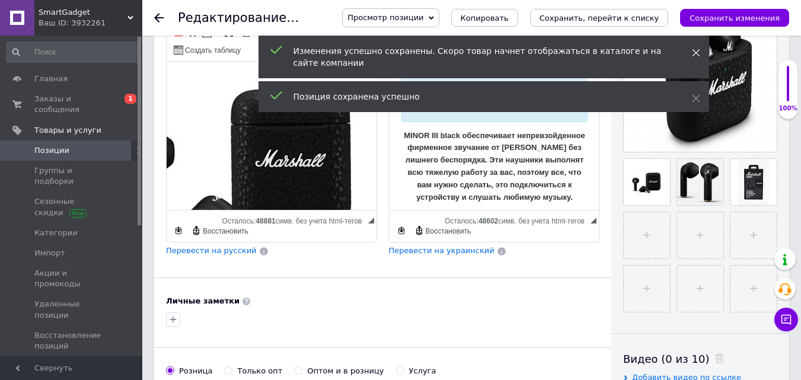
click at [693, 56] on icon at bounding box center [696, 53] width 8 height 8
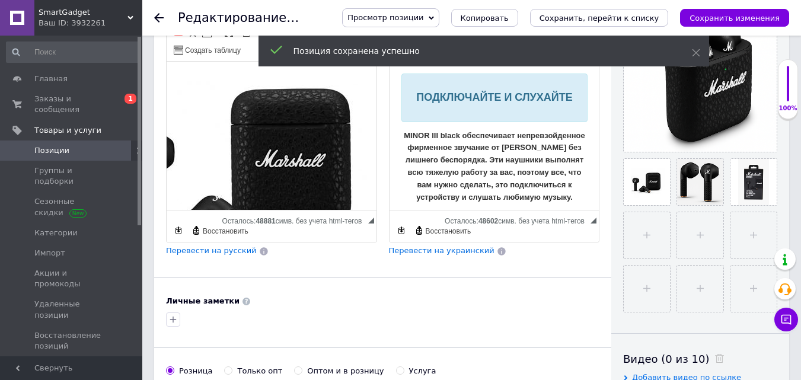
click at [691, 51] on div "Позиция сохранена успешно" at bounding box center [484, 51] width 451 height 31
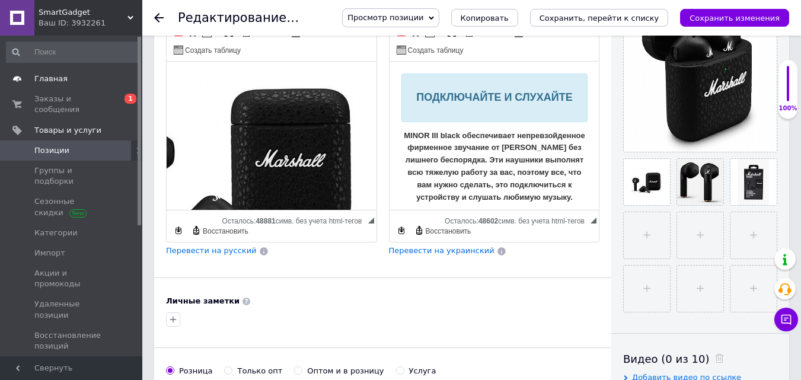
click at [85, 81] on span "Главная" at bounding box center [71, 79] width 75 height 11
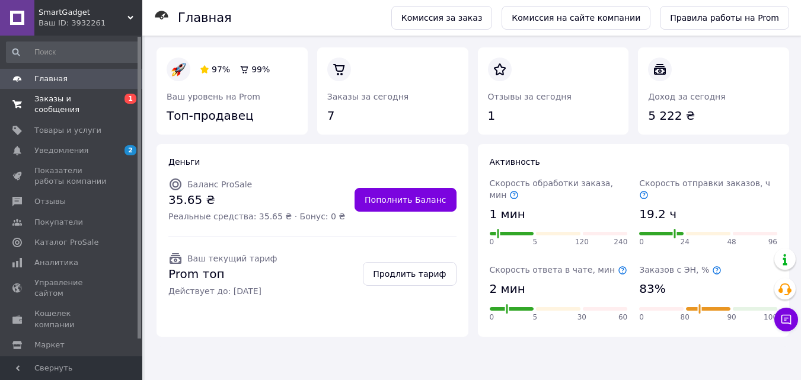
click at [98, 95] on span "Заказы и сообщения" at bounding box center [71, 104] width 75 height 21
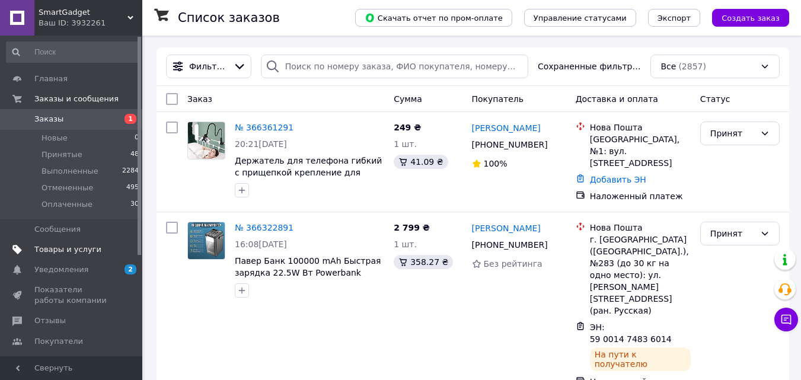
click at [90, 240] on link "Товары и услуги" at bounding box center [73, 250] width 146 height 20
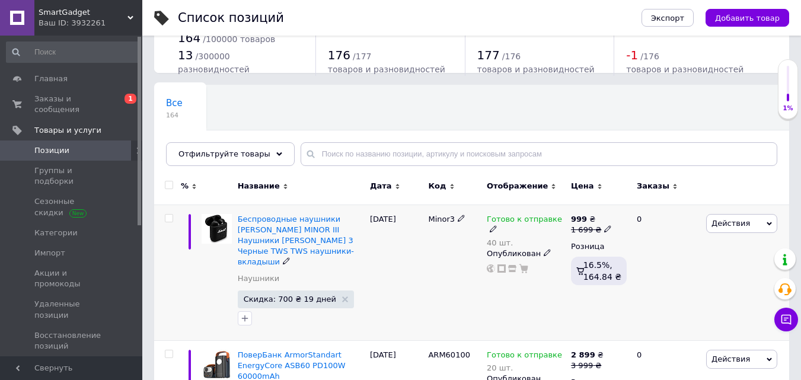
scroll to position [59, 0]
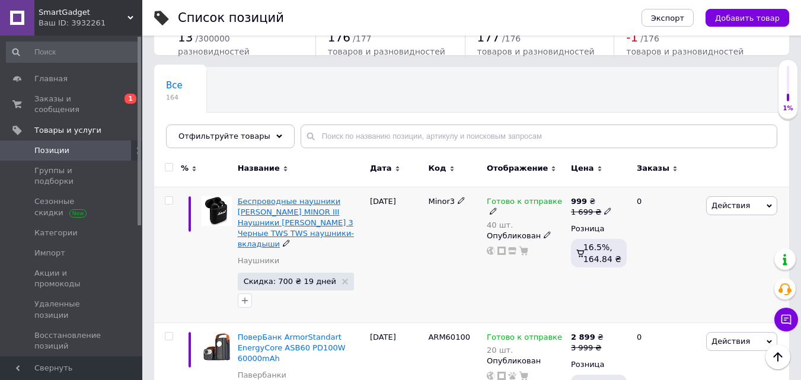
click at [262, 215] on span "Беспроводные наушники [PERSON_NAME] MINOR III Наушники [PERSON_NAME] 3 Черные T…" at bounding box center [296, 223] width 116 height 52
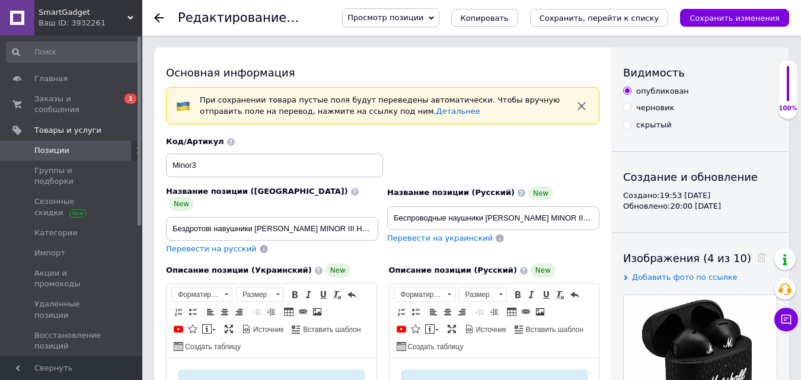
click at [419, 19] on span "Просмотр позиции" at bounding box center [386, 17] width 76 height 9
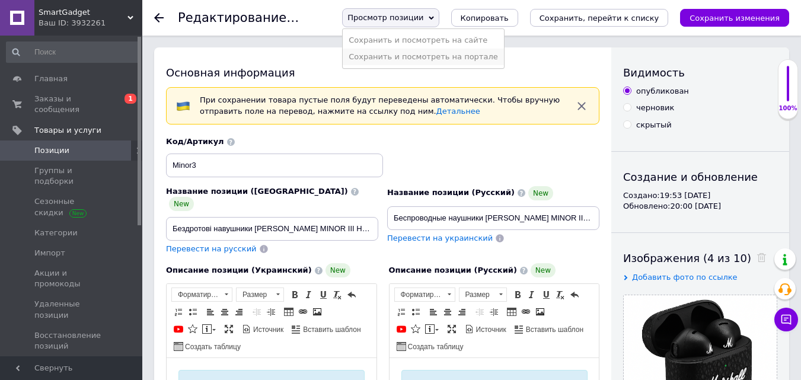
click at [424, 62] on li "Сохранить и посмотреть на портале" at bounding box center [423, 57] width 161 height 17
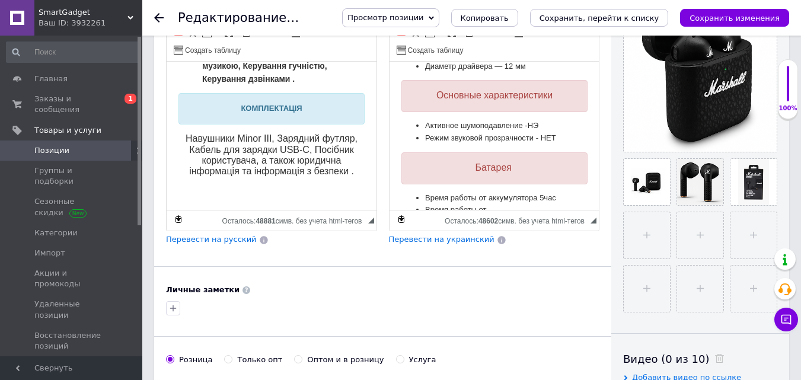
scroll to position [771, 0]
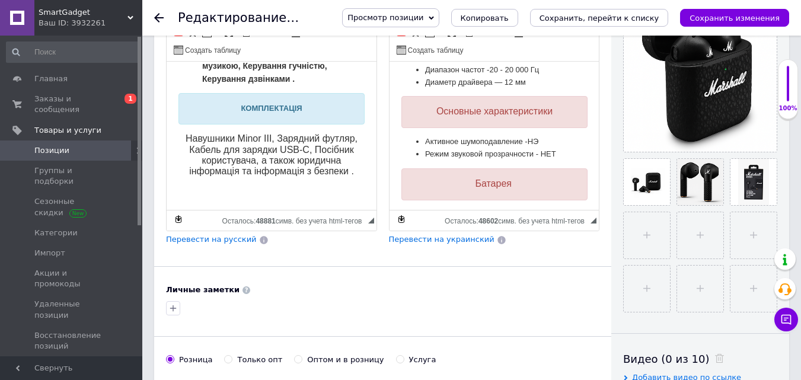
click at [225, 235] on span "Перевести на русский" at bounding box center [211, 239] width 91 height 9
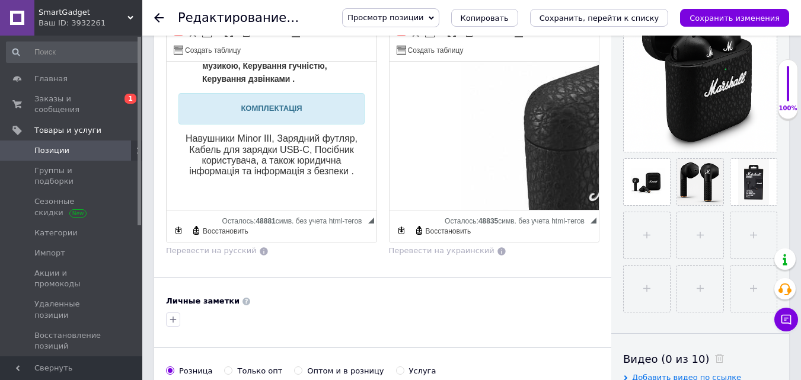
scroll to position [1026, 0]
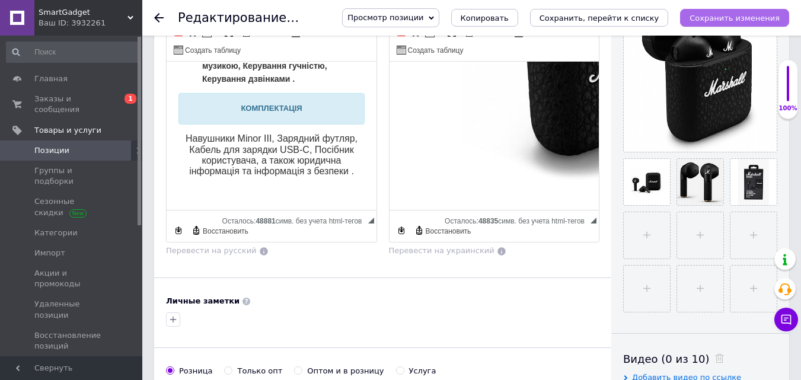
click at [746, 14] on icon "Сохранить изменения" at bounding box center [735, 18] width 90 height 9
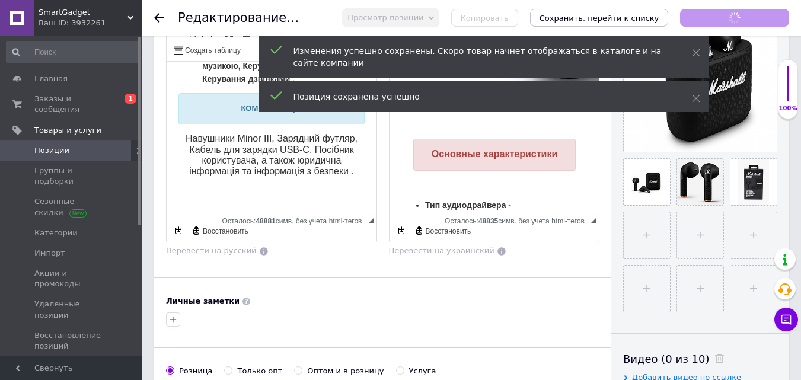
scroll to position [1103, 0]
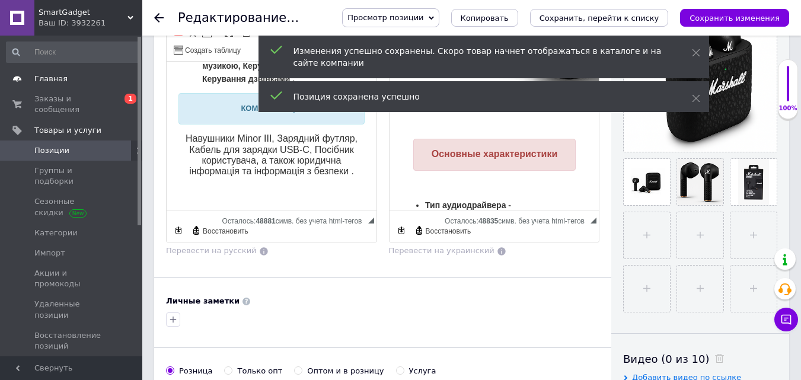
click at [35, 78] on span "Главная" at bounding box center [50, 79] width 33 height 11
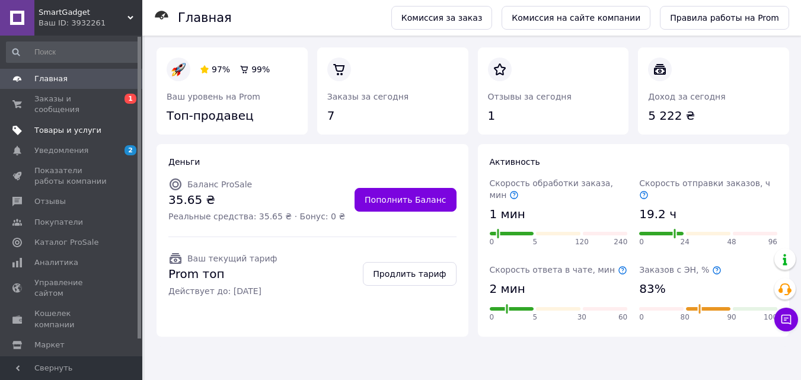
click at [97, 125] on span "Товары и услуги" at bounding box center [71, 130] width 75 height 11
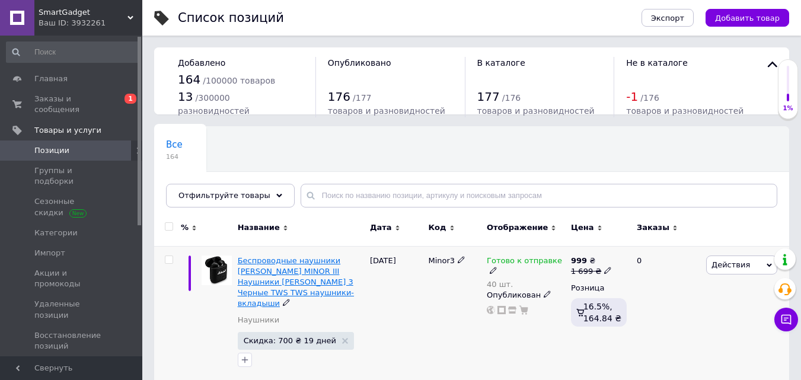
click at [275, 259] on span "Беспроводные наушники [PERSON_NAME] MINOR III Наушники [PERSON_NAME] 3 Черные T…" at bounding box center [296, 282] width 116 height 52
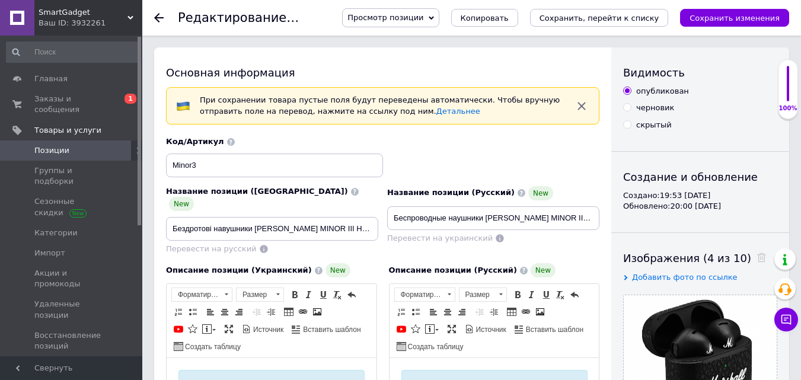
click at [424, 17] on span "Просмотр позиции" at bounding box center [386, 17] width 76 height 9
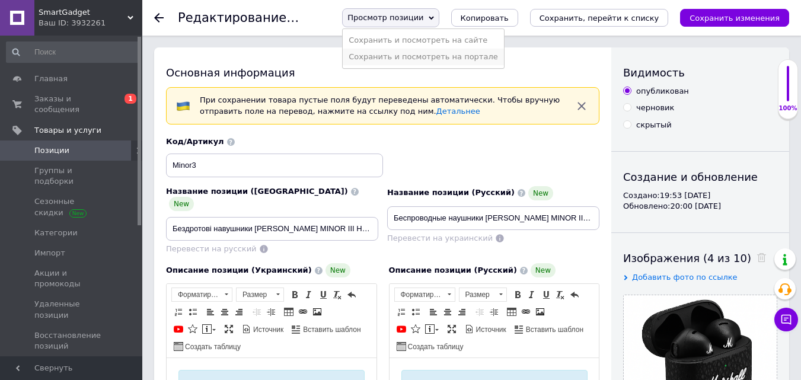
click at [440, 58] on li "Сохранить и посмотреть на портале" at bounding box center [423, 57] width 161 height 17
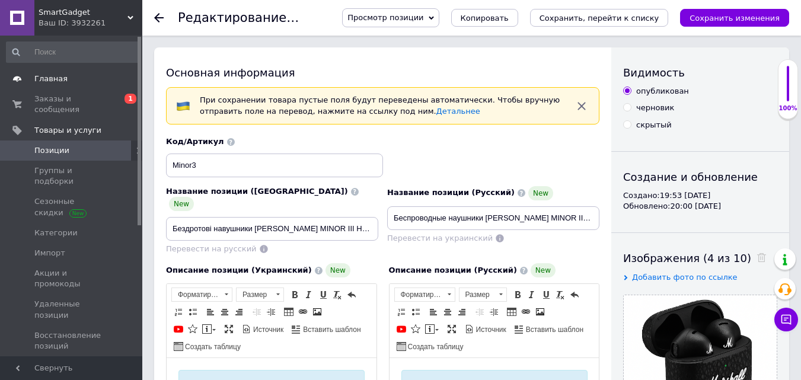
click at [98, 81] on span "Главная" at bounding box center [71, 79] width 75 height 11
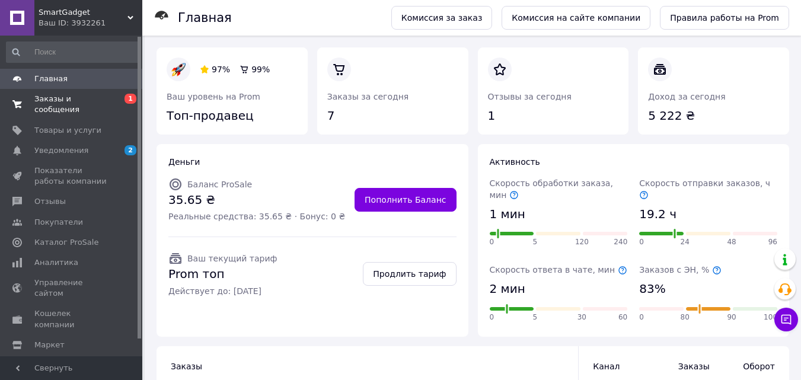
click at [73, 93] on link "Заказы и сообщения 0 1" at bounding box center [73, 104] width 146 height 31
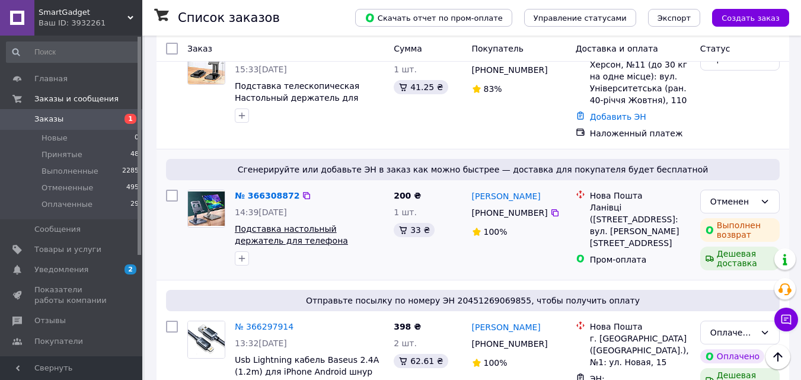
scroll to position [356, 0]
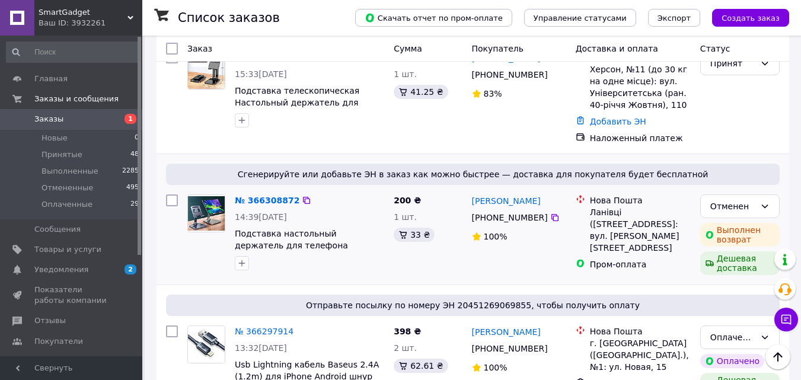
click at [244, 190] on div "№ 366308872 14:39, 12.10.2025 Подставка настольный держатель для телефона планш…" at bounding box center [309, 232] width 159 height 85
click at [249, 196] on link "№ 366308872" at bounding box center [267, 200] width 65 height 9
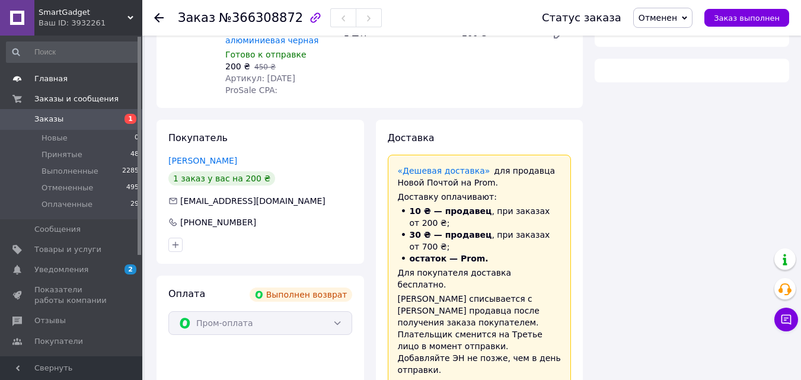
scroll to position [232, 0]
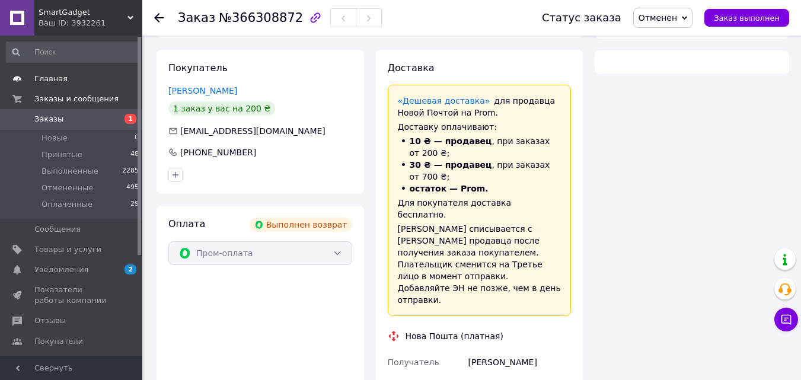
click at [80, 81] on span "Главная" at bounding box center [71, 79] width 75 height 11
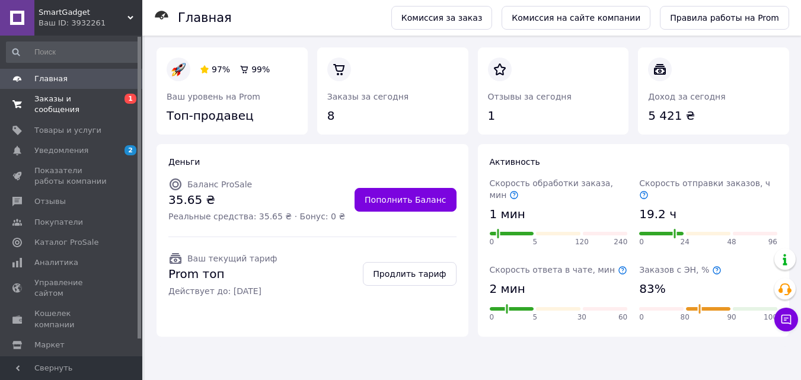
click at [96, 99] on span "Заказы и сообщения" at bounding box center [71, 104] width 75 height 21
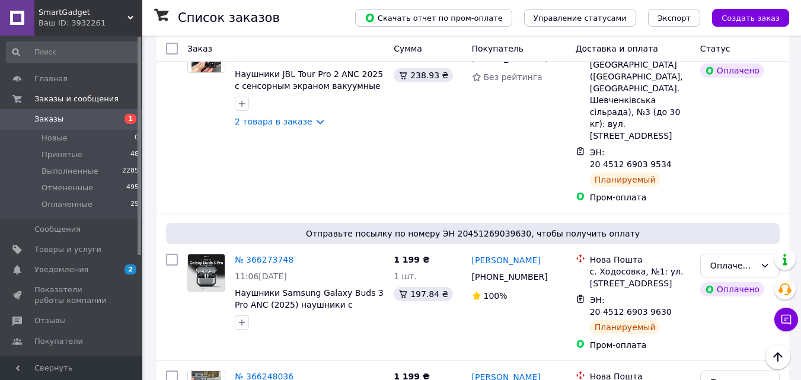
scroll to position [890, 0]
